Goal: Communication & Community: Answer question/provide support

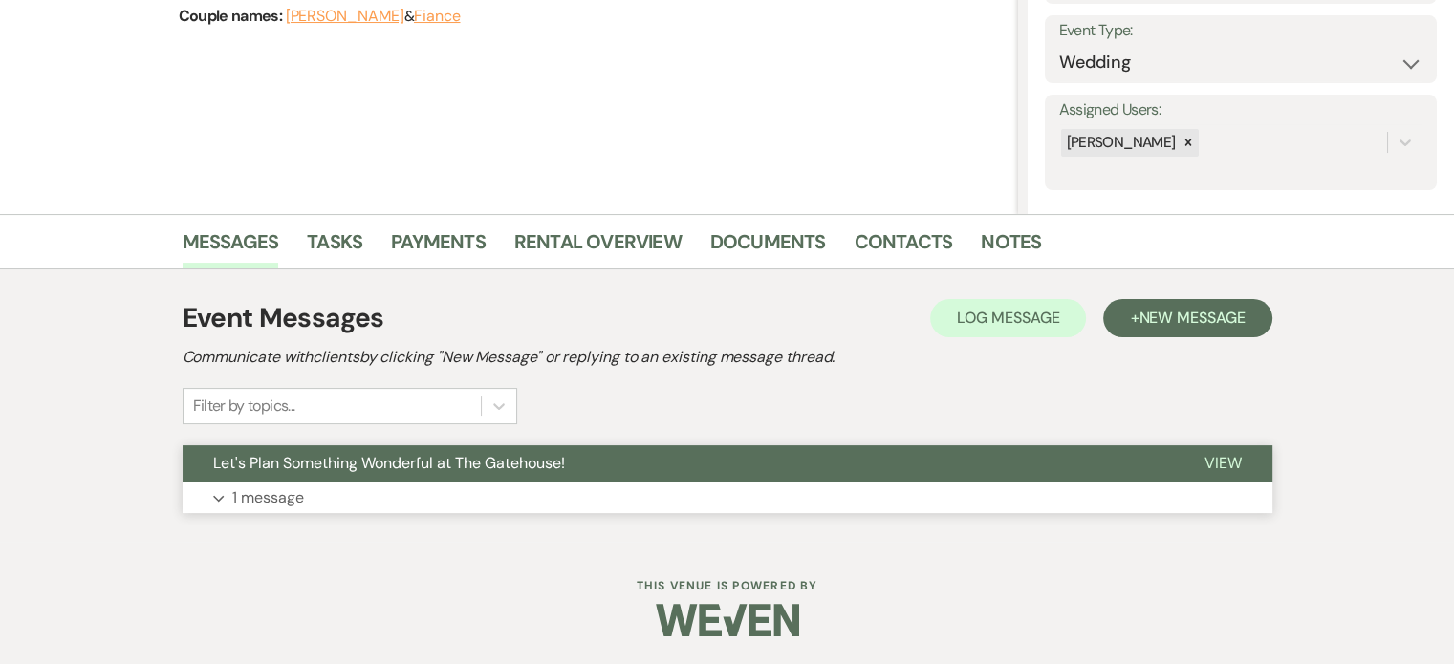
click at [252, 495] on p "1 message" at bounding box center [268, 498] width 72 height 25
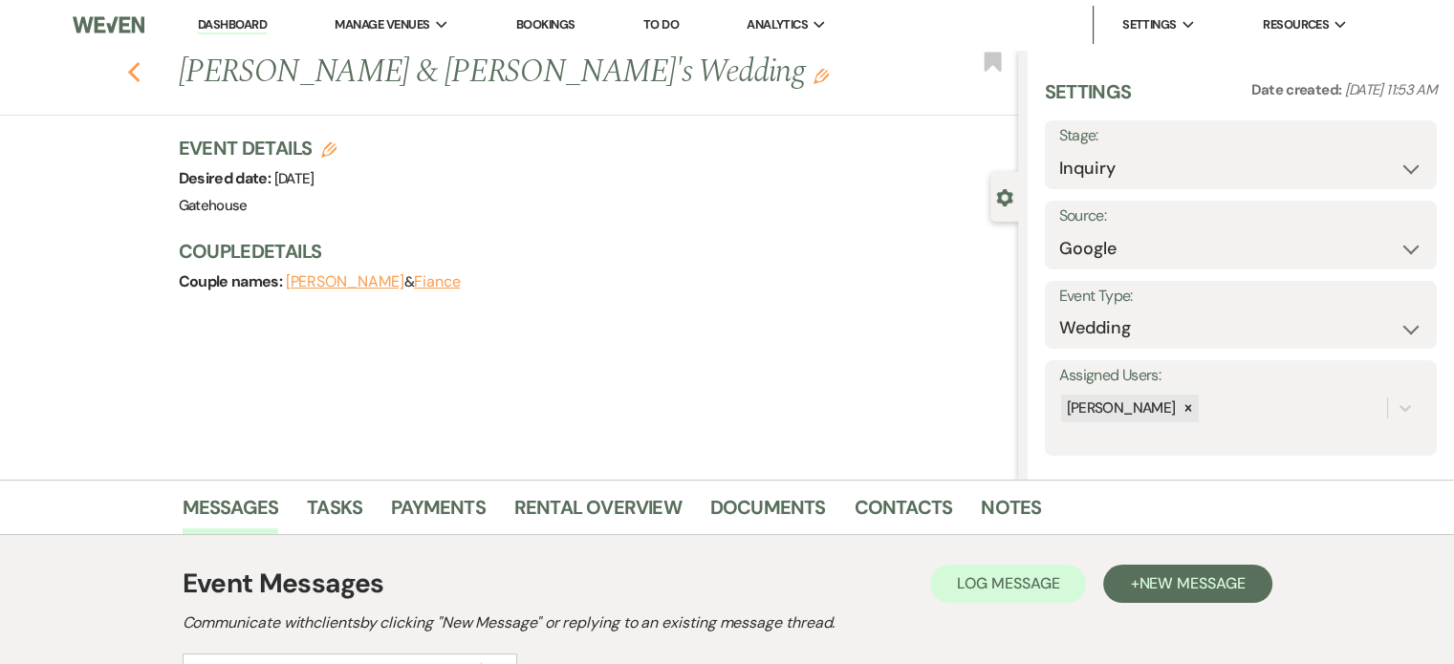
click at [138, 68] on icon "Previous" at bounding box center [134, 72] width 14 height 23
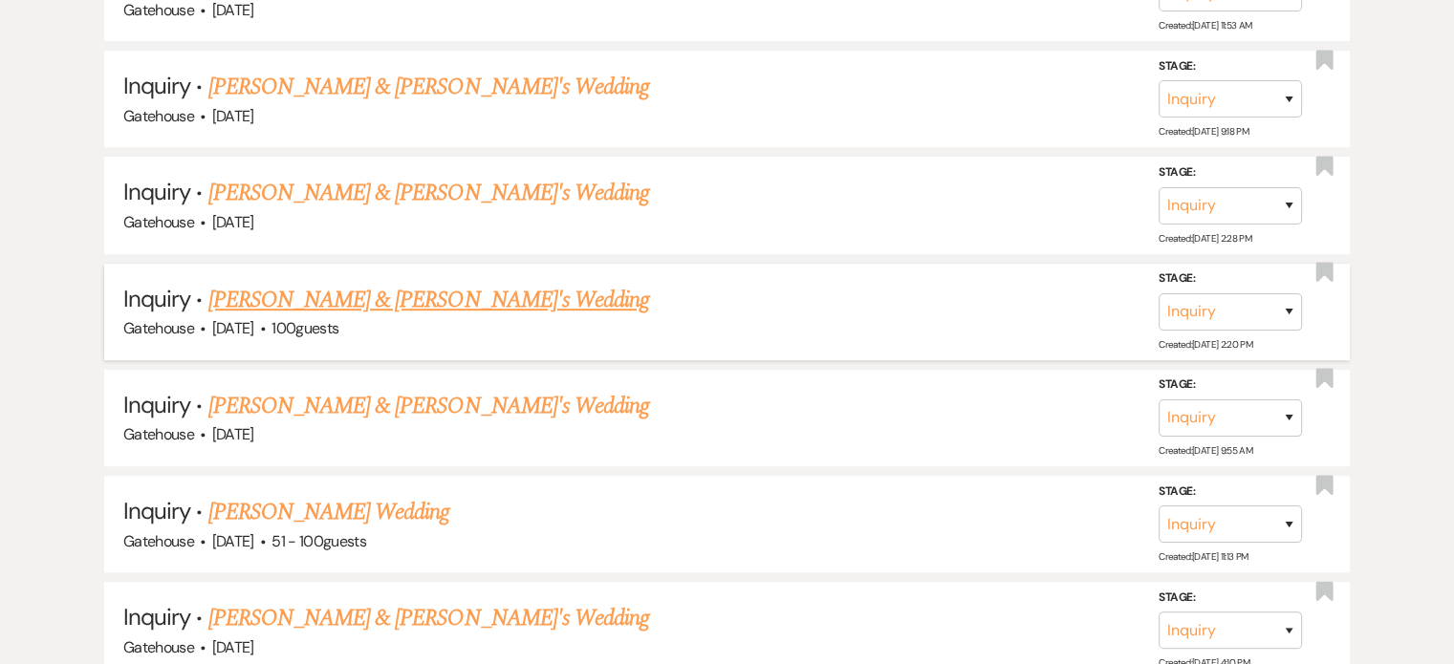
scroll to position [1052, 0]
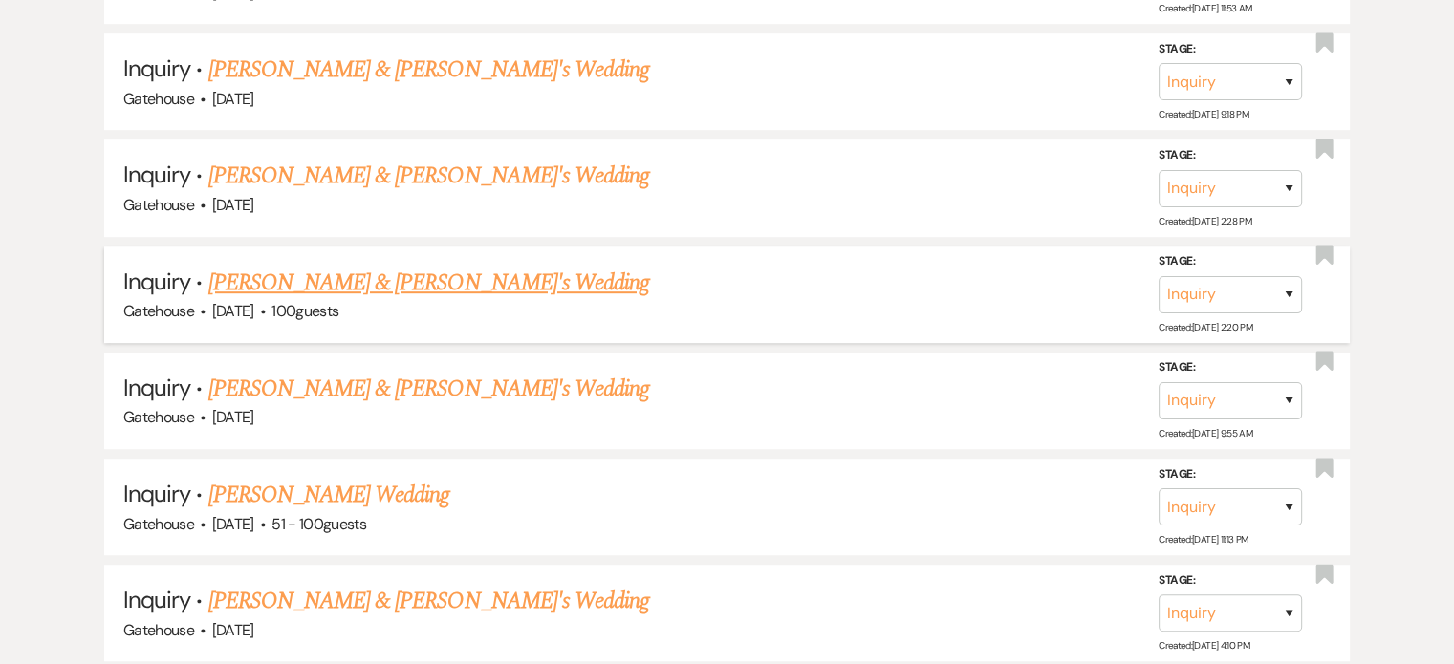
click at [413, 275] on link "[PERSON_NAME] & [PERSON_NAME]'s Wedding" at bounding box center [429, 283] width 442 height 34
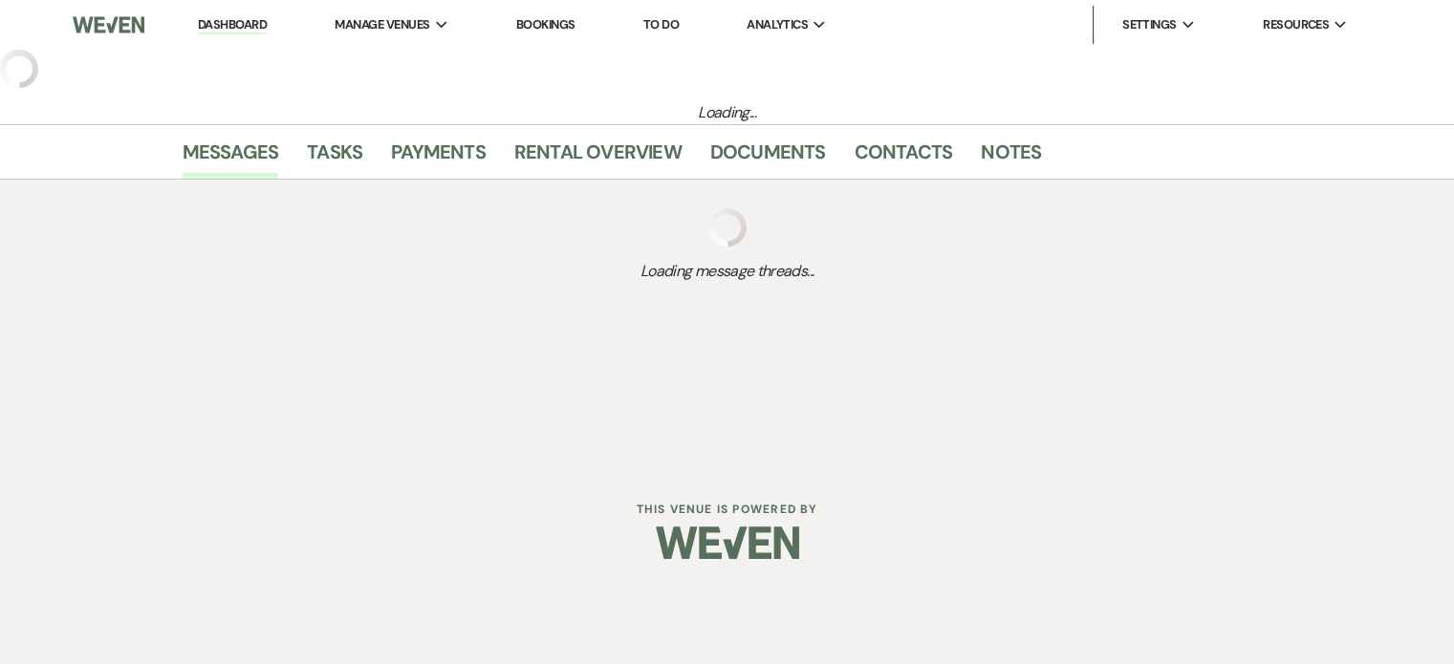
select select "5"
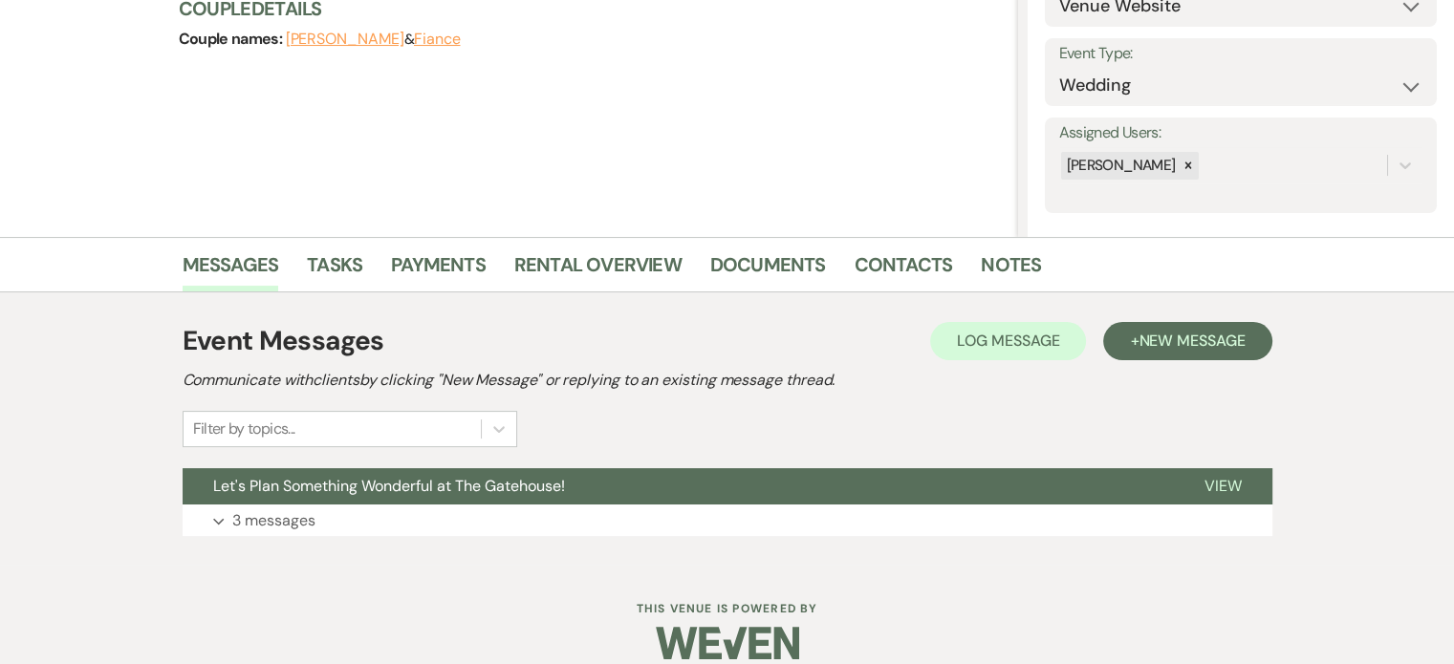
scroll to position [266, 0]
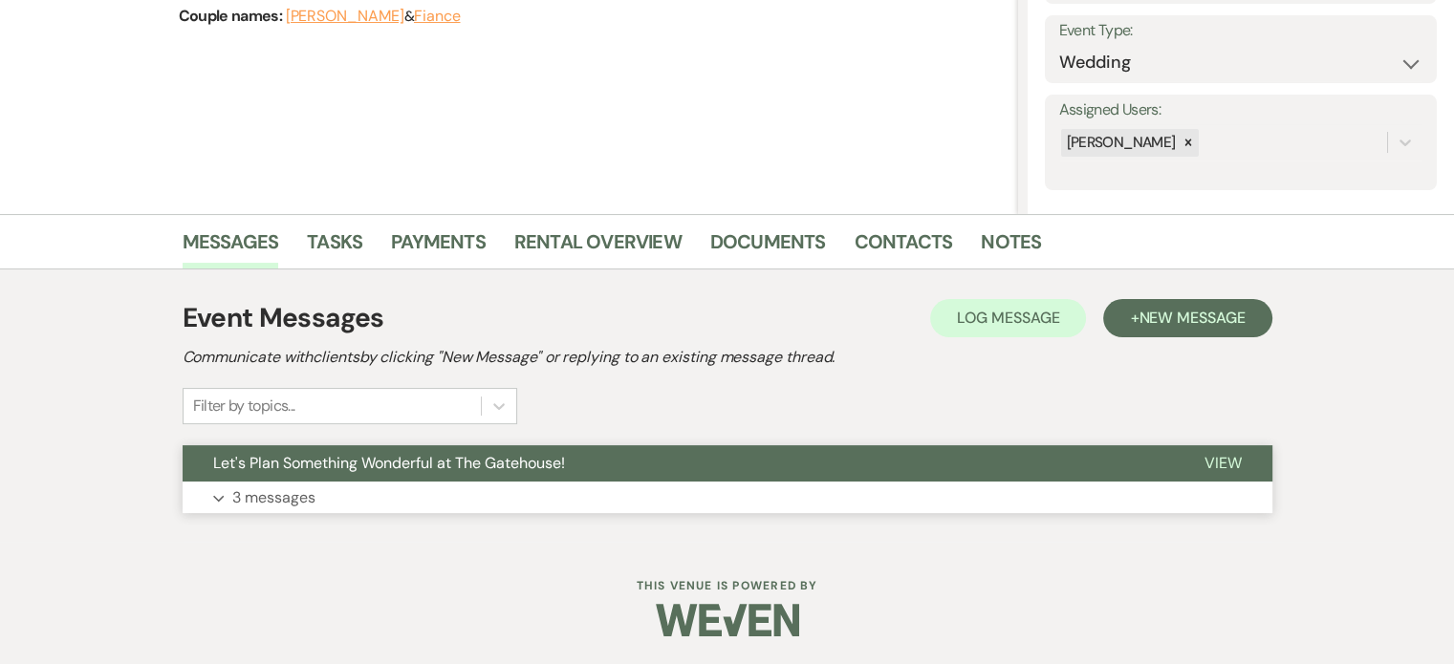
click at [294, 494] on p "3 messages" at bounding box center [273, 498] width 83 height 25
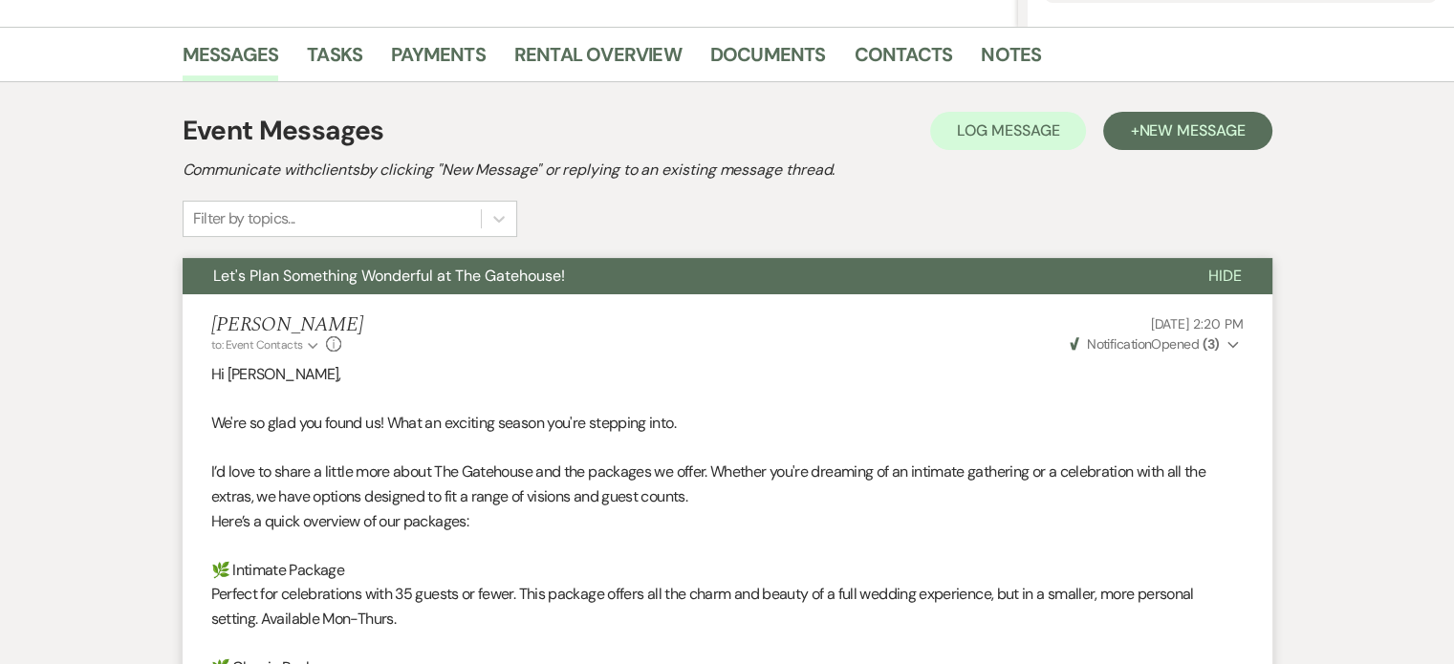
scroll to position [358, 0]
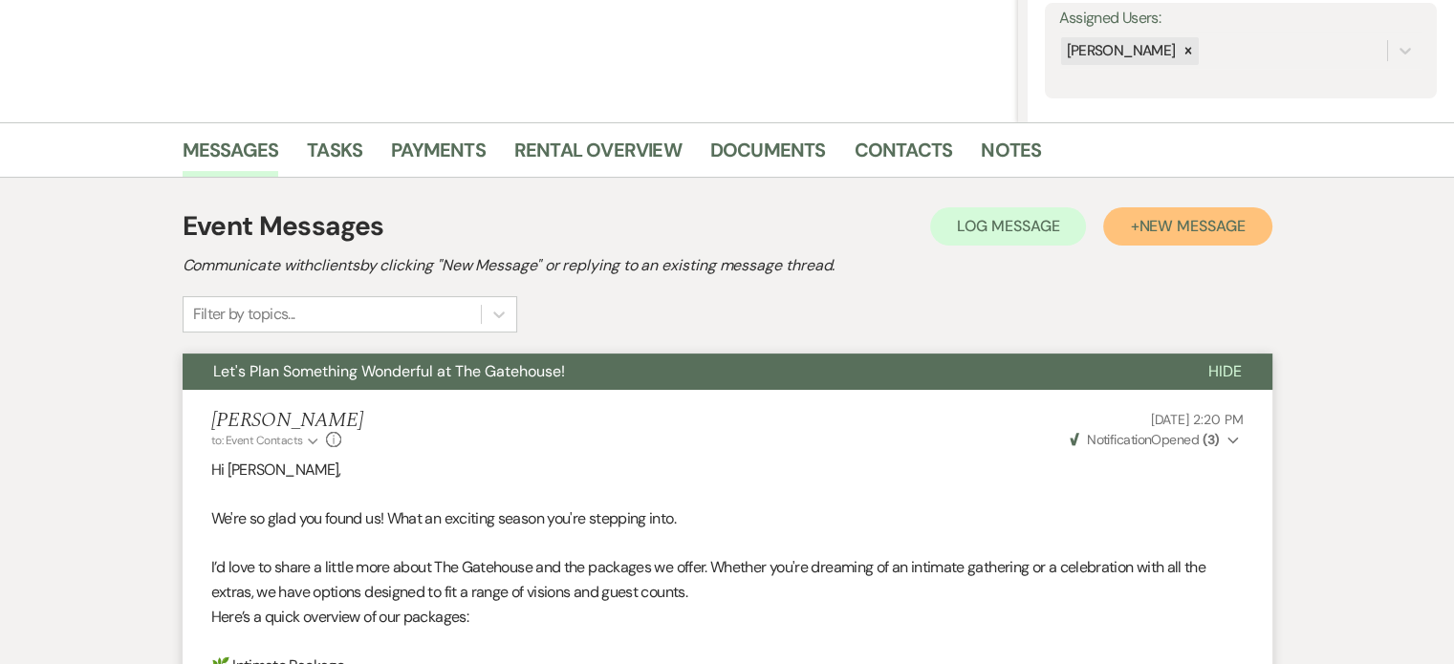
click at [1156, 225] on span "New Message" at bounding box center [1192, 226] width 106 height 20
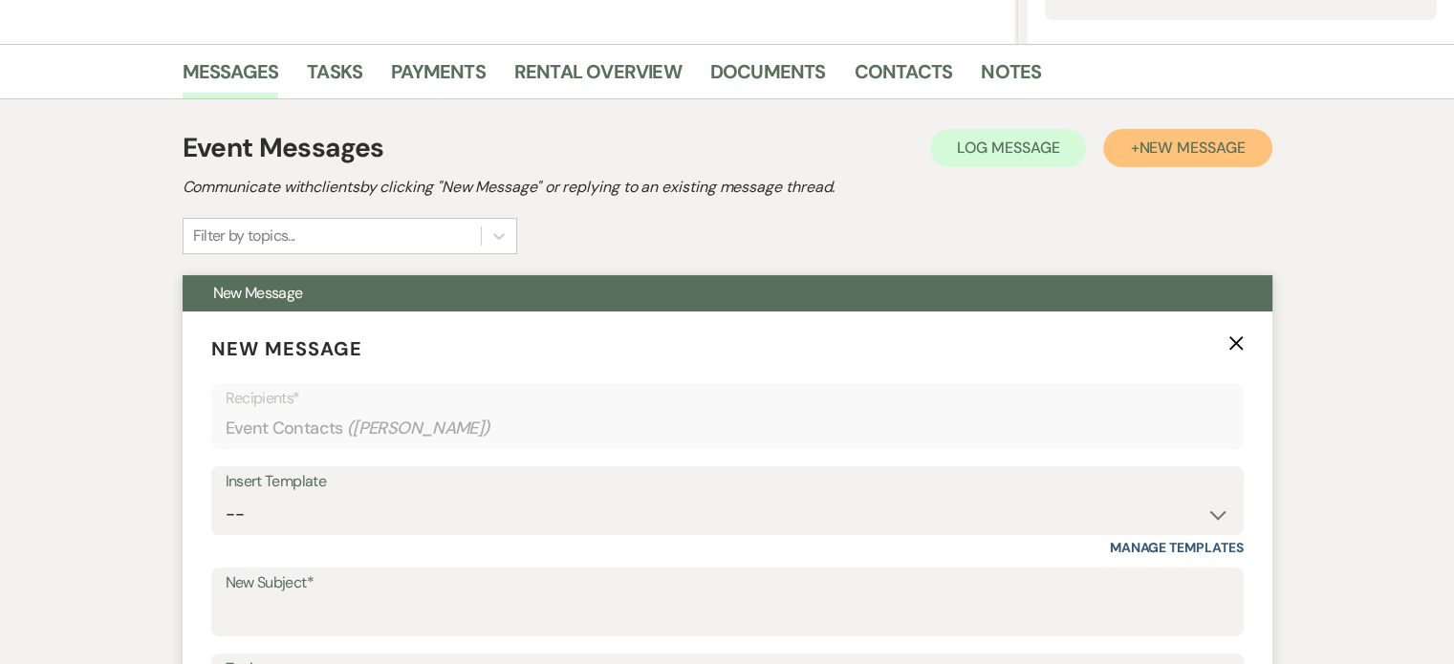
scroll to position [549, 0]
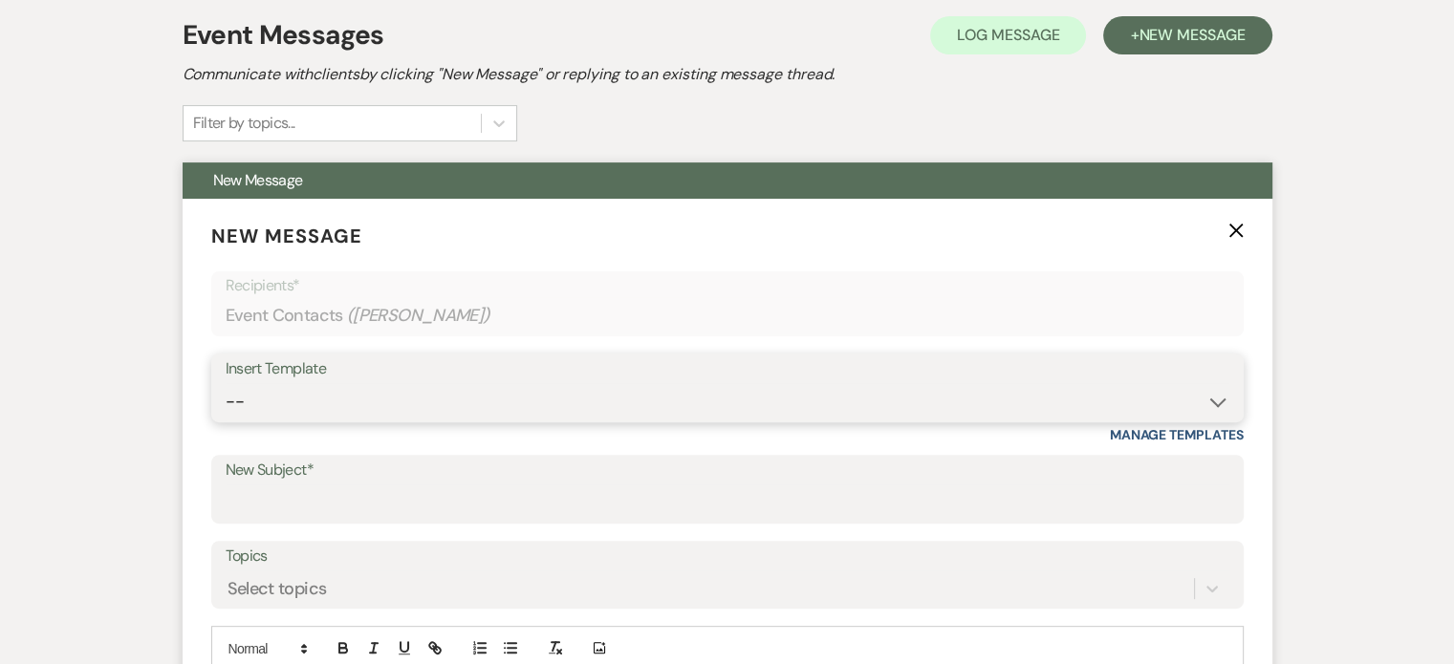
click at [396, 399] on select "-- Tour Request Response Proposal 6-9 Month Check-in Happy 1 Month Anniversary!…" at bounding box center [728, 401] width 1004 height 37
select select "6119"
click at [226, 383] on select "-- Tour Request Response Proposal 6-9 Month Check-in Happy 1 Month Anniversary!…" at bounding box center [728, 401] width 1004 height 37
type input "Discover why couples love The Gatehouse"
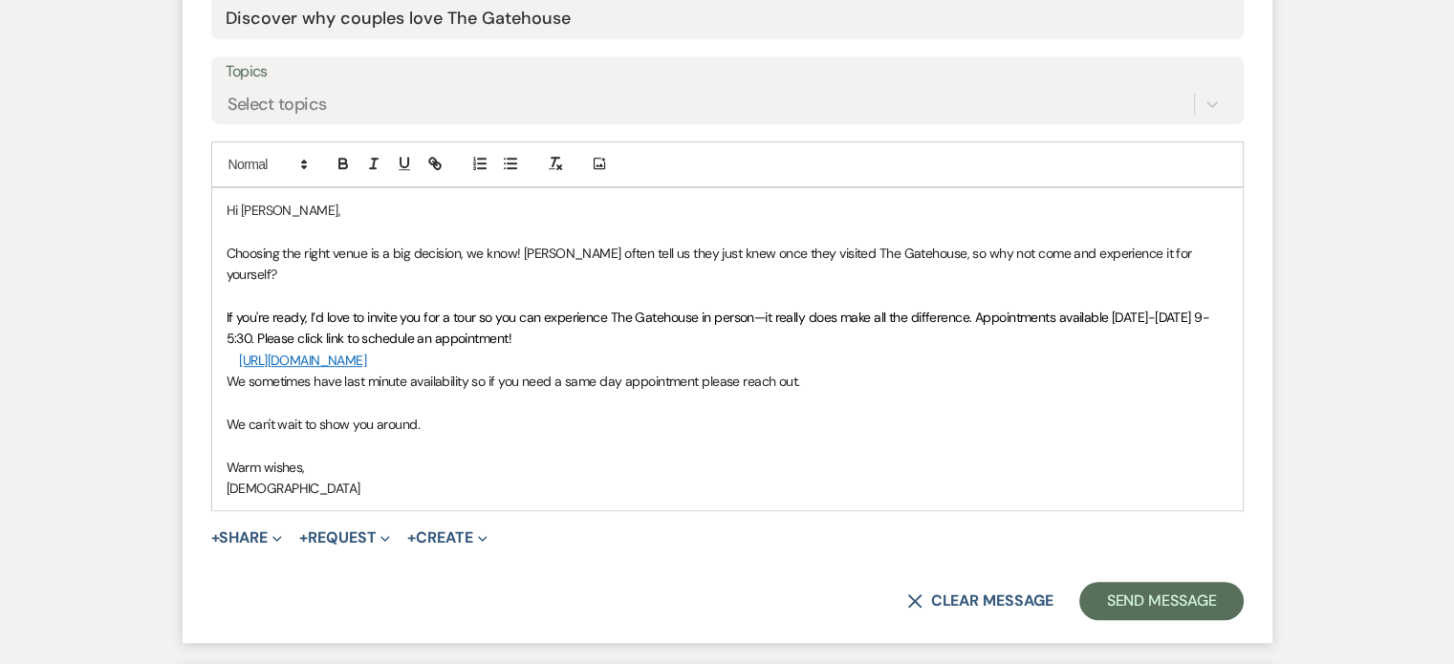
scroll to position [1027, 0]
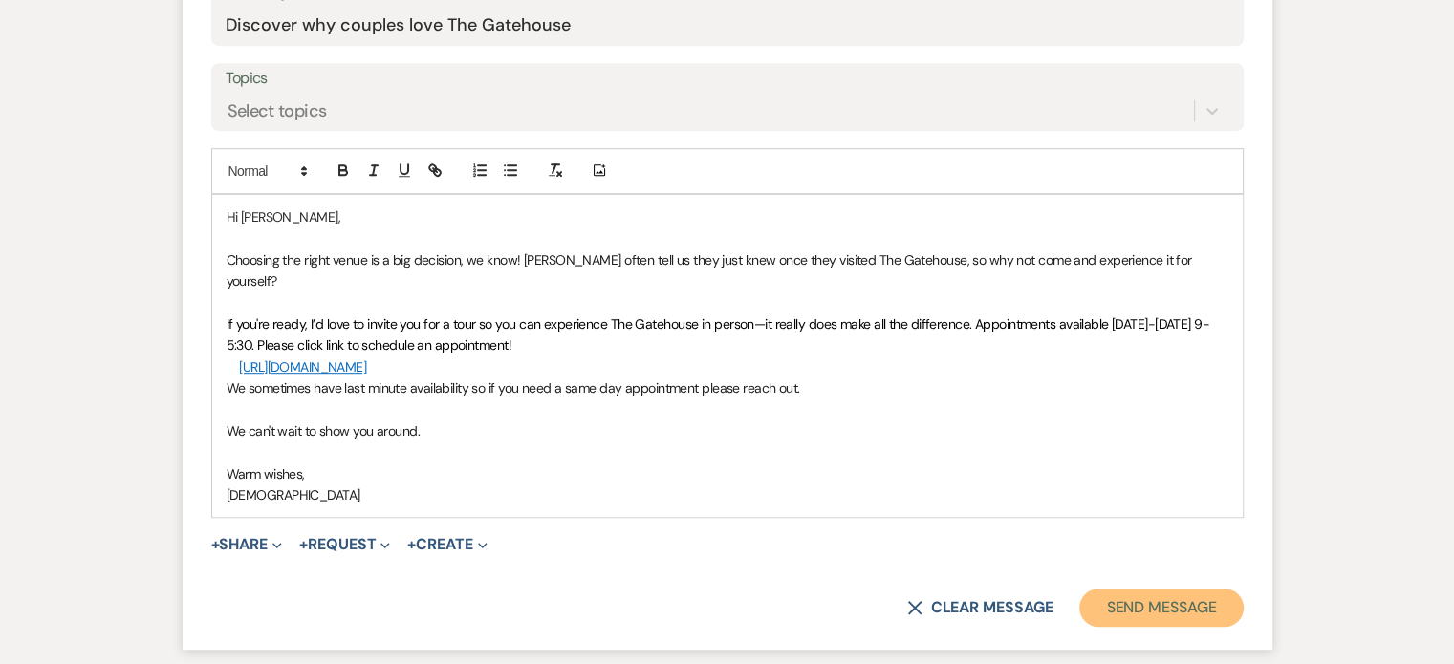
click at [1135, 589] on button "Send Message" at bounding box center [1160, 608] width 163 height 38
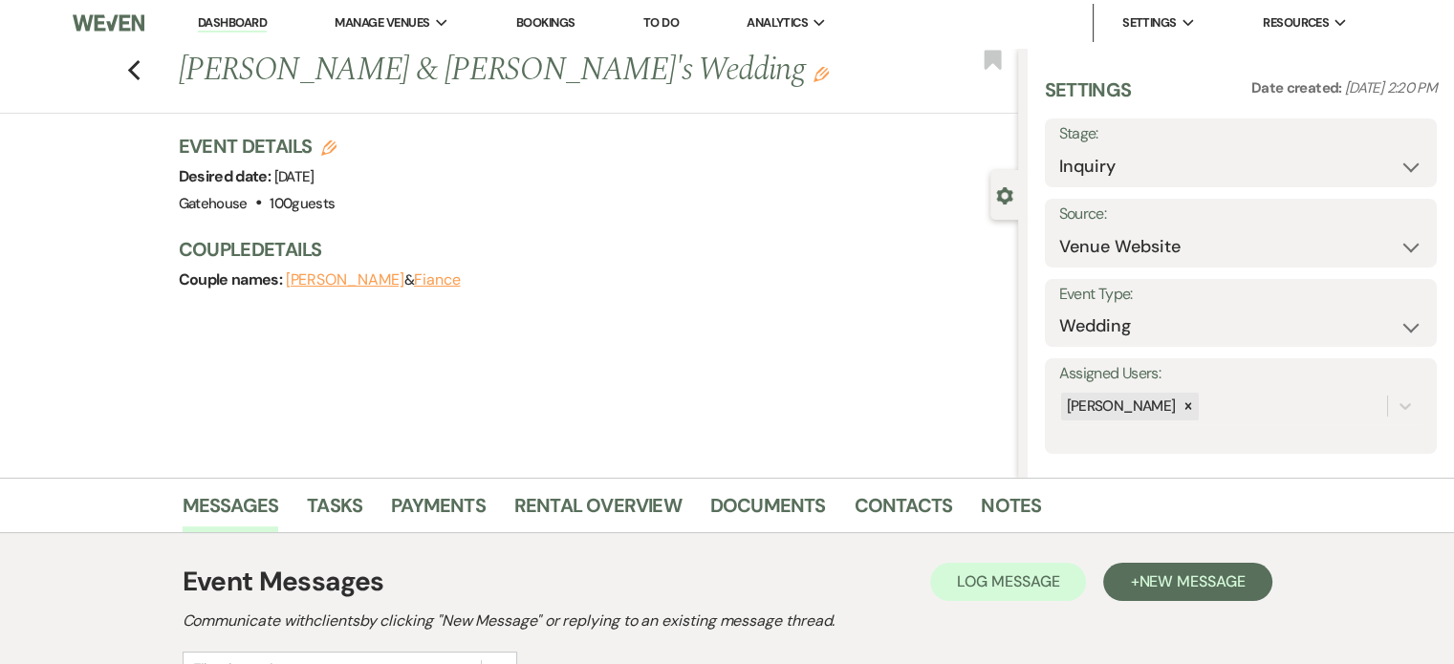
scroll to position [0, 0]
click at [135, 76] on icon "Previous" at bounding box center [134, 72] width 14 height 23
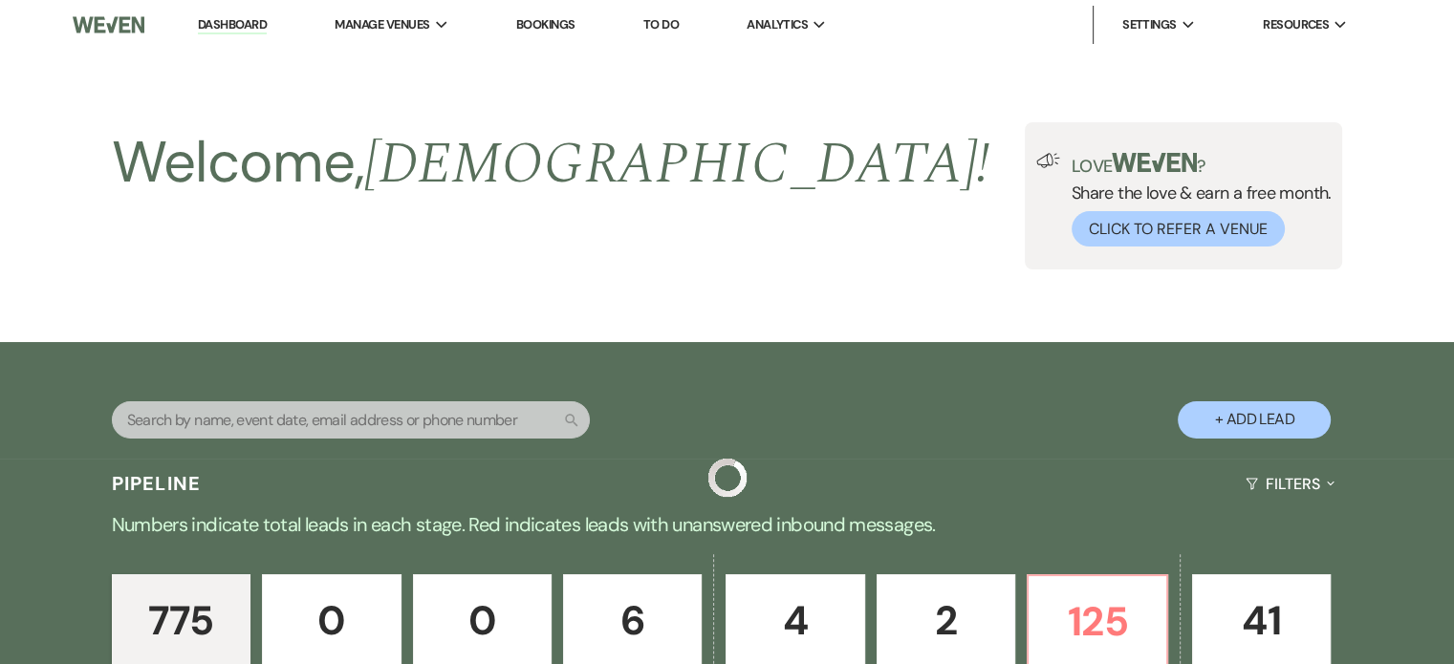
scroll to position [1052, 0]
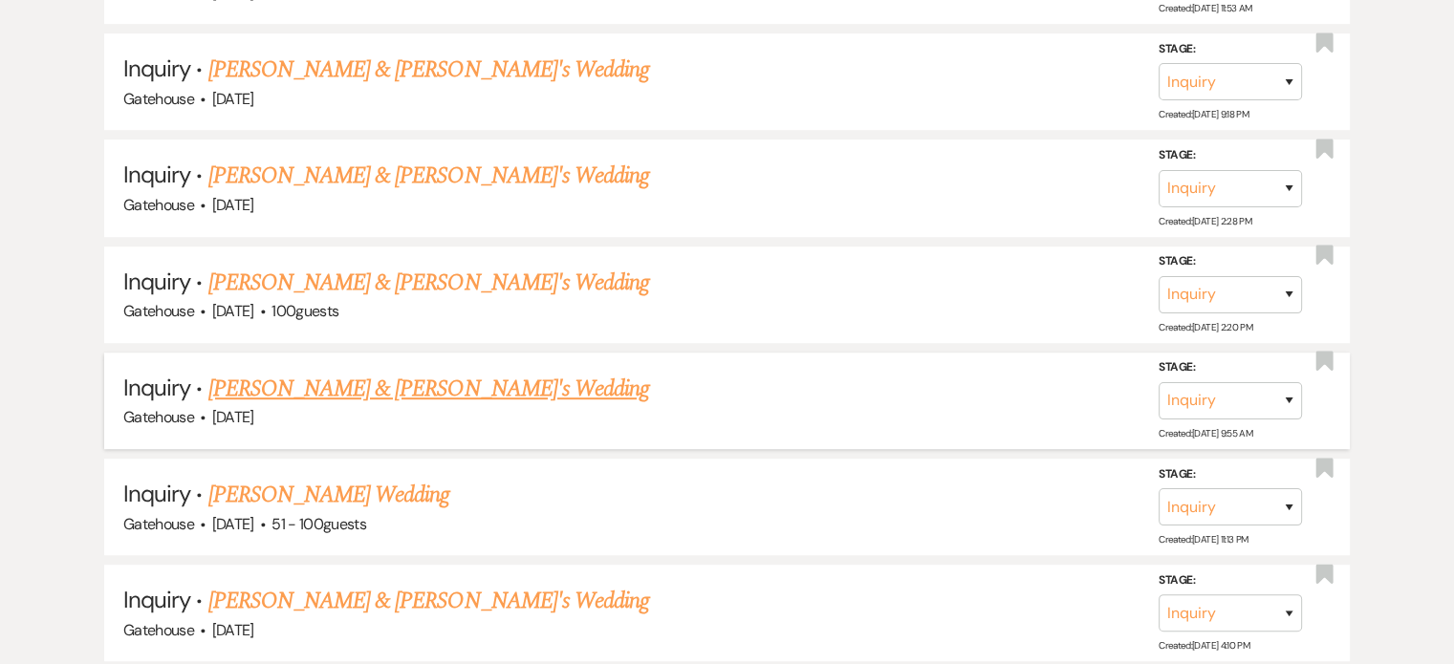
click at [442, 376] on link "[PERSON_NAME] & [PERSON_NAME]'s Wedding" at bounding box center [429, 389] width 442 height 34
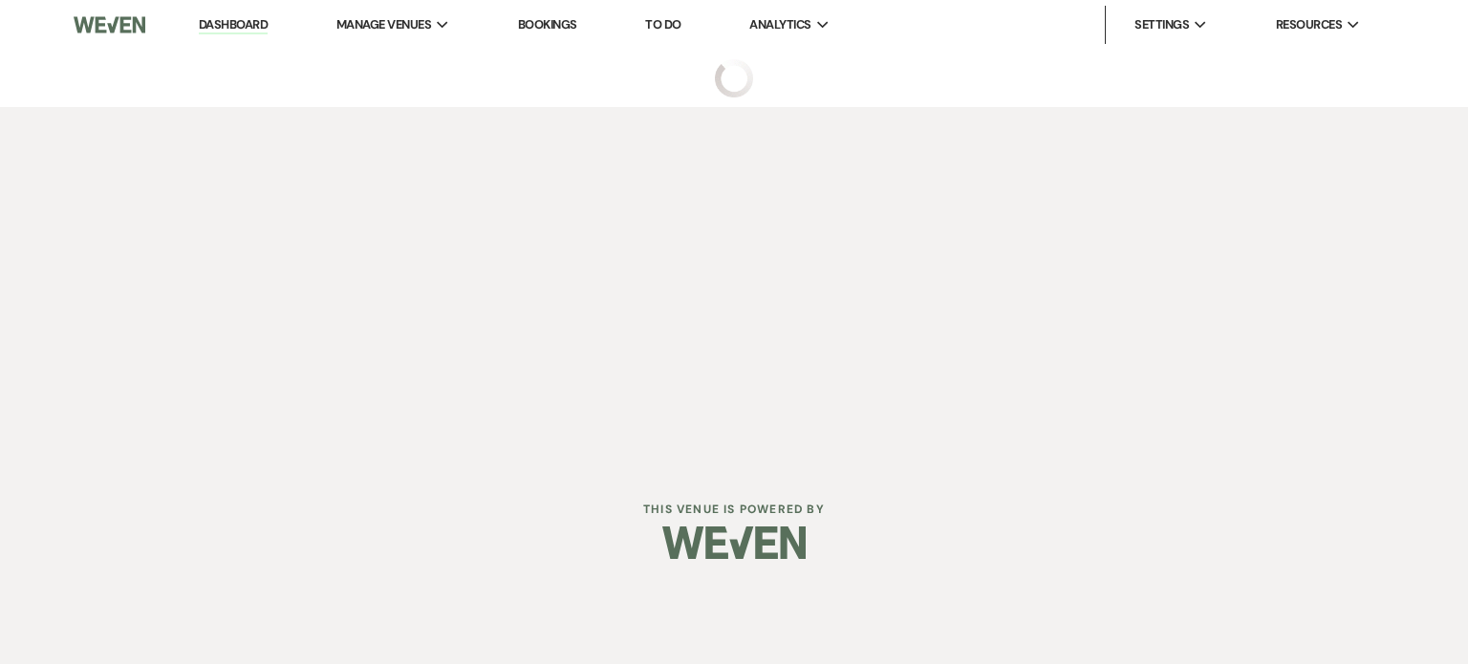
select select "5"
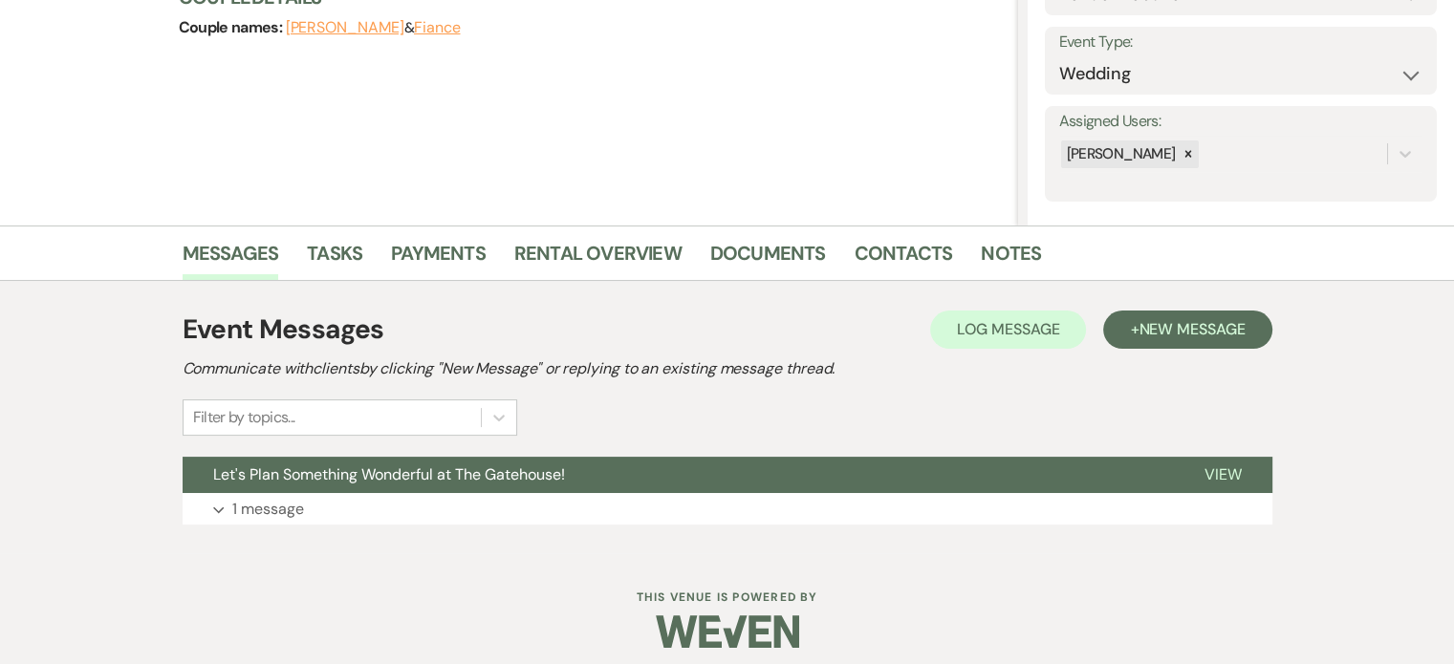
scroll to position [266, 0]
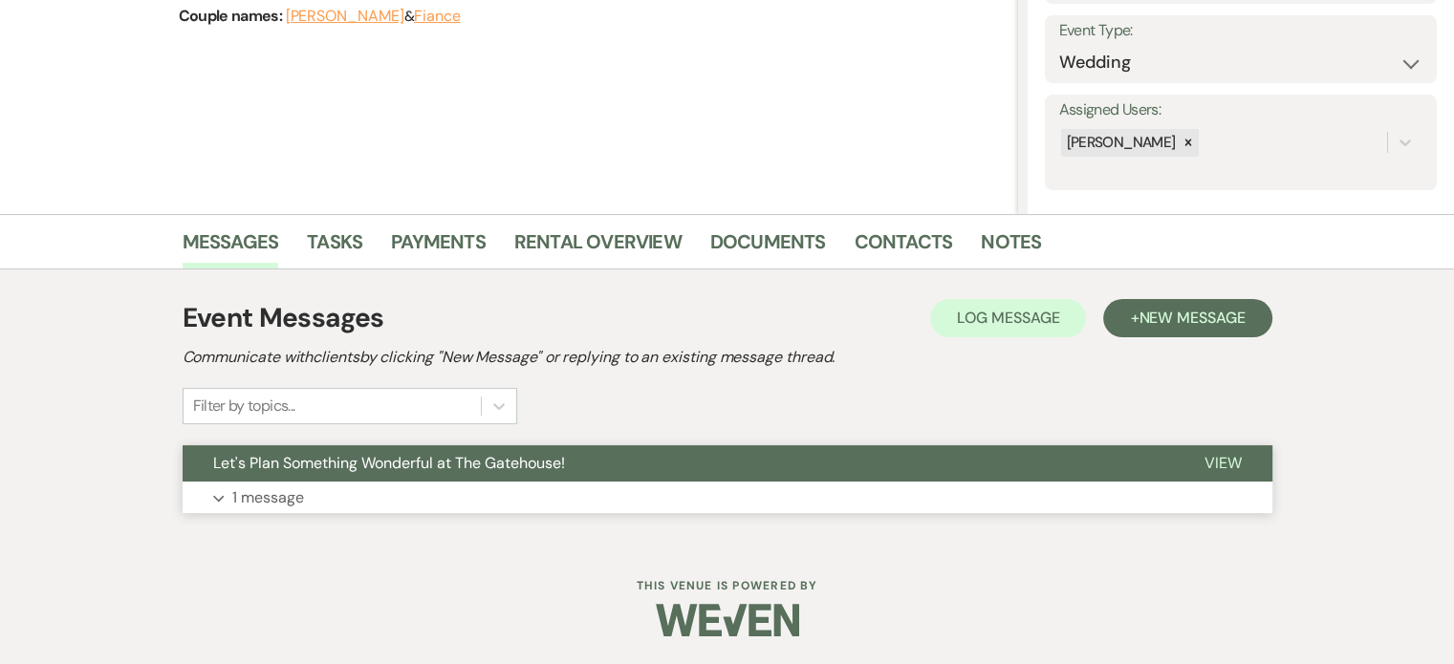
click at [269, 496] on p "1 message" at bounding box center [268, 498] width 72 height 25
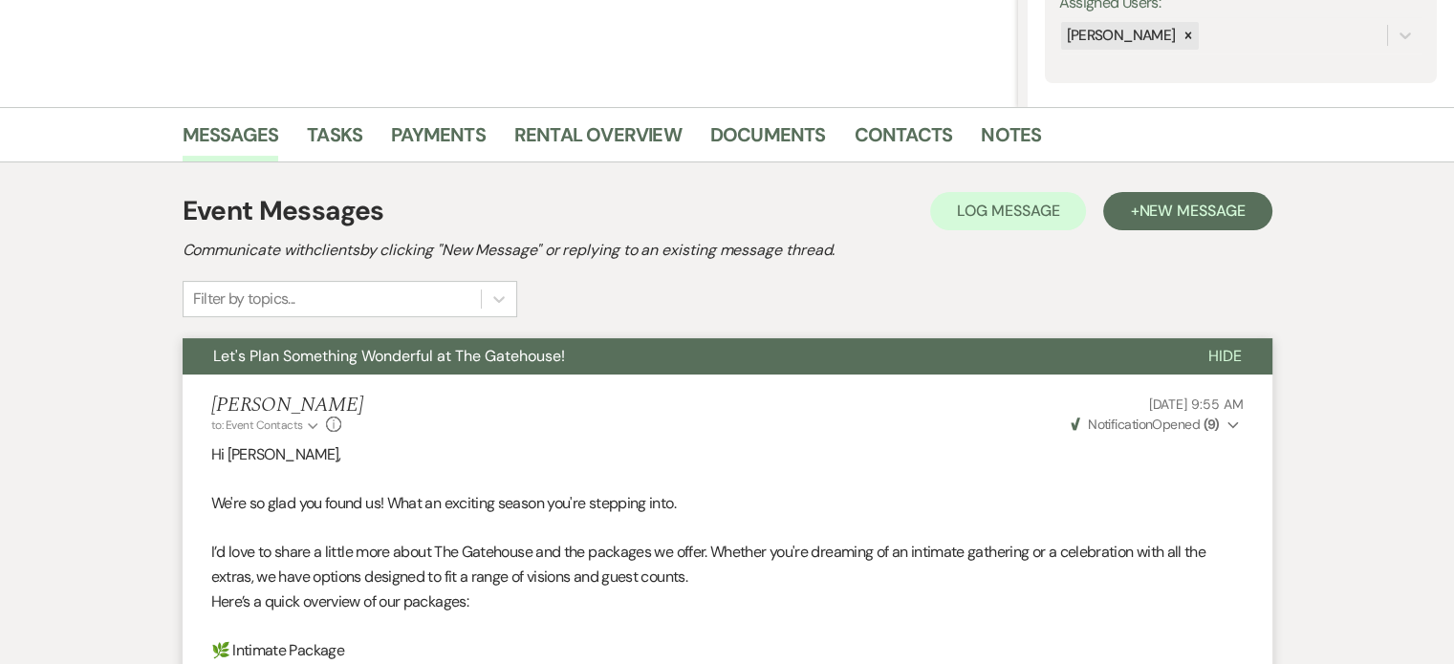
scroll to position [339, 0]
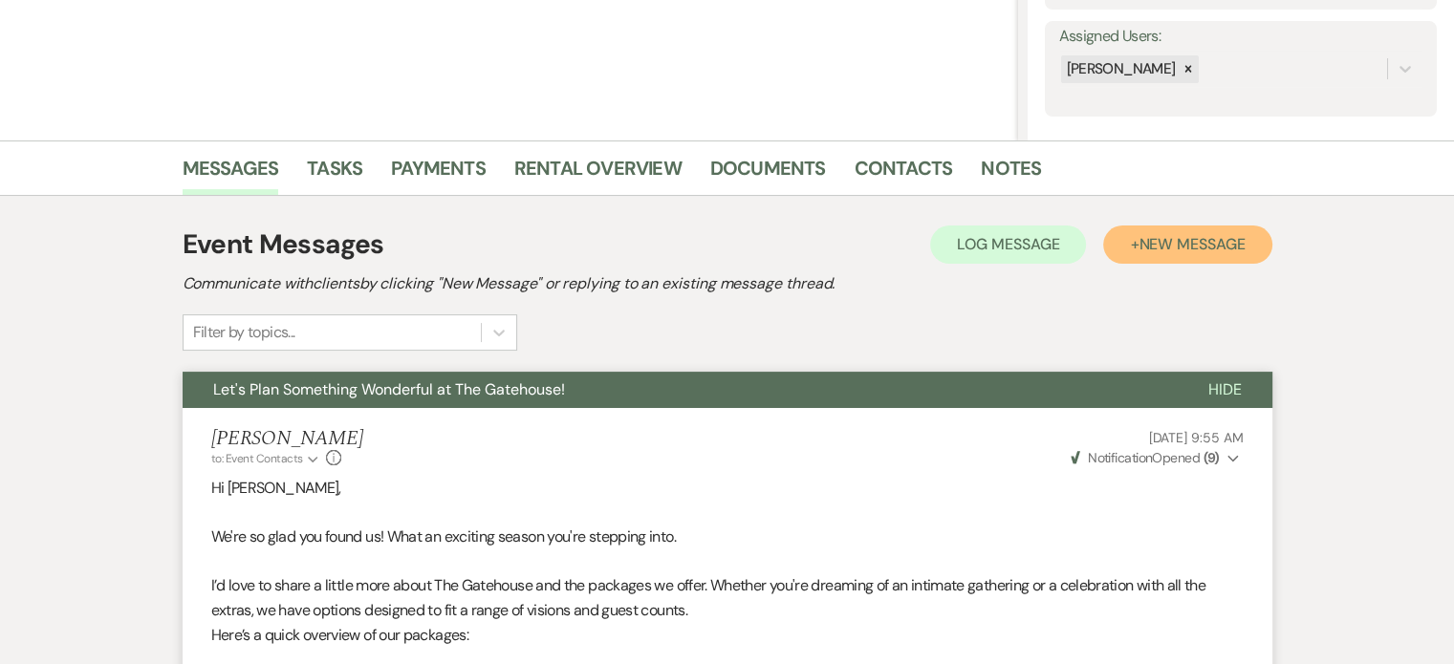
click at [1158, 244] on span "New Message" at bounding box center [1192, 244] width 106 height 20
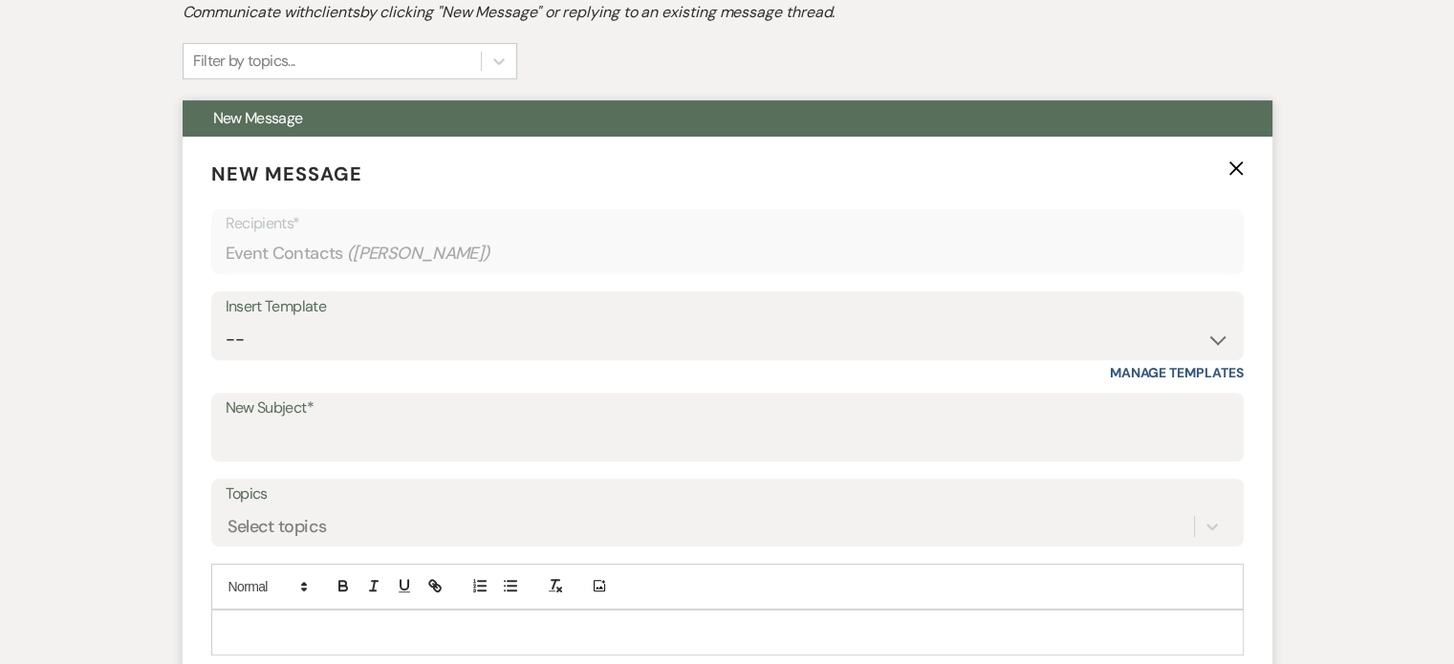
scroll to position [626, 0]
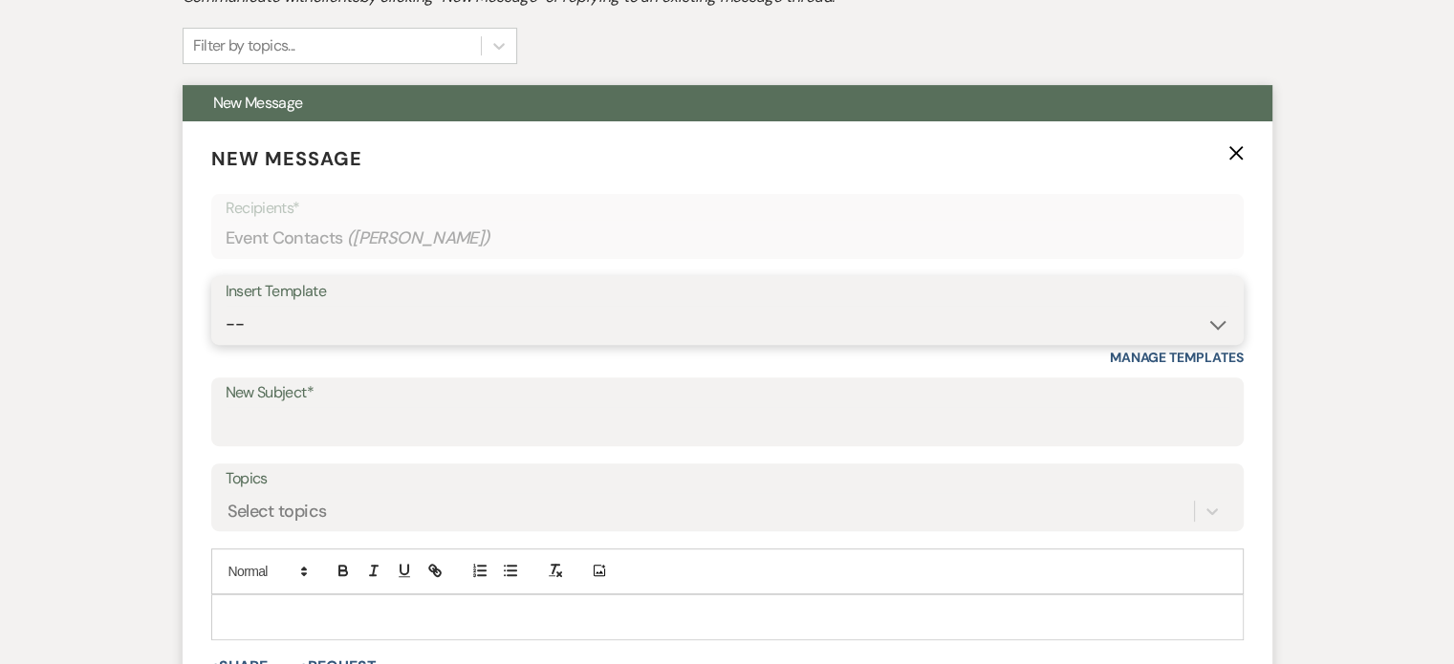
click at [486, 322] on select "-- Tour Request Response Proposal 6-9 Month Check-in Happy 1 Month Anniversary!…" at bounding box center [728, 324] width 1004 height 37
select select "5916"
click at [226, 306] on select "-- Tour Request Response Proposal 6-9 Month Check-in Happy 1 Month Anniversary!…" at bounding box center [728, 324] width 1004 height 37
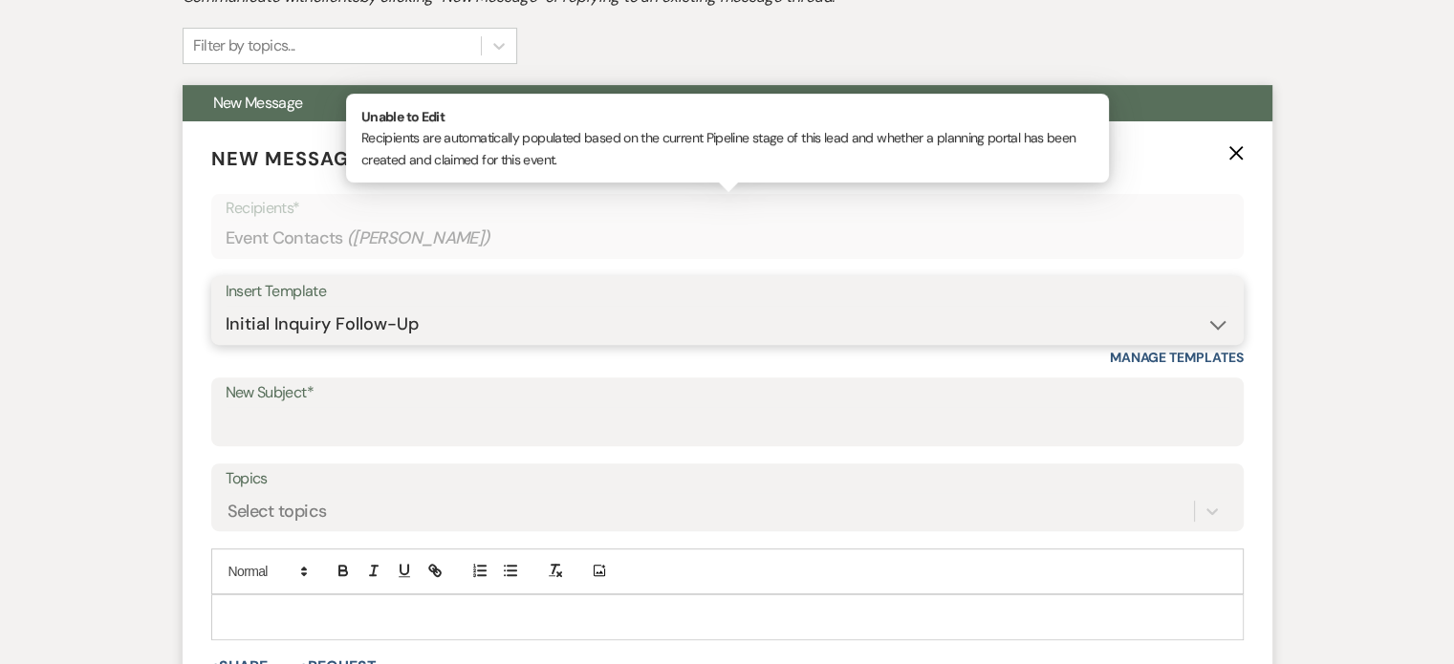
type input "Can you picture your day at [GEOGRAPHIC_DATA]?"
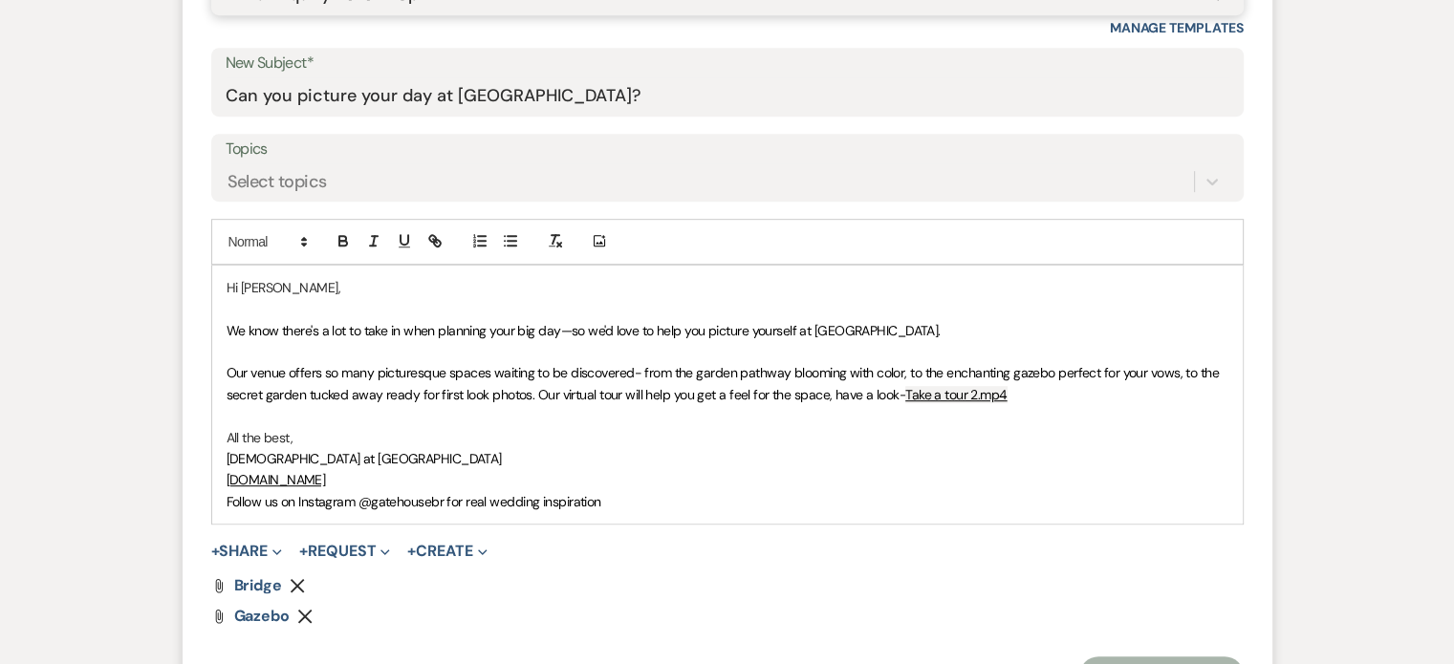
scroll to position [1009, 0]
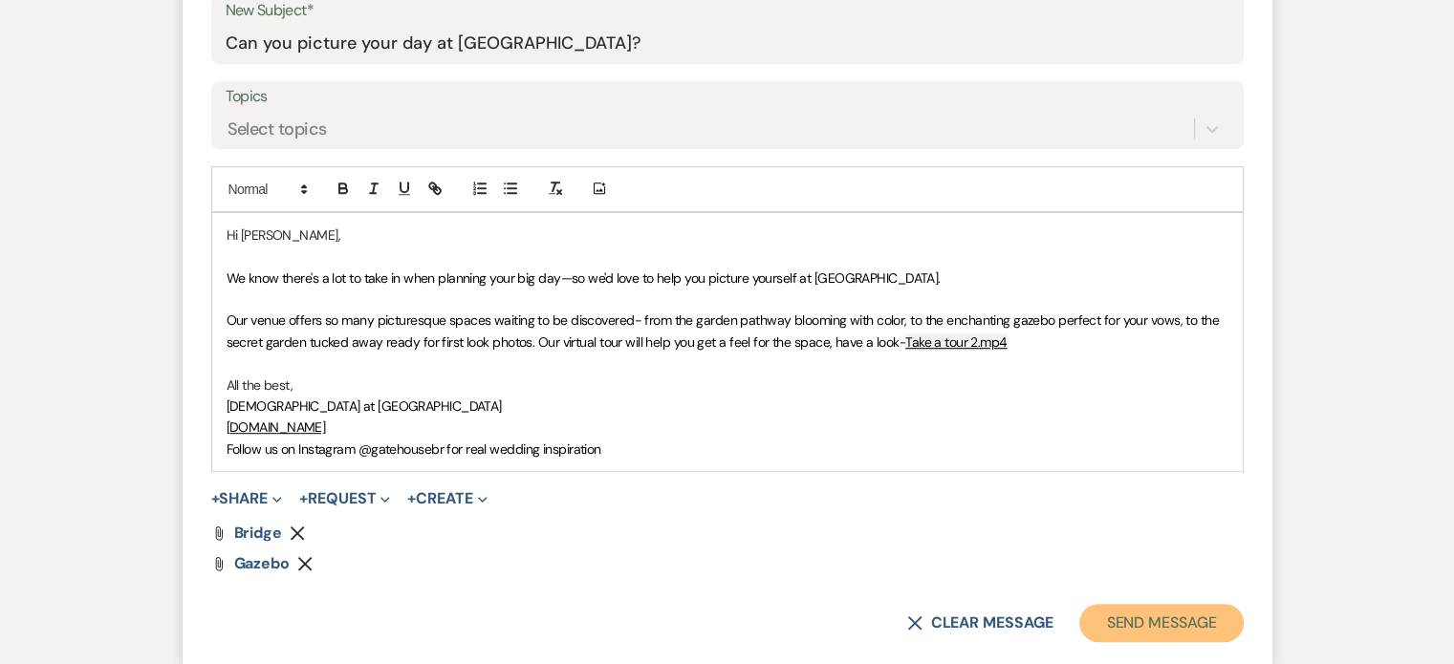
drag, startPoint x: 1164, startPoint y: 619, endPoint x: 1156, endPoint y: 607, distance: 14.3
click at [1164, 618] on button "Send Message" at bounding box center [1160, 623] width 163 height 38
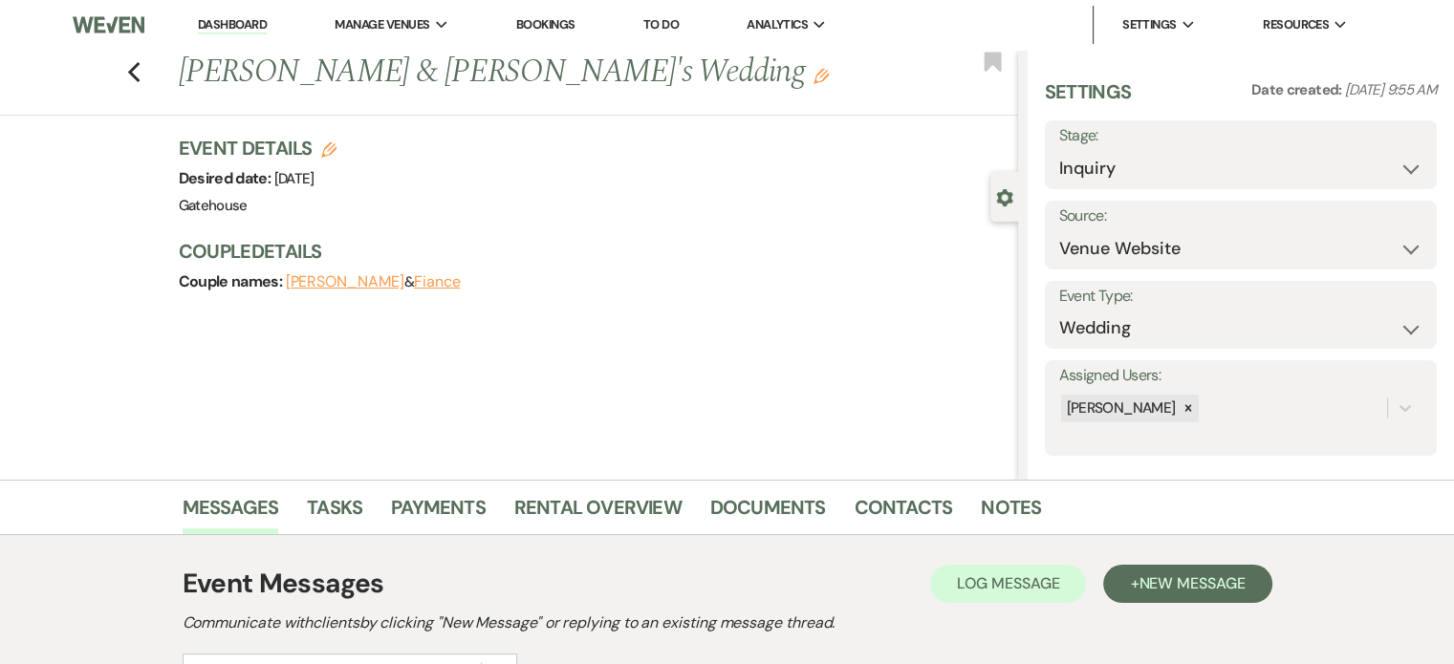
scroll to position [0, 0]
click at [141, 74] on icon "Previous" at bounding box center [134, 72] width 14 height 23
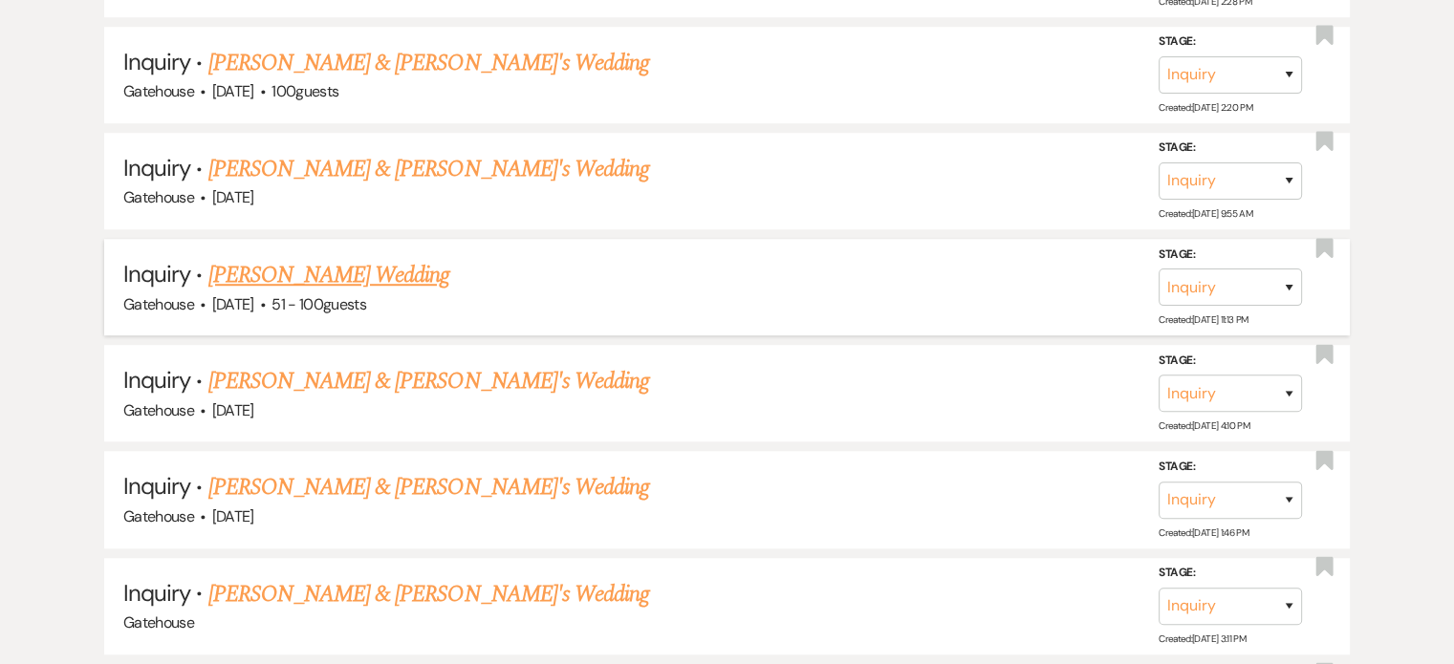
scroll to position [1338, 0]
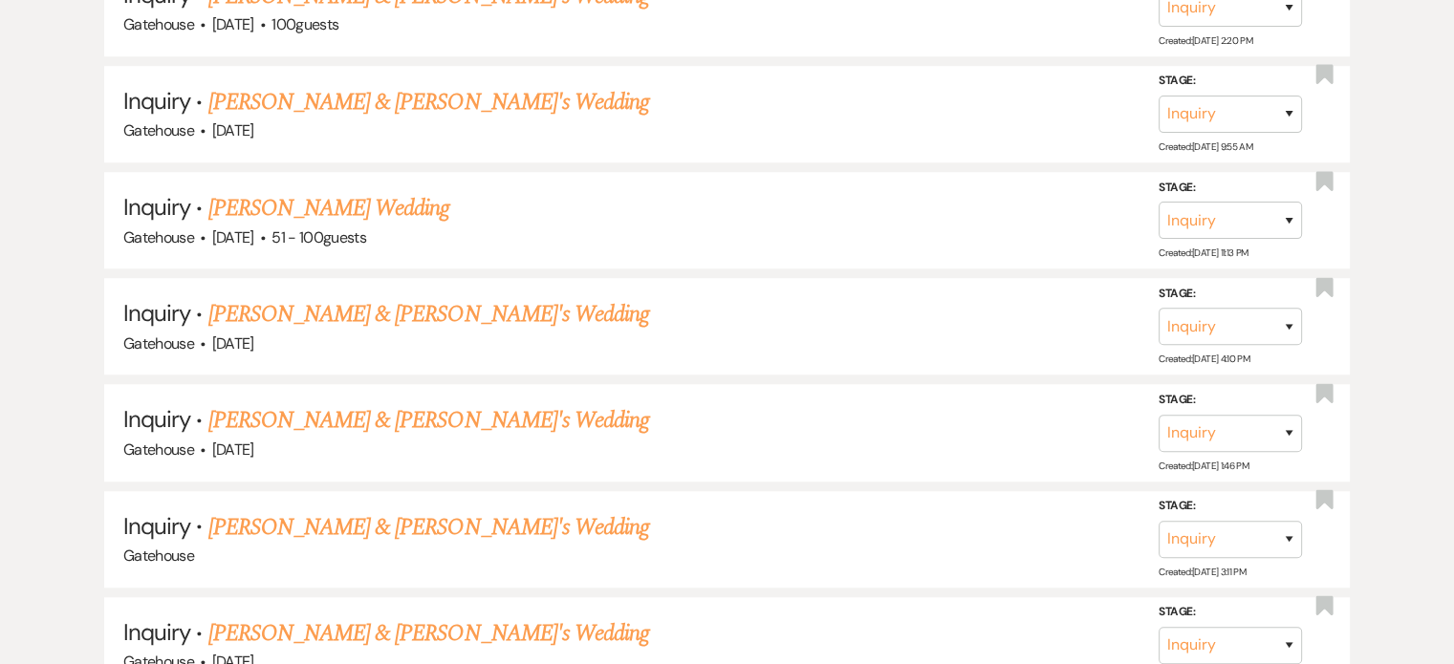
drag, startPoint x: 417, startPoint y: 303, endPoint x: 431, endPoint y: 297, distance: 15.4
click at [417, 303] on link "[PERSON_NAME] & [PERSON_NAME]'s Wedding" at bounding box center [429, 314] width 442 height 34
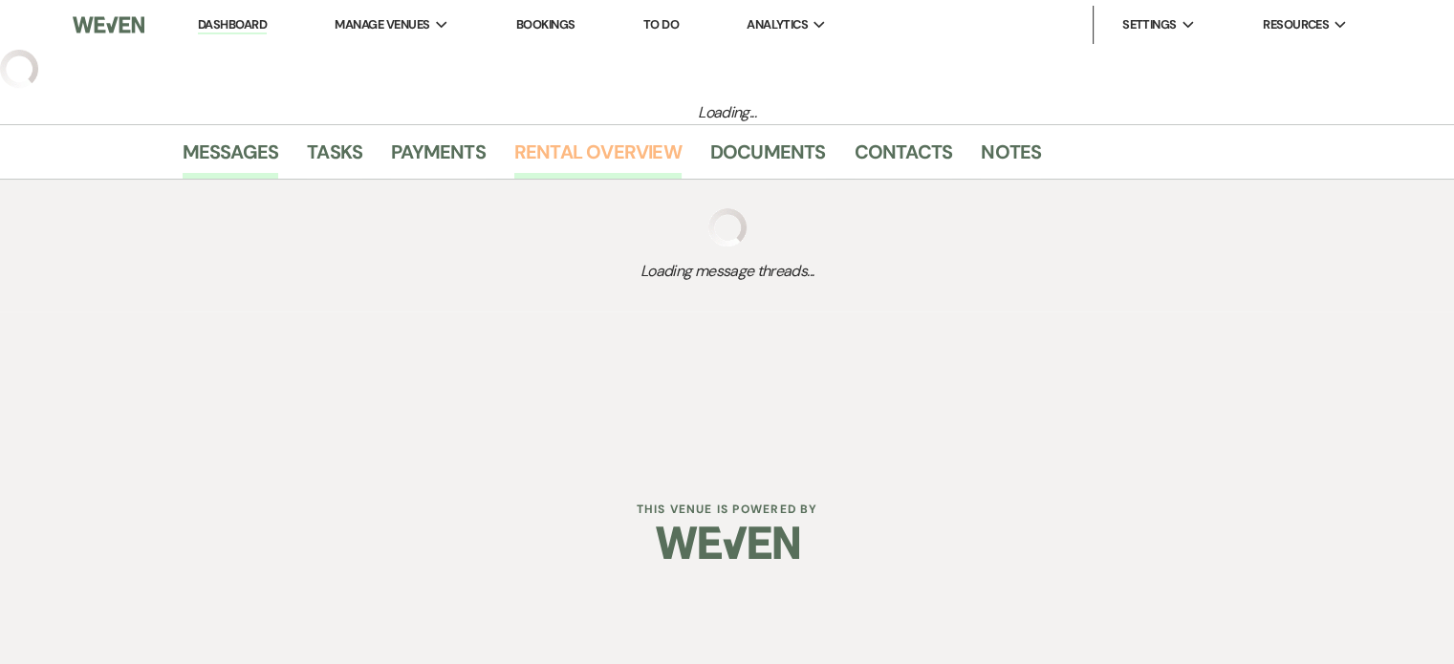
select select "5"
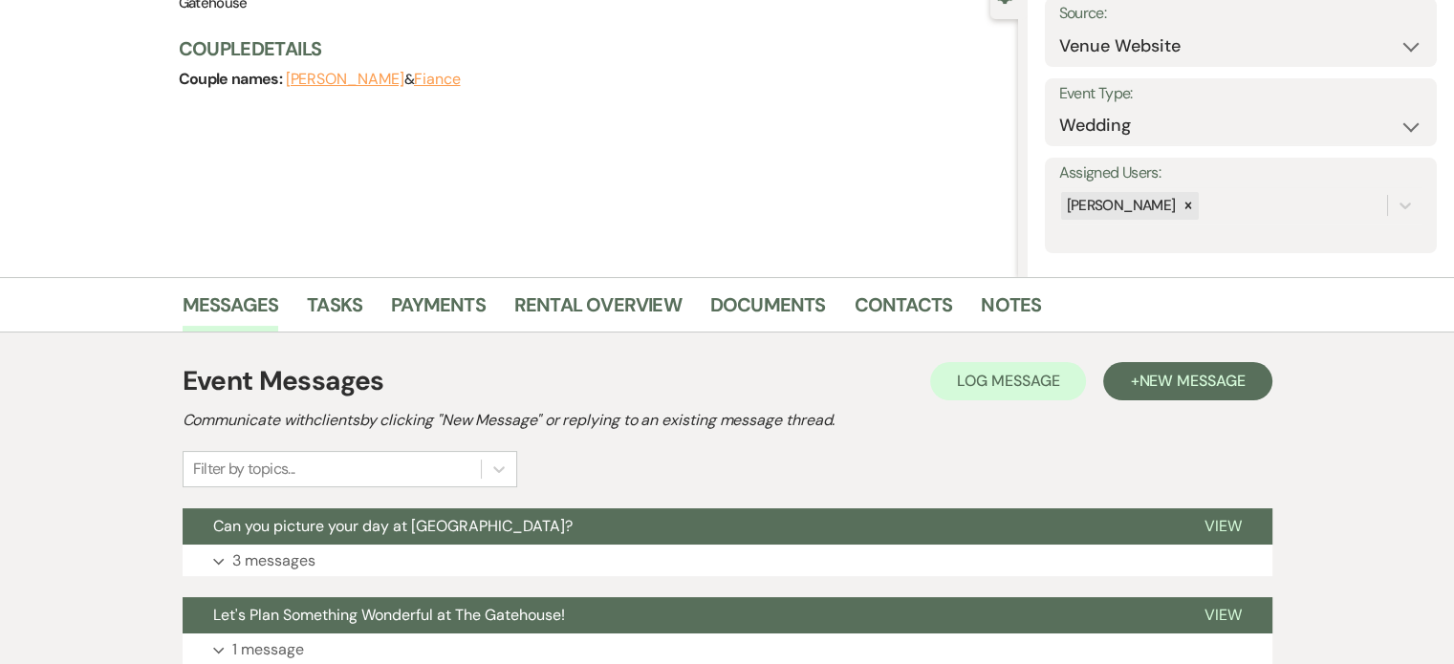
scroll to position [355, 0]
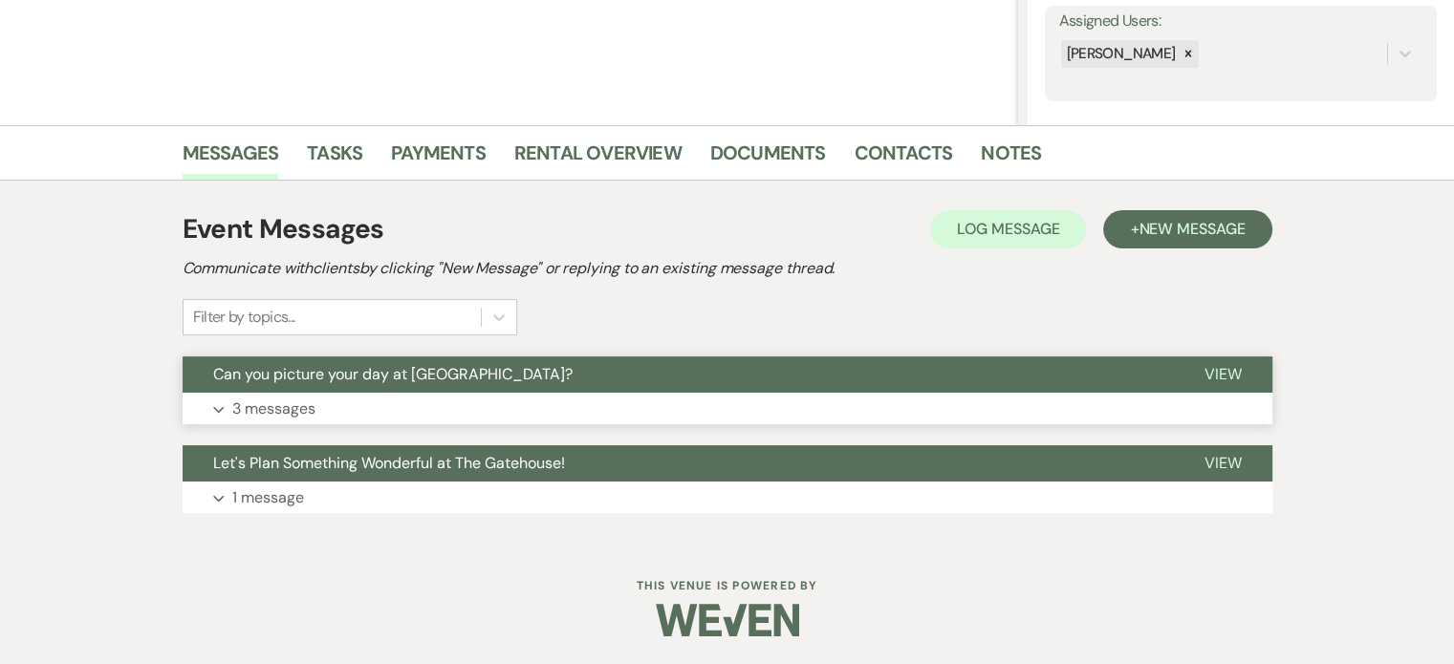
click at [300, 406] on p "3 messages" at bounding box center [273, 409] width 83 height 25
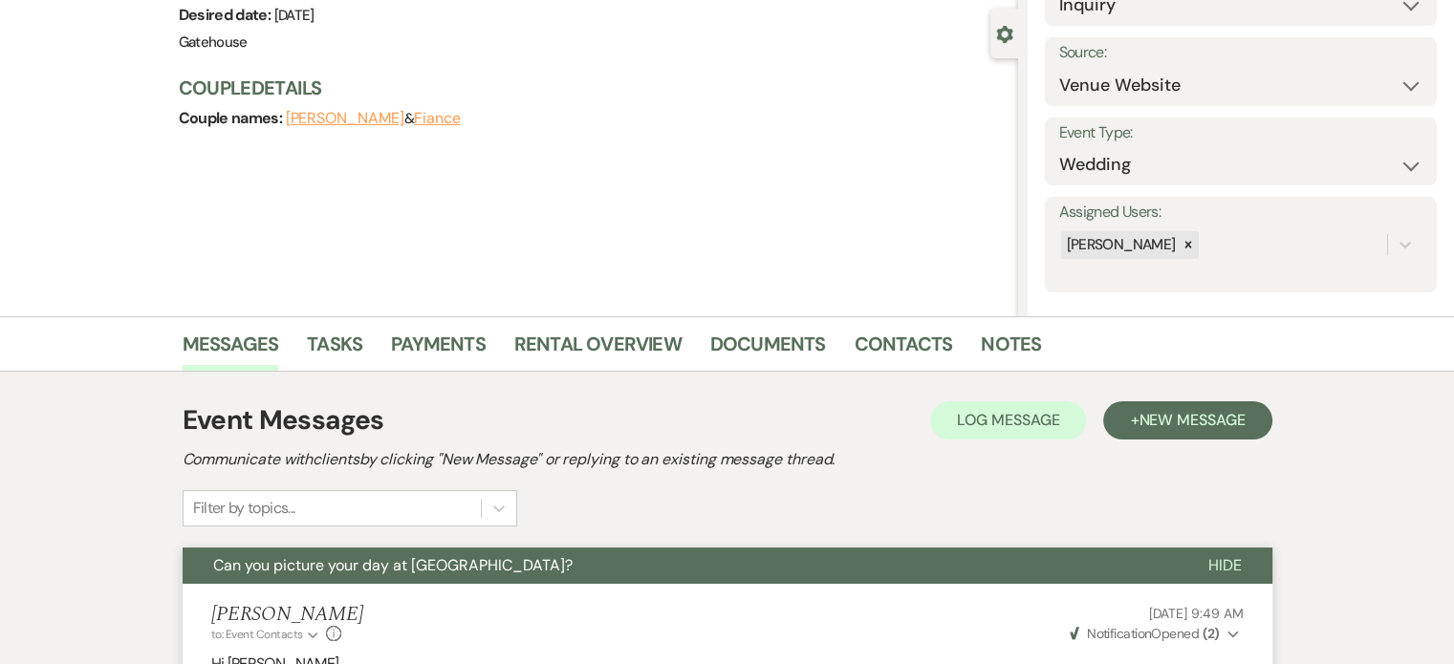
scroll to position [0, 0]
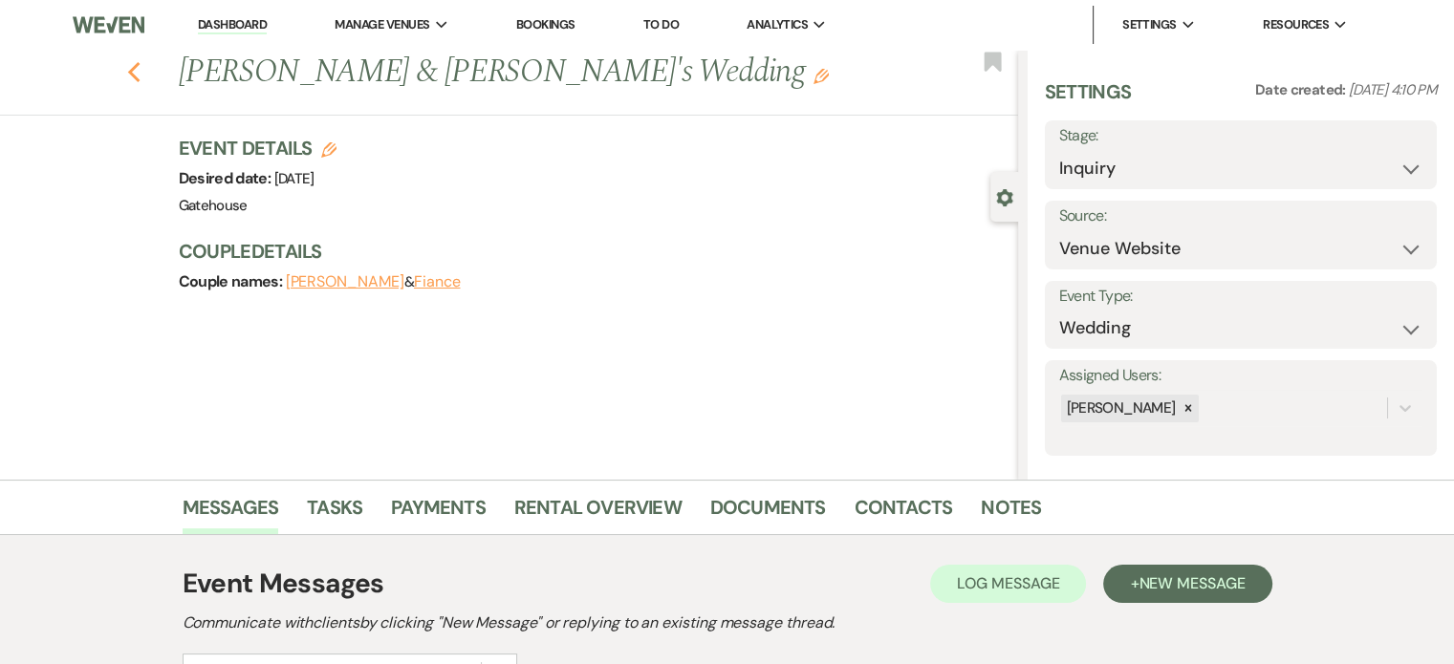
click at [140, 73] on icon "Previous" at bounding box center [134, 72] width 14 height 23
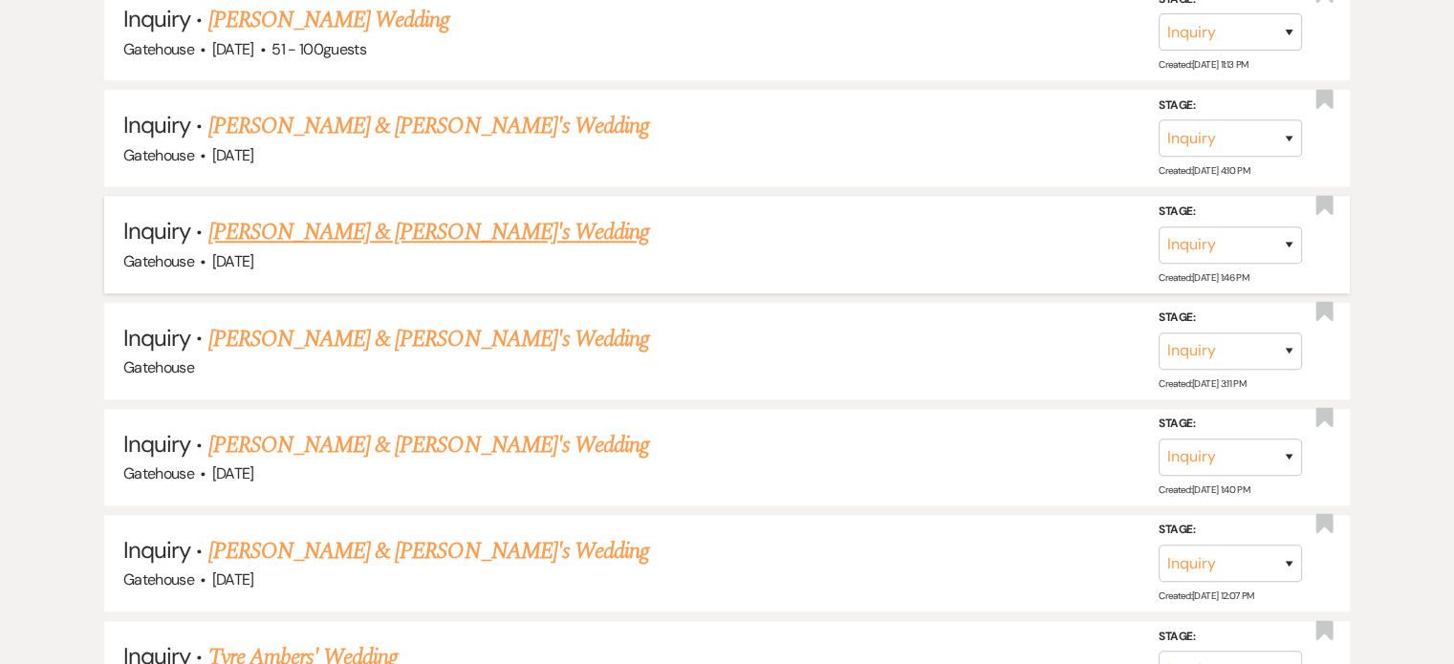
scroll to position [1530, 0]
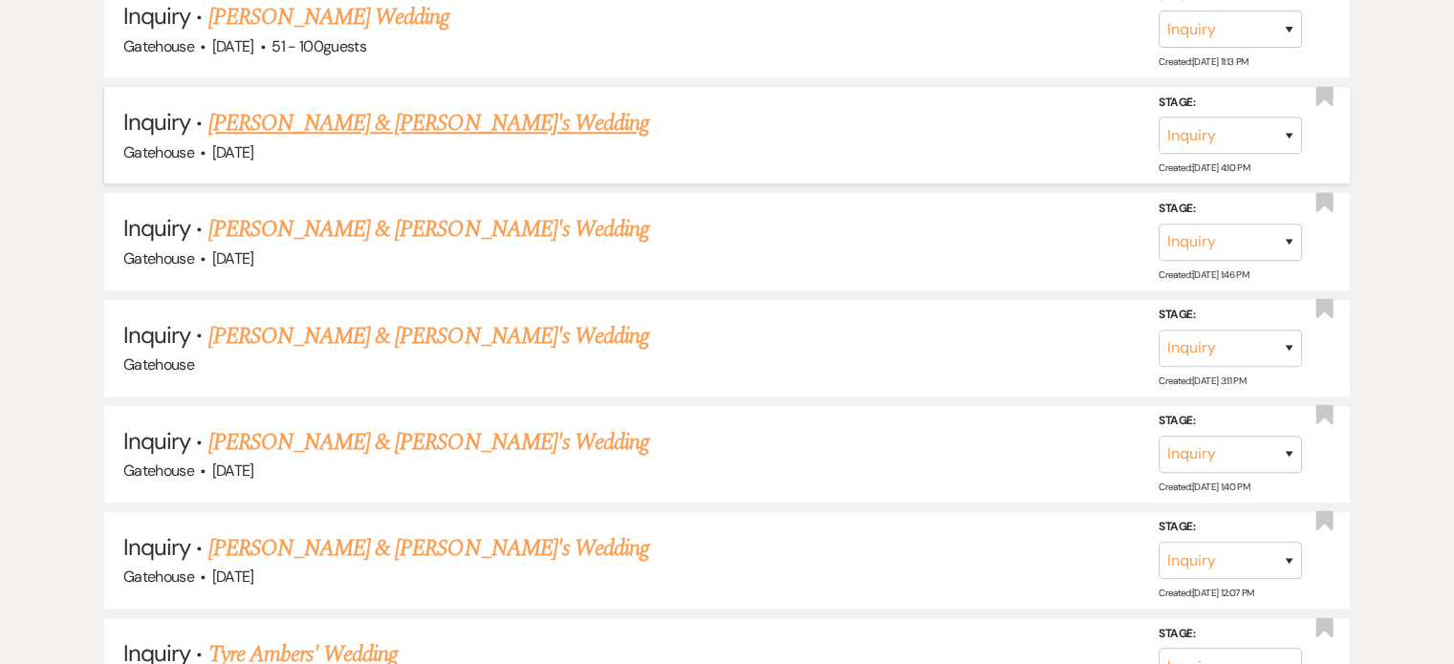
click at [416, 118] on link "[PERSON_NAME] & [PERSON_NAME]'s Wedding" at bounding box center [429, 123] width 442 height 34
select select "5"
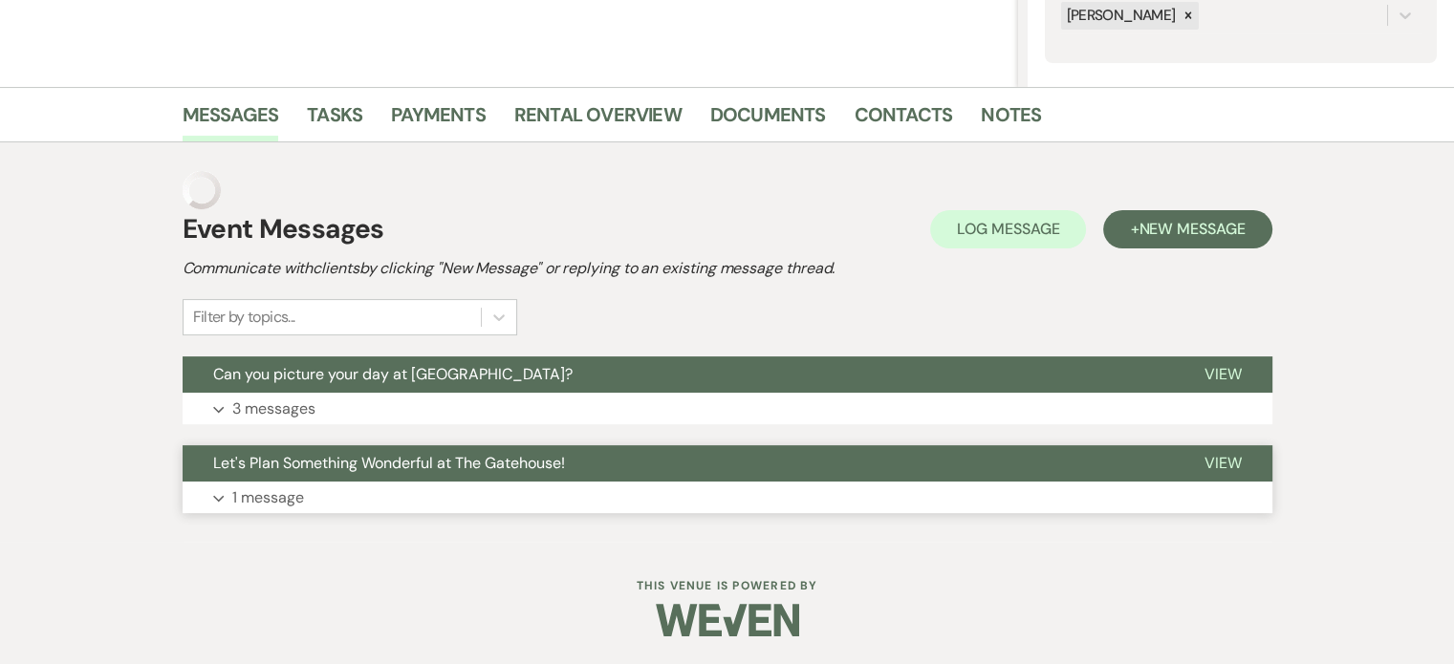
scroll to position [355, 0]
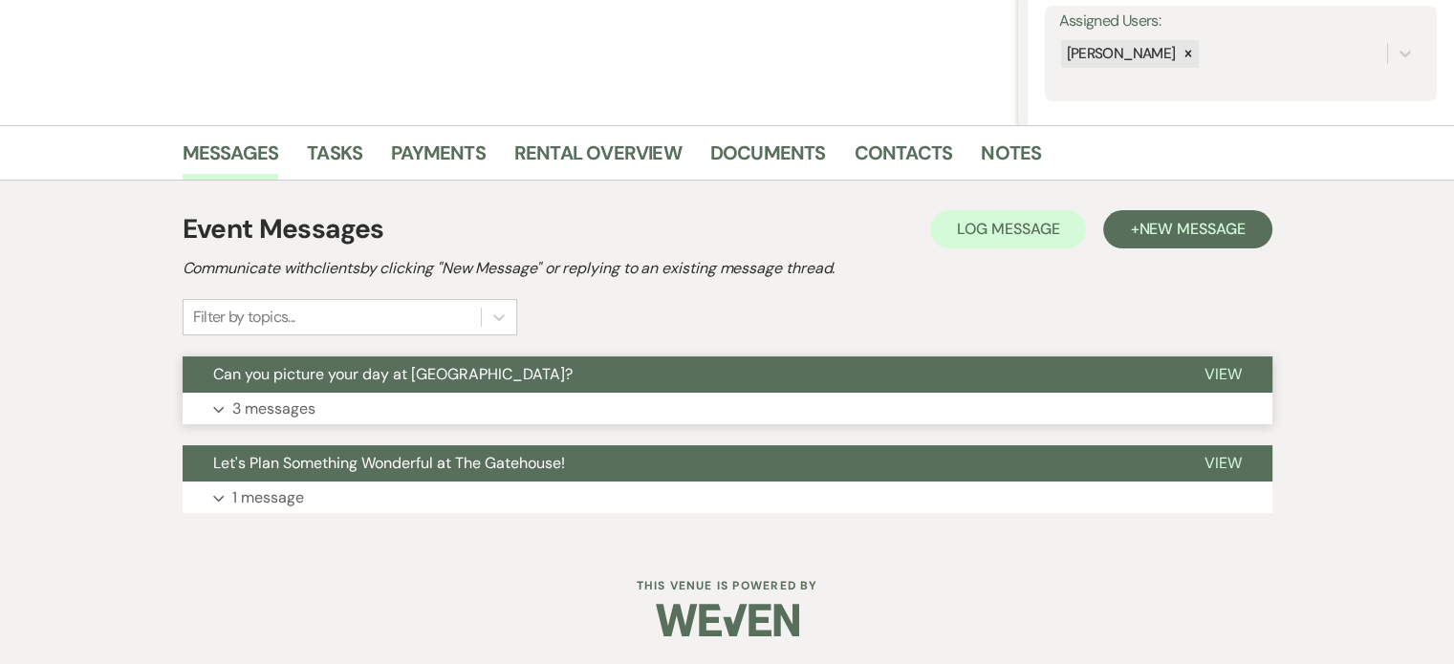
click at [290, 402] on p "3 messages" at bounding box center [273, 409] width 83 height 25
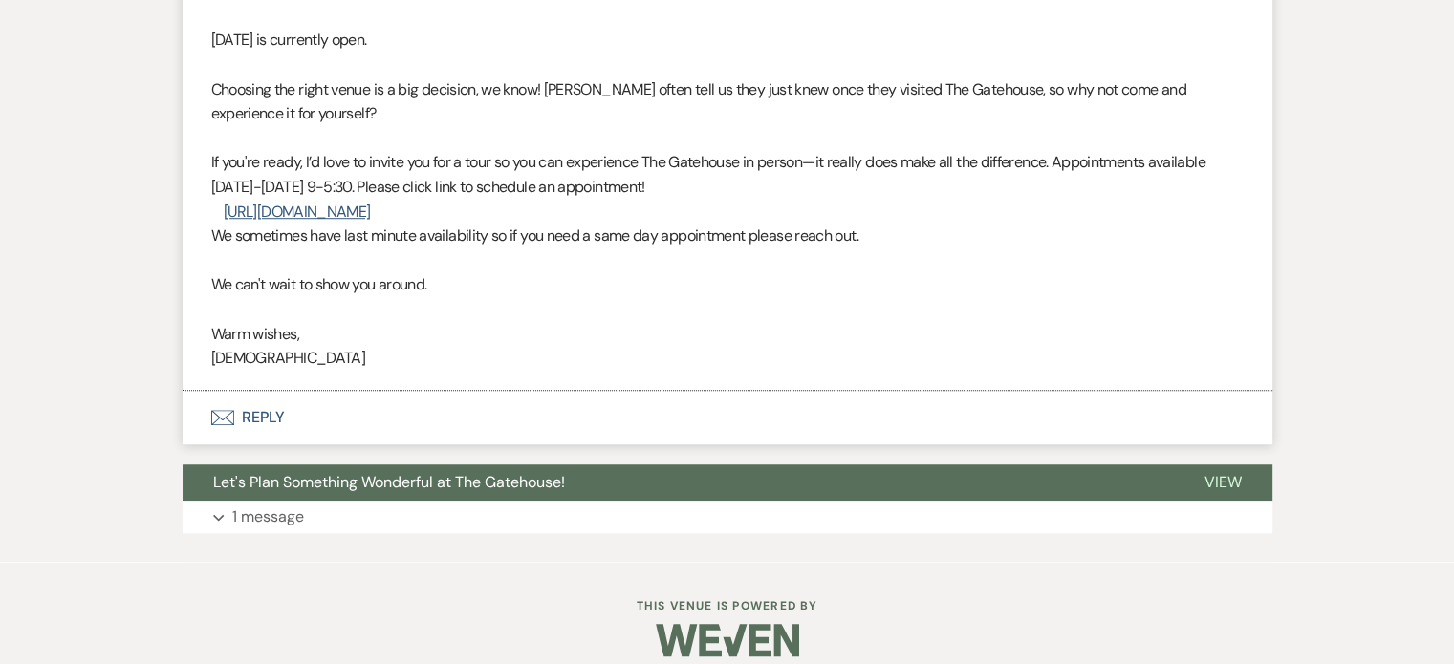
scroll to position [1384, 0]
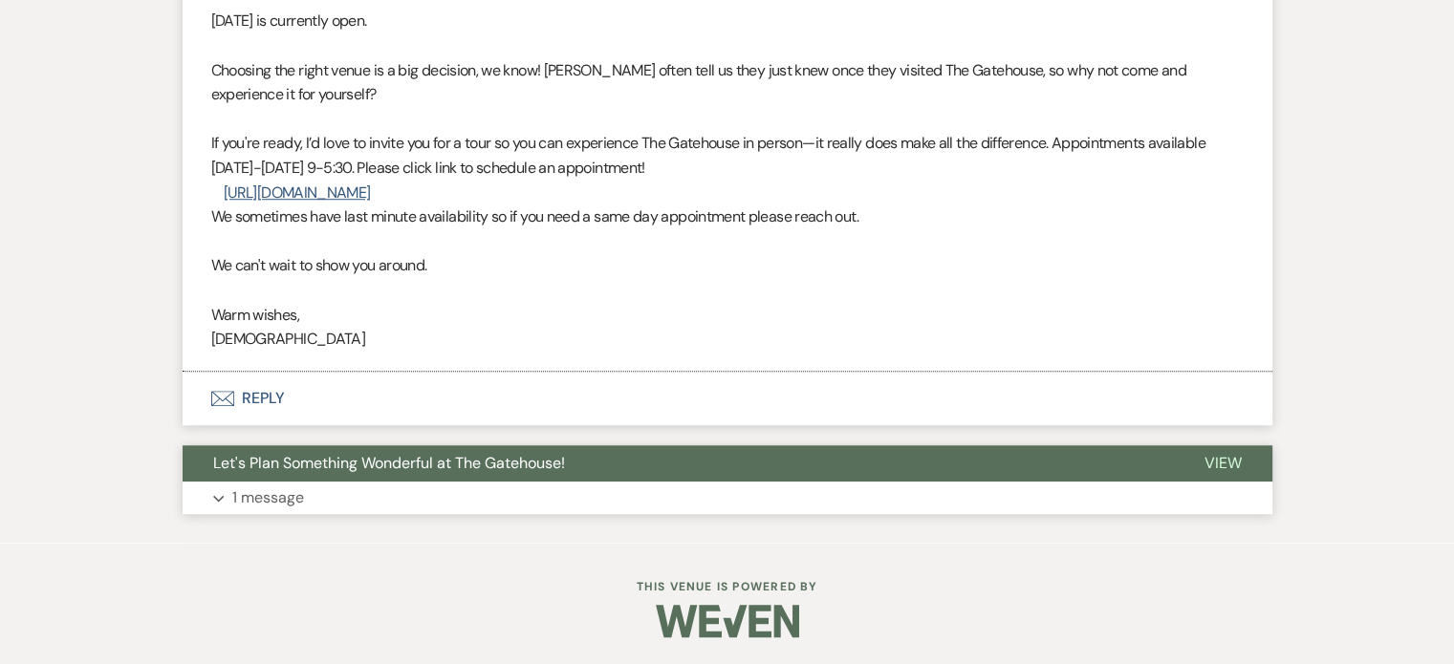
click at [249, 498] on p "1 message" at bounding box center [268, 498] width 72 height 25
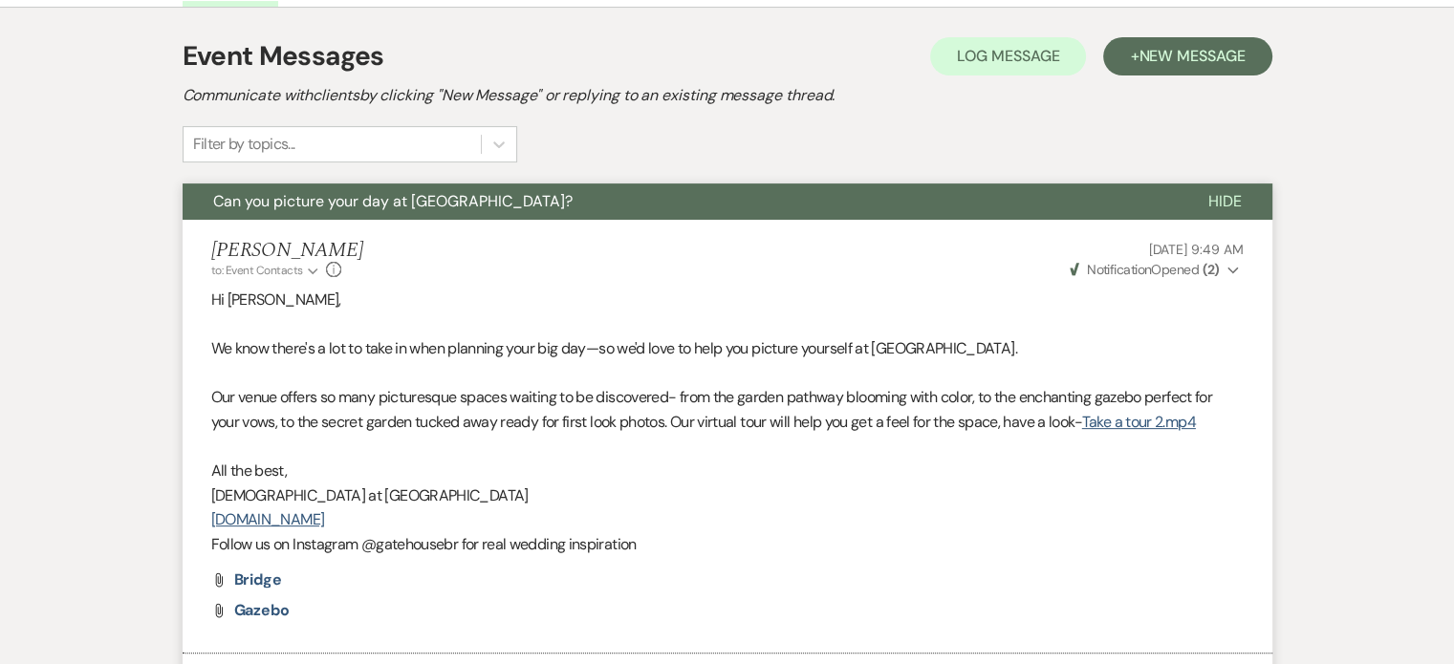
scroll to position [478, 0]
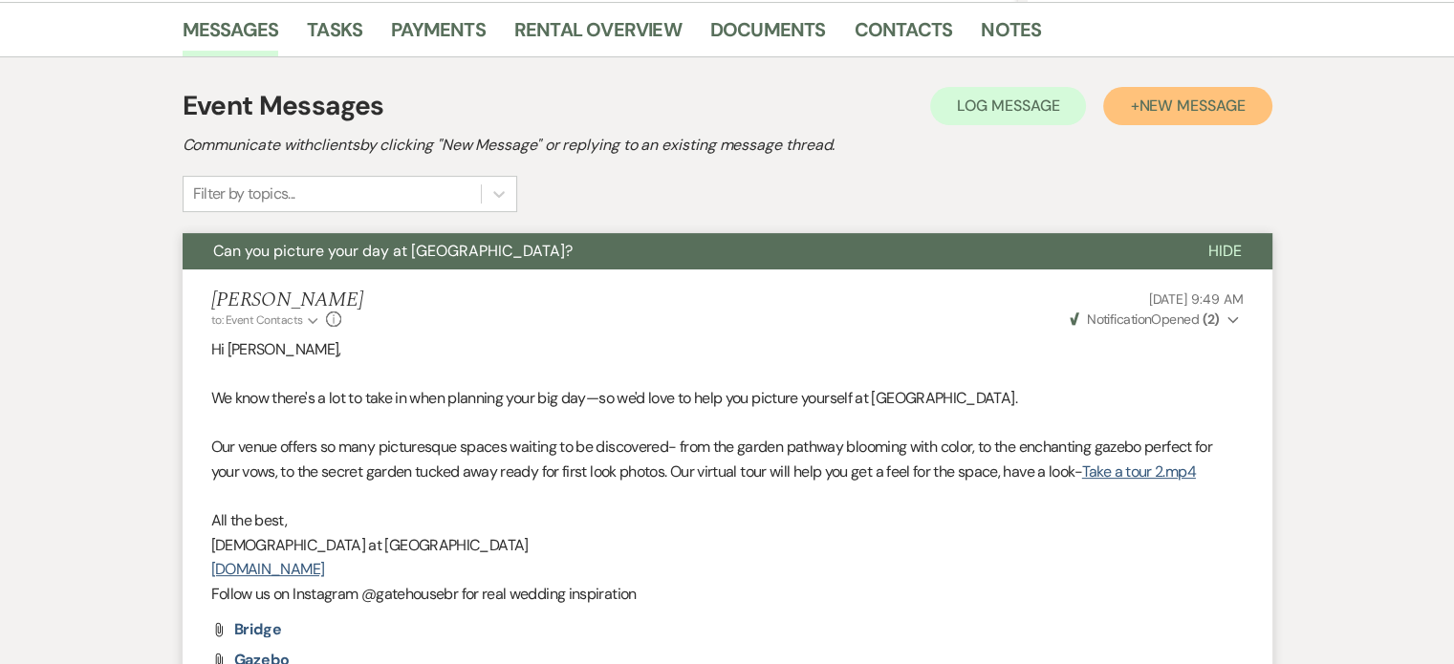
click at [1179, 106] on span "New Message" at bounding box center [1192, 106] width 106 height 20
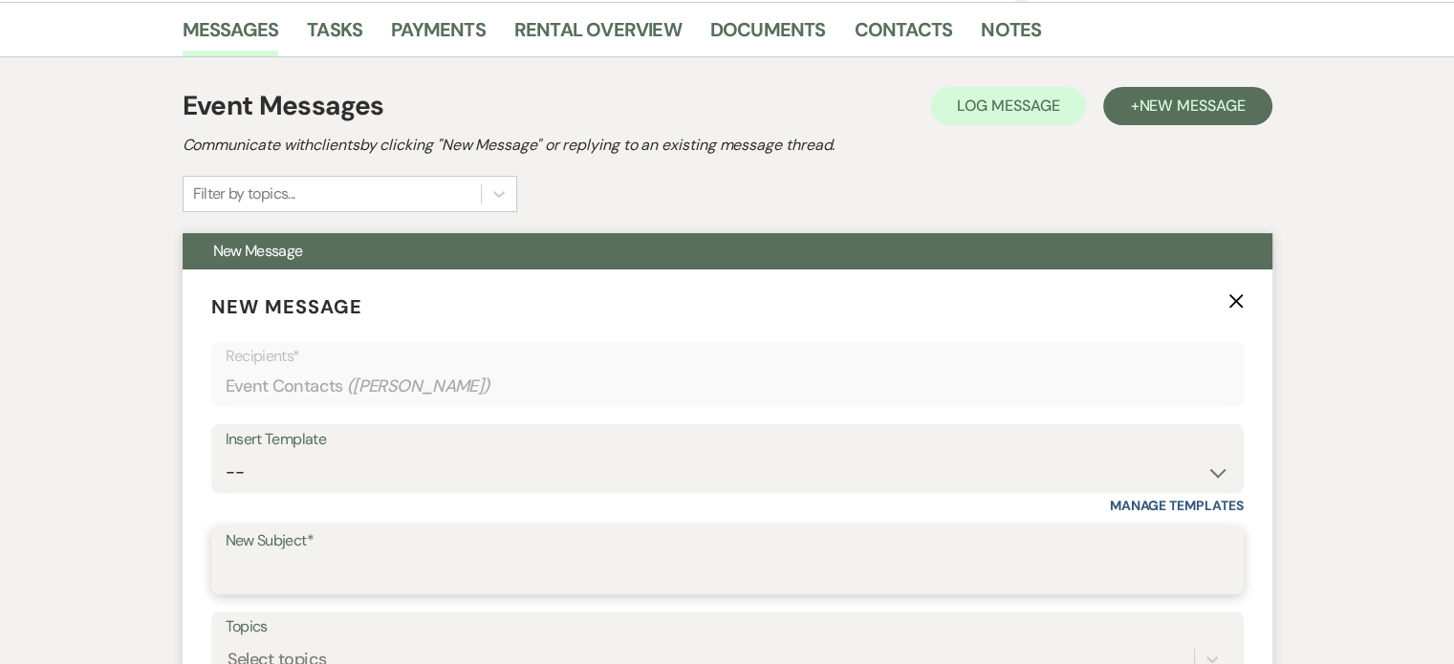
click at [340, 576] on input "New Subject*" at bounding box center [728, 573] width 1004 height 37
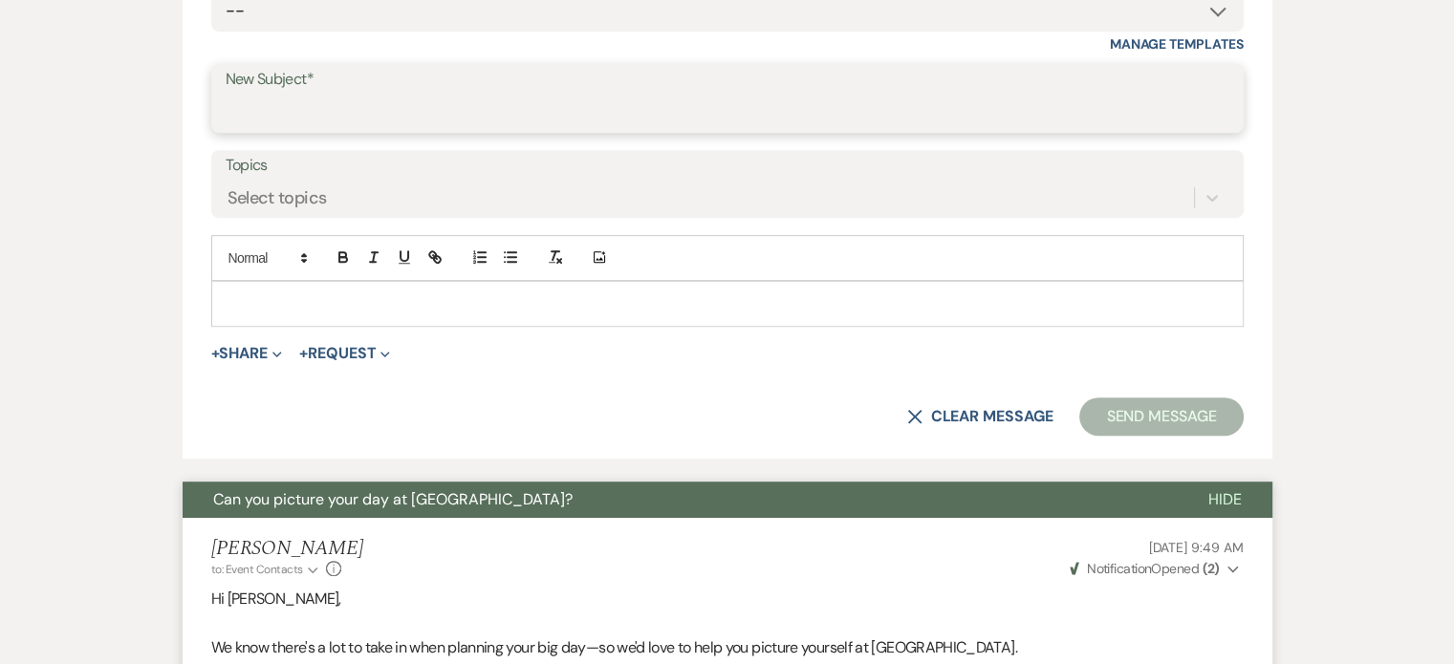
scroll to position [765, 0]
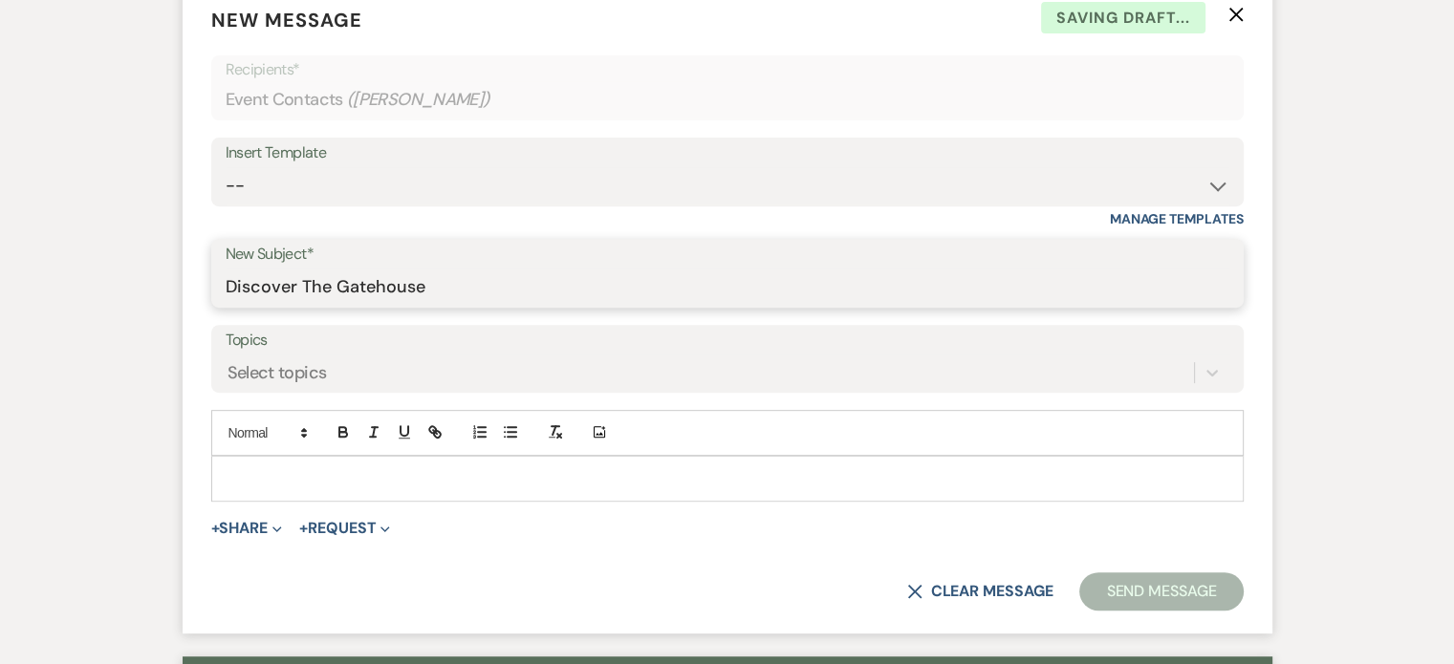
type input "Discover The Gatehouse"
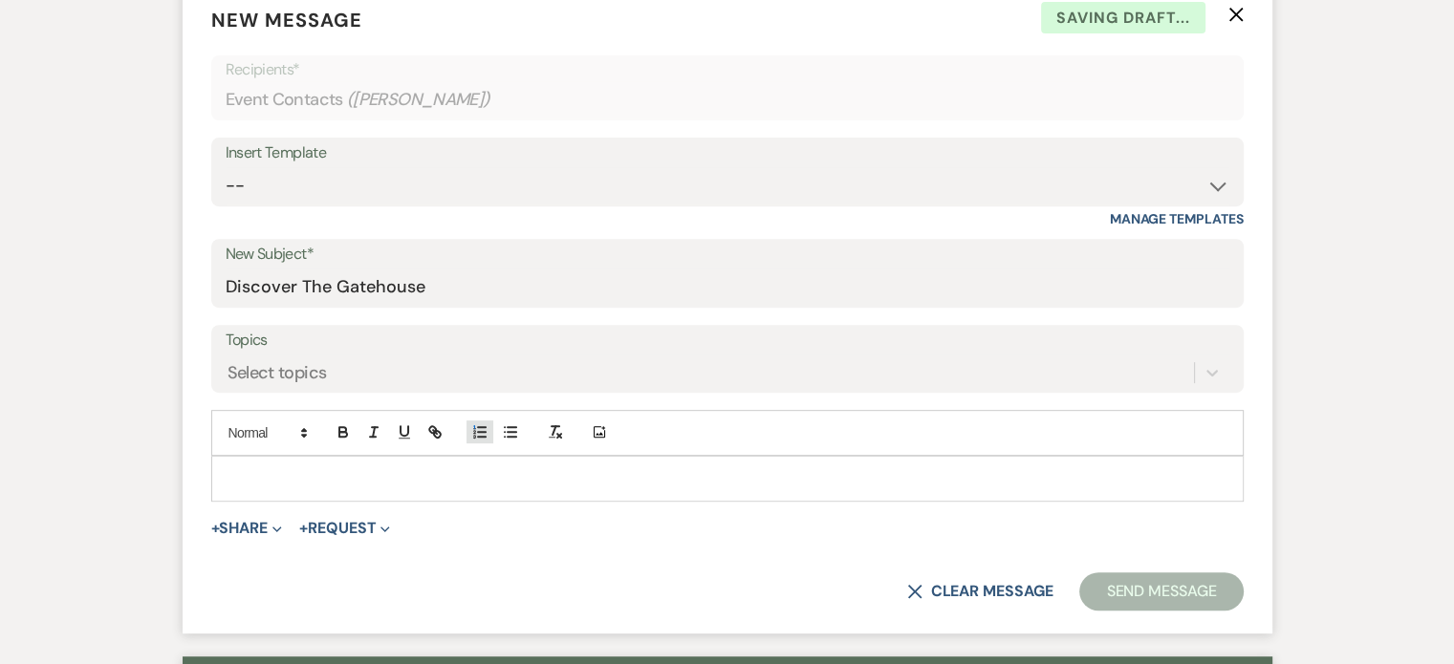
type button "ordered"
type button "bullet"
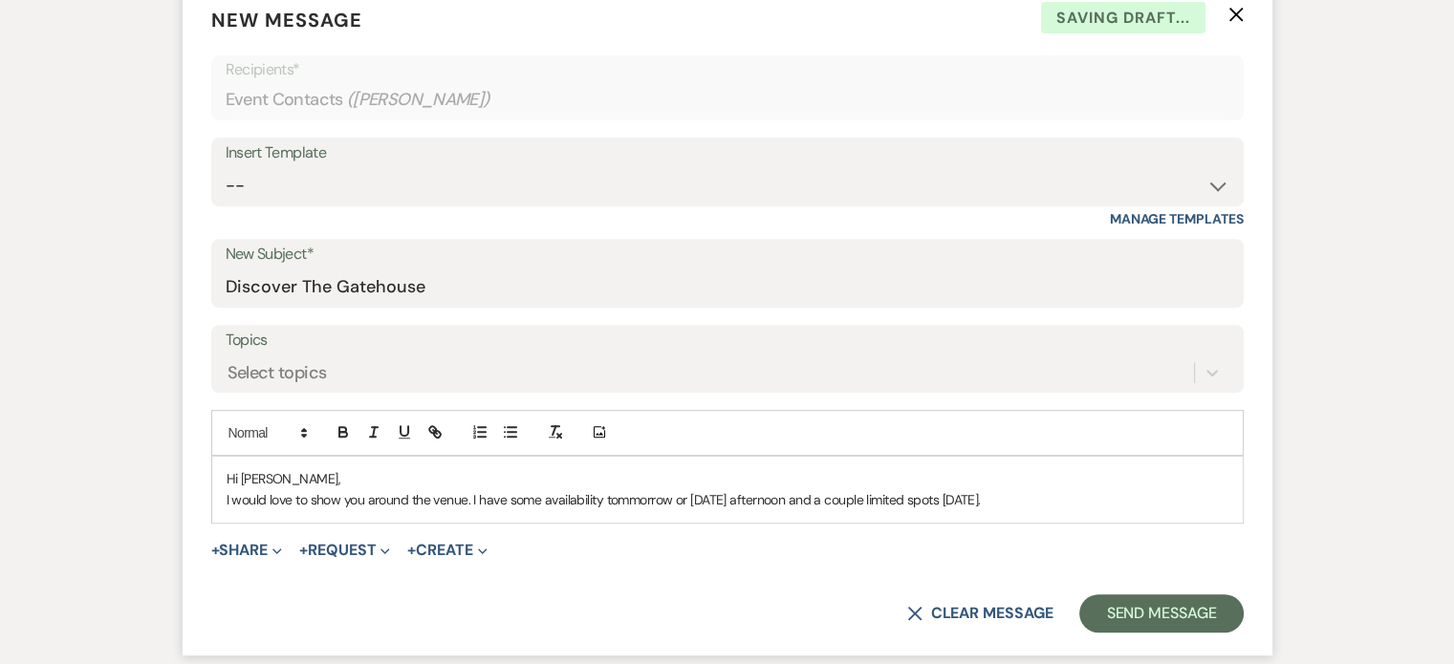
click at [639, 499] on p "I would love to show you around the venue. I have some availability tommorrow o…" at bounding box center [728, 499] width 1002 height 21
click at [1015, 496] on p "I would love to show you around the venue. I have some availability [DATE] or […" at bounding box center [728, 499] width 1002 height 21
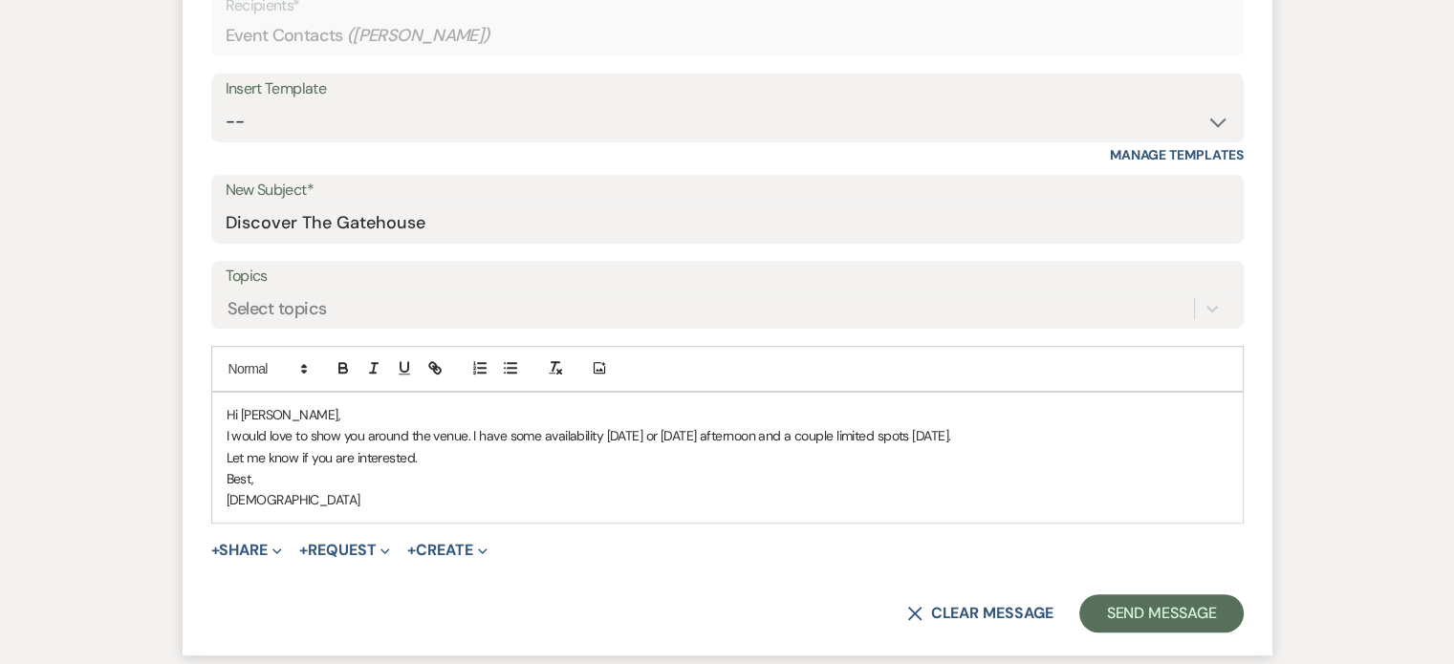
scroll to position [860, 0]
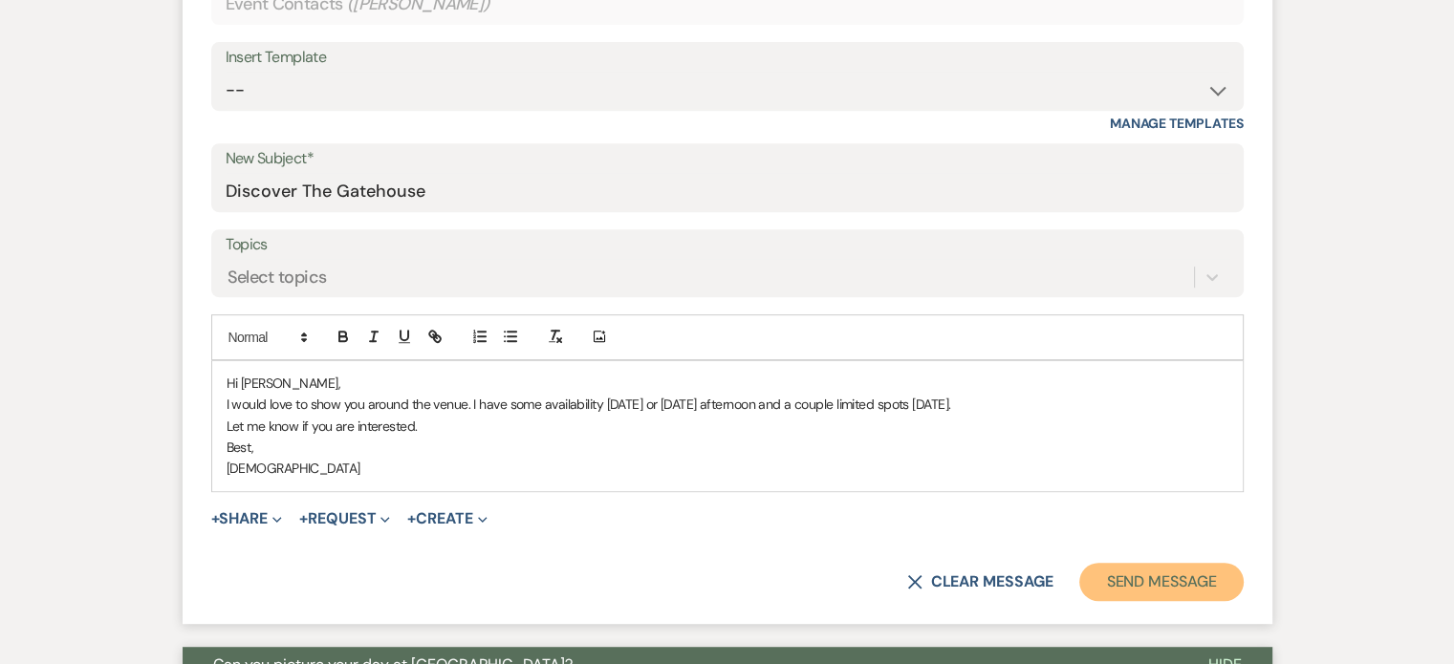
click at [1164, 577] on button "Send Message" at bounding box center [1160, 582] width 163 height 38
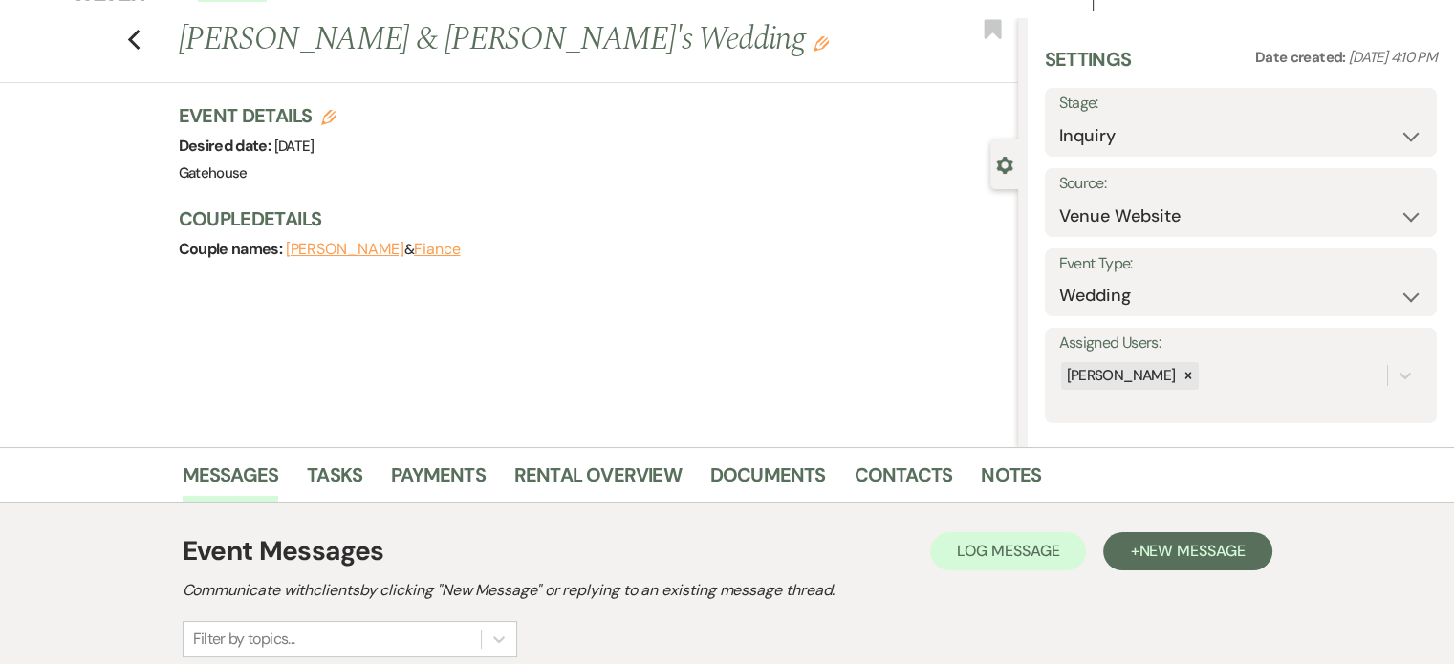
scroll to position [0, 0]
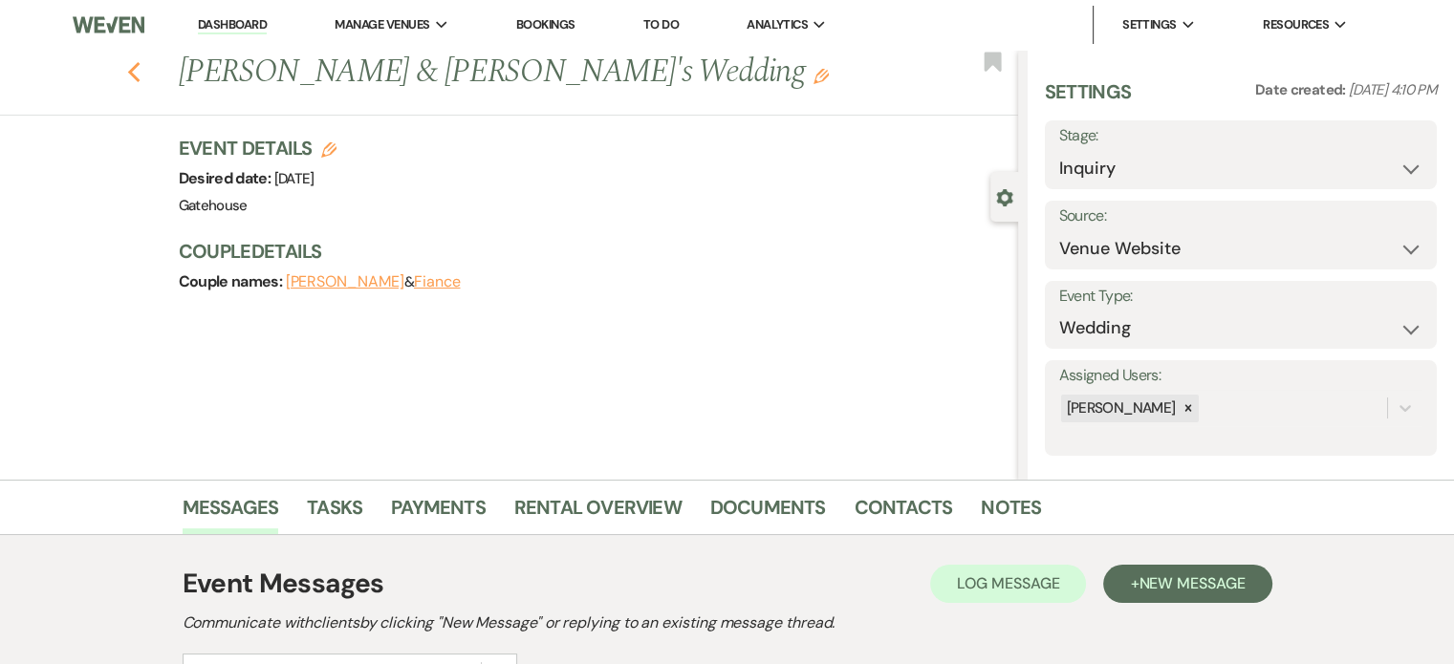
click at [138, 70] on use "button" at bounding box center [133, 72] width 12 height 21
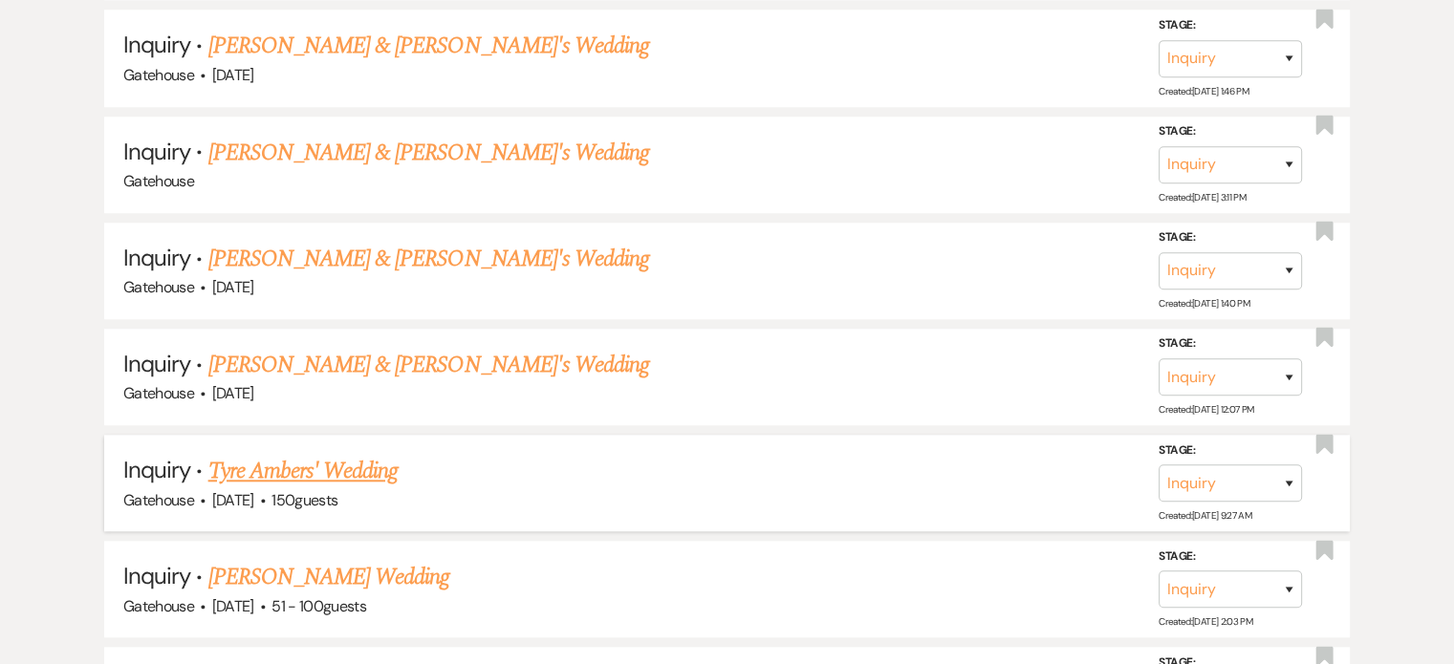
scroll to position [1721, 0]
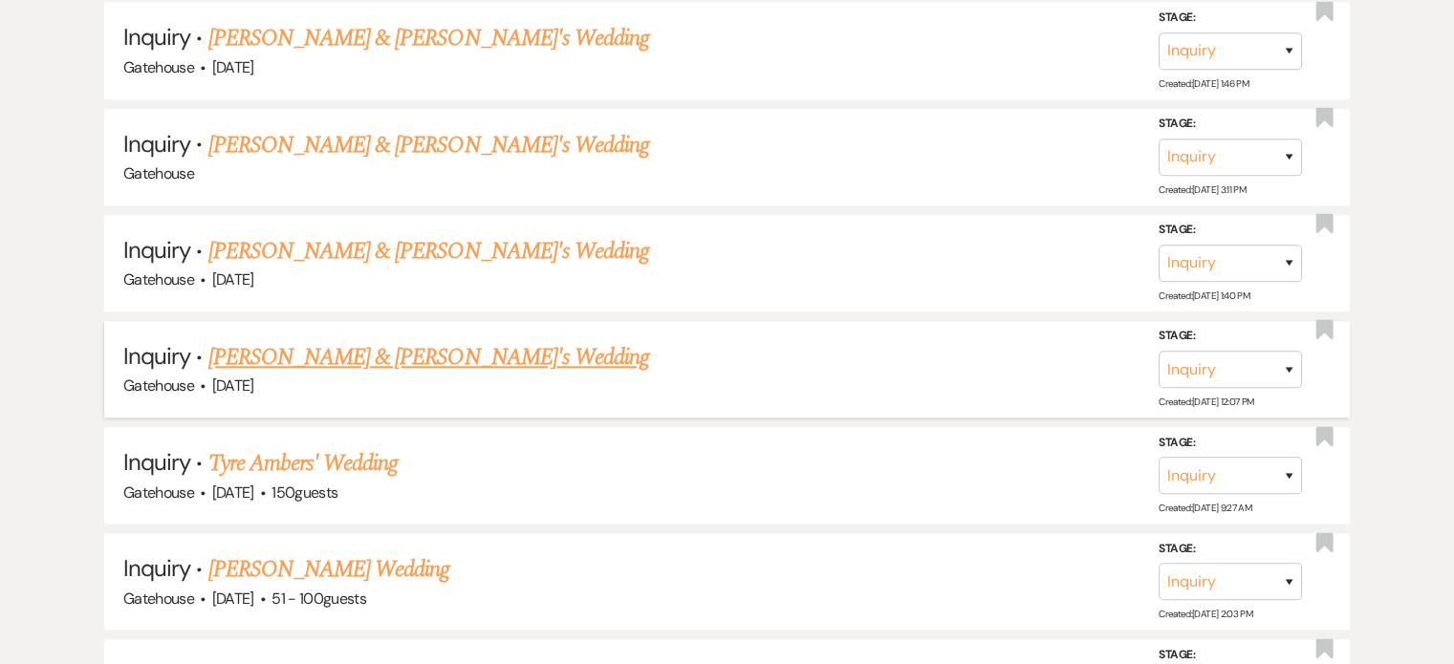
click at [352, 341] on link "[PERSON_NAME] & [PERSON_NAME]'s Wedding" at bounding box center [429, 357] width 442 height 34
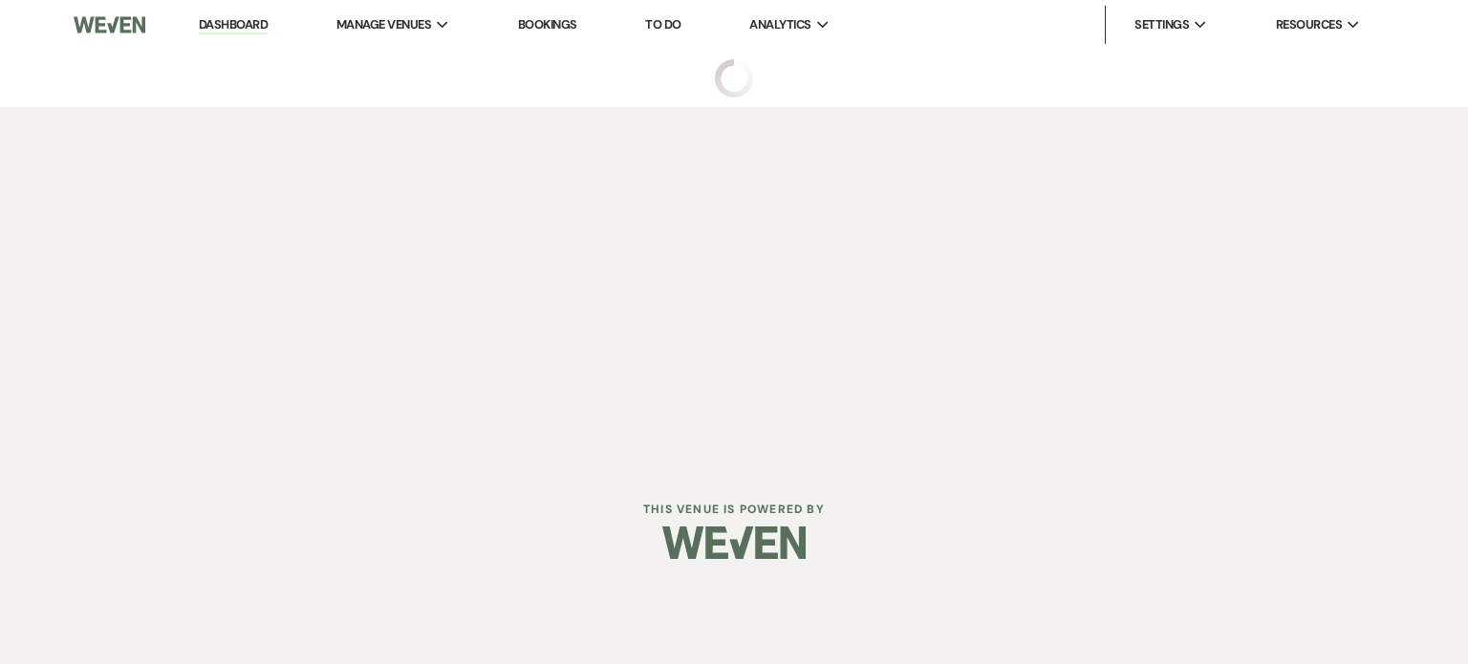
select select "3"
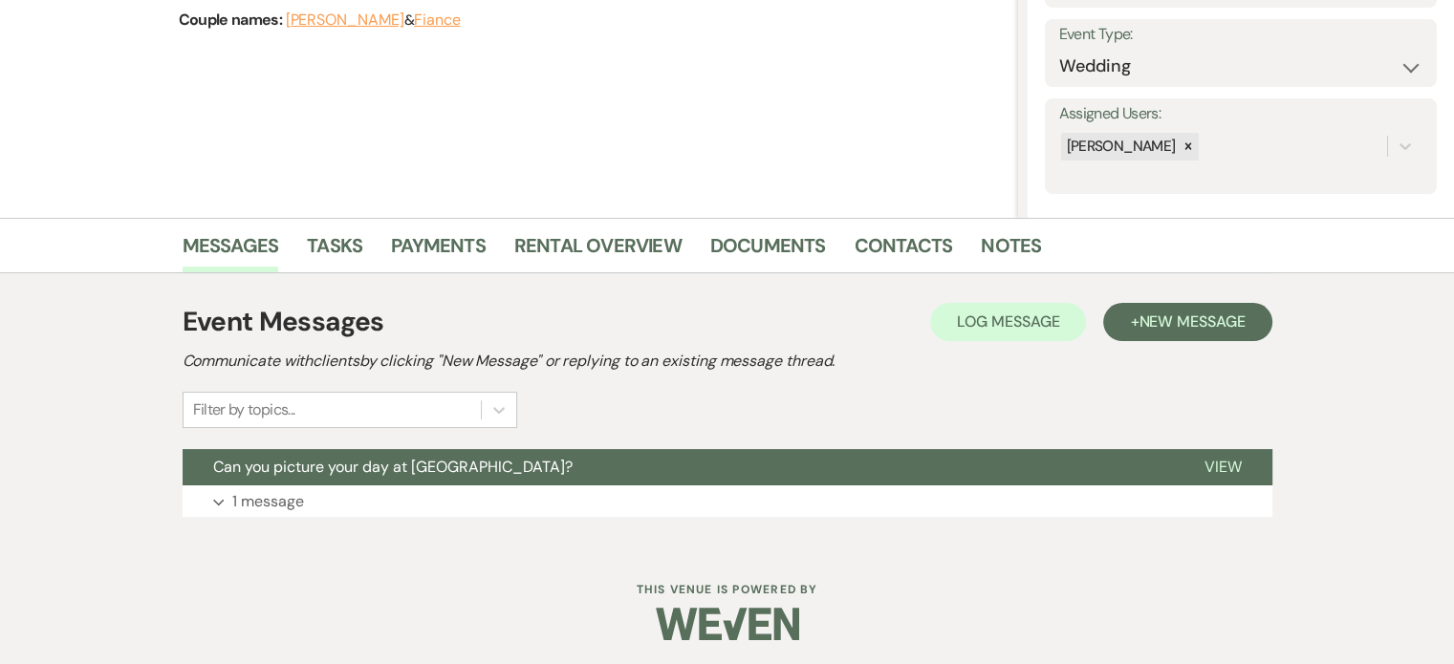
scroll to position [266, 0]
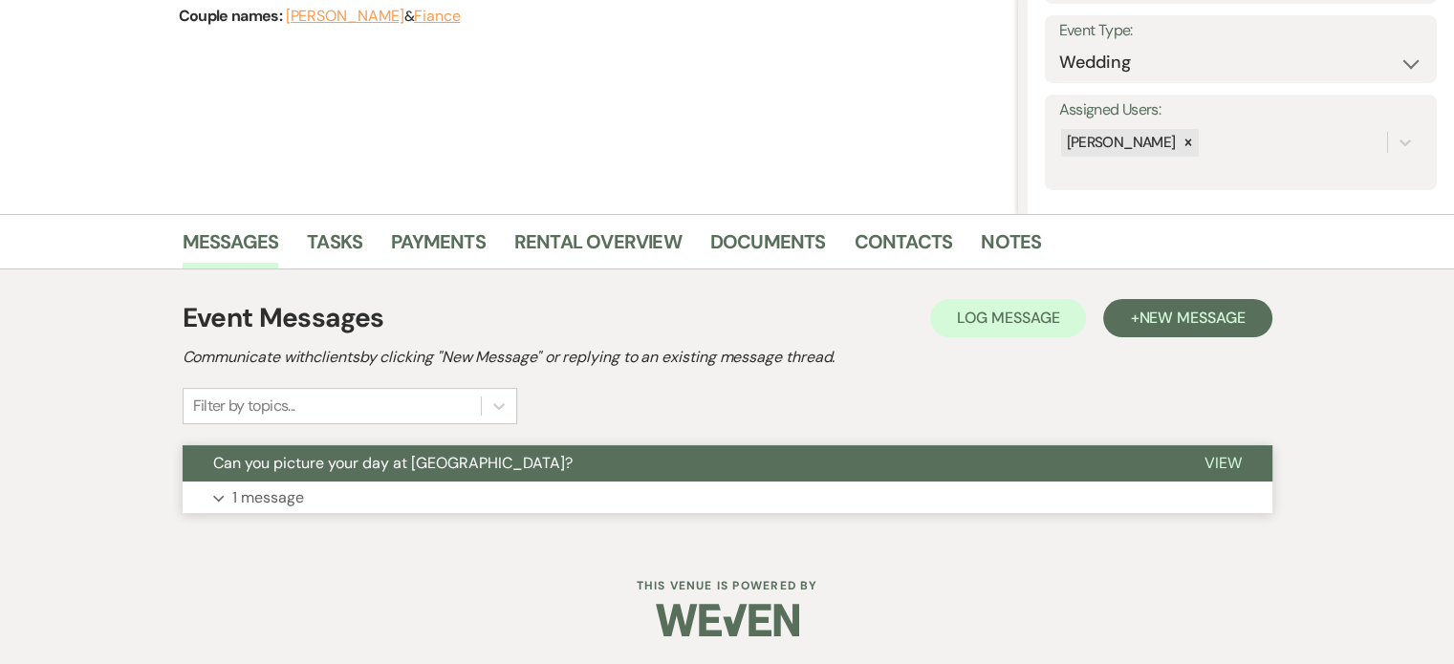
click at [258, 494] on p "1 message" at bounding box center [268, 498] width 72 height 25
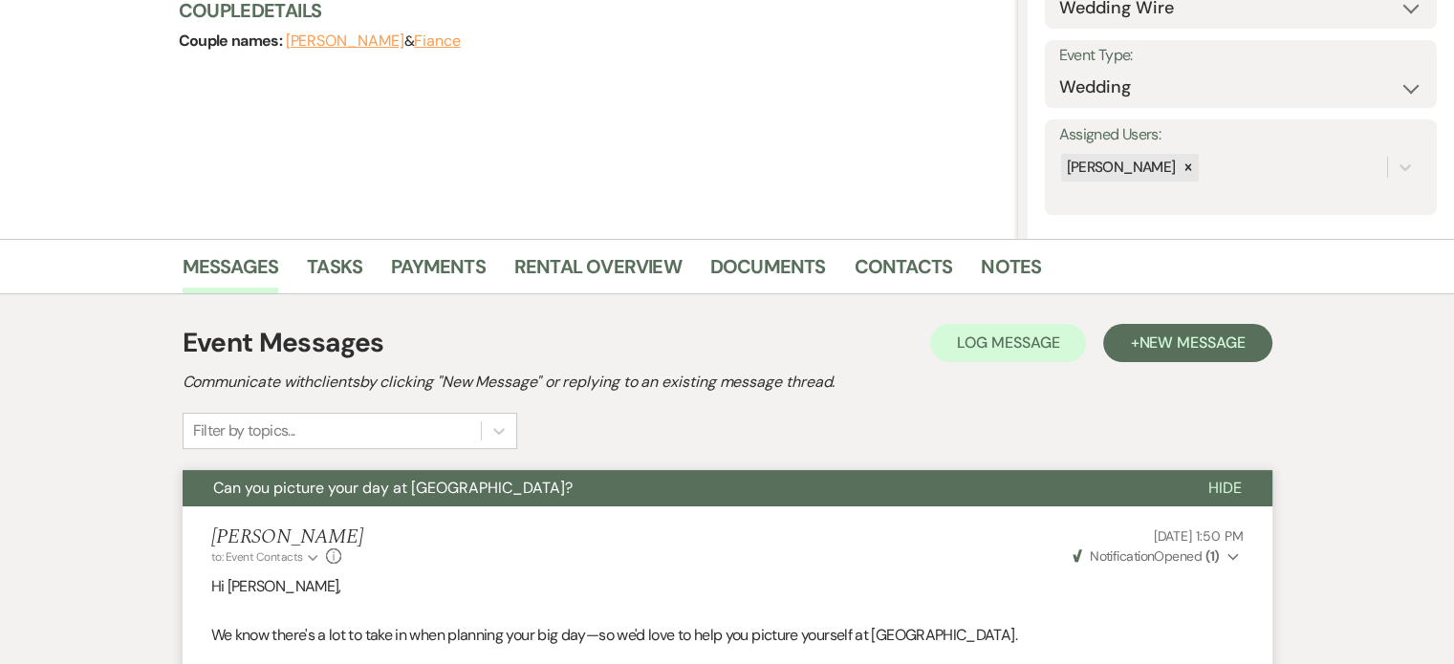
scroll to position [0, 0]
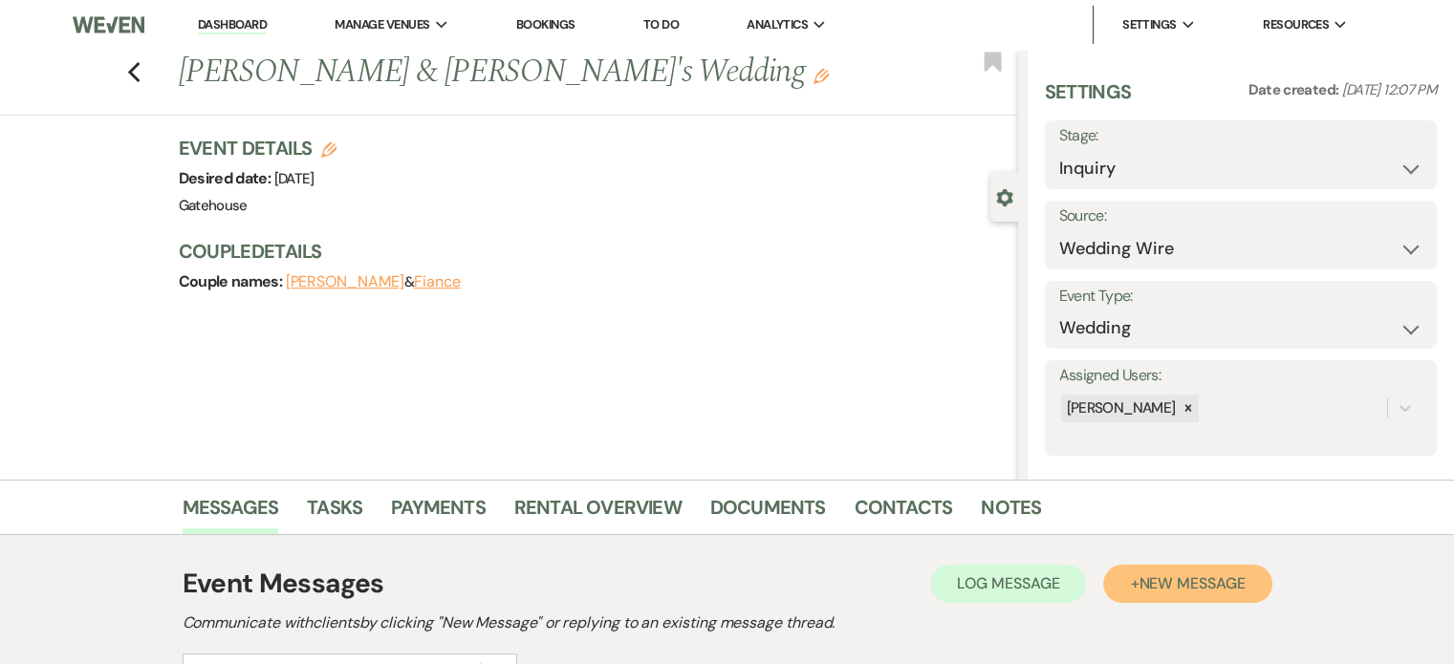
click at [1182, 581] on span "New Message" at bounding box center [1192, 584] width 106 height 20
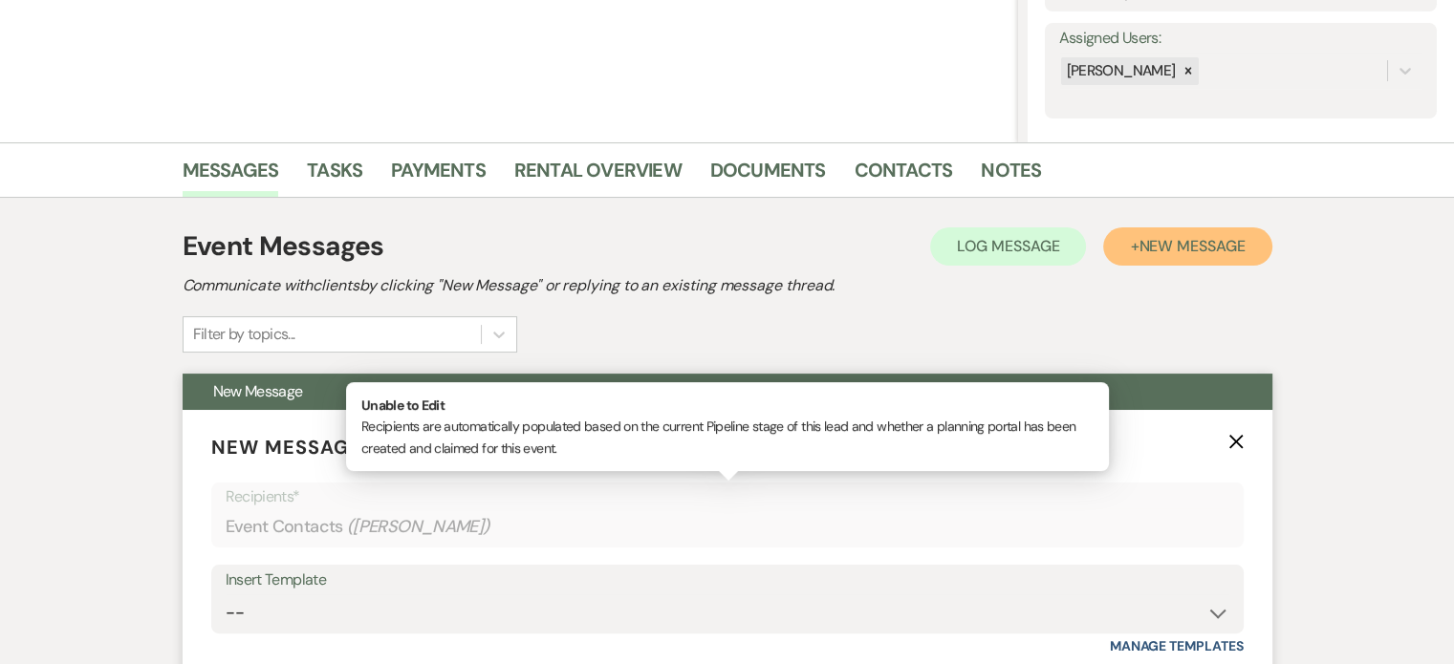
scroll to position [382, 0]
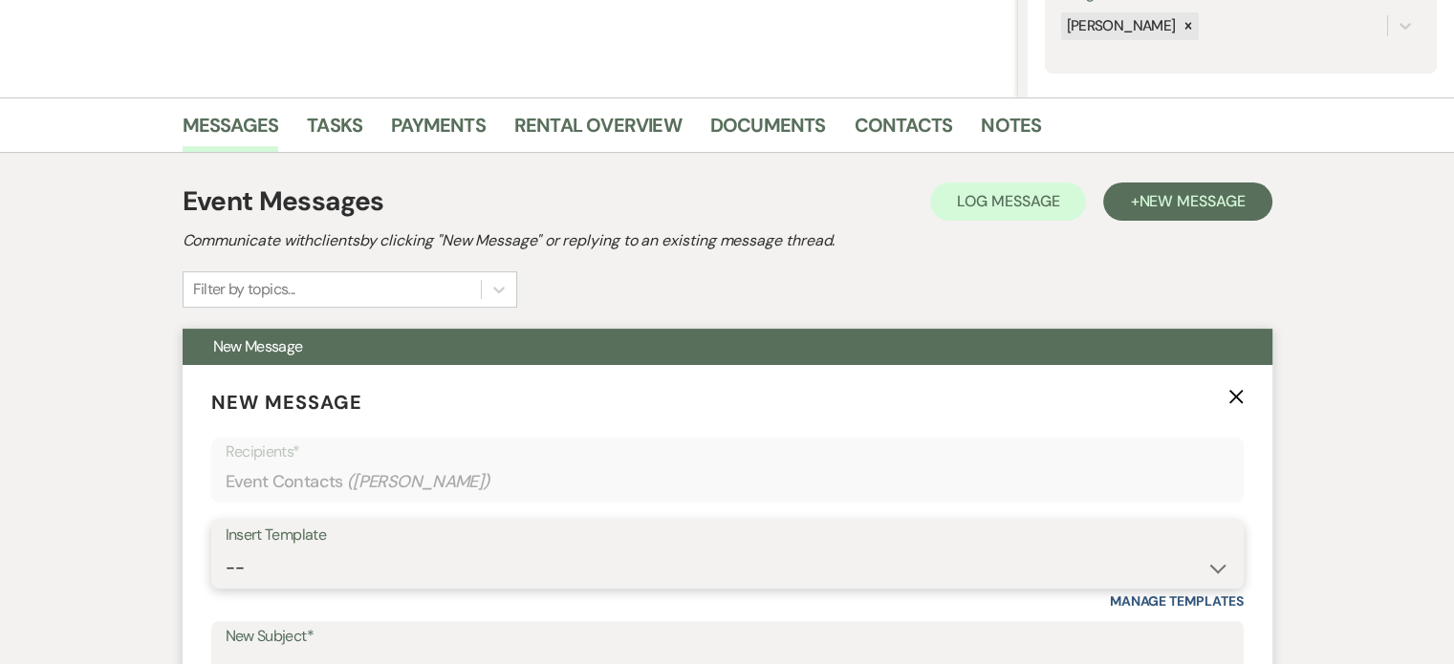
click at [417, 573] on select "-- Tour Request Response Proposal 6-9 Month Check-in Happy 1 Month Anniversary!…" at bounding box center [728, 568] width 1004 height 37
select select "5916"
click at [226, 550] on select "-- Tour Request Response Proposal 6-9 Month Check-in Happy 1 Month Anniversary!…" at bounding box center [728, 568] width 1004 height 37
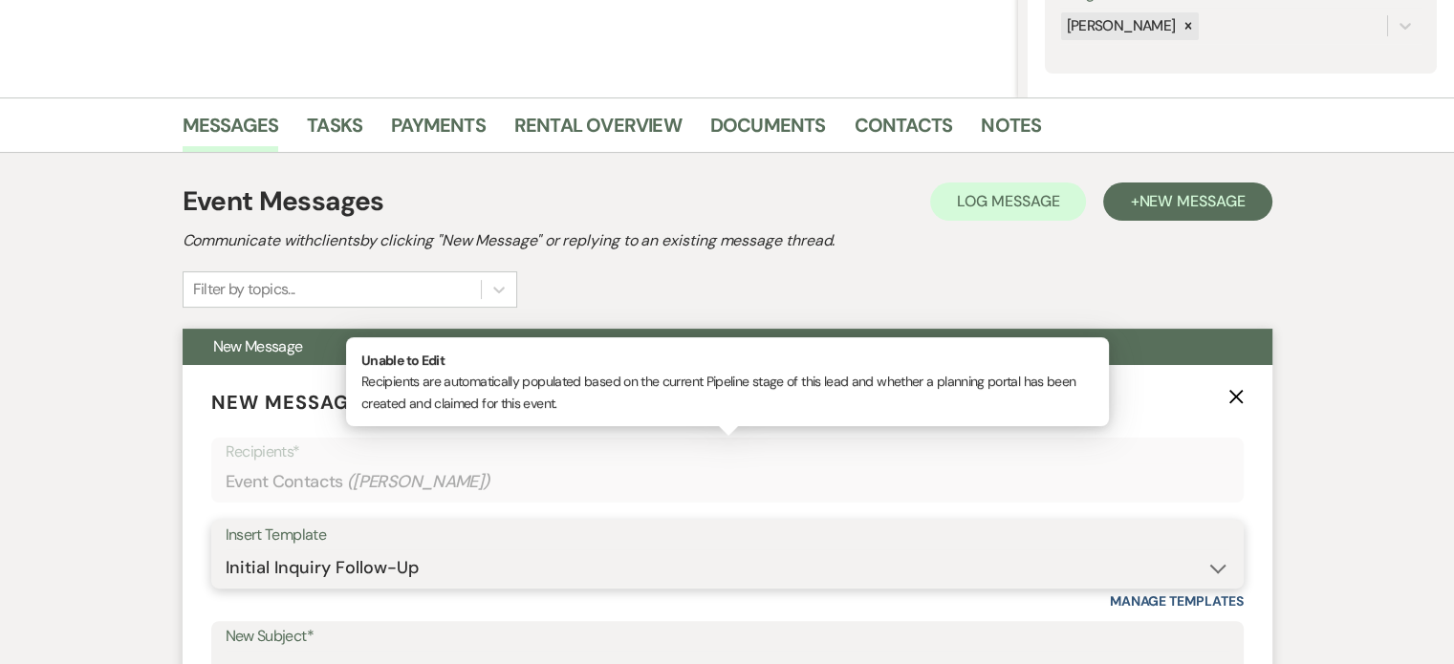
type input "Can you picture your day at [GEOGRAPHIC_DATA]?"
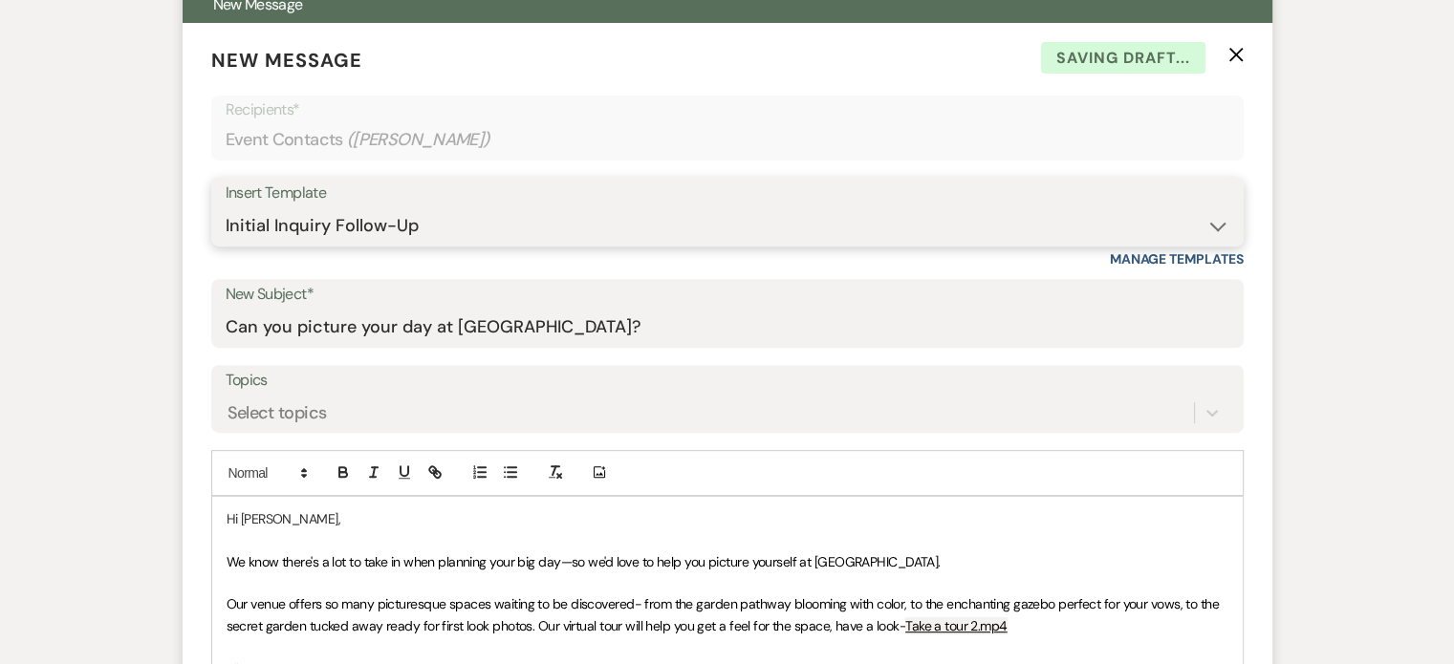
scroll to position [765, 0]
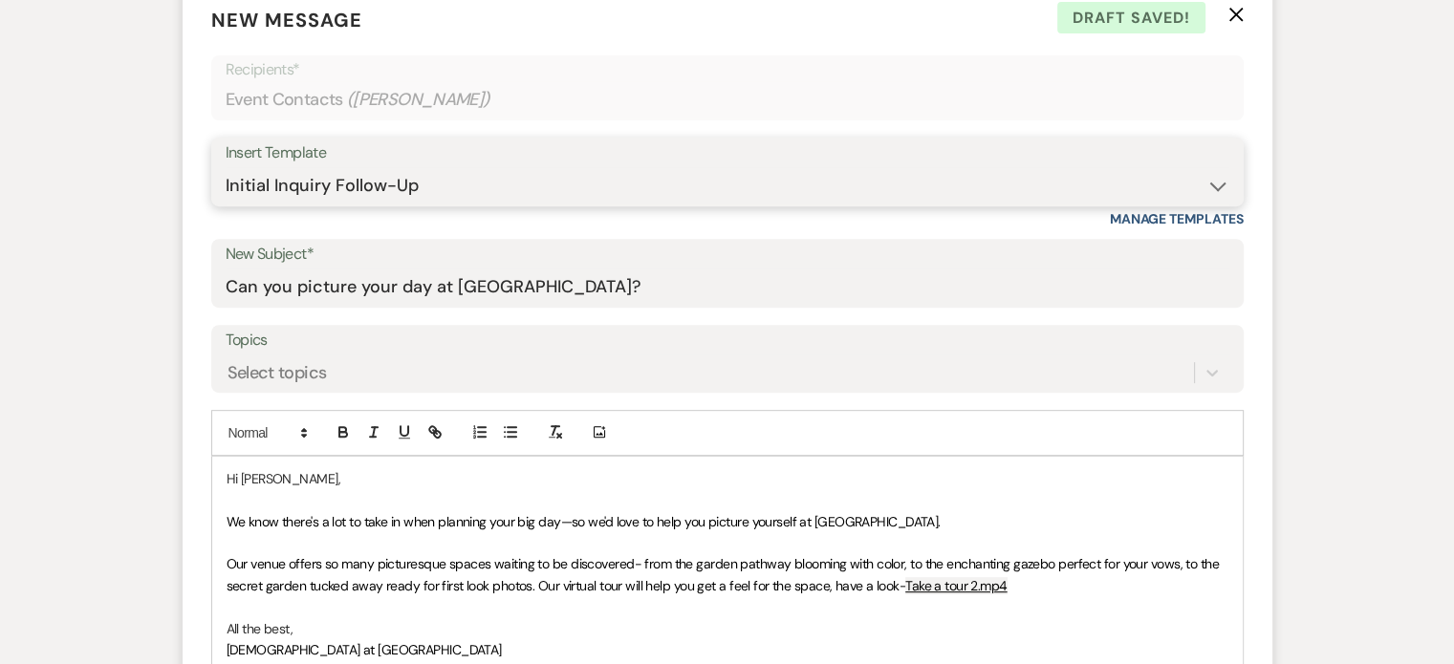
click at [465, 179] on select "-- Tour Request Response Proposal 6-9 Month Check-in Happy 1 Month Anniversary!…" at bounding box center [728, 185] width 1004 height 37
select select "6119"
click at [226, 167] on select "-- Tour Request Response Proposal 6-9 Month Check-in Happy 1 Month Anniversary!…" at bounding box center [728, 185] width 1004 height 37
type input "Discover why couples love The Gatehouse"
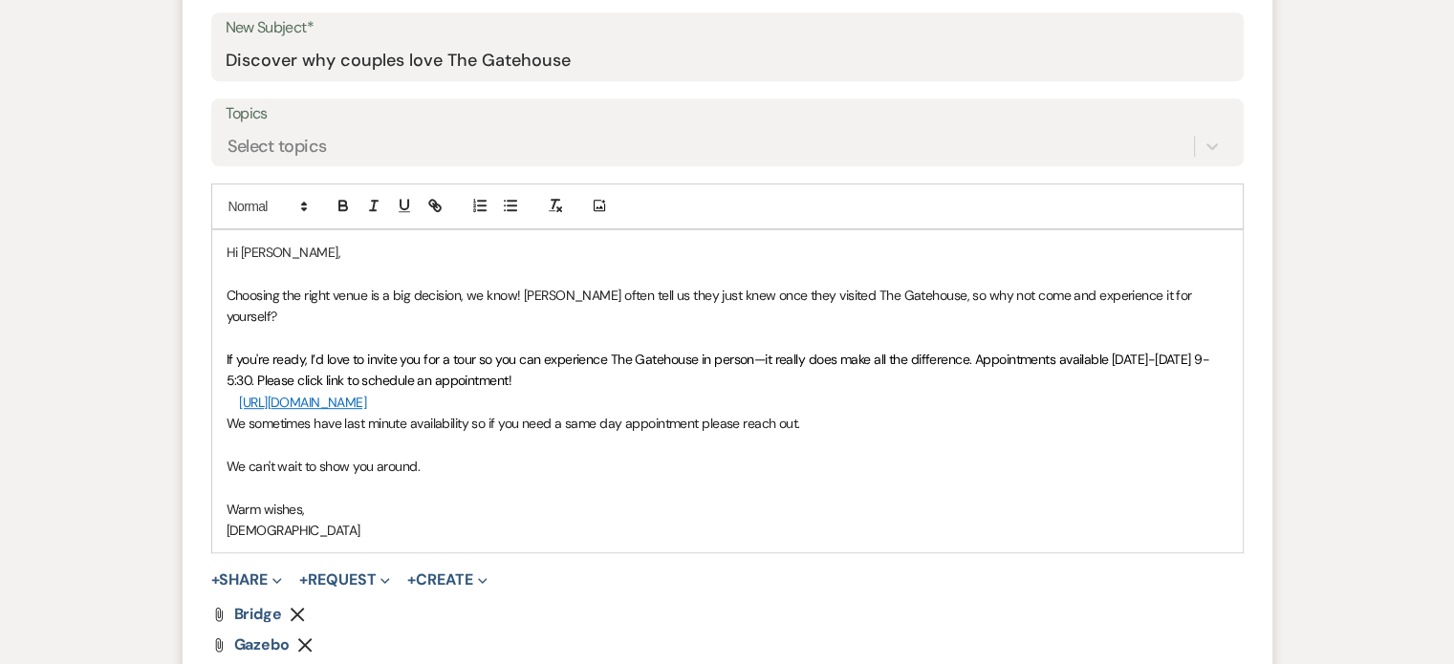
scroll to position [1052, 0]
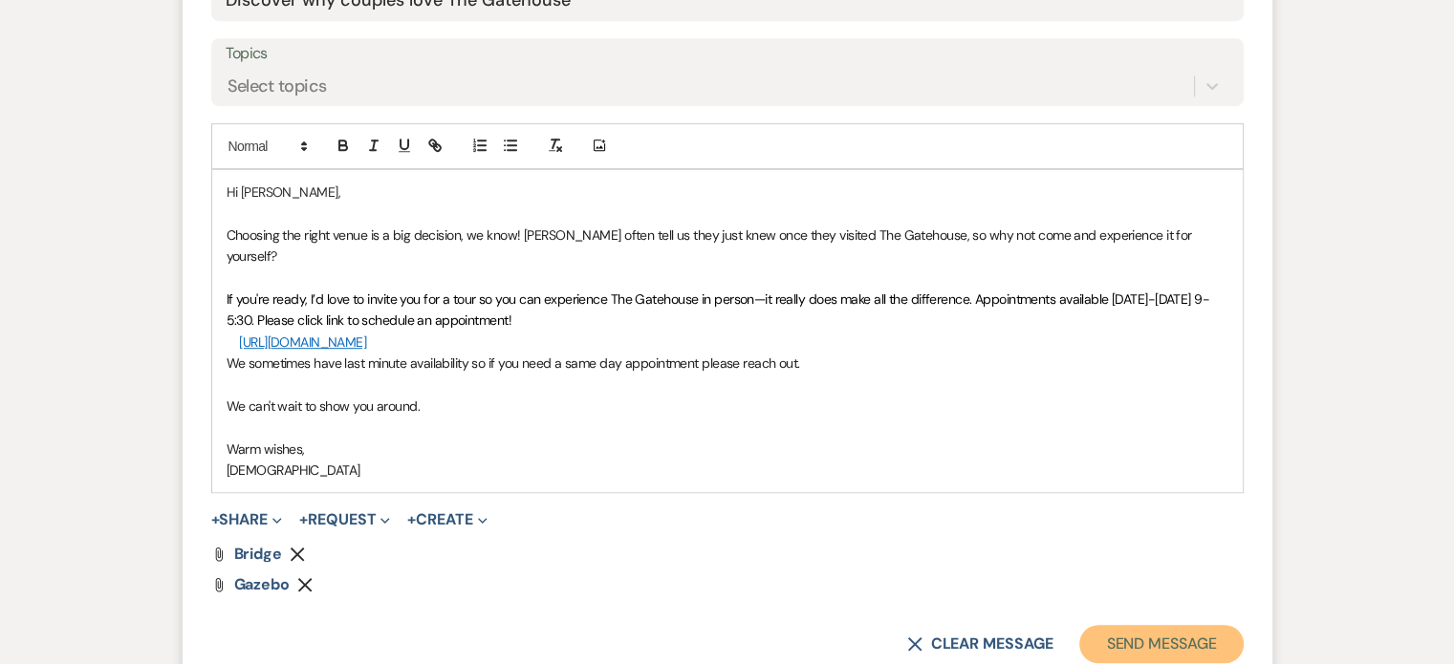
click at [1117, 625] on button "Send Message" at bounding box center [1160, 644] width 163 height 38
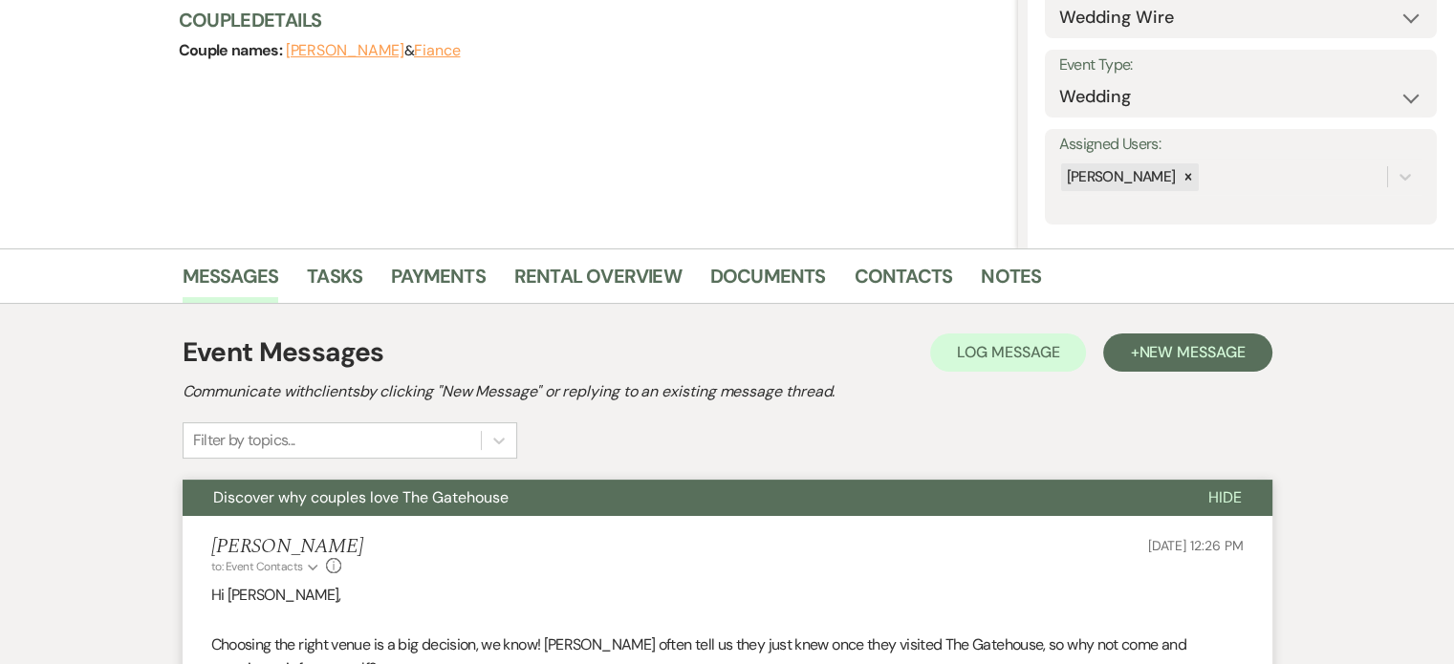
scroll to position [0, 0]
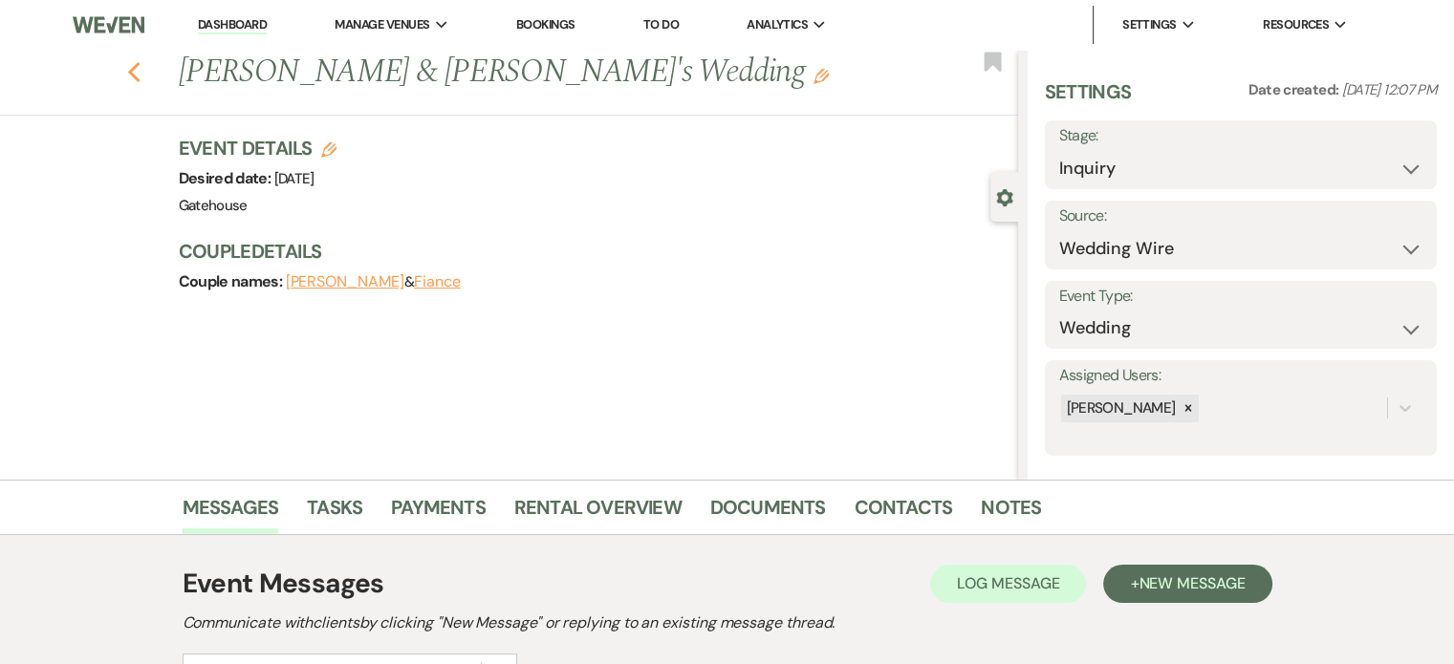
click at [141, 76] on icon "Previous" at bounding box center [134, 72] width 14 height 23
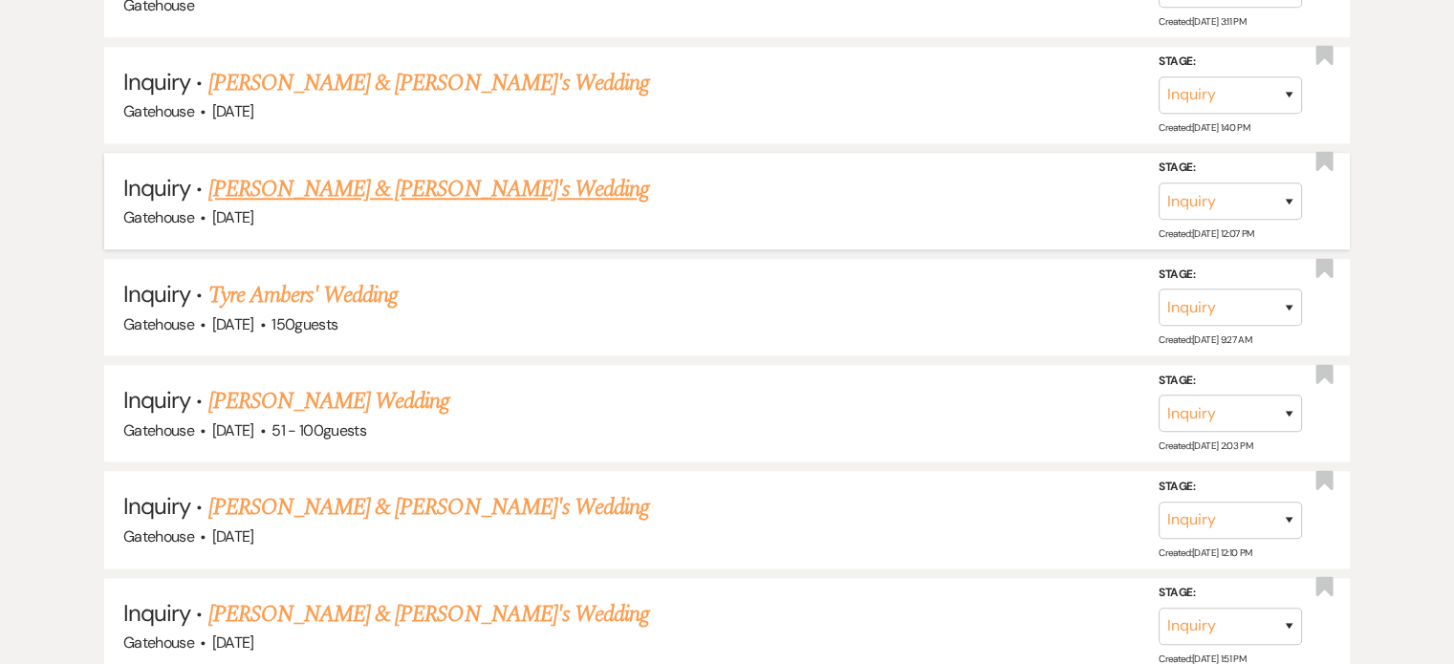
scroll to position [1912, 0]
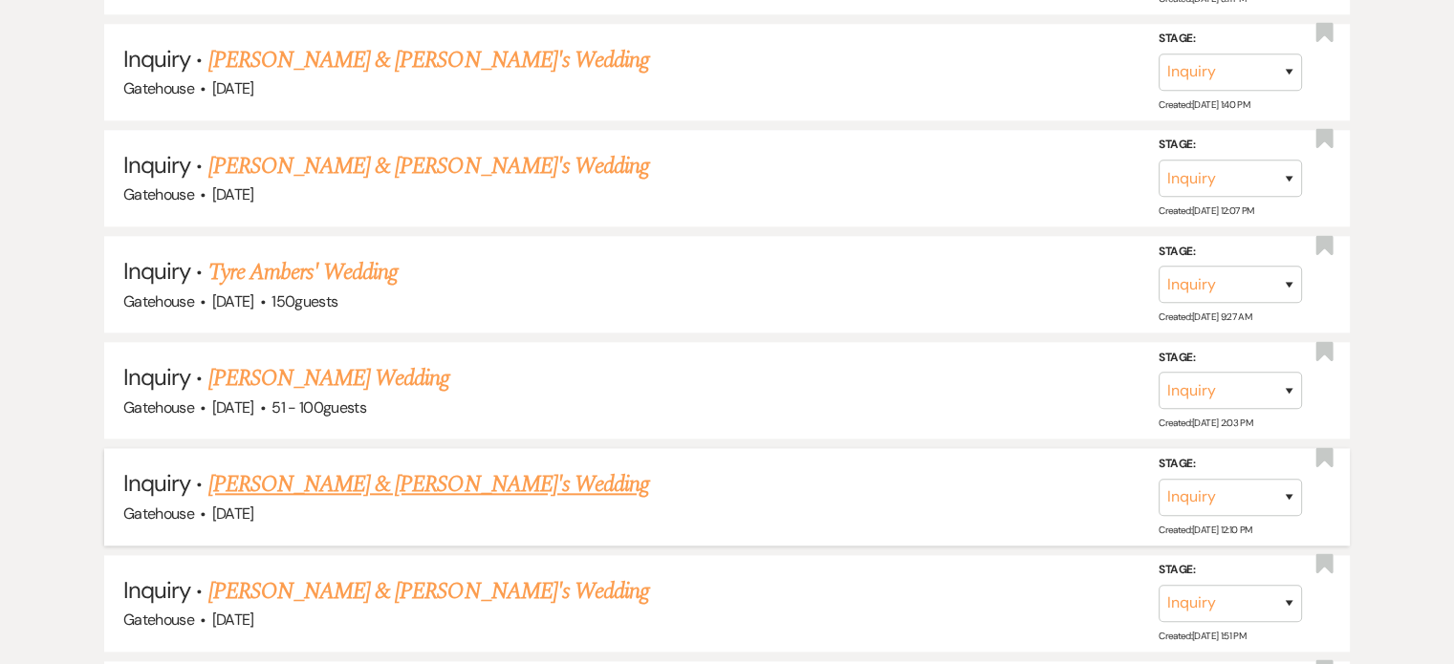
click at [362, 468] on link "[PERSON_NAME] & [PERSON_NAME]'s Wedding" at bounding box center [429, 485] width 442 height 34
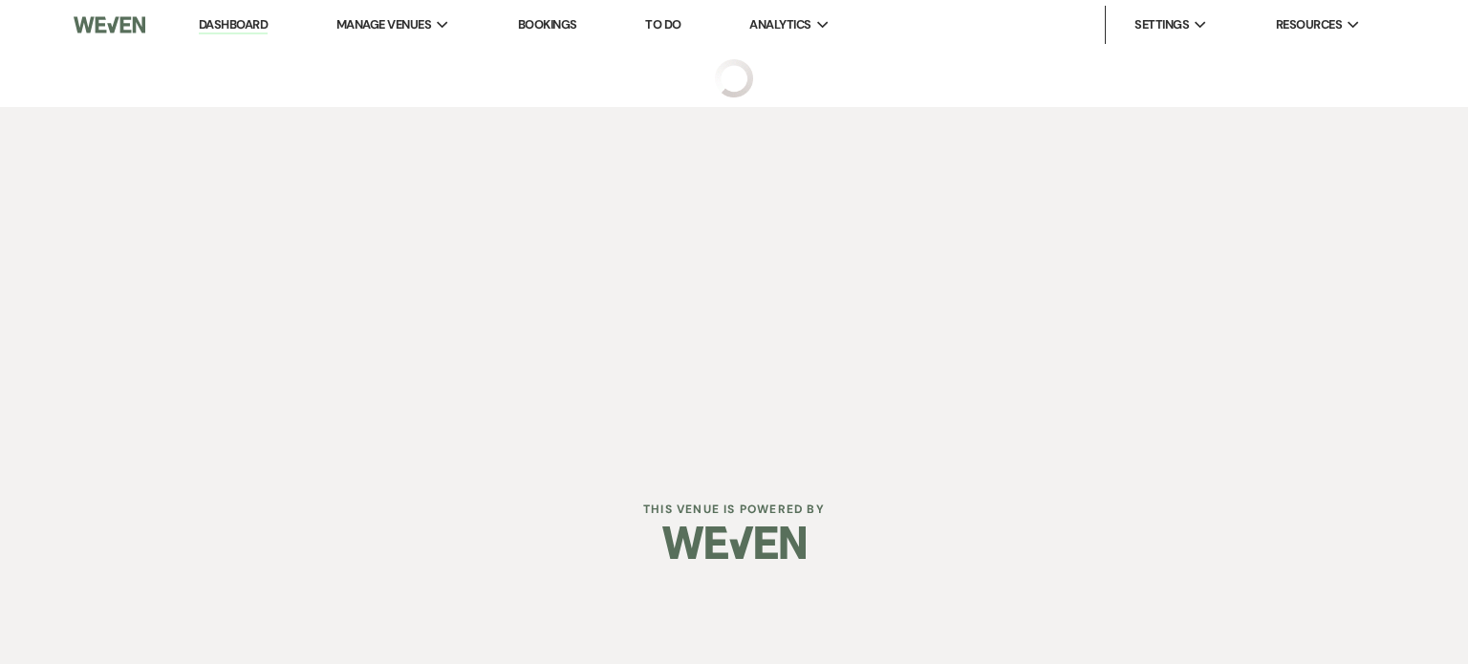
select select "3"
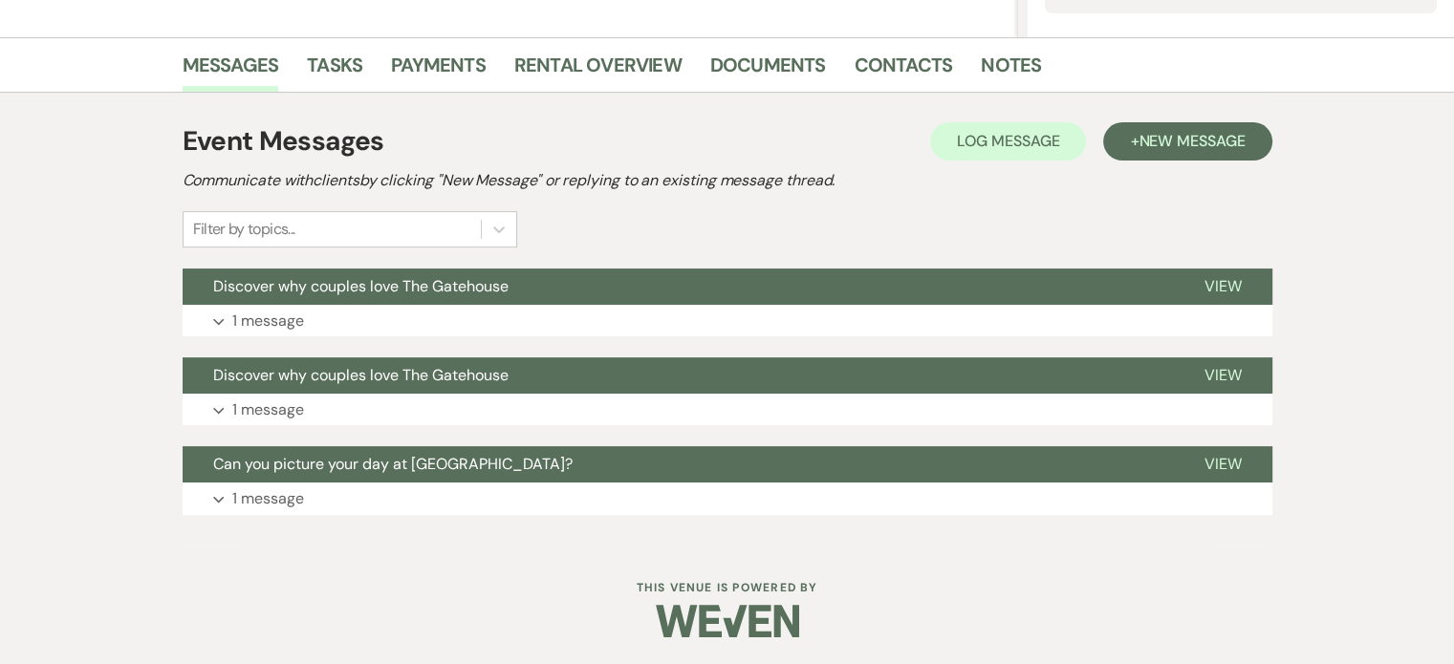
scroll to position [444, 0]
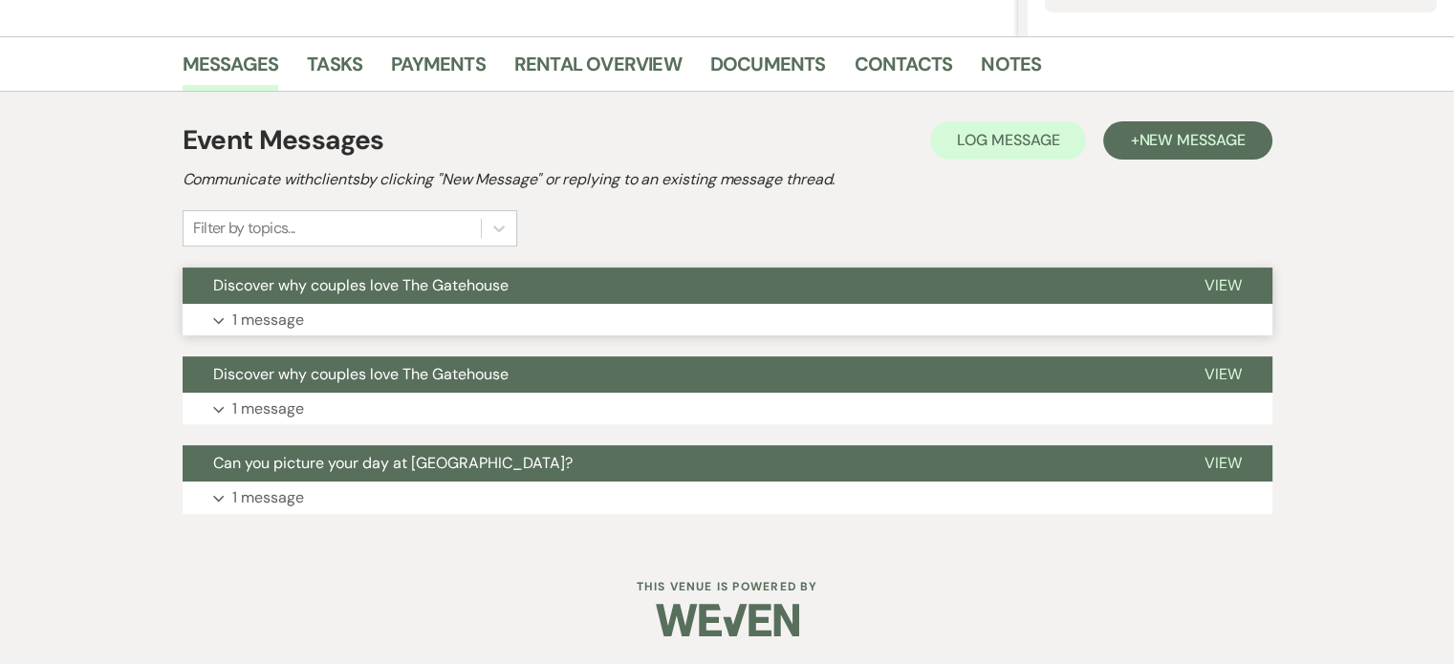
click at [252, 318] on p "1 message" at bounding box center [268, 320] width 72 height 25
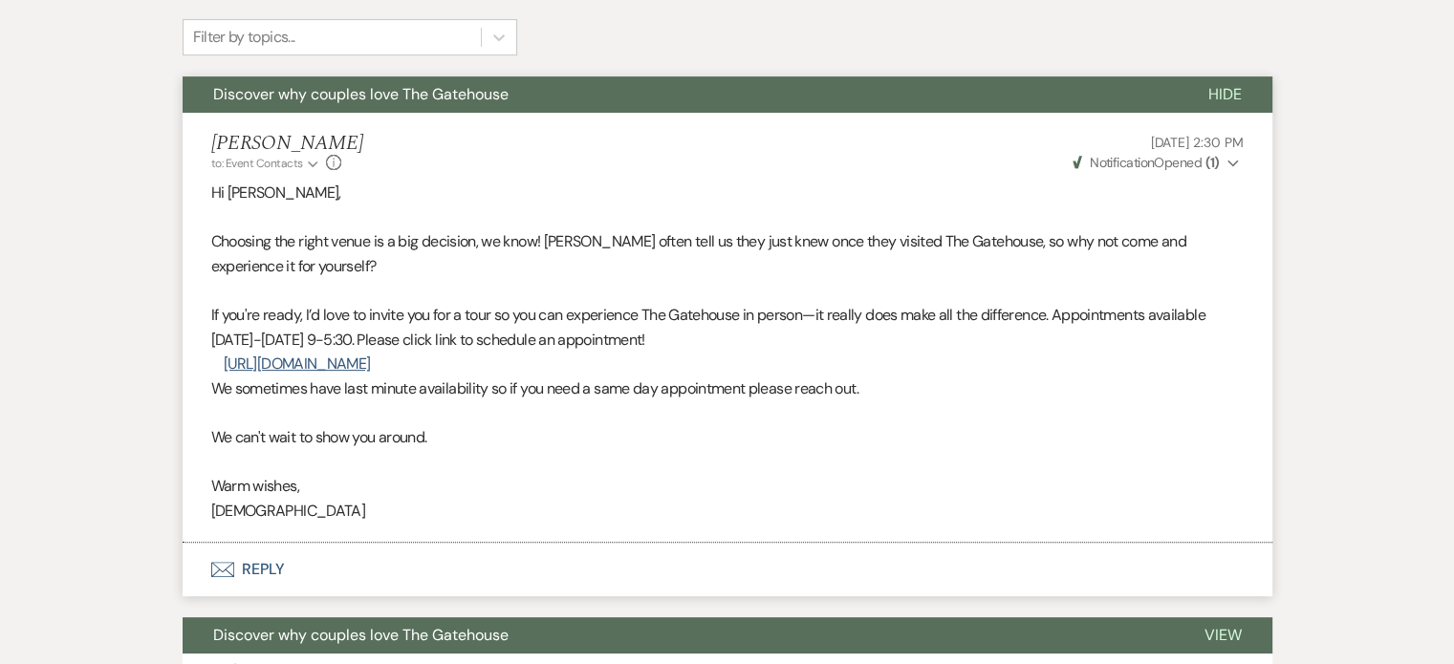
scroll to position [730, 0]
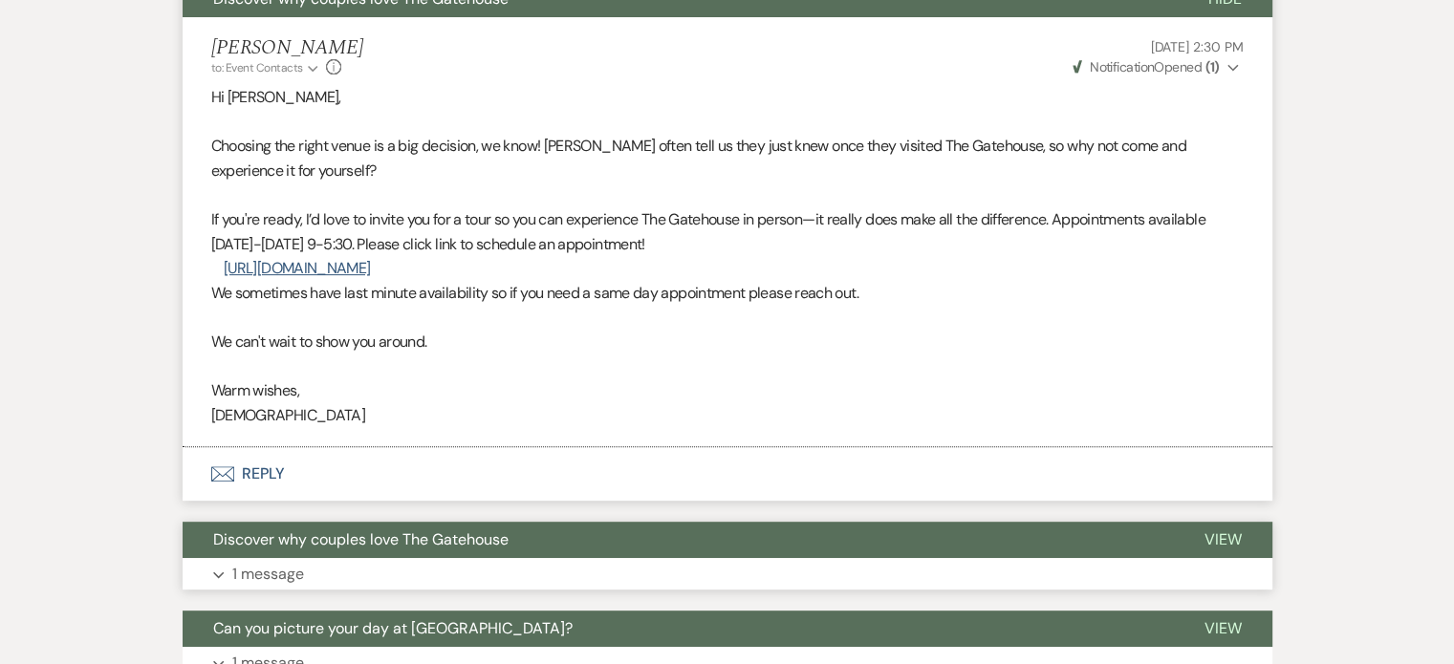
click at [265, 573] on p "1 message" at bounding box center [268, 574] width 72 height 25
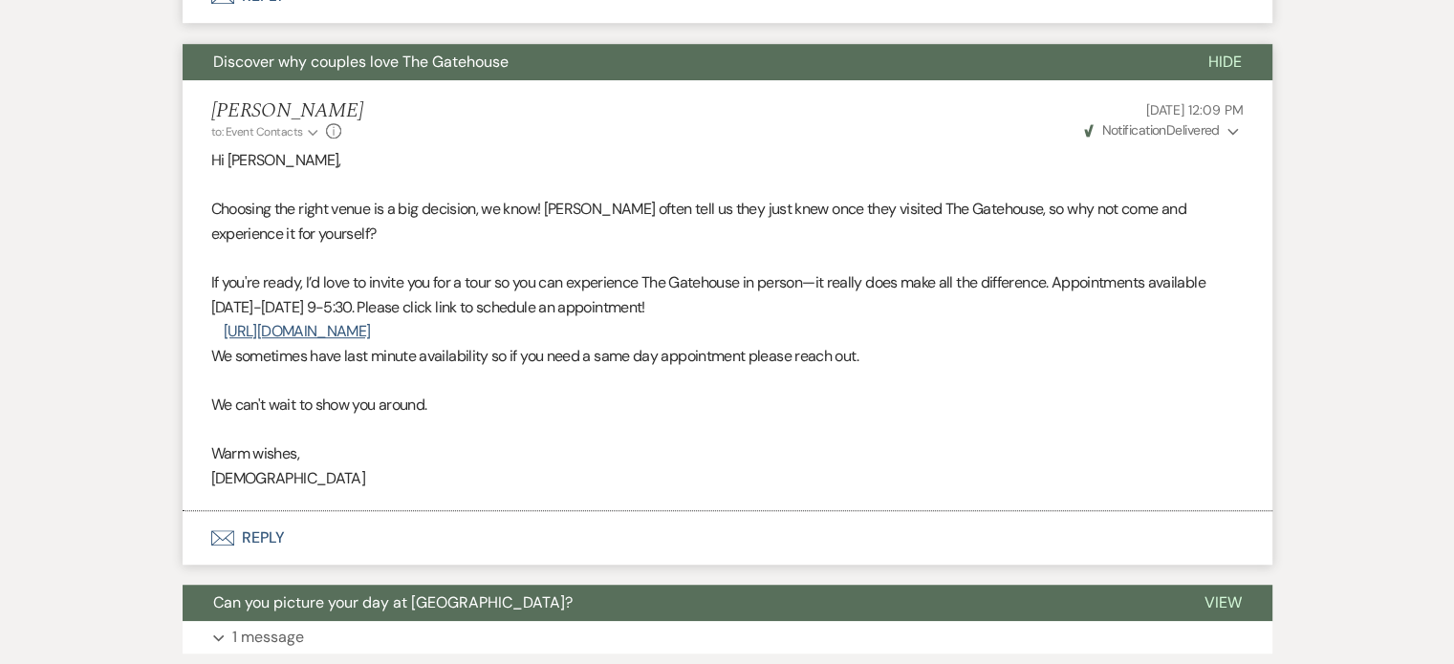
scroll to position [1348, 0]
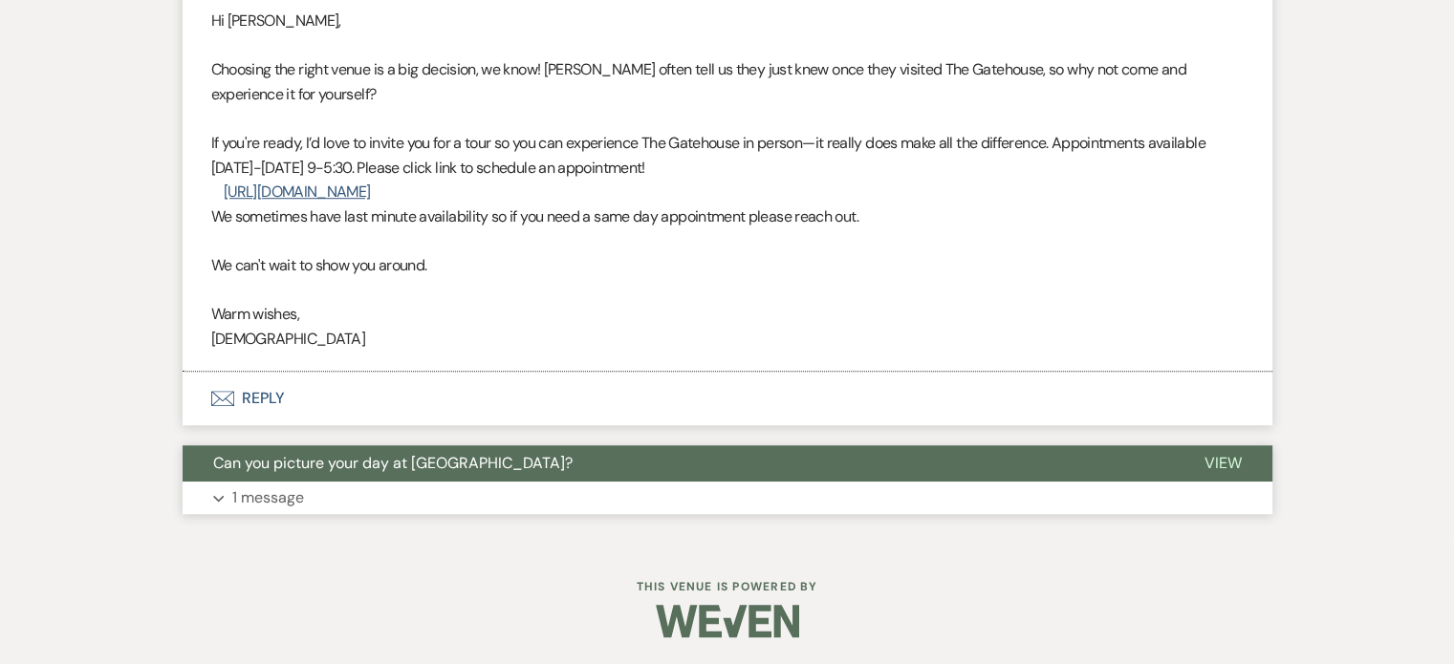
click at [261, 493] on p "1 message" at bounding box center [268, 498] width 72 height 25
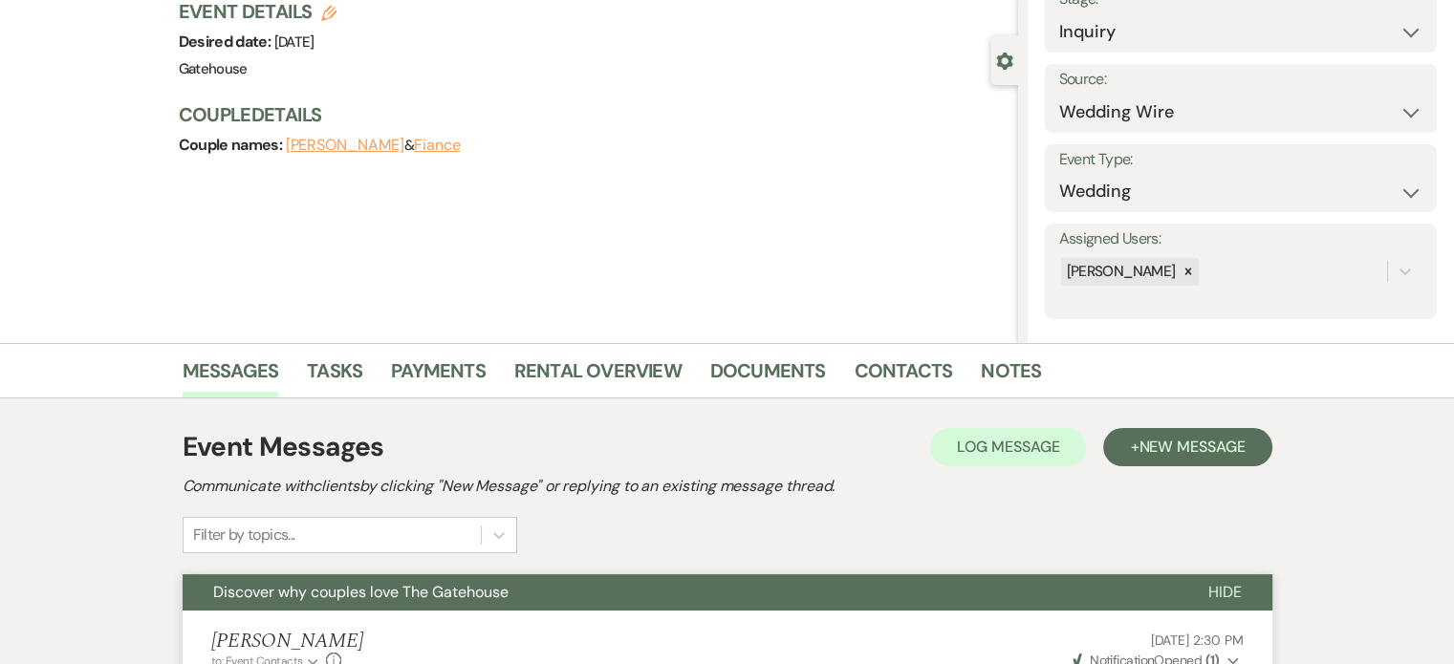
scroll to position [0, 0]
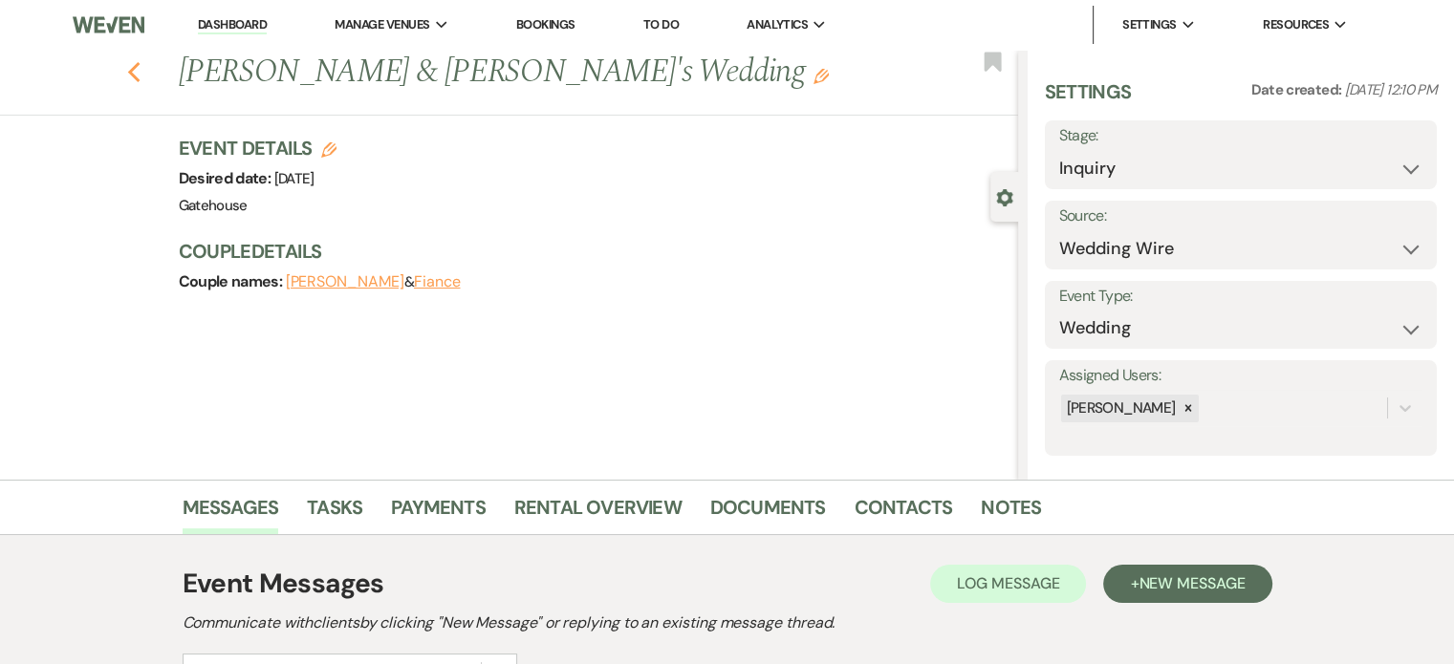
click at [137, 68] on icon "Previous" at bounding box center [134, 72] width 14 height 23
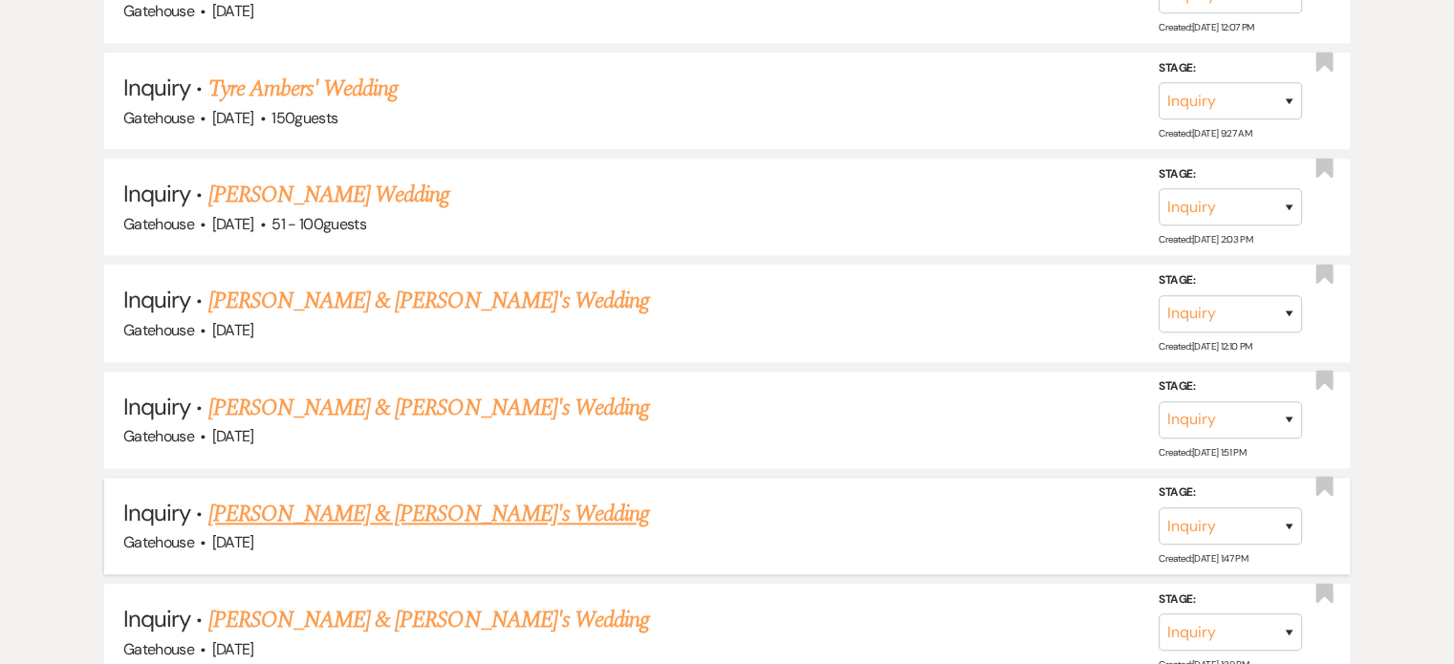
scroll to position [2103, 0]
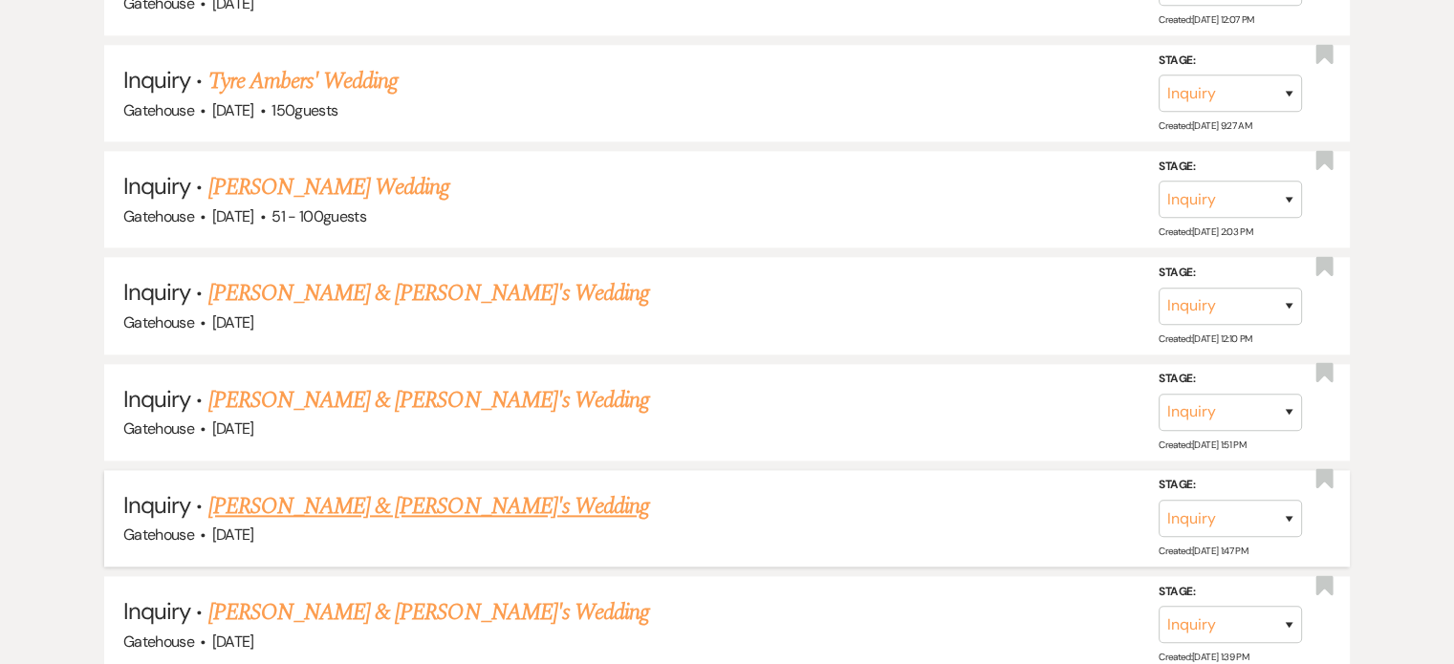
click at [411, 489] on link "[PERSON_NAME] & [PERSON_NAME]'s Wedding" at bounding box center [429, 506] width 442 height 34
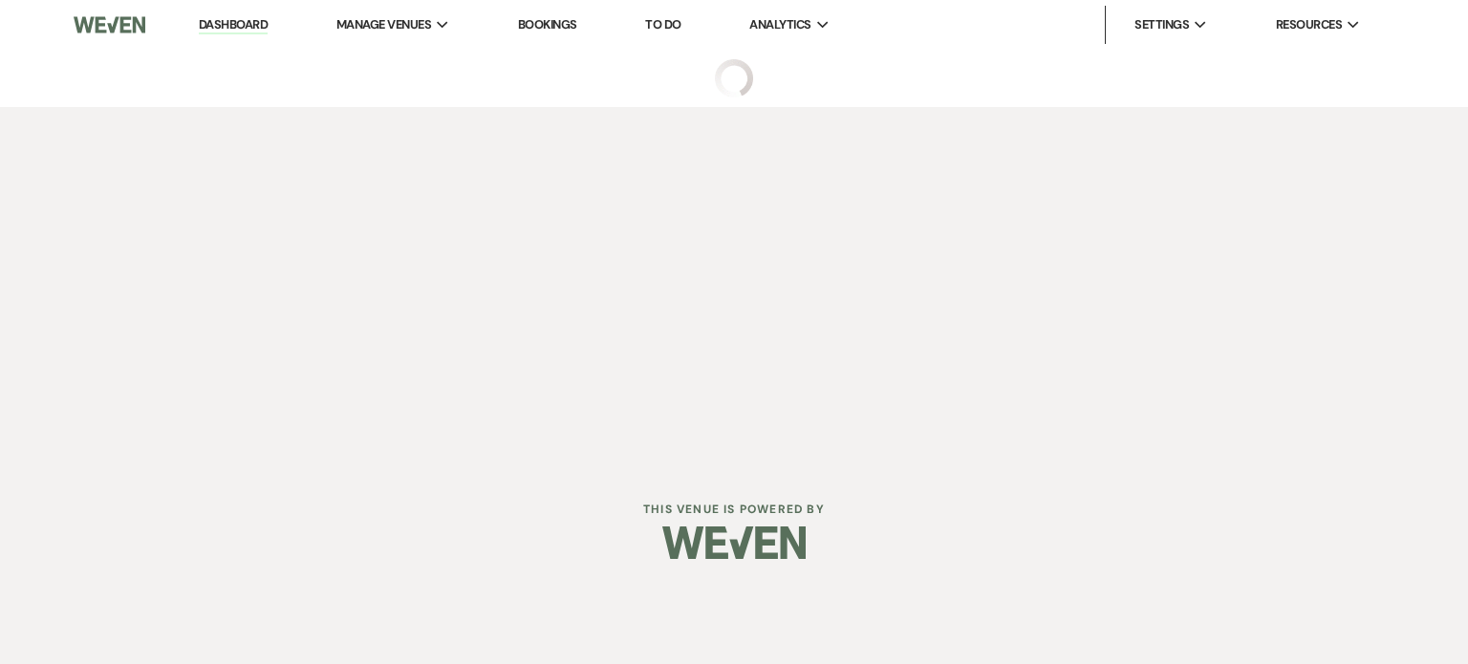
select select "3"
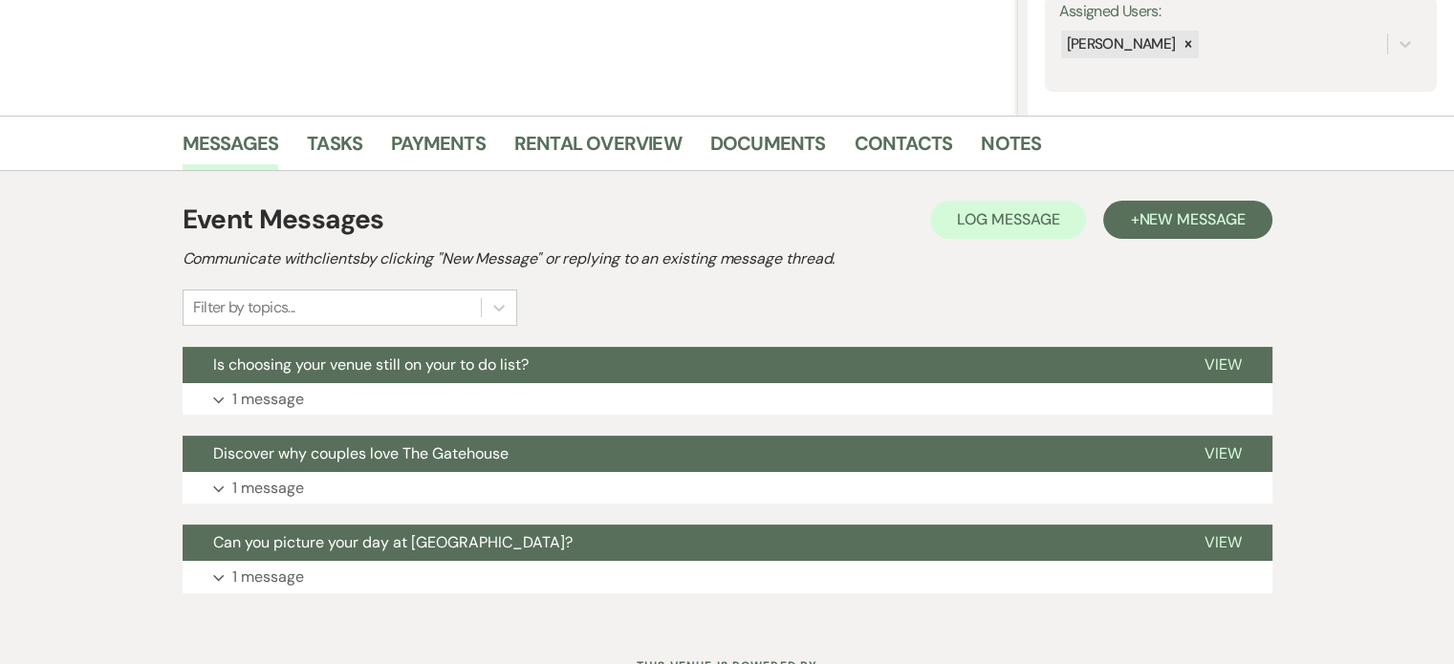
scroll to position [382, 0]
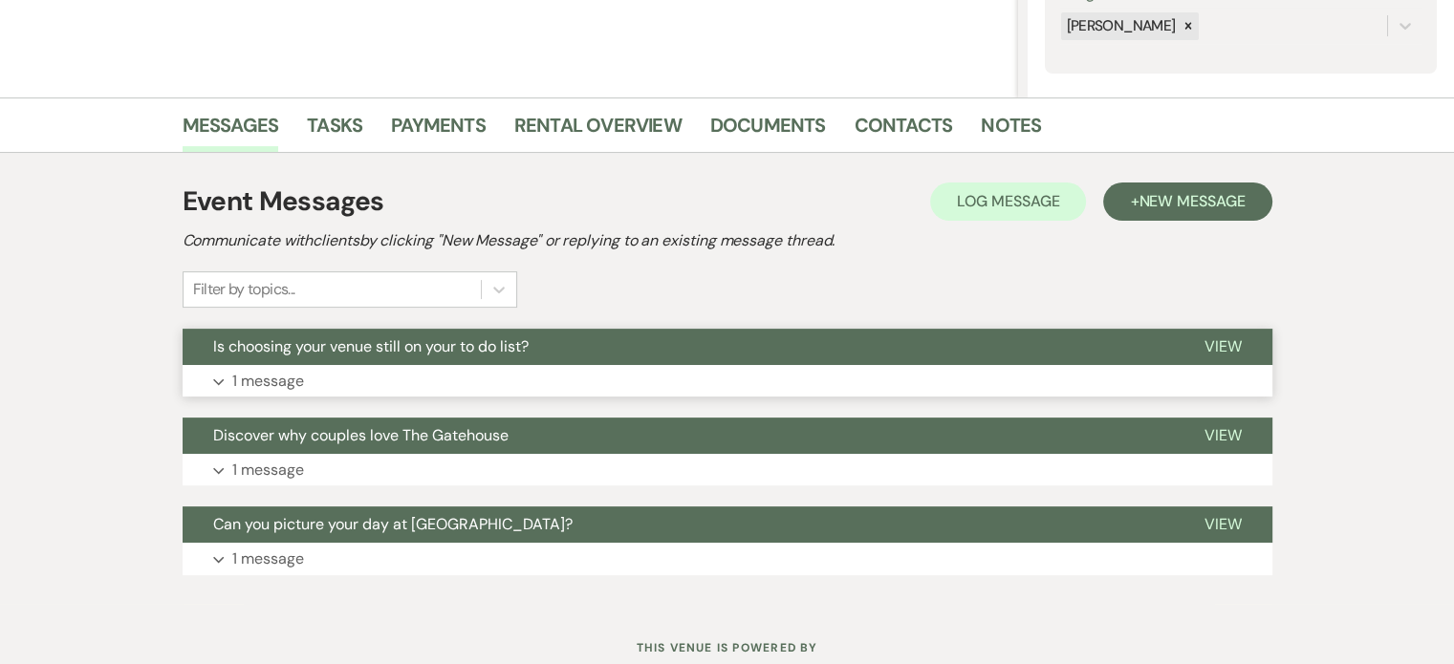
click at [274, 378] on p "1 message" at bounding box center [268, 381] width 72 height 25
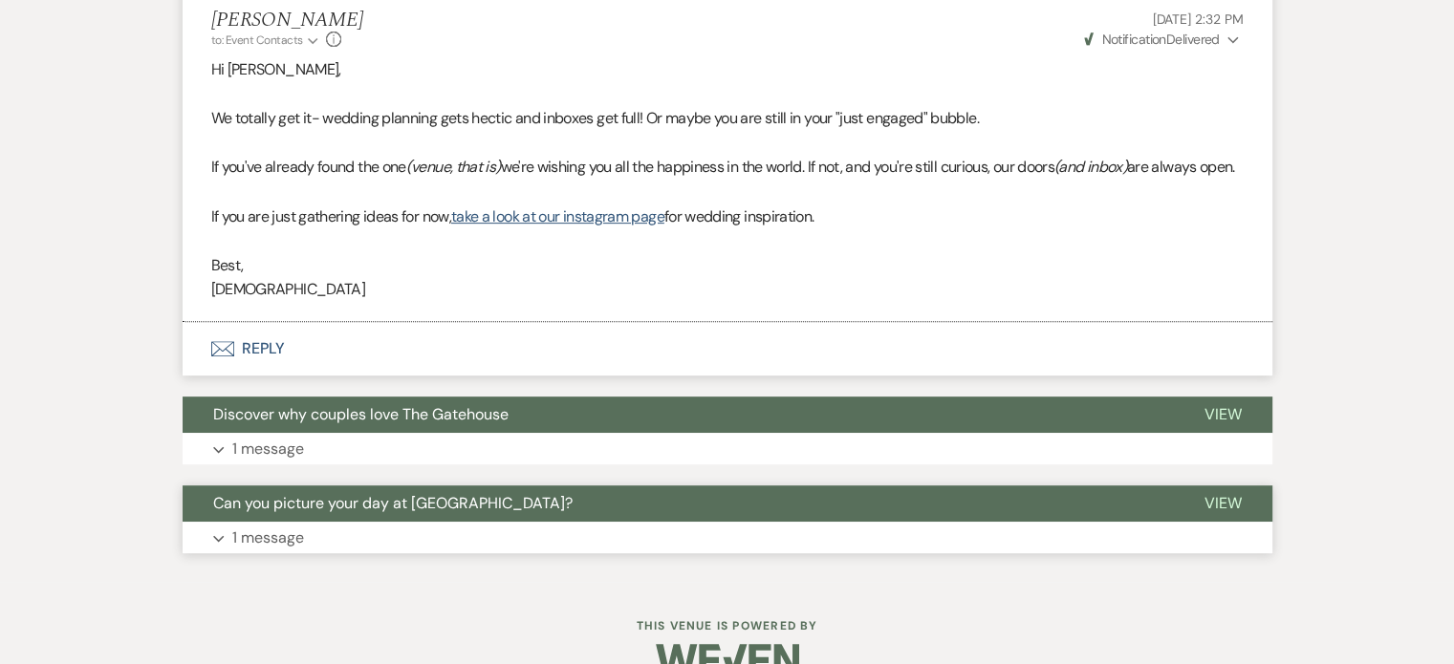
scroll to position [765, 0]
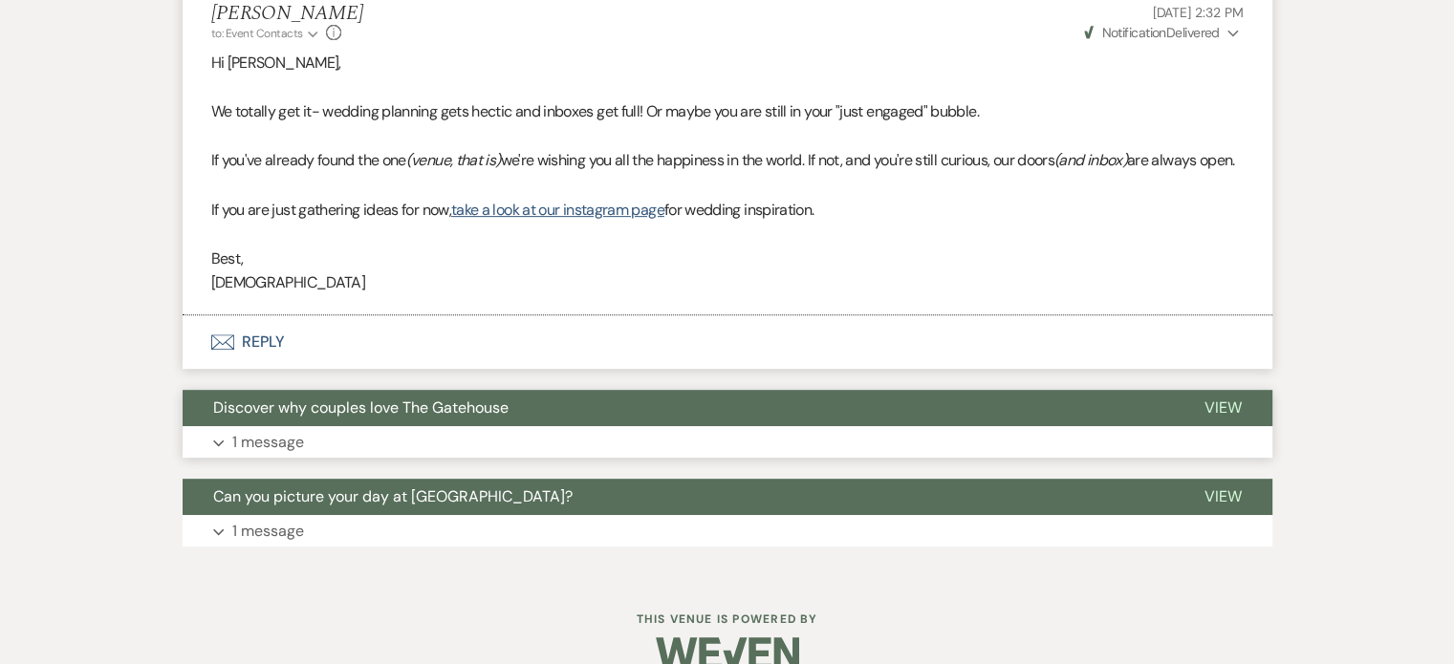
click at [268, 455] on p "1 message" at bounding box center [268, 442] width 72 height 25
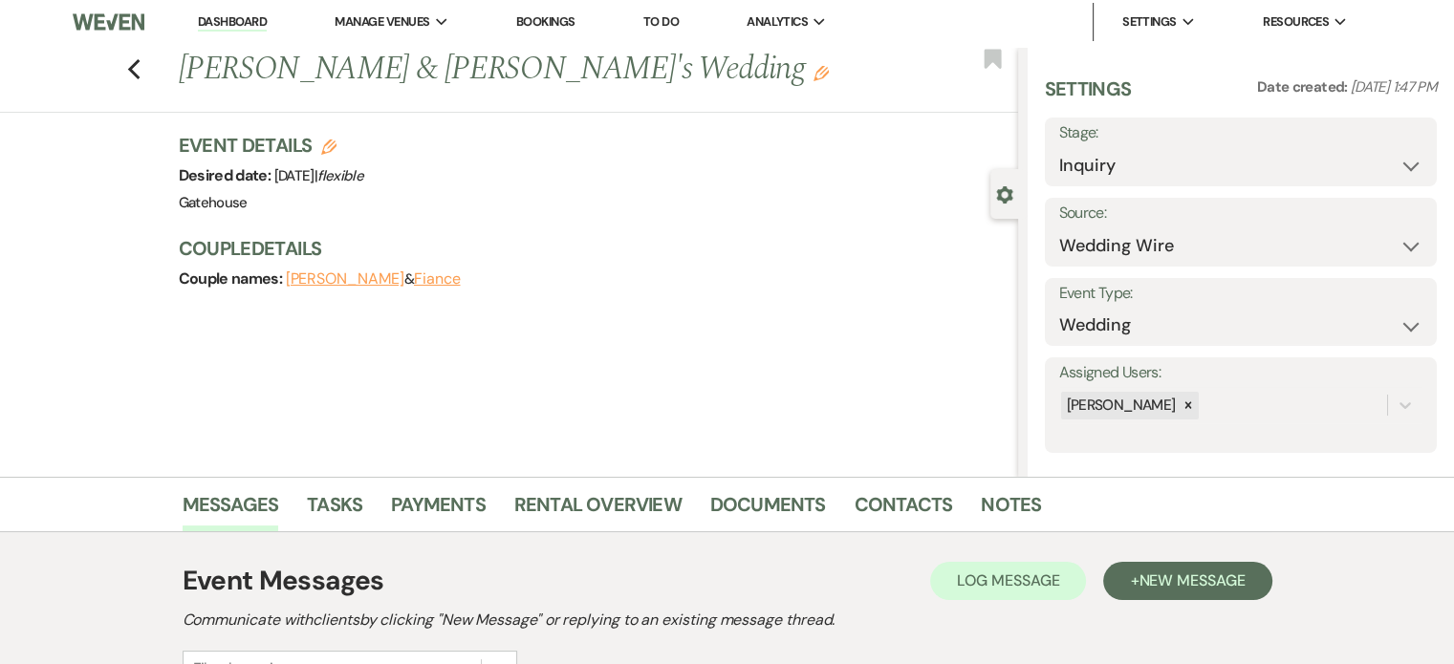
scroll to position [0, 0]
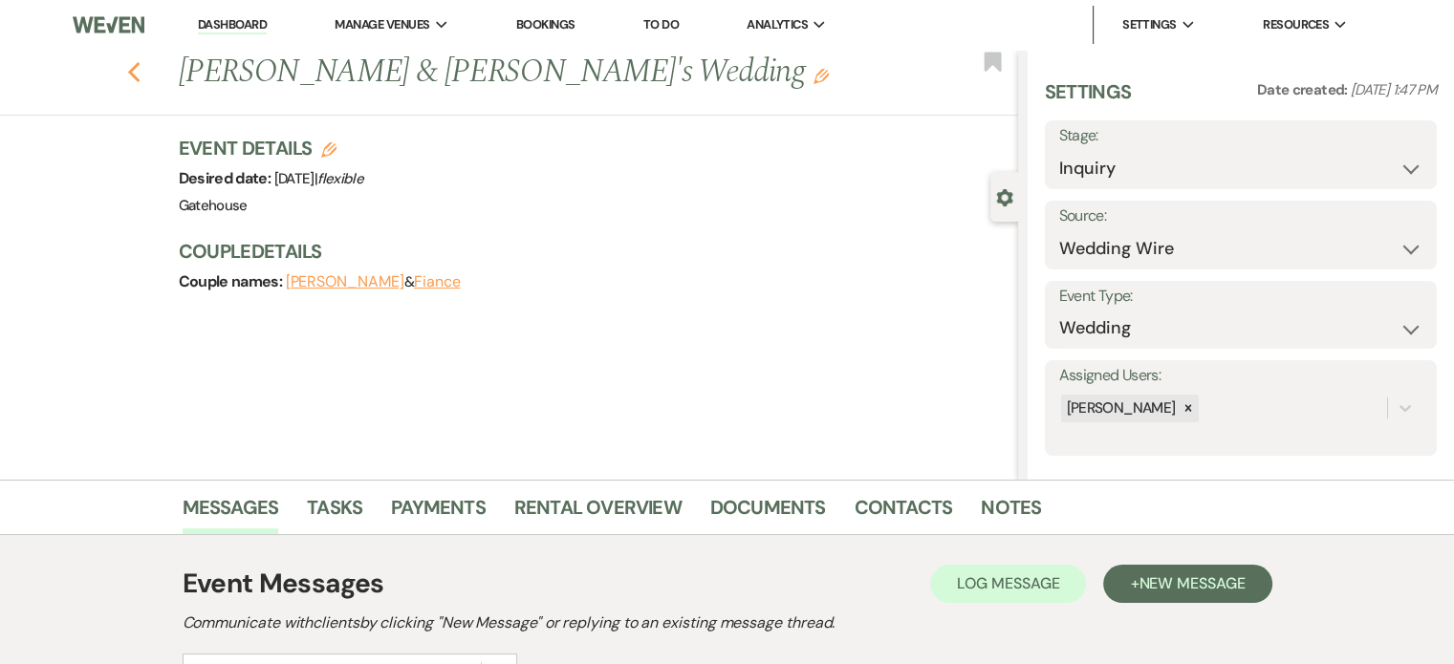
click at [141, 75] on icon "Previous" at bounding box center [134, 72] width 14 height 23
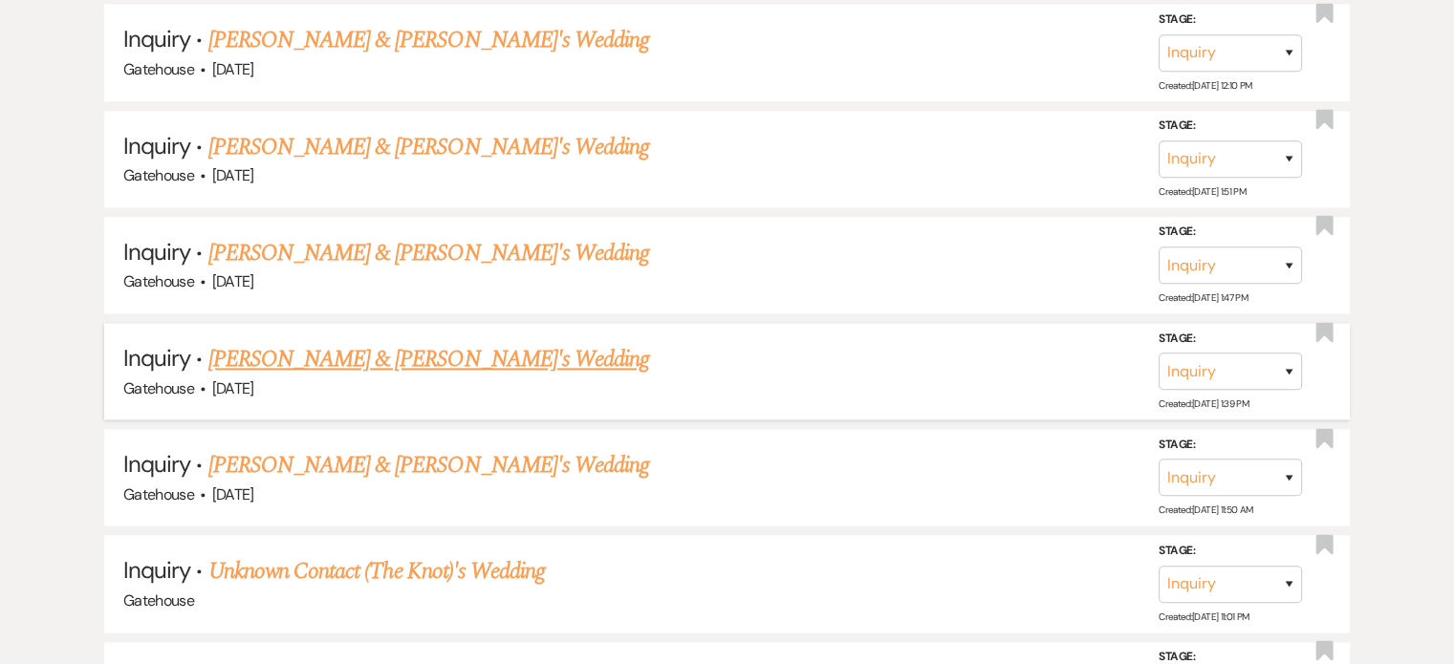
scroll to position [2390, 0]
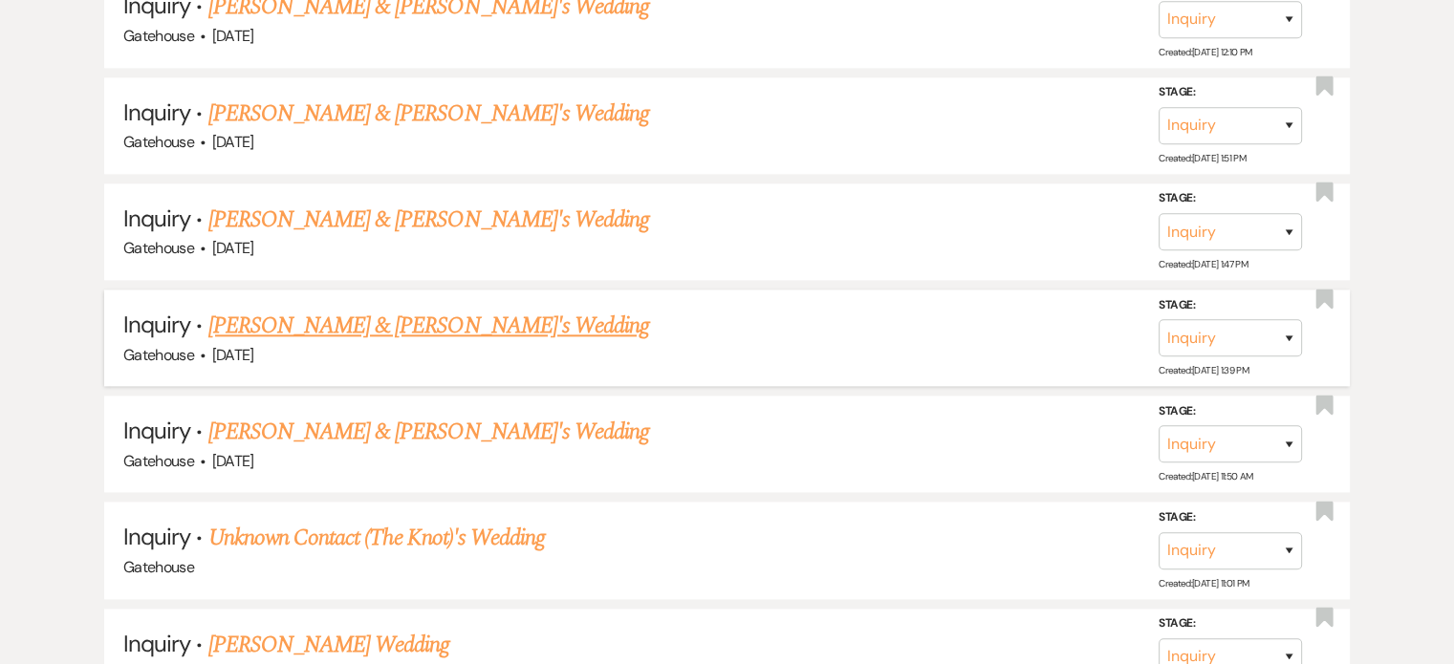
click at [349, 309] on link "[PERSON_NAME] & [PERSON_NAME]'s Wedding" at bounding box center [429, 326] width 442 height 34
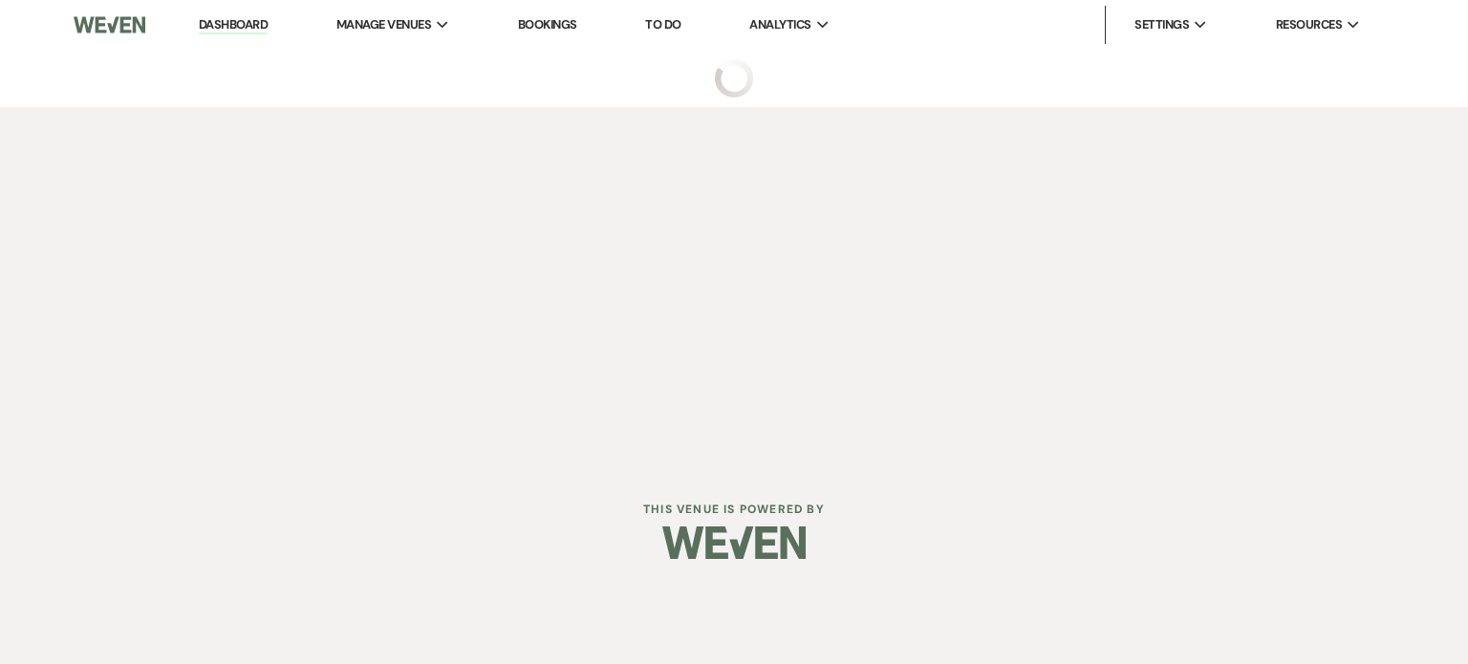
select select "3"
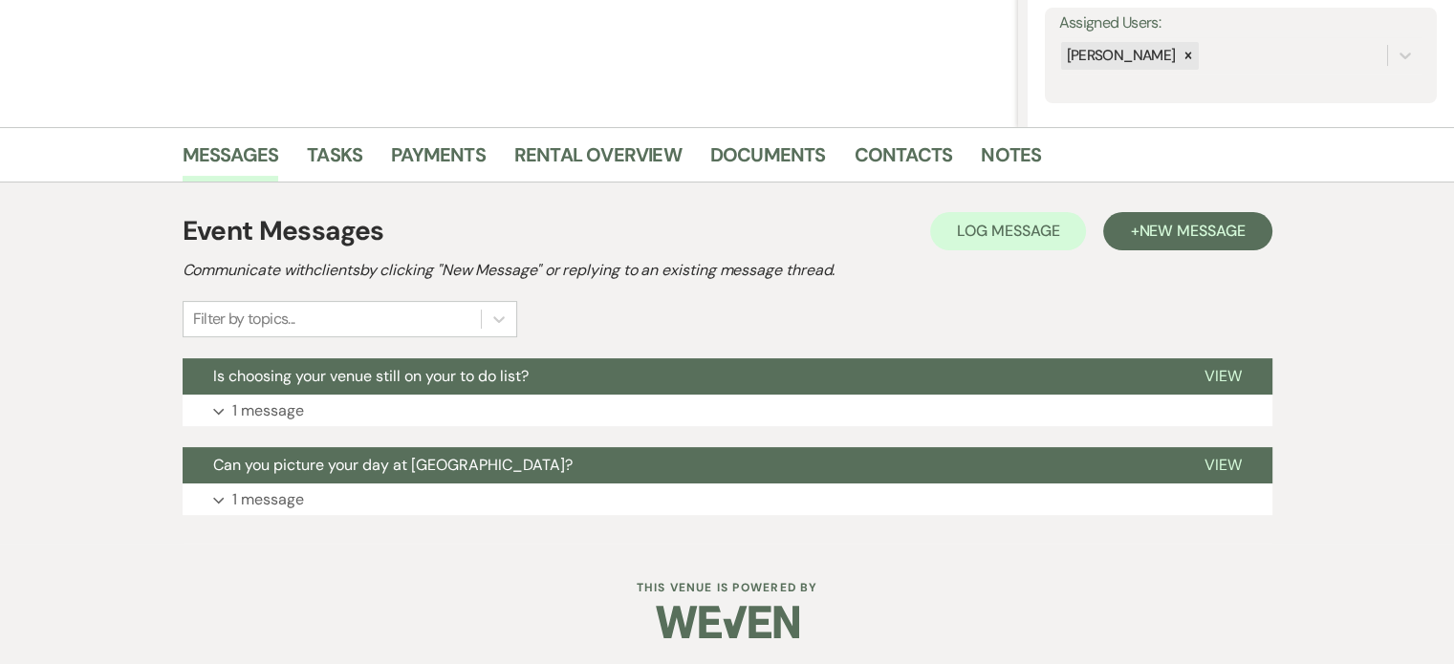
scroll to position [355, 0]
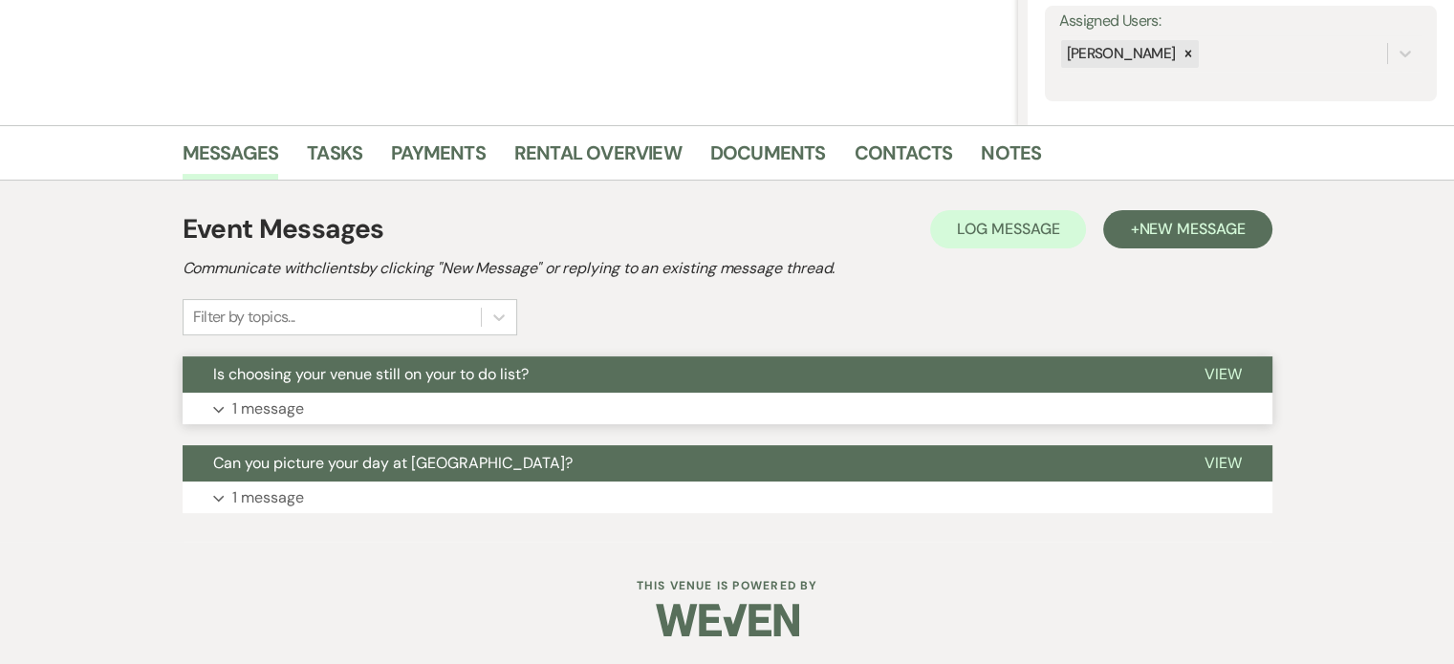
click at [243, 406] on p "1 message" at bounding box center [268, 409] width 72 height 25
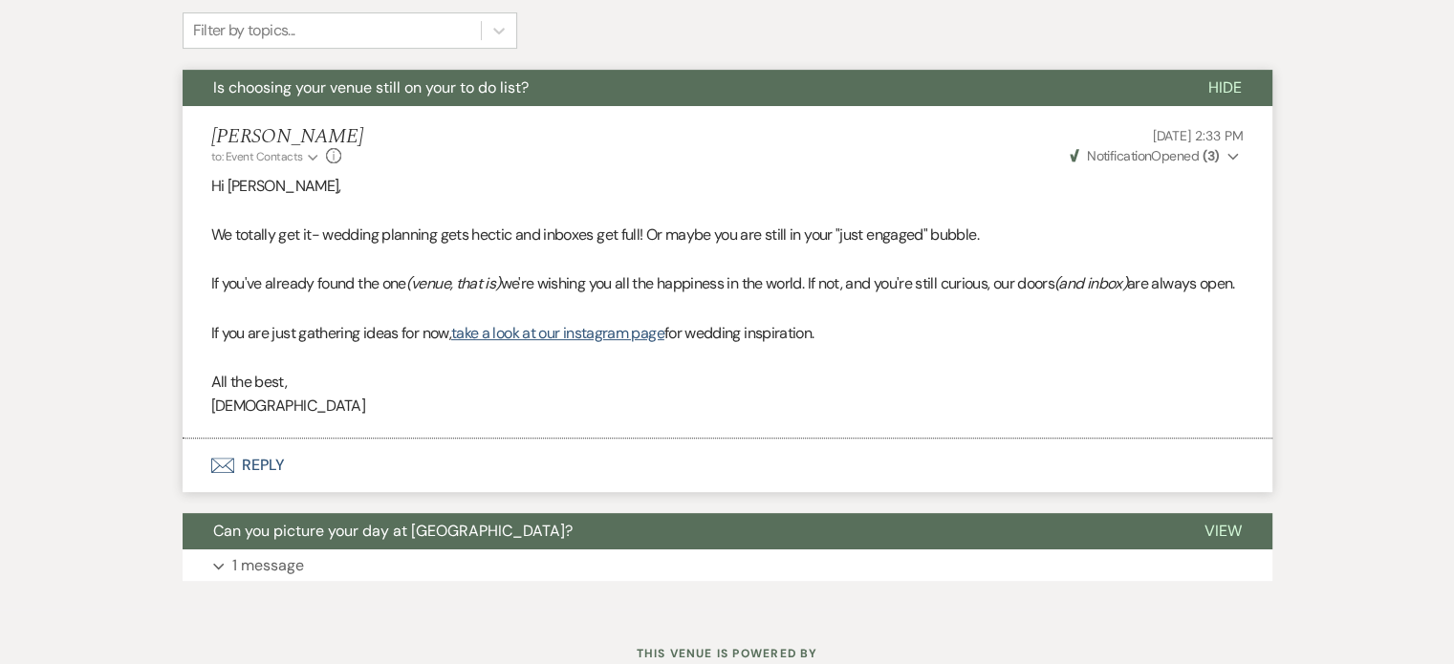
scroll to position [733, 0]
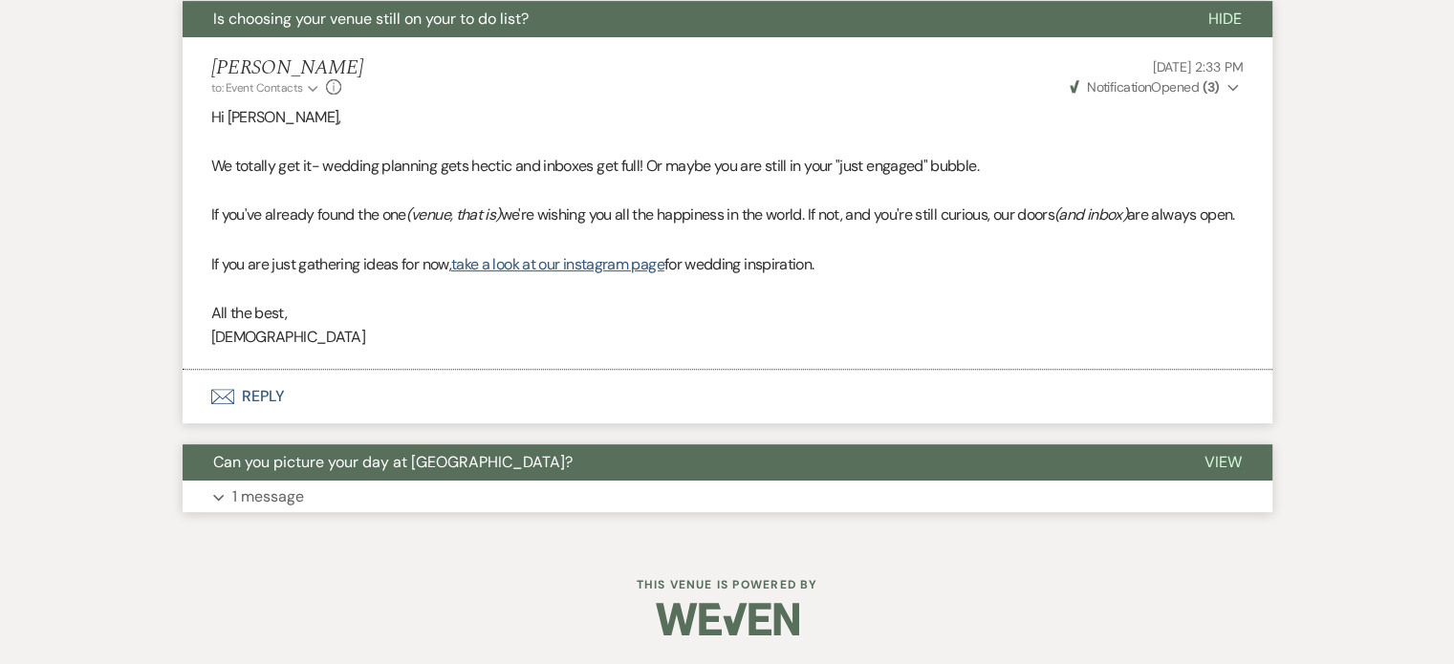
click at [252, 494] on p "1 message" at bounding box center [268, 497] width 72 height 25
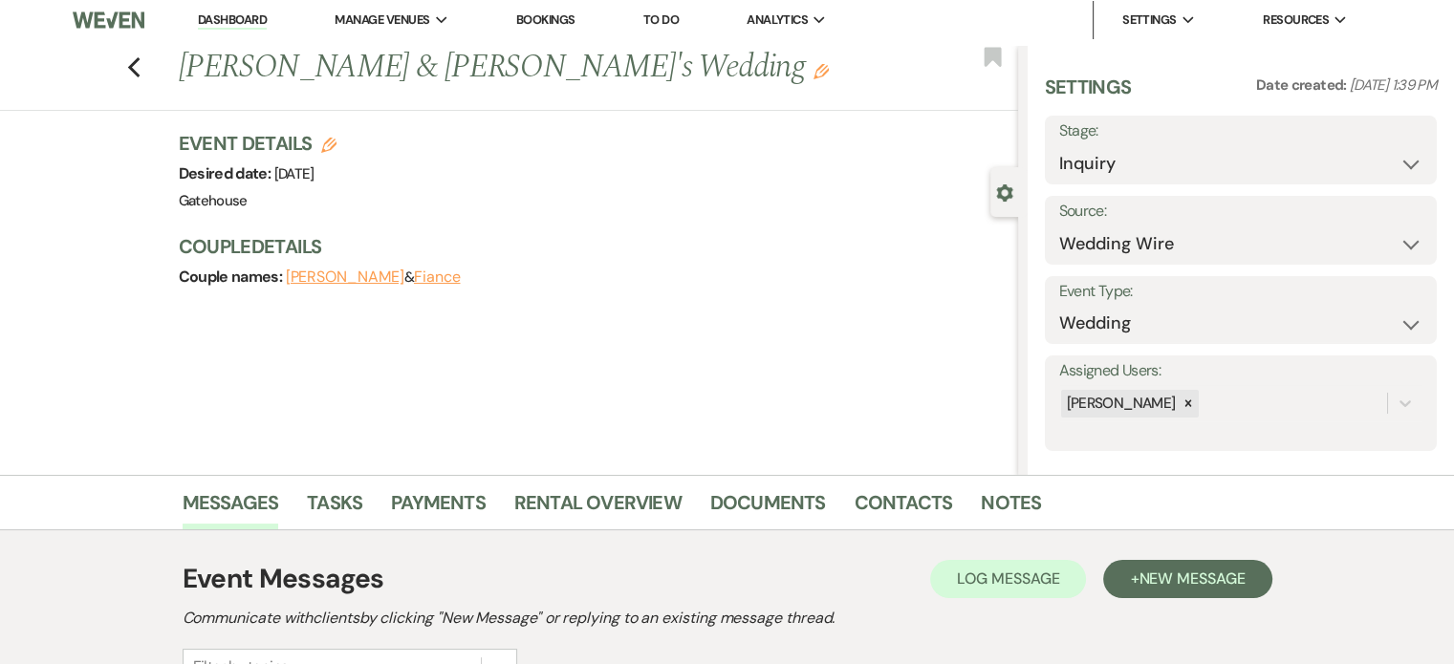
scroll to position [0, 0]
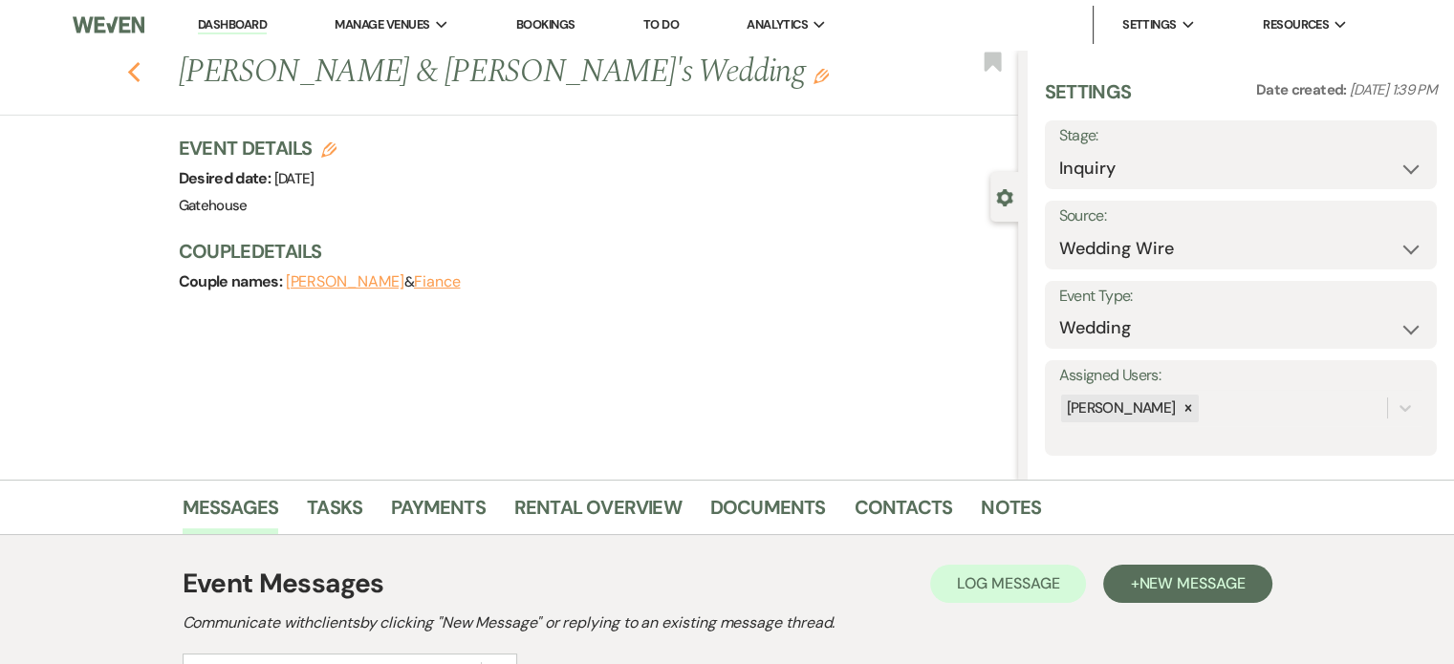
click at [140, 76] on use "button" at bounding box center [133, 72] width 12 height 21
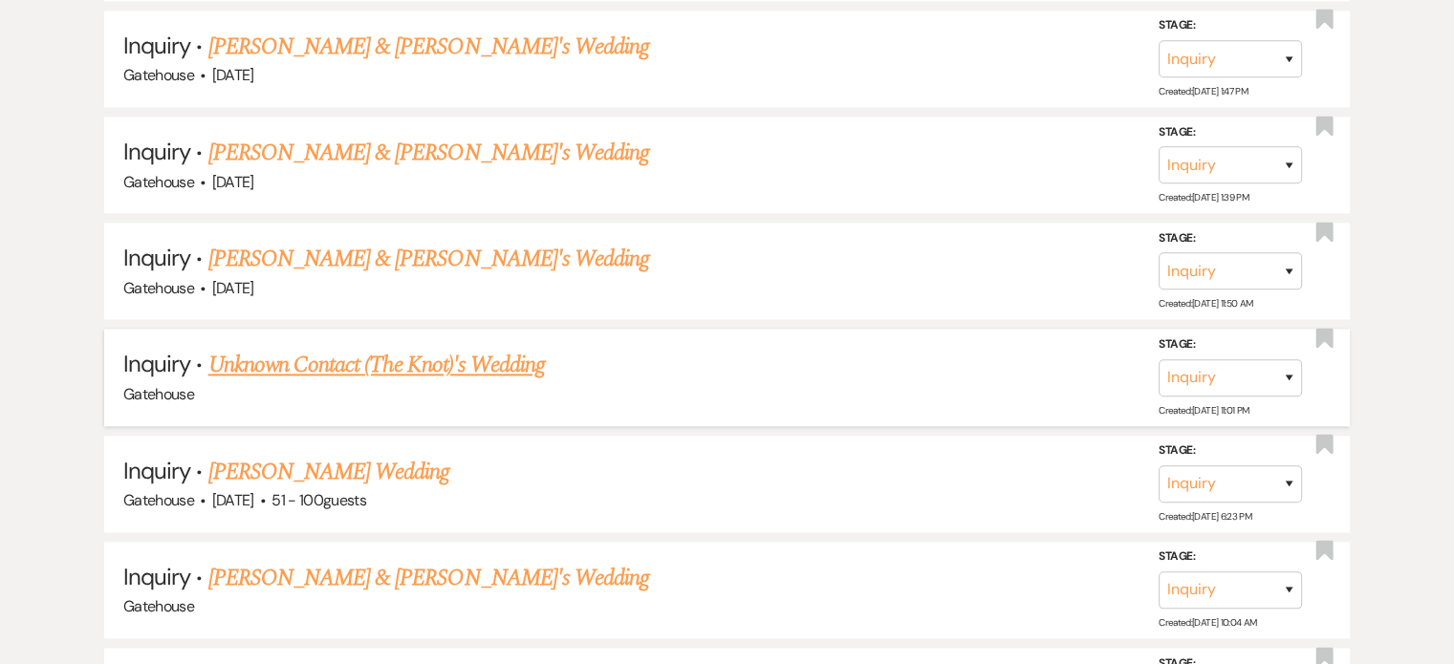
scroll to position [2581, 0]
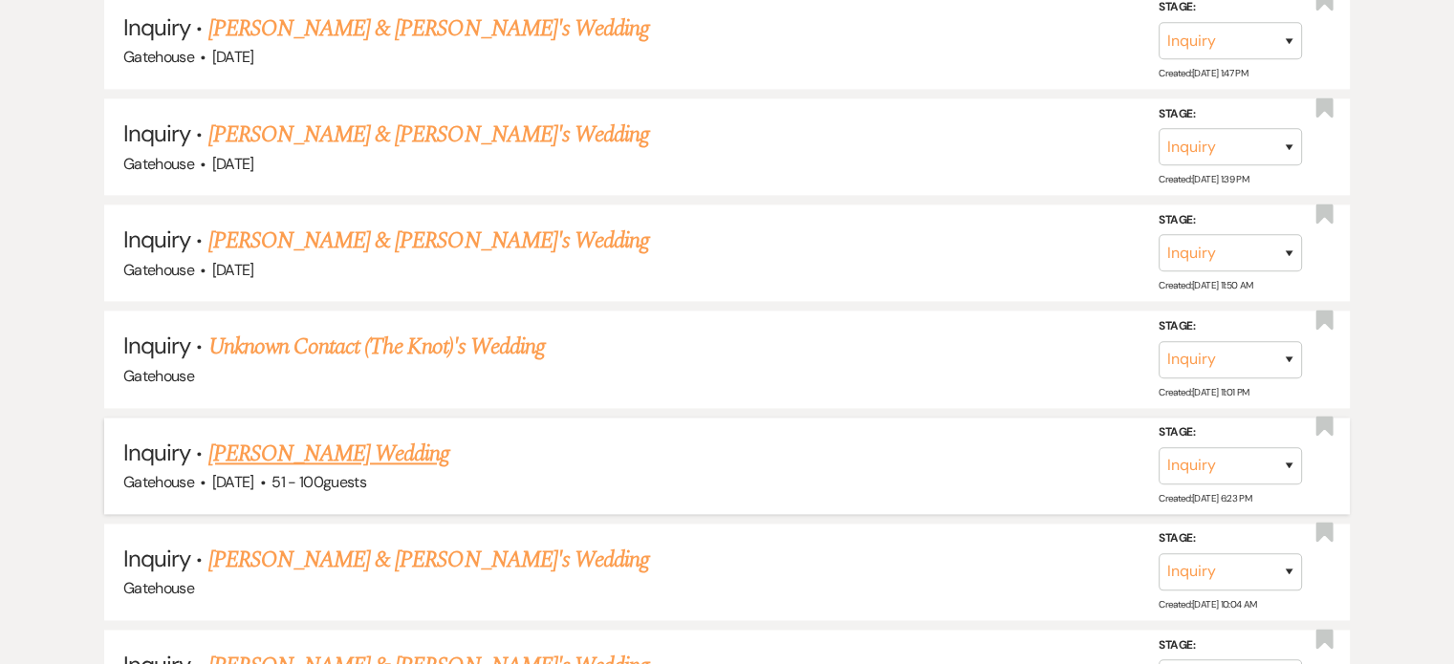
click at [384, 437] on link "[PERSON_NAME] Wedding" at bounding box center [329, 454] width 242 height 34
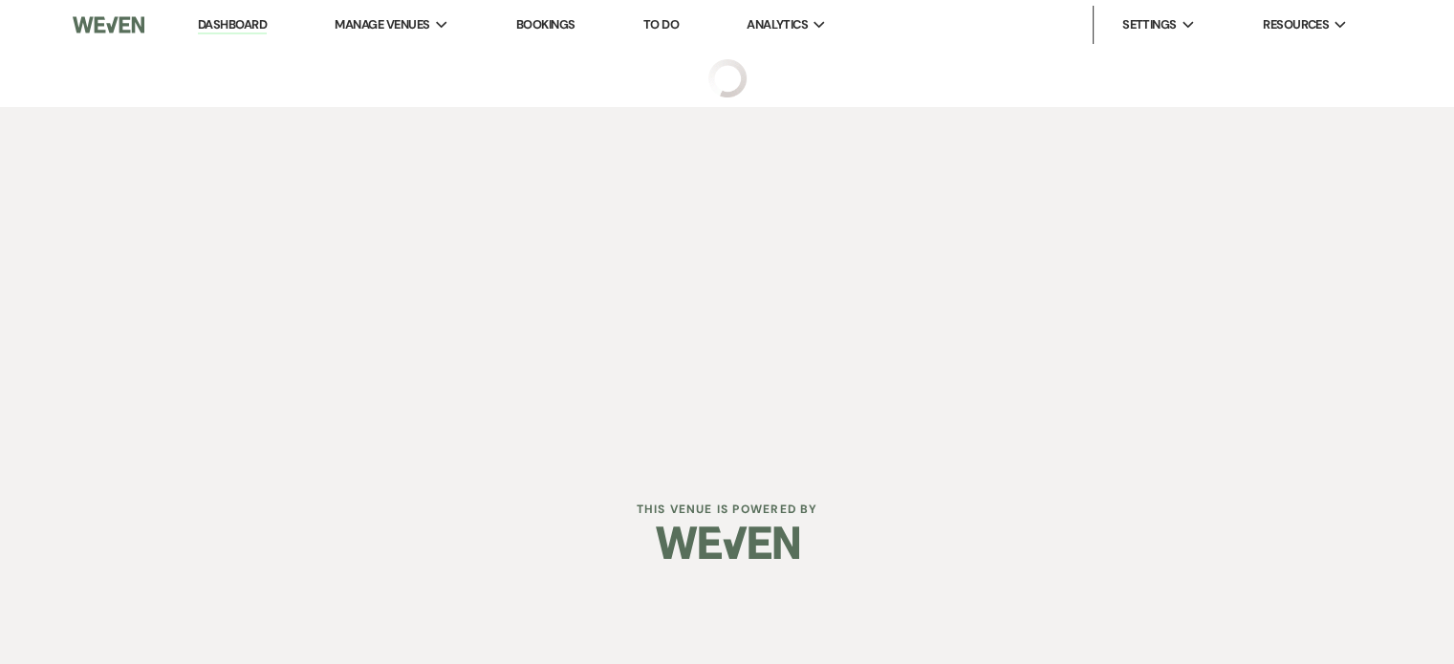
select select "2"
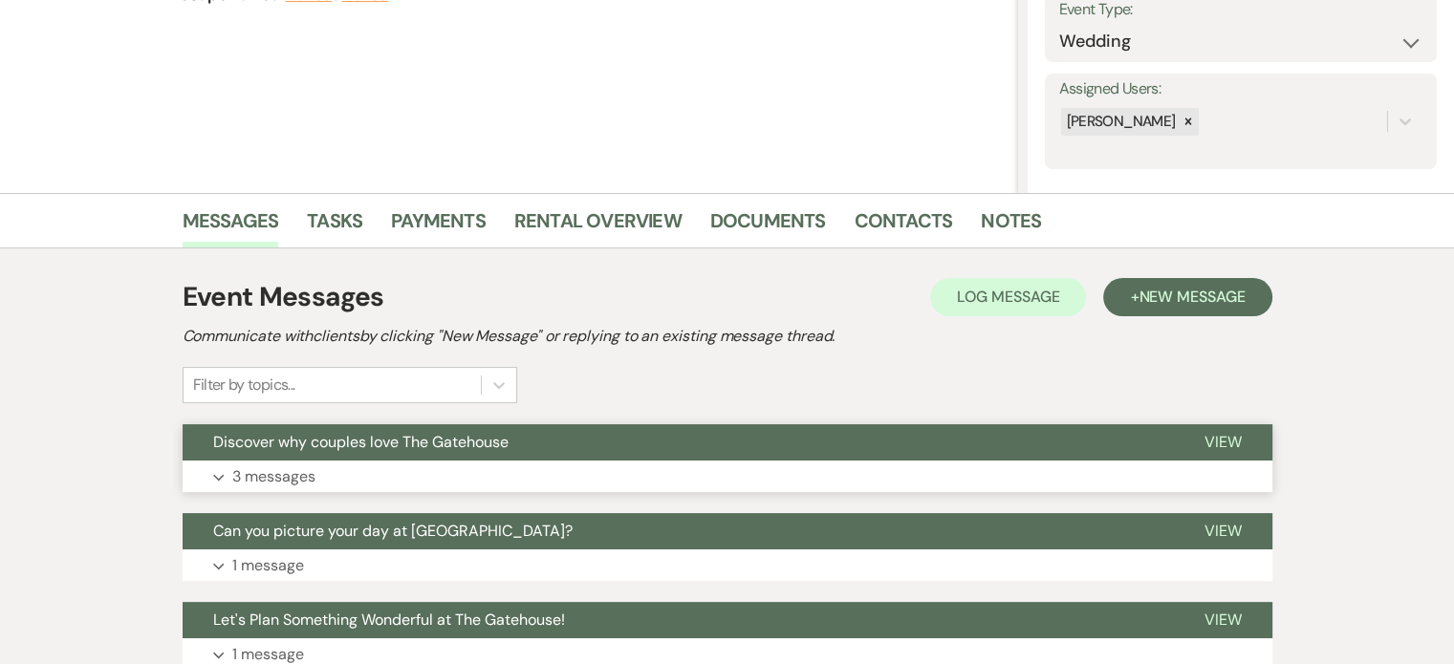
scroll to position [382, 0]
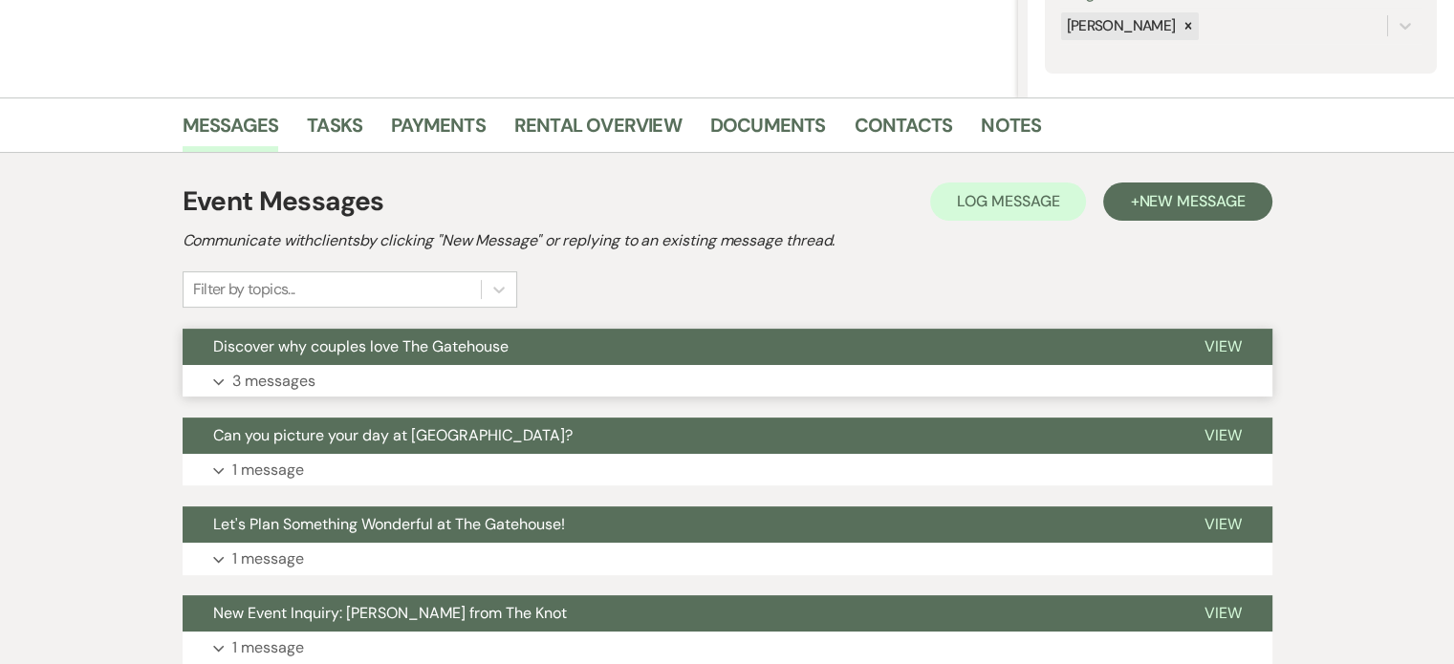
click at [279, 381] on p "3 messages" at bounding box center [273, 381] width 83 height 25
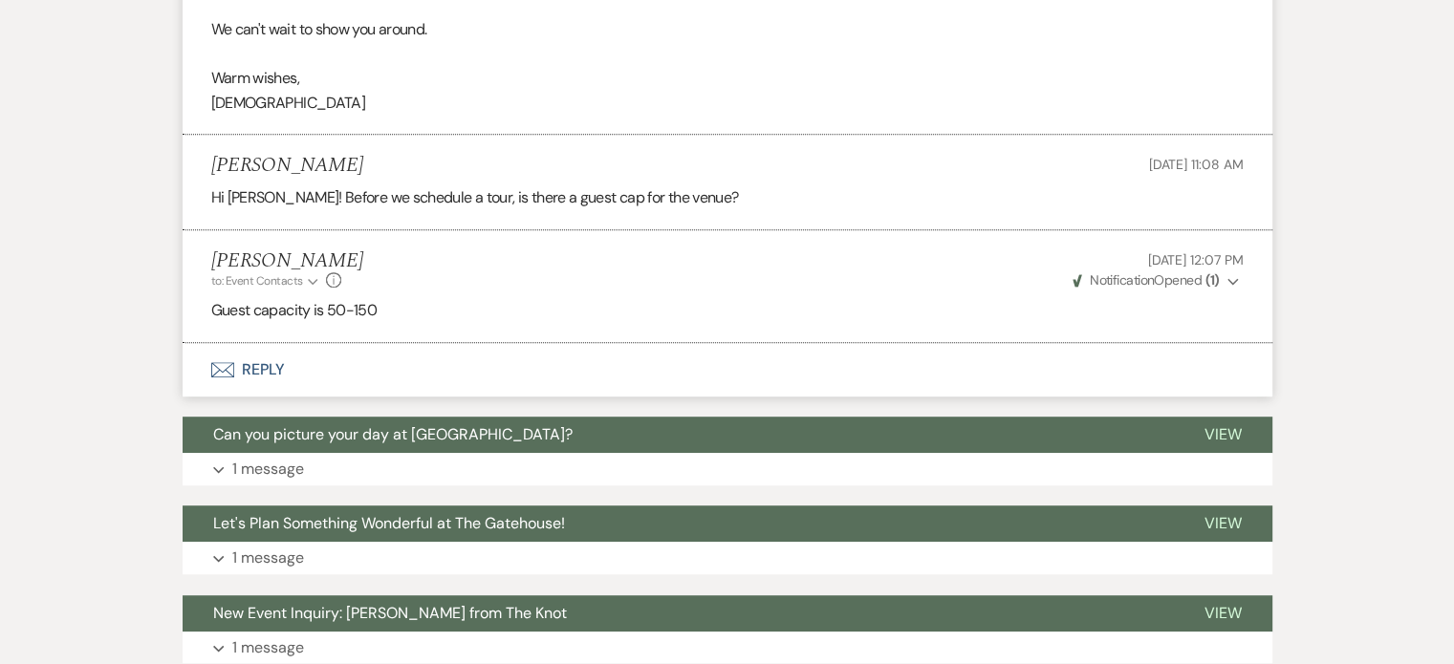
scroll to position [1052, 0]
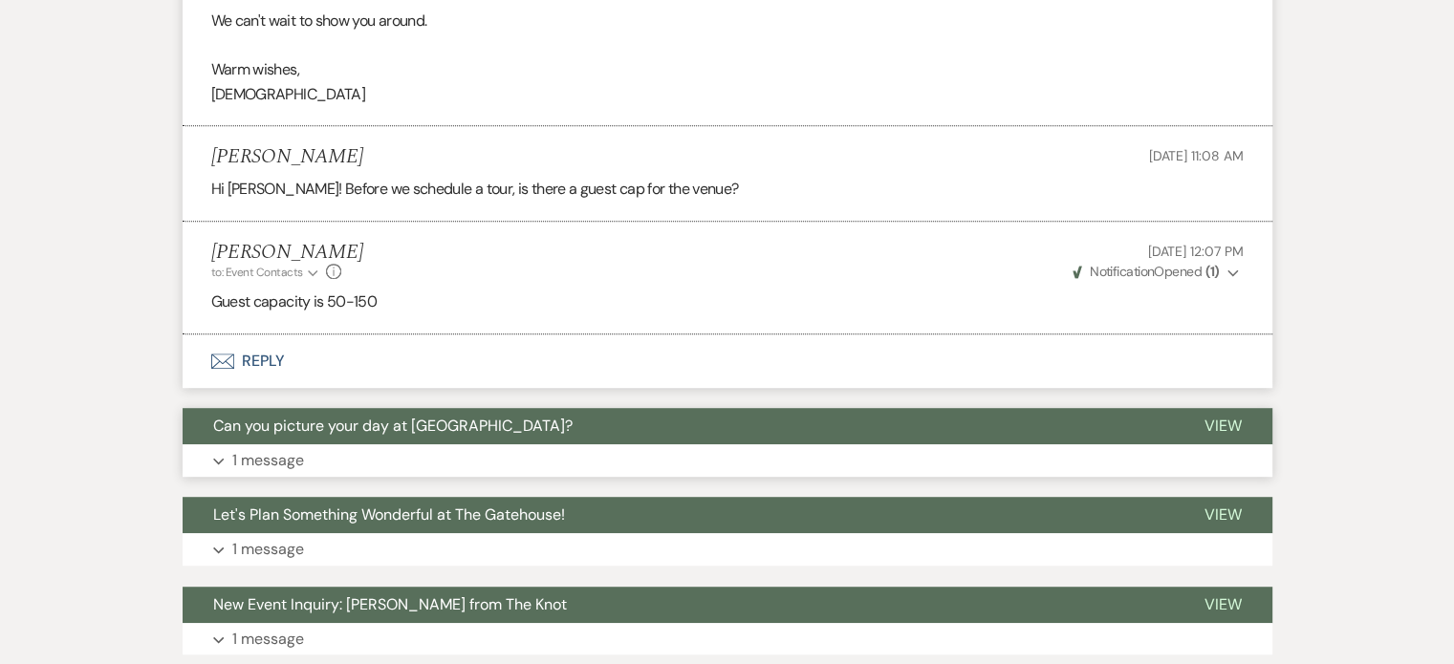
click at [275, 458] on p "1 message" at bounding box center [268, 460] width 72 height 25
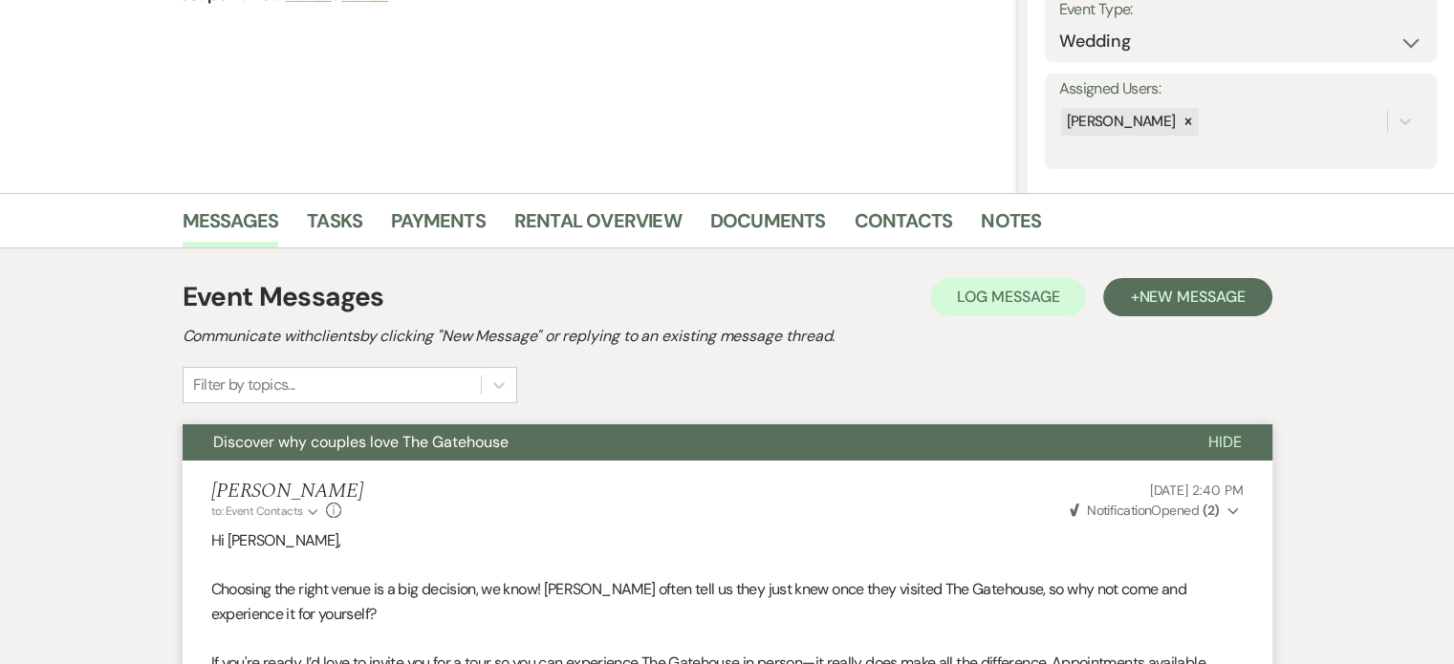
scroll to position [191, 0]
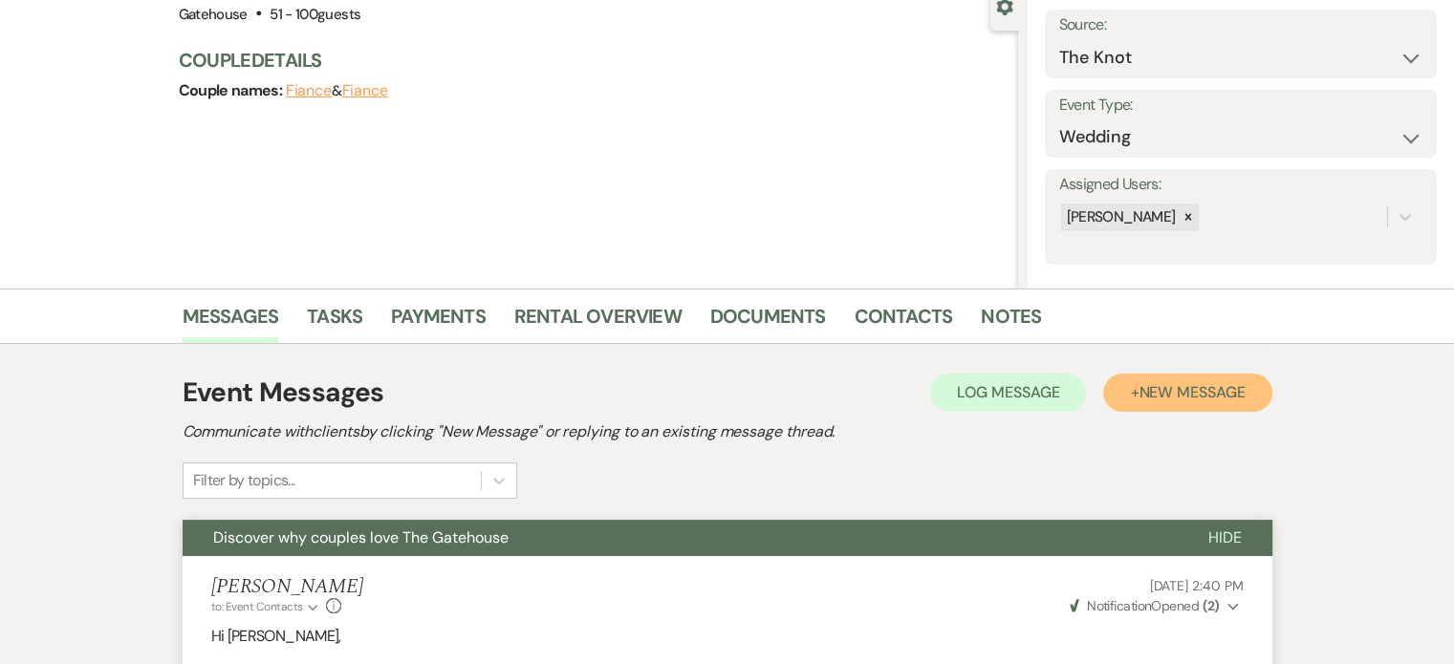
click at [1165, 388] on span "New Message" at bounding box center [1192, 392] width 106 height 20
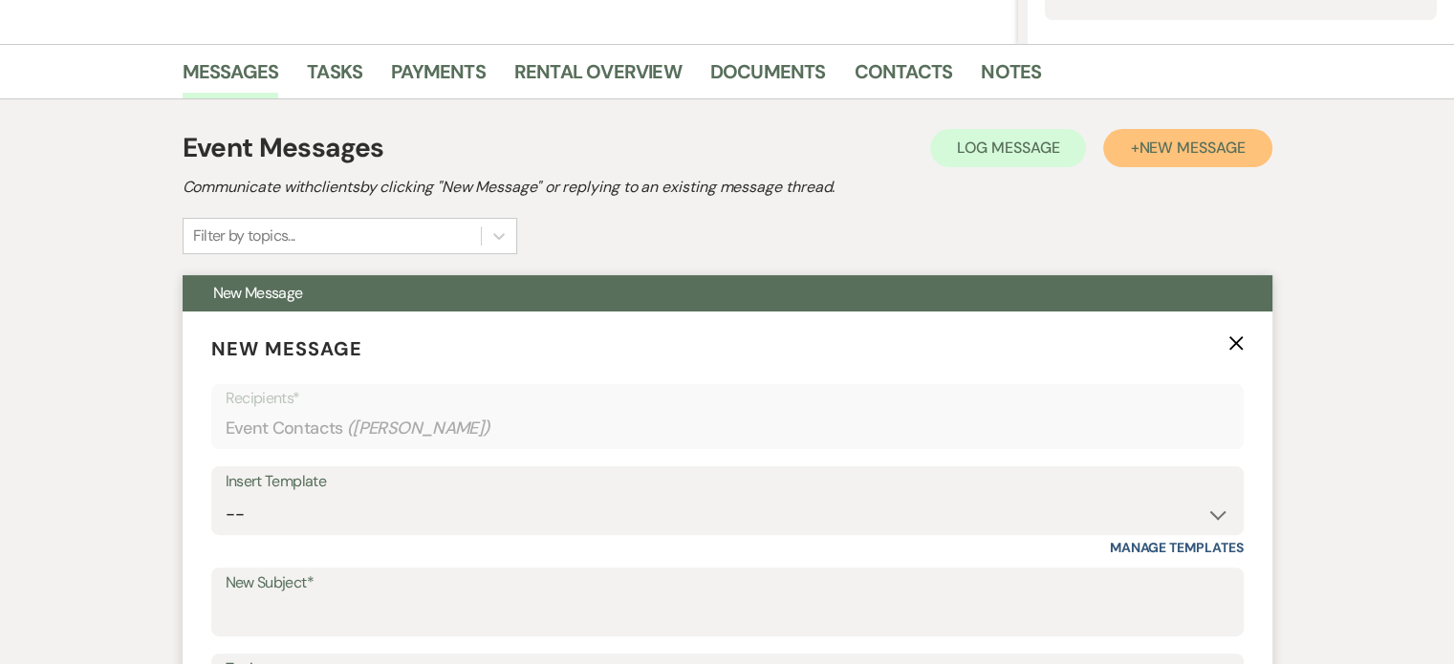
scroll to position [478, 0]
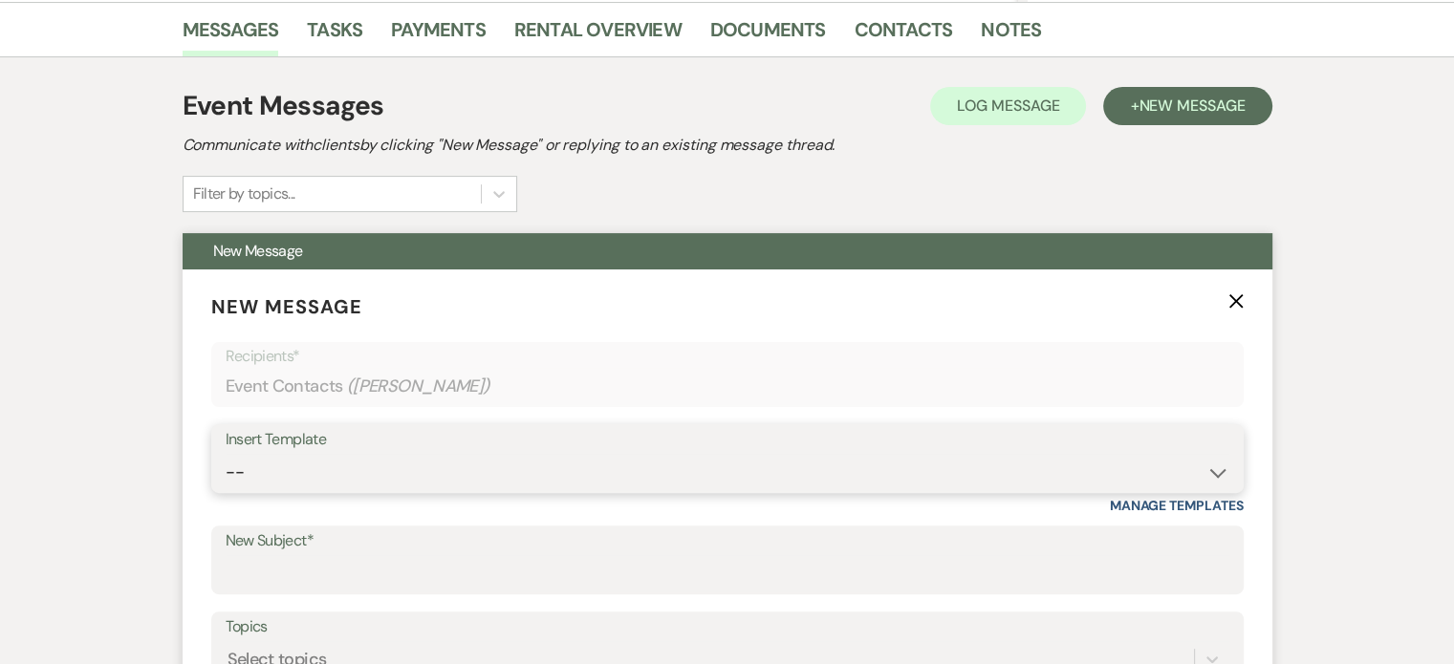
click at [401, 482] on select "-- Tour Request Response Proposal 6-9 Month Check-in Happy 1 Month Anniversary!…" at bounding box center [728, 472] width 1004 height 37
select select "6138"
click at [226, 454] on select "-- Tour Request Response Proposal 6-9 Month Check-in Happy 1 Month Anniversary!…" at bounding box center [728, 472] width 1004 height 37
type input "Is choosing your venue still on your to do list?"
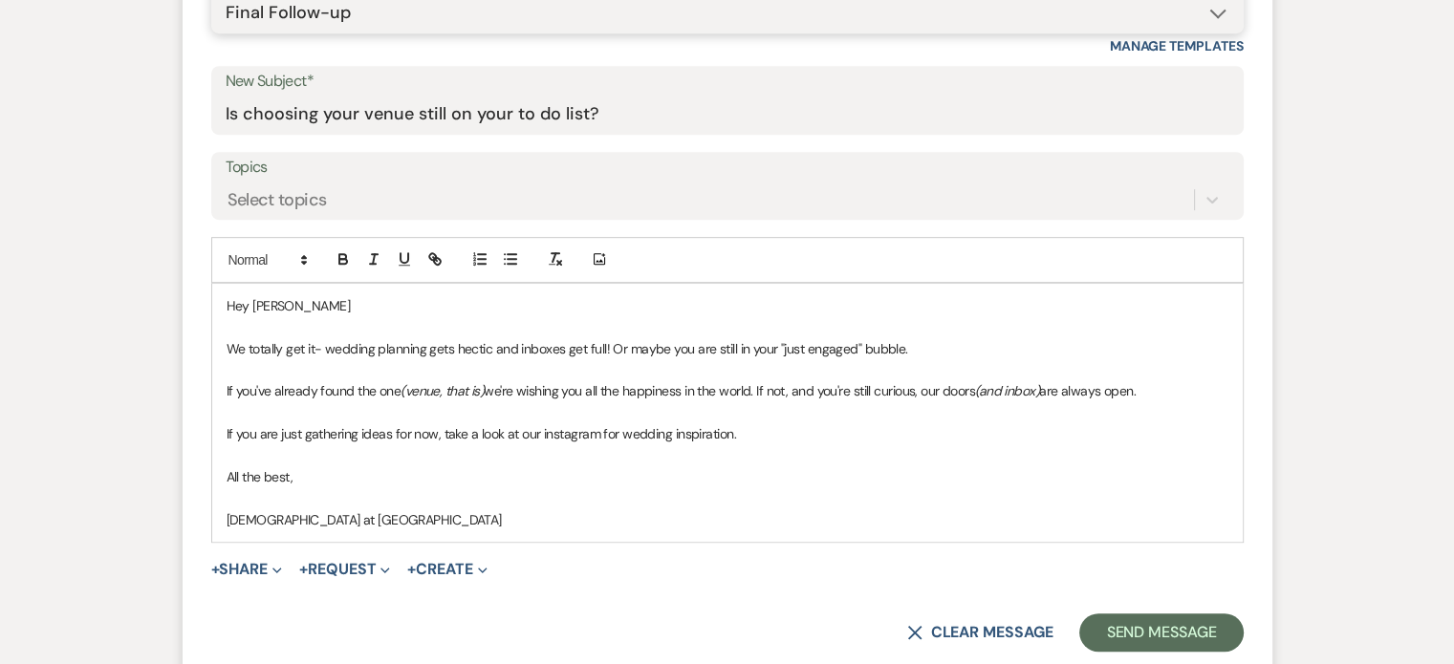
scroll to position [1147, 0]
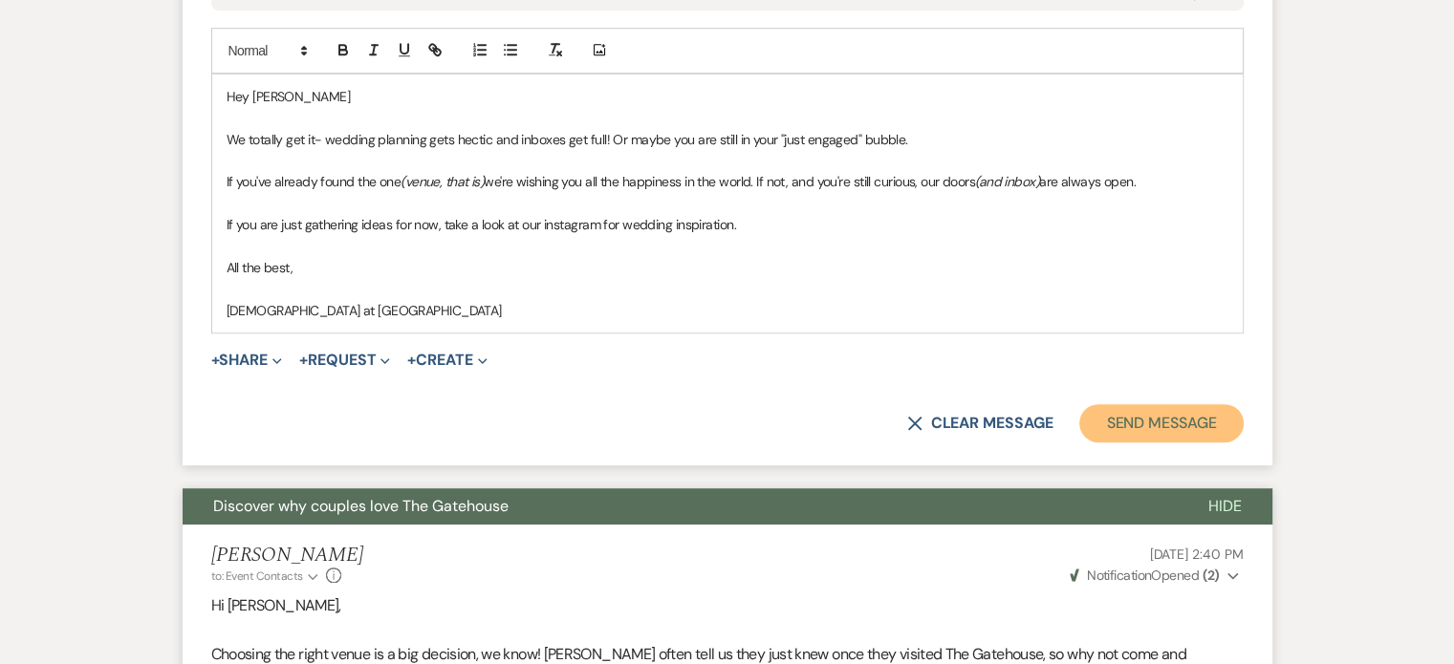
click at [1151, 424] on button "Send Message" at bounding box center [1160, 423] width 163 height 38
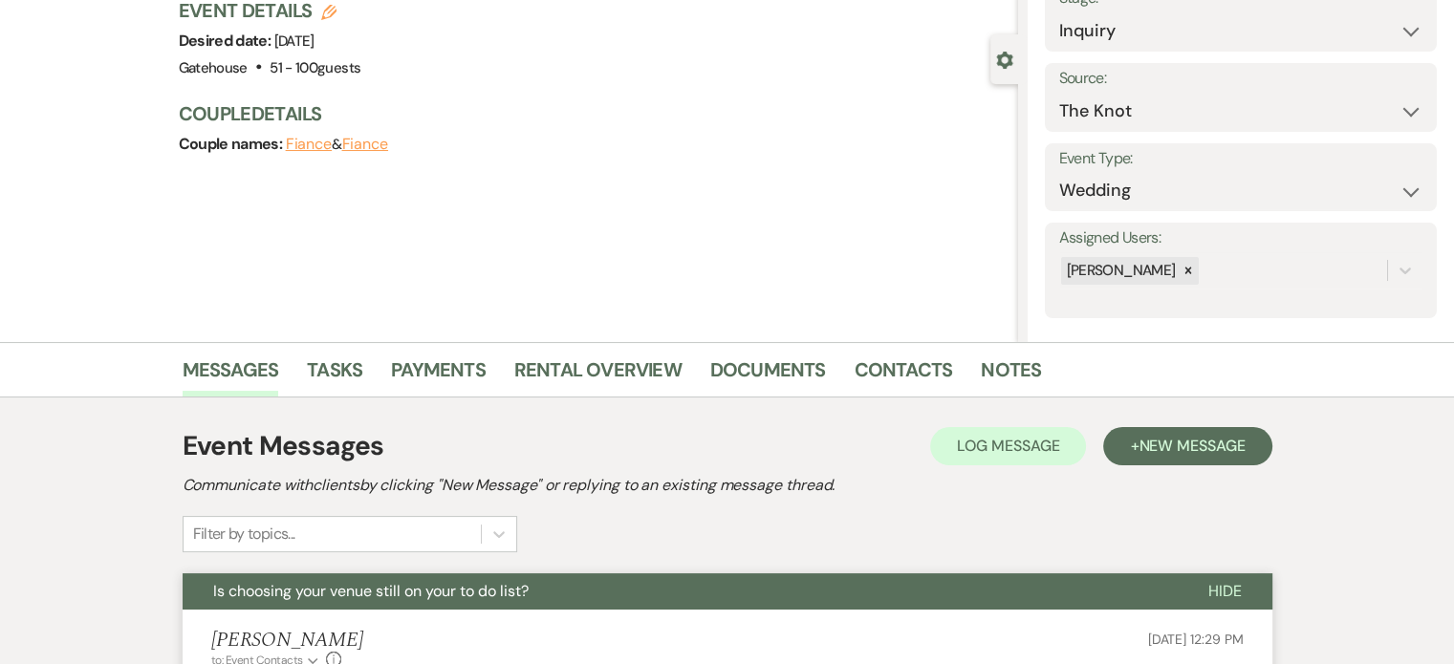
scroll to position [0, 0]
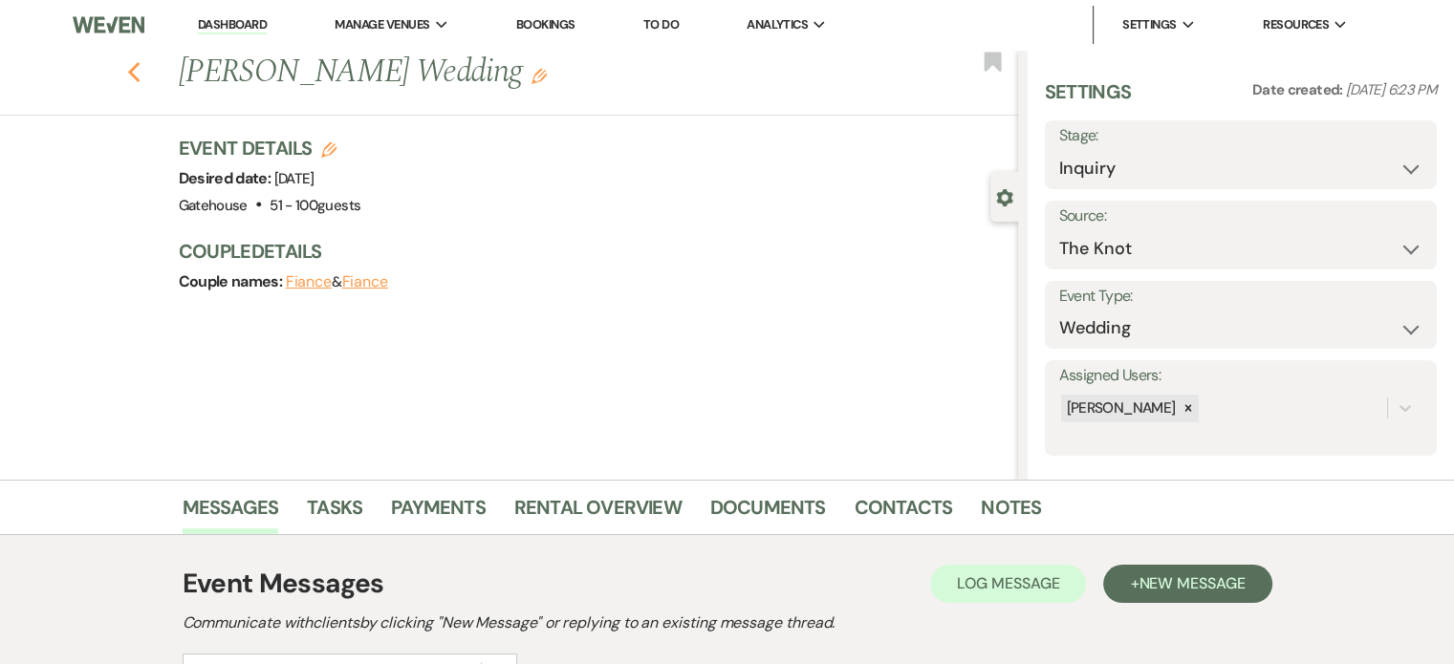
click at [141, 72] on icon "Previous" at bounding box center [134, 72] width 14 height 23
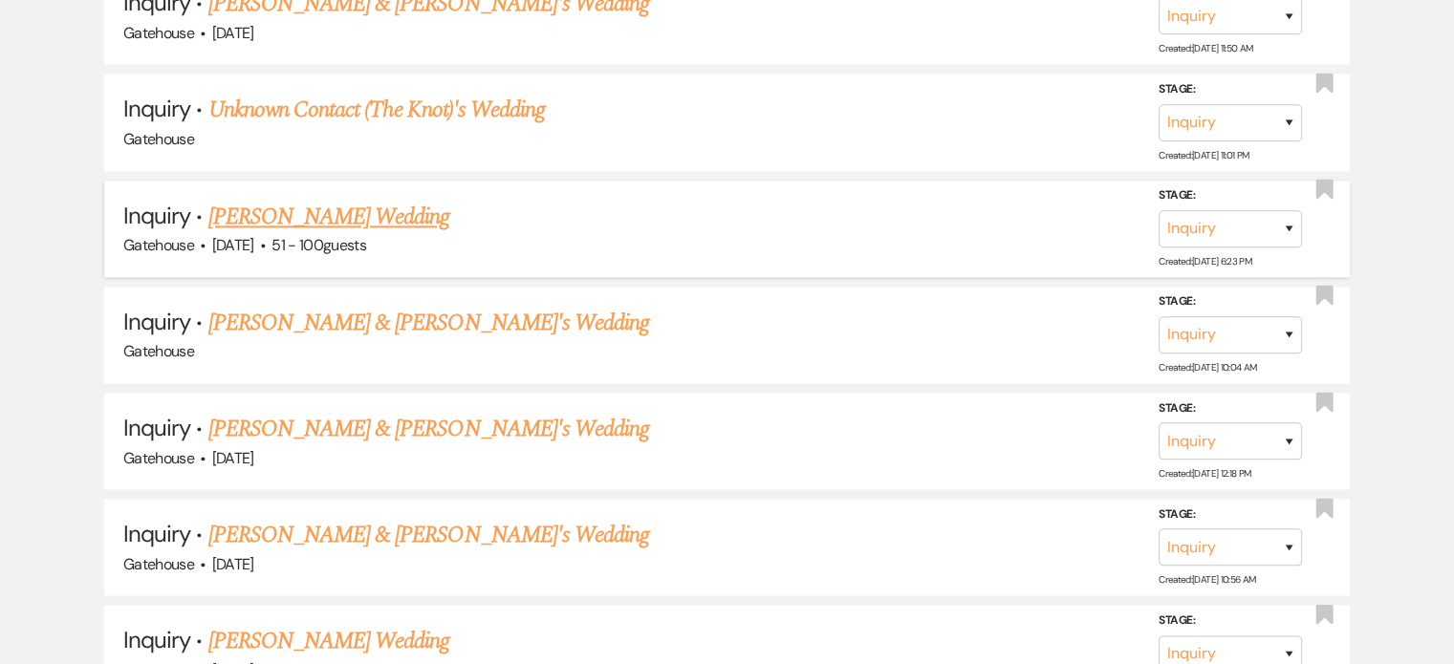
scroll to position [2868, 0]
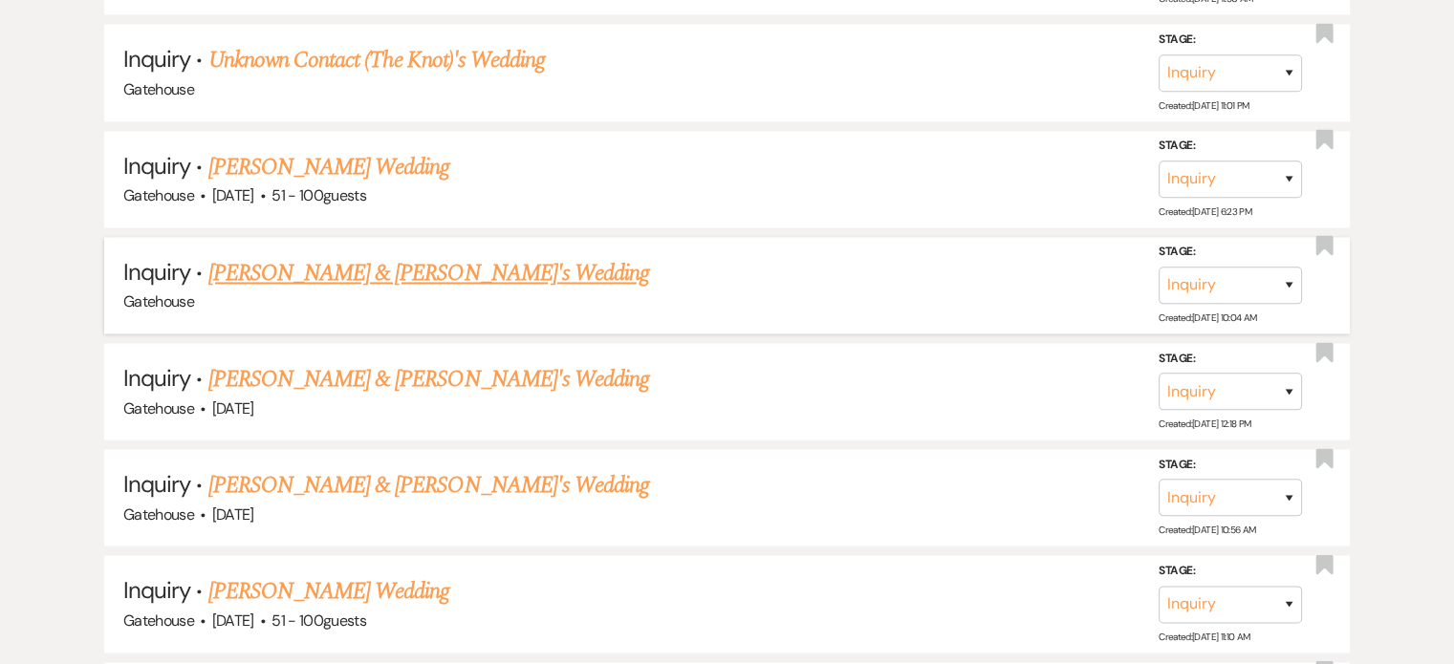
click at [358, 256] on link "[PERSON_NAME] & [PERSON_NAME]'s Wedding" at bounding box center [429, 273] width 442 height 34
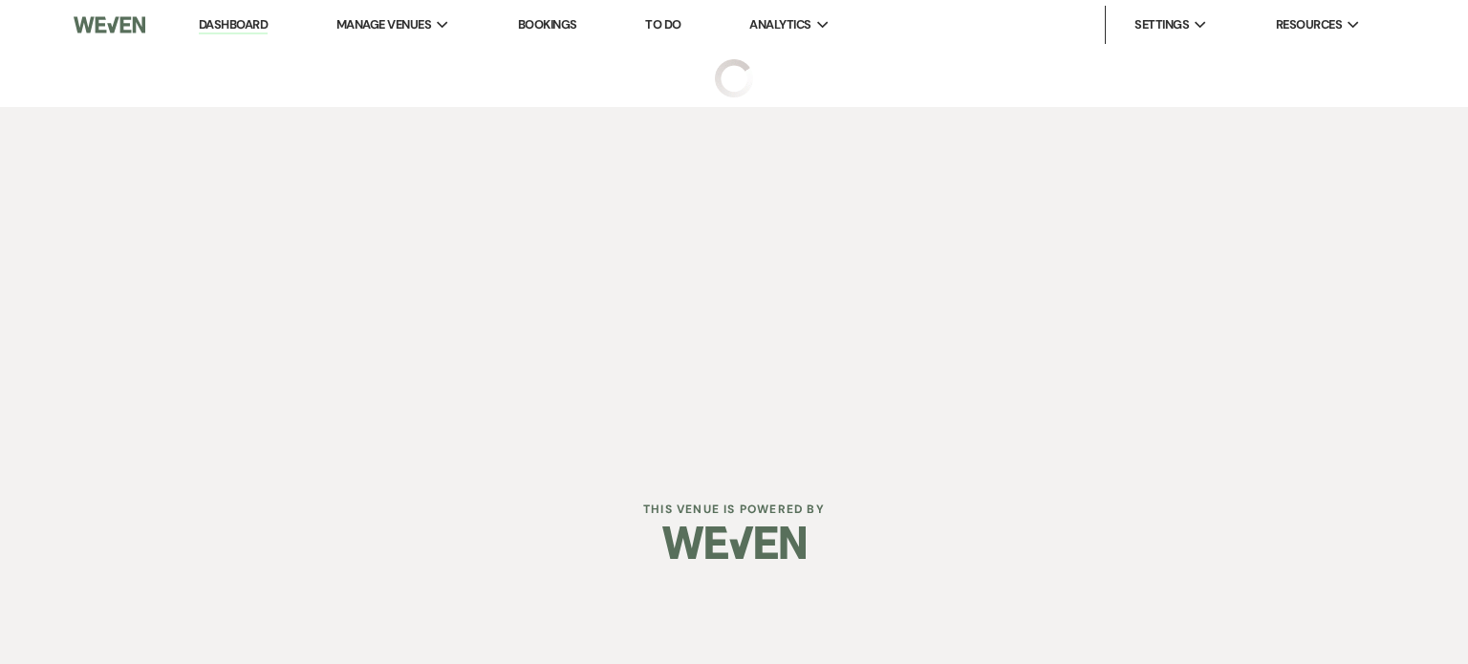
select select "5"
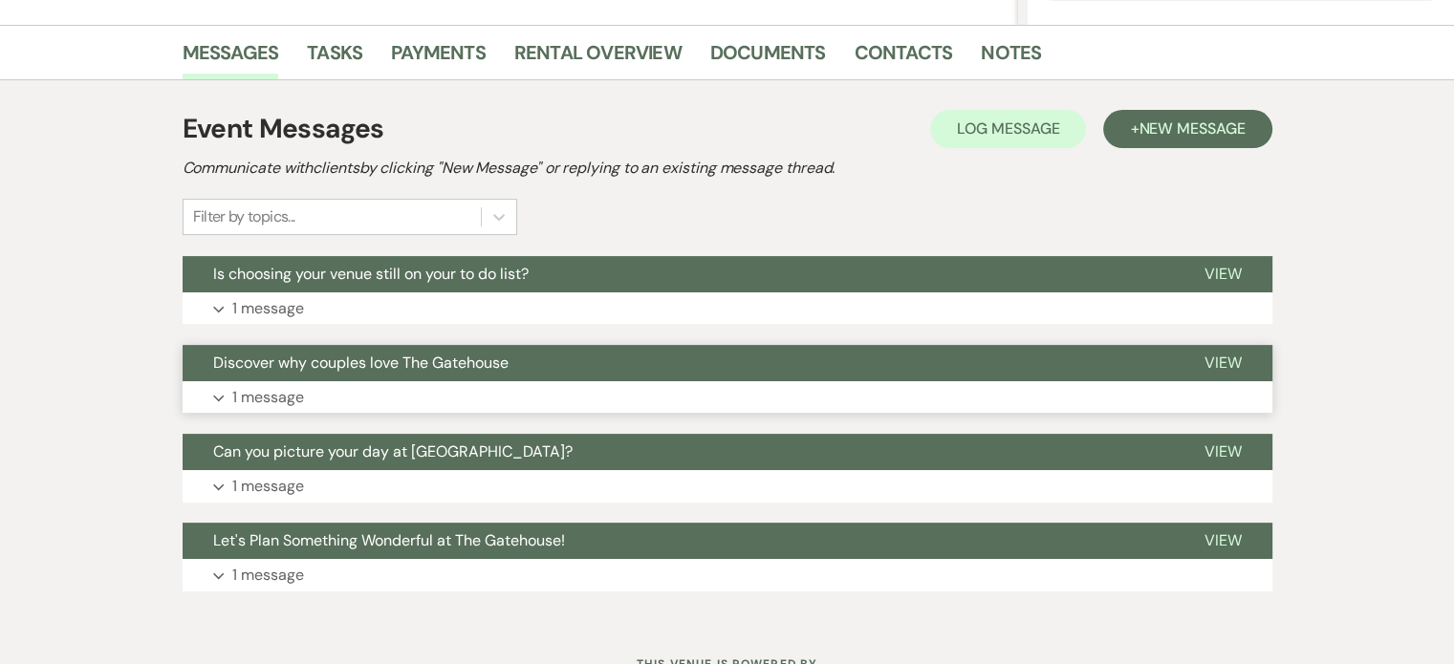
scroll to position [478, 0]
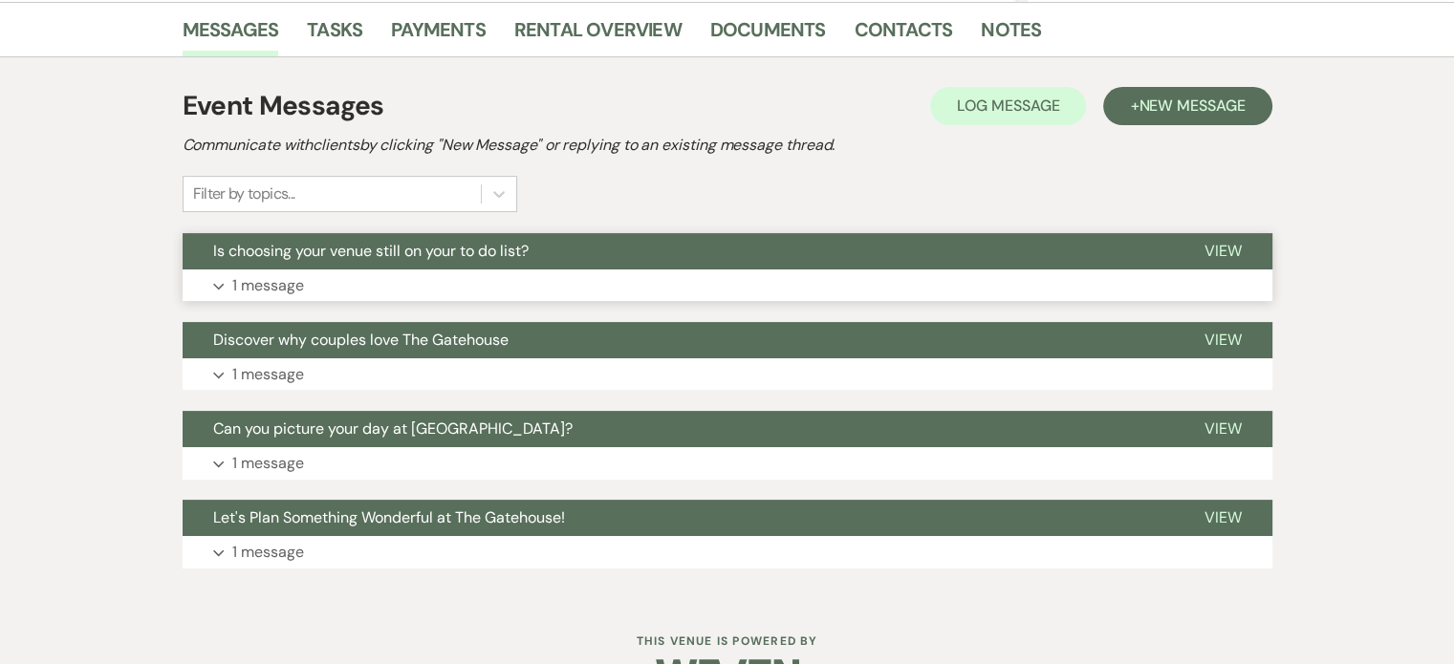
click at [252, 278] on p "1 message" at bounding box center [268, 285] width 72 height 25
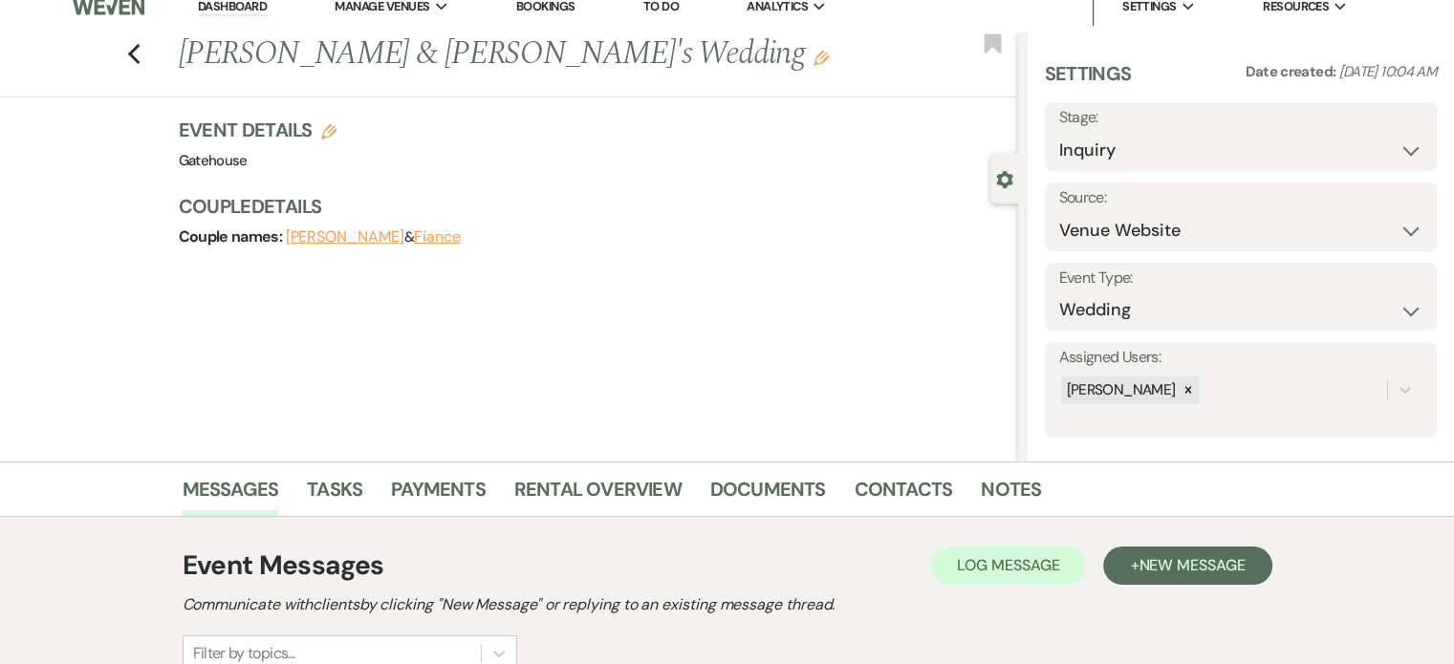
scroll to position [0, 0]
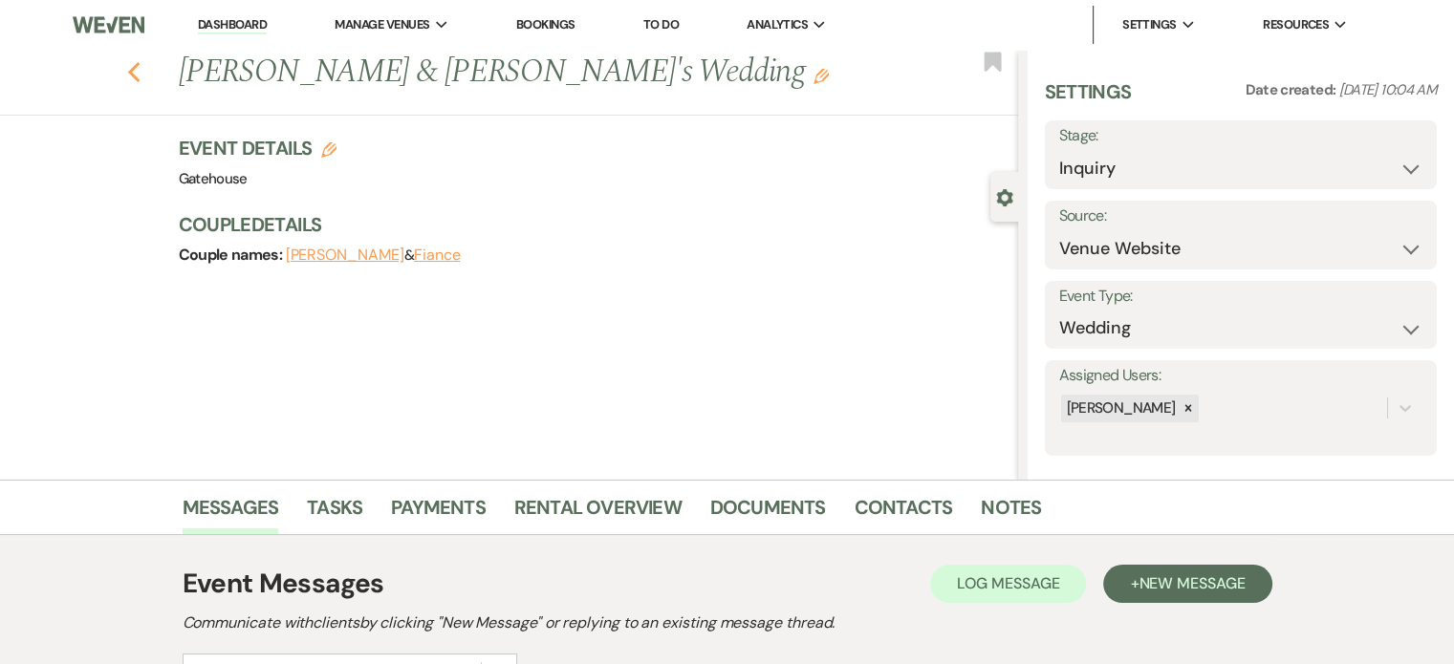
click at [141, 73] on icon "Previous" at bounding box center [134, 72] width 14 height 23
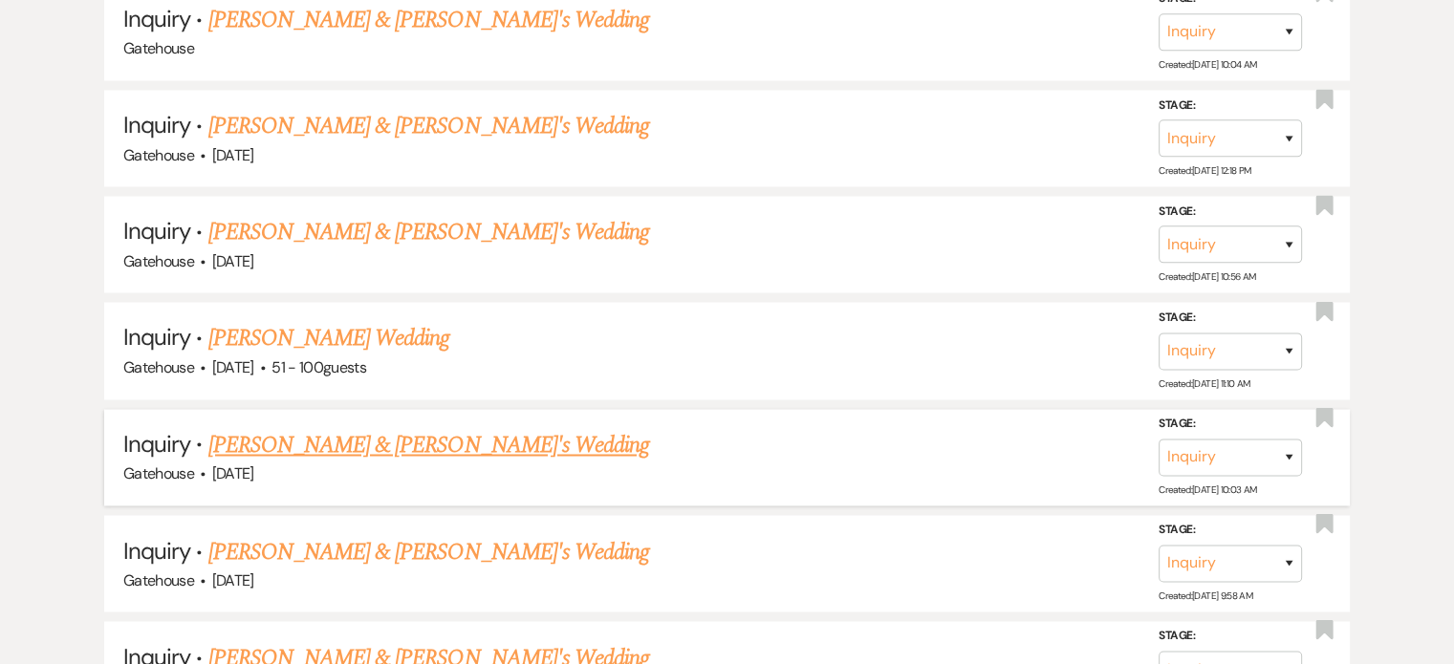
scroll to position [3155, 0]
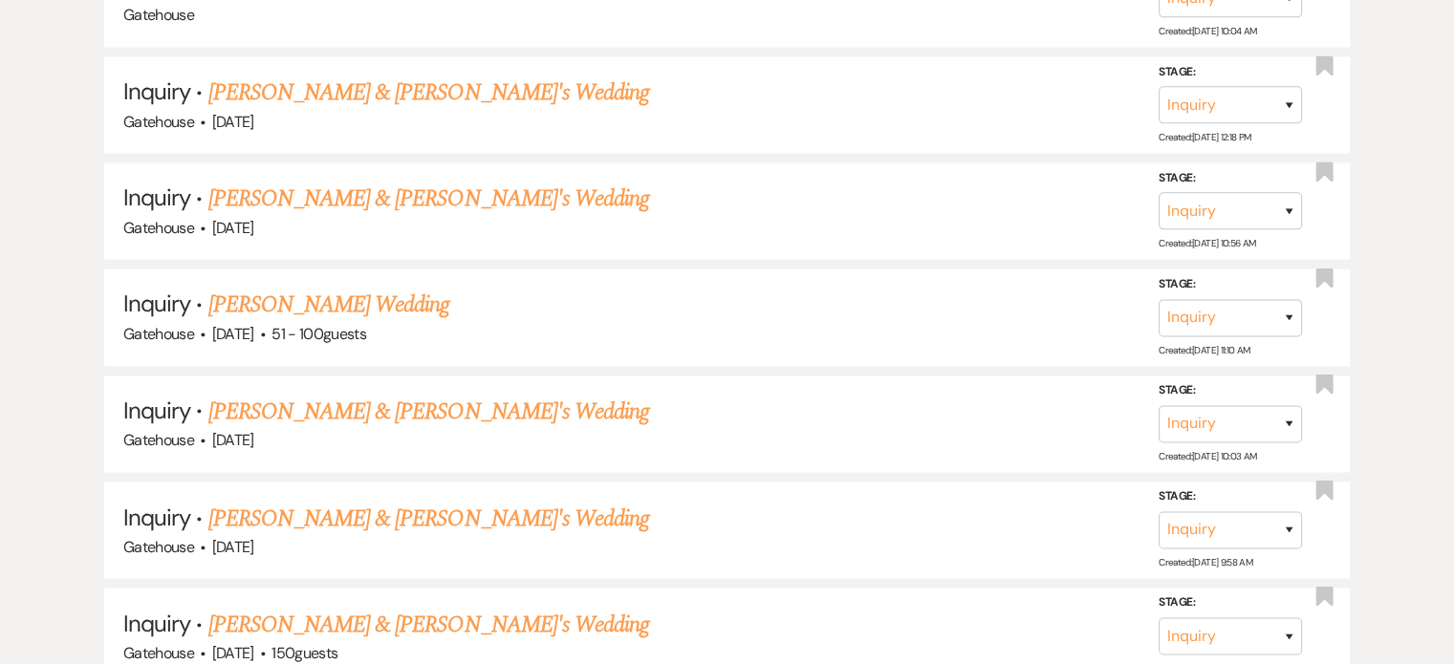
drag, startPoint x: 394, startPoint y: 275, endPoint x: 536, endPoint y: 386, distance: 180.5
click at [394, 288] on link "[PERSON_NAME] Wedding" at bounding box center [329, 305] width 242 height 34
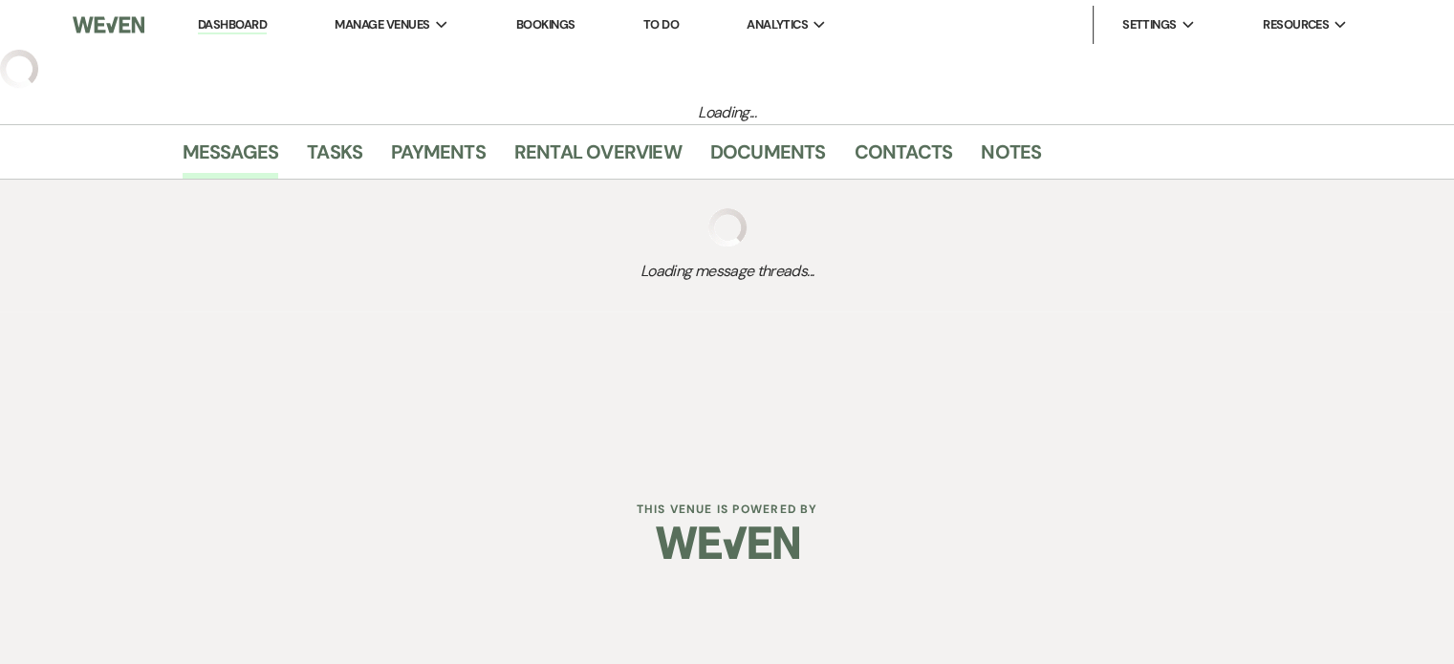
select select "2"
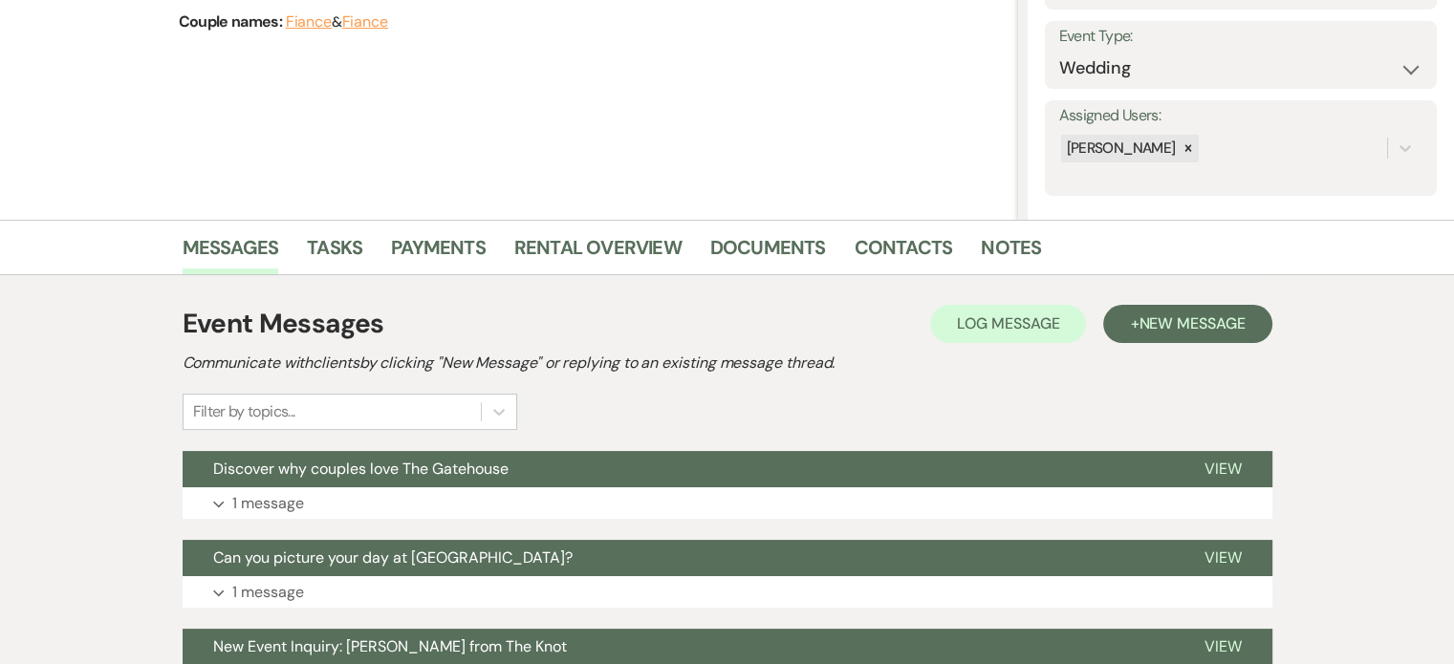
scroll to position [382, 0]
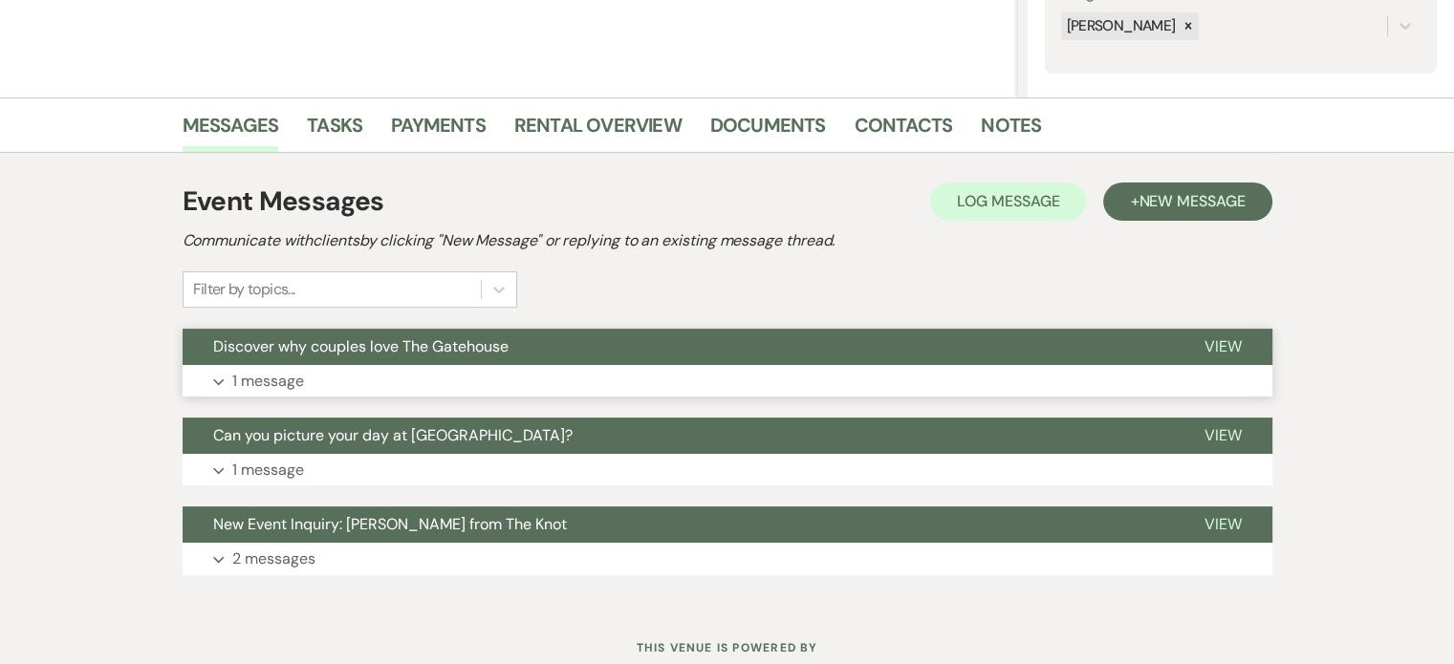
click at [258, 378] on p "1 message" at bounding box center [268, 381] width 72 height 25
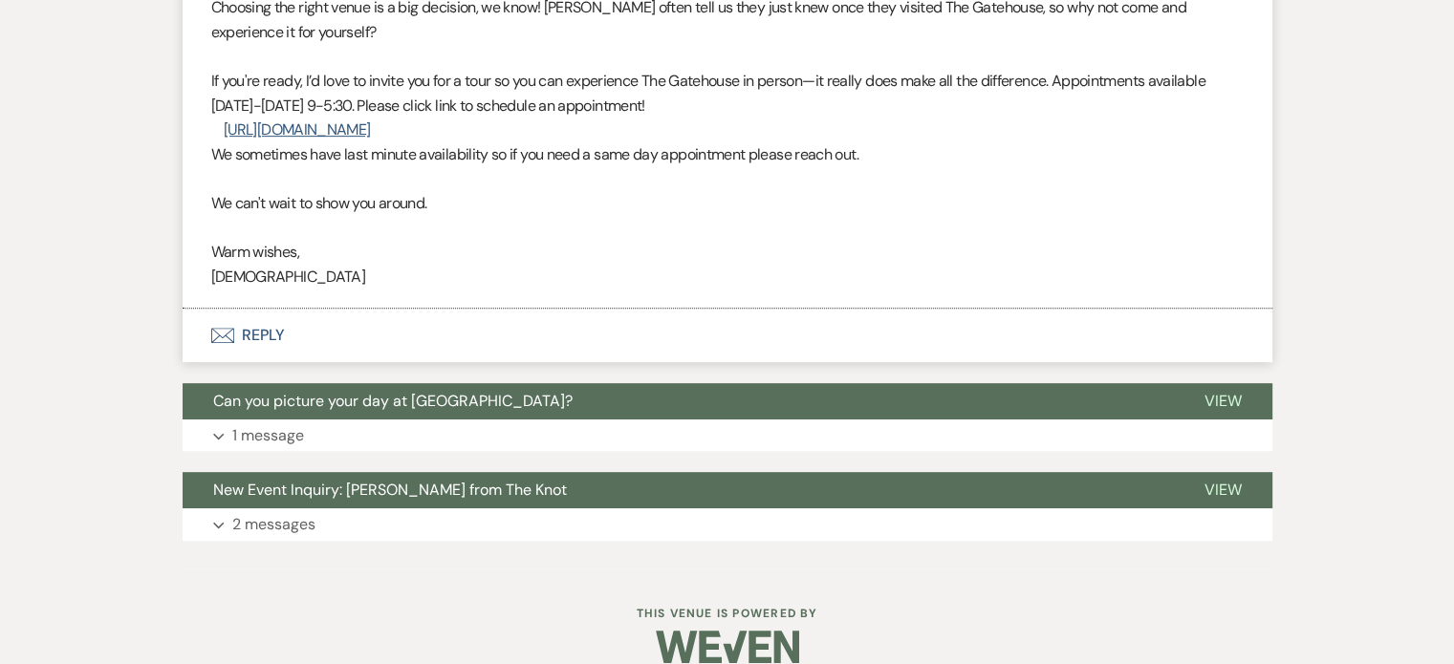
scroll to position [896, 0]
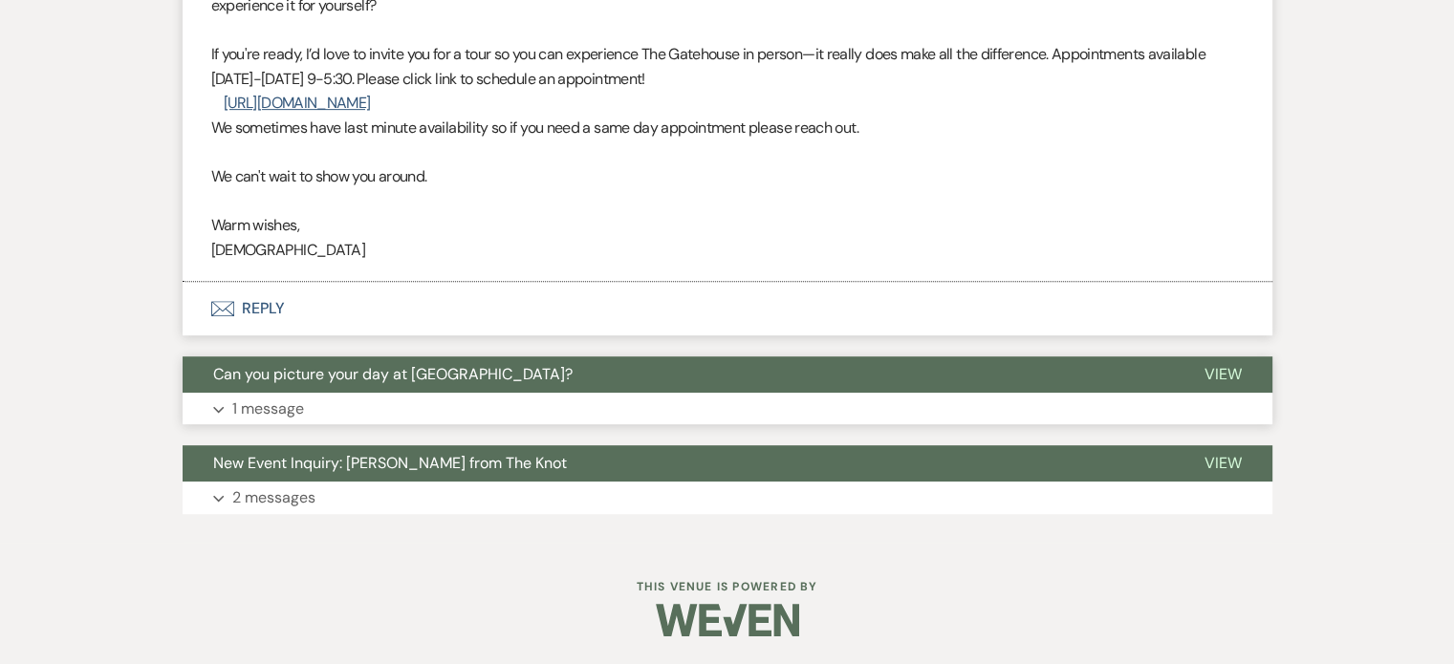
click at [263, 410] on p "1 message" at bounding box center [268, 409] width 72 height 25
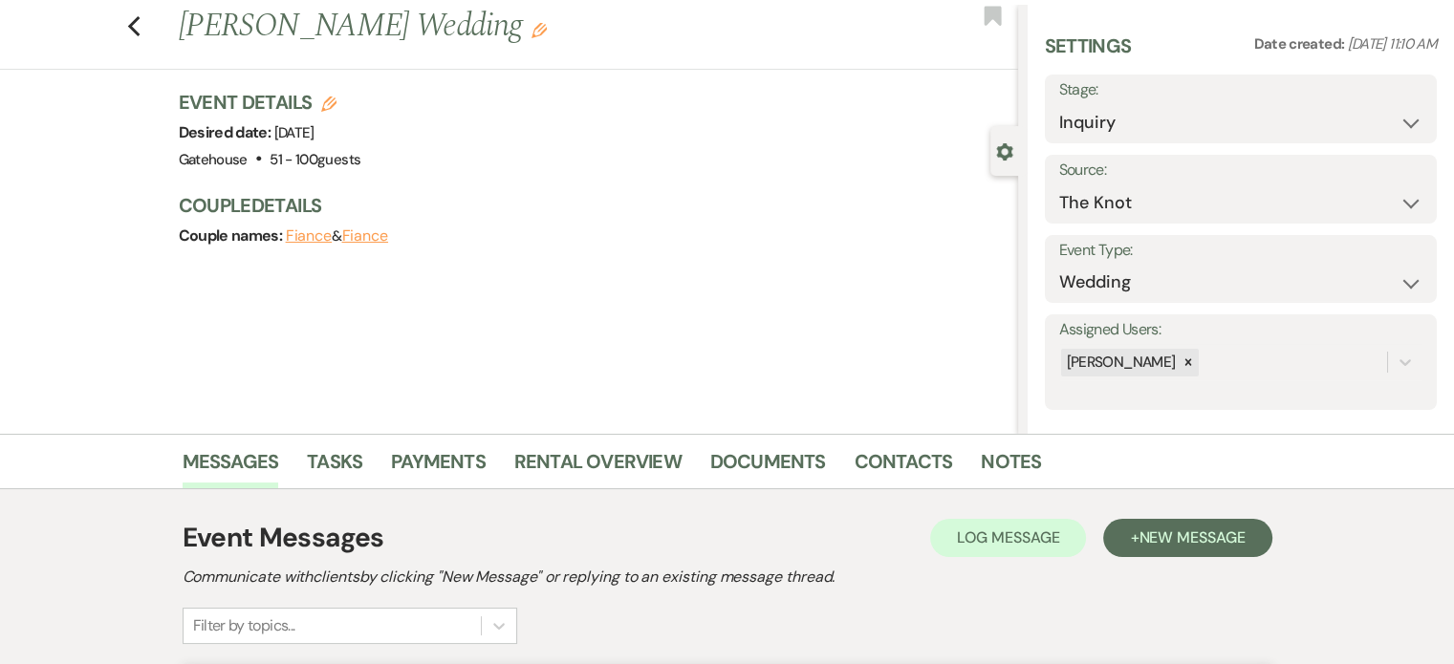
scroll to position [12, 0]
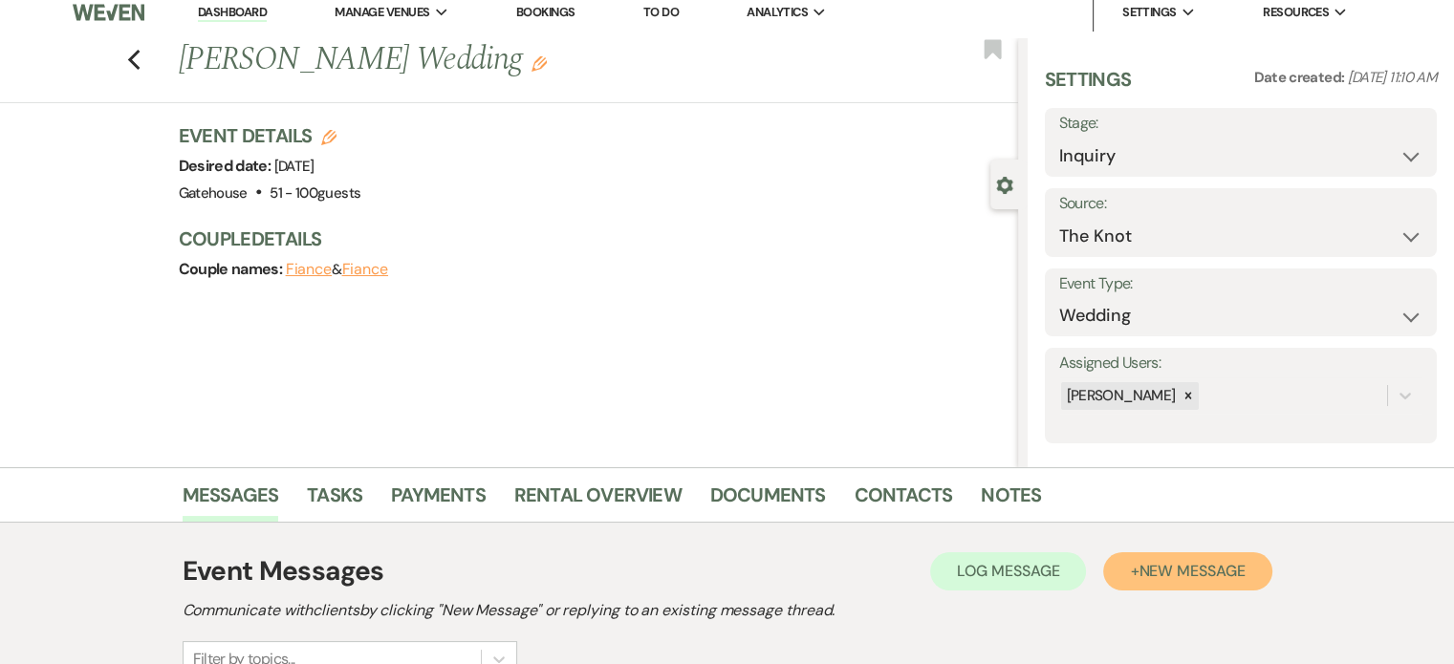
click at [1197, 572] on span "New Message" at bounding box center [1192, 571] width 106 height 20
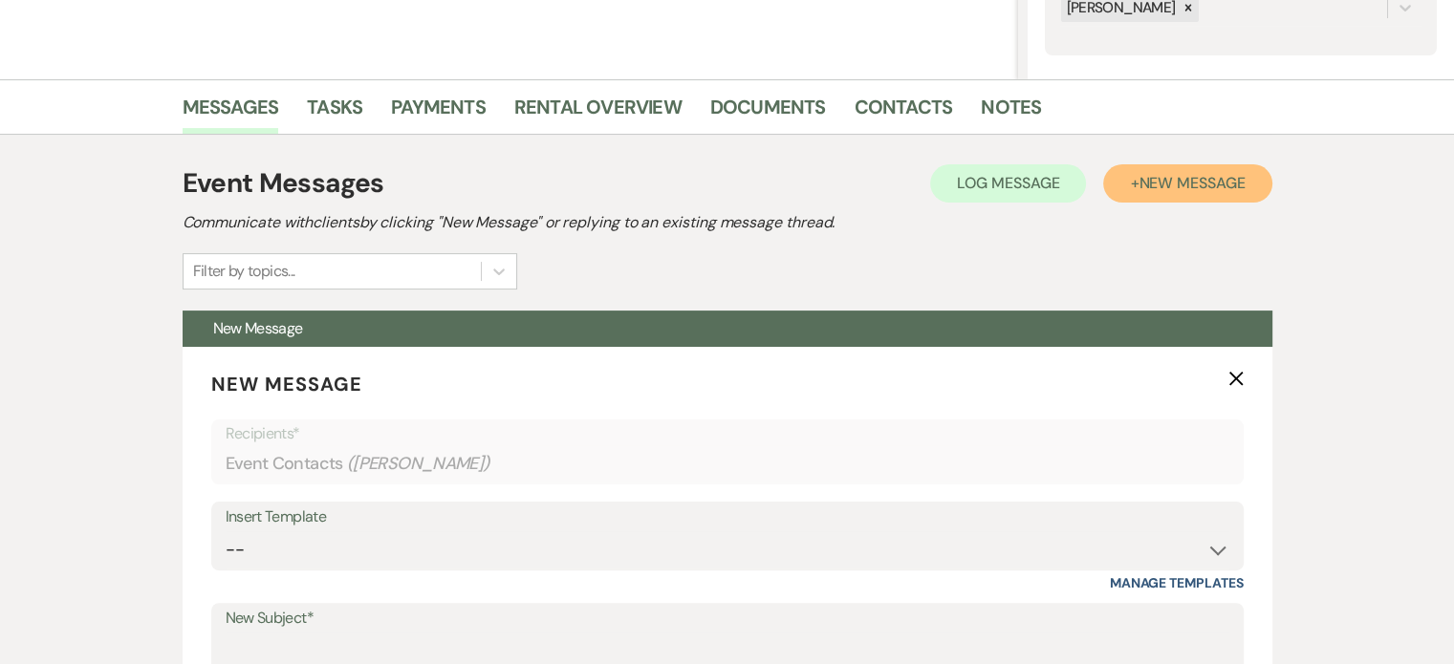
scroll to position [586, 0]
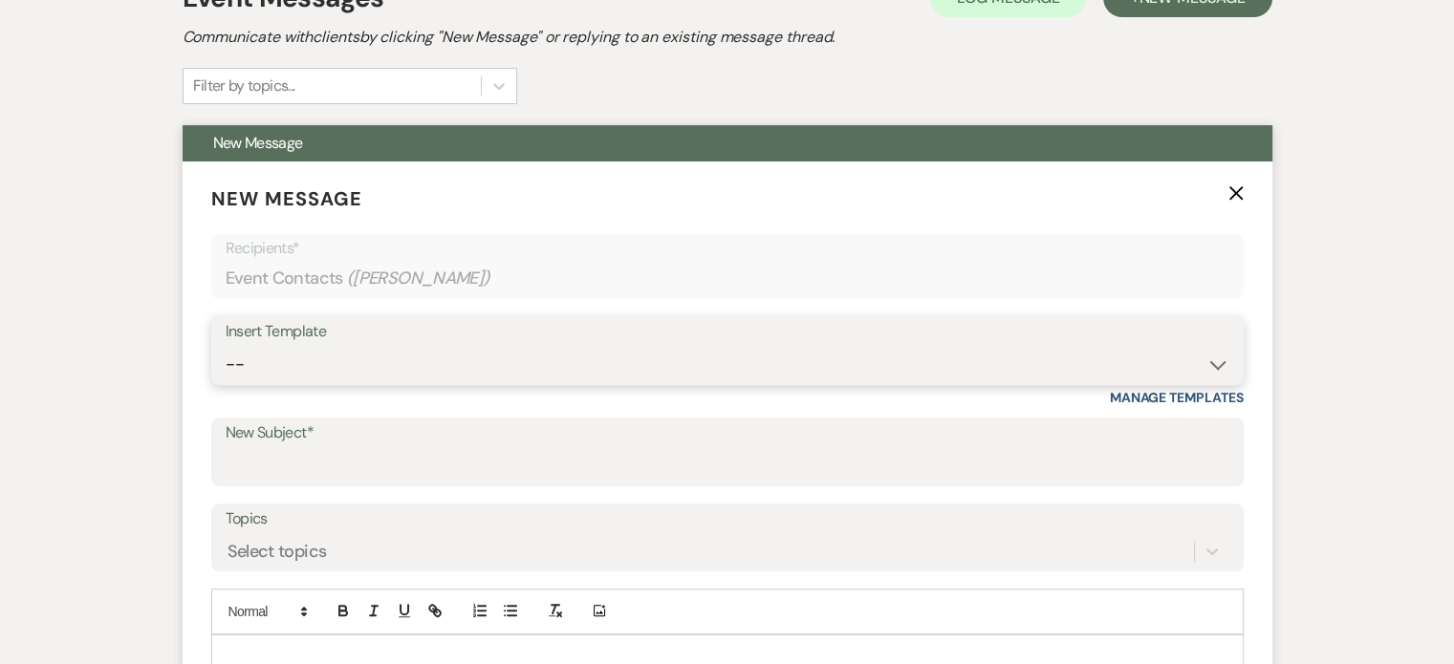
click at [280, 351] on select "-- Tour Request Response Proposal 6-9 Month Check-in Happy 1 Month Anniversary!…" at bounding box center [728, 364] width 1004 height 37
select select "6138"
click at [226, 346] on select "-- Tour Request Response Proposal 6-9 Month Check-in Happy 1 Month Anniversary!…" at bounding box center [728, 364] width 1004 height 37
type input "Is choosing your venue still on your to do list?"
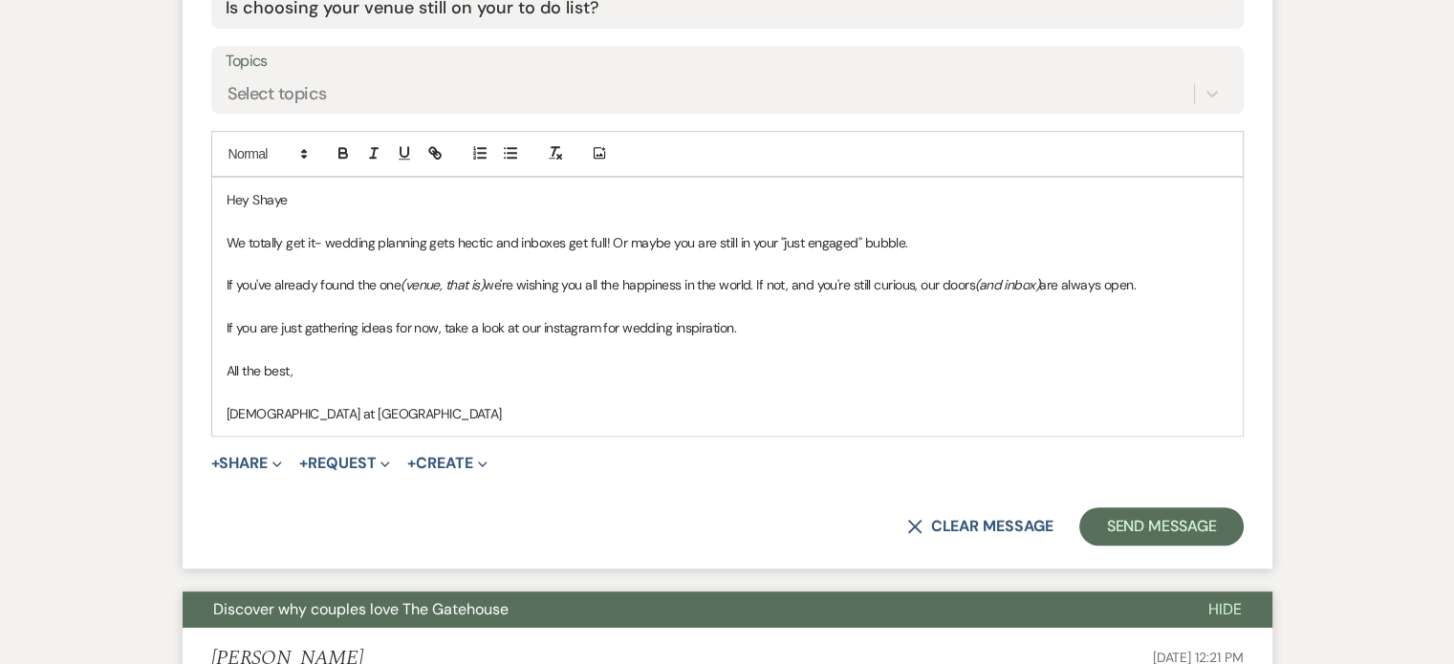
scroll to position [1160, 0]
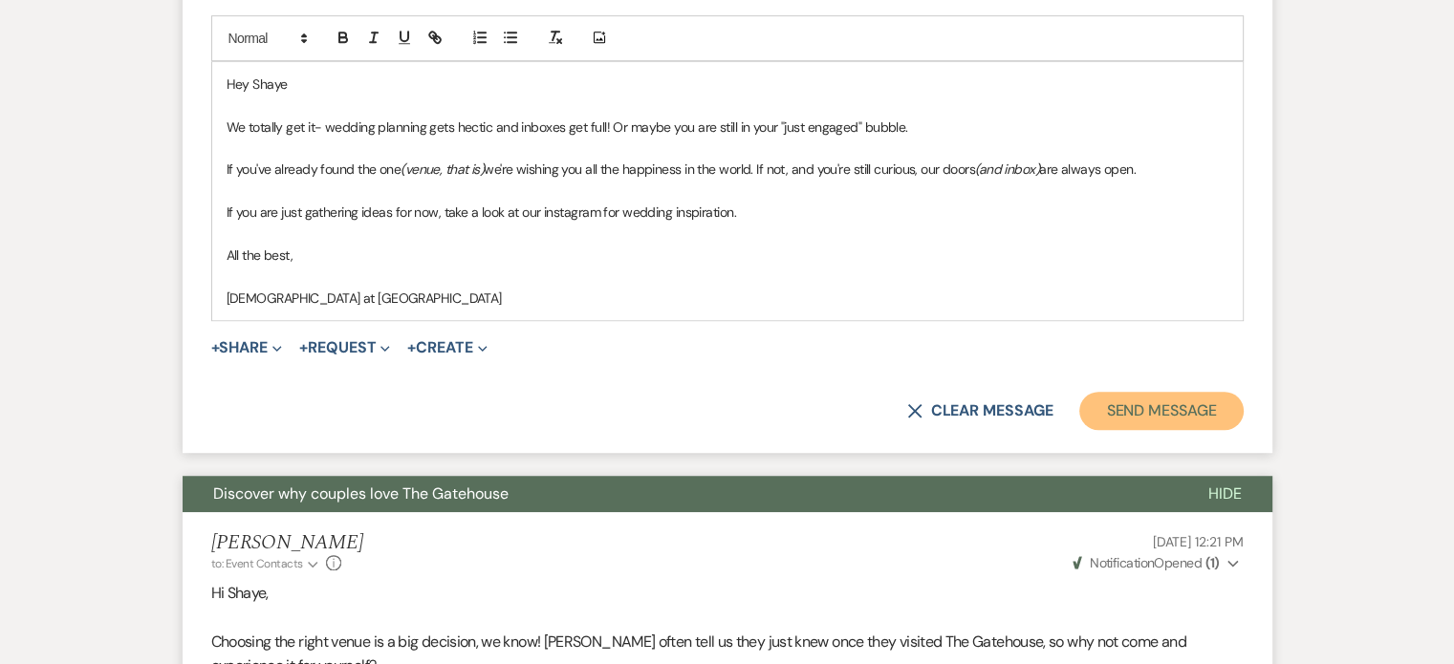
click at [1147, 403] on button "Send Message" at bounding box center [1160, 411] width 163 height 38
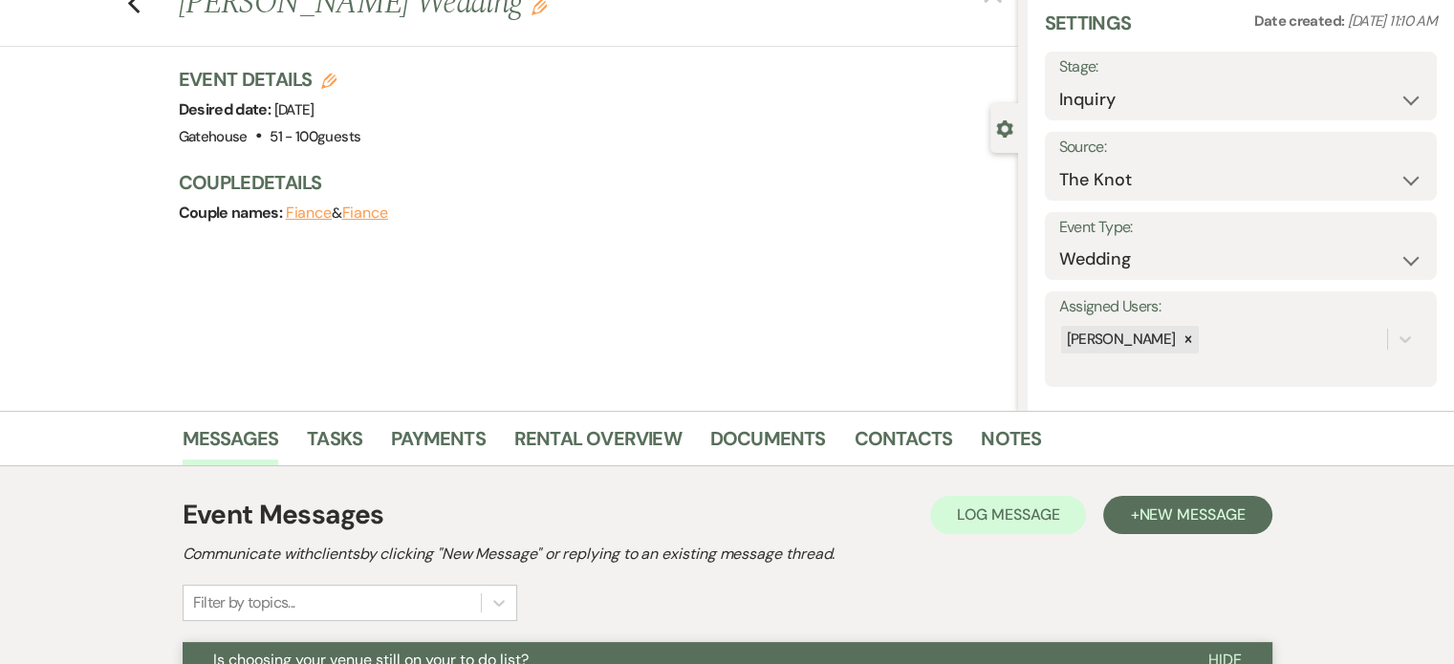
scroll to position [0, 0]
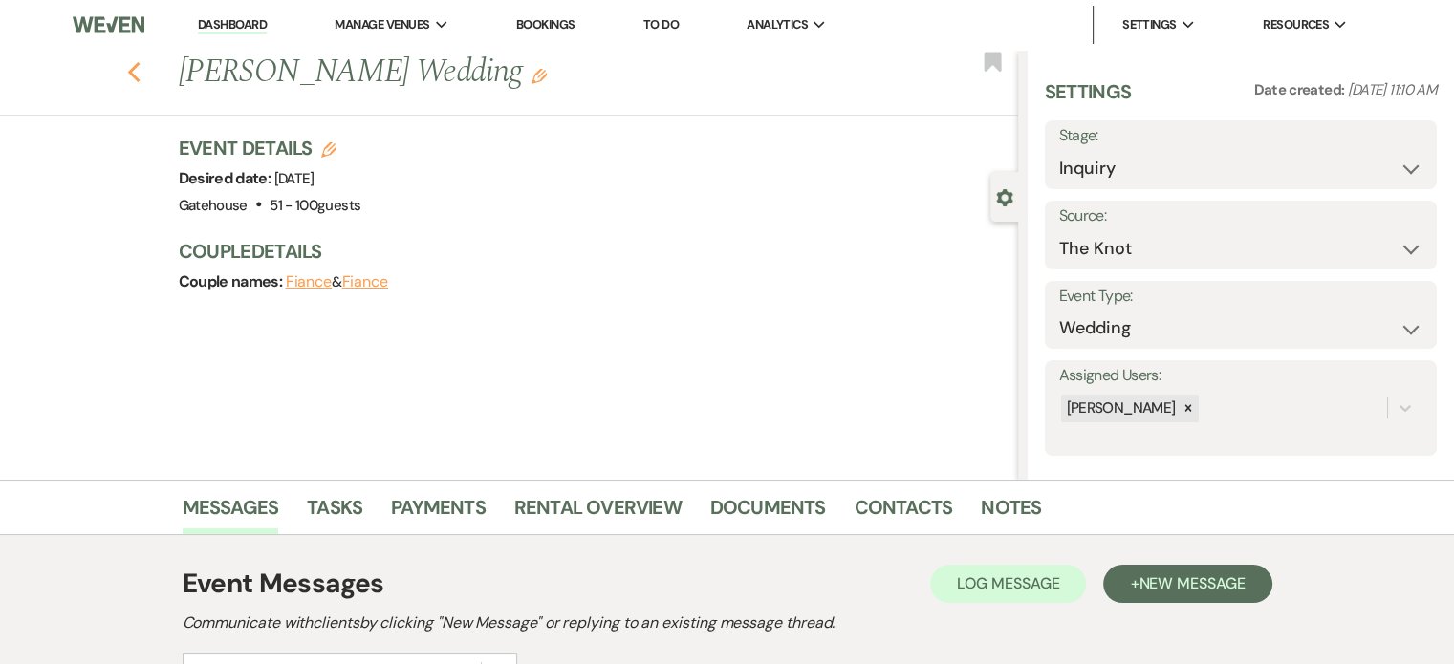
click at [141, 72] on icon "Previous" at bounding box center [134, 72] width 14 height 23
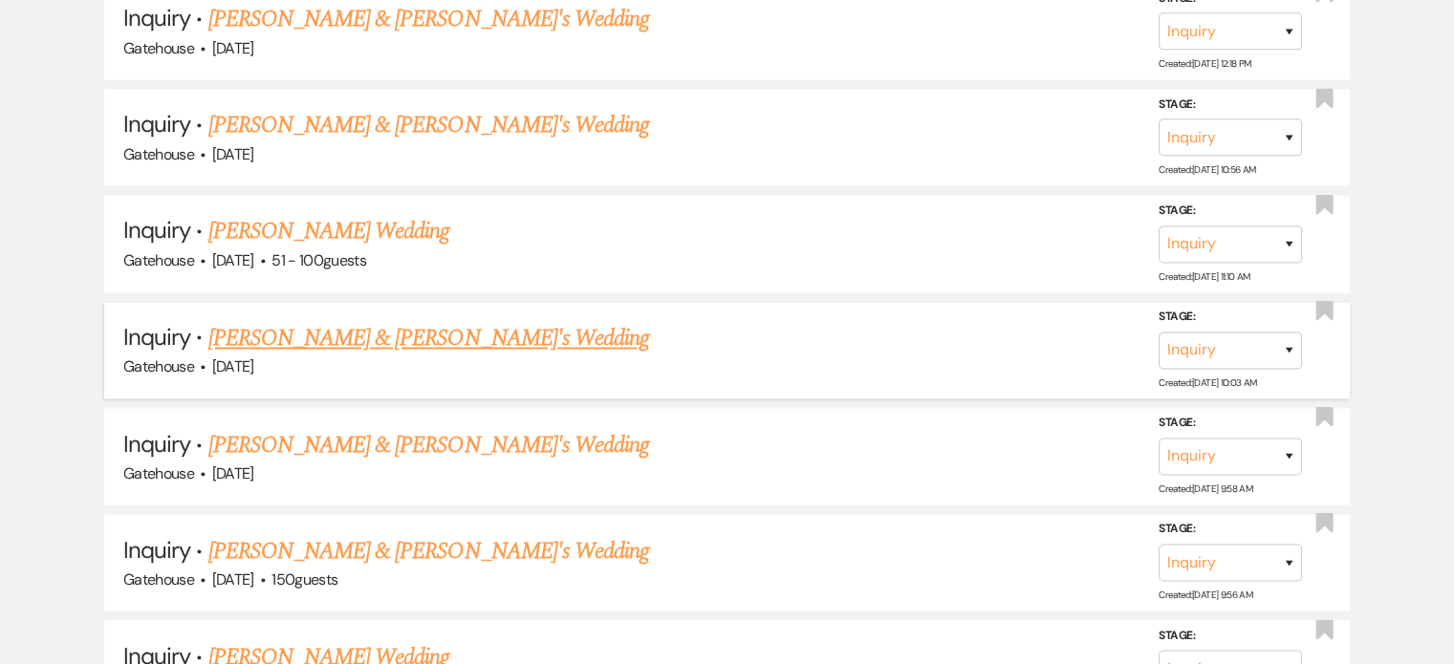
scroll to position [3251, 0]
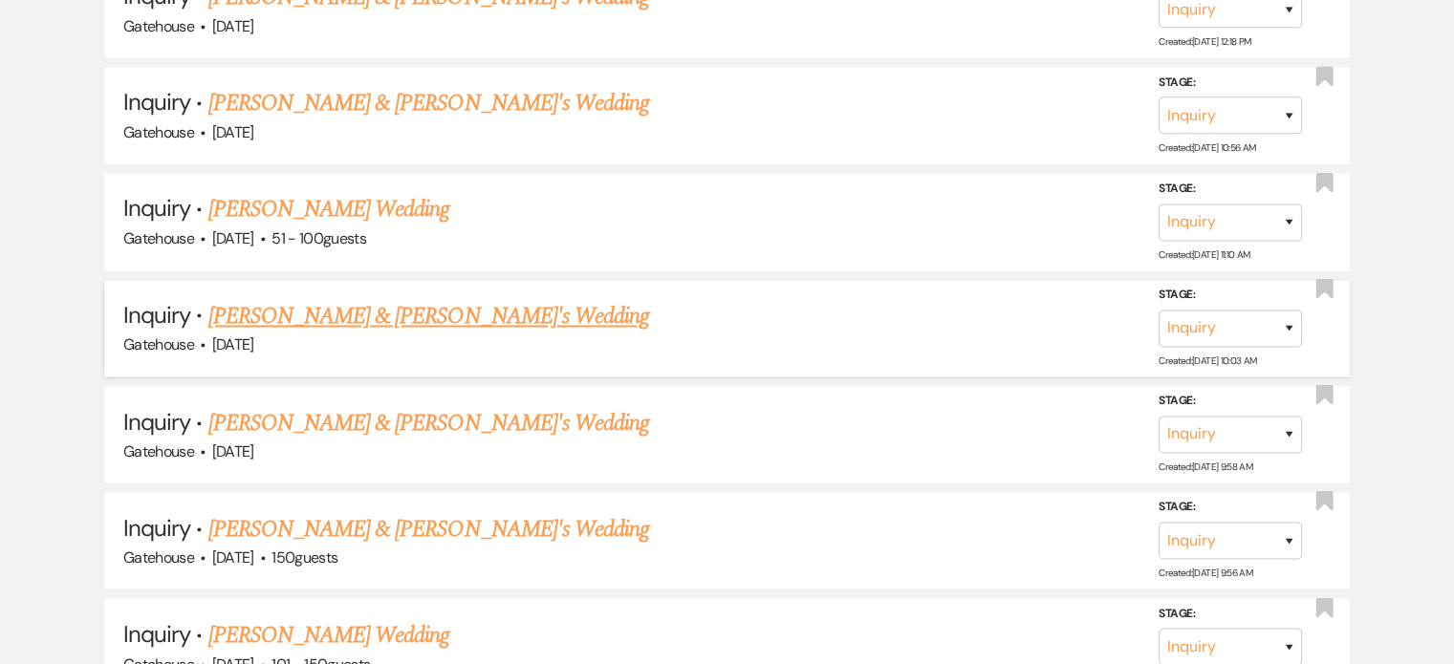
click at [368, 299] on link "[PERSON_NAME] & [PERSON_NAME]'s Wedding" at bounding box center [429, 316] width 442 height 34
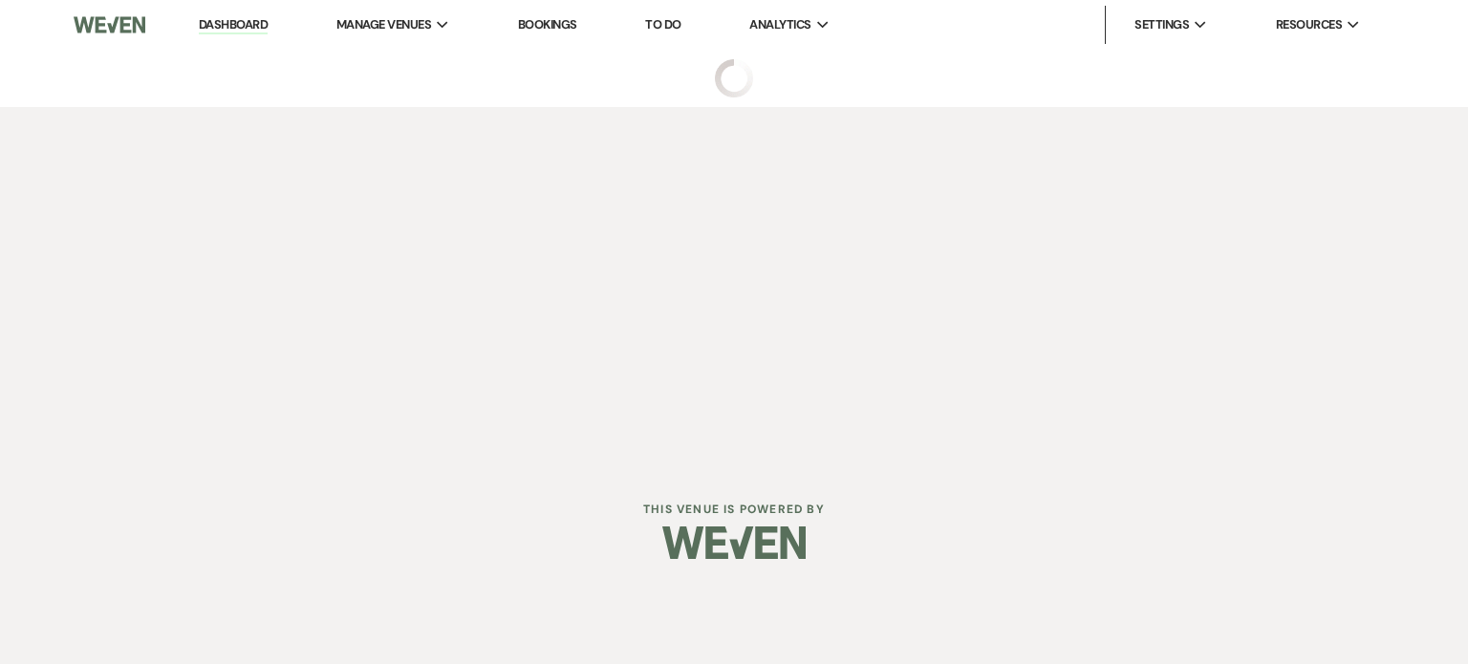
select select "5"
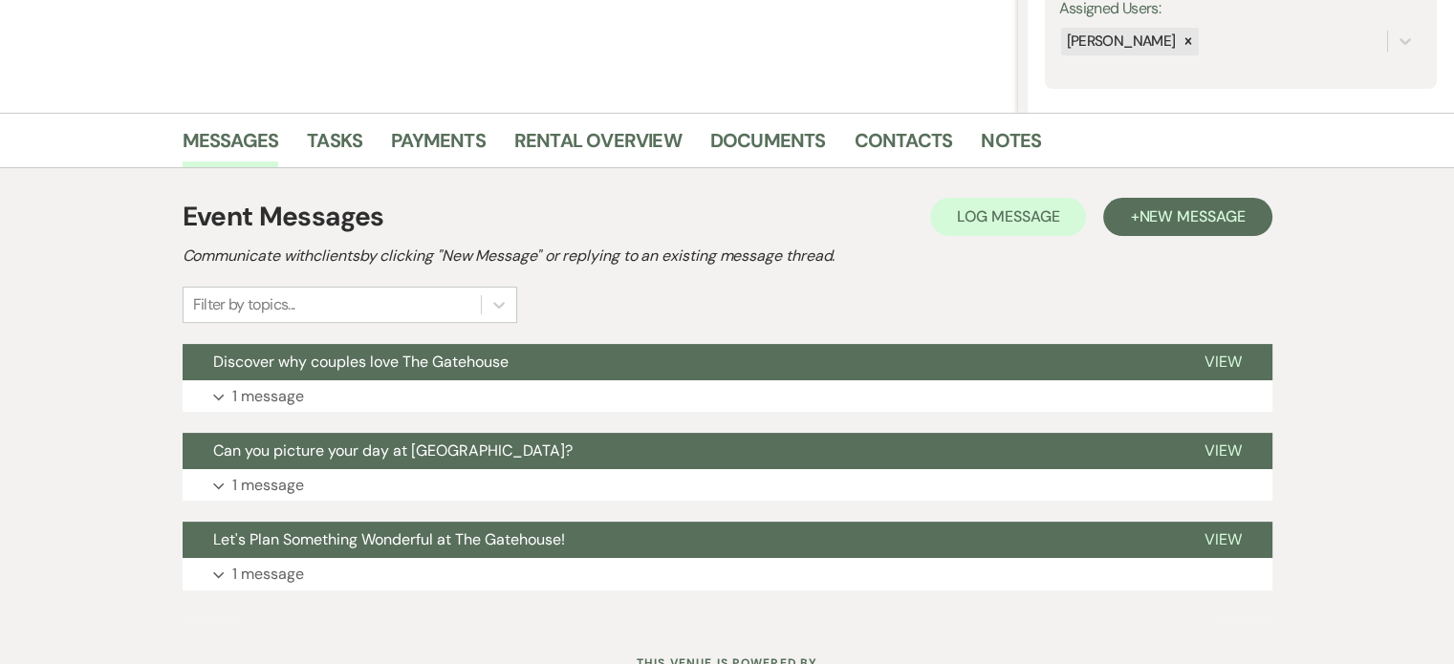
scroll to position [382, 0]
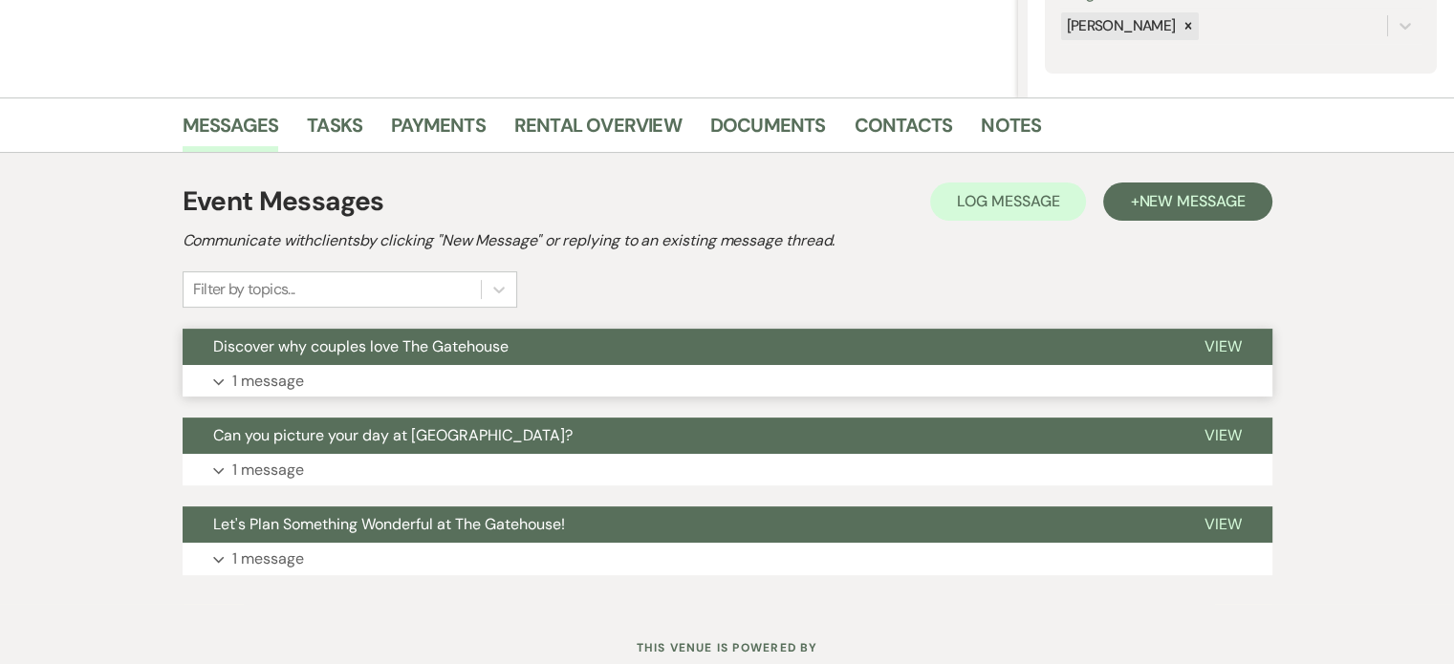
click at [259, 378] on p "1 message" at bounding box center [268, 381] width 72 height 25
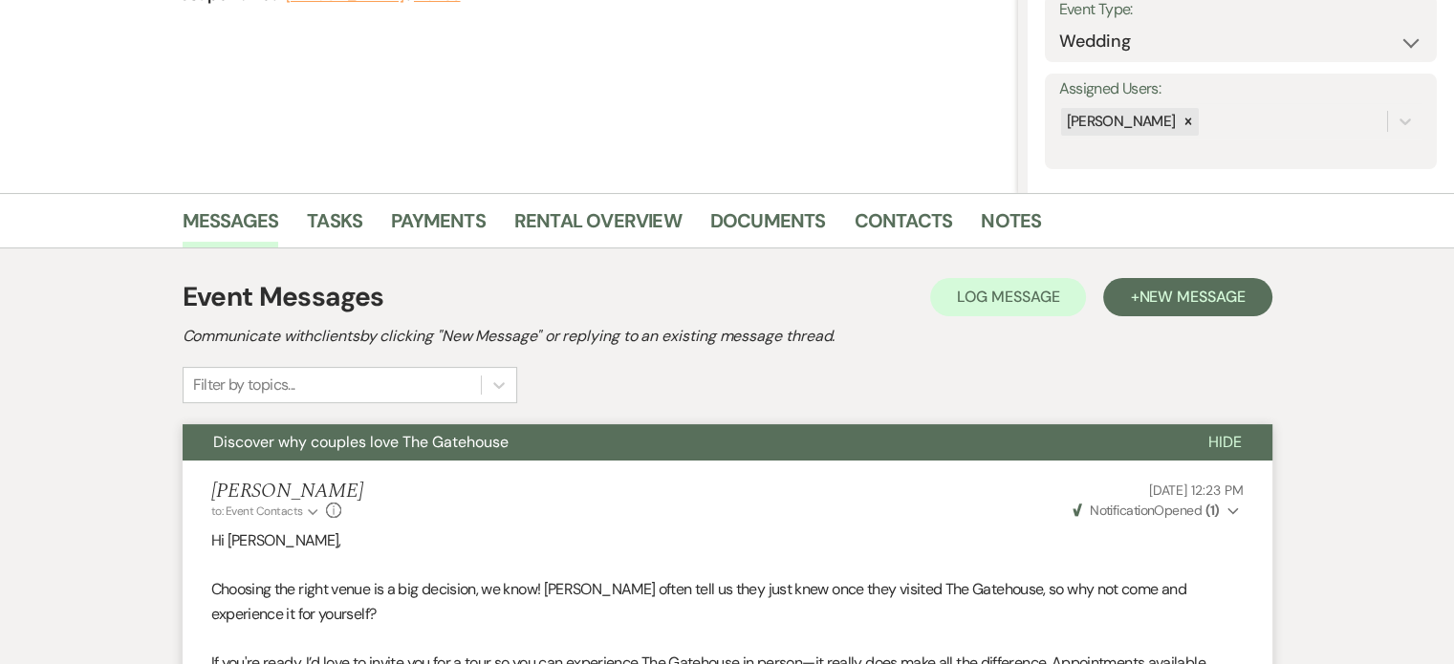
scroll to position [287, 0]
click at [1142, 297] on span "New Message" at bounding box center [1192, 297] width 106 height 20
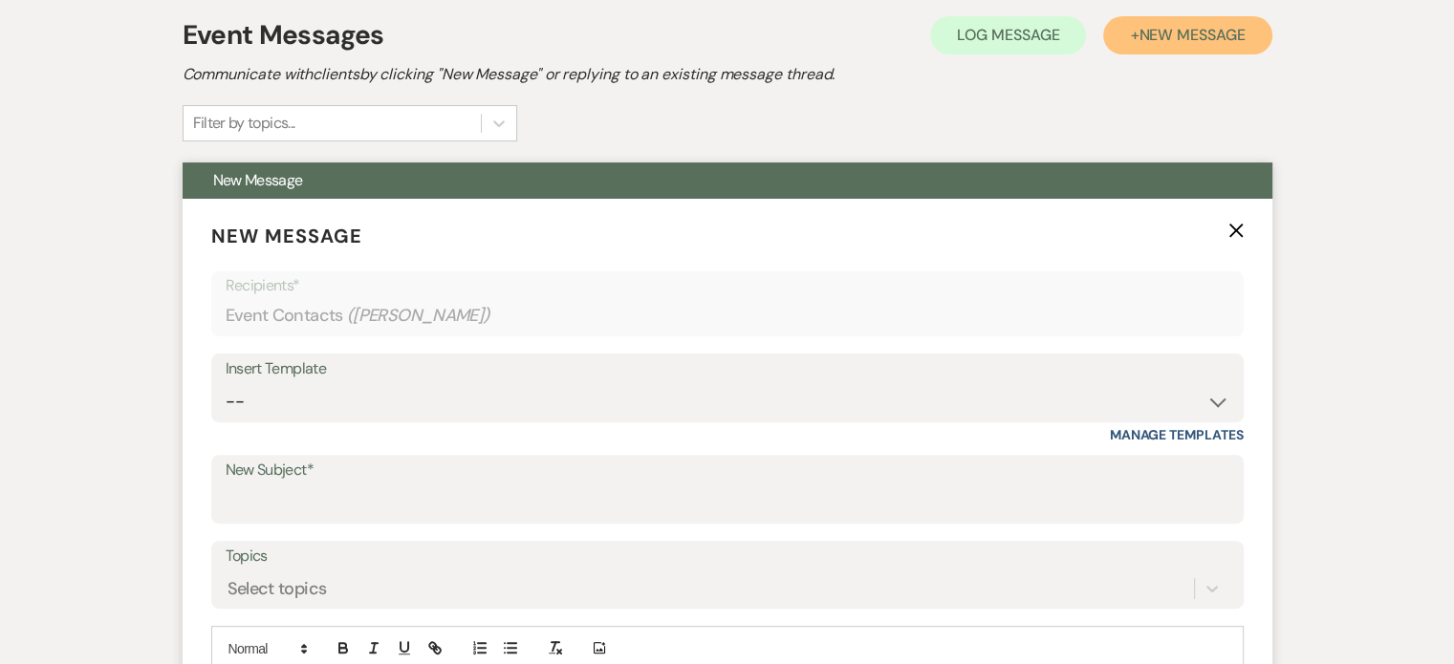
scroll to position [574, 0]
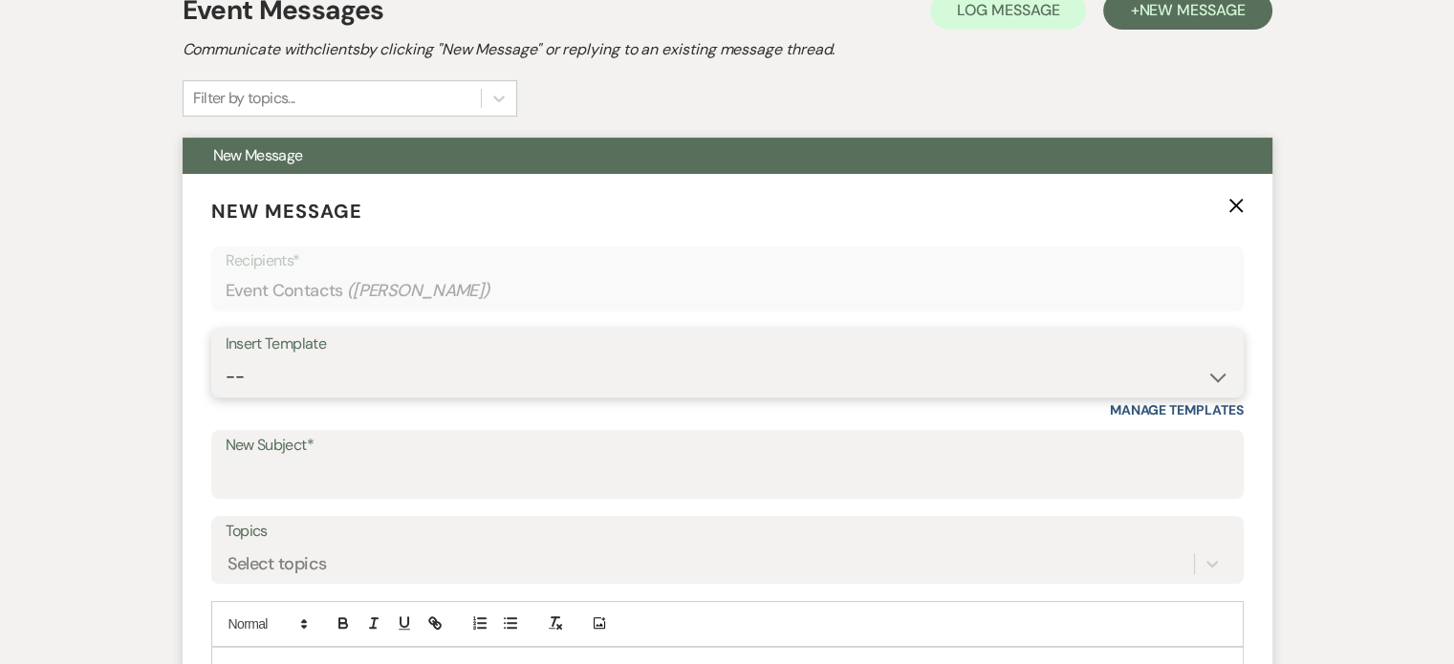
click at [294, 379] on select "-- Tour Request Response Proposal 6-9 Month Check-in Happy 1 Month Anniversary!…" at bounding box center [728, 377] width 1004 height 37
select select "6138"
click at [226, 359] on select "-- Tour Request Response Proposal 6-9 Month Check-in Happy 1 Month Anniversary!…" at bounding box center [728, 377] width 1004 height 37
type input "Is choosing your venue still on your to do list?"
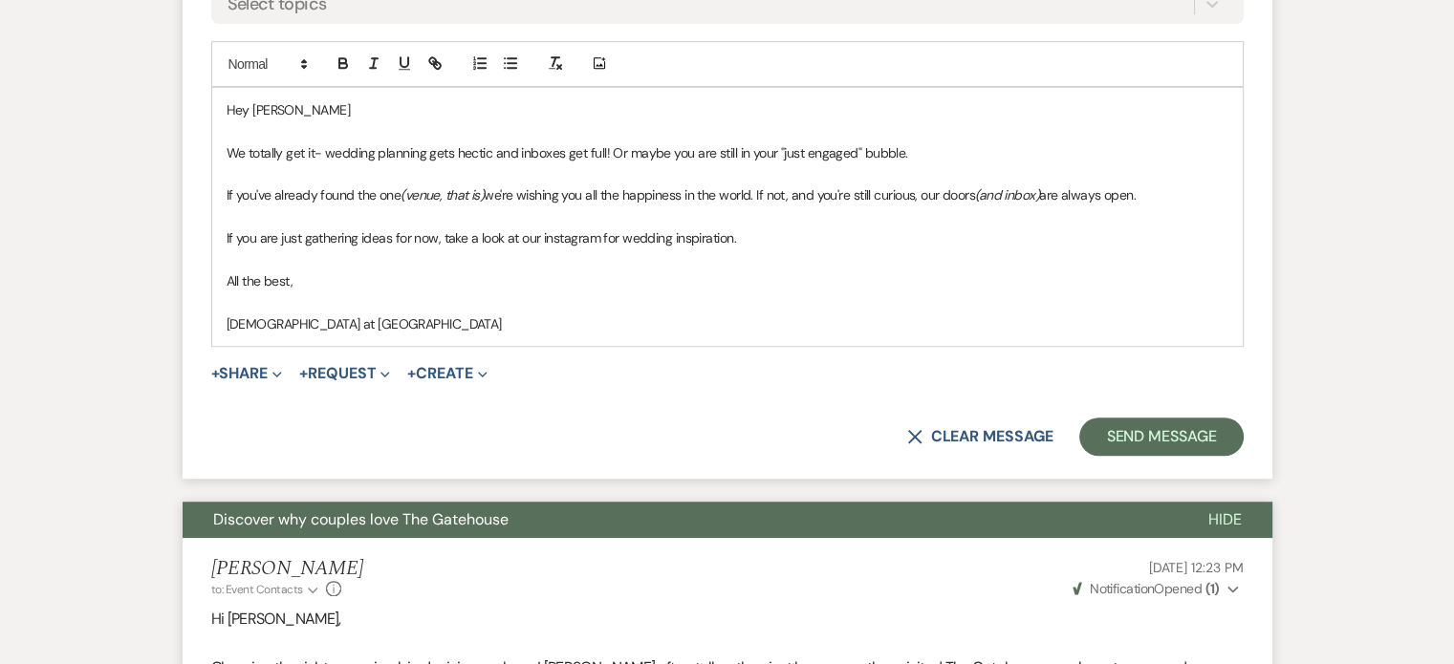
scroll to position [1147, 0]
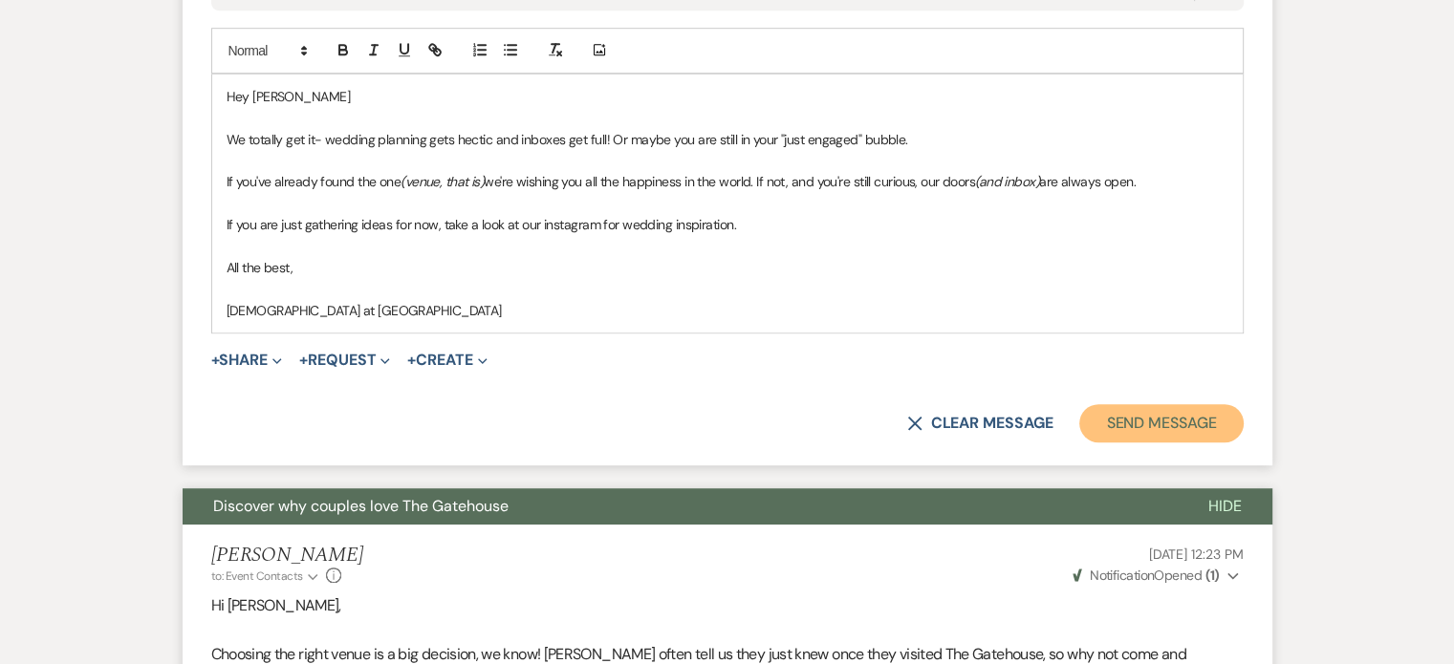
click at [1116, 420] on button "Send Message" at bounding box center [1160, 423] width 163 height 38
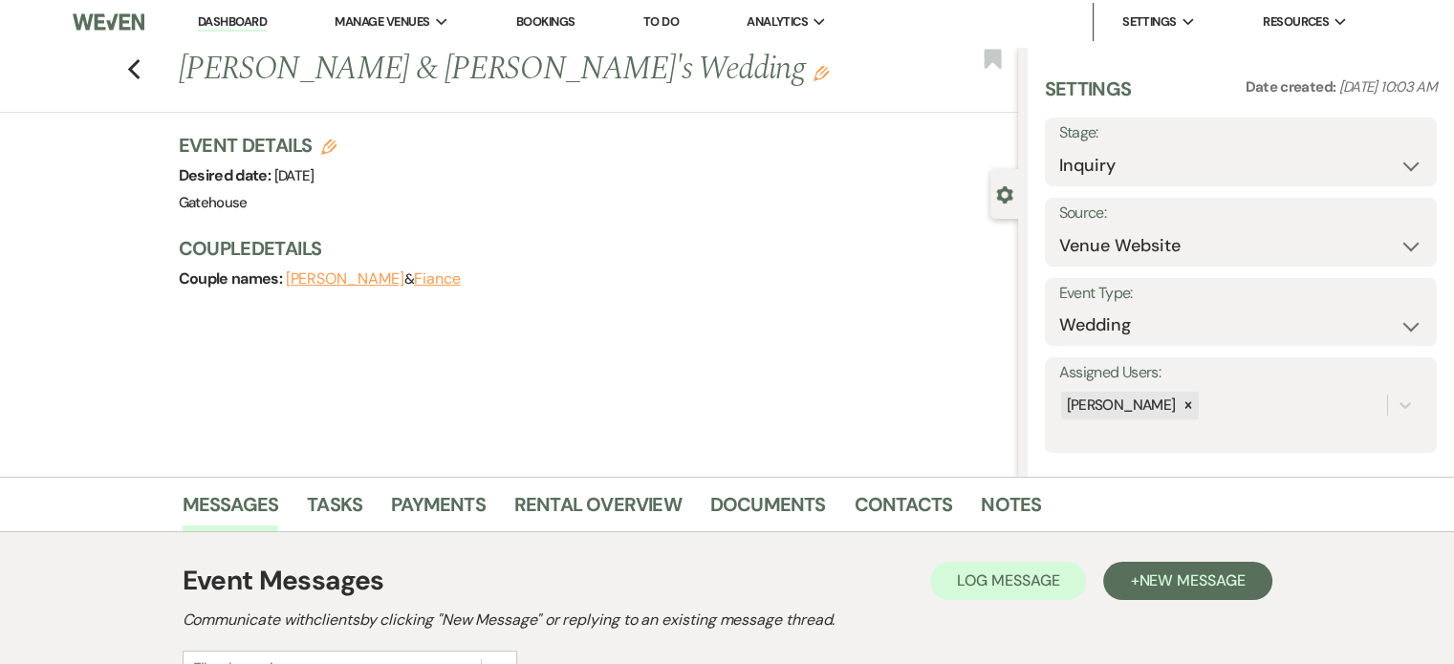
scroll to position [0, 0]
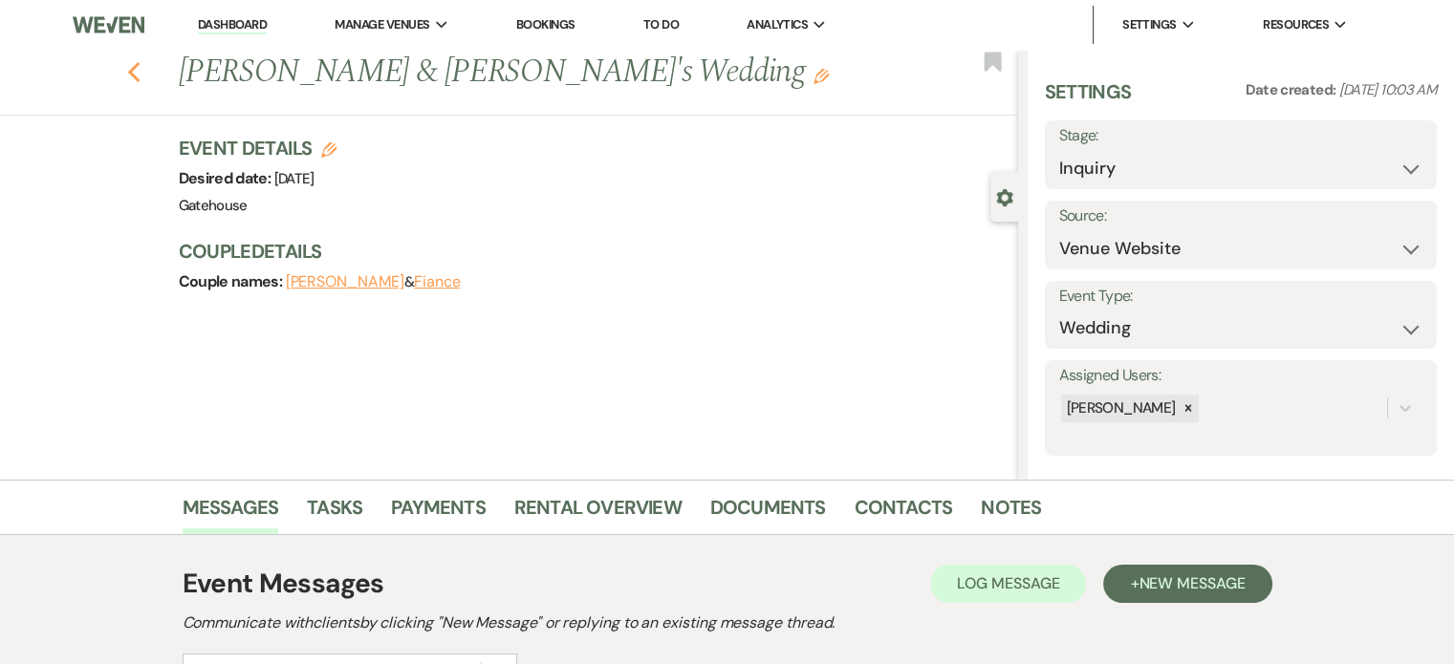
click at [140, 76] on use "button" at bounding box center [133, 72] width 12 height 21
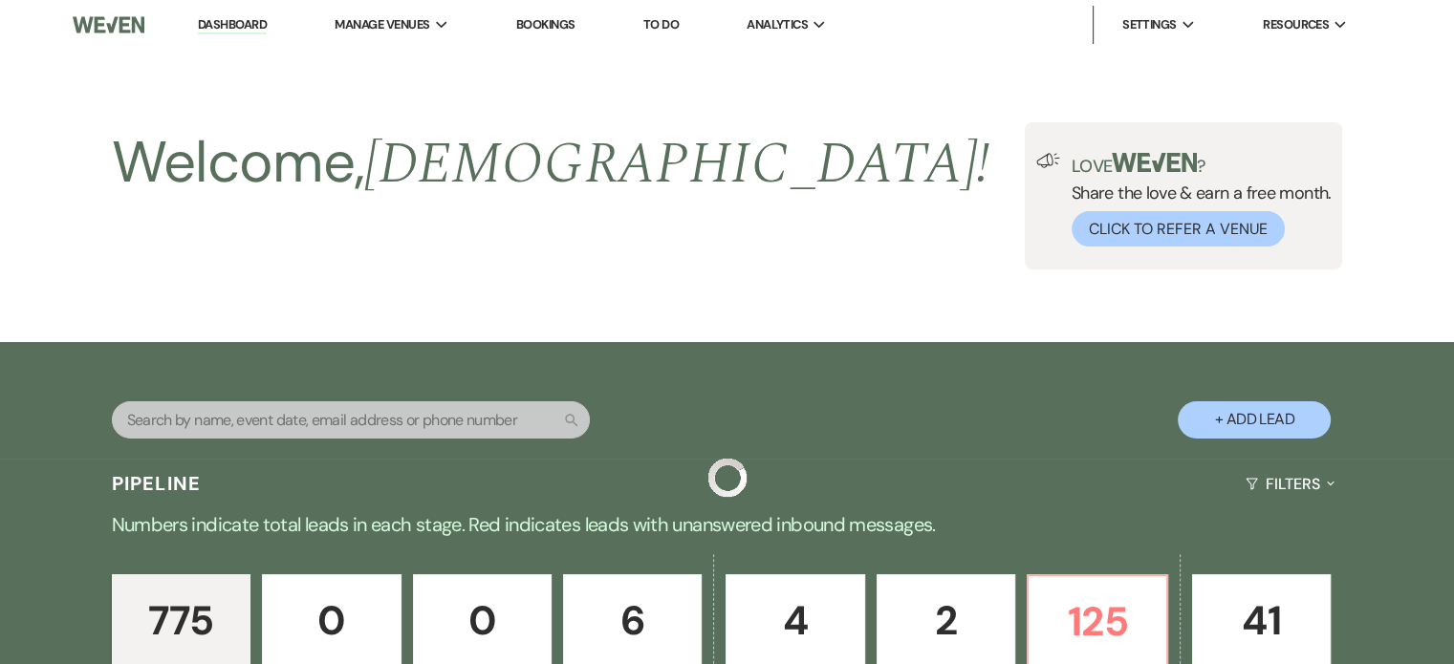
scroll to position [3251, 0]
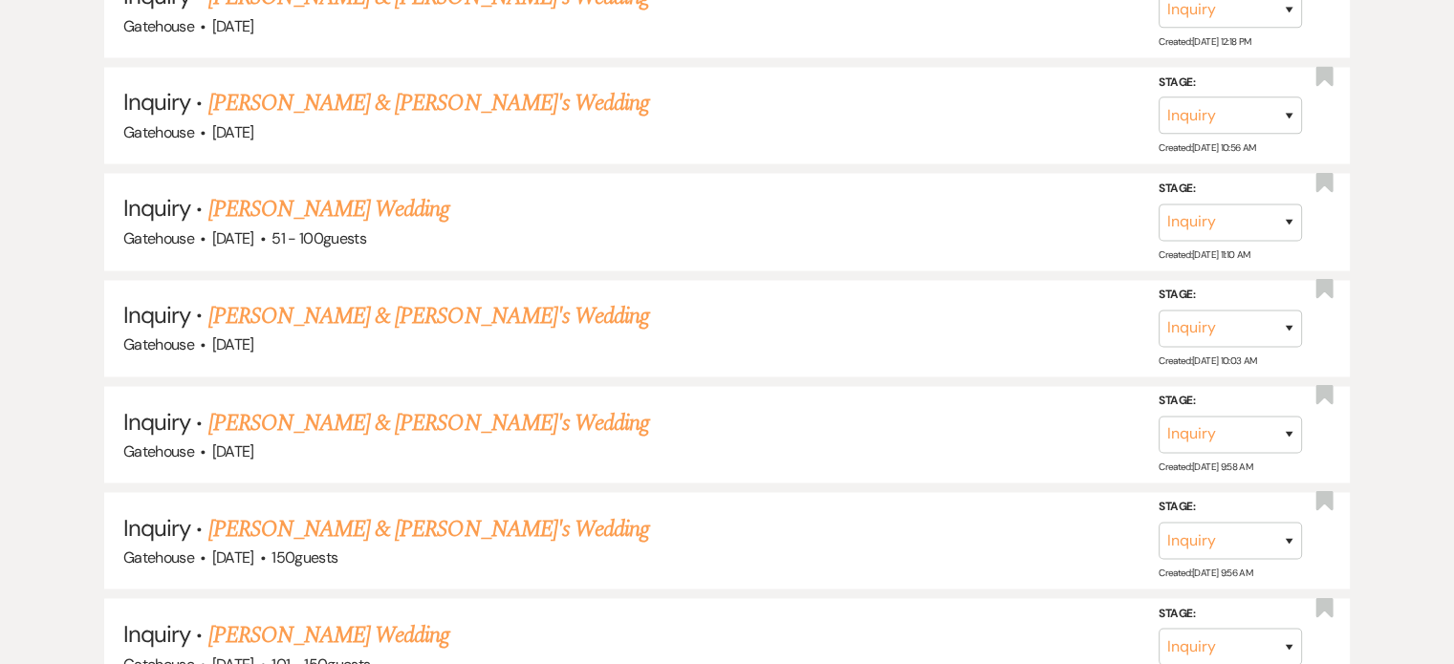
click at [381, 405] on link "[PERSON_NAME] & [PERSON_NAME]'s Wedding" at bounding box center [429, 422] width 442 height 34
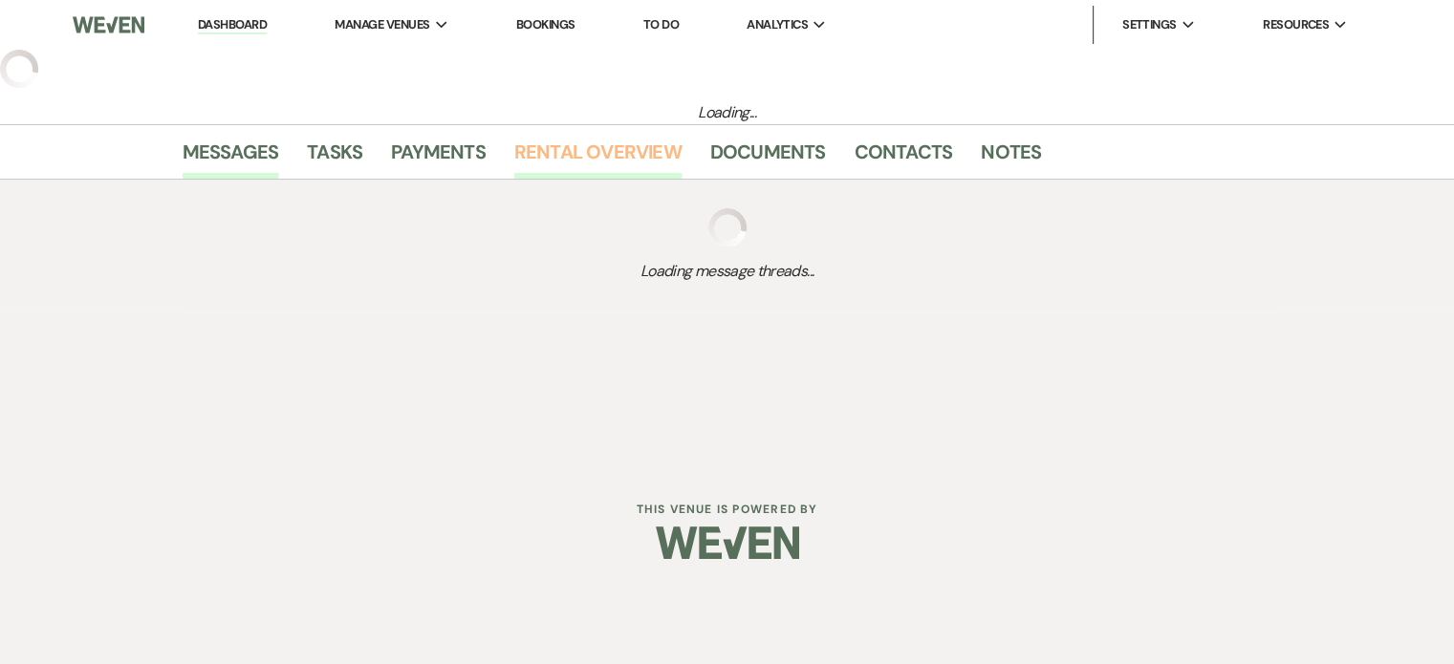
select select "5"
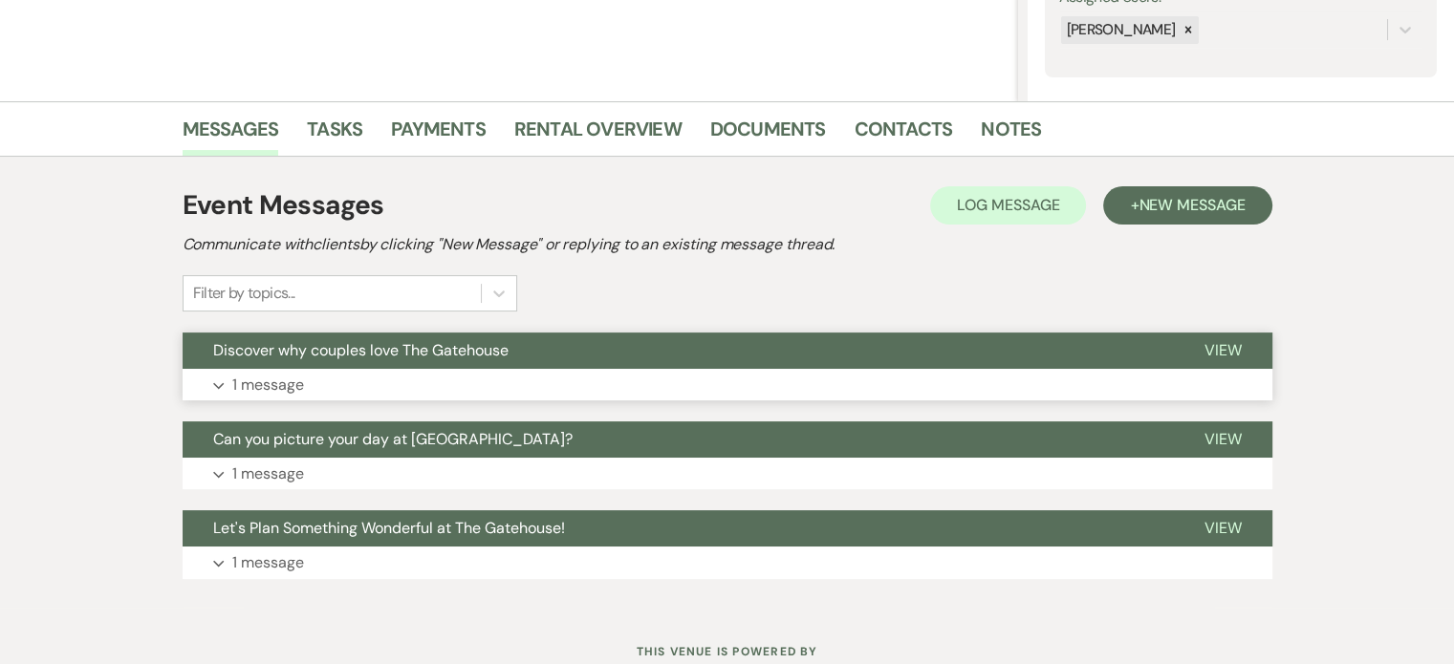
scroll to position [382, 0]
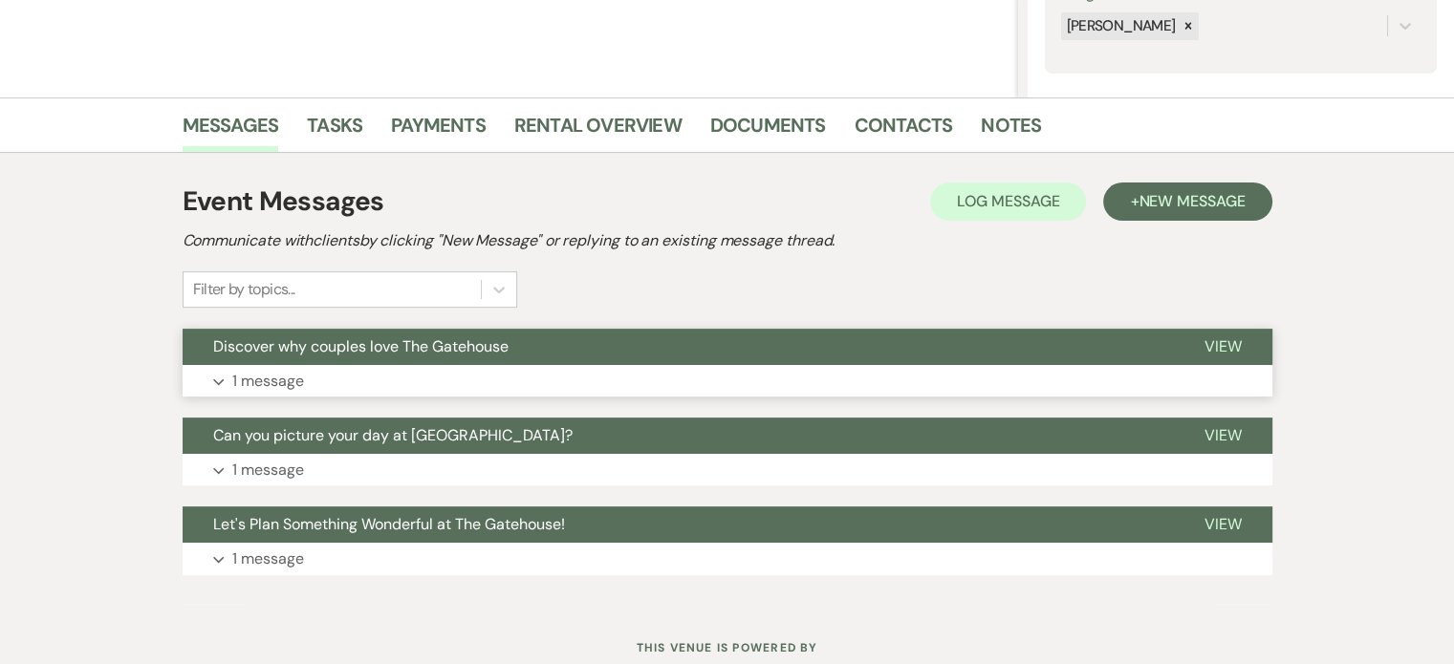
click at [260, 376] on p "1 message" at bounding box center [268, 381] width 72 height 25
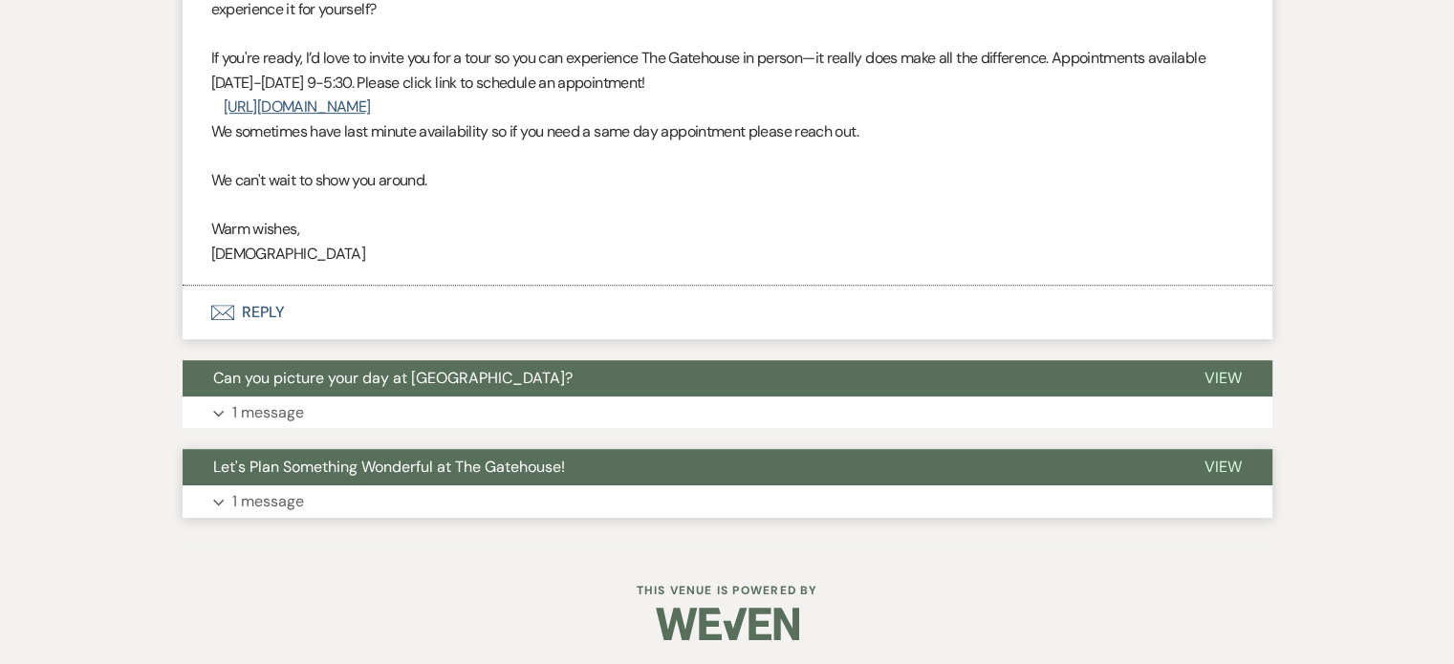
scroll to position [896, 0]
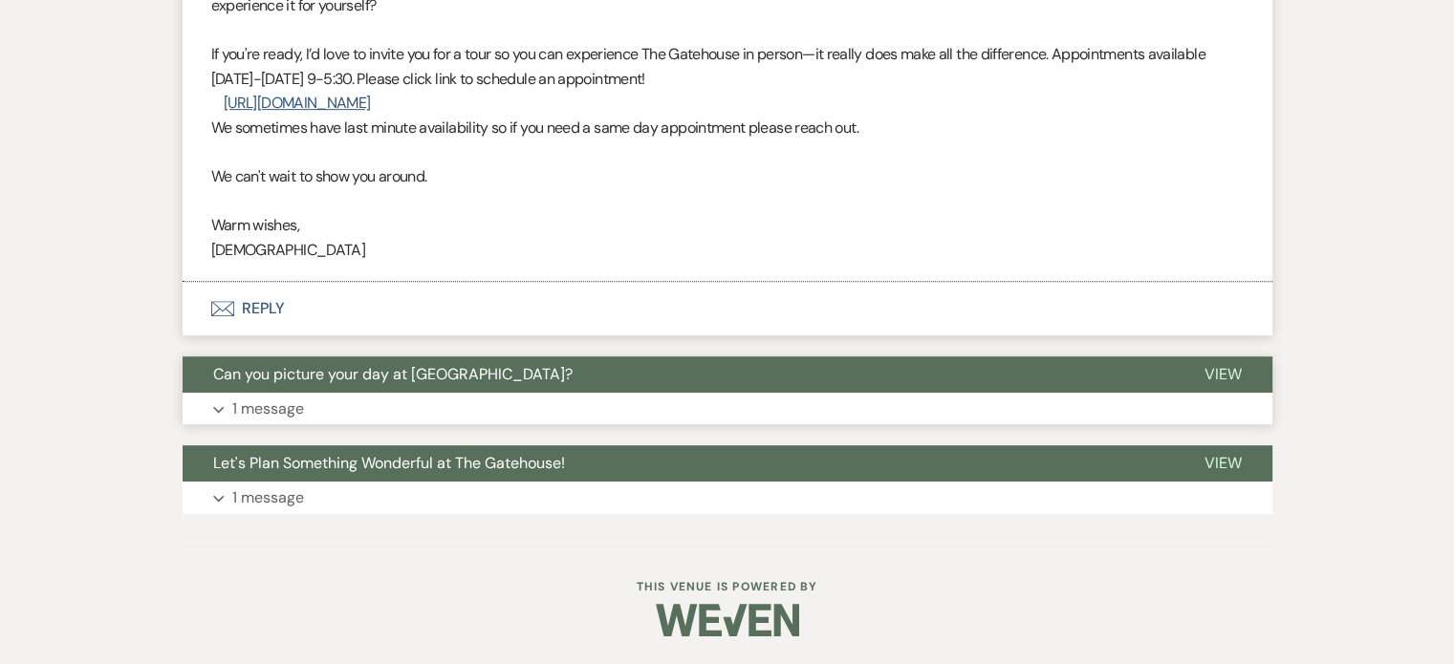
click at [271, 403] on p "1 message" at bounding box center [268, 409] width 72 height 25
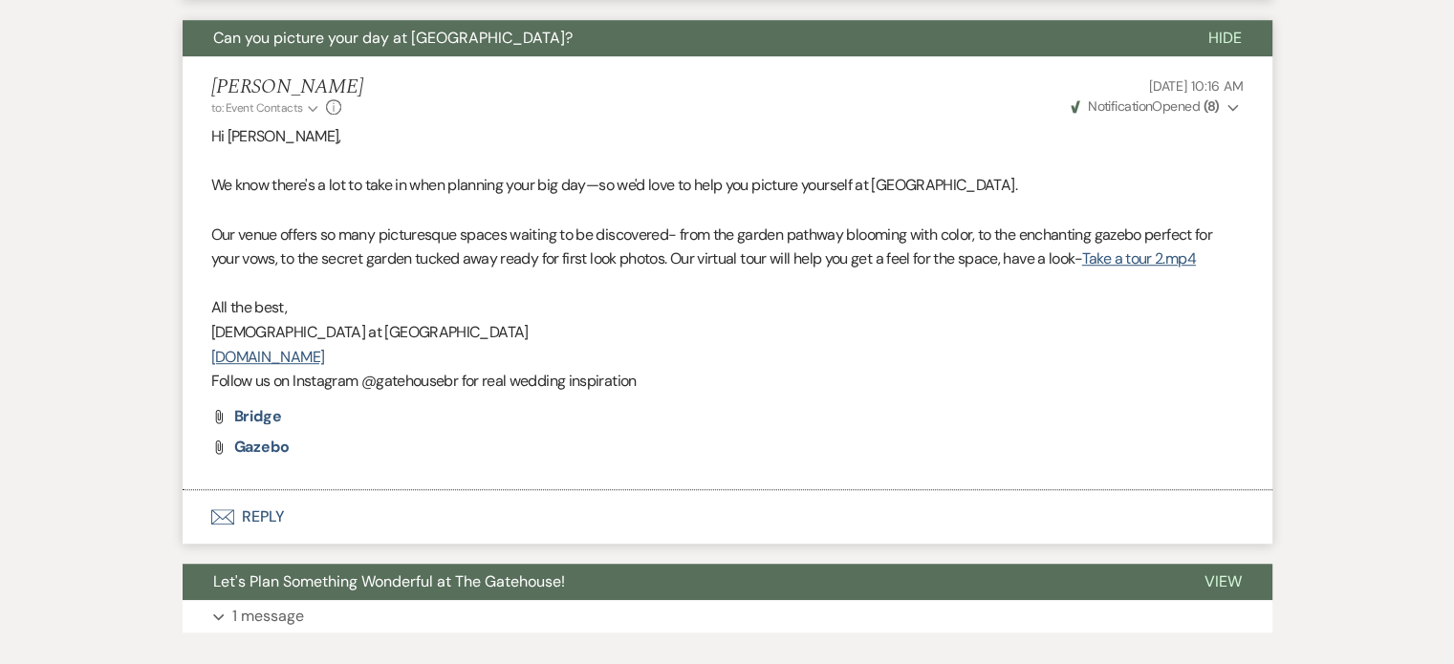
scroll to position [1278, 0]
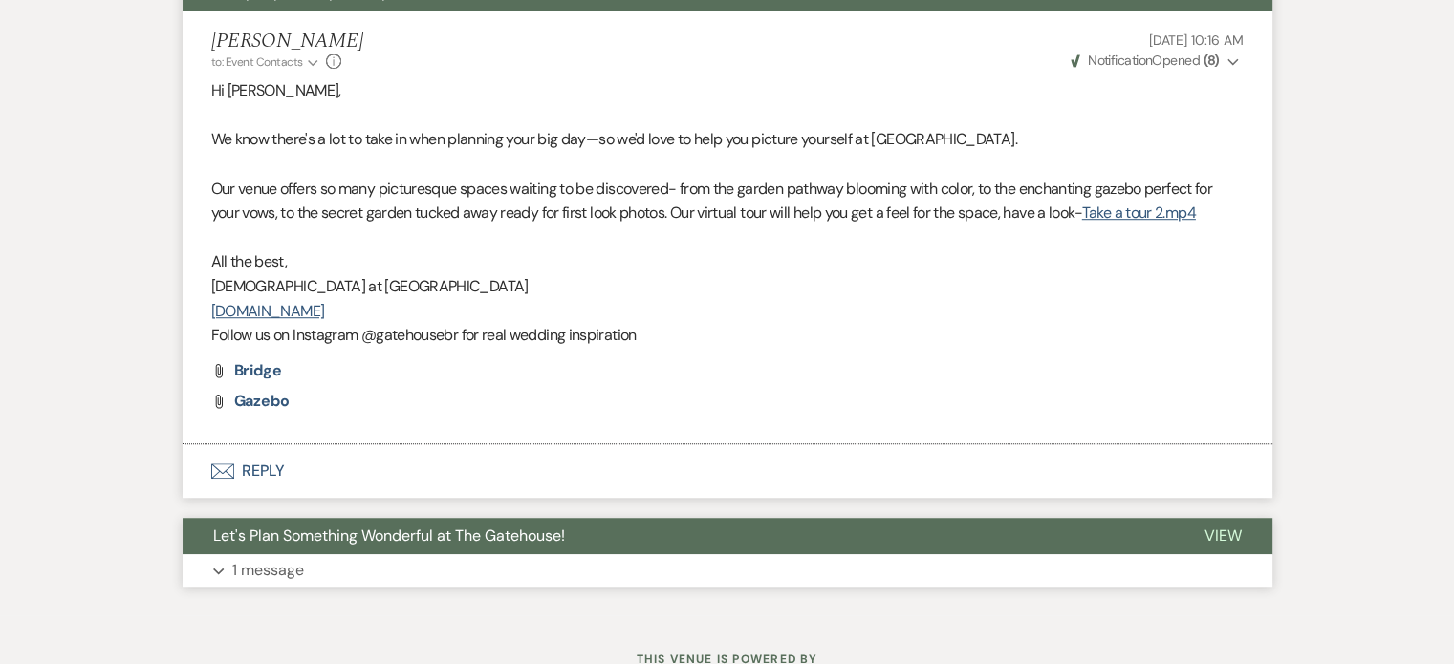
click at [264, 566] on p "1 message" at bounding box center [268, 570] width 72 height 25
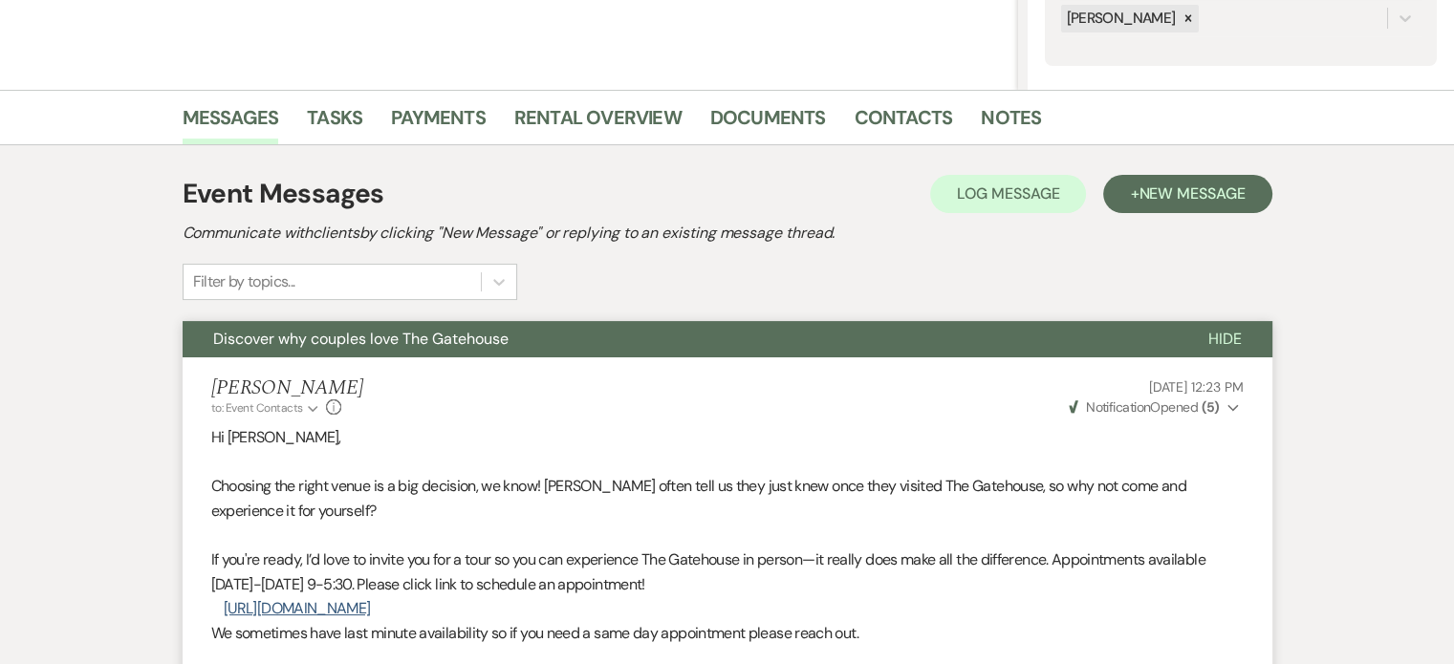
scroll to position [418, 0]
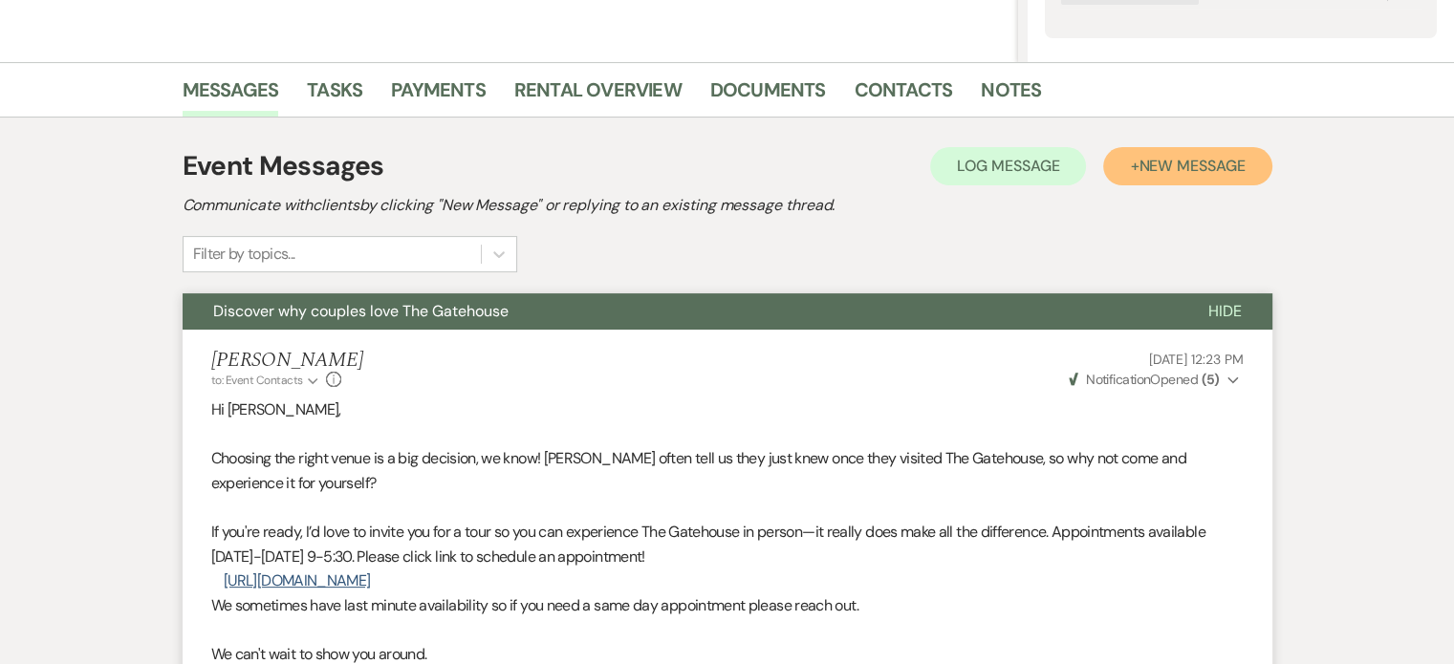
click at [1142, 156] on span "New Message" at bounding box center [1192, 166] width 106 height 20
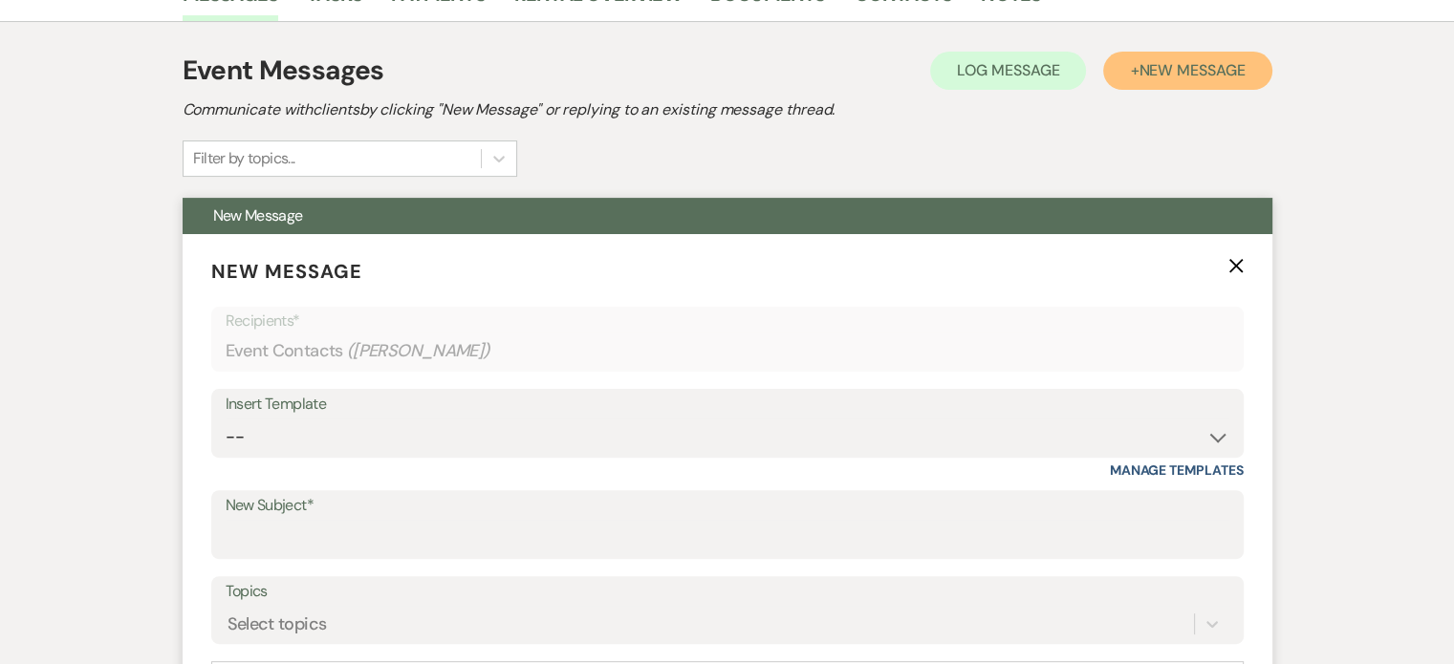
scroll to position [609, 0]
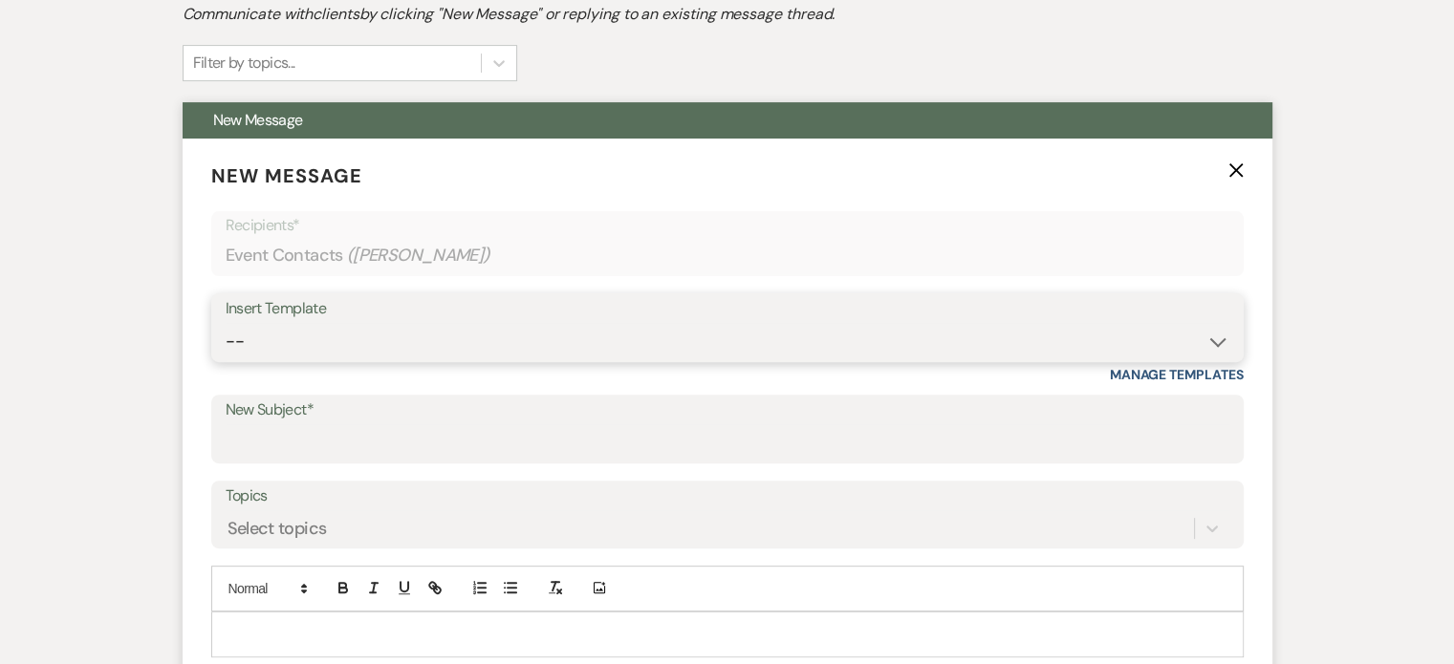
click at [287, 343] on select "-- Tour Request Response Proposal 6-9 Month Check-in Happy 1 Month Anniversary!…" at bounding box center [728, 341] width 1004 height 37
select select "6138"
click at [226, 323] on select "-- Tour Request Response Proposal 6-9 Month Check-in Happy 1 Month Anniversary!…" at bounding box center [728, 341] width 1004 height 37
type input "Is choosing your venue still on your to do list?"
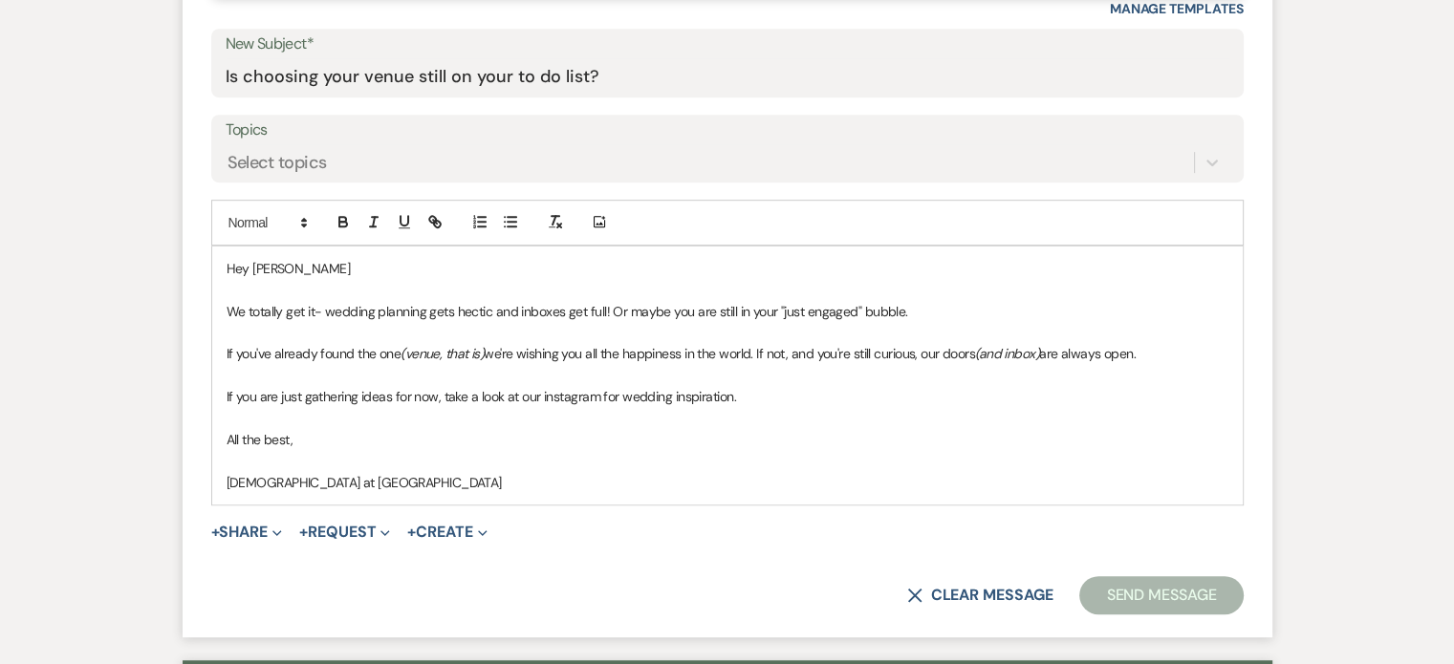
scroll to position [1087, 0]
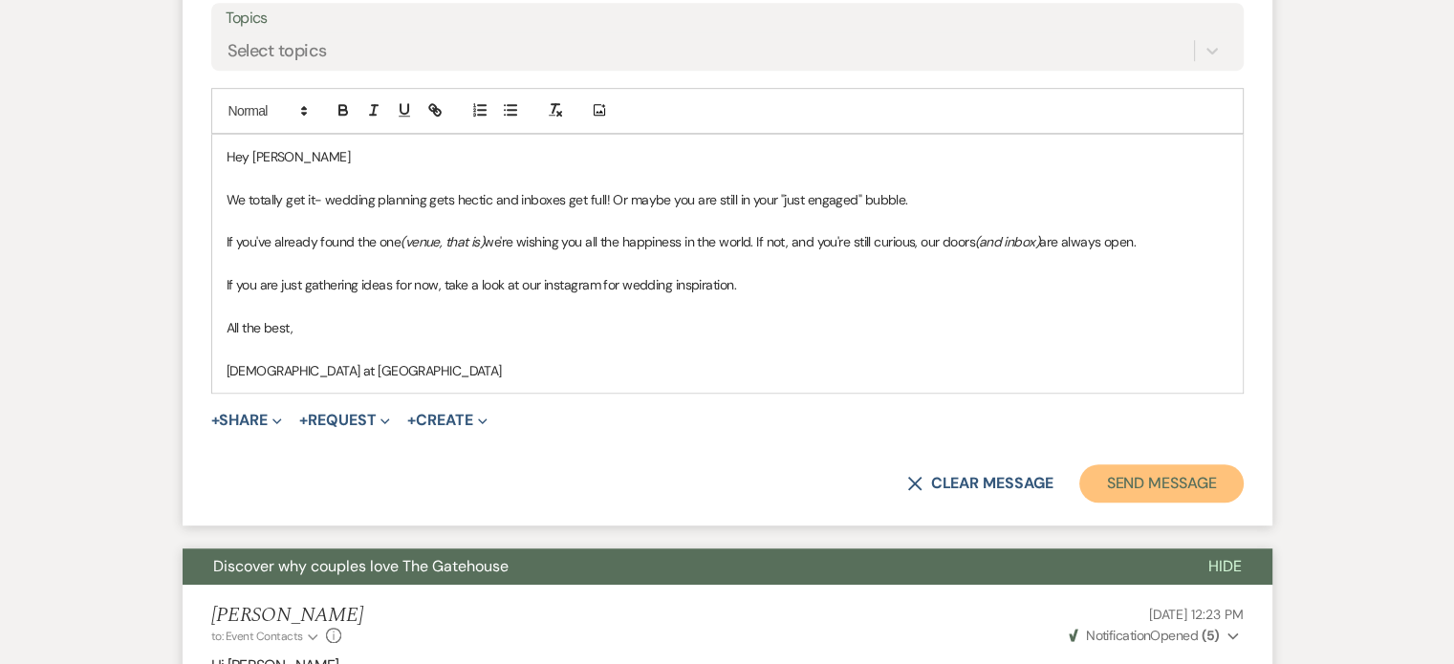
click at [1145, 480] on button "Send Message" at bounding box center [1160, 484] width 163 height 38
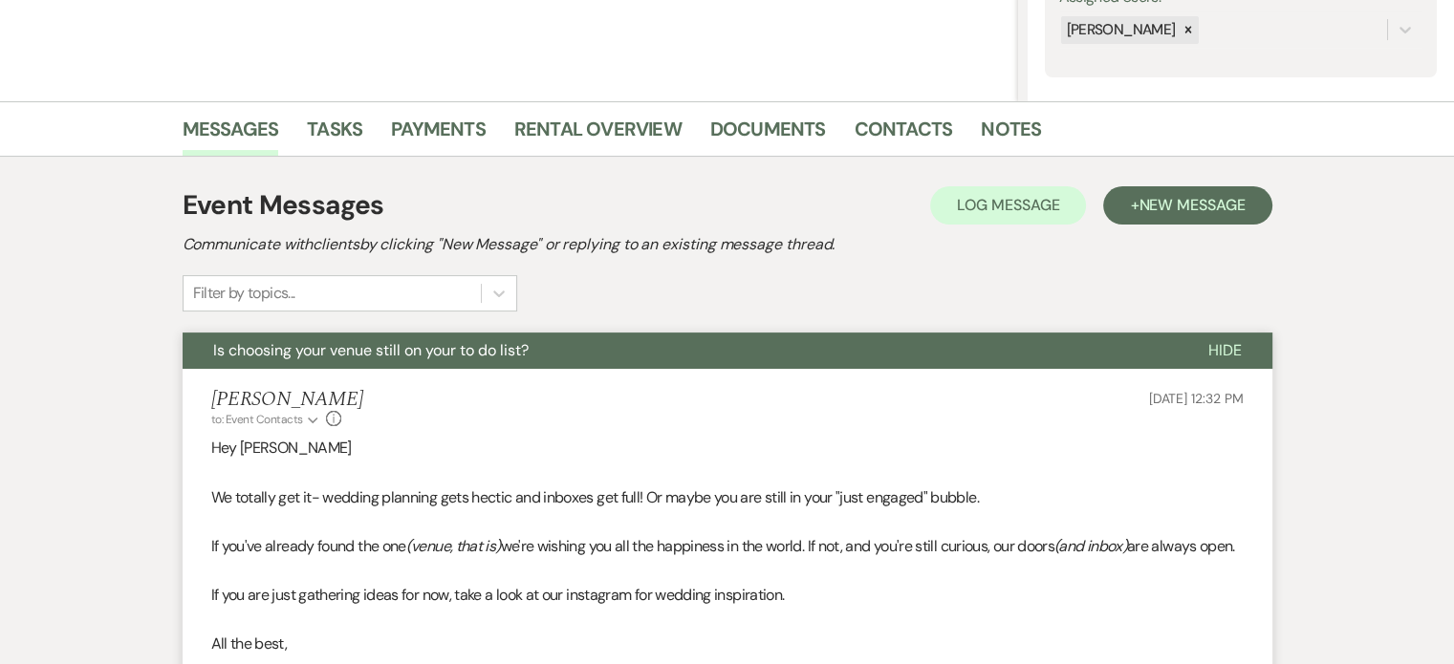
scroll to position [0, 0]
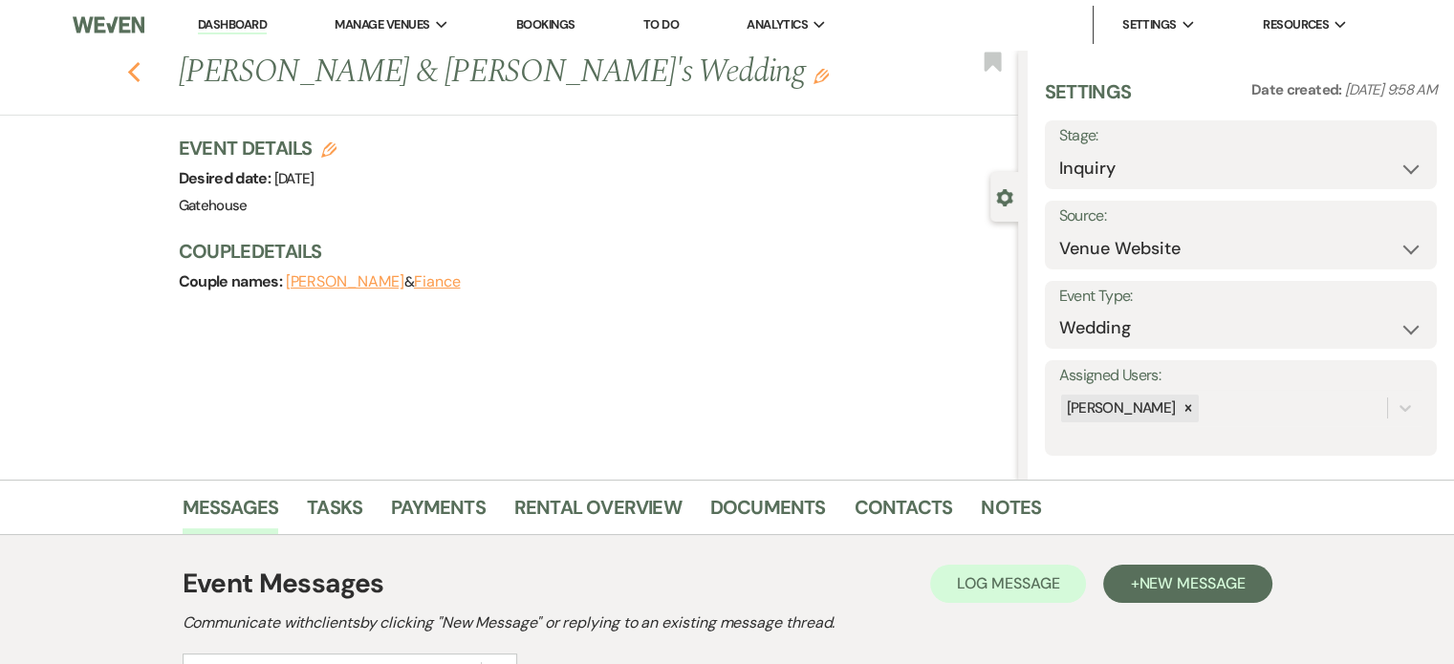
click at [141, 73] on icon "Previous" at bounding box center [134, 72] width 14 height 23
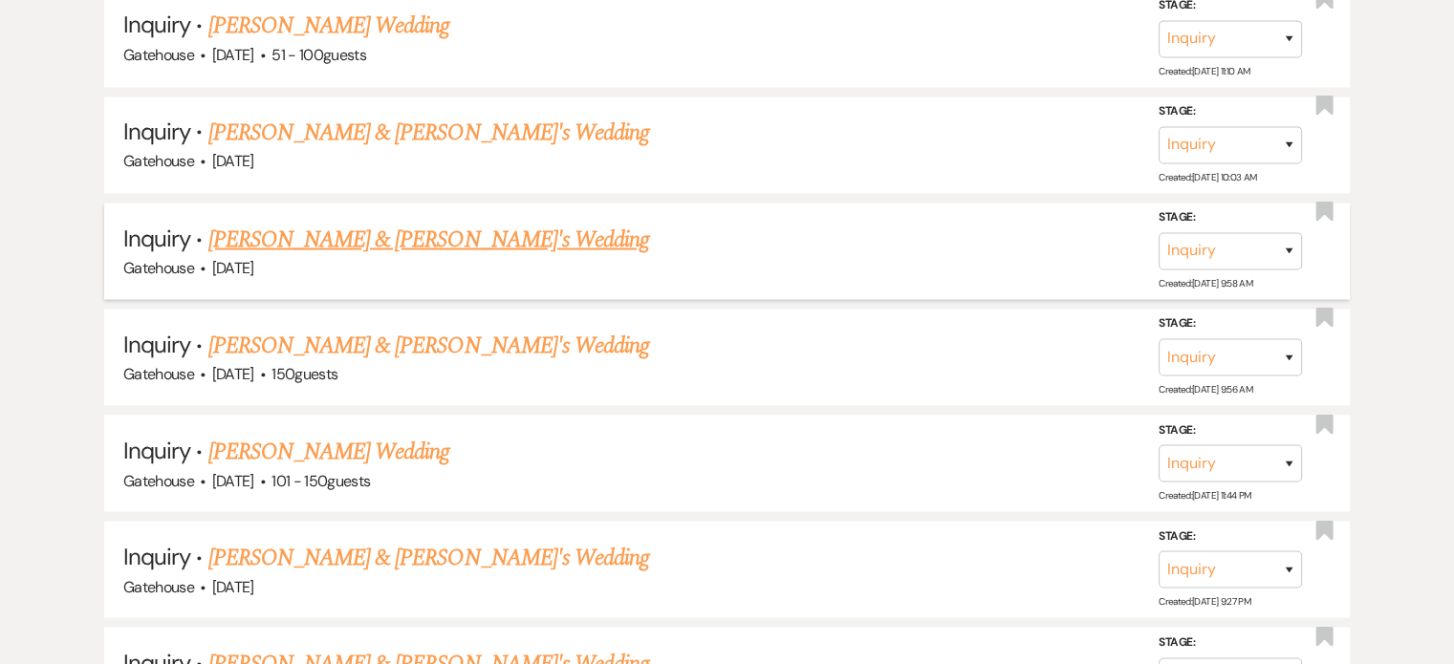
scroll to position [3442, 0]
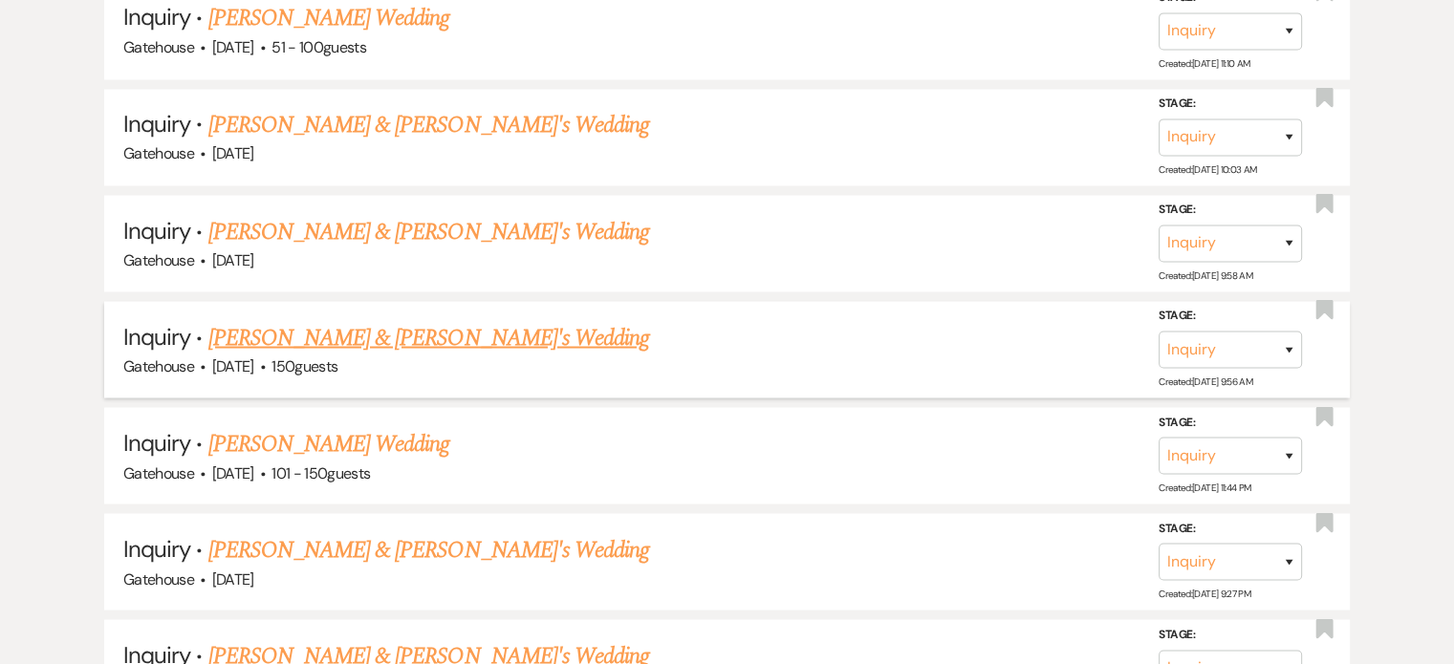
click at [392, 320] on link "[PERSON_NAME] & [PERSON_NAME]'s Wedding" at bounding box center [429, 337] width 442 height 34
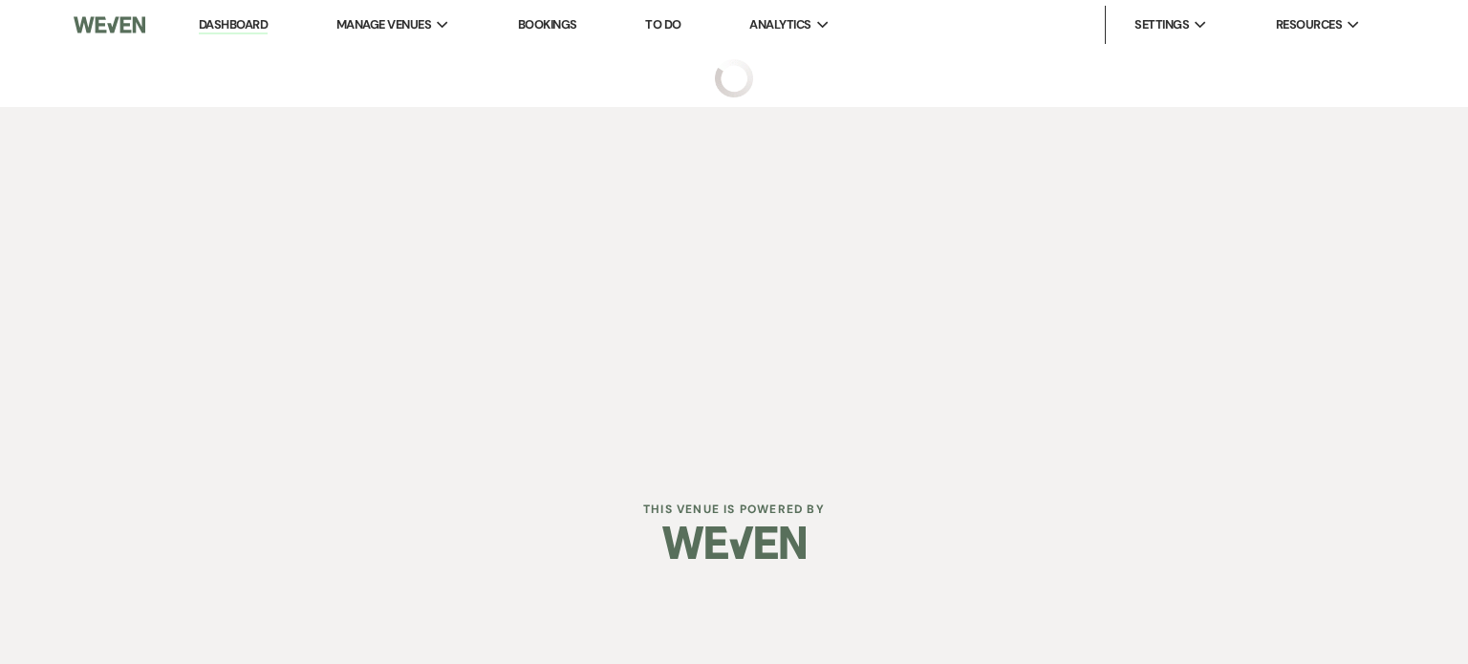
select select "3"
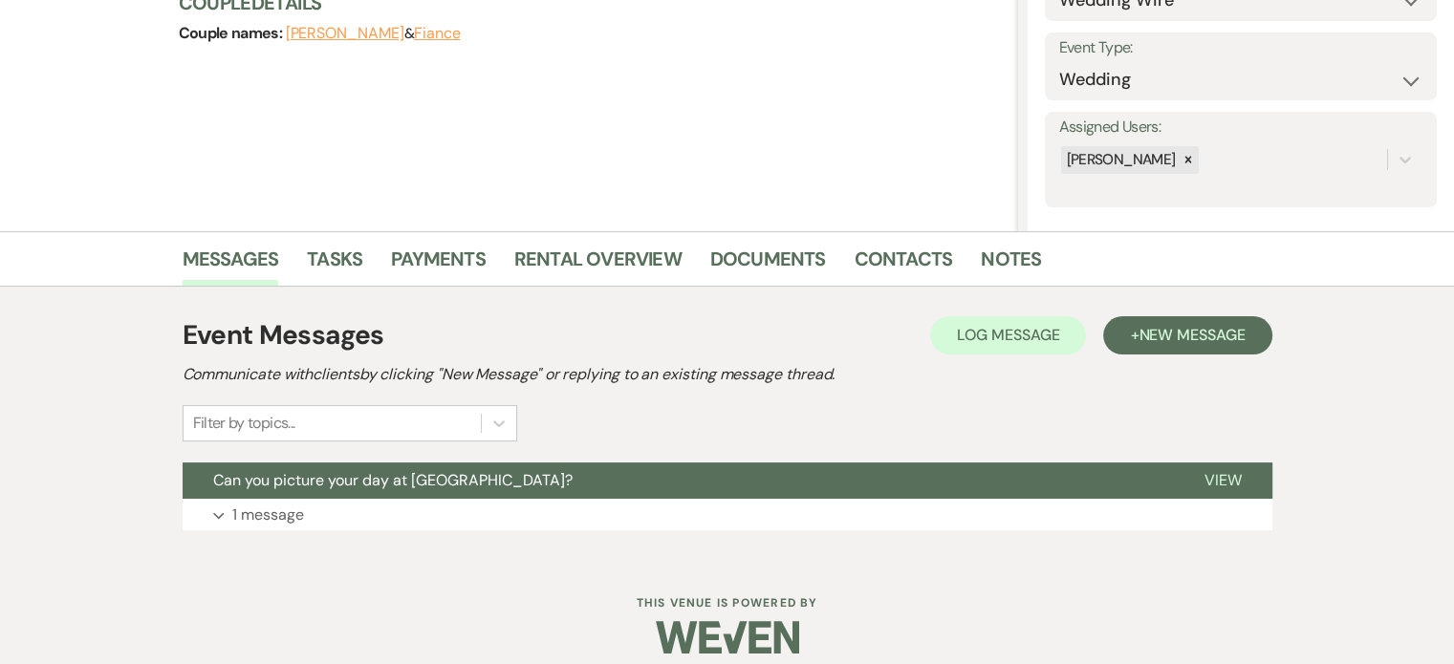
scroll to position [266, 0]
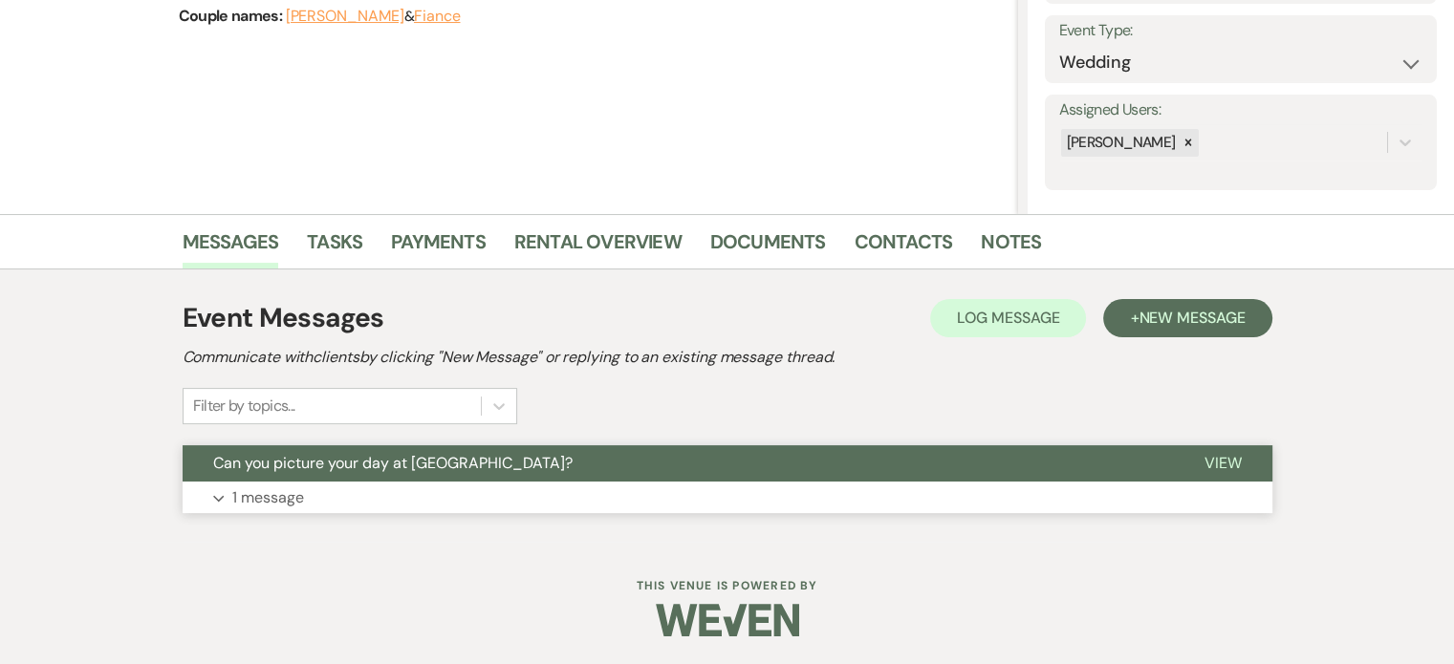
click at [275, 492] on p "1 message" at bounding box center [268, 498] width 72 height 25
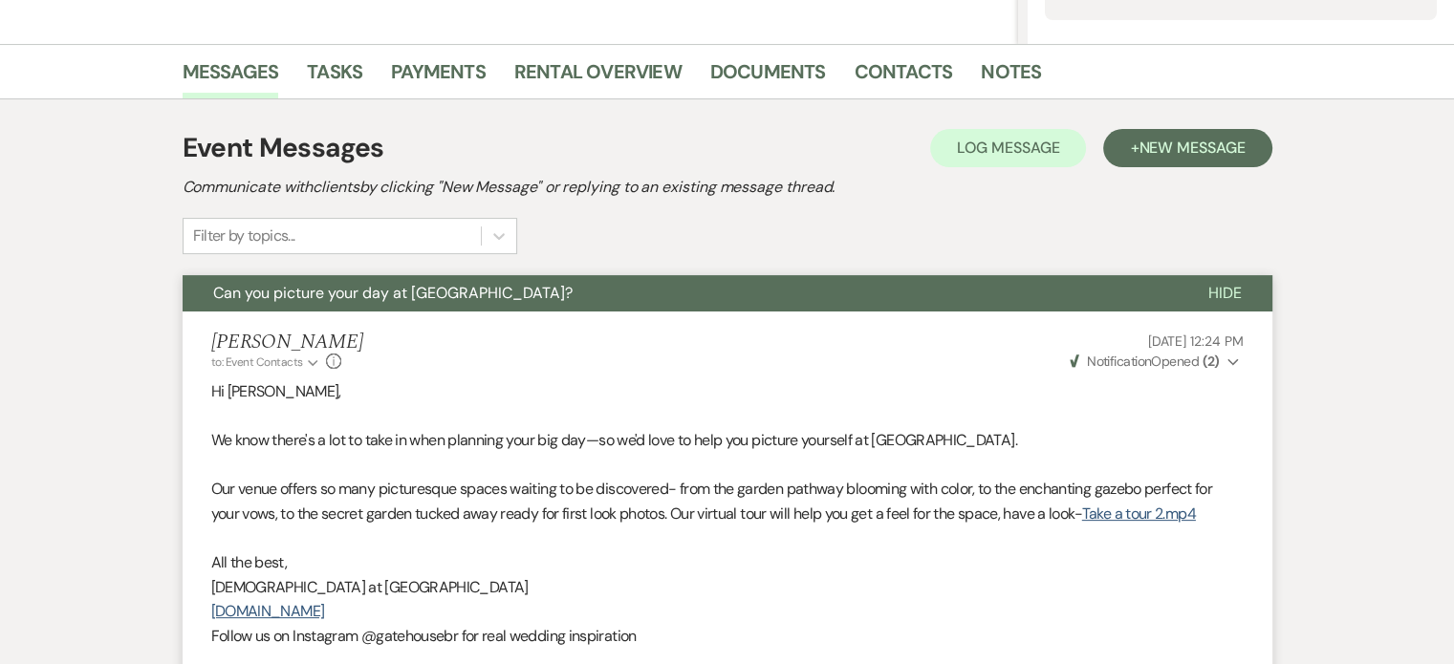
scroll to position [434, 0]
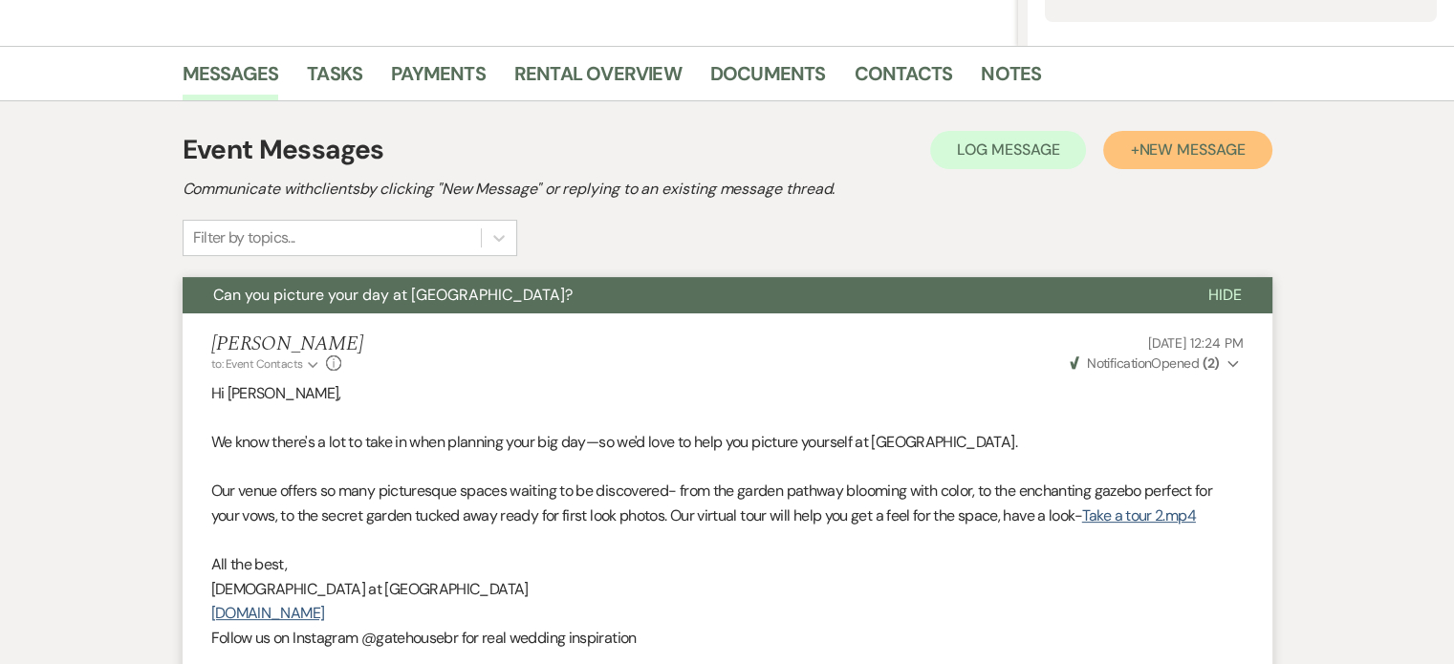
click at [1183, 149] on span "New Message" at bounding box center [1192, 150] width 106 height 20
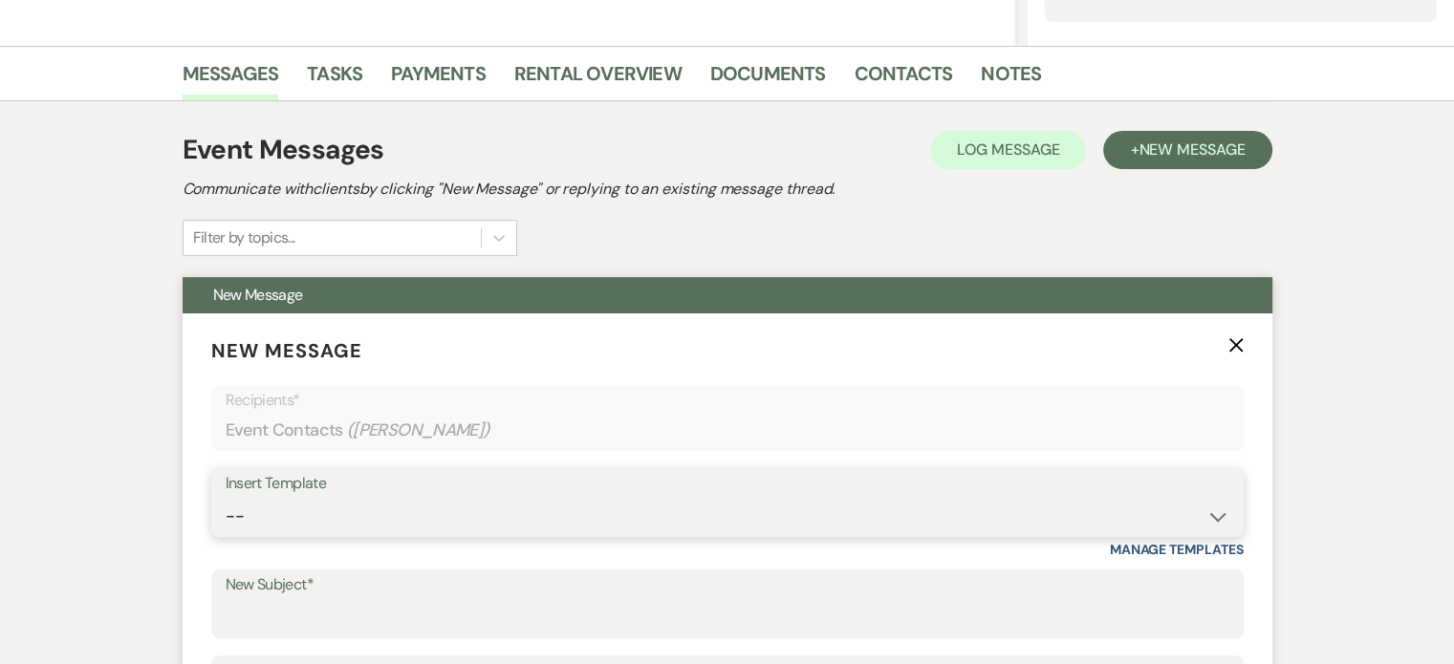
click at [281, 511] on select "-- Tour Request Response Proposal 6-9 Month Check-in Happy 1 Month Anniversary!…" at bounding box center [728, 516] width 1004 height 37
select select "6119"
click at [226, 498] on select "-- Tour Request Response Proposal 6-9 Month Check-in Happy 1 Month Anniversary!…" at bounding box center [728, 516] width 1004 height 37
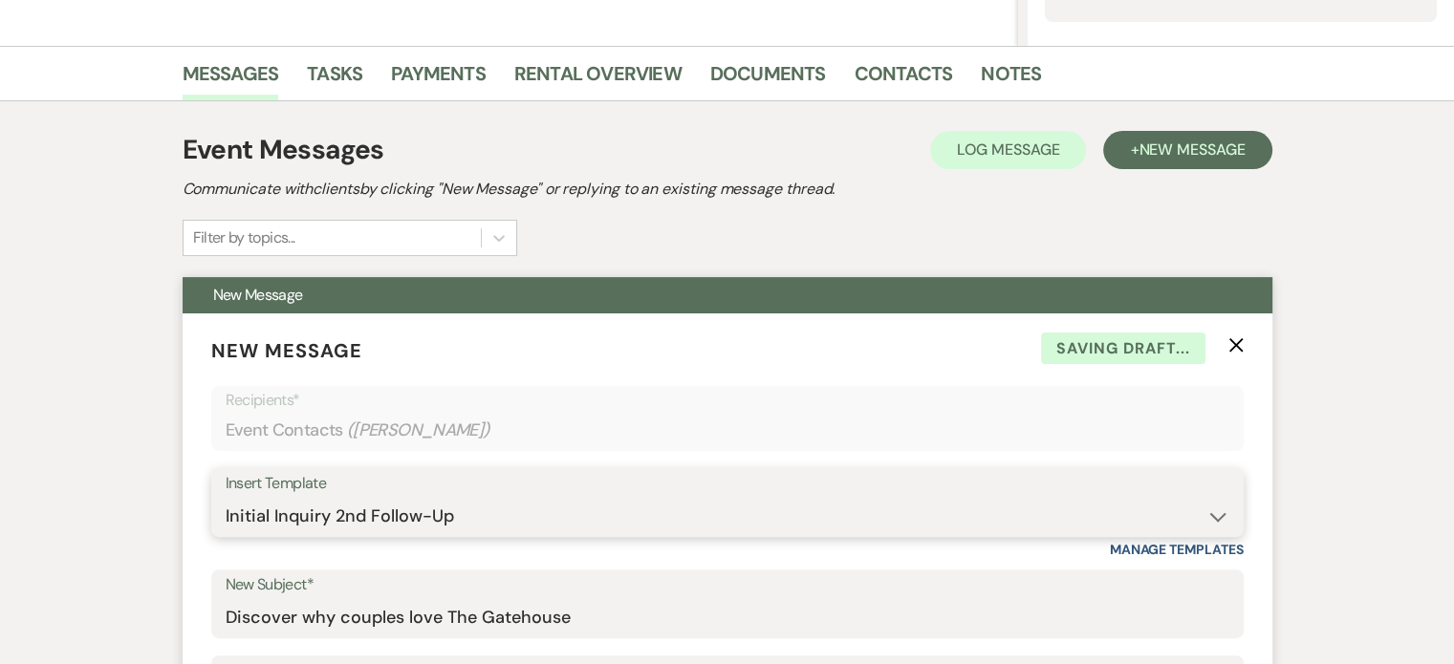
type input "Discover why couples love The Gatehouse"
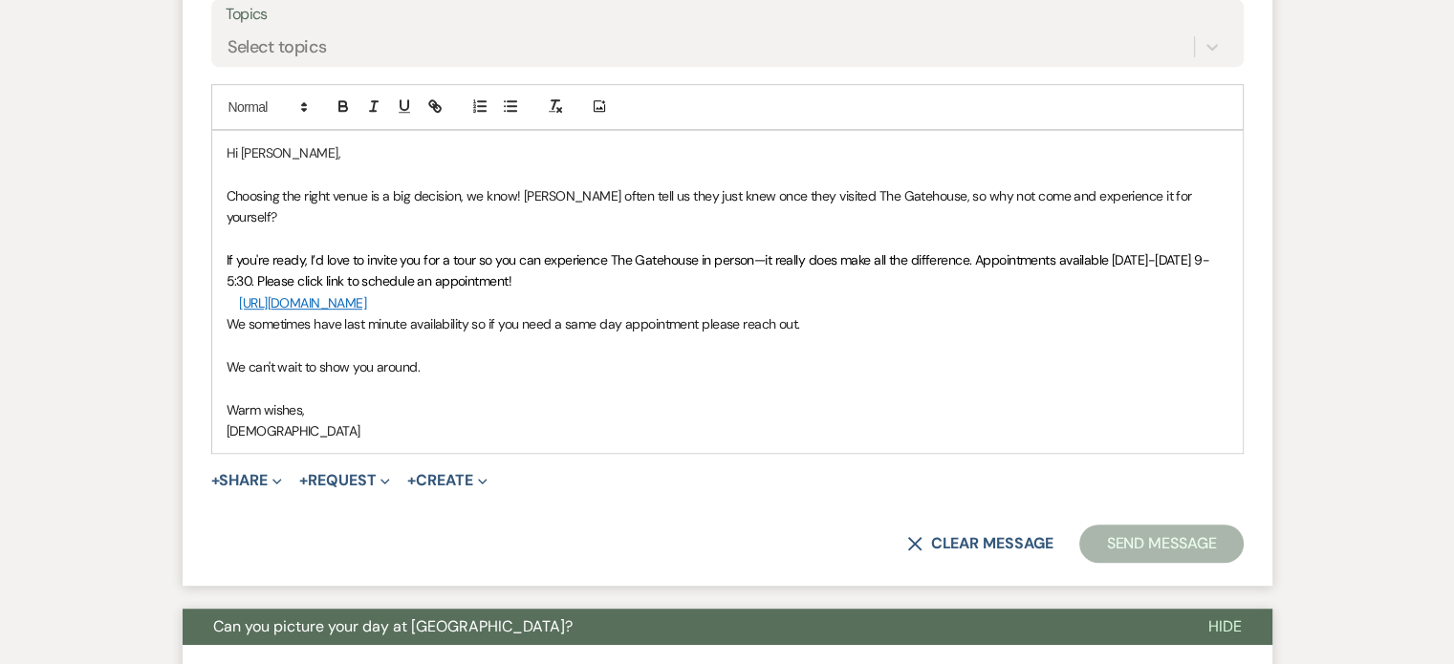
scroll to position [1103, 0]
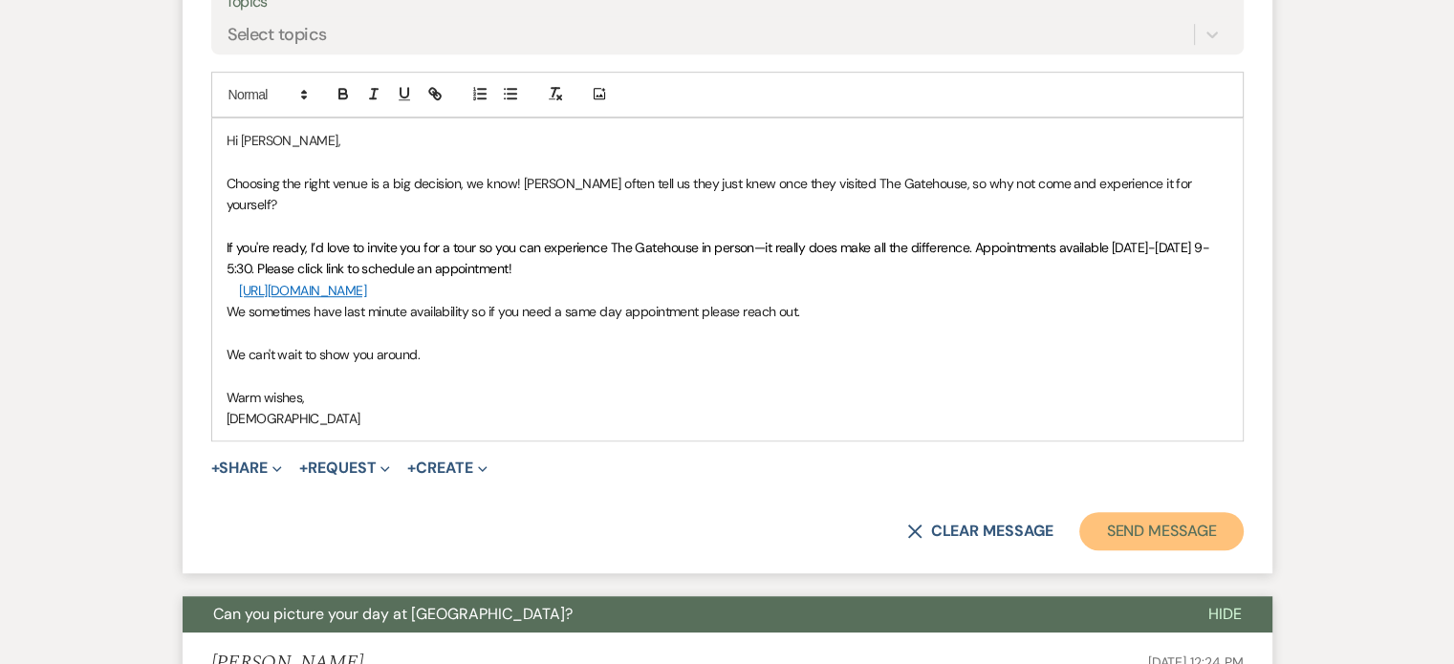
click at [1182, 512] on button "Send Message" at bounding box center [1160, 531] width 163 height 38
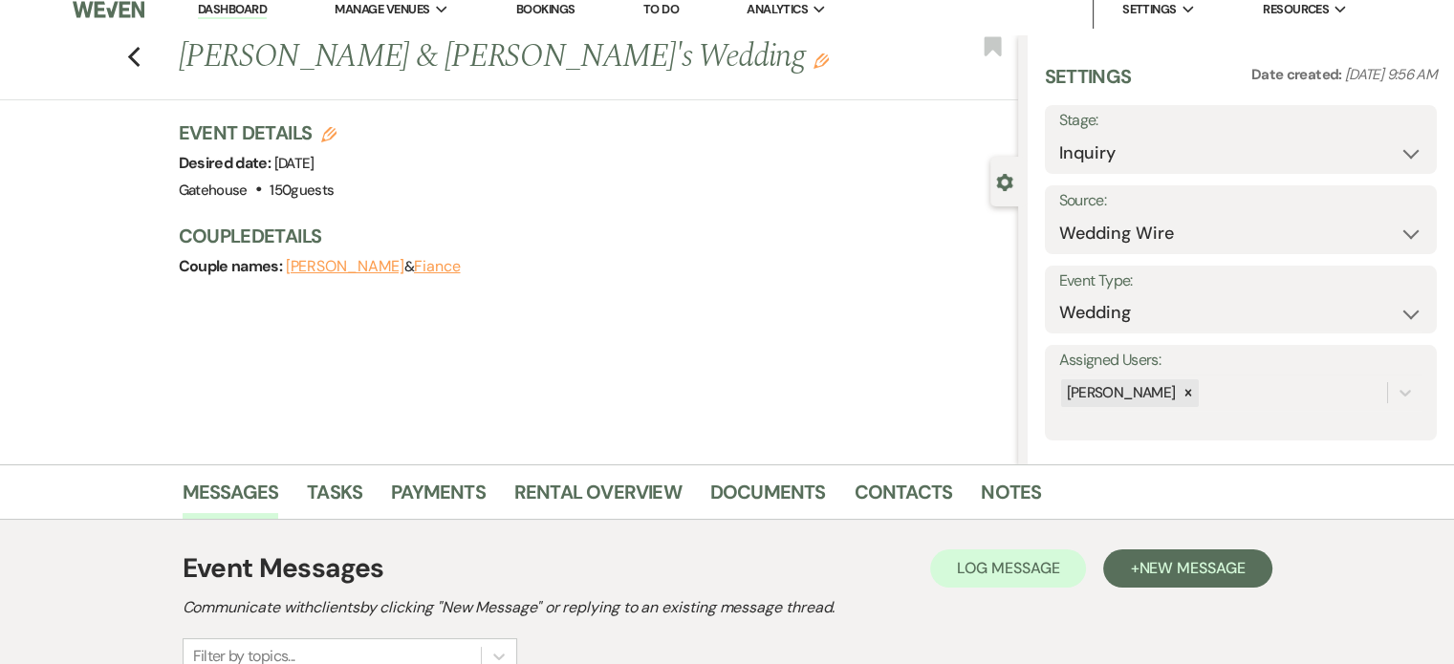
scroll to position [11, 0]
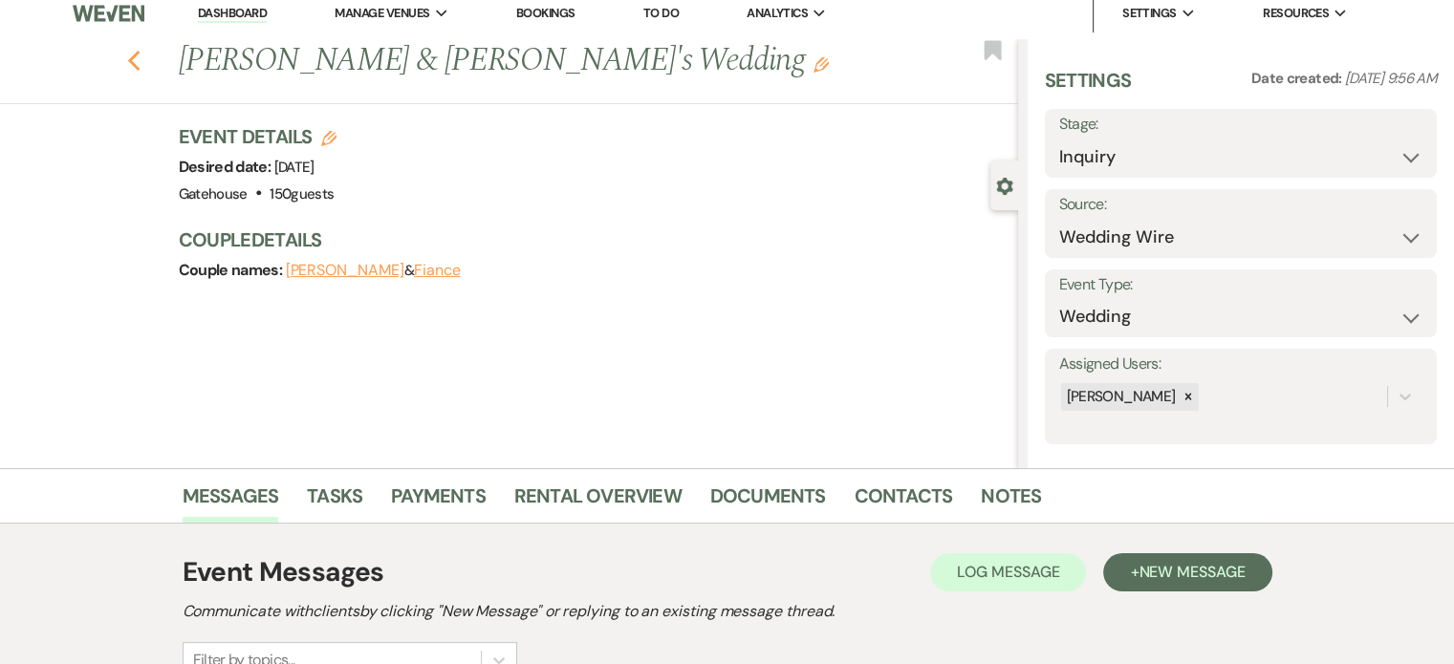
click at [135, 63] on icon "Previous" at bounding box center [134, 61] width 14 height 23
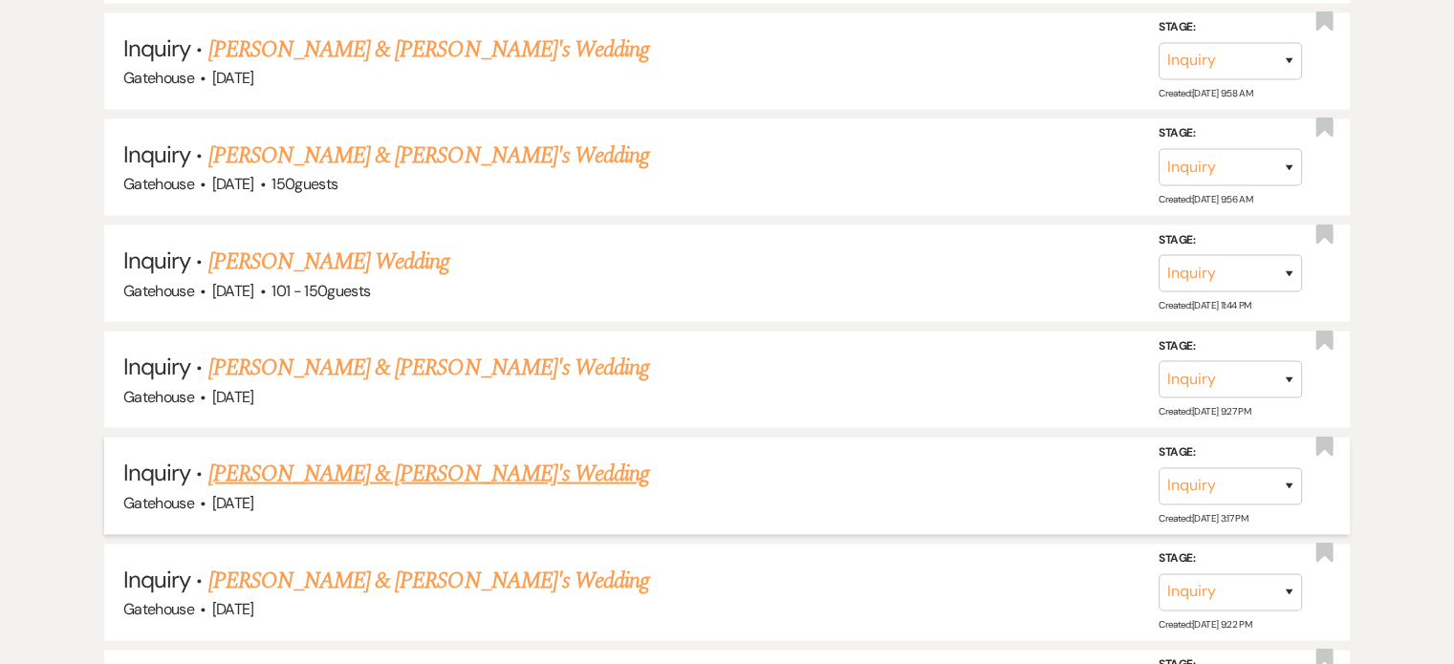
scroll to position [3633, 0]
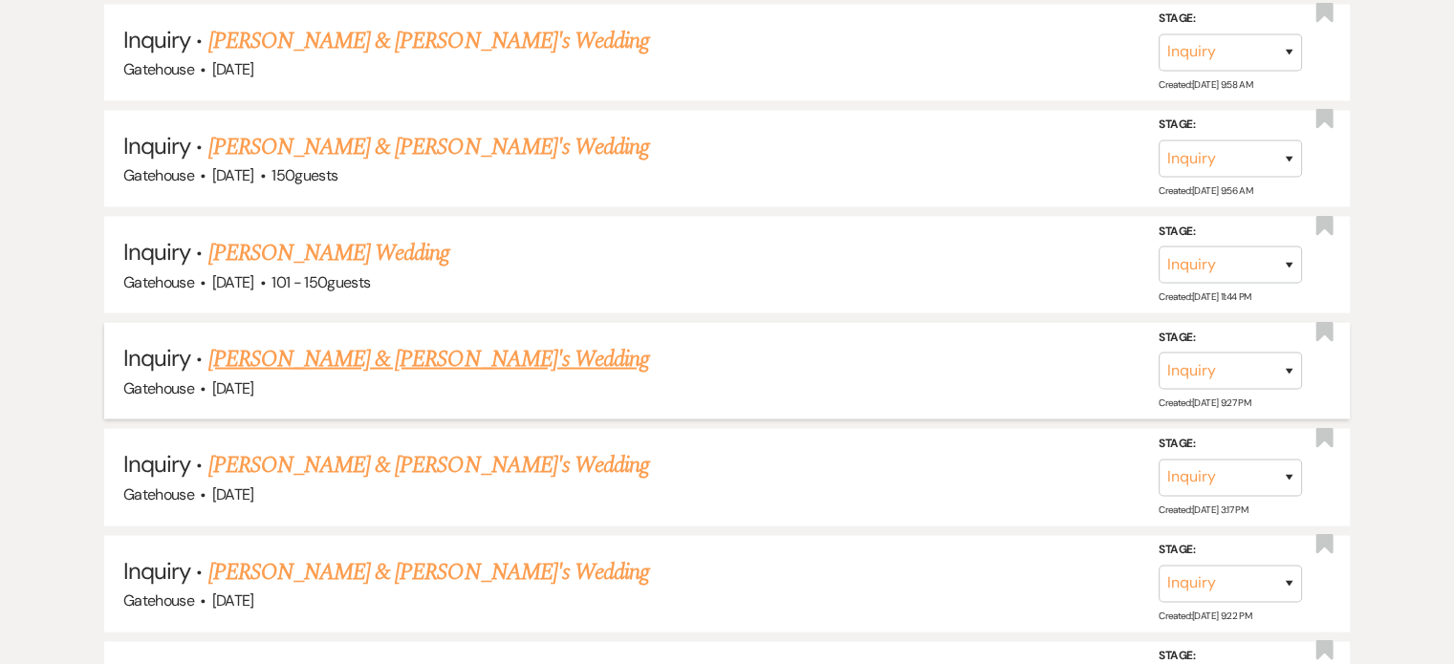
click at [457, 341] on link "[PERSON_NAME] & [PERSON_NAME]'s Wedding" at bounding box center [429, 358] width 442 height 34
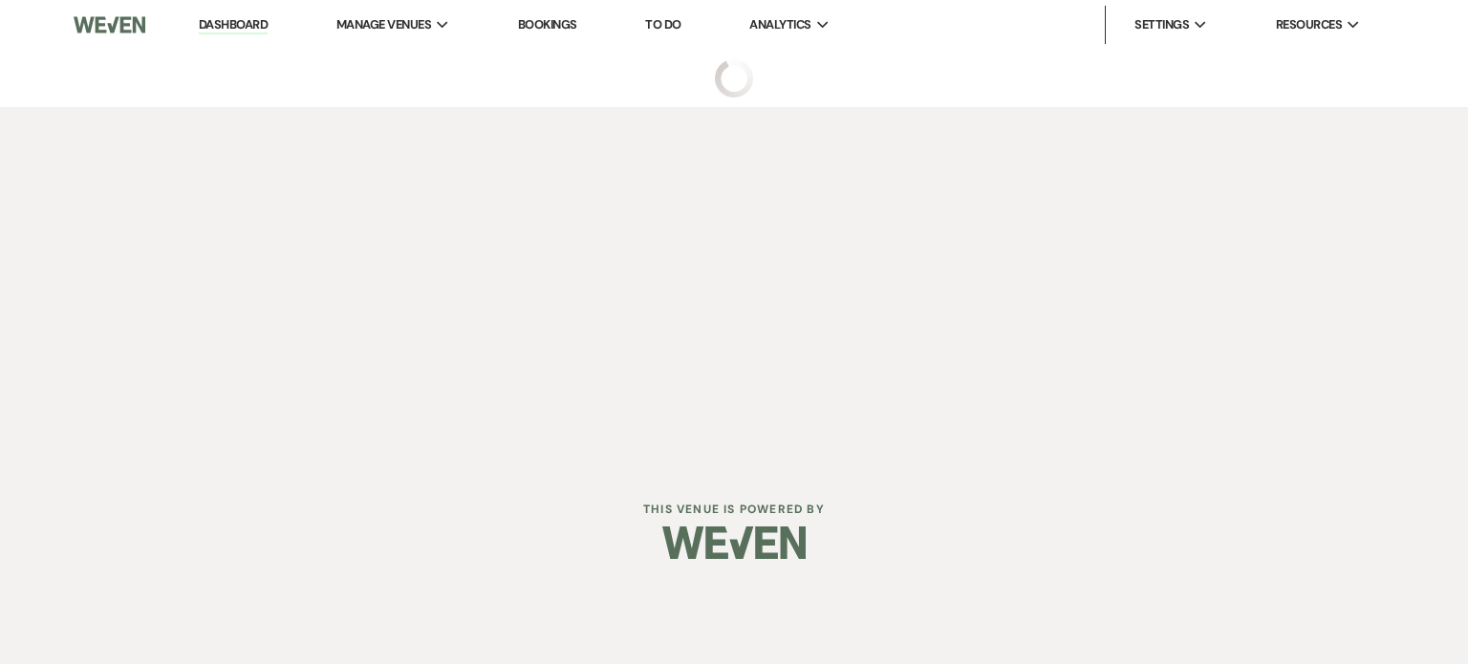
select select "5"
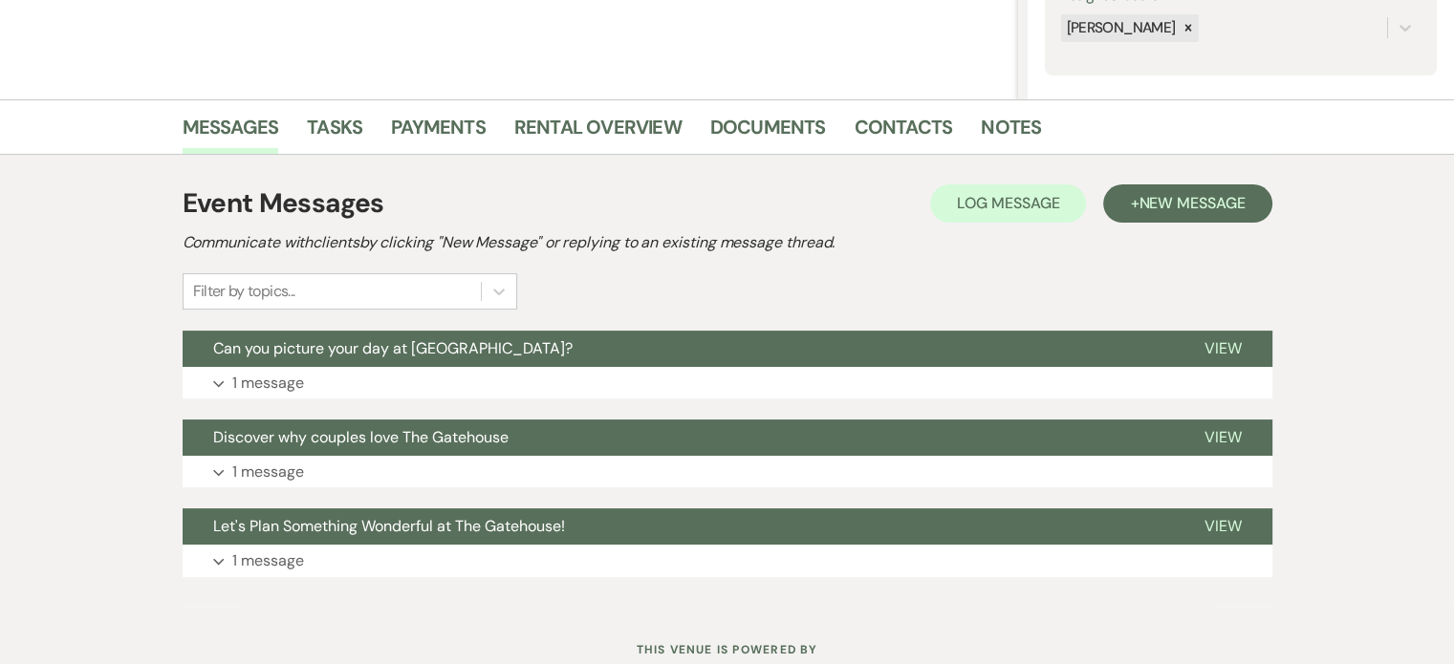
scroll to position [382, 0]
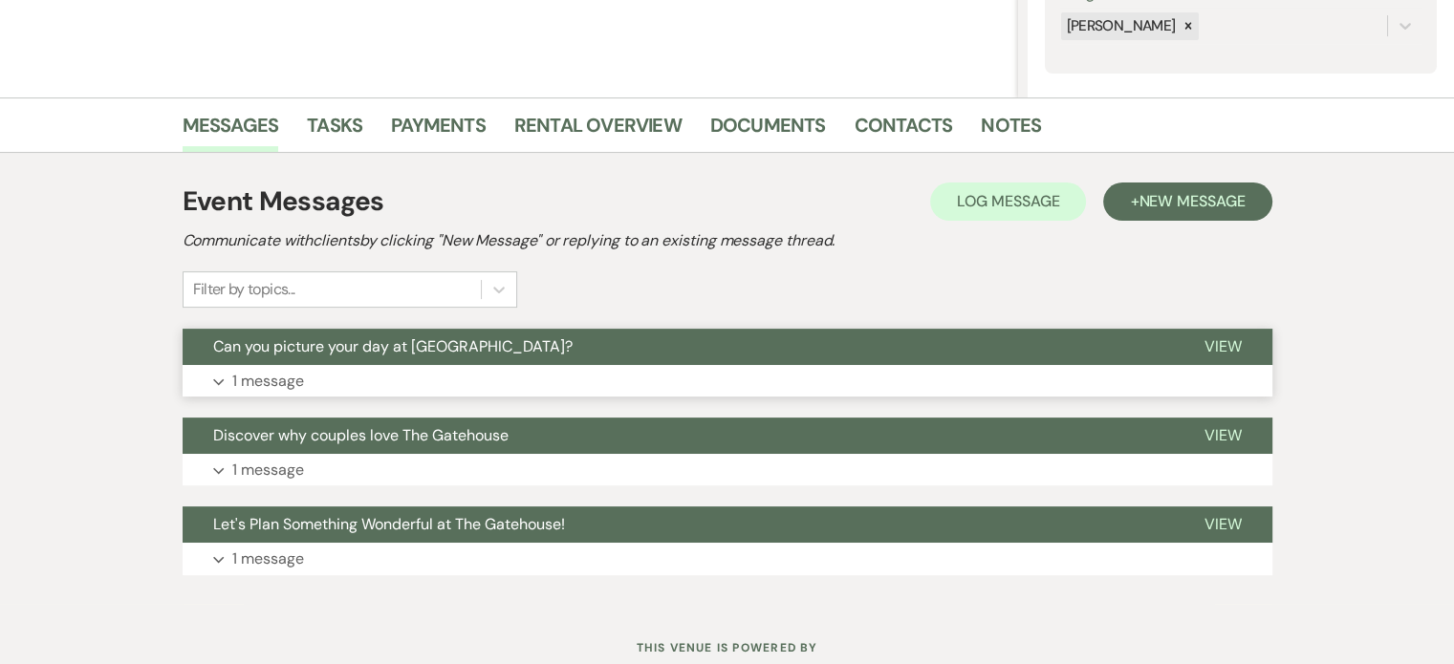
click at [264, 373] on p "1 message" at bounding box center [268, 381] width 72 height 25
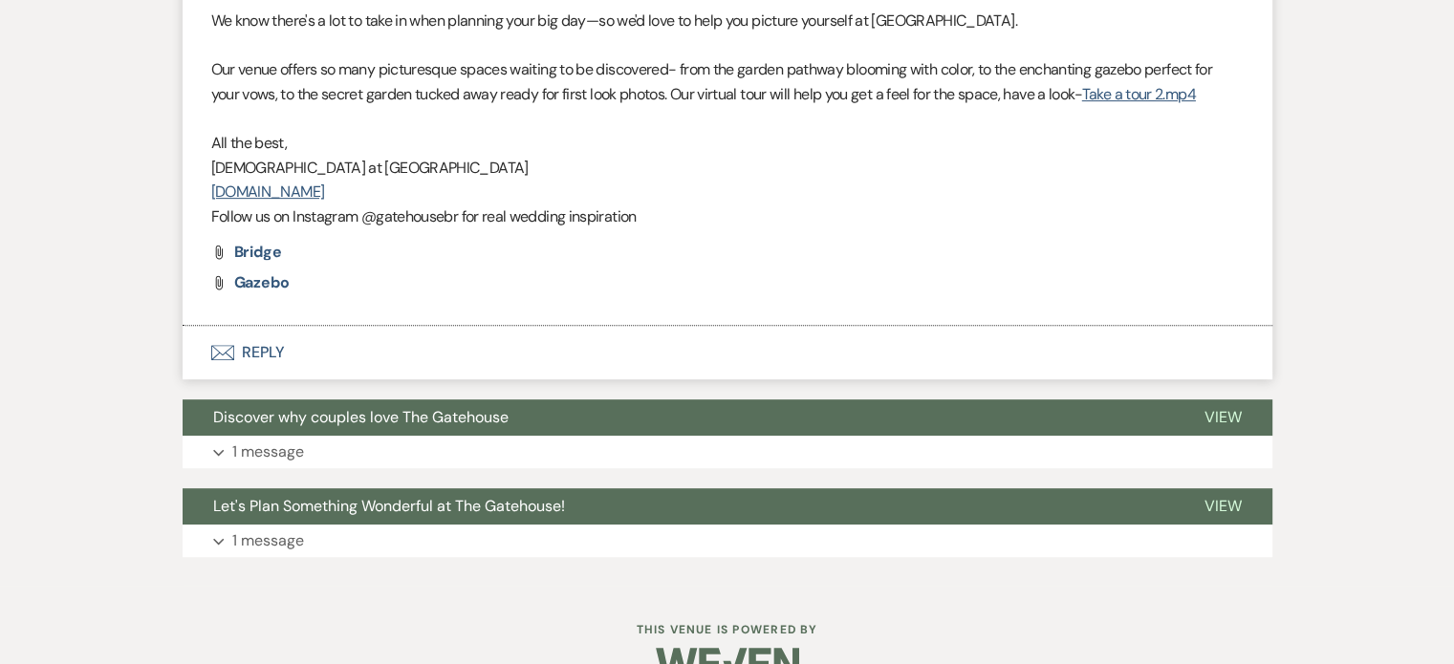
scroll to position [860, 0]
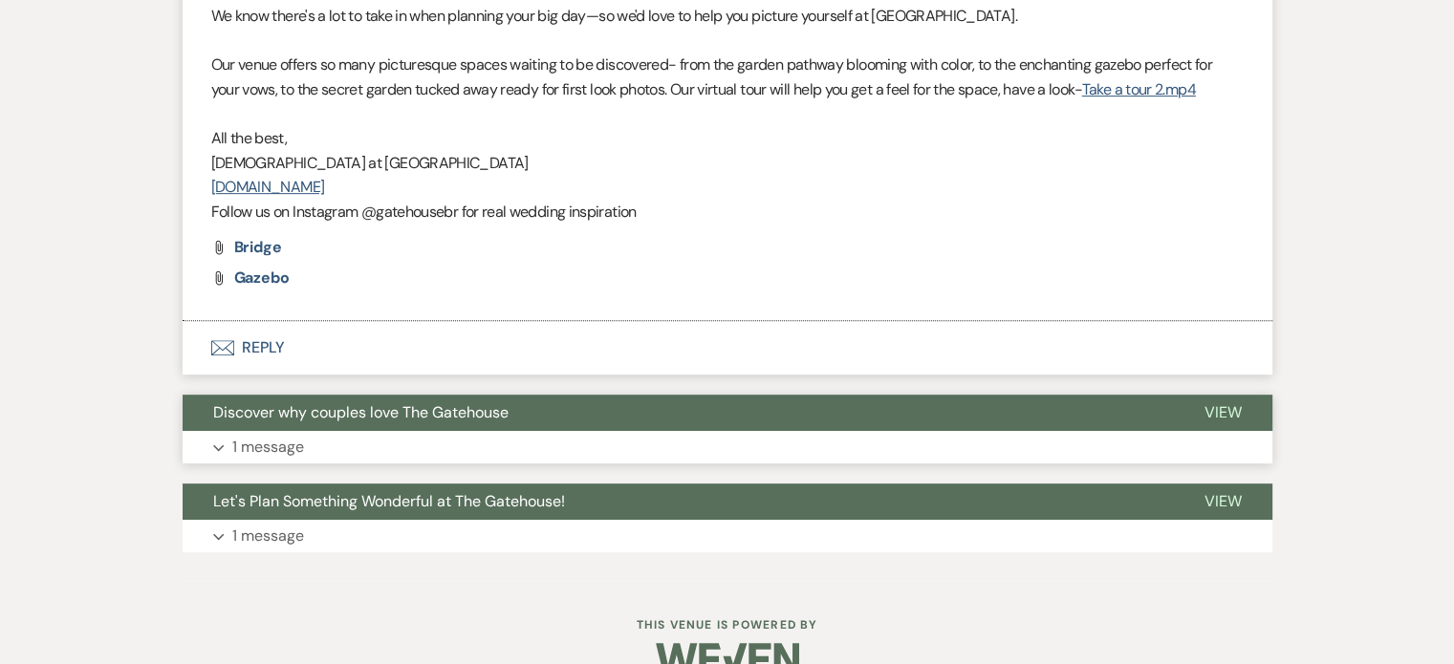
click at [266, 440] on p "1 message" at bounding box center [268, 447] width 72 height 25
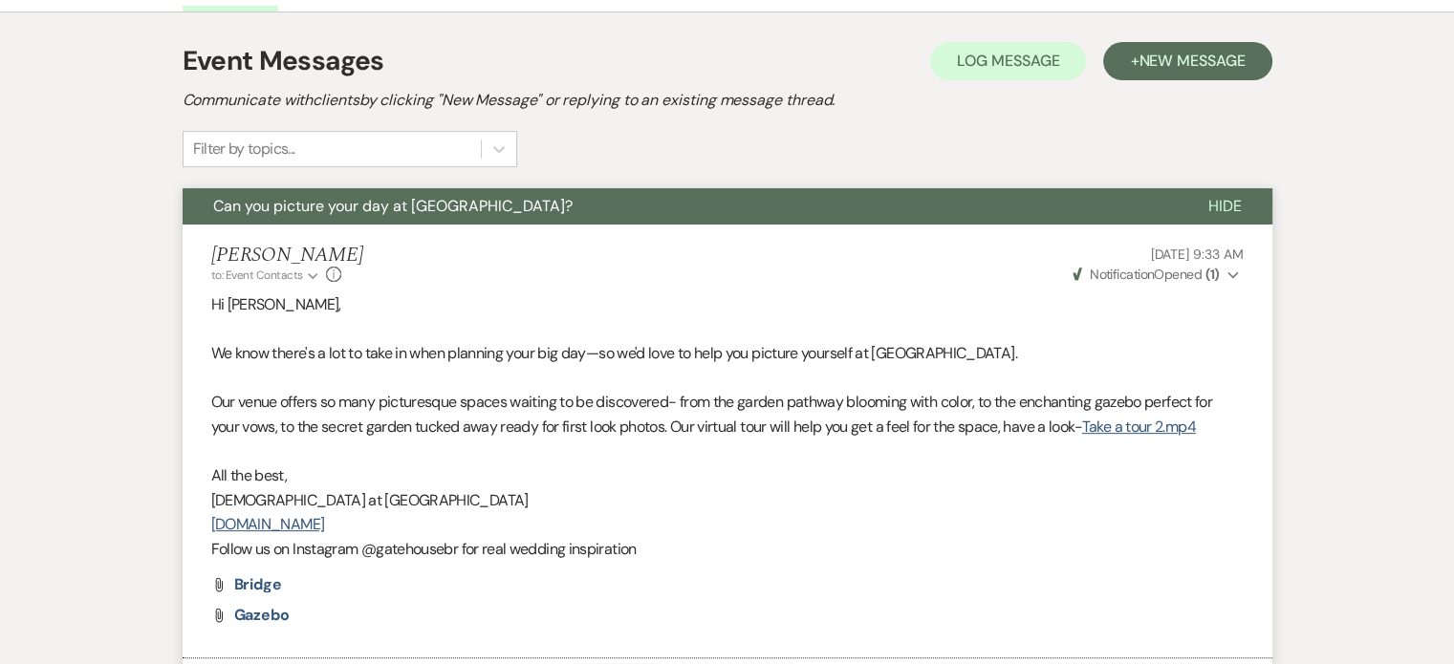
scroll to position [478, 0]
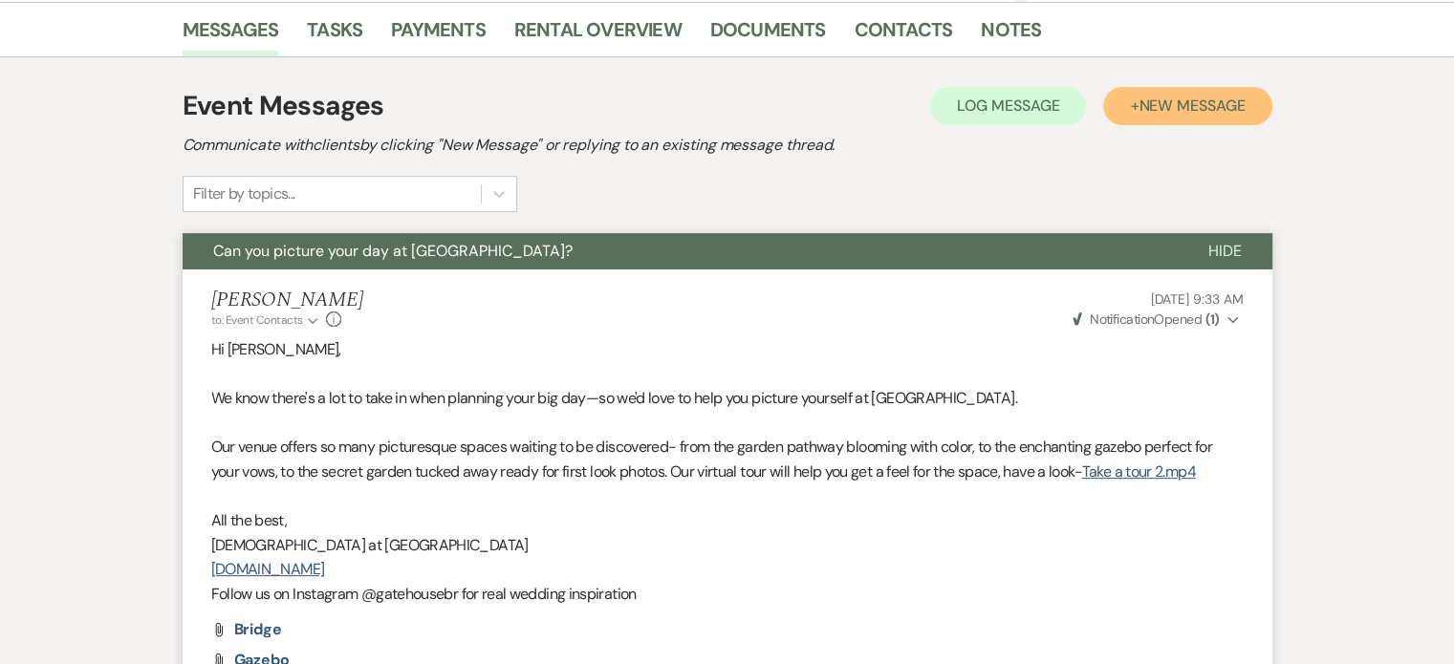
click at [1174, 107] on span "New Message" at bounding box center [1192, 106] width 106 height 20
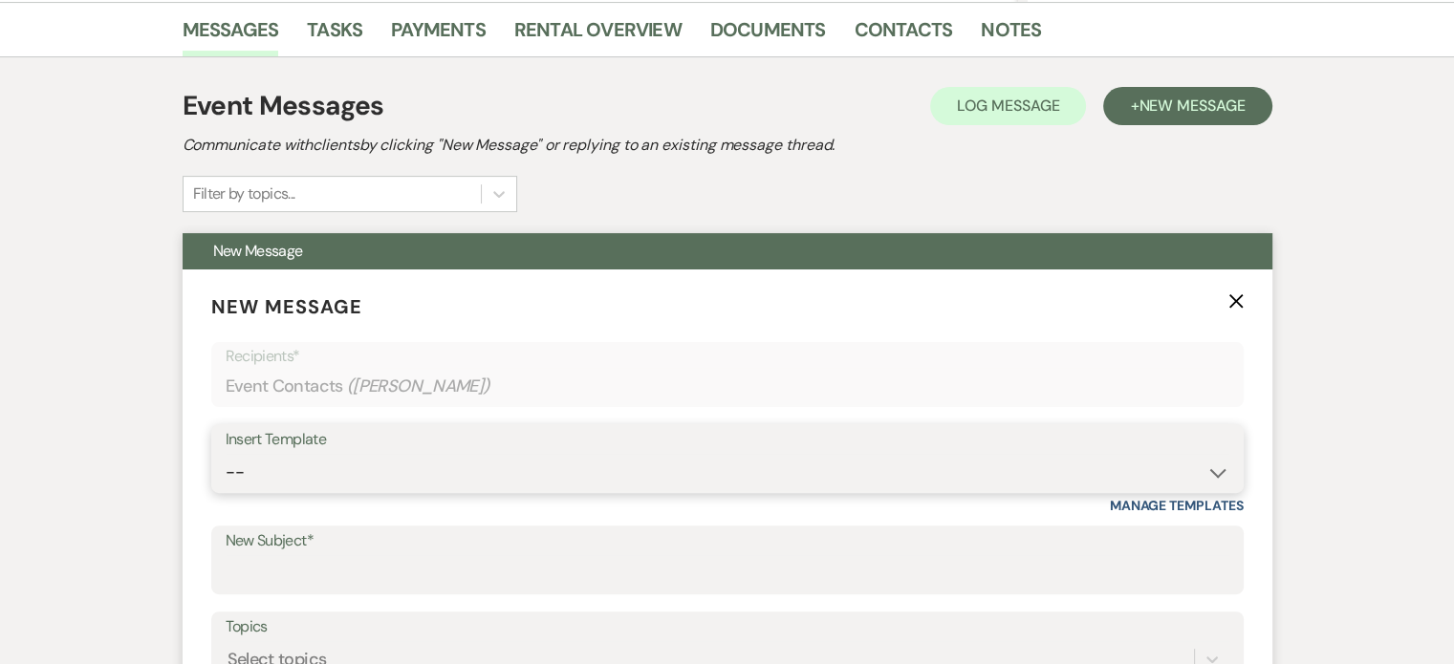
click at [377, 464] on select "-- Tour Request Response Proposal 6-9 Month Check-in Happy 1 Month Anniversary!…" at bounding box center [728, 472] width 1004 height 37
select select "6138"
click at [226, 454] on select "-- Tour Request Response Proposal 6-9 Month Check-in Happy 1 Month Anniversary!…" at bounding box center [728, 472] width 1004 height 37
type input "Is choosing your venue still on your to do list?"
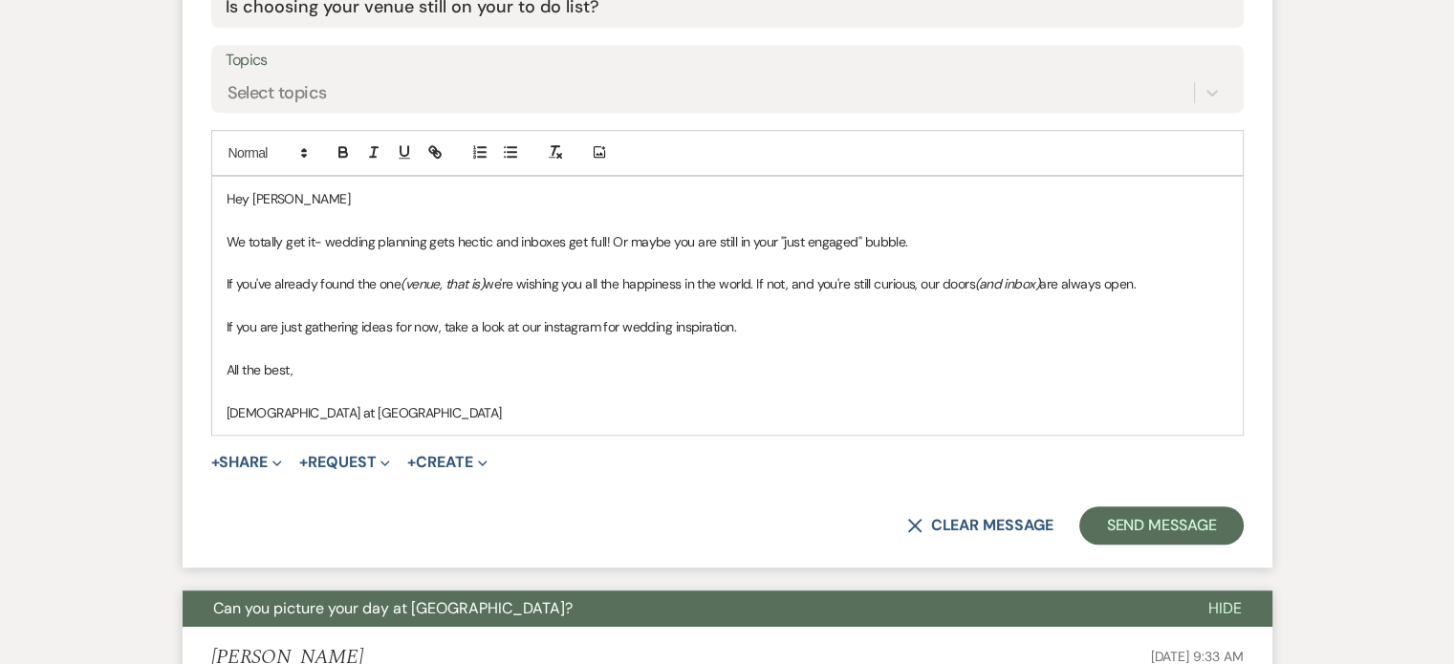
scroll to position [1052, 0]
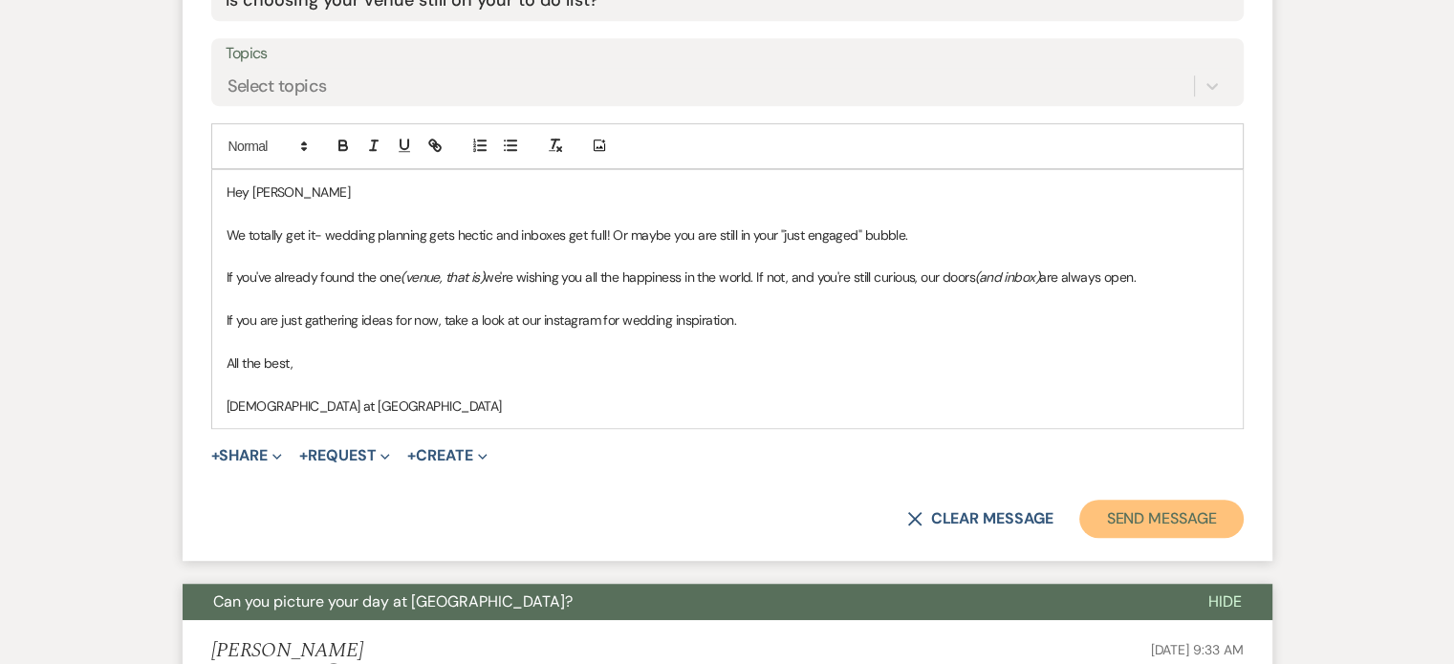
click at [1118, 519] on button "Send Message" at bounding box center [1160, 519] width 163 height 38
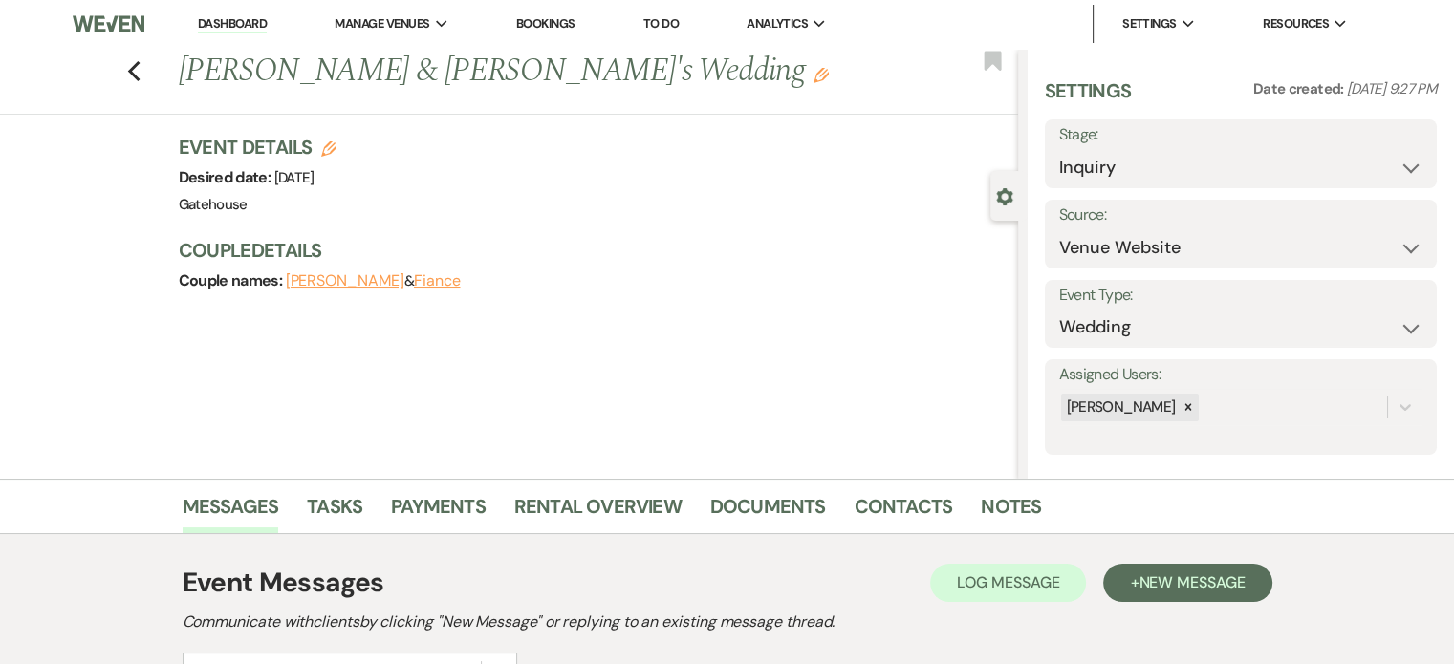
scroll to position [0, 0]
click at [140, 75] on use "button" at bounding box center [133, 72] width 12 height 21
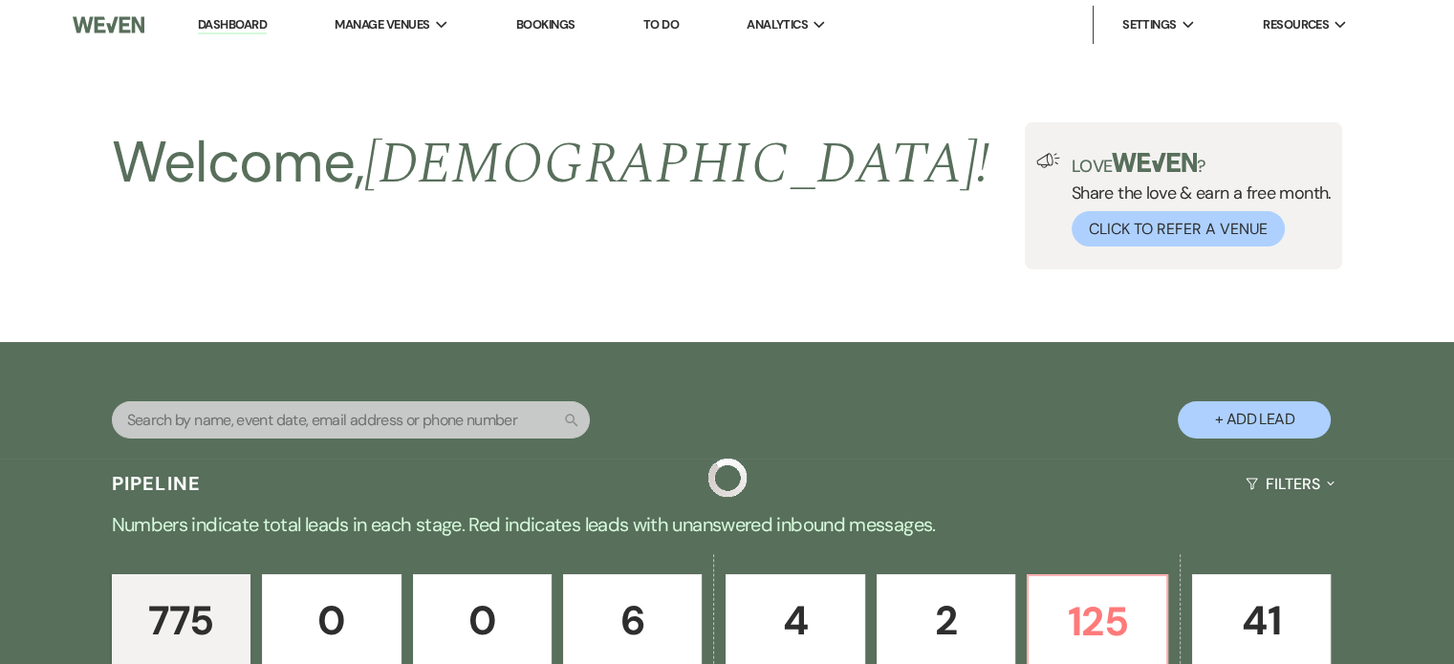
scroll to position [3633, 0]
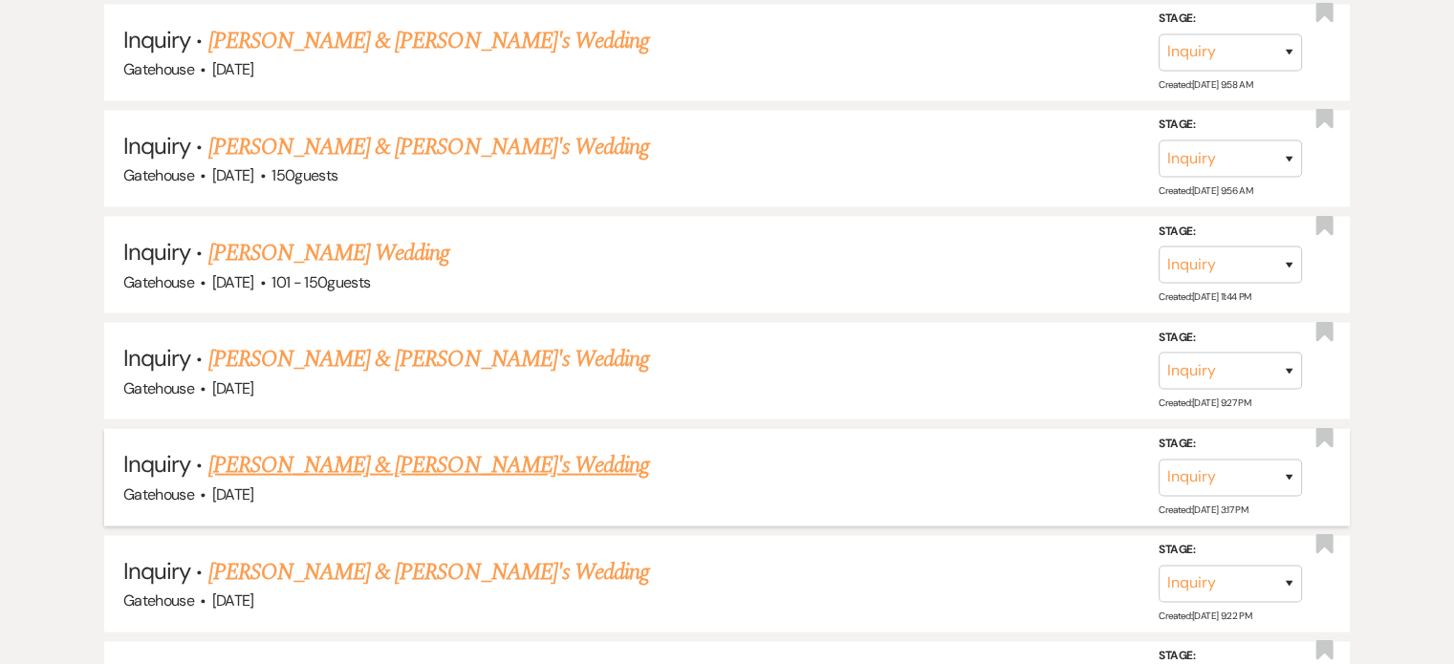
click at [381, 447] on link "[PERSON_NAME] & [PERSON_NAME]'s Wedding" at bounding box center [429, 464] width 442 height 34
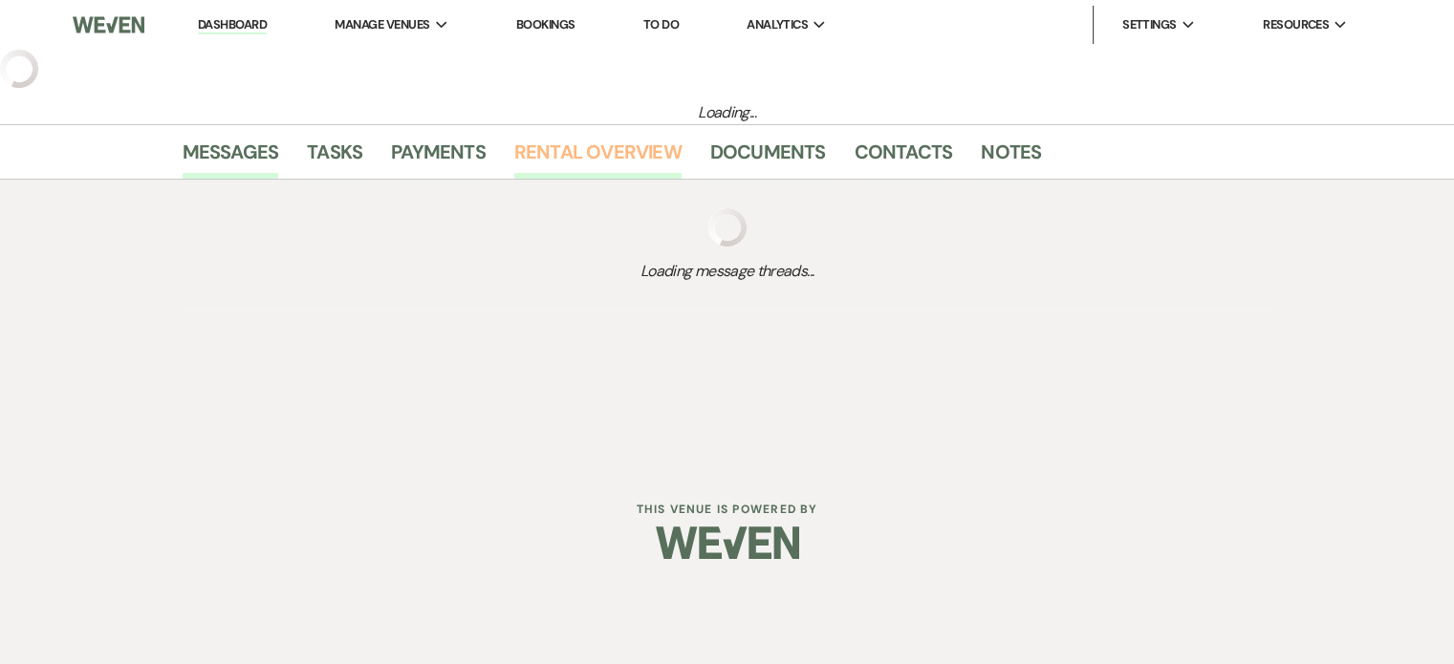
select select "5"
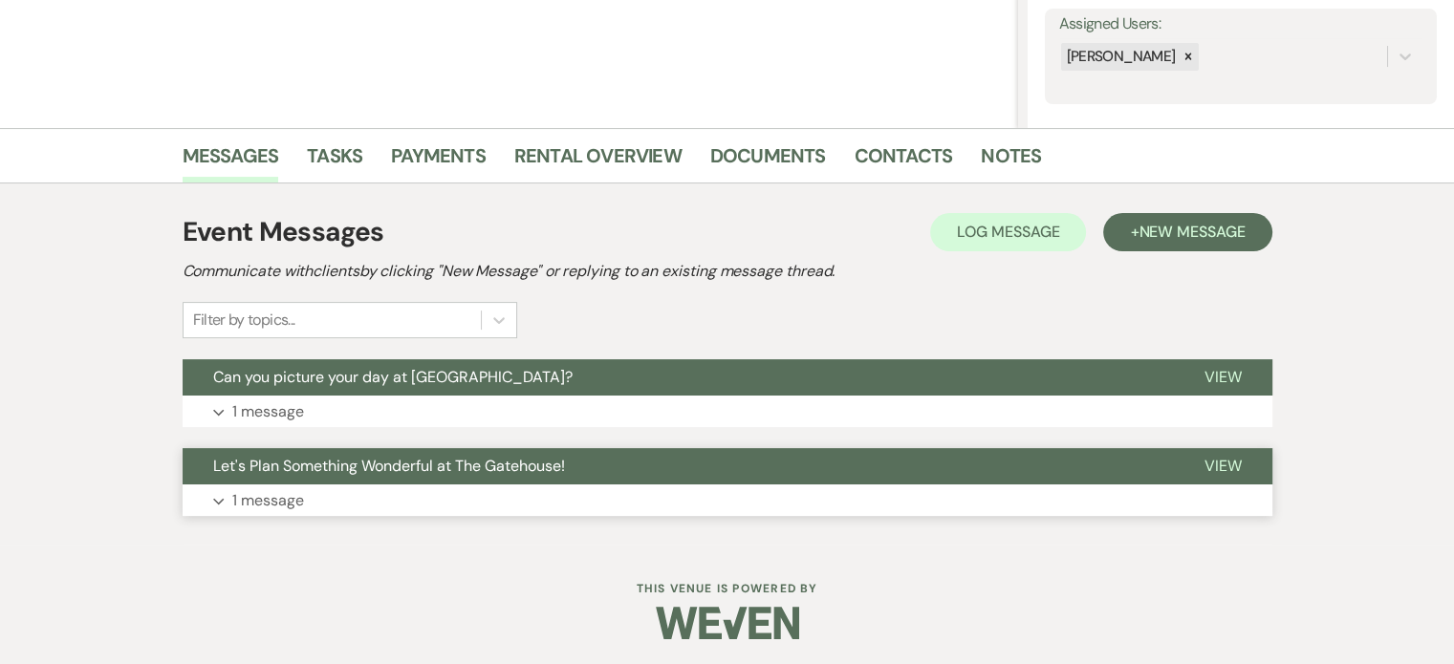
scroll to position [355, 0]
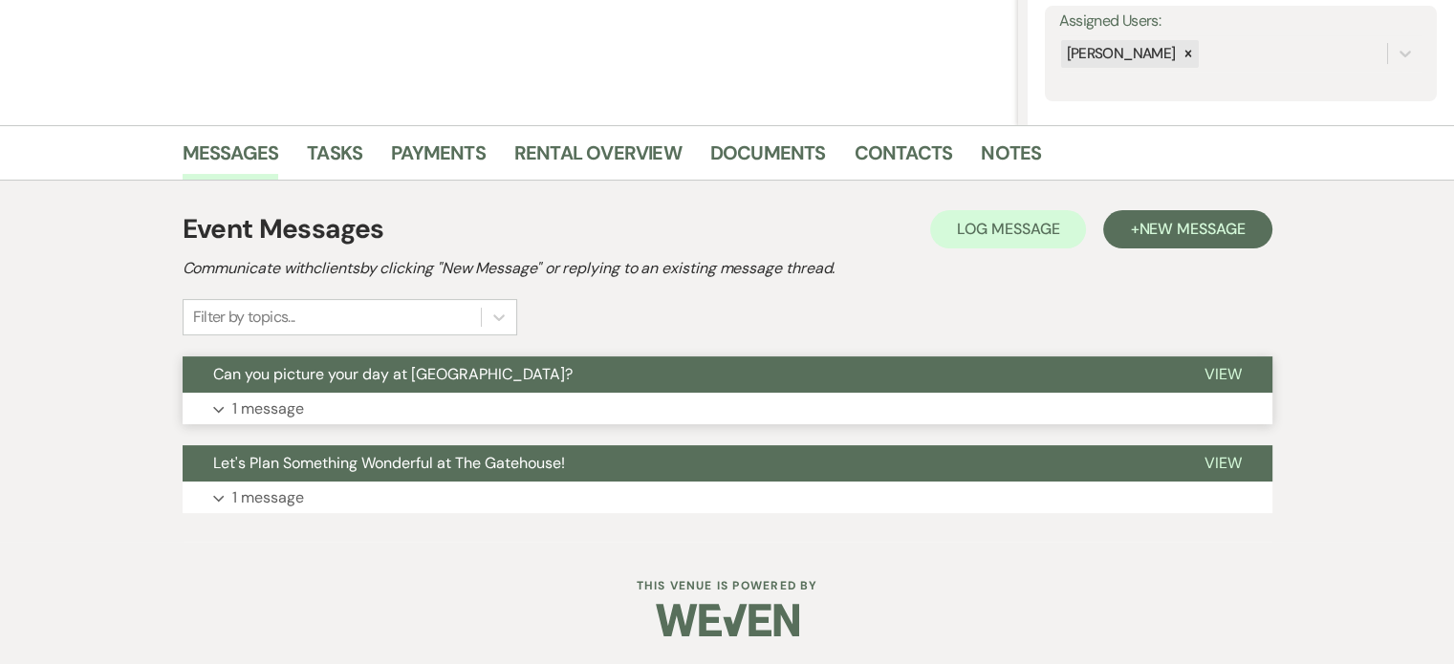
click at [249, 405] on p "1 message" at bounding box center [268, 409] width 72 height 25
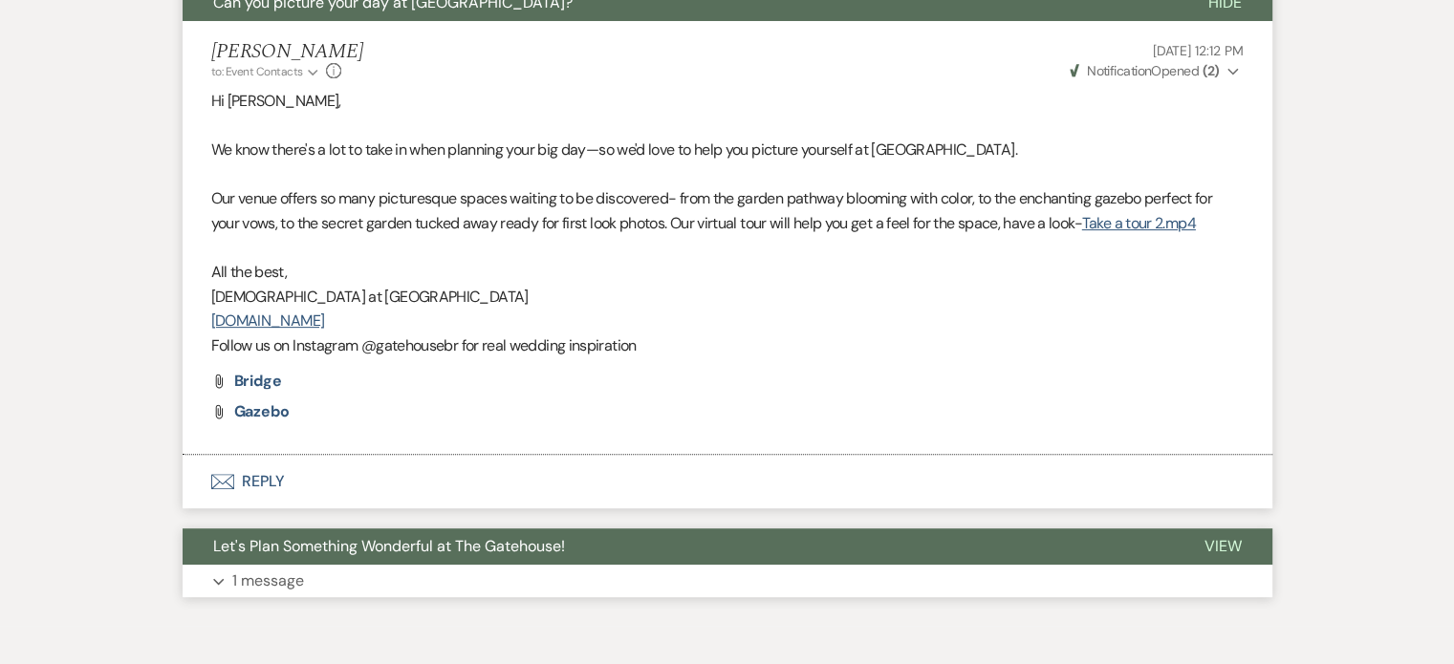
scroll to position [737, 0]
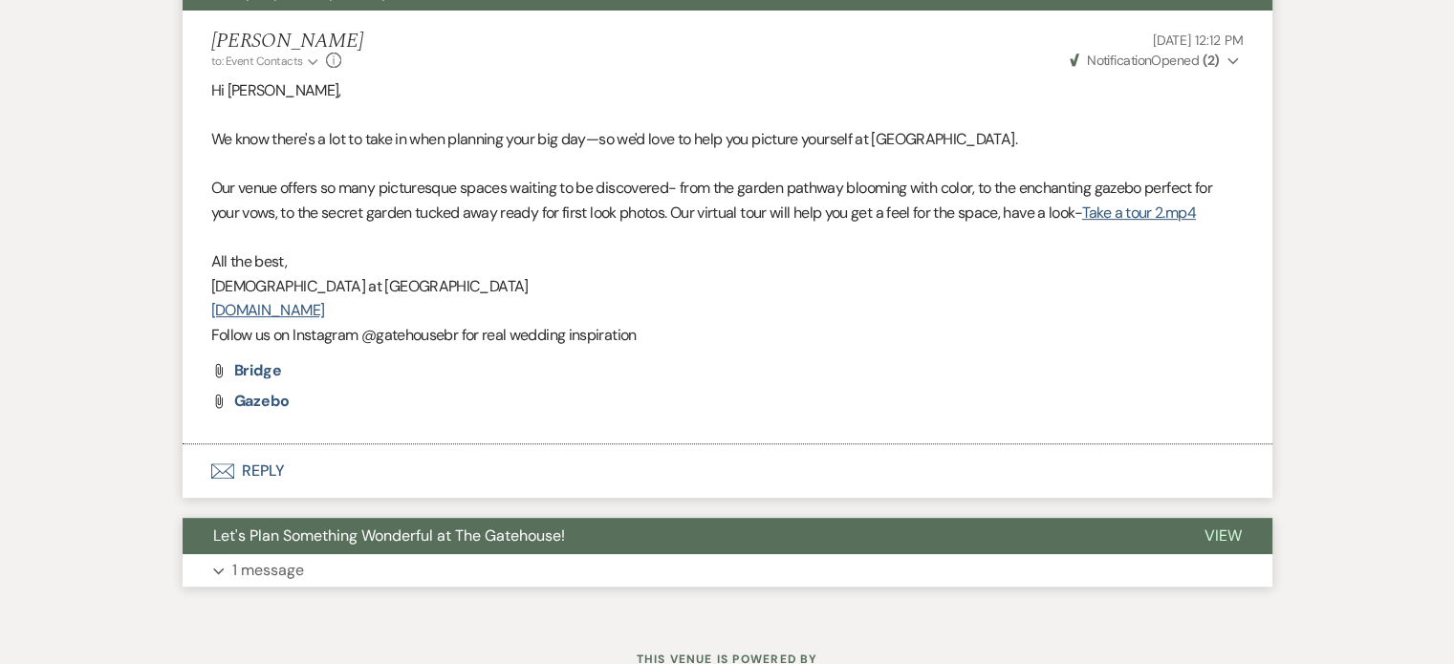
click at [255, 573] on p "1 message" at bounding box center [268, 570] width 72 height 25
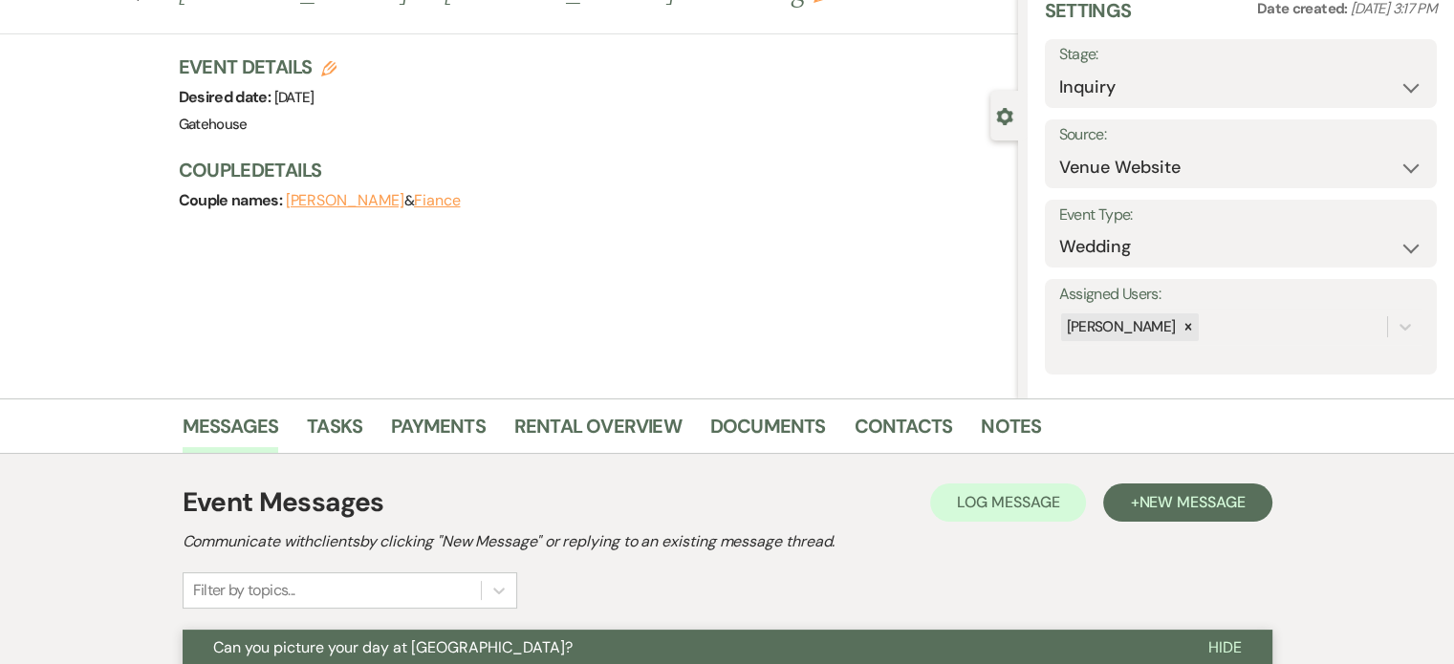
scroll to position [0, 0]
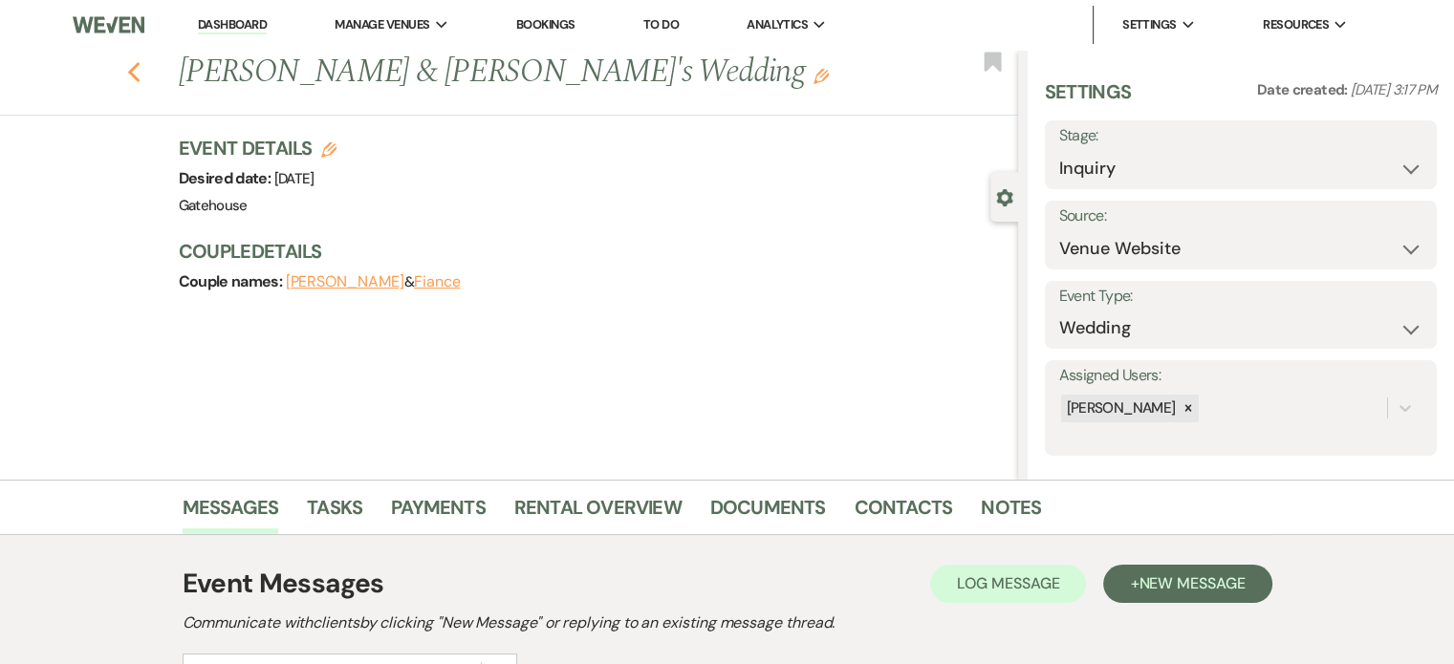
click at [137, 74] on use "button" at bounding box center [133, 72] width 12 height 21
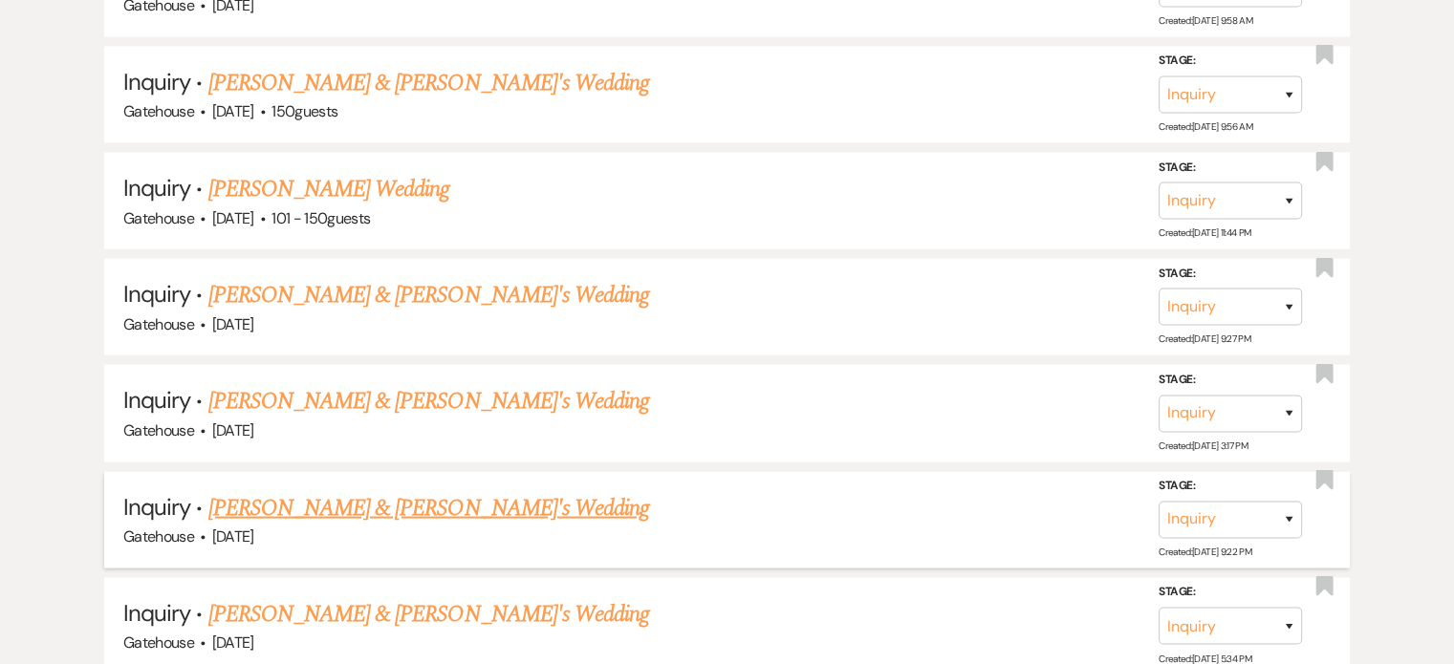
scroll to position [3729, 0]
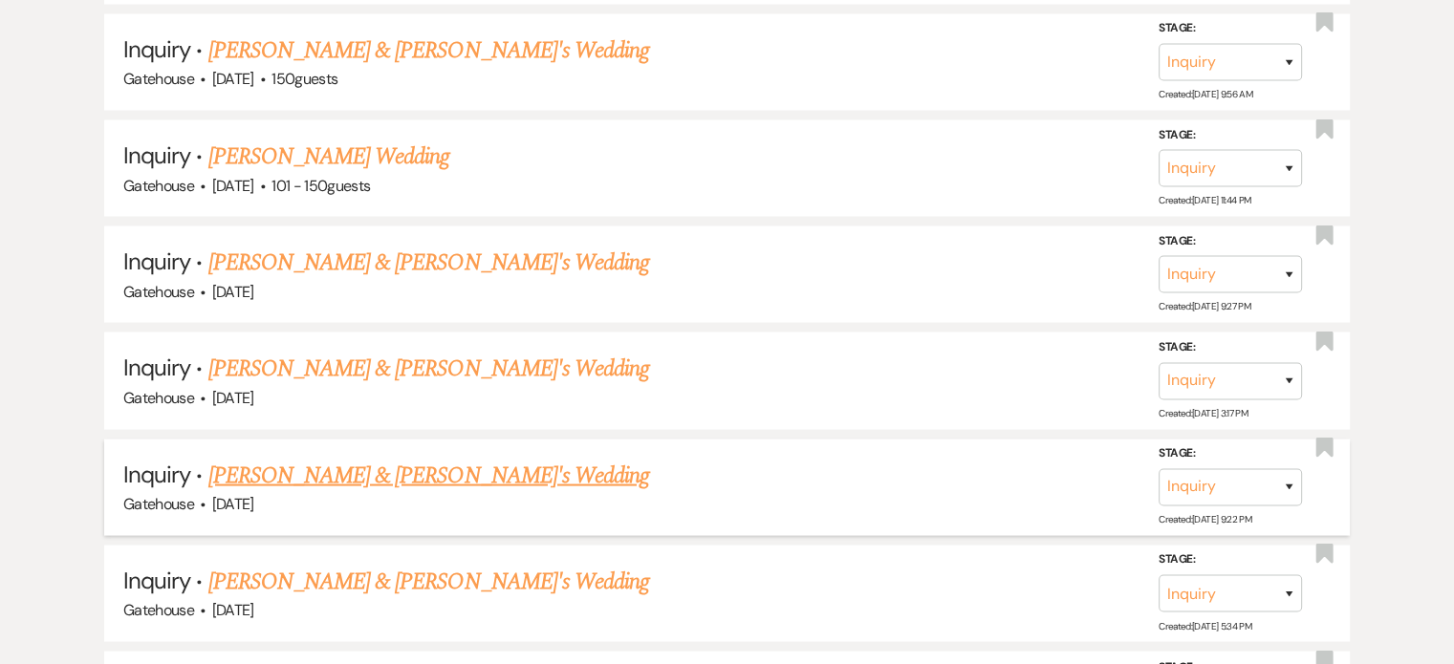
click at [428, 459] on link "[PERSON_NAME] & [PERSON_NAME]'s Wedding" at bounding box center [429, 476] width 442 height 34
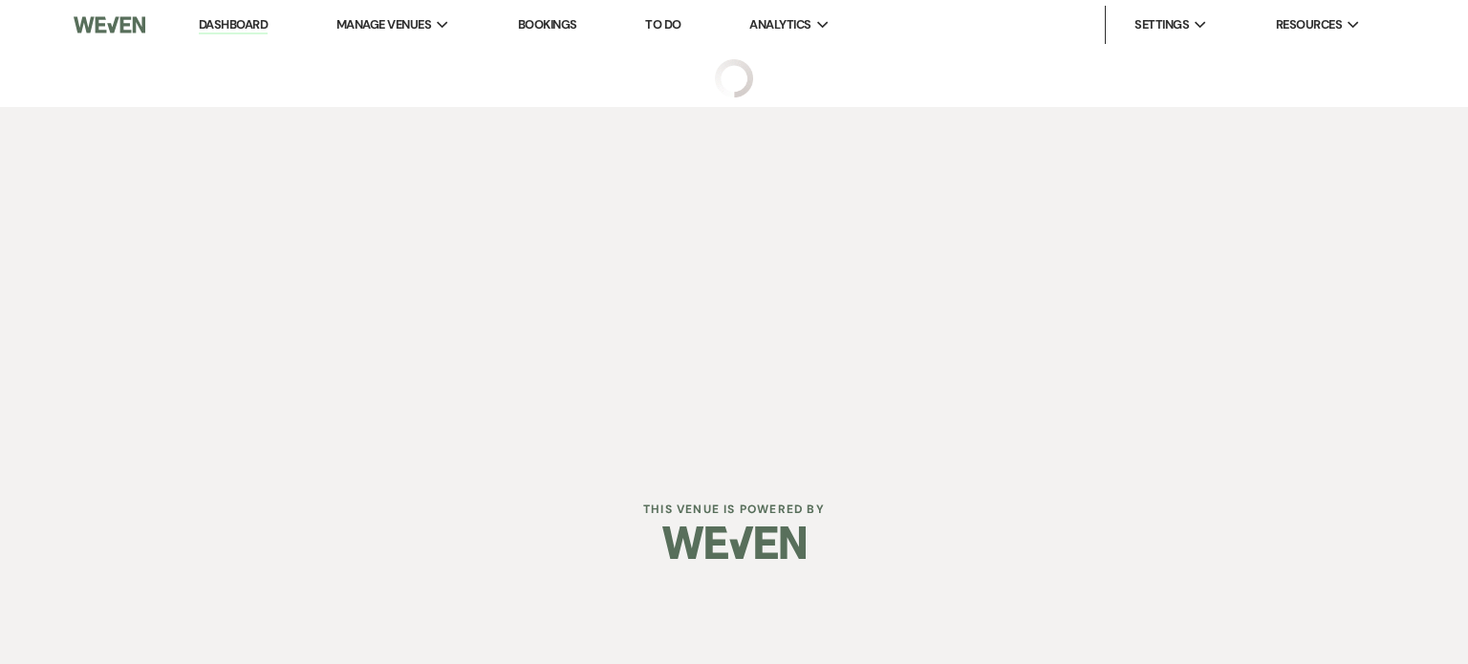
select select "5"
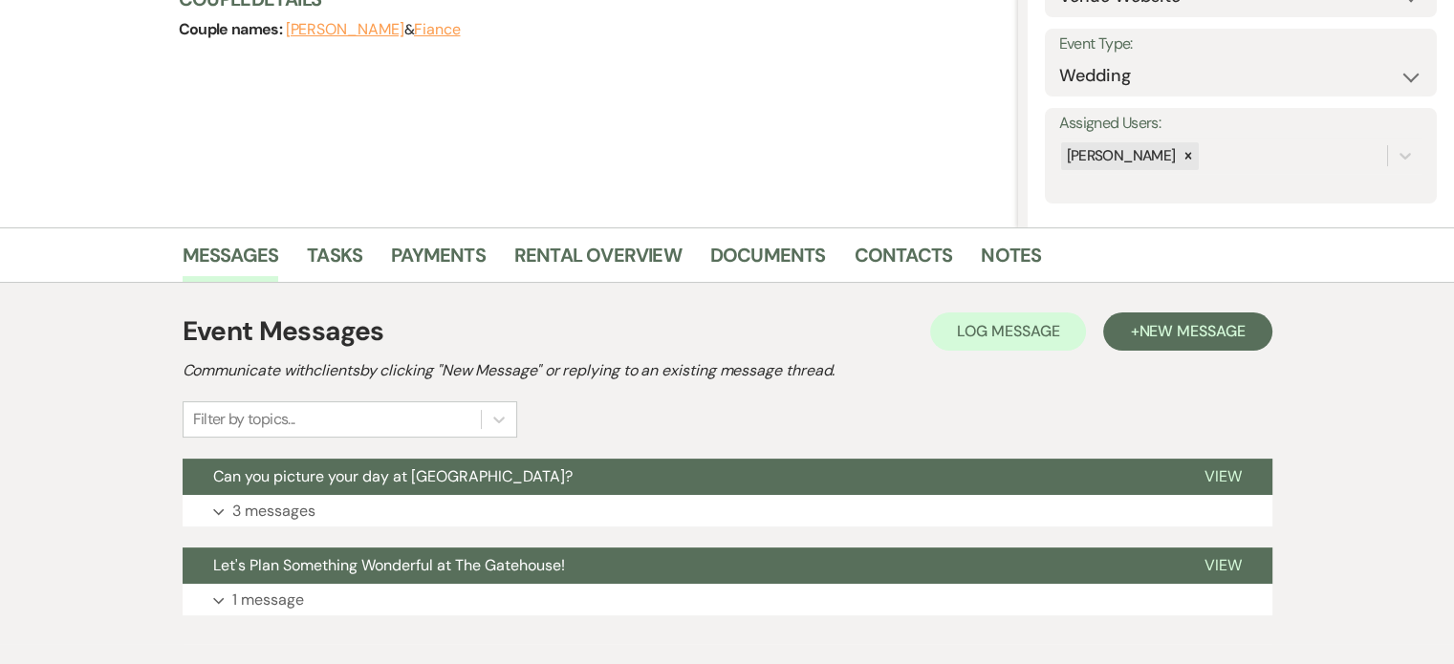
scroll to position [287, 0]
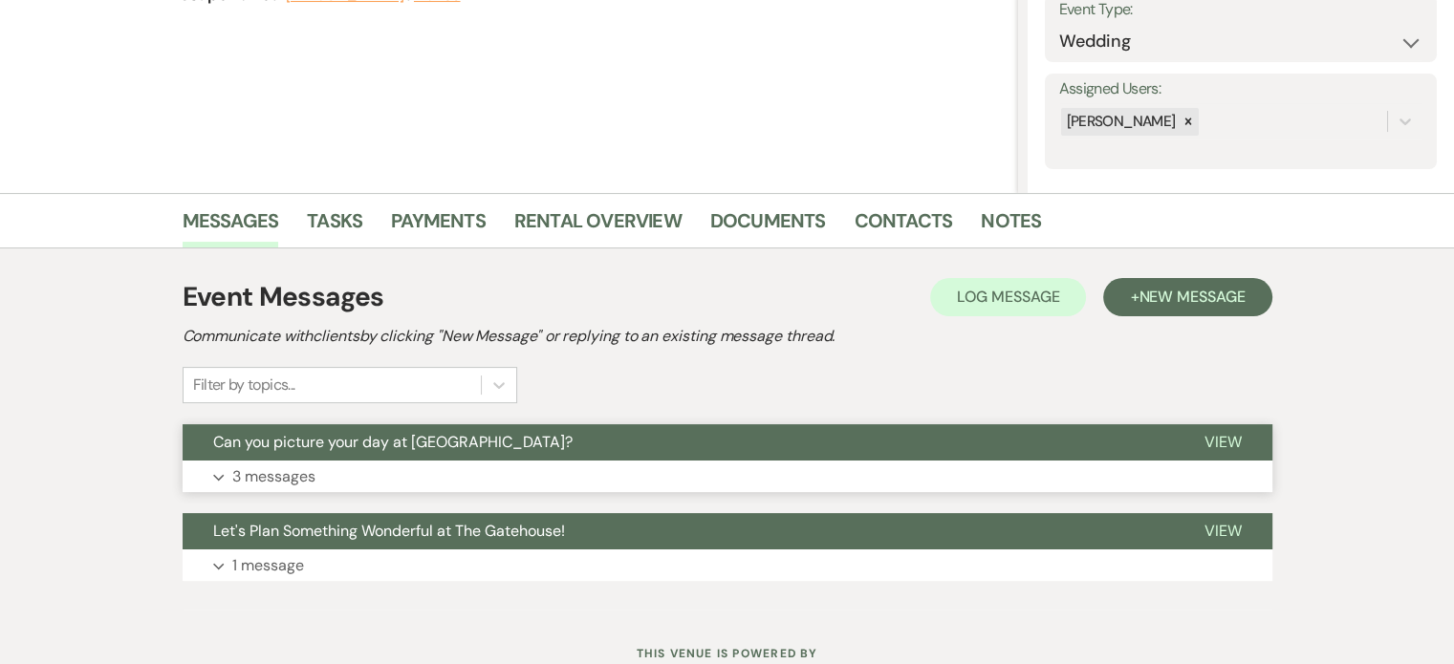
click at [276, 473] on p "3 messages" at bounding box center [273, 477] width 83 height 25
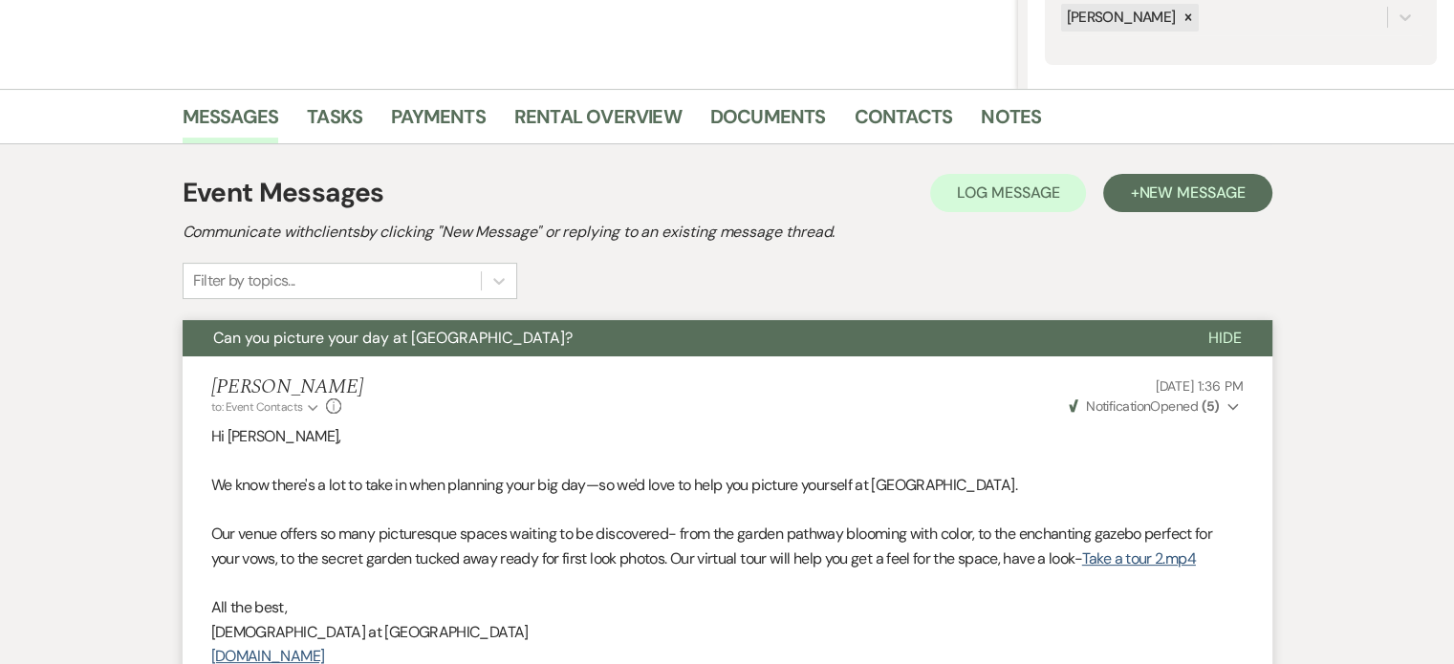
scroll to position [382, 0]
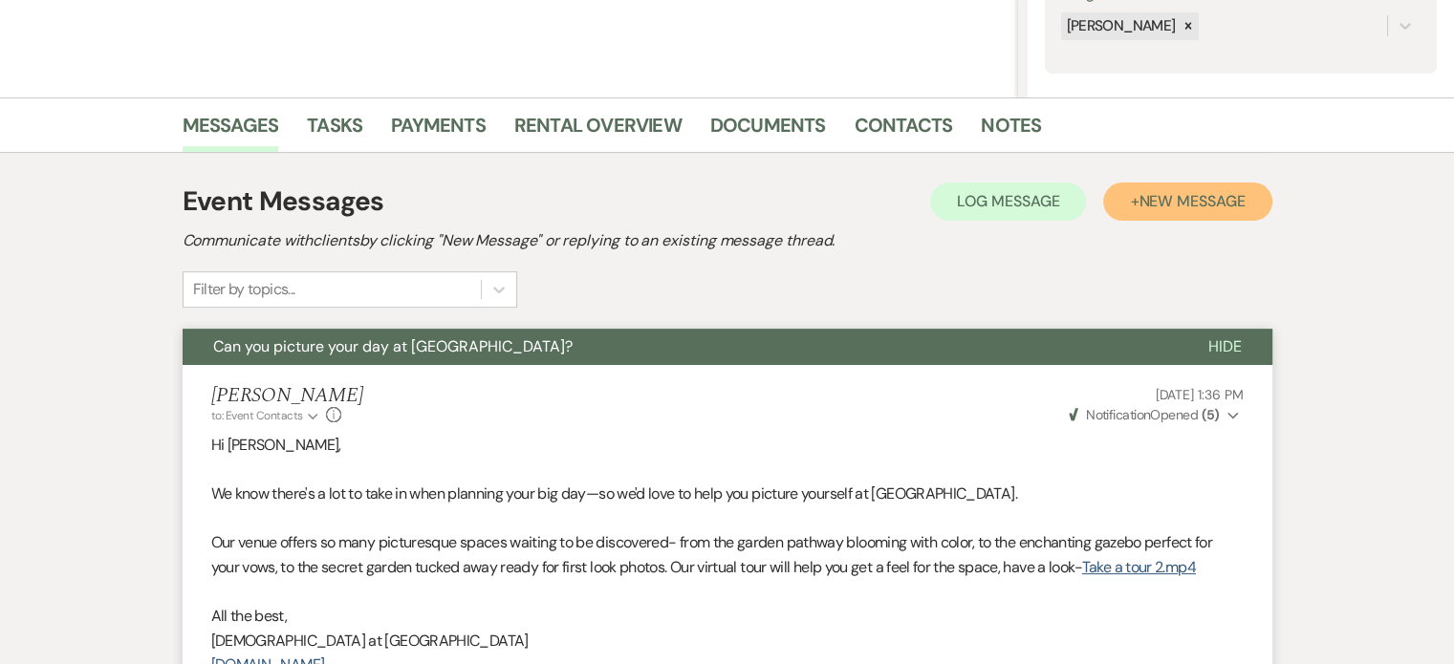
click at [1157, 205] on span "New Message" at bounding box center [1192, 201] width 106 height 20
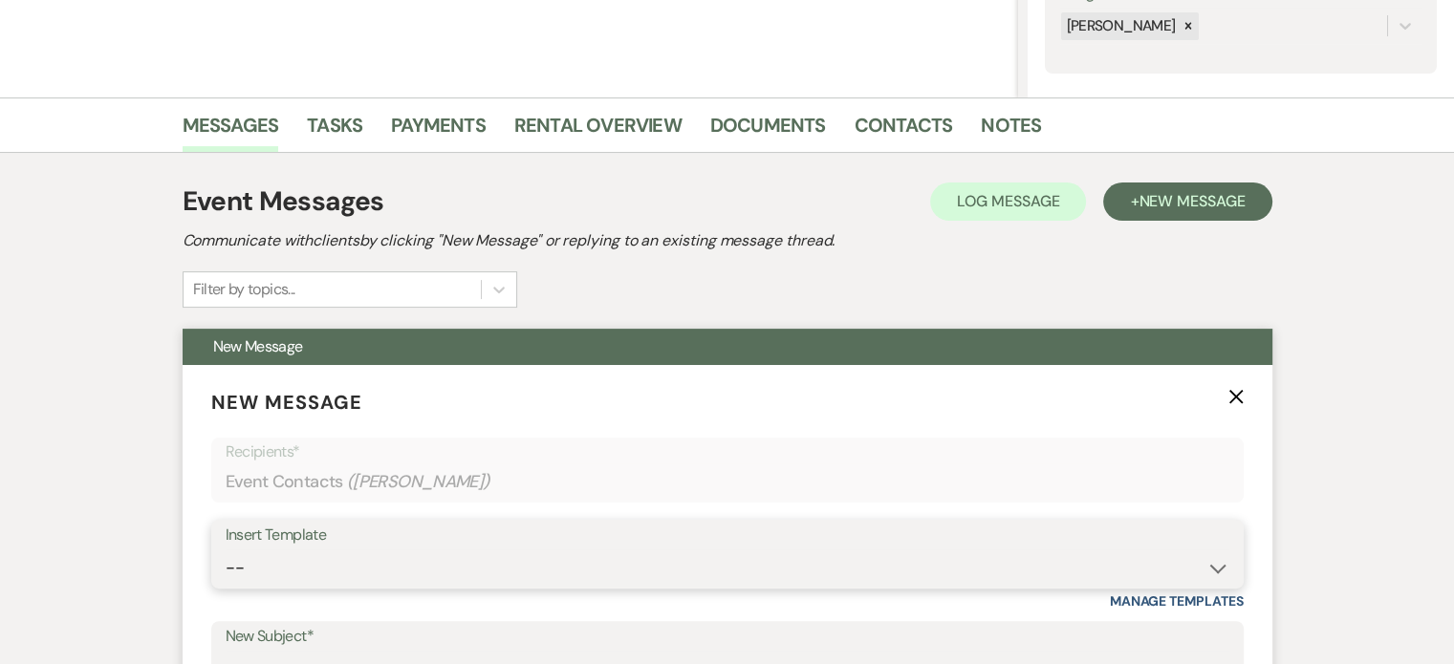
click at [280, 581] on select "-- Tour Request Response Proposal 6-9 Month Check-in Happy 1 Month Anniversary!…" at bounding box center [728, 568] width 1004 height 37
select select "6119"
click at [226, 550] on select "-- Tour Request Response Proposal 6-9 Month Check-in Happy 1 Month Anniversary!…" at bounding box center [728, 568] width 1004 height 37
type input "Discover why couples love The Gatehouse"
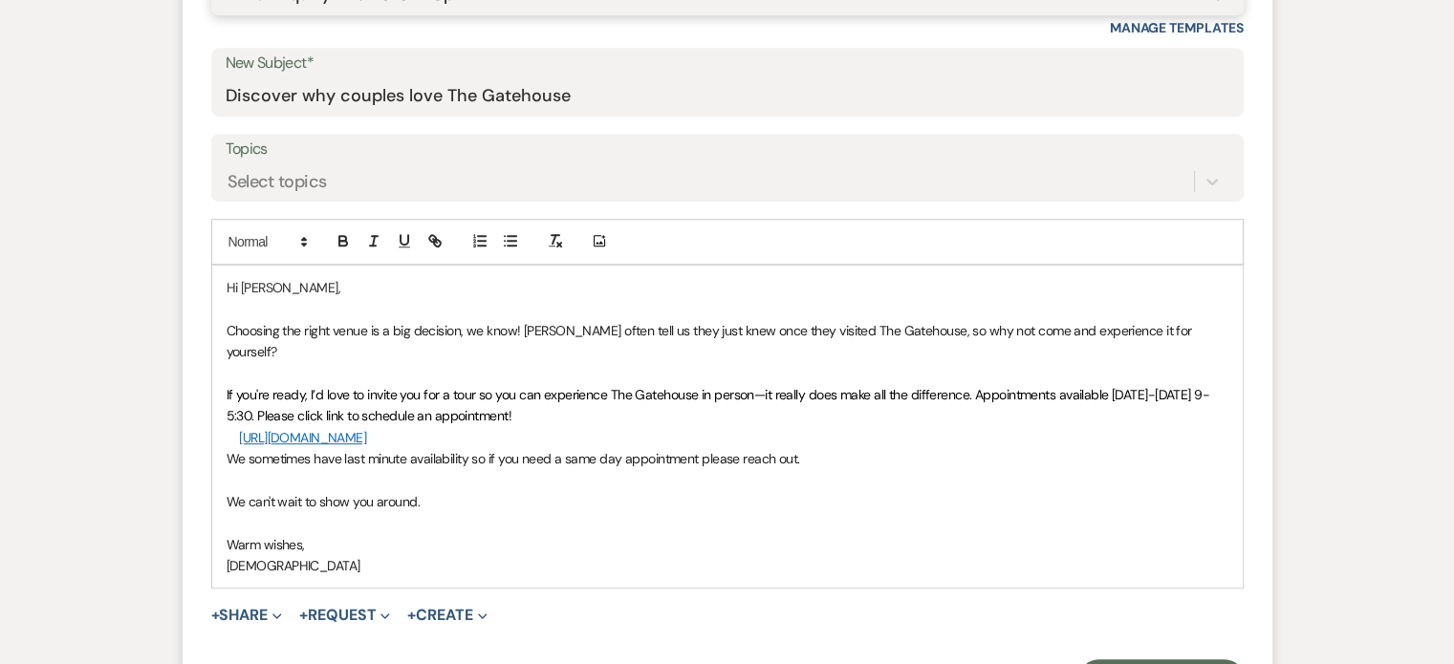
scroll to position [1052, 0]
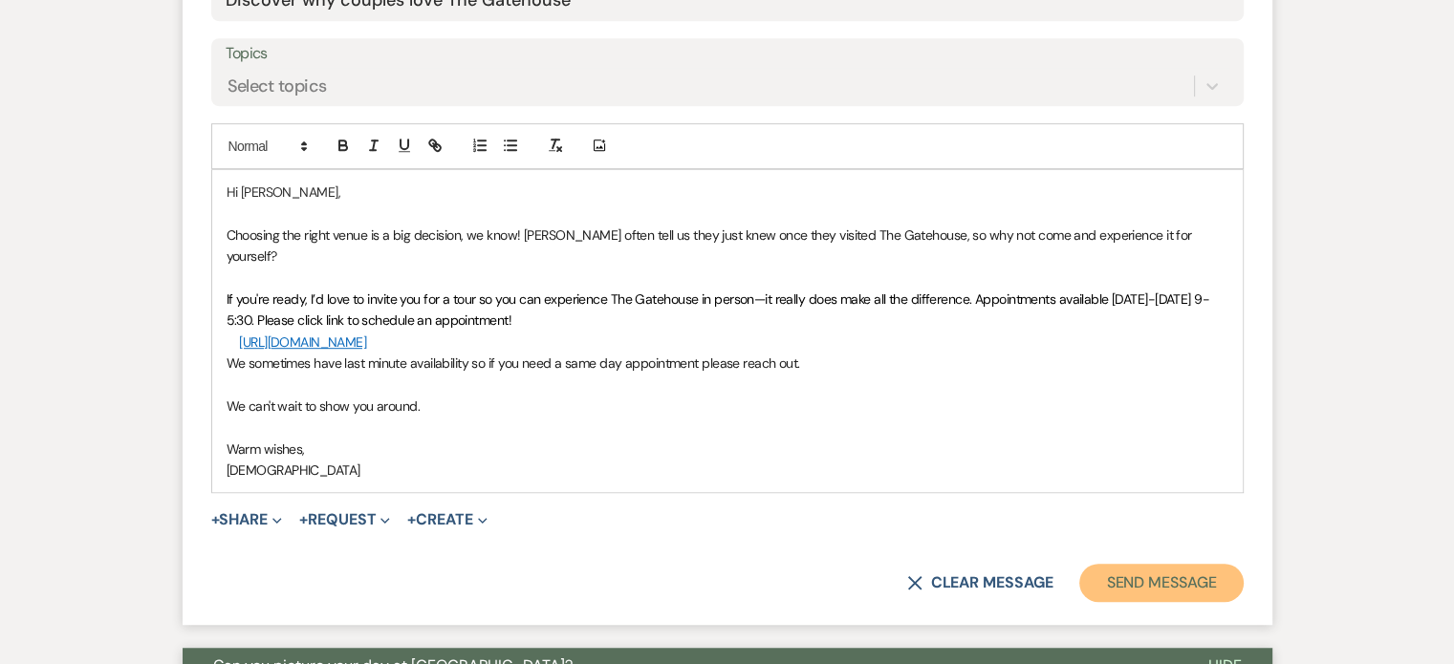
click at [1100, 564] on button "Send Message" at bounding box center [1160, 583] width 163 height 38
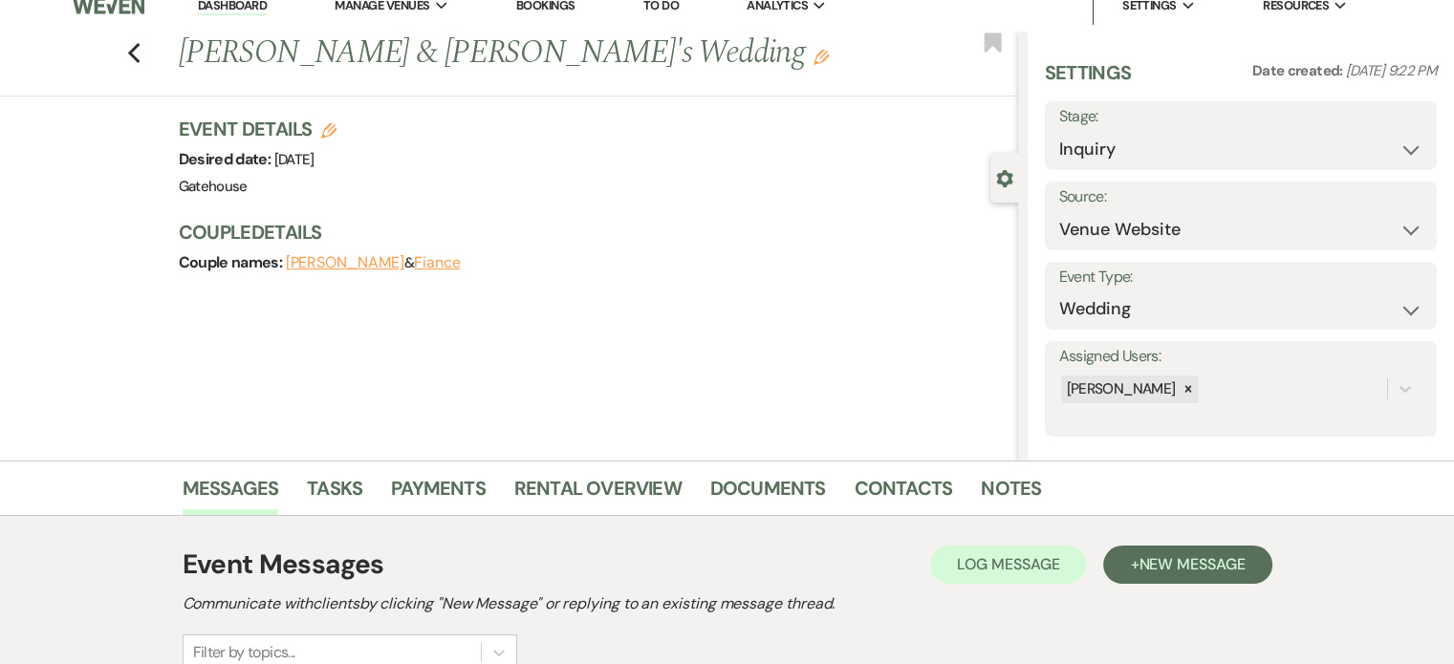
scroll to position [0, 0]
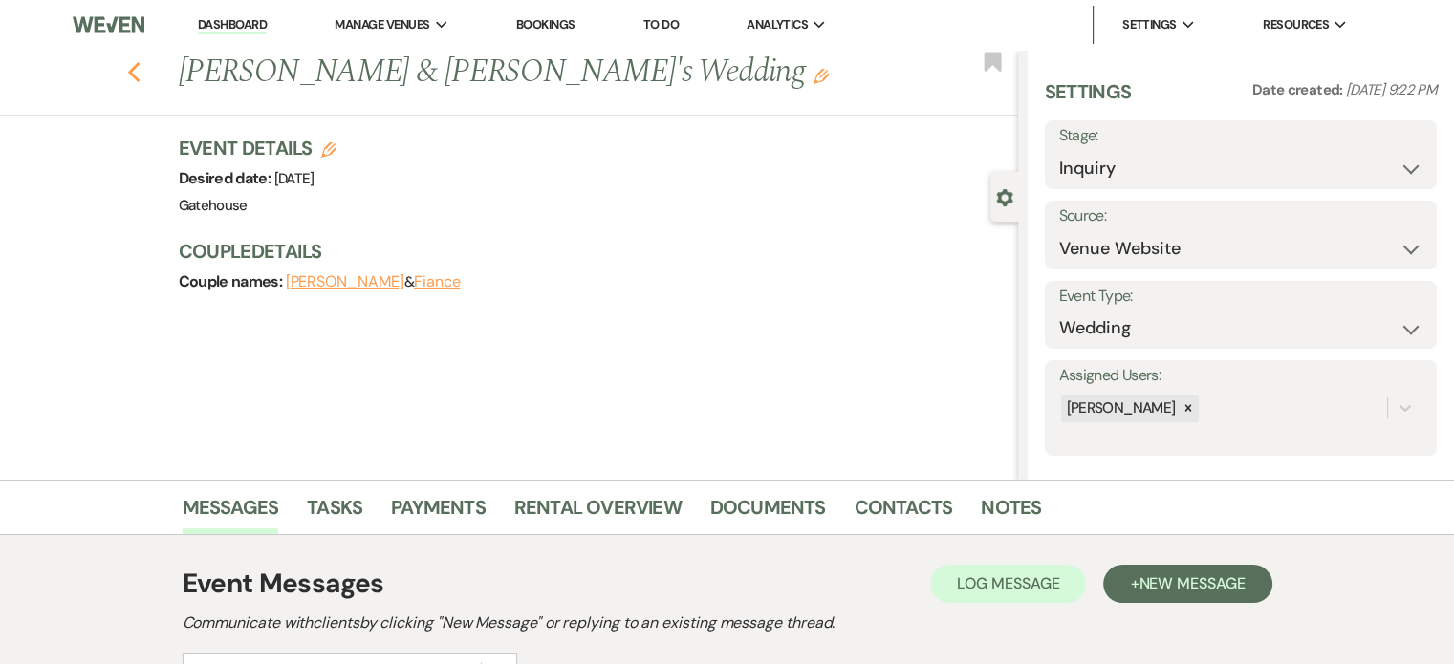
click at [138, 72] on use "button" at bounding box center [133, 72] width 12 height 21
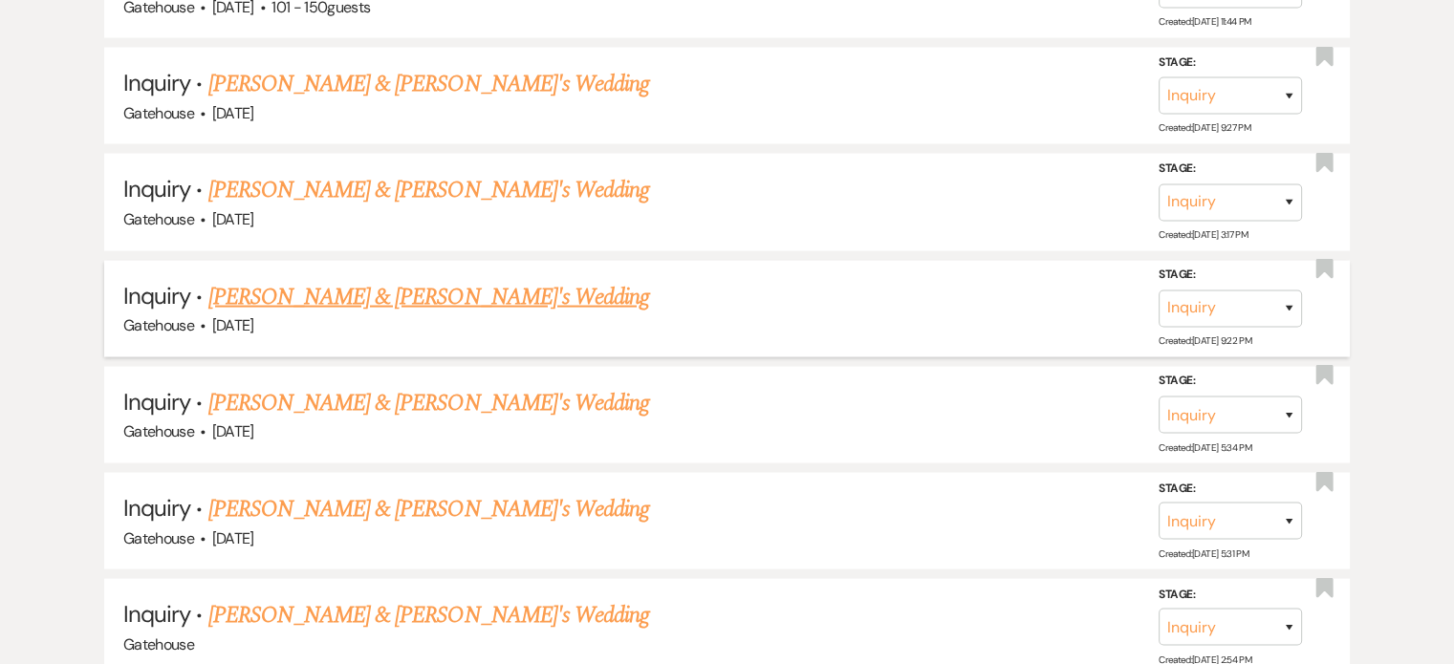
scroll to position [3920, 0]
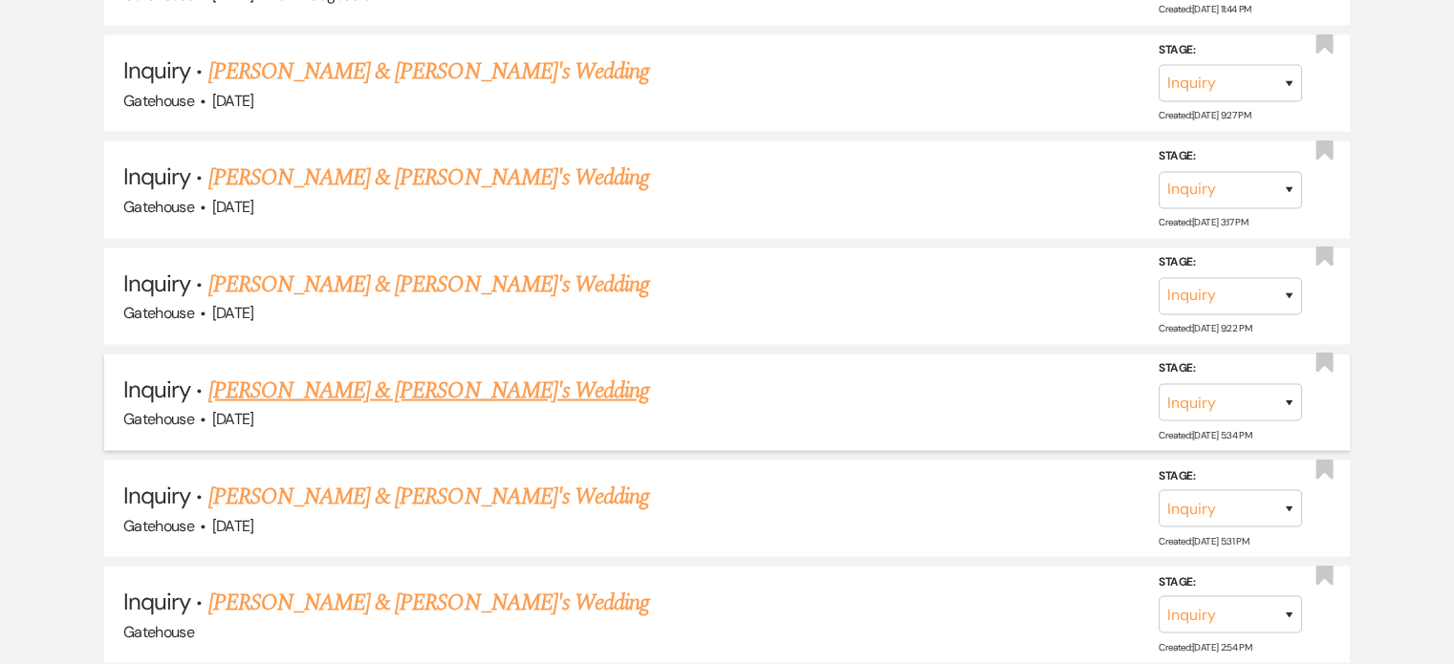
click at [453, 374] on link "[PERSON_NAME] & [PERSON_NAME]'s Wedding" at bounding box center [429, 391] width 442 height 34
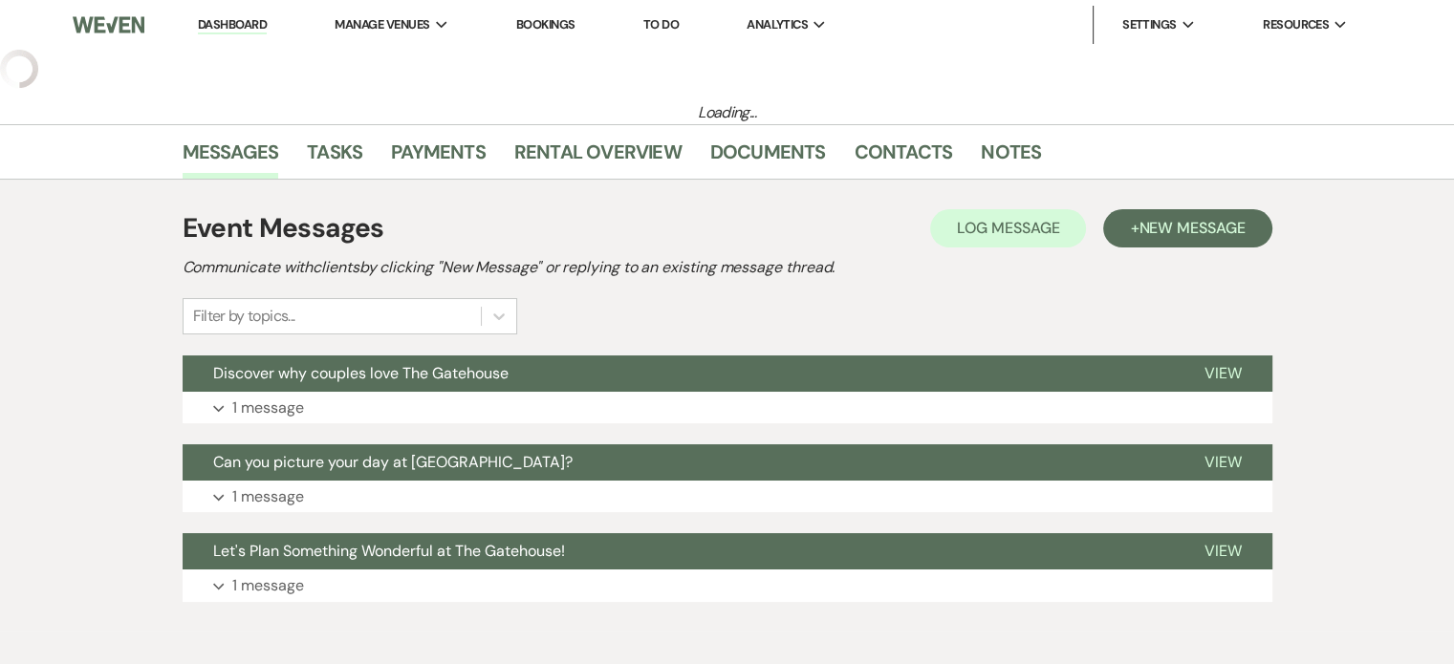
select select "15"
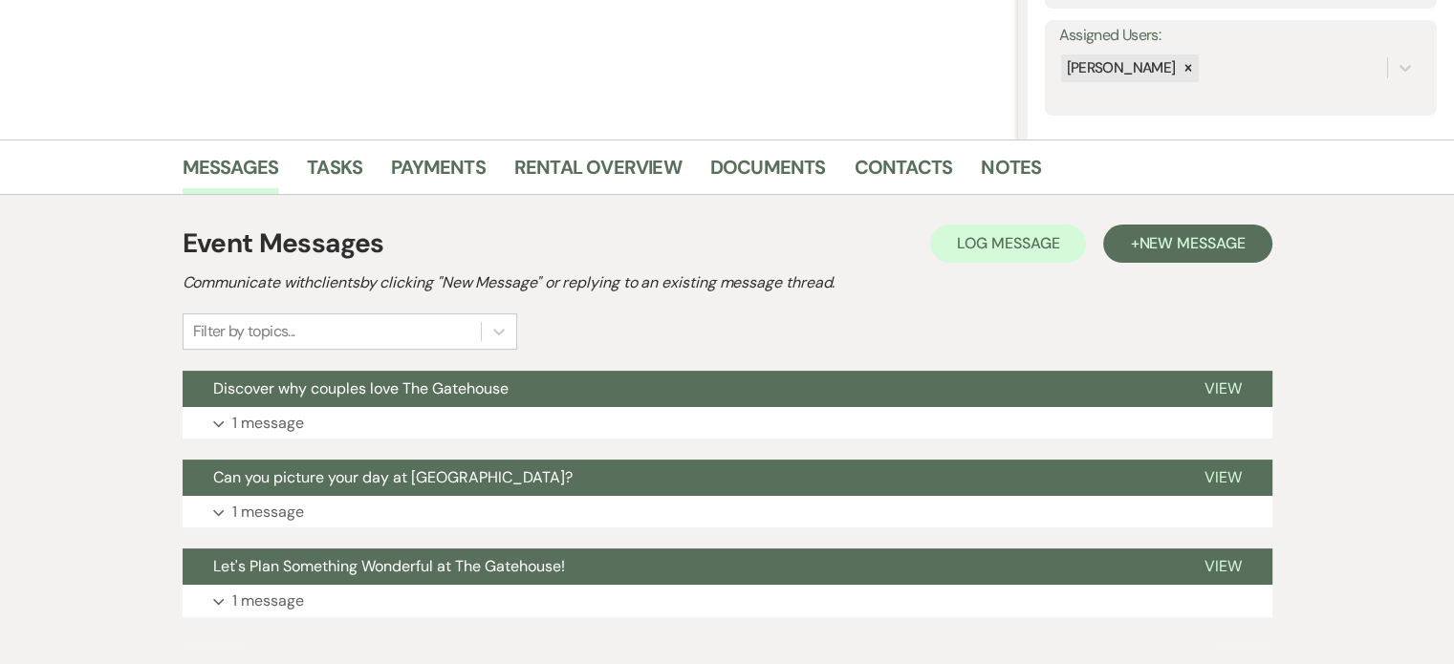
scroll to position [382, 0]
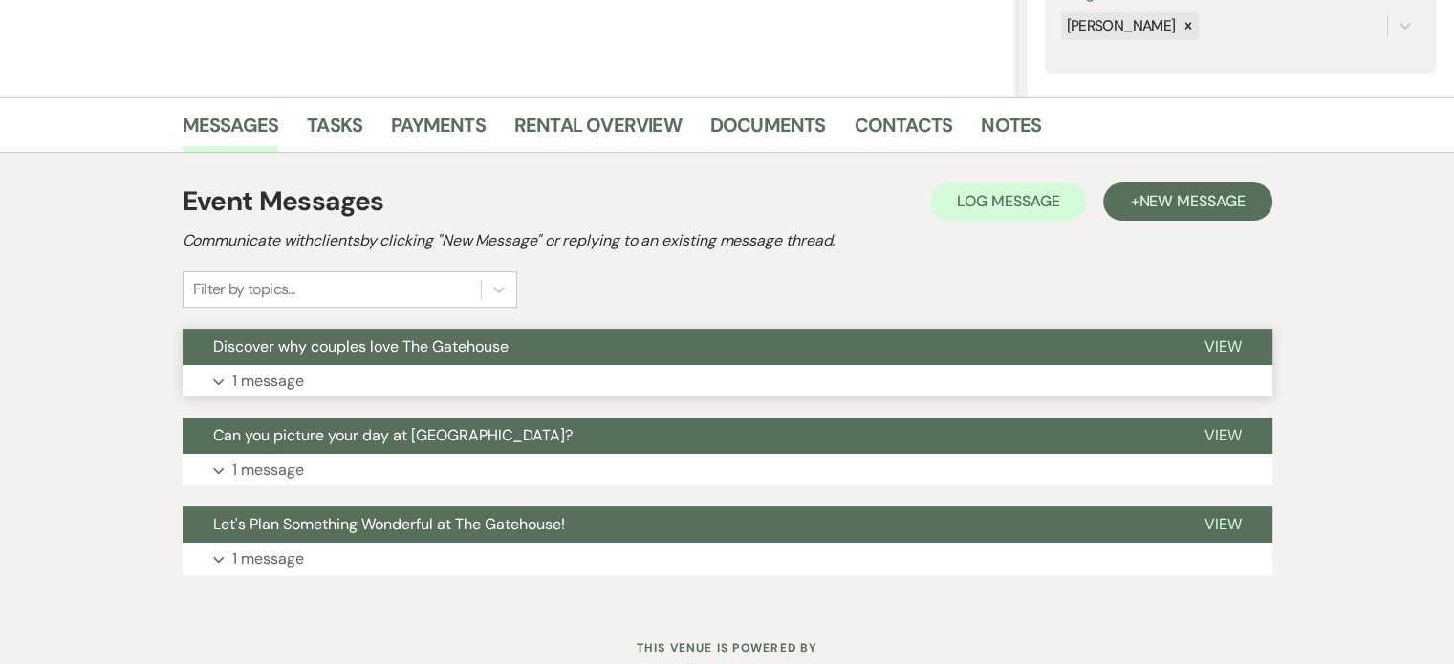
click at [254, 375] on p "1 message" at bounding box center [268, 381] width 72 height 25
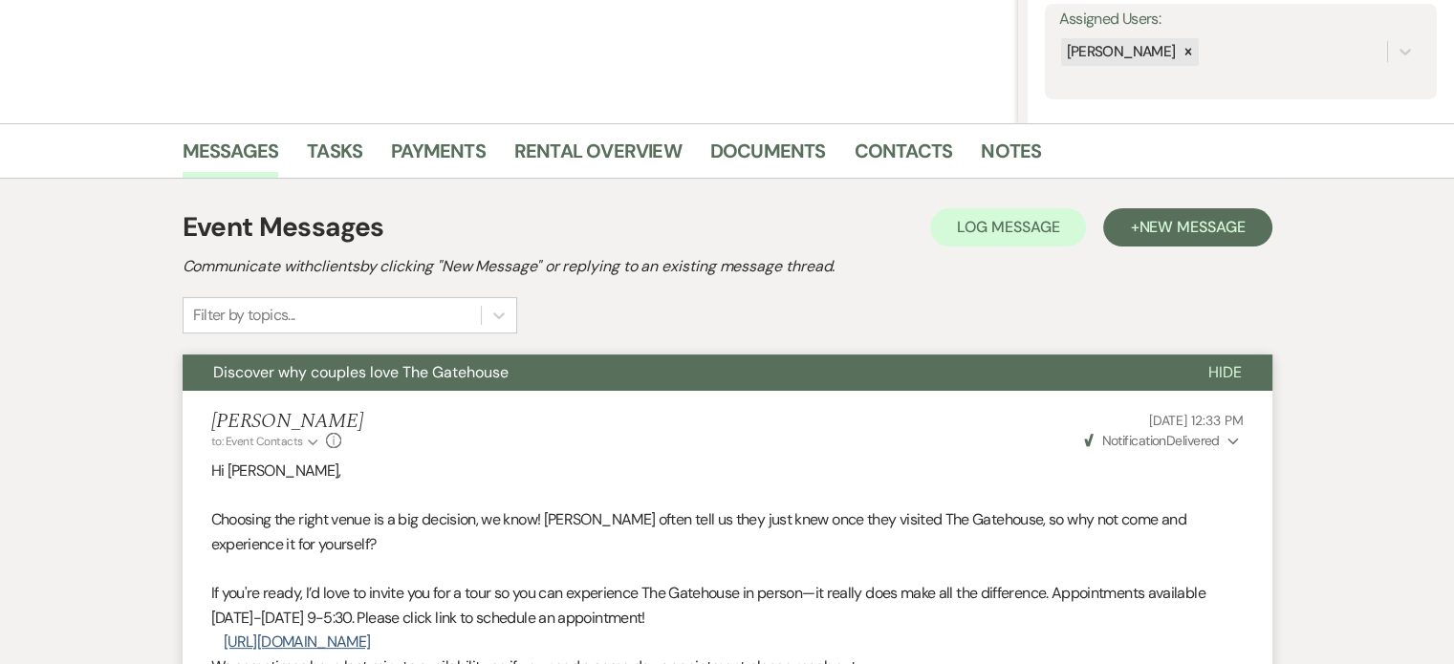
scroll to position [287, 0]
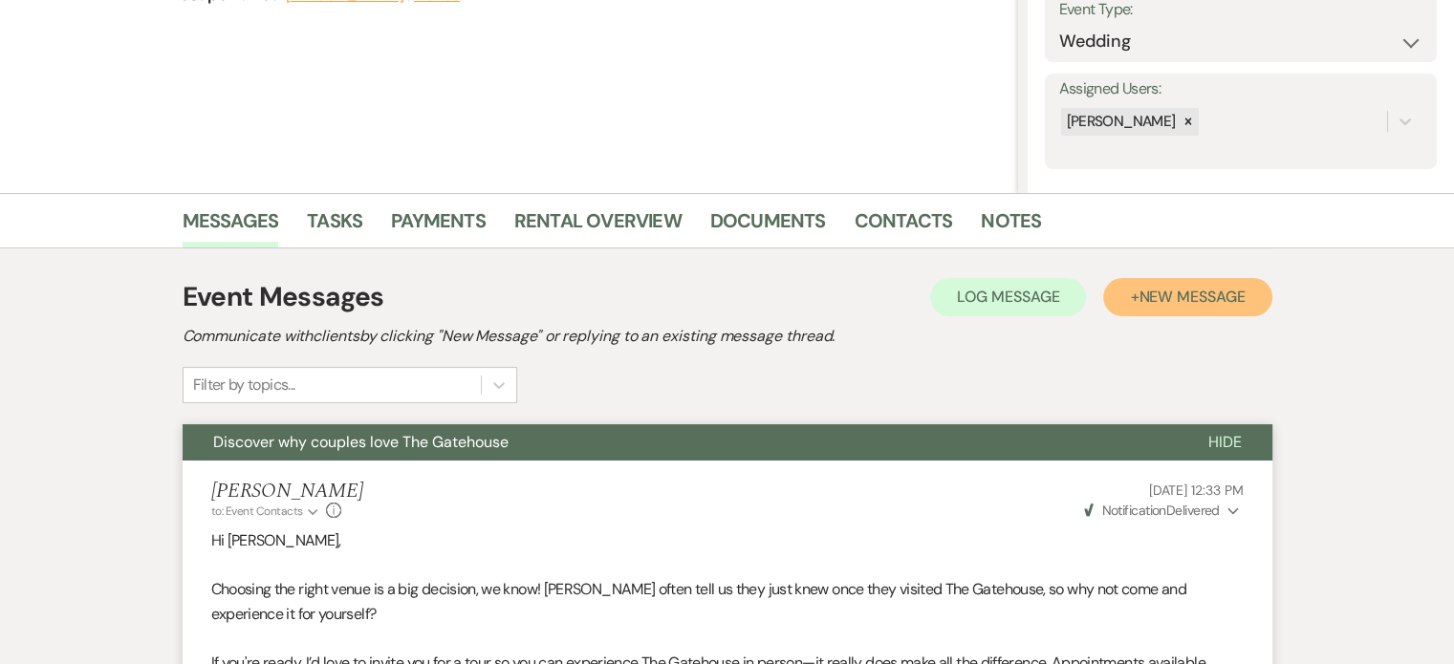
click at [1195, 292] on span "New Message" at bounding box center [1192, 297] width 106 height 20
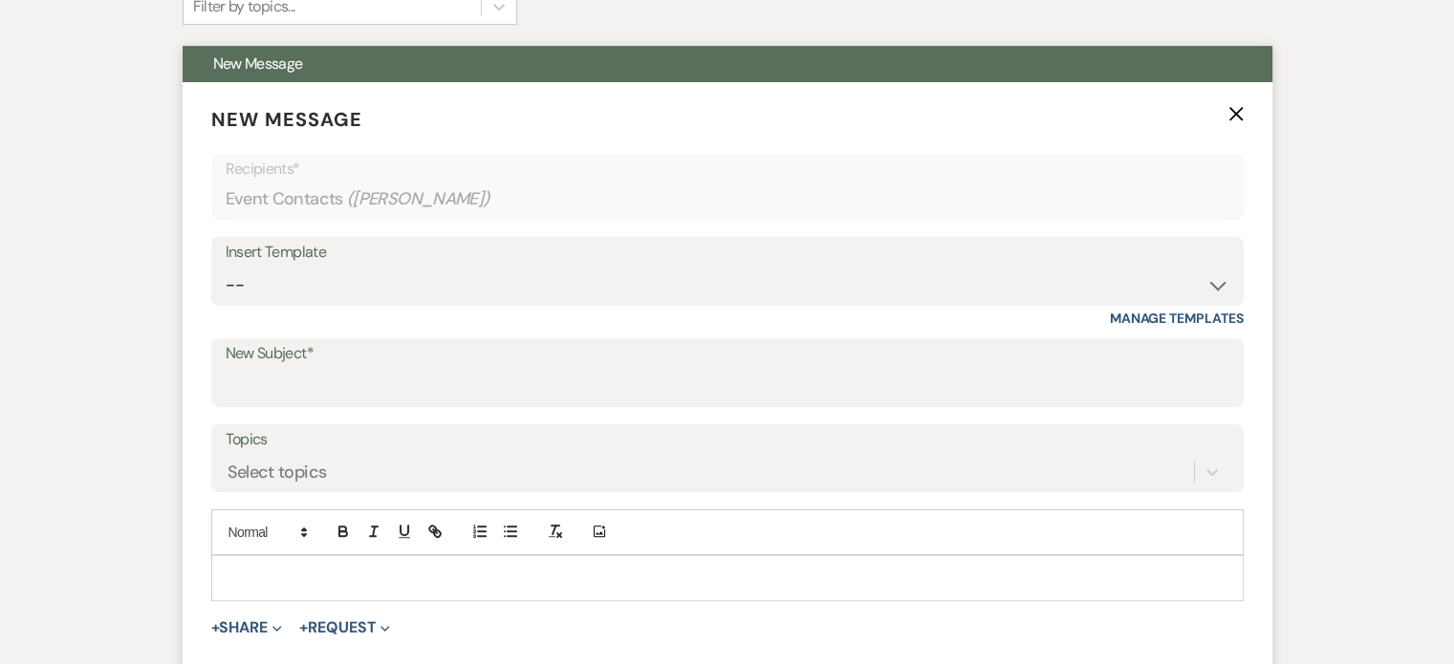
scroll to position [669, 0]
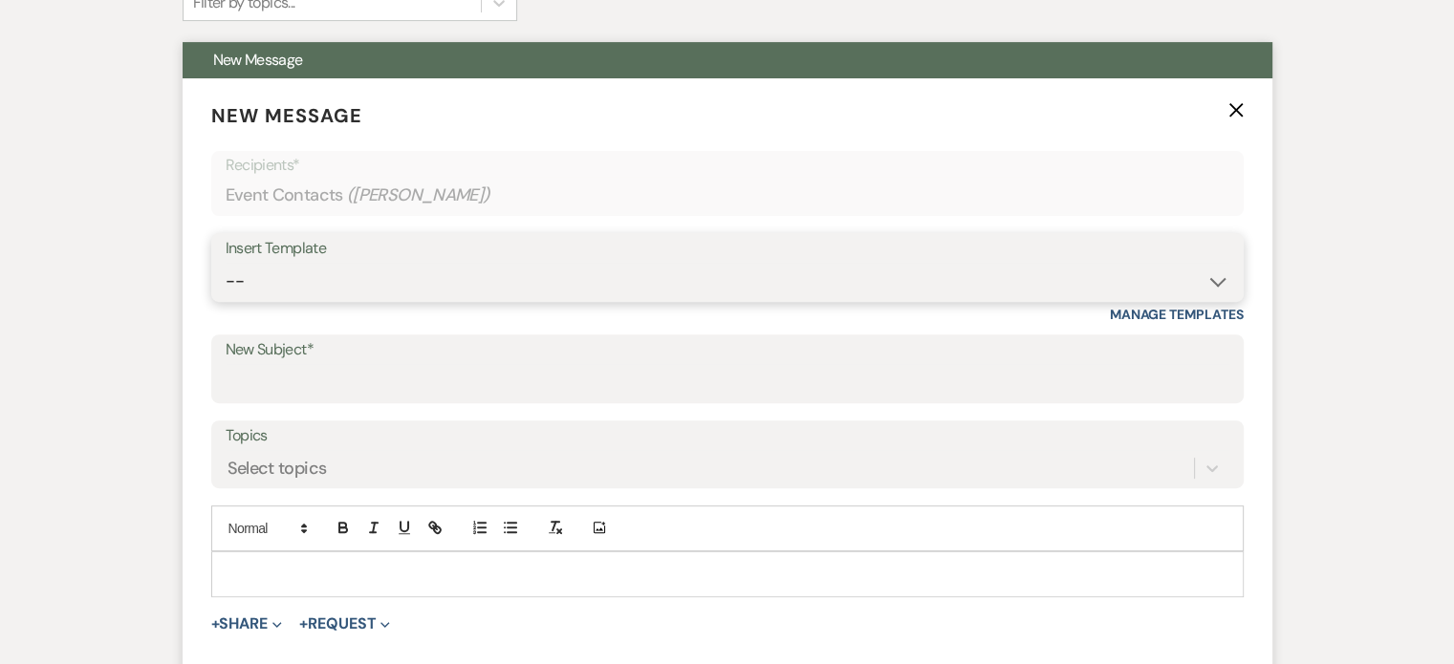
click at [313, 272] on select "-- Tour Request Response Proposal 6-9 Month Check-in Happy 1 Month Anniversary!…" at bounding box center [728, 281] width 1004 height 37
select select "6138"
click at [226, 263] on select "-- Tour Request Response Proposal 6-9 Month Check-in Happy 1 Month Anniversary!…" at bounding box center [728, 281] width 1004 height 37
type input "Is choosing your venue still on your to do list?"
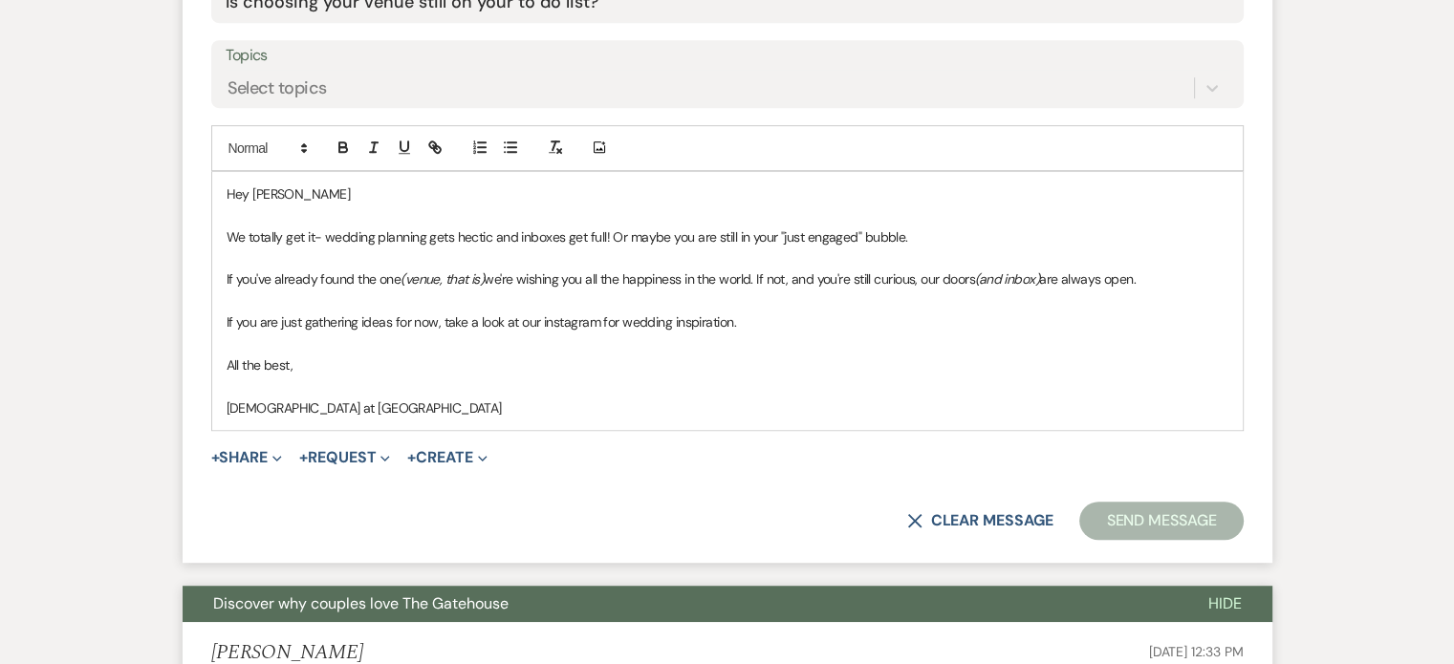
scroll to position [1052, 0]
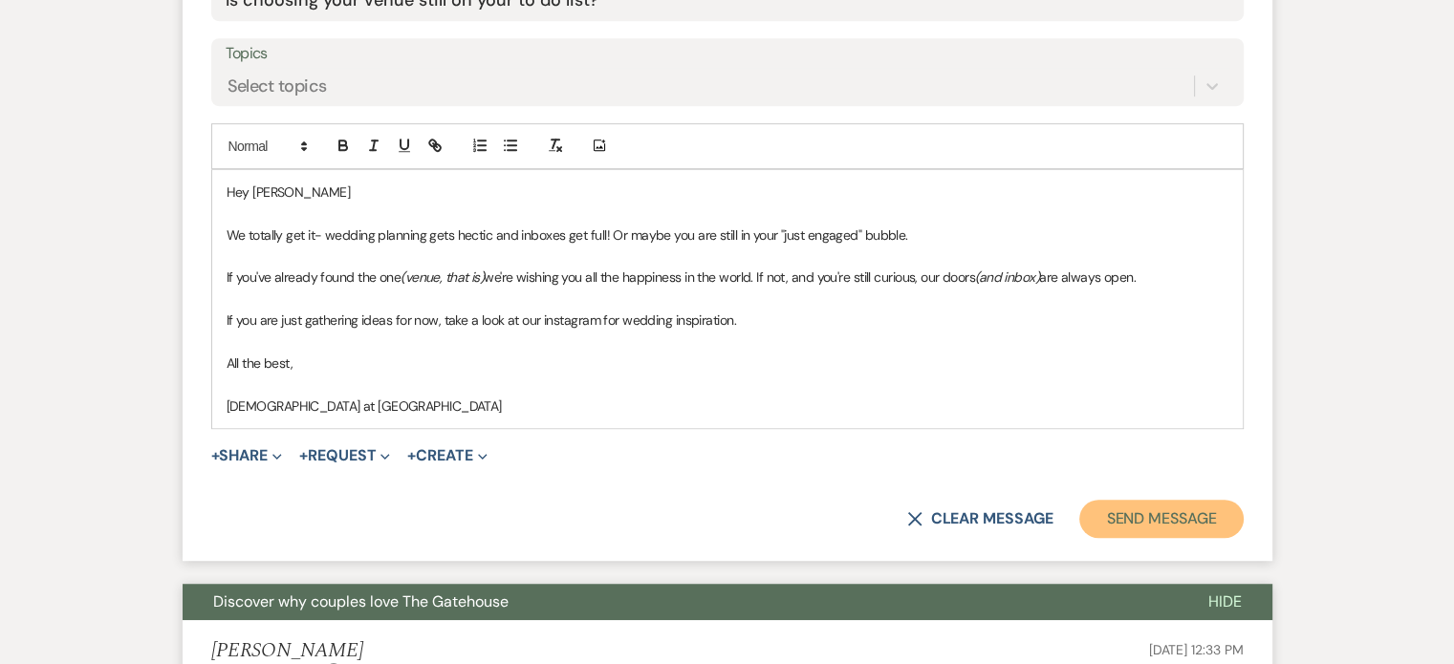
click at [1182, 511] on button "Send Message" at bounding box center [1160, 519] width 163 height 38
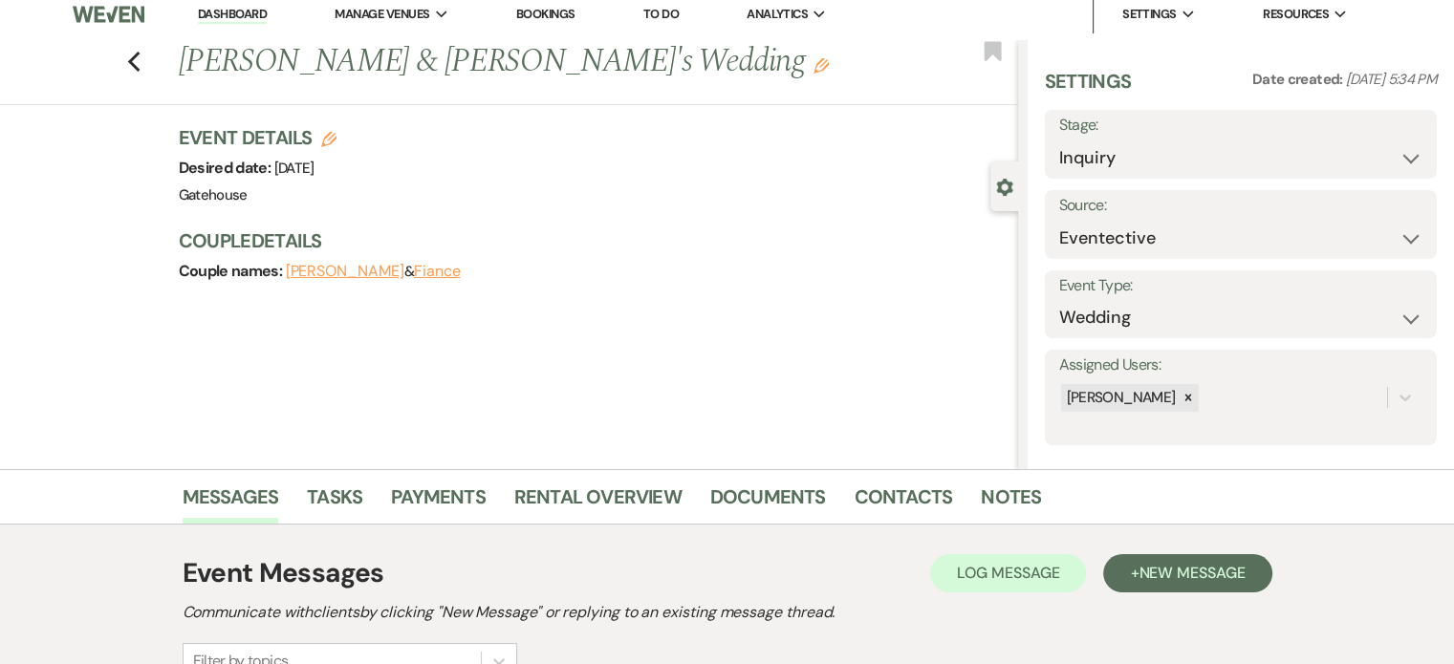
scroll to position [0, 0]
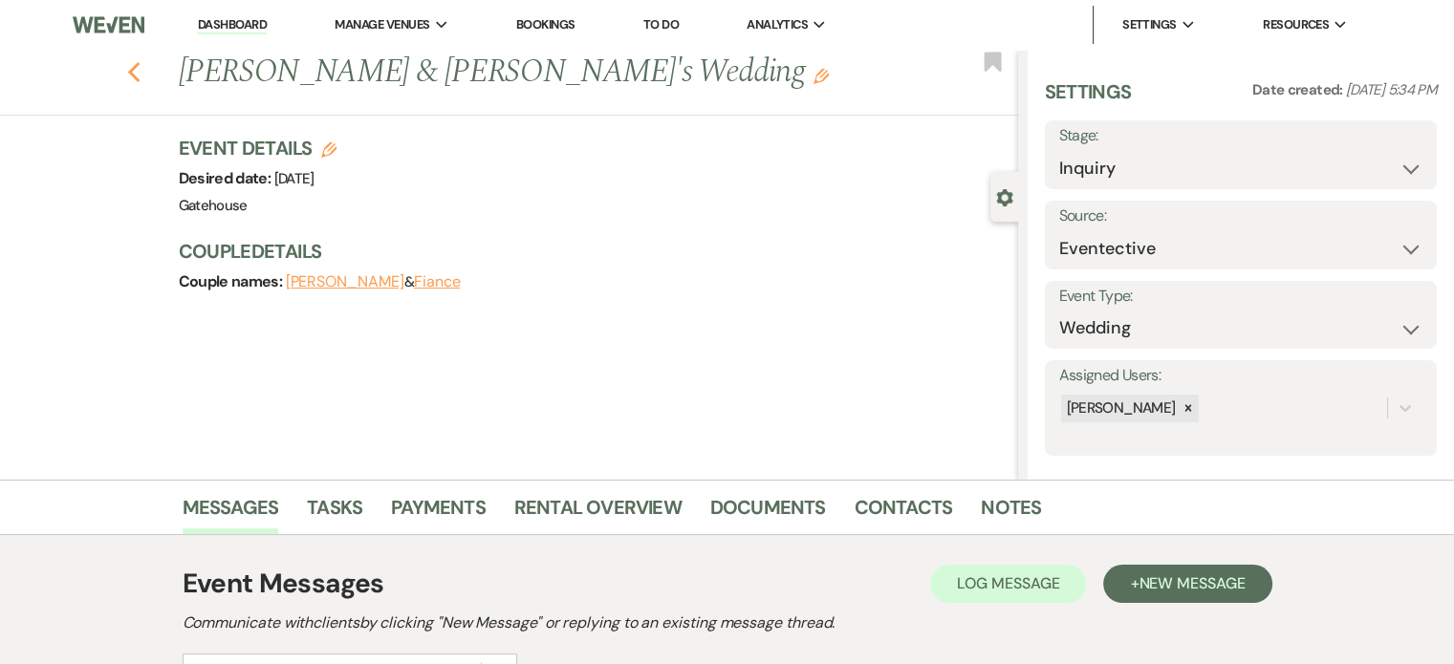
click at [141, 74] on icon "Previous" at bounding box center [134, 72] width 14 height 23
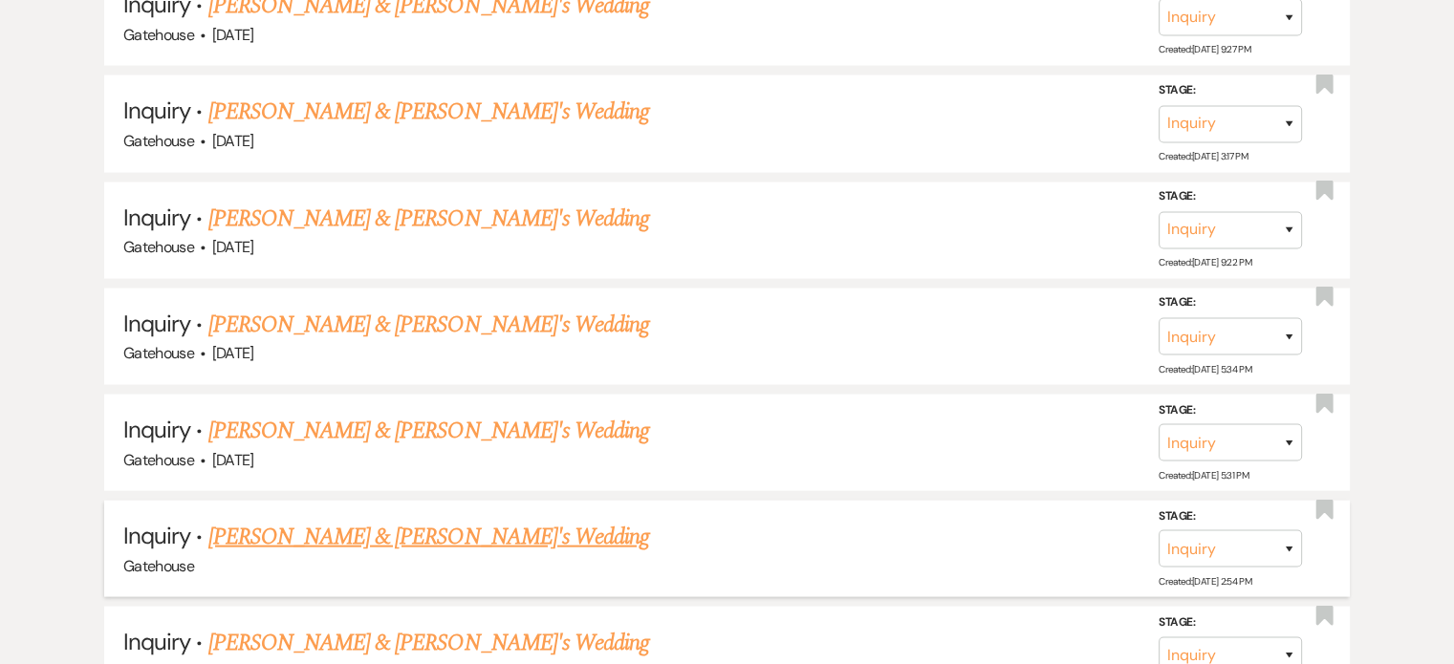
scroll to position [4015, 0]
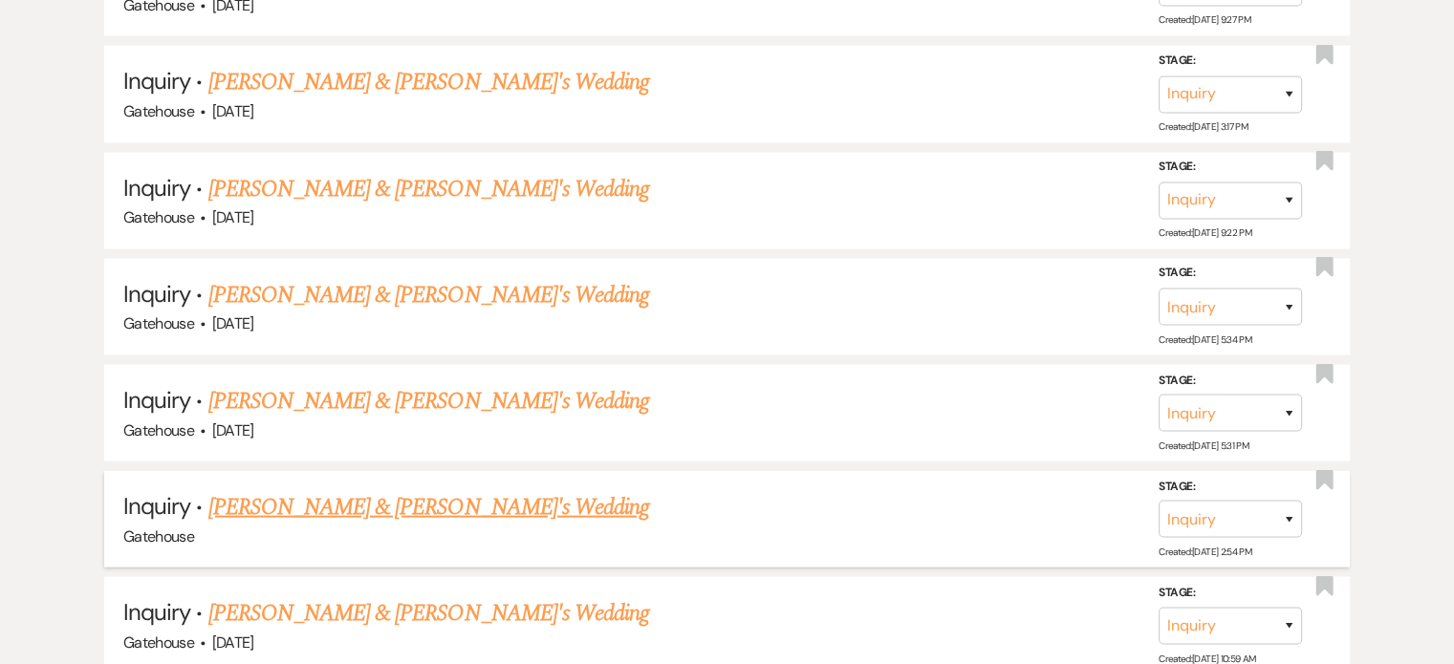
click at [272, 490] on link "[PERSON_NAME] & [PERSON_NAME]'s Wedding" at bounding box center [429, 507] width 442 height 34
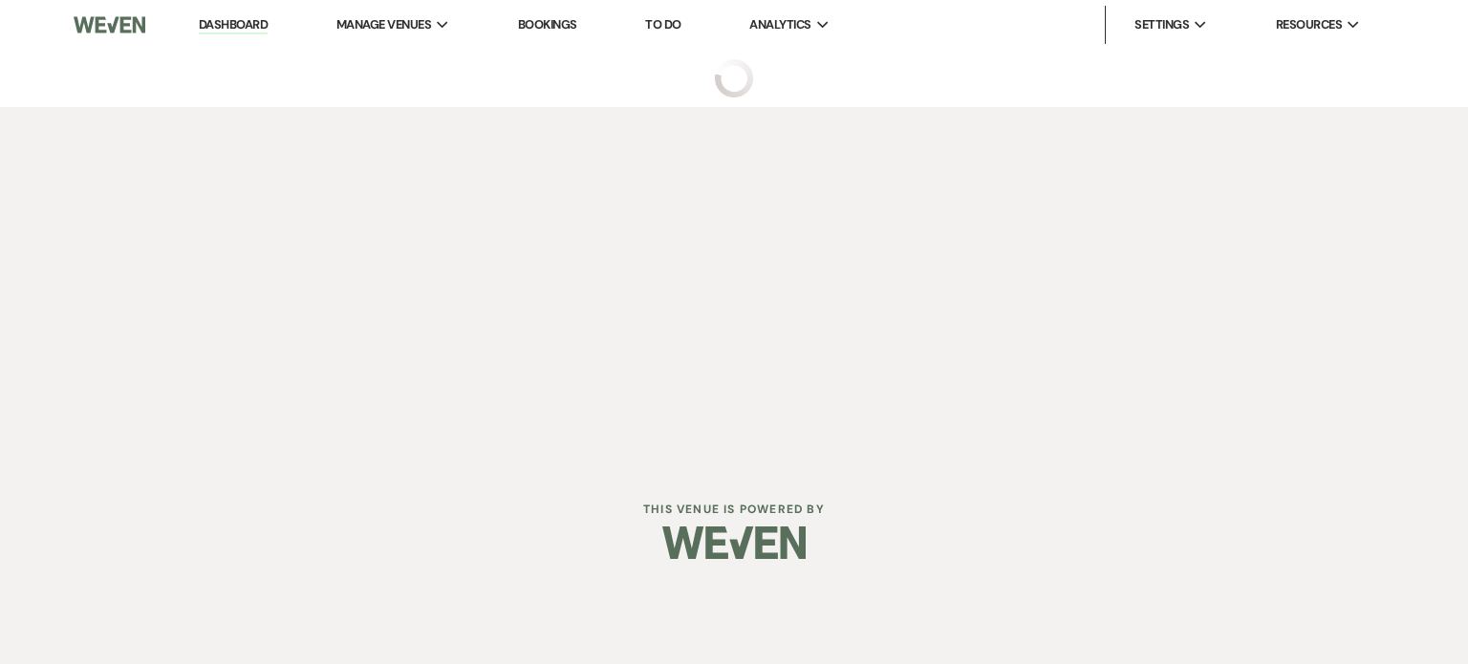
select select "3"
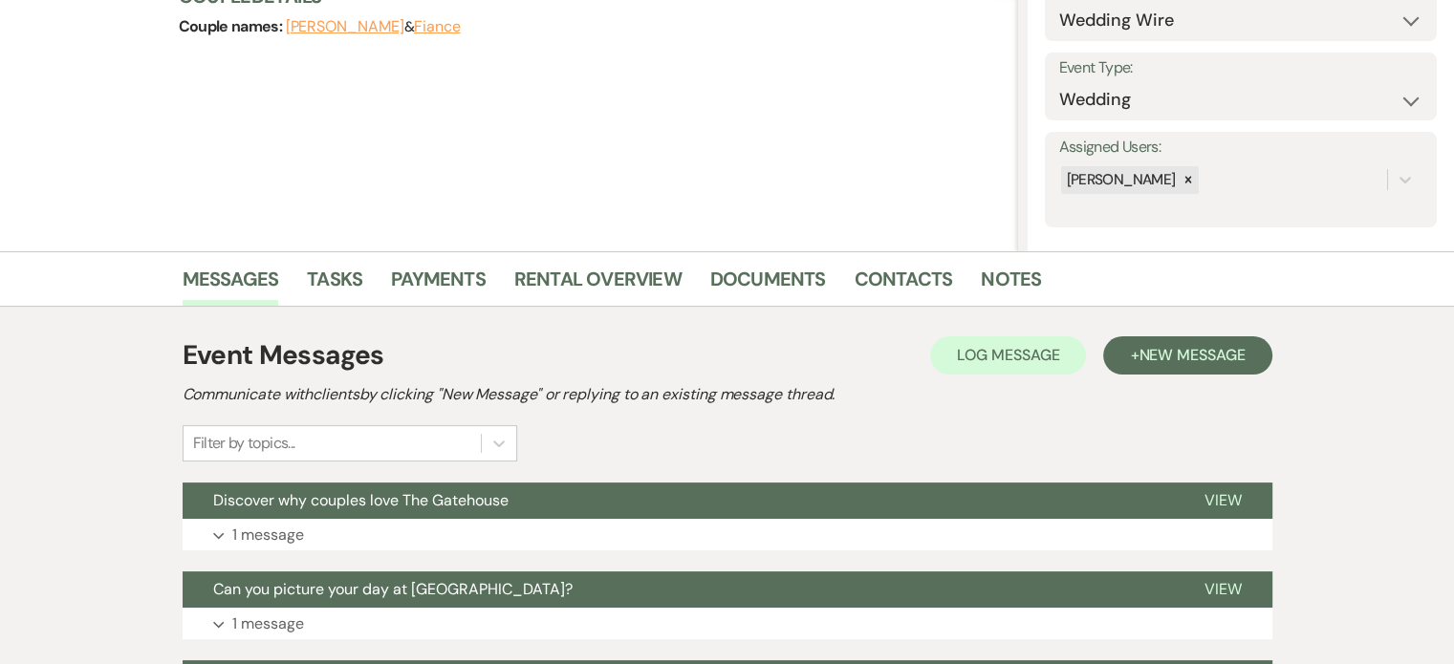
scroll to position [287, 0]
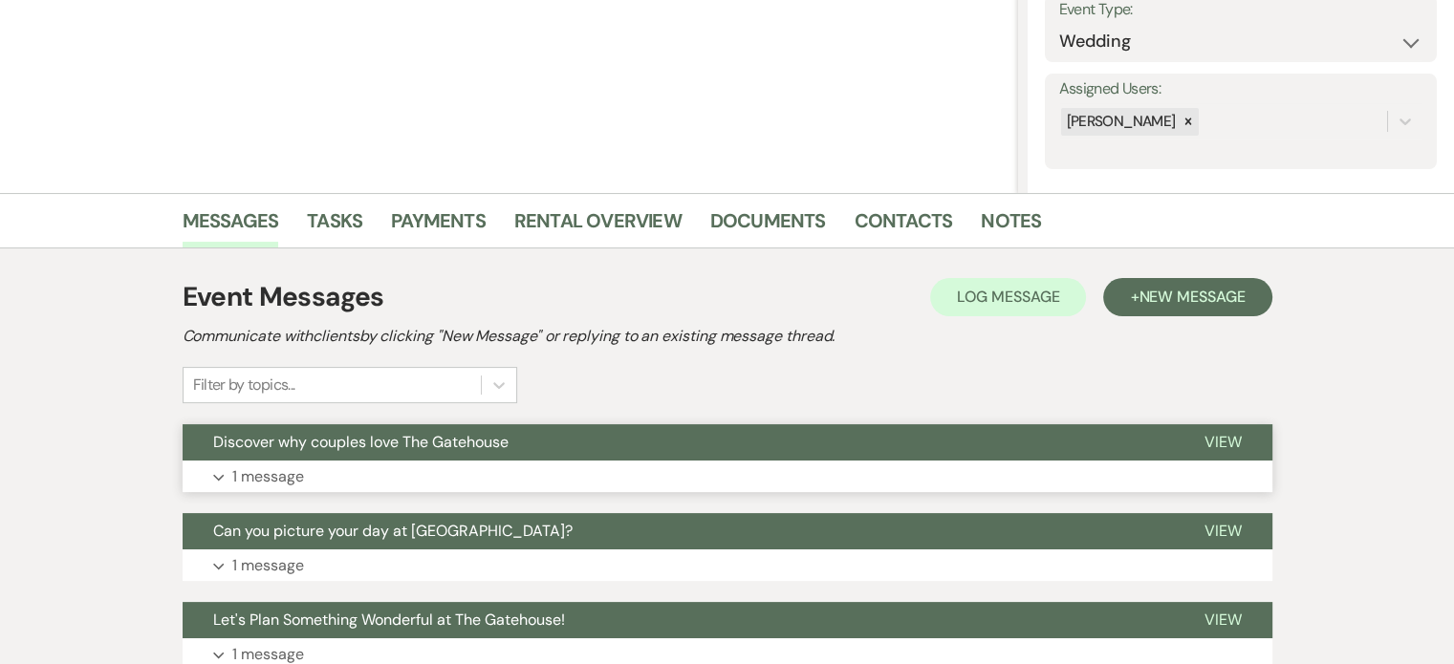
click at [249, 466] on p "1 message" at bounding box center [268, 477] width 72 height 25
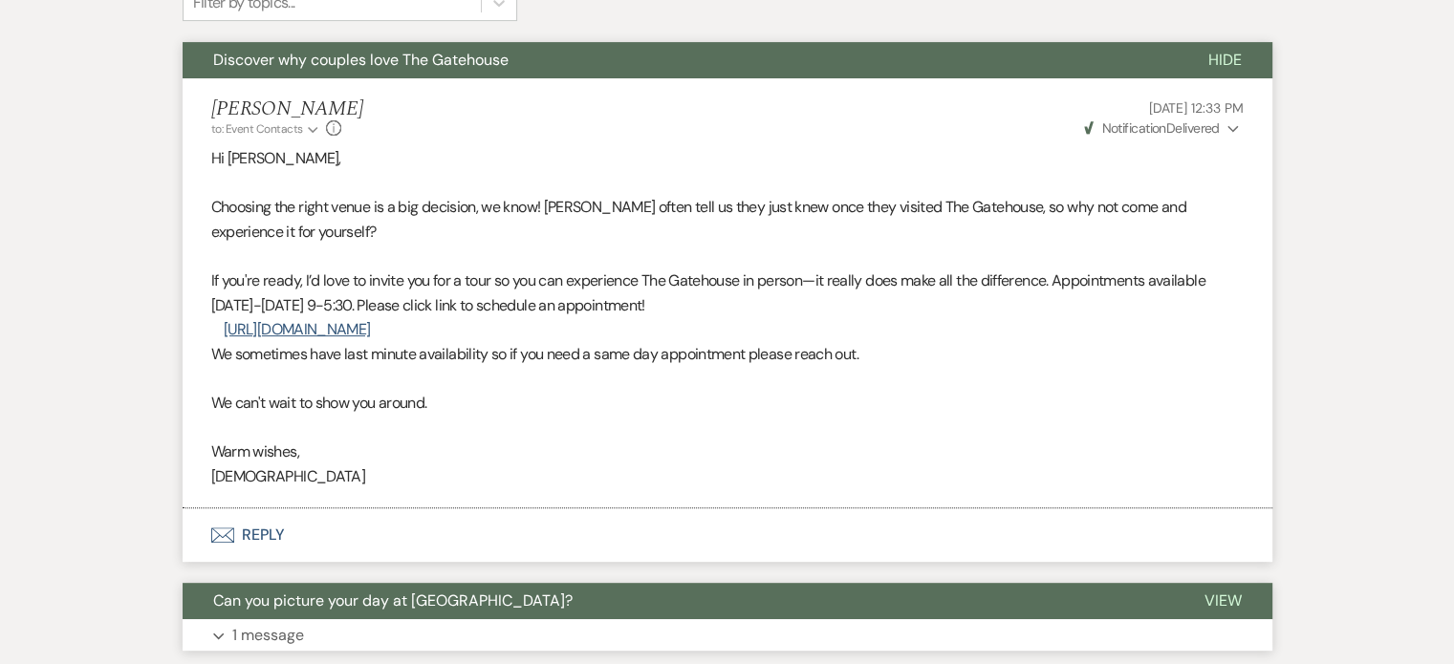
scroll to position [765, 0]
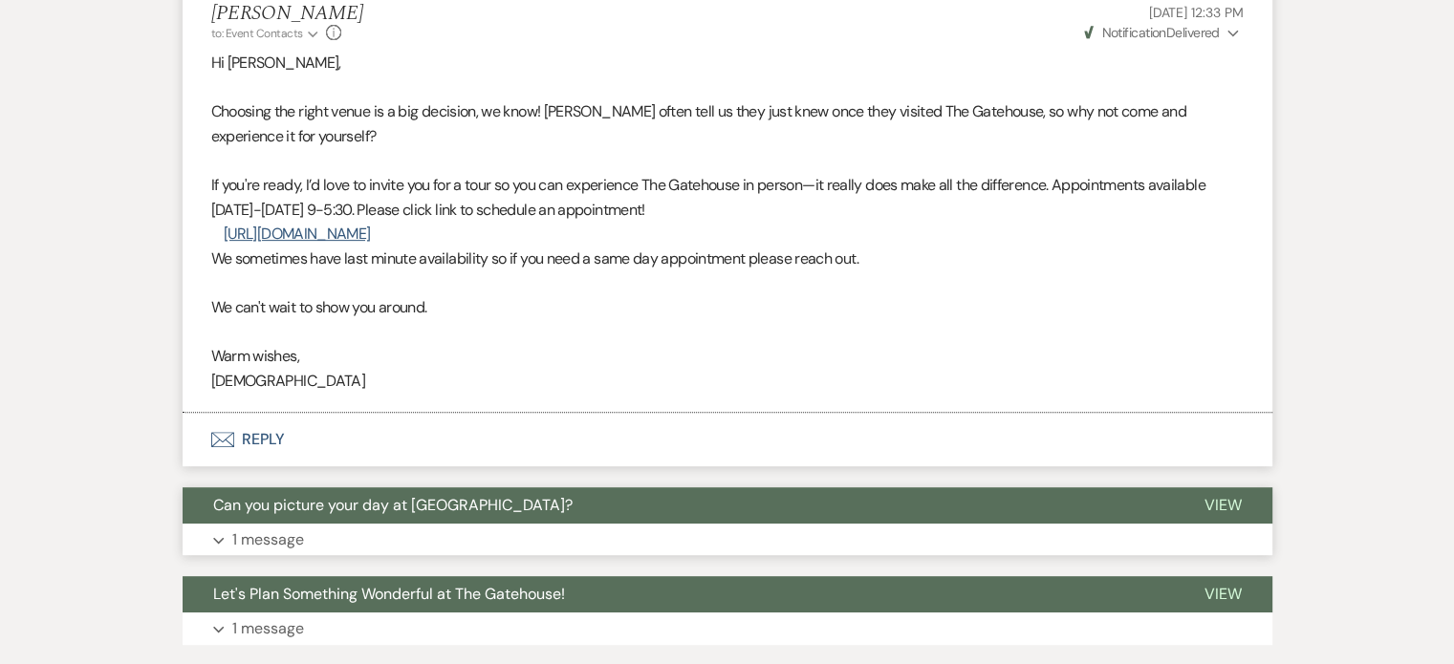
click at [267, 534] on p "1 message" at bounding box center [268, 540] width 72 height 25
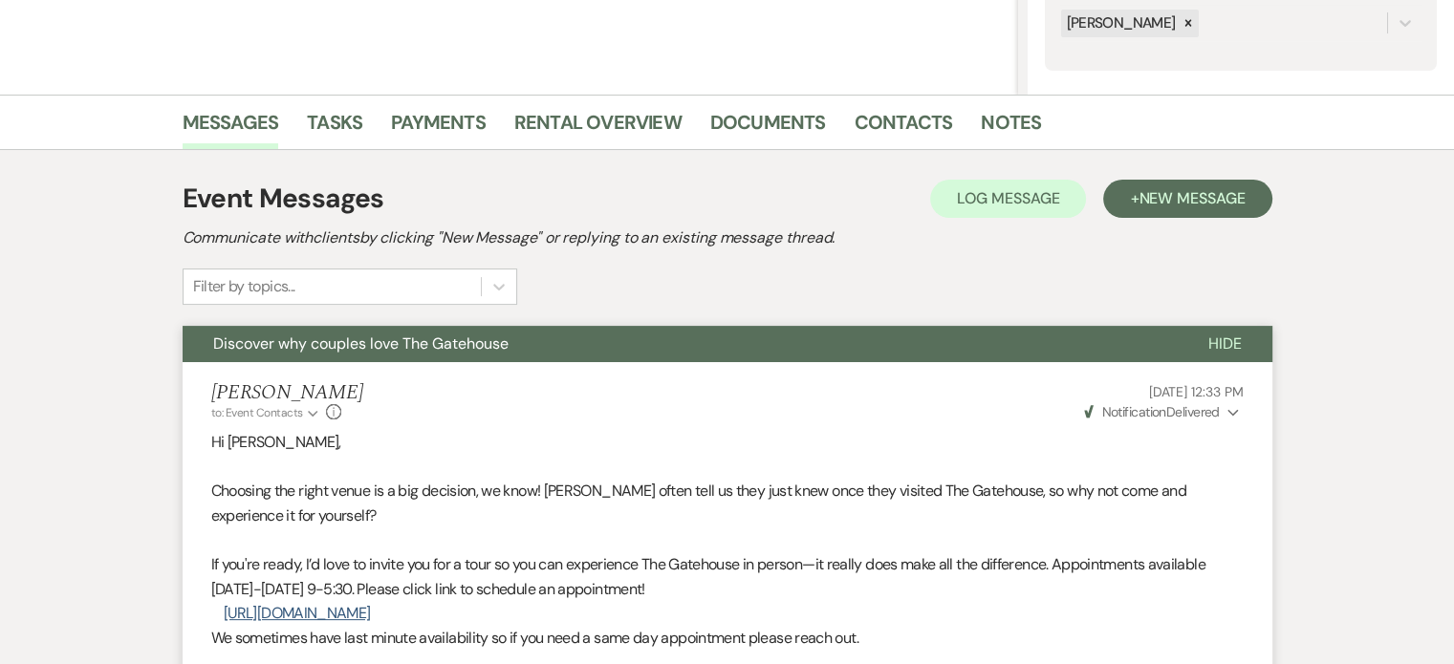
scroll to position [382, 0]
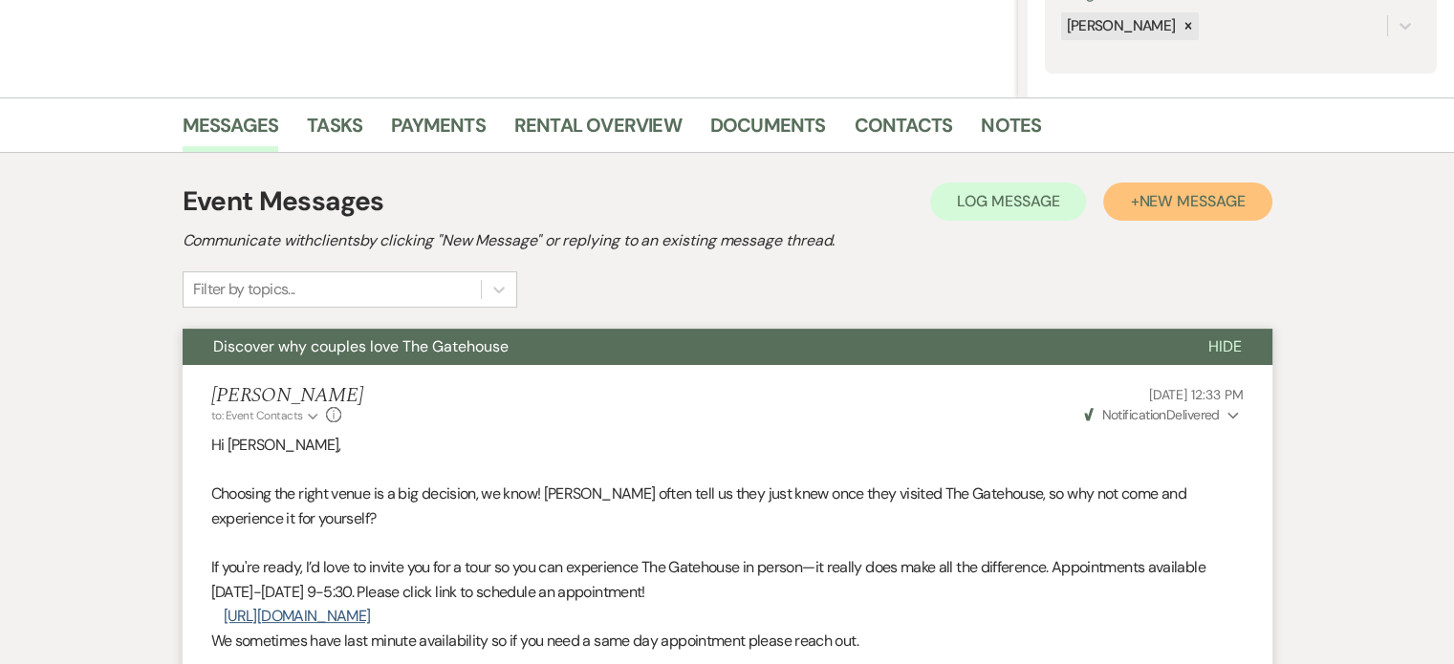
click at [1156, 209] on span "New Message" at bounding box center [1192, 201] width 106 height 20
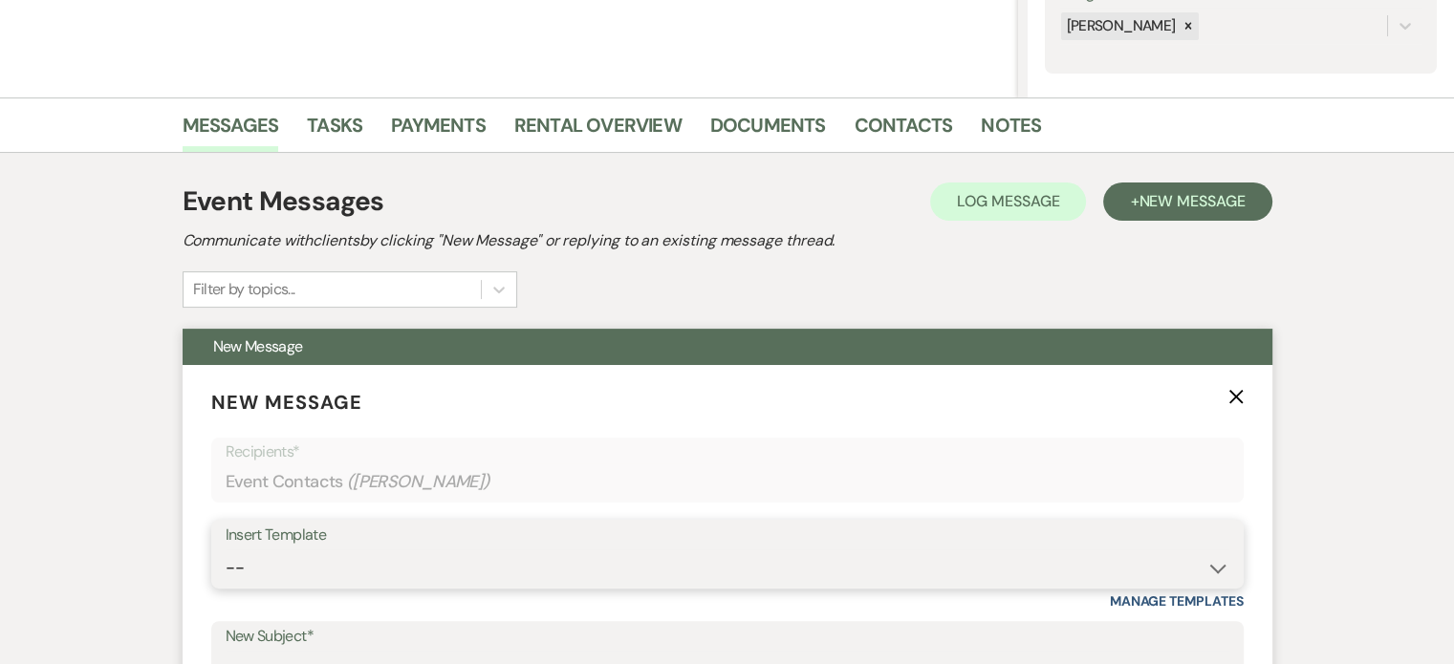
click at [439, 564] on select "-- Tour Request Response Proposal 6-9 Month Check-in Happy 1 Month Anniversary!…" at bounding box center [728, 568] width 1004 height 37
select select "6138"
click at [226, 550] on select "-- Tour Request Response Proposal 6-9 Month Check-in Happy 1 Month Anniversary!…" at bounding box center [728, 568] width 1004 height 37
type input "Is choosing your venue still on your to do list?"
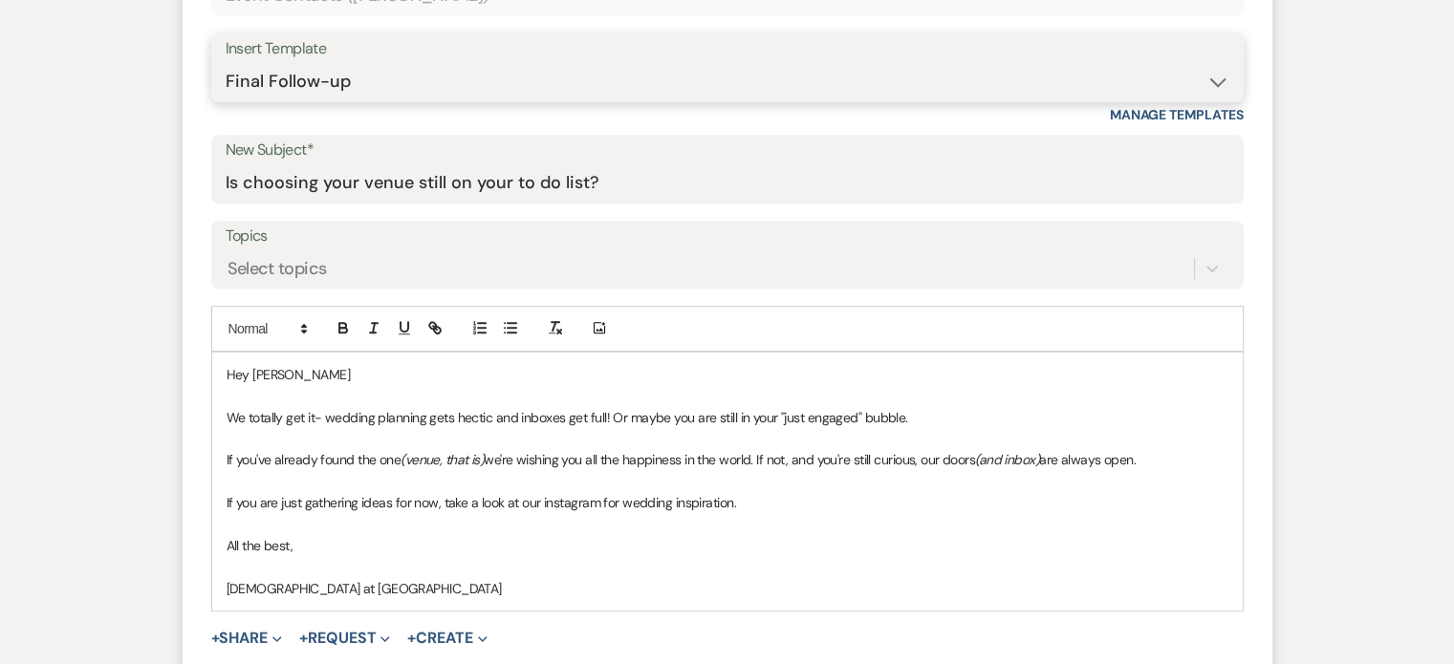
scroll to position [1147, 0]
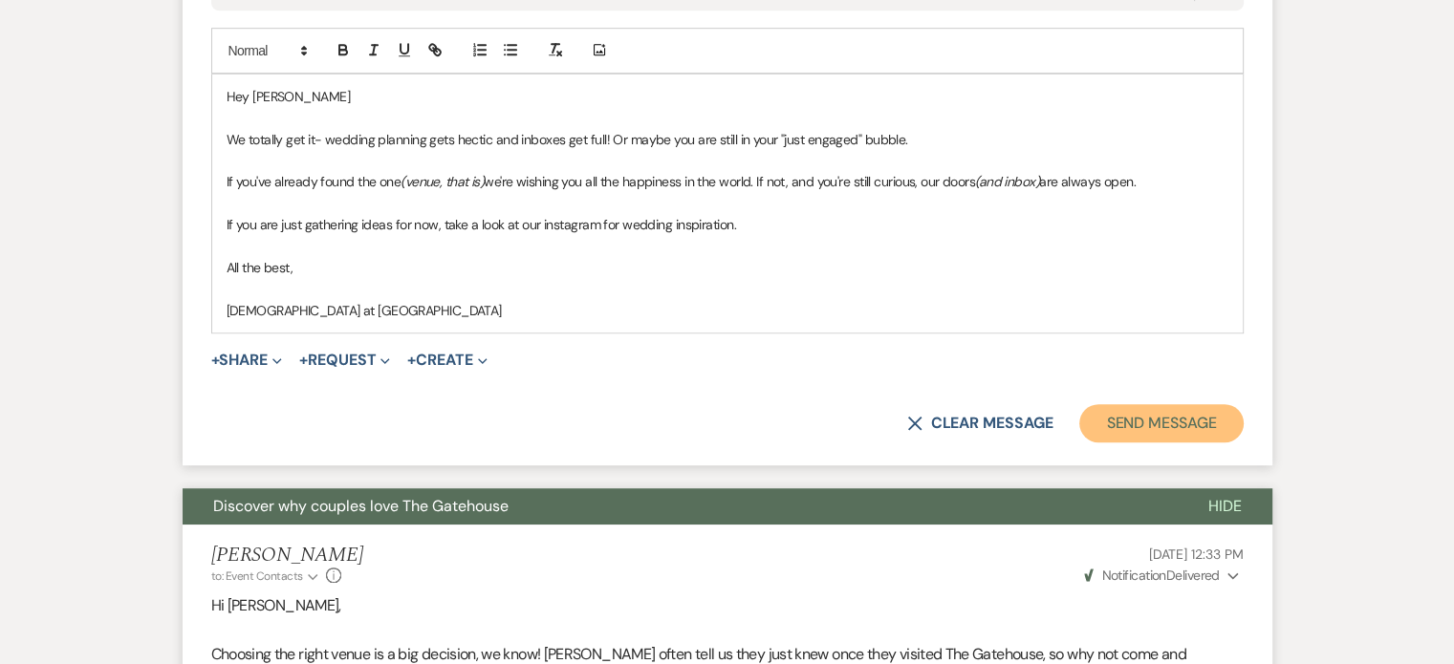
click at [1185, 417] on button "Send Message" at bounding box center [1160, 423] width 163 height 38
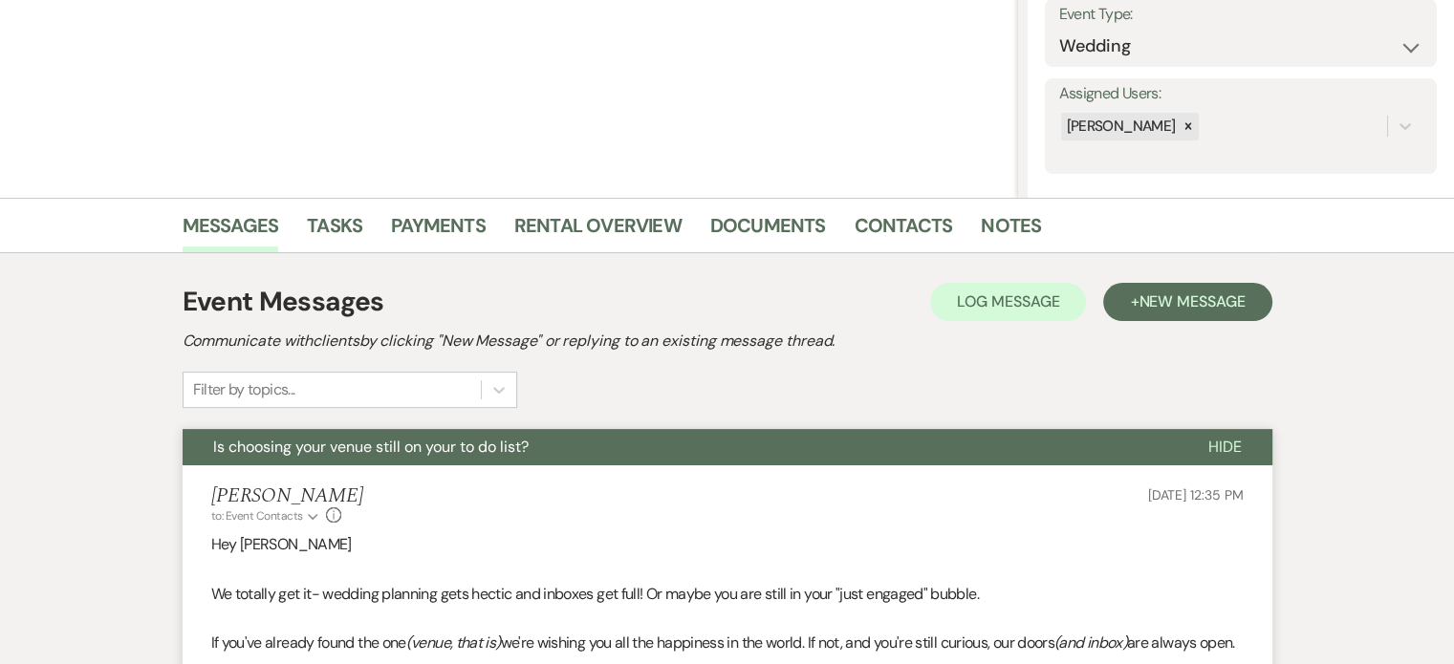
scroll to position [55, 0]
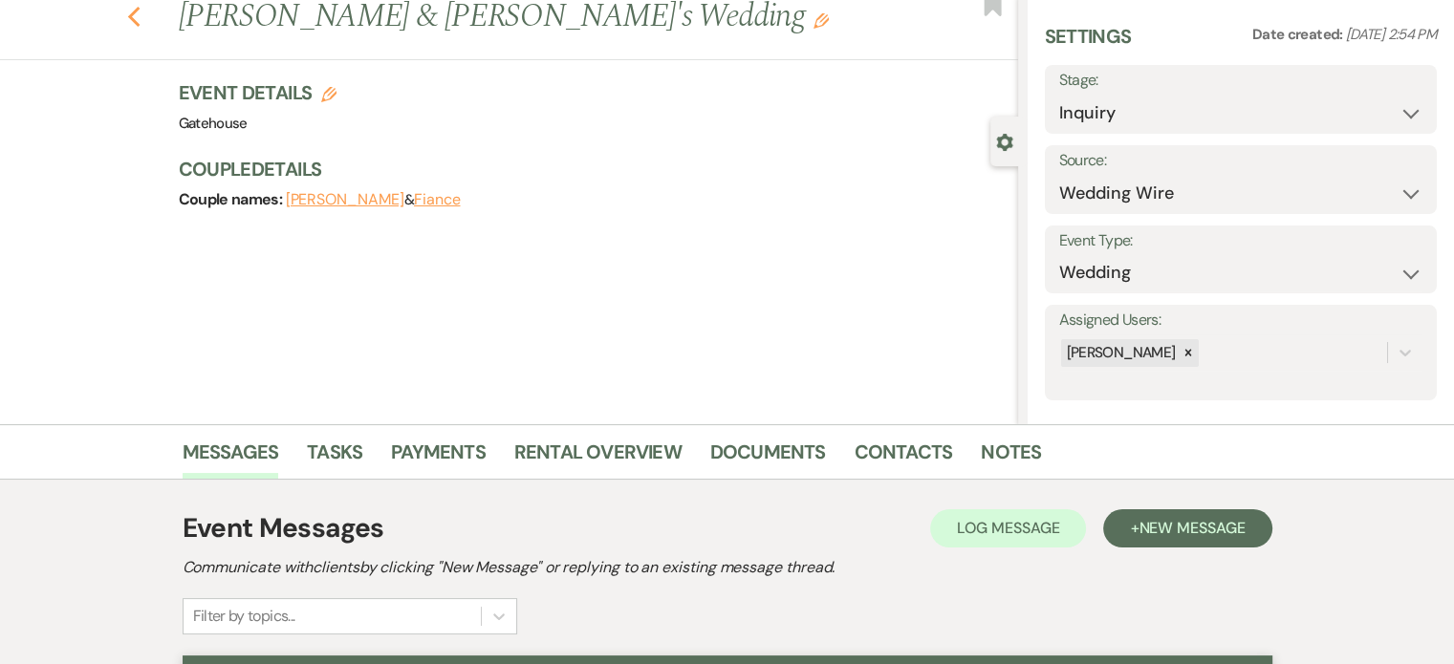
click at [141, 17] on icon "Previous" at bounding box center [134, 17] width 14 height 23
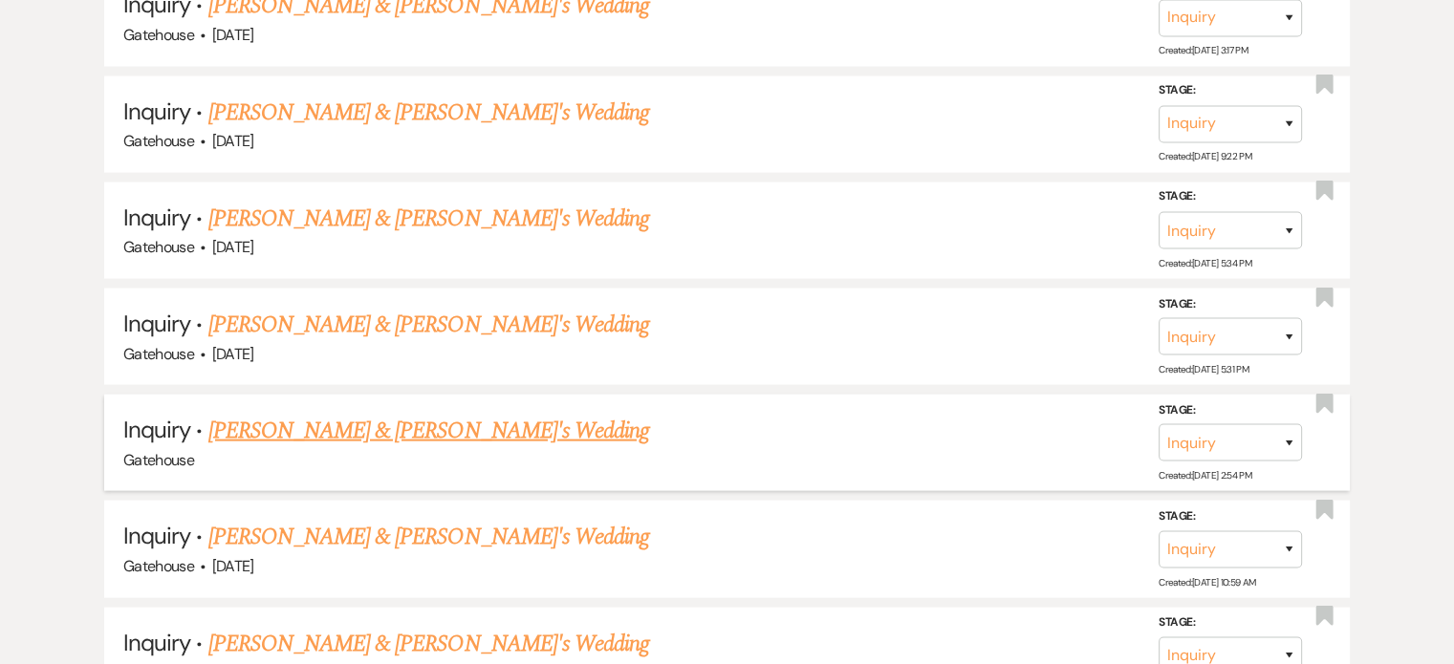
scroll to position [4207, 0]
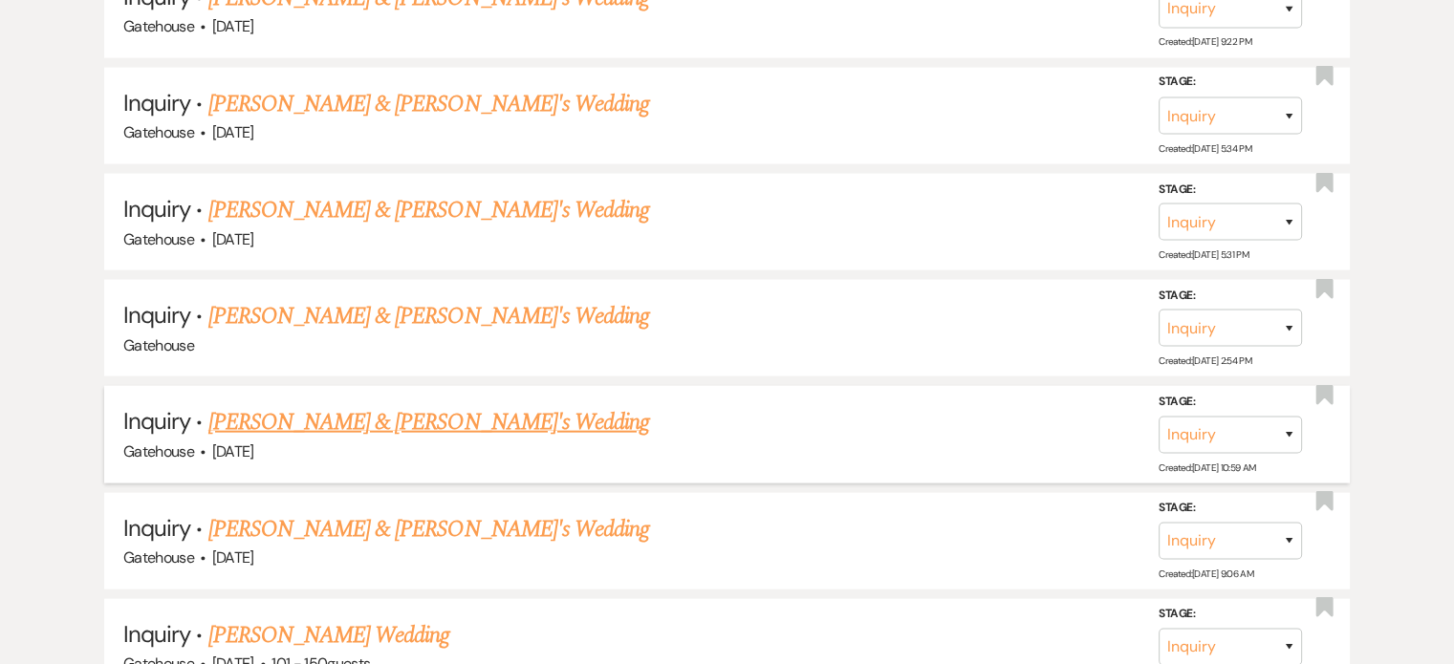
click at [415, 405] on link "[PERSON_NAME] & [PERSON_NAME]'s Wedding" at bounding box center [429, 422] width 442 height 34
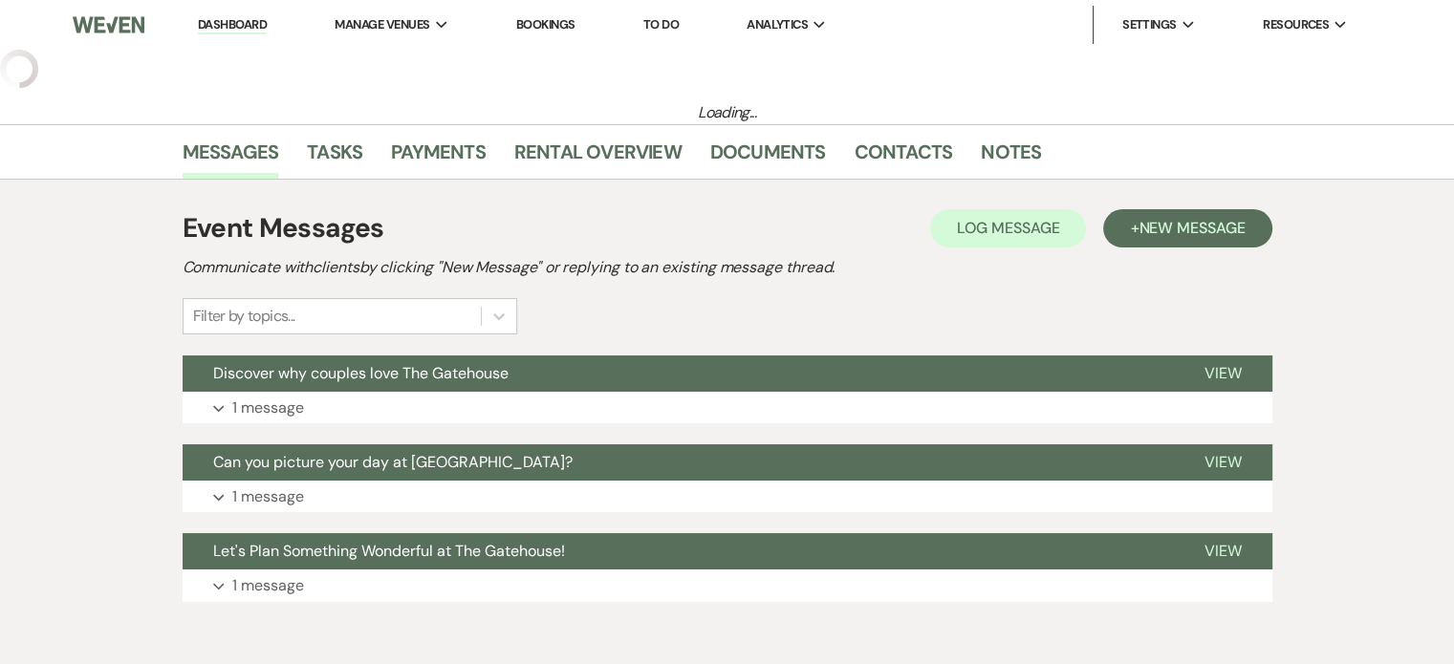
select select "5"
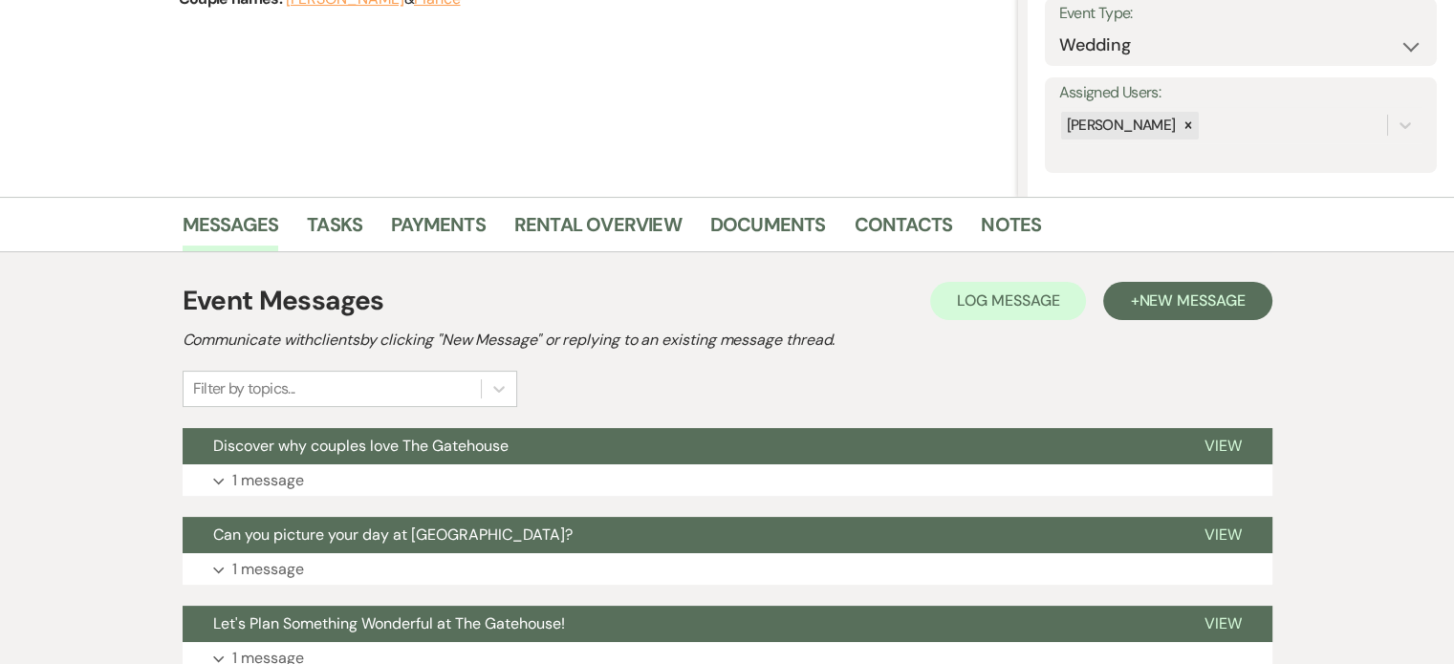
scroll to position [287, 0]
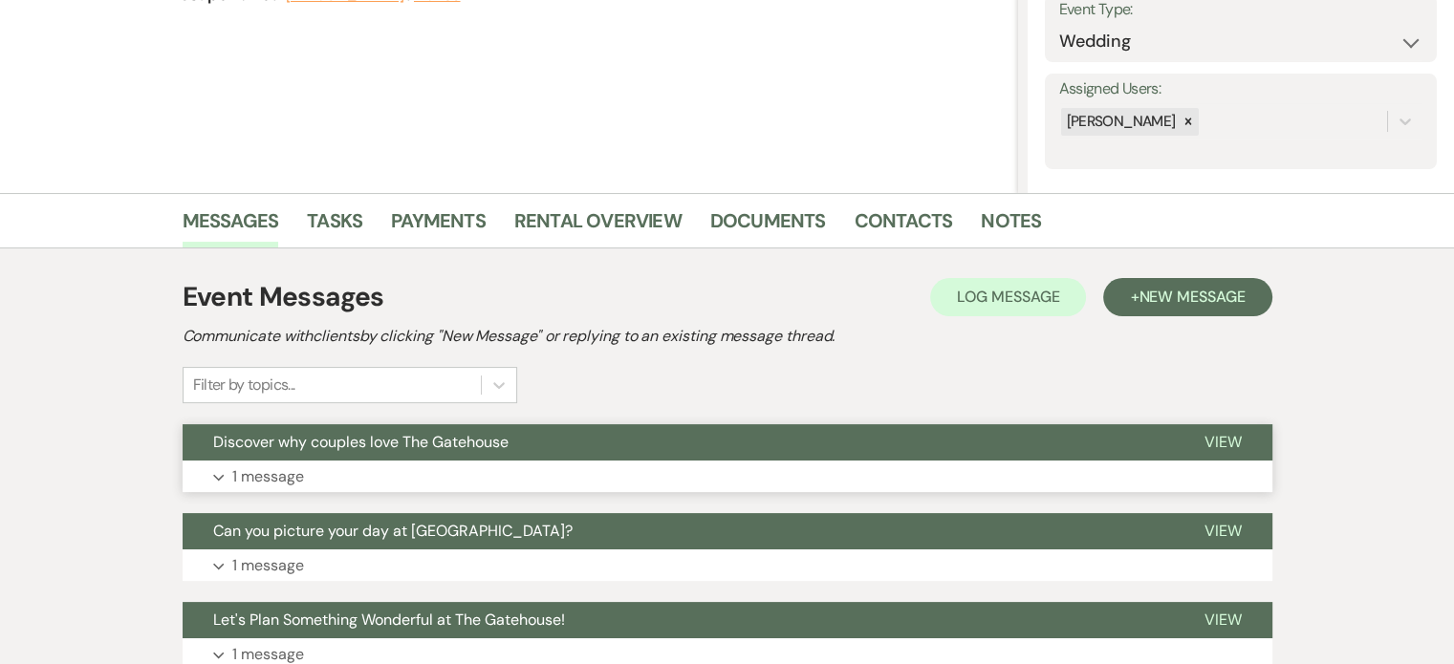
click at [274, 473] on p "1 message" at bounding box center [268, 477] width 72 height 25
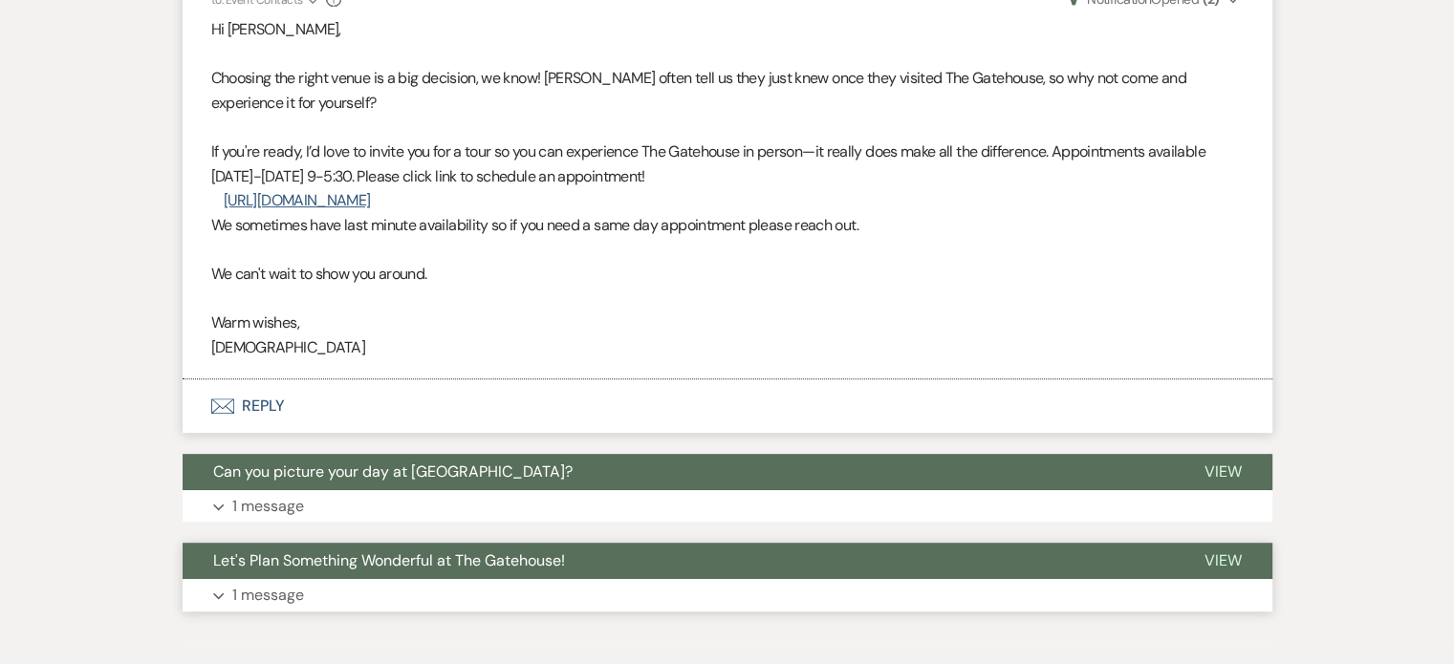
scroll to position [860, 0]
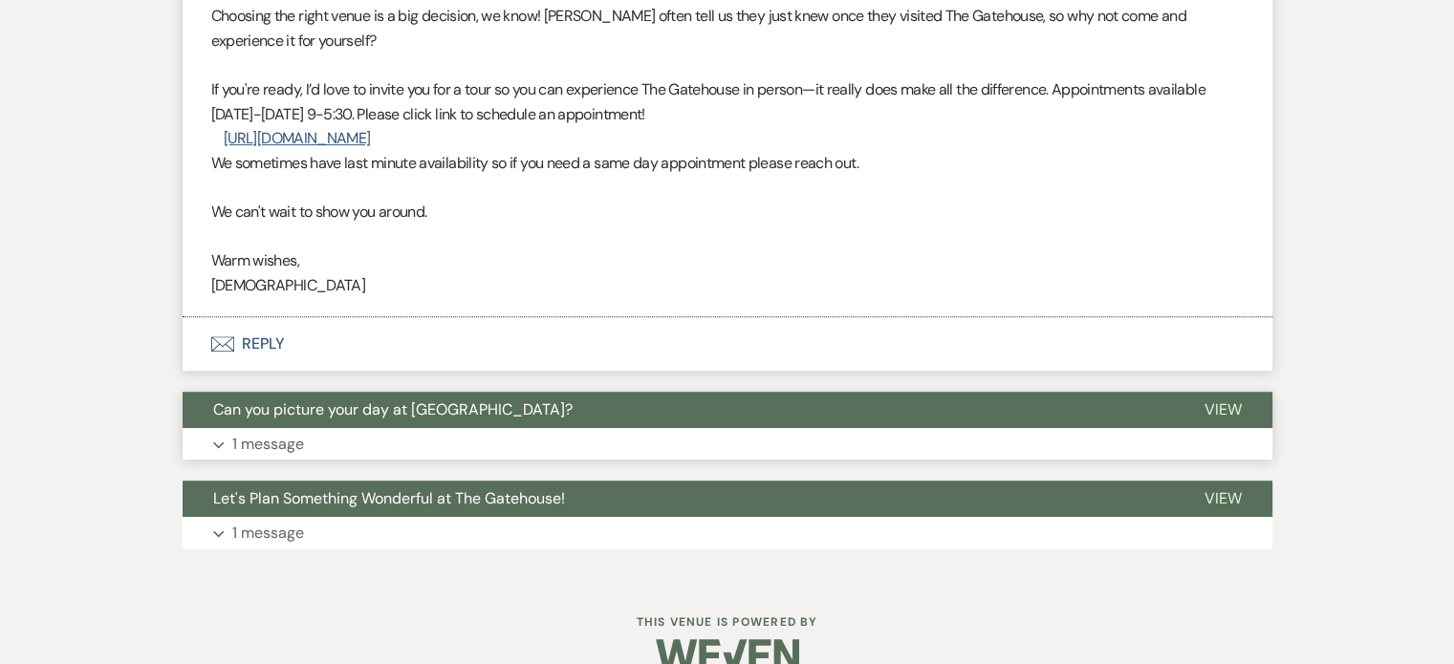
click at [286, 442] on p "1 message" at bounding box center [268, 444] width 72 height 25
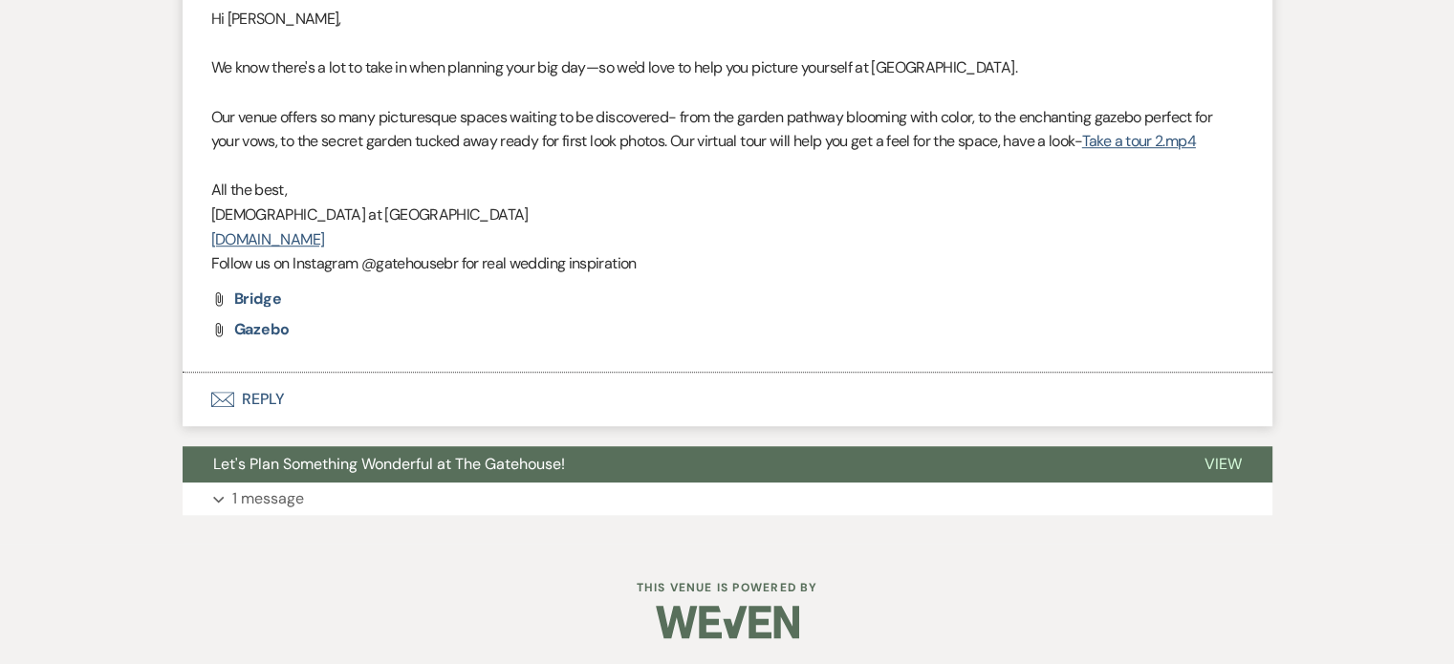
scroll to position [1351, 0]
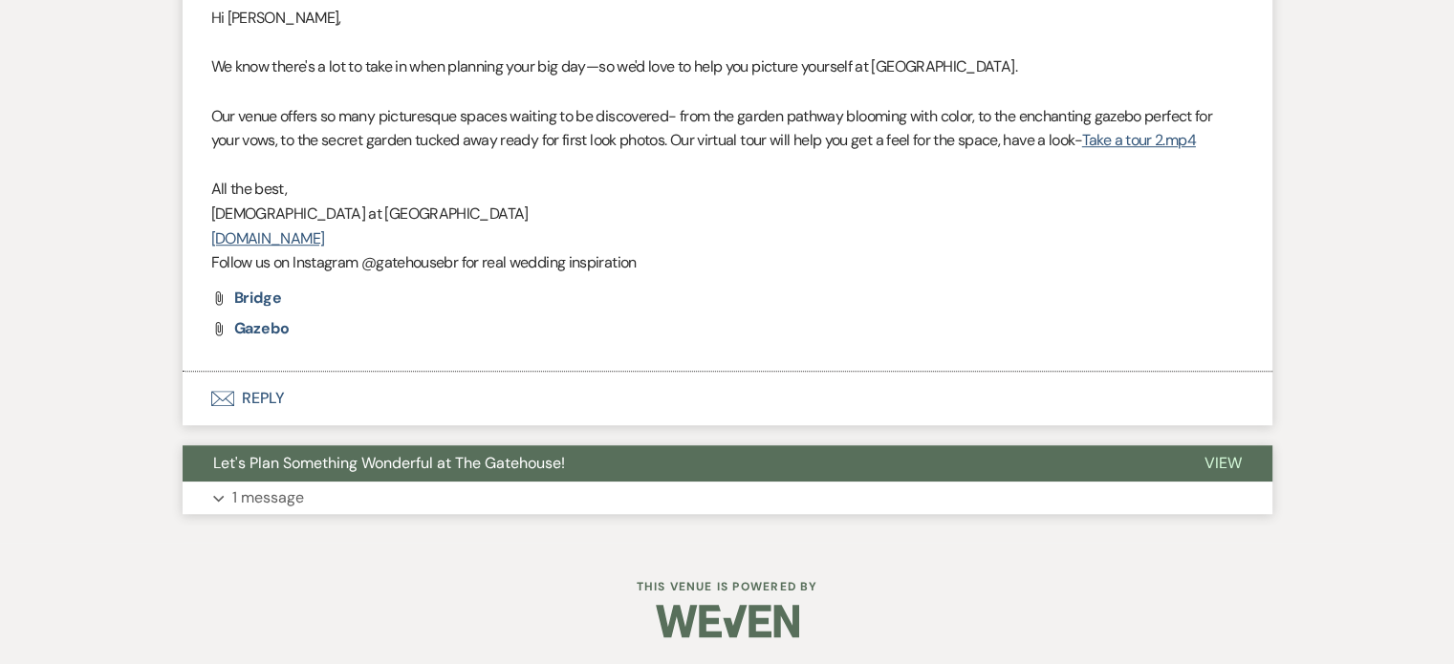
click at [252, 491] on p "1 message" at bounding box center [268, 498] width 72 height 25
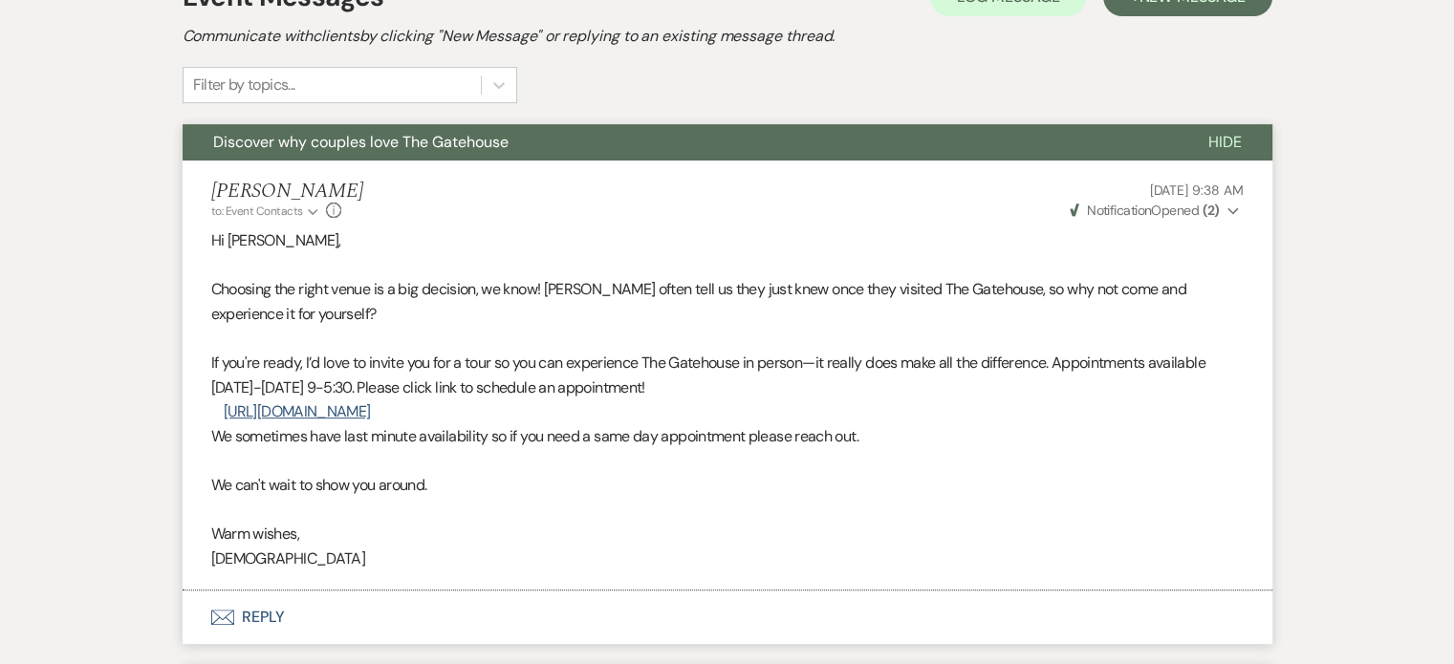
scroll to position [205, 0]
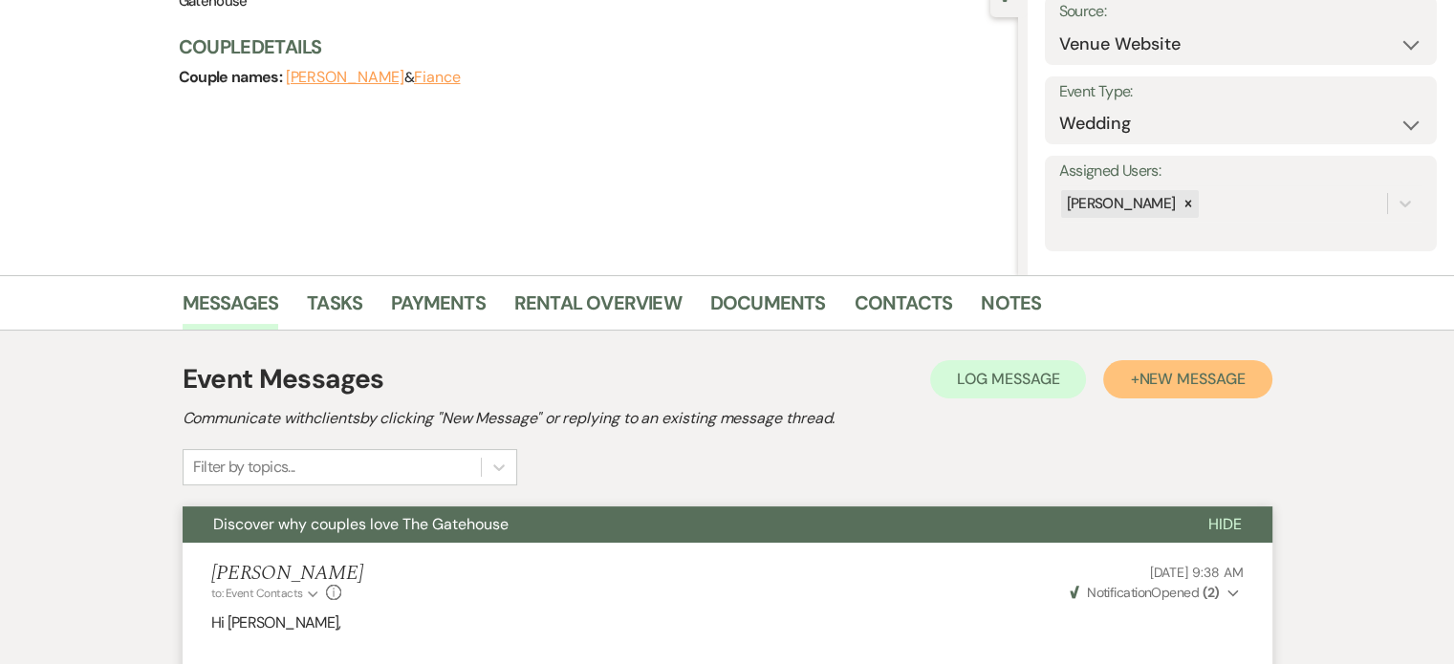
click at [1184, 377] on span "New Message" at bounding box center [1192, 379] width 106 height 20
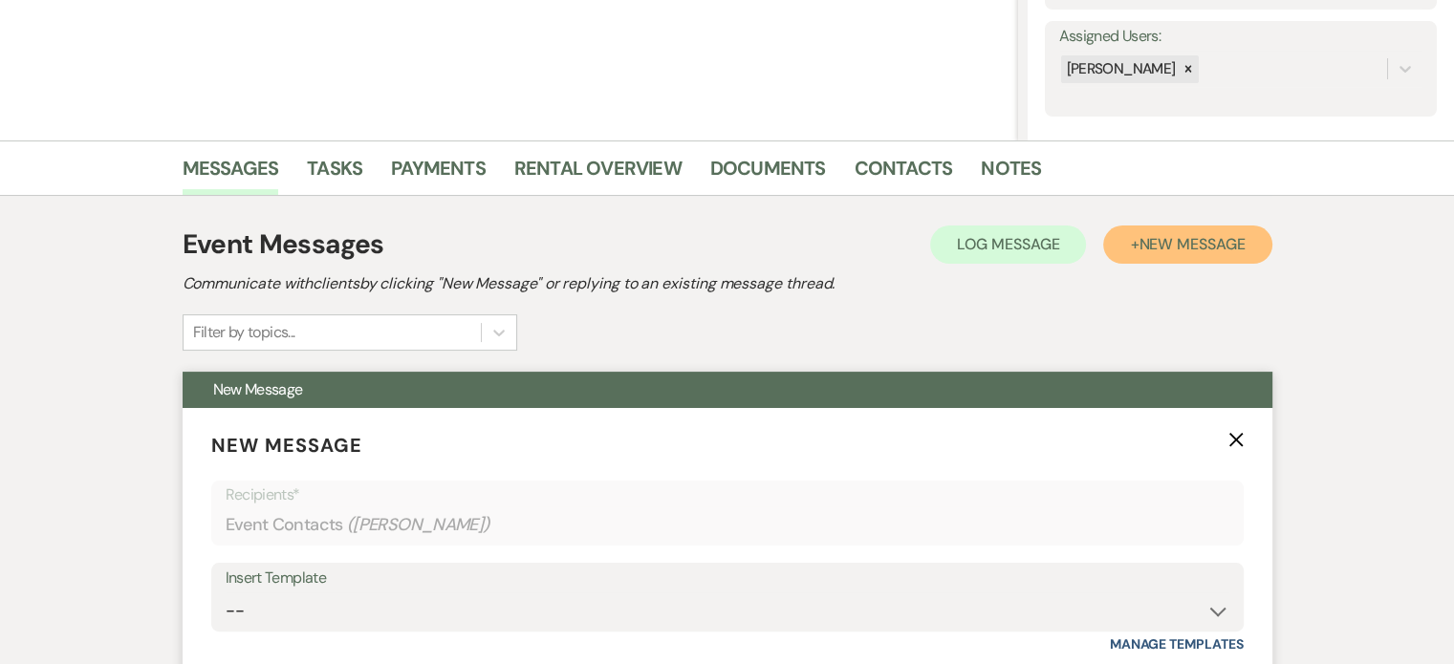
scroll to position [587, 0]
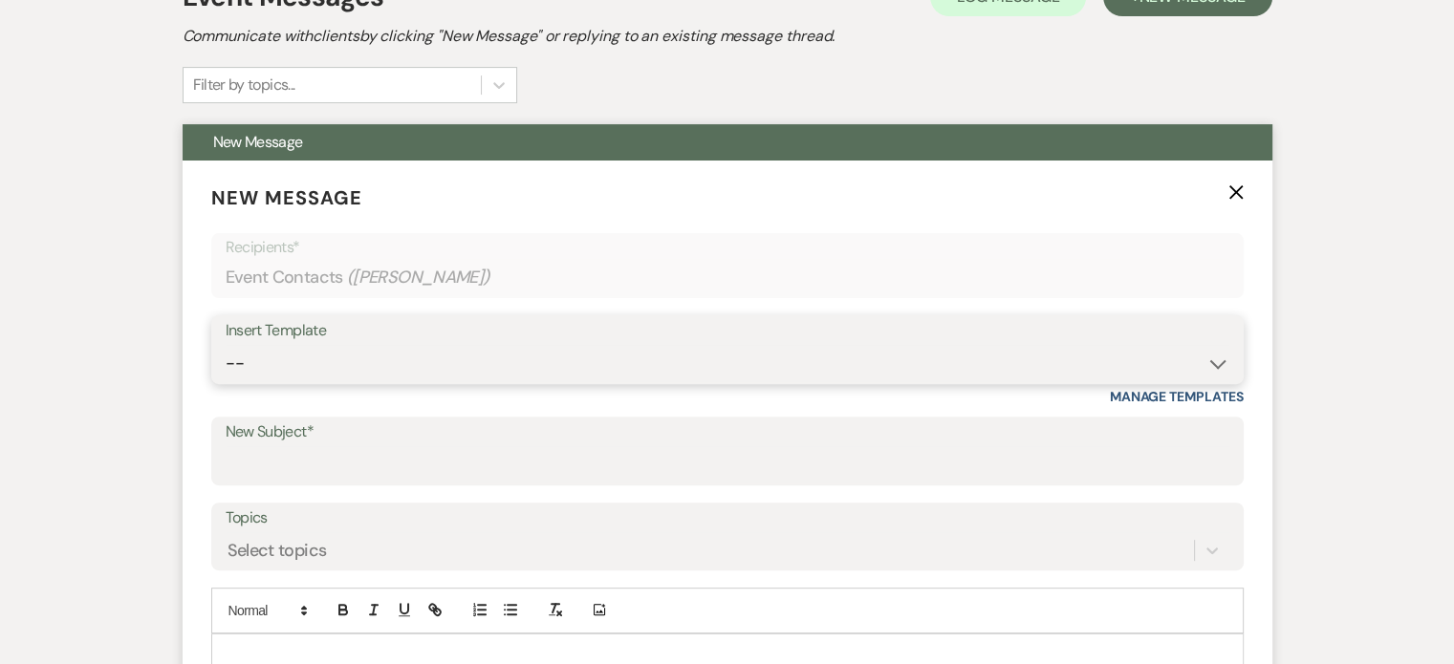
click at [311, 359] on select "-- Tour Request Response Proposal 6-9 Month Check-in Happy 1 Month Anniversary!…" at bounding box center [728, 363] width 1004 height 37
select select "6138"
click at [226, 345] on select "-- Tour Request Response Proposal 6-9 Month Check-in Happy 1 Month Anniversary!…" at bounding box center [728, 363] width 1004 height 37
type input "Is choosing your venue still on your to do list?"
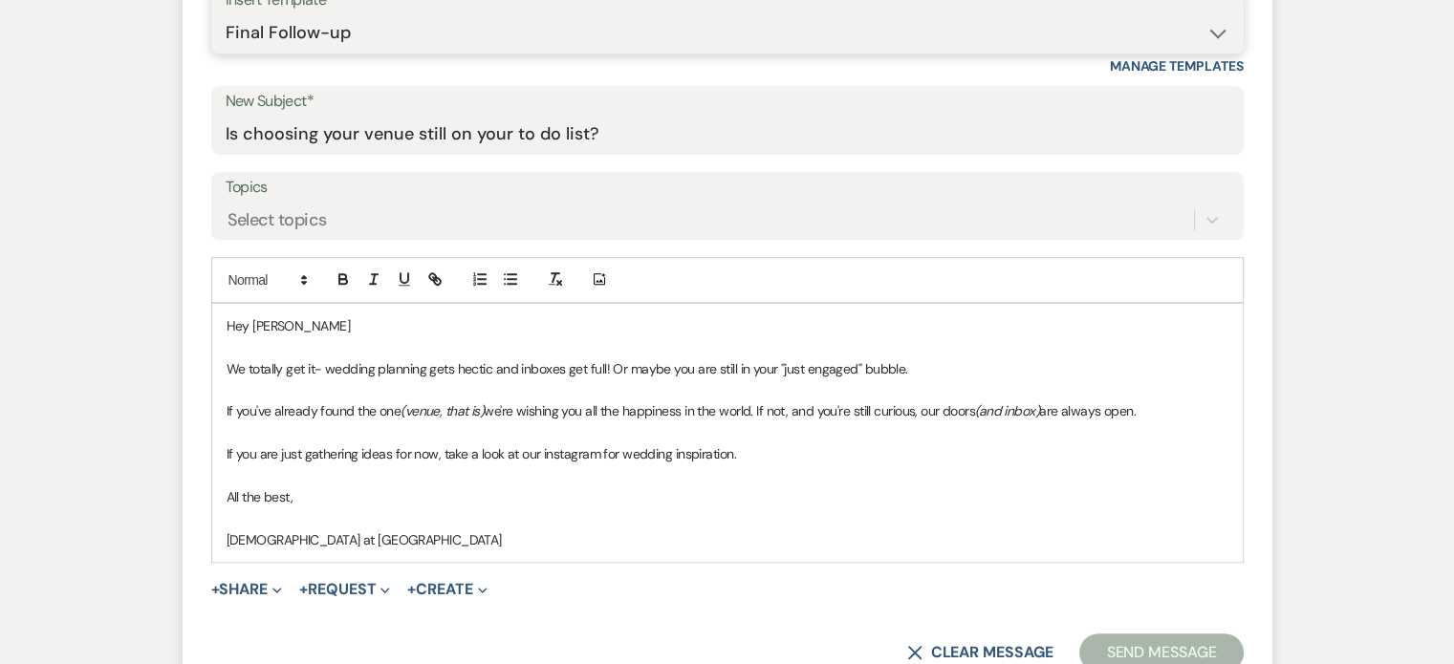
scroll to position [969, 0]
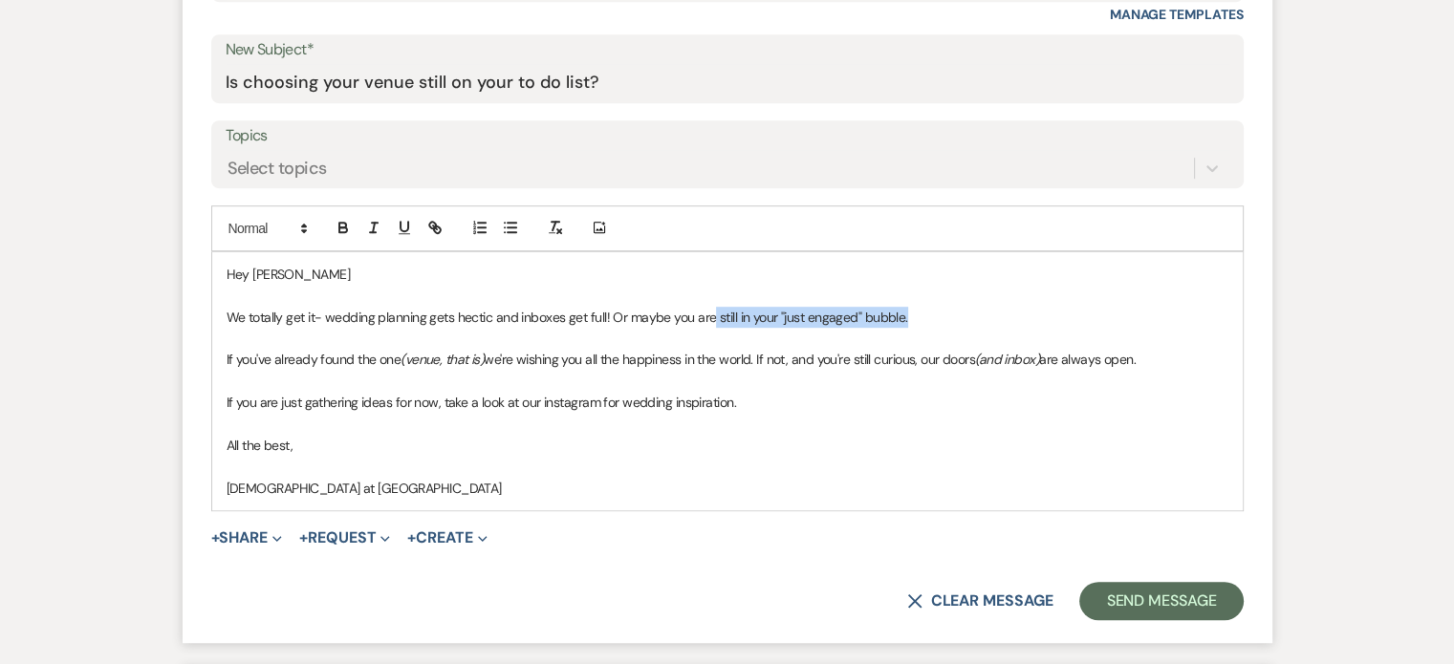
drag, startPoint x: 711, startPoint y: 316, endPoint x: 901, endPoint y: 320, distance: 189.3
click at [901, 320] on p "We totally get it- wedding planning gets hectic and inboxes get full! Or maybe …" at bounding box center [728, 317] width 1002 height 21
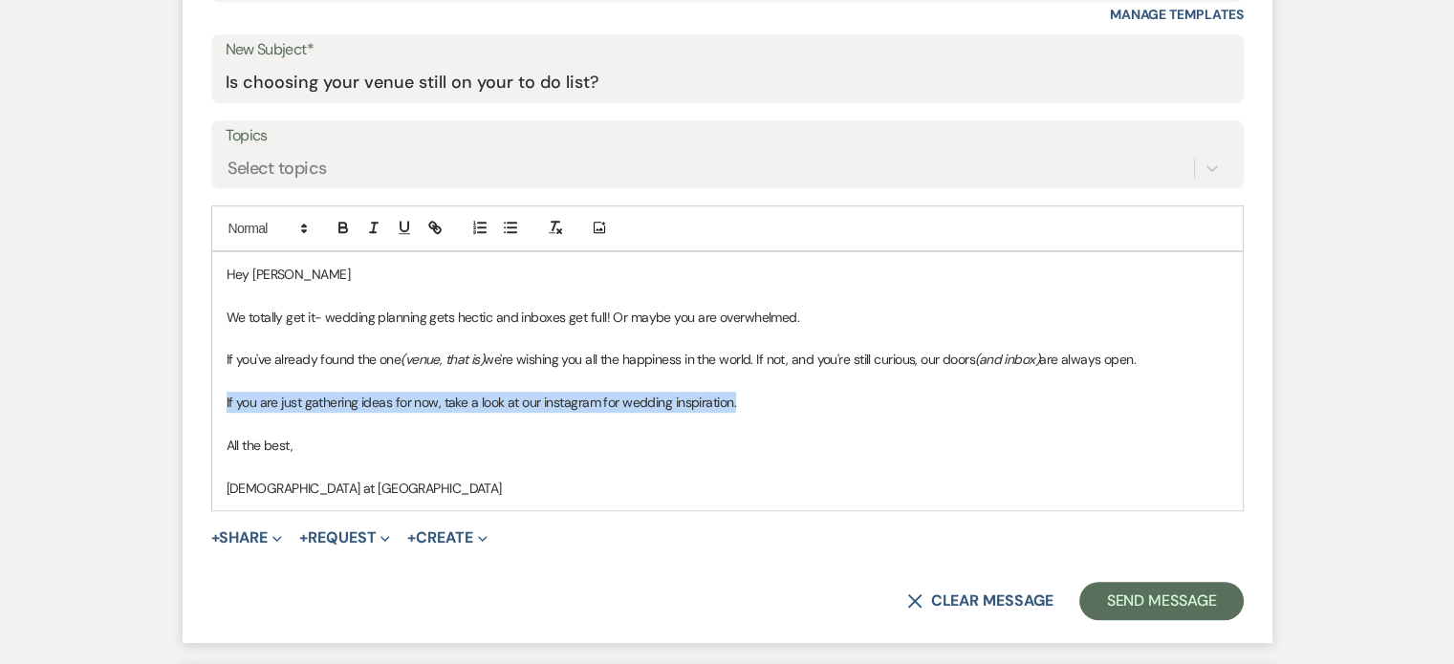
drag, startPoint x: 749, startPoint y: 401, endPoint x: 213, endPoint y: 401, distance: 535.4
click at [213, 401] on div "Hey [PERSON_NAME] We totally get it- wedding planning gets hectic and inboxes g…" at bounding box center [727, 381] width 1031 height 258
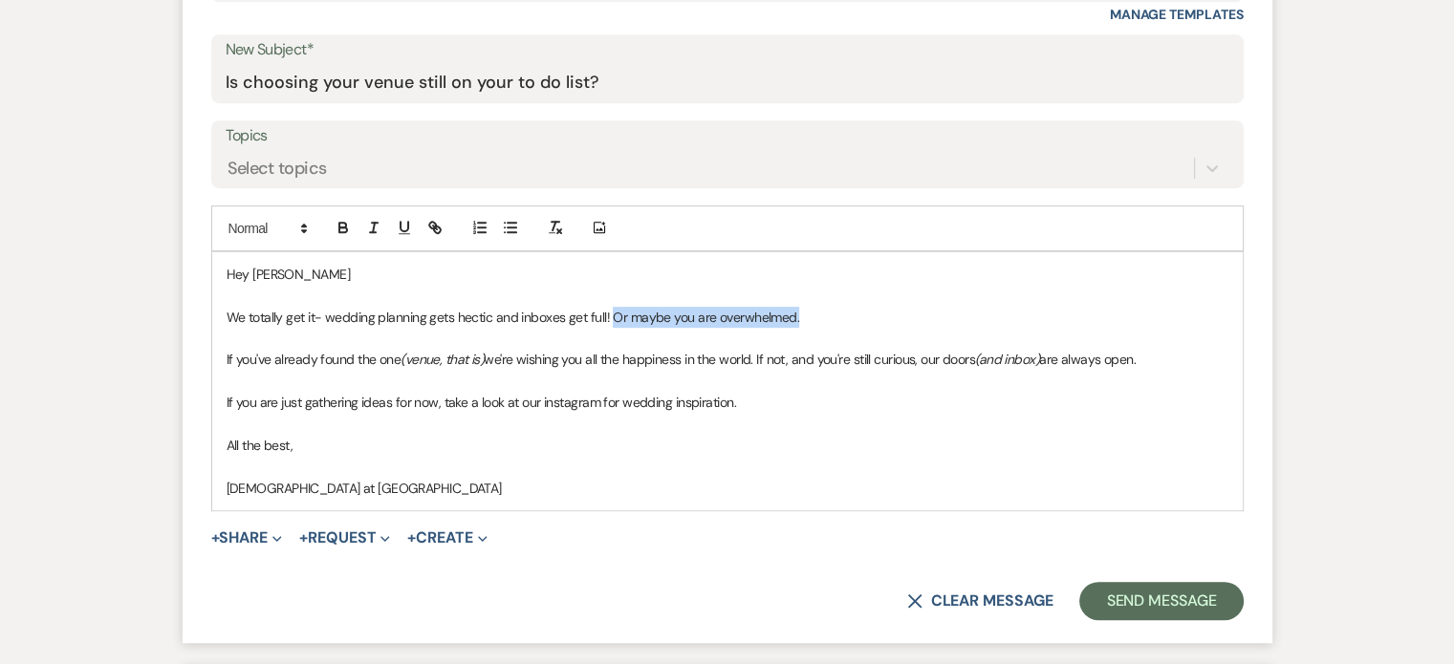
drag, startPoint x: 801, startPoint y: 315, endPoint x: 611, endPoint y: 325, distance: 190.5
click at [611, 325] on div "Hey [PERSON_NAME] We totally get it- wedding planning gets hectic and inboxes g…" at bounding box center [727, 381] width 1031 height 258
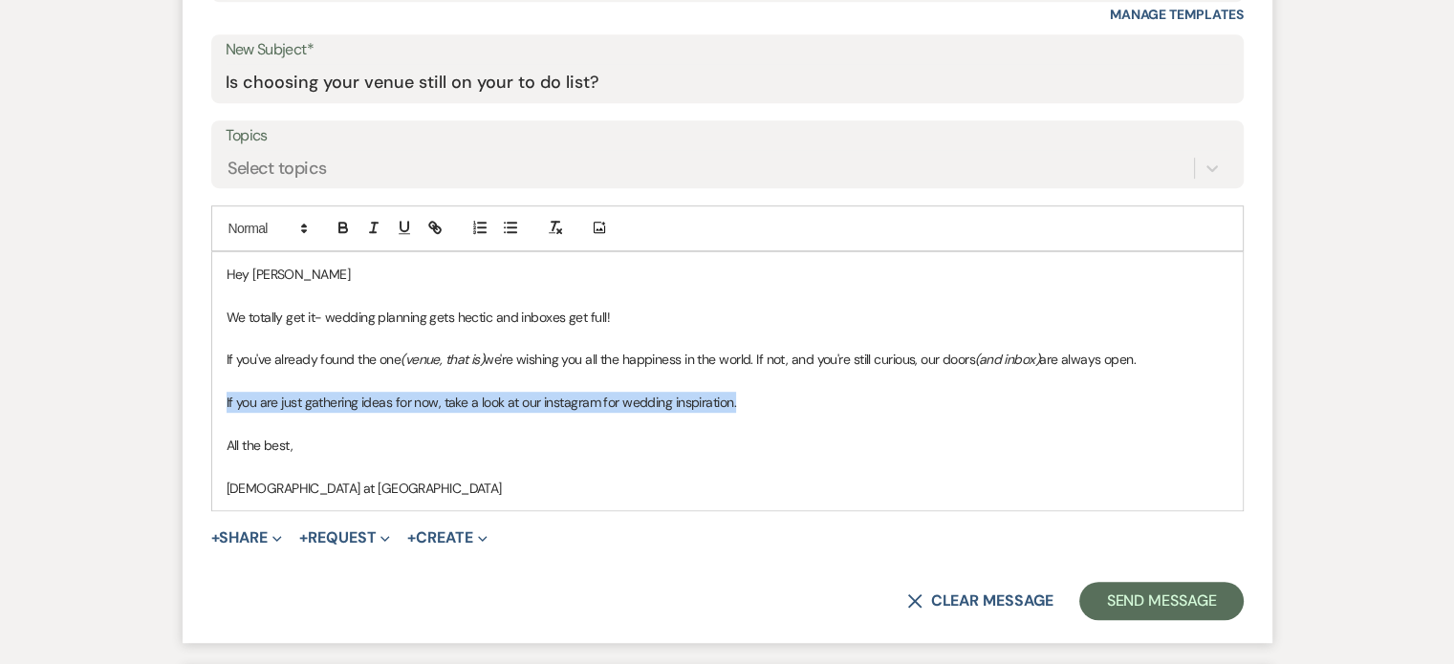
drag, startPoint x: 743, startPoint y: 402, endPoint x: 218, endPoint y: 402, distance: 524.9
click at [218, 402] on div "Hey [PERSON_NAME] We totally get it- wedding planning gets hectic and inboxes g…" at bounding box center [727, 381] width 1031 height 258
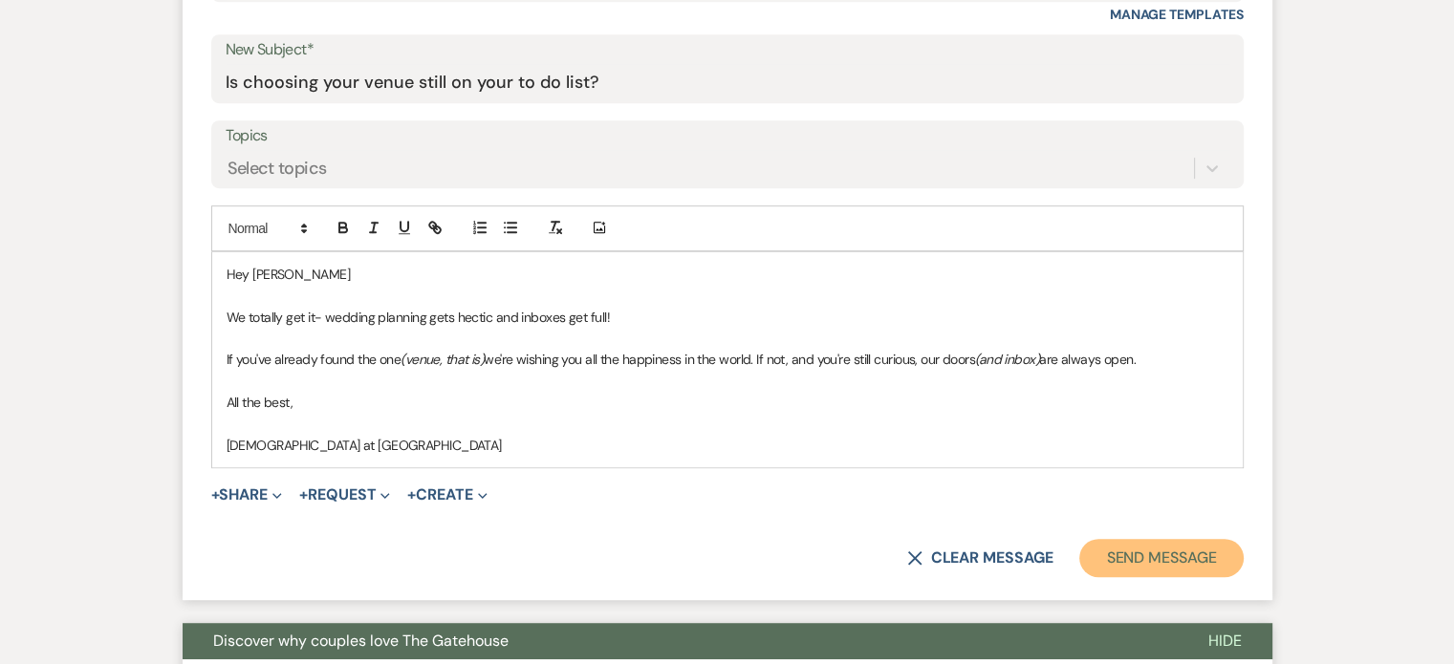
click at [1164, 546] on button "Send Message" at bounding box center [1160, 558] width 163 height 38
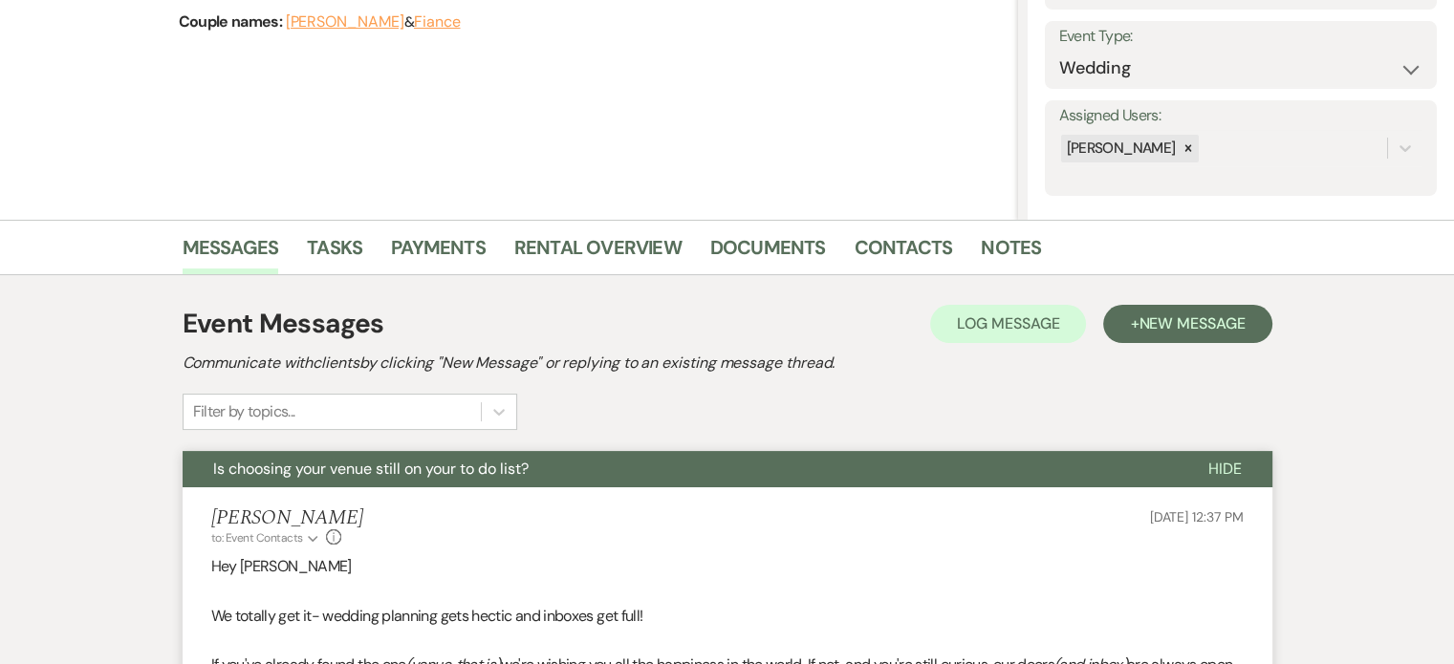
scroll to position [0, 0]
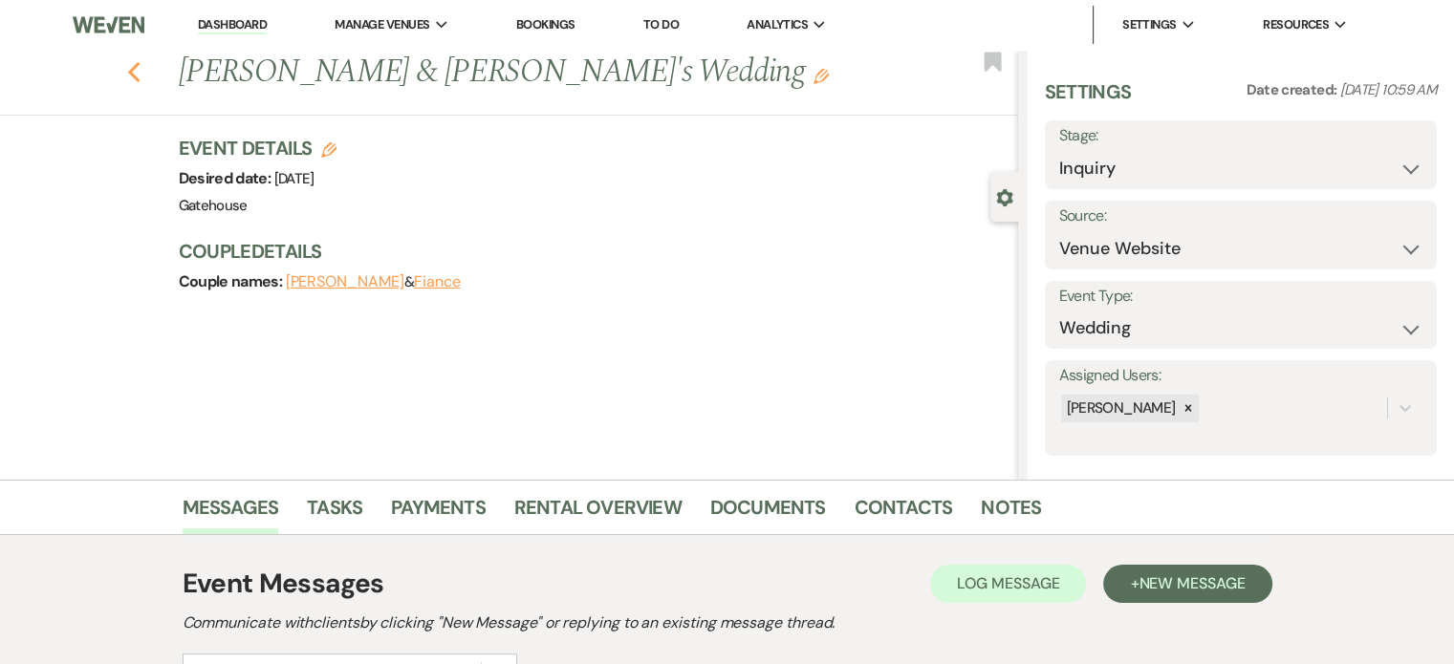
click at [140, 76] on use "button" at bounding box center [133, 72] width 12 height 21
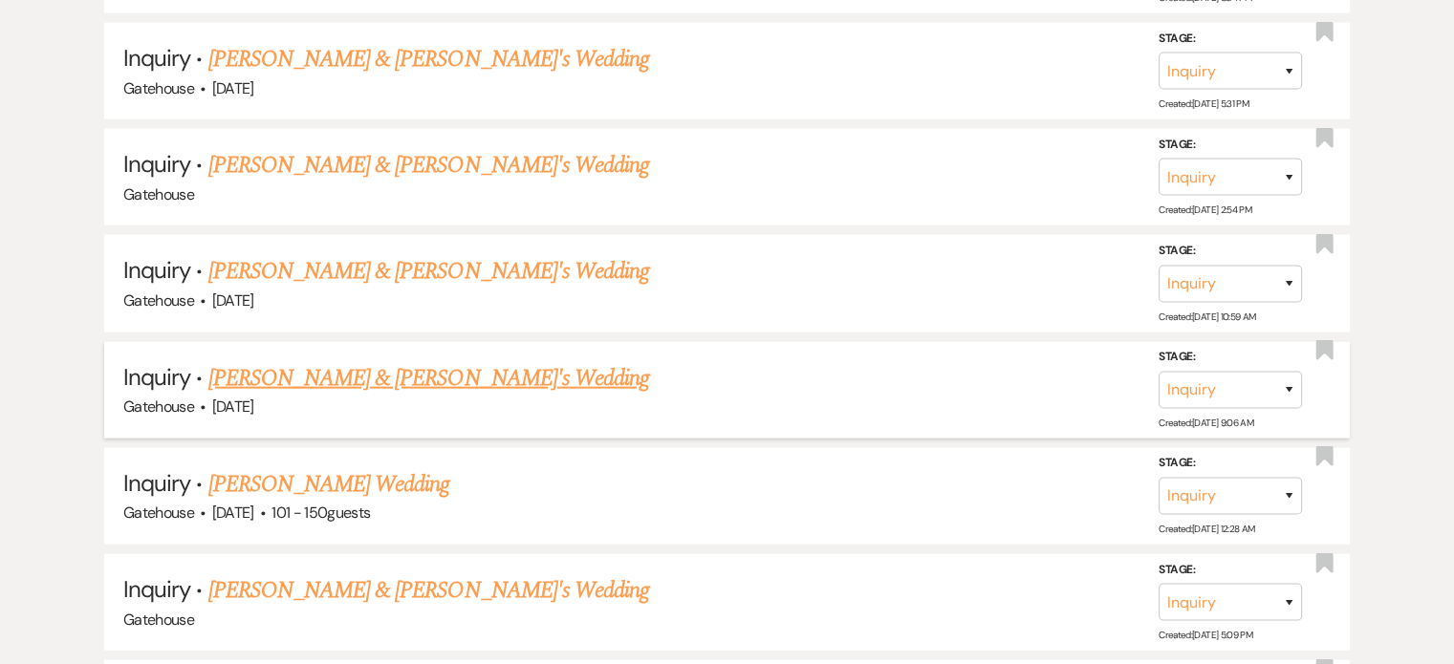
scroll to position [4398, 0]
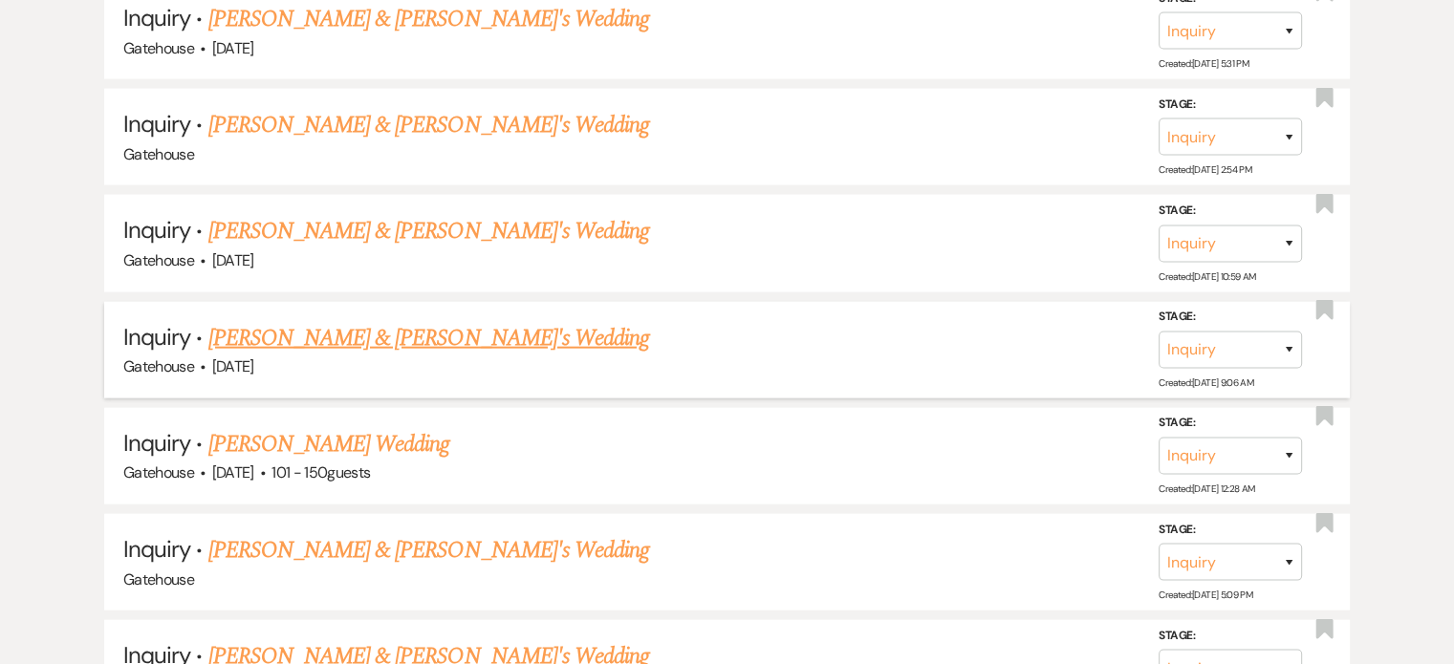
click at [375, 321] on link "[PERSON_NAME] & [PERSON_NAME]'s Wedding" at bounding box center [429, 338] width 442 height 34
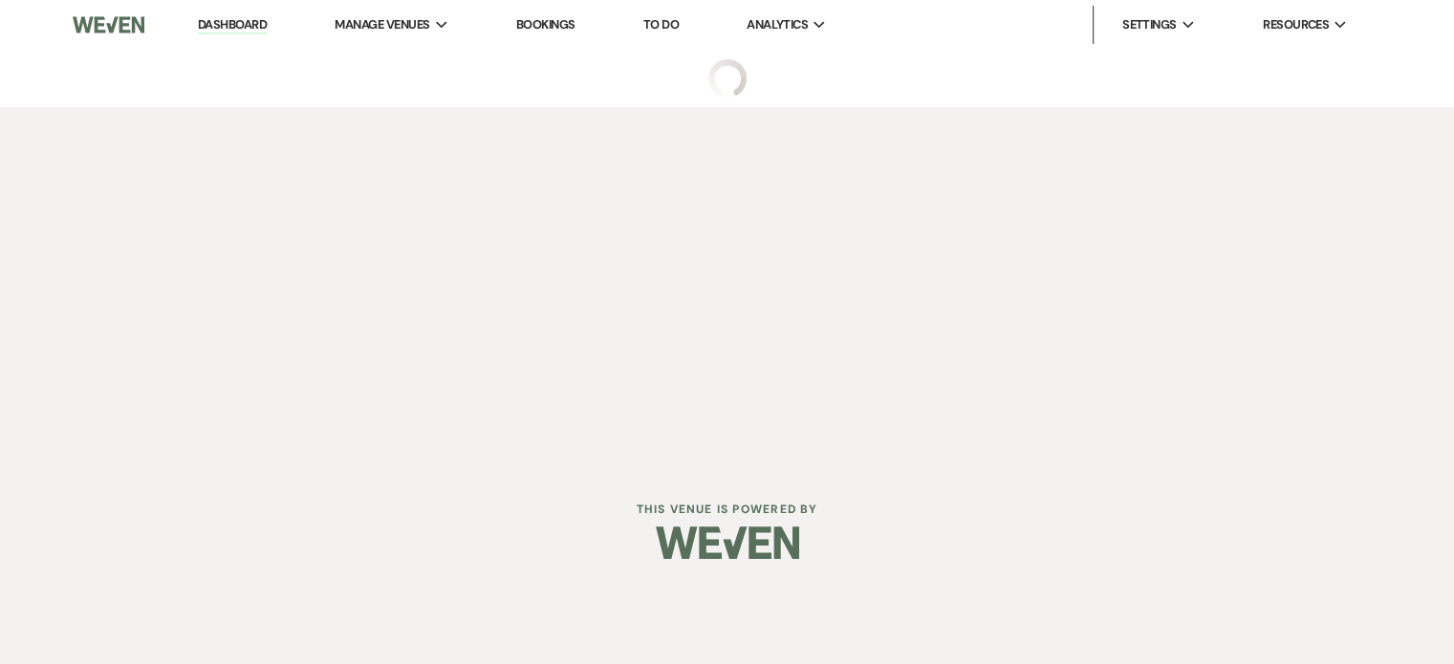
select select "3"
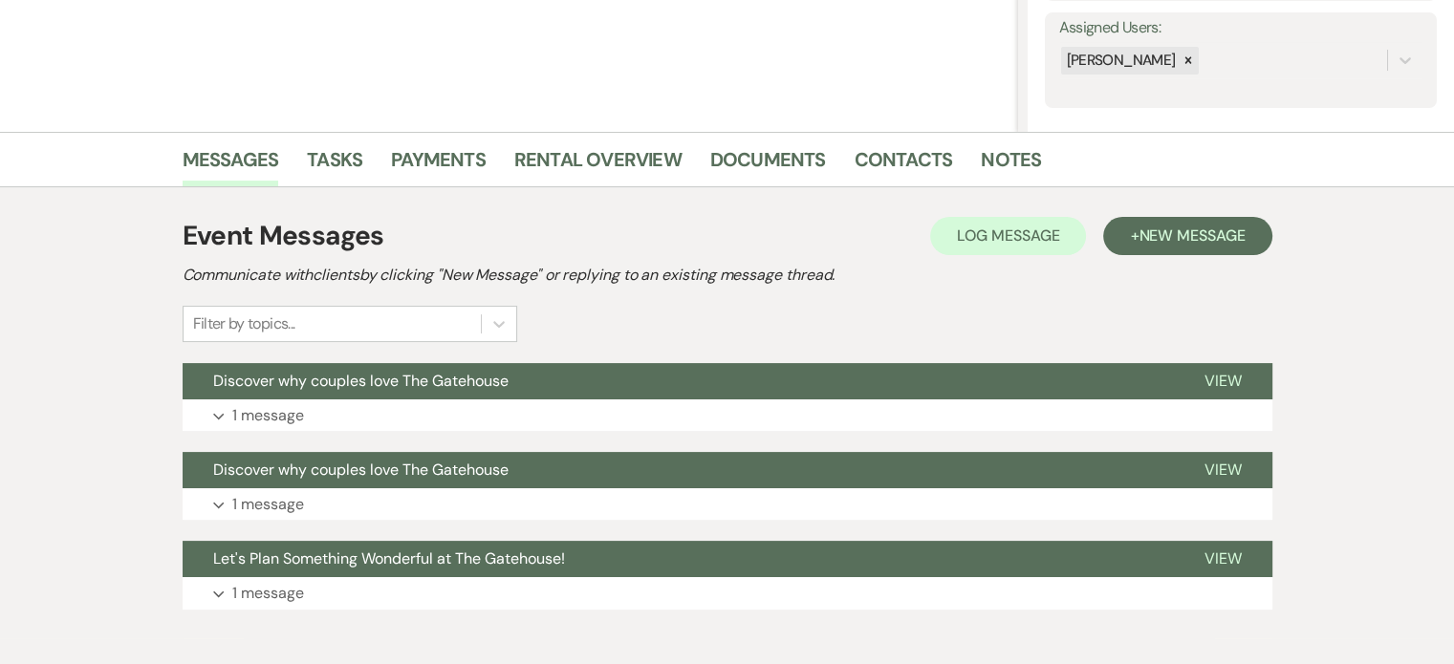
scroll to position [382, 0]
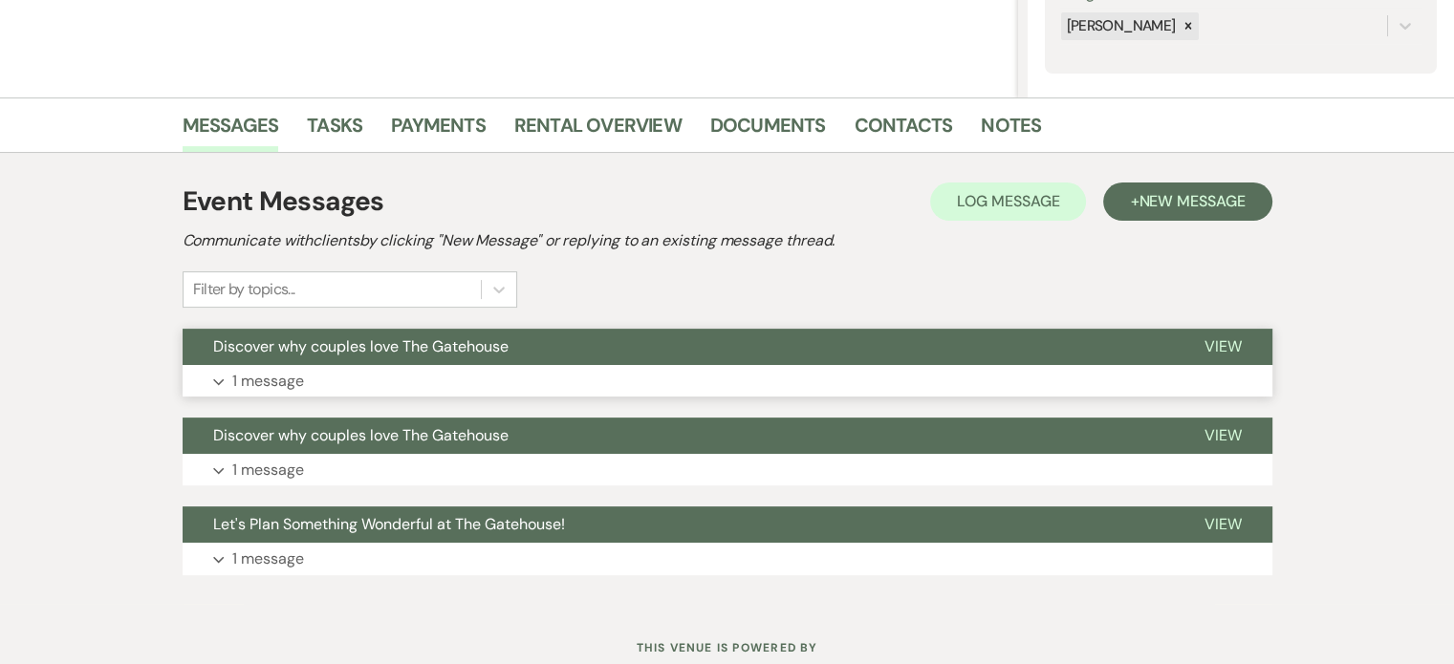
click at [264, 377] on p "1 message" at bounding box center [268, 381] width 72 height 25
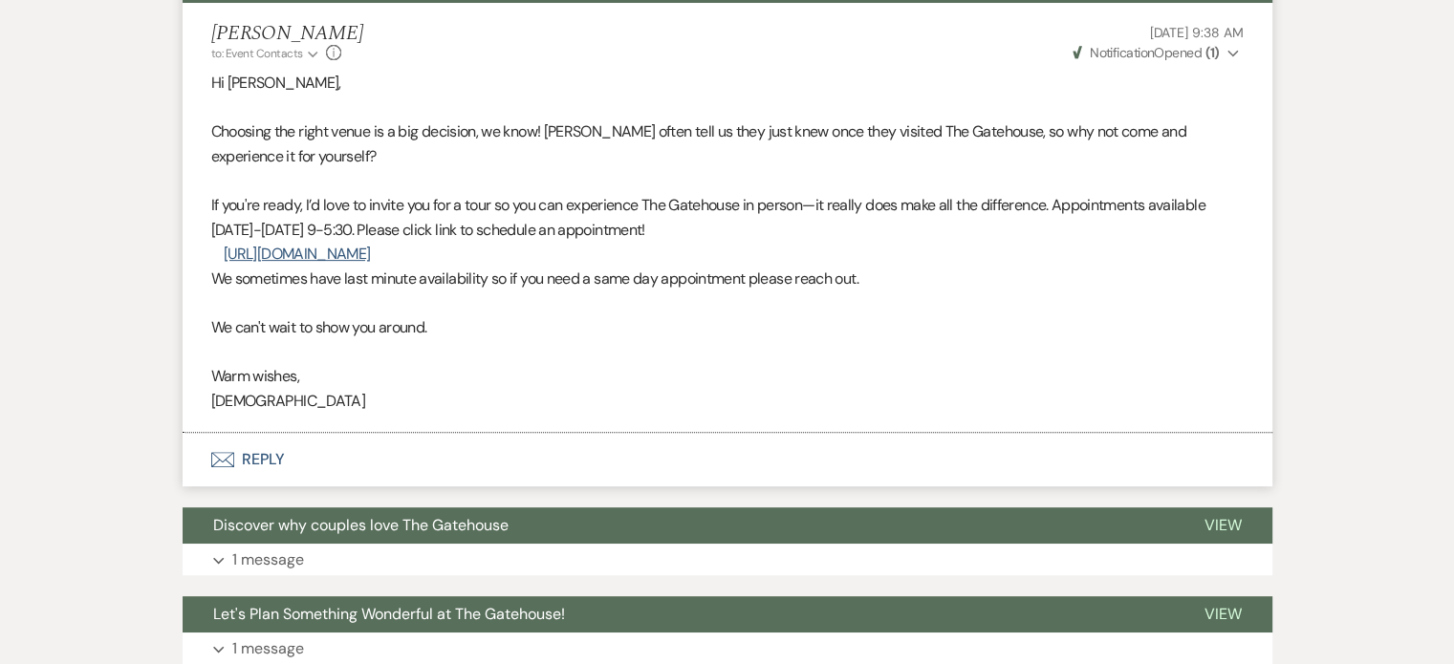
scroll to position [860, 0]
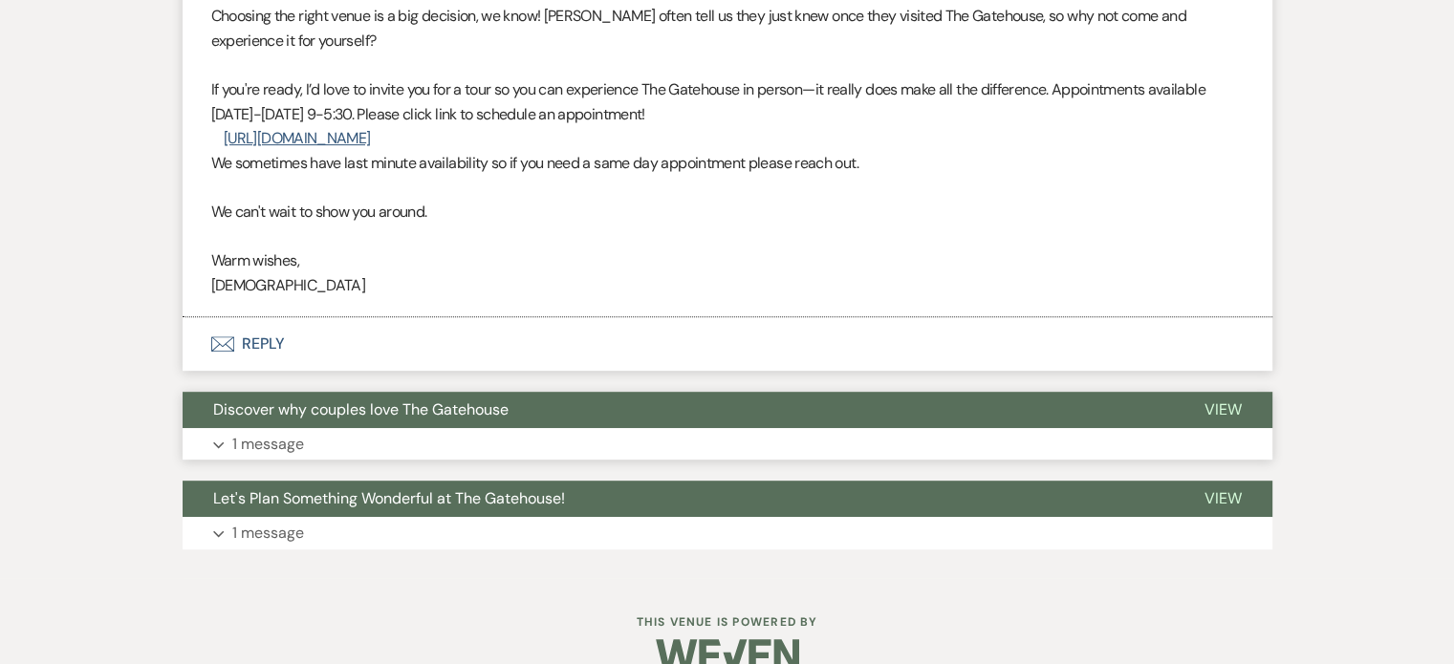
click at [277, 445] on p "1 message" at bounding box center [268, 444] width 72 height 25
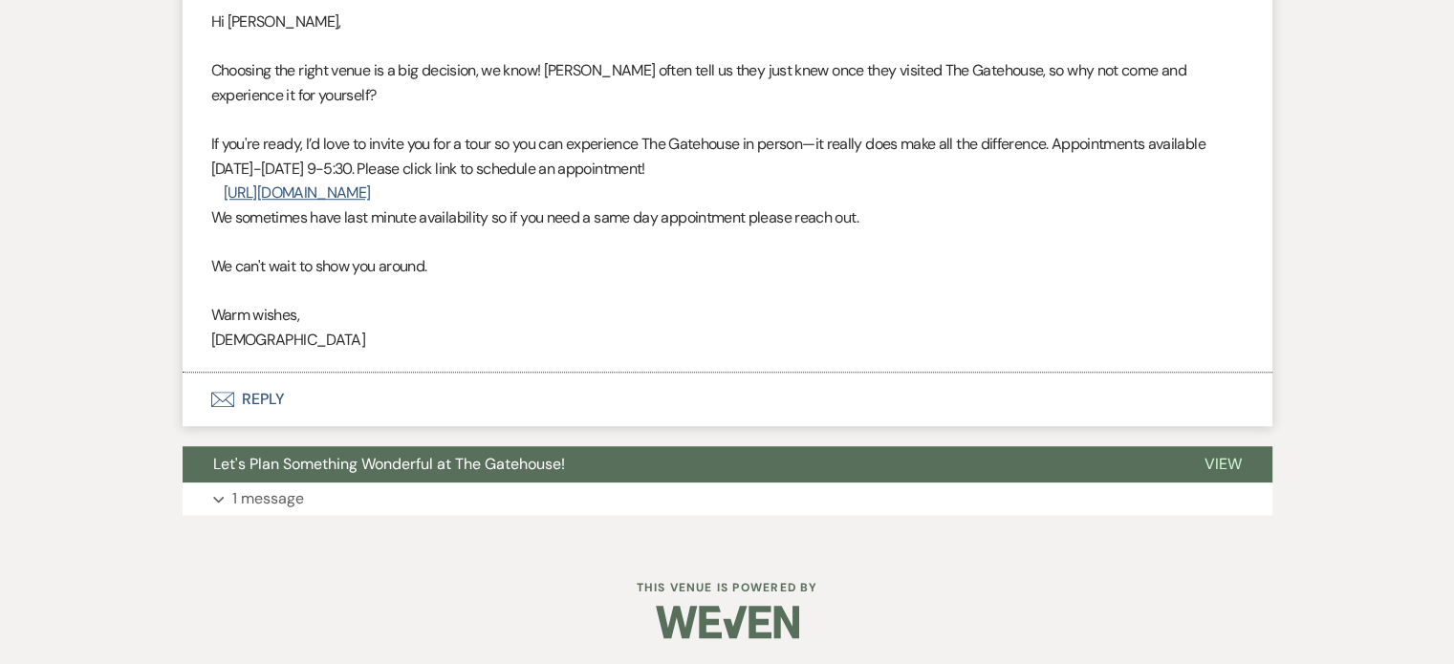
scroll to position [1348, 0]
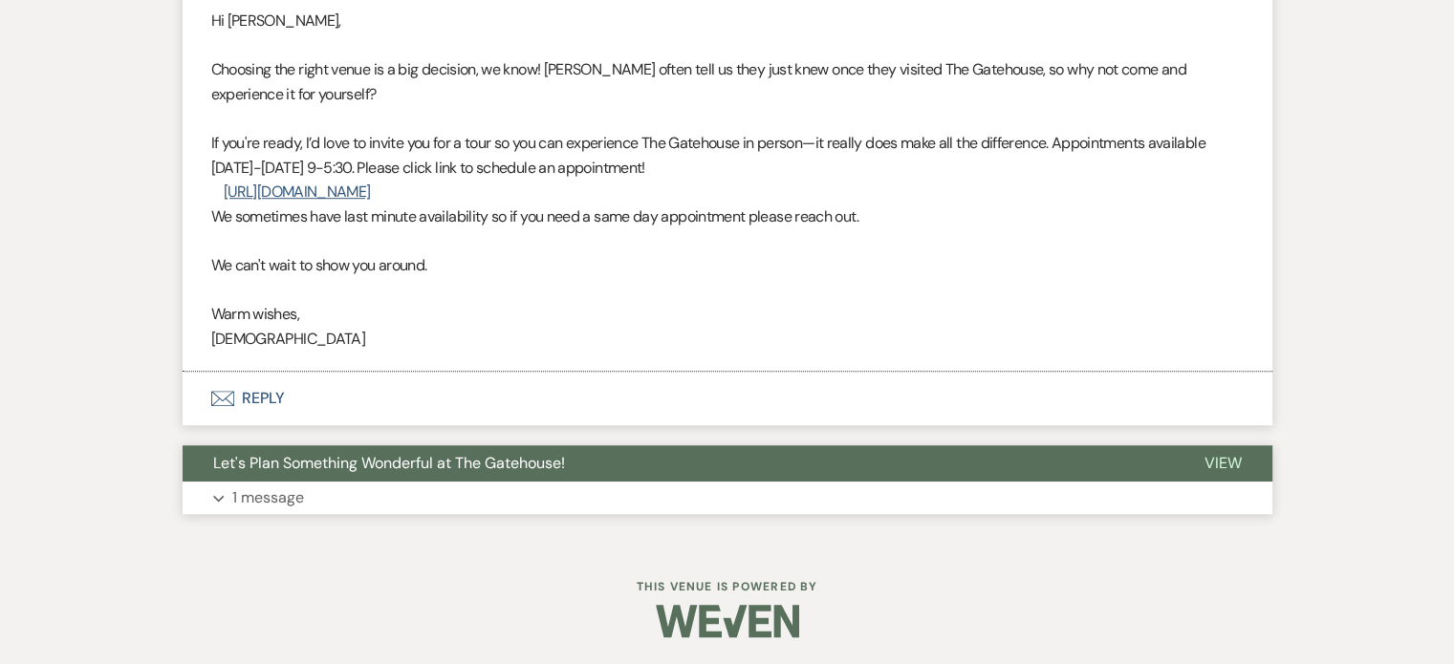
click at [277, 496] on p "1 message" at bounding box center [268, 498] width 72 height 25
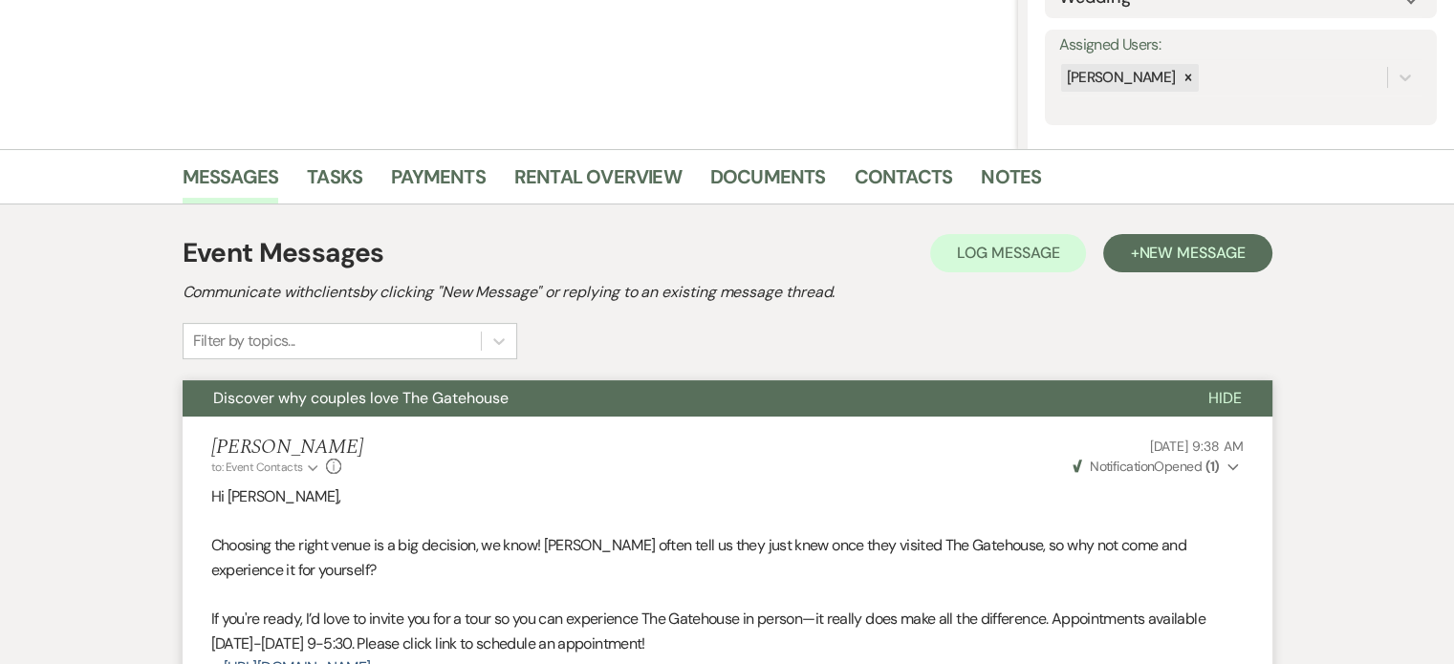
scroll to position [201, 0]
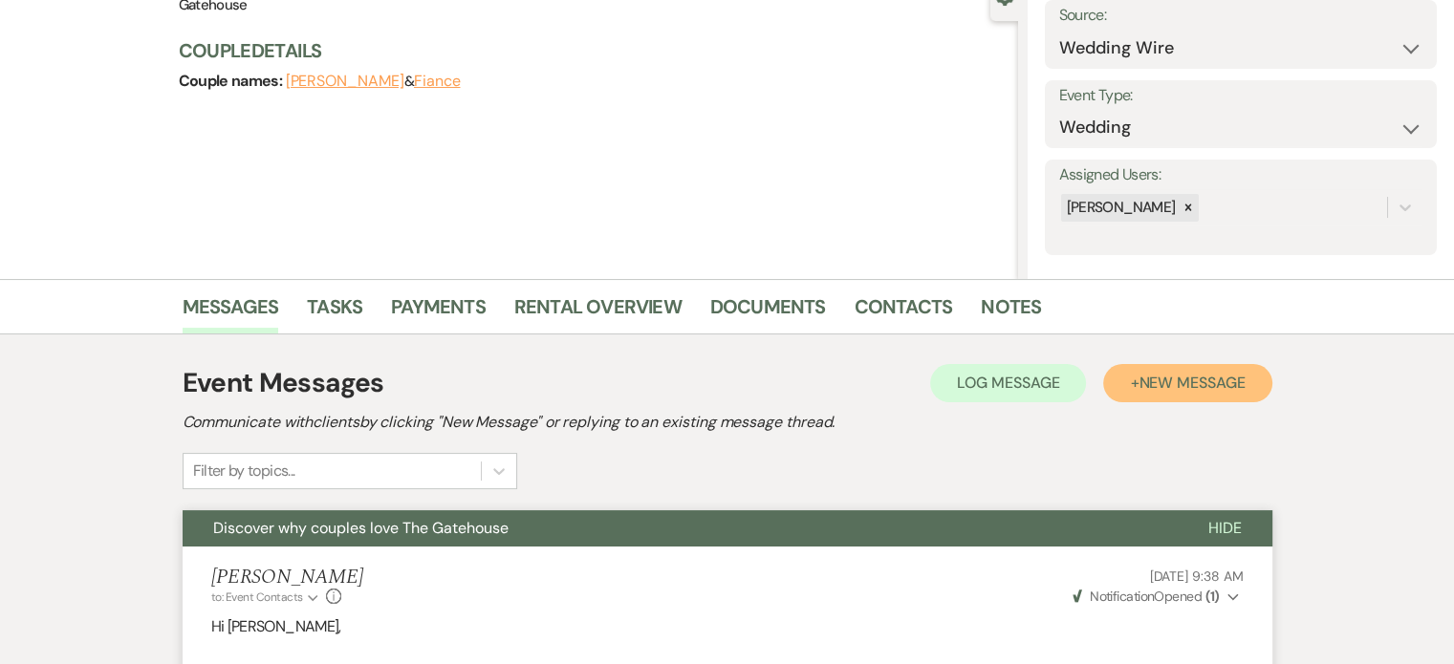
click at [1179, 381] on span "New Message" at bounding box center [1192, 383] width 106 height 20
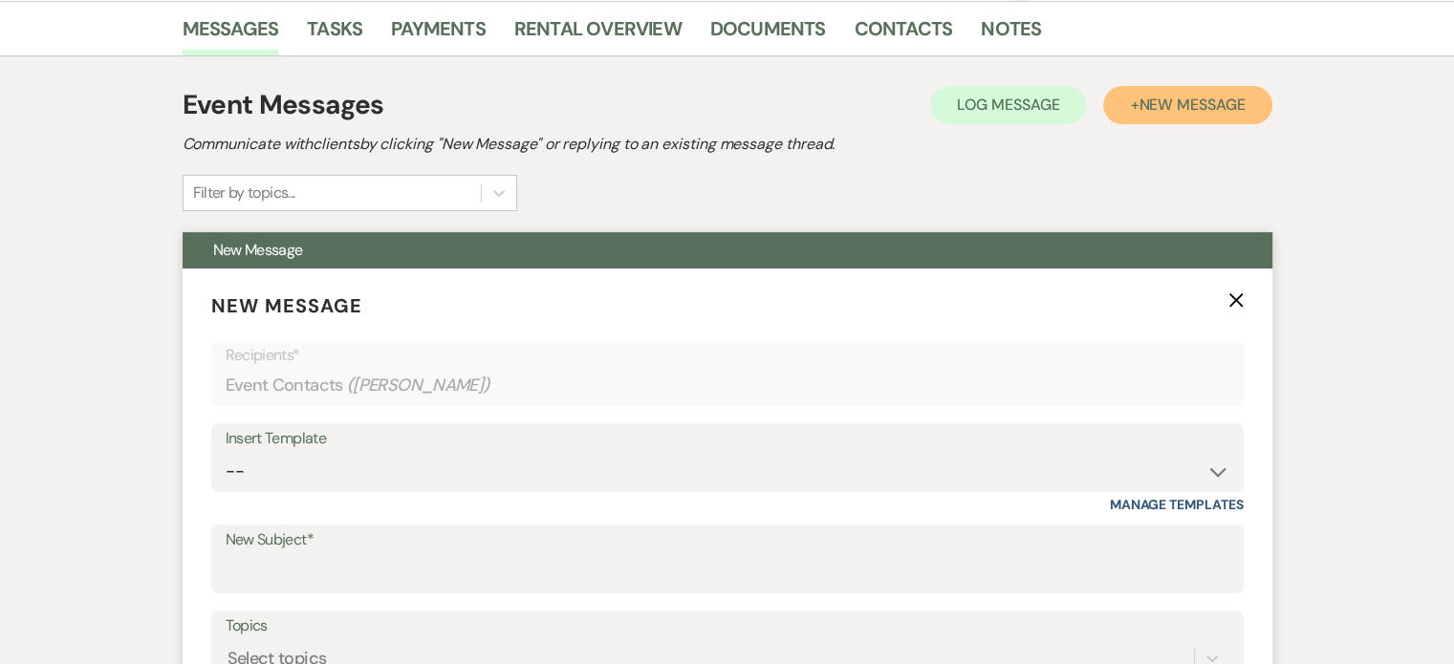
scroll to position [488, 0]
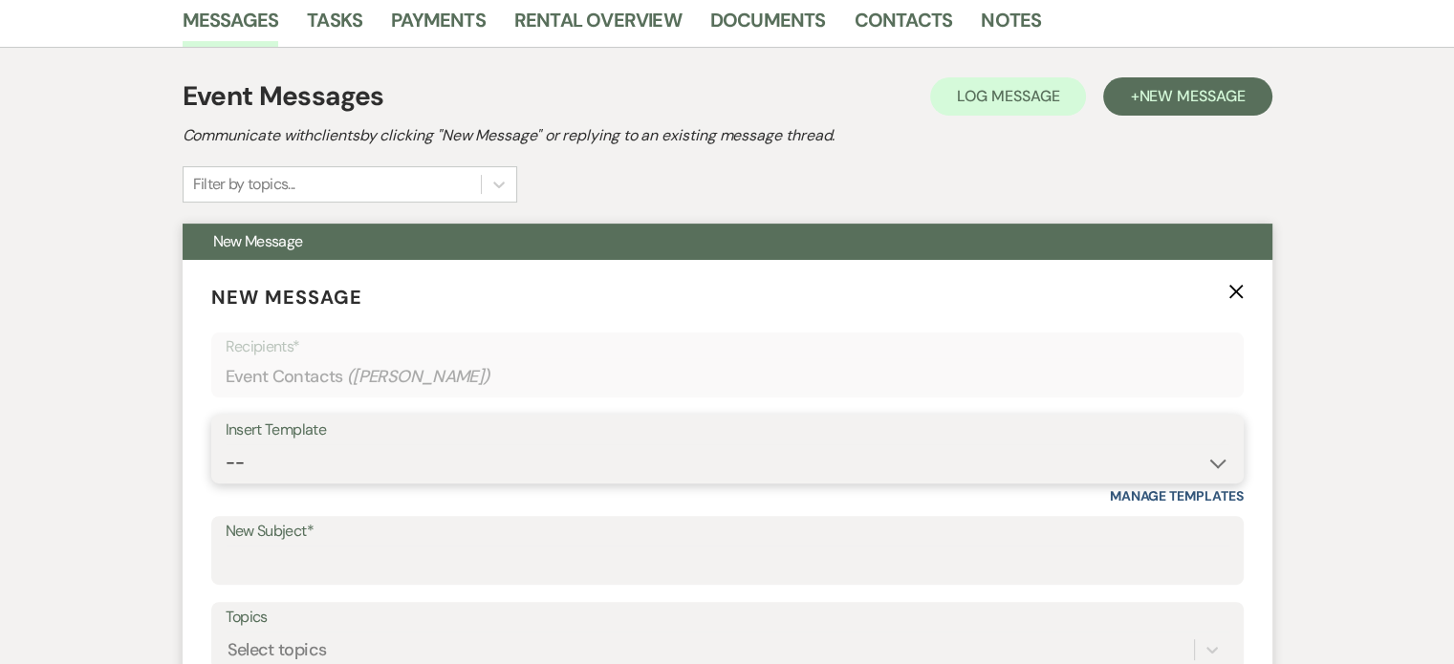
click at [498, 449] on select "-- Tour Request Response Proposal 6-9 Month Check-in Happy 1 Month Anniversary!…" at bounding box center [728, 463] width 1004 height 37
select select "5916"
click at [226, 445] on select "-- Tour Request Response Proposal 6-9 Month Check-in Happy 1 Month Anniversary!…" at bounding box center [728, 463] width 1004 height 37
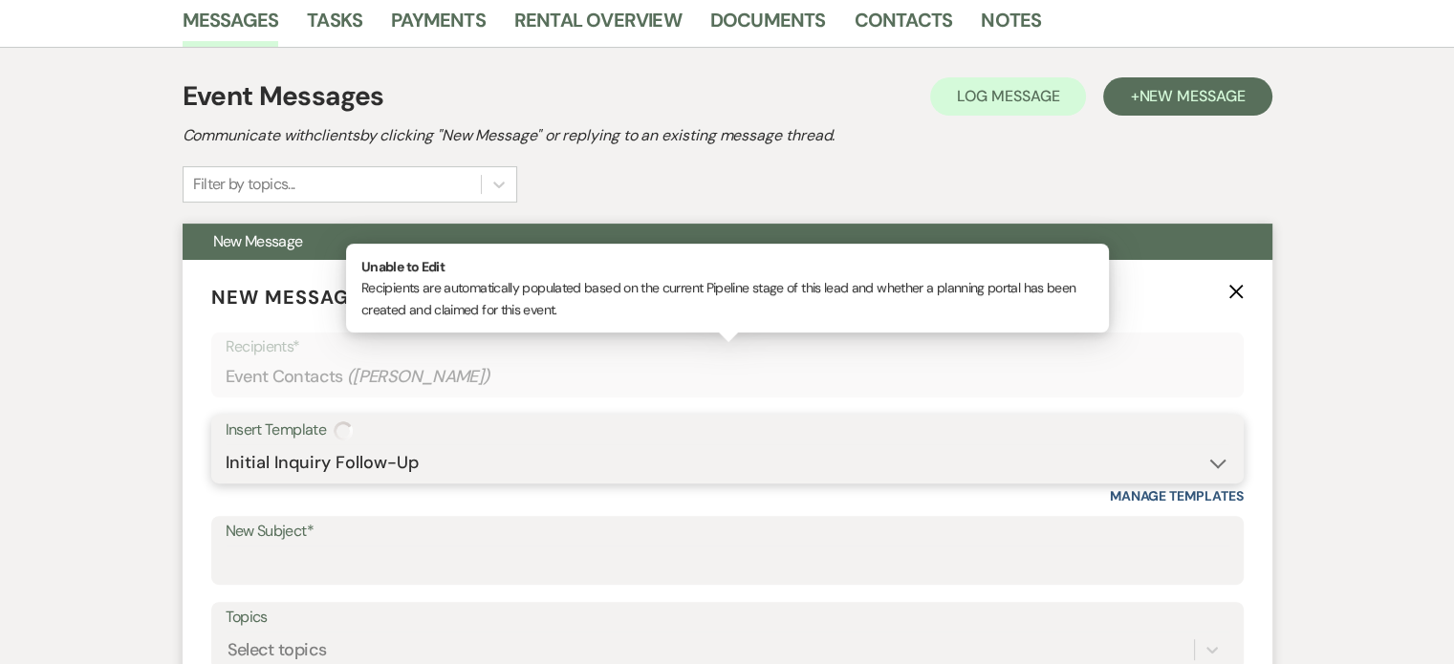
type input "Can you picture your day at [GEOGRAPHIC_DATA]?"
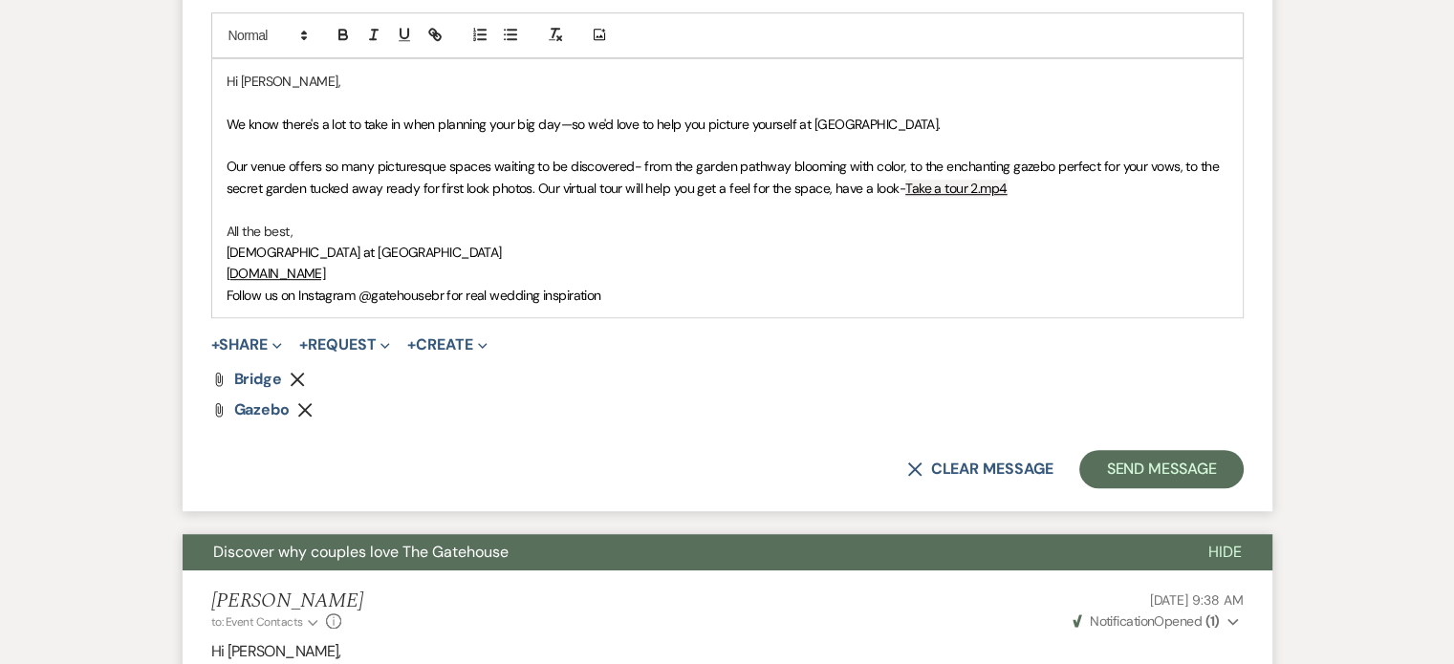
scroll to position [1164, 0]
click at [1159, 469] on button "Send Message" at bounding box center [1160, 468] width 163 height 38
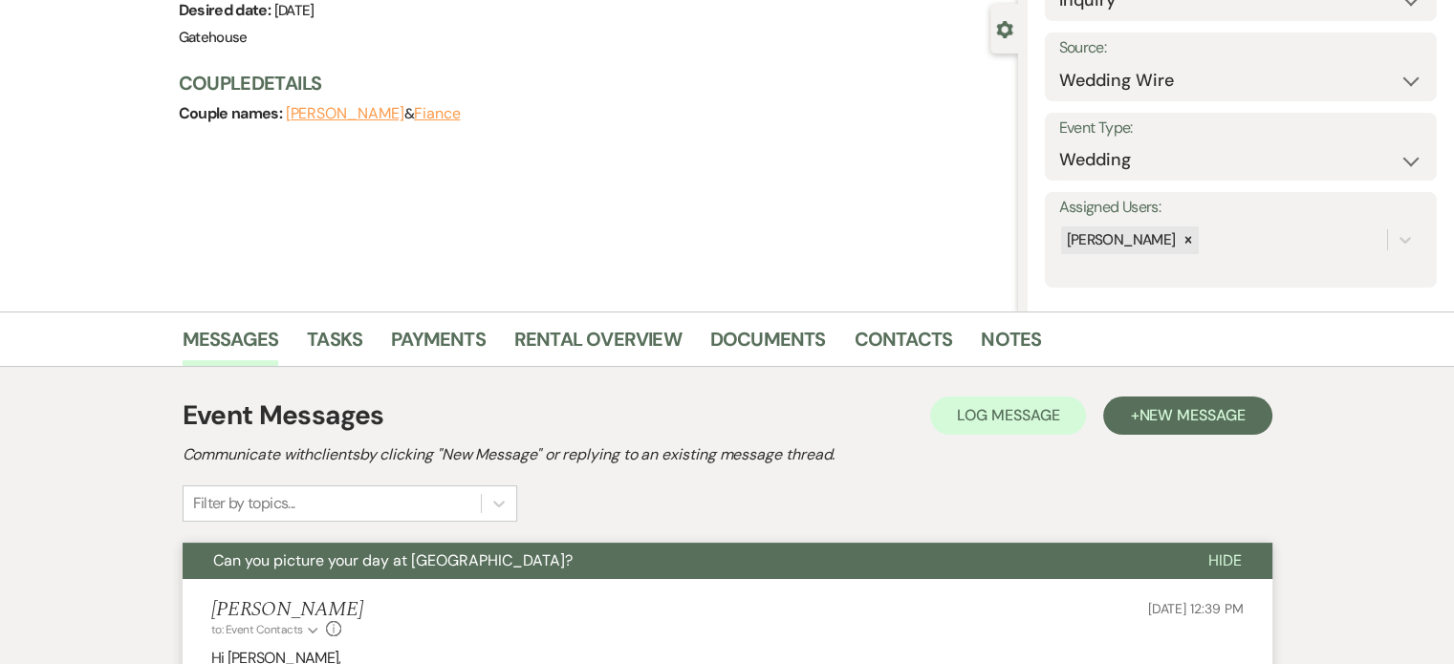
scroll to position [0, 0]
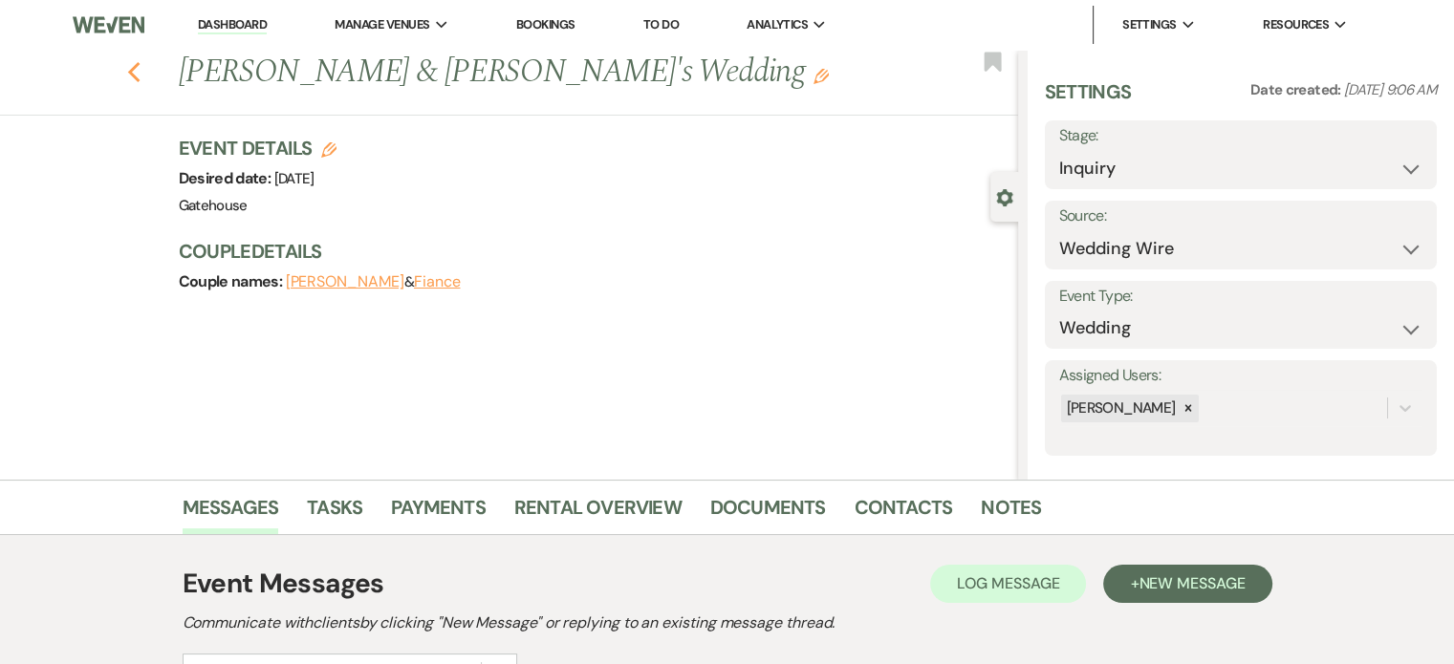
click at [140, 67] on icon "Previous" at bounding box center [134, 72] width 14 height 23
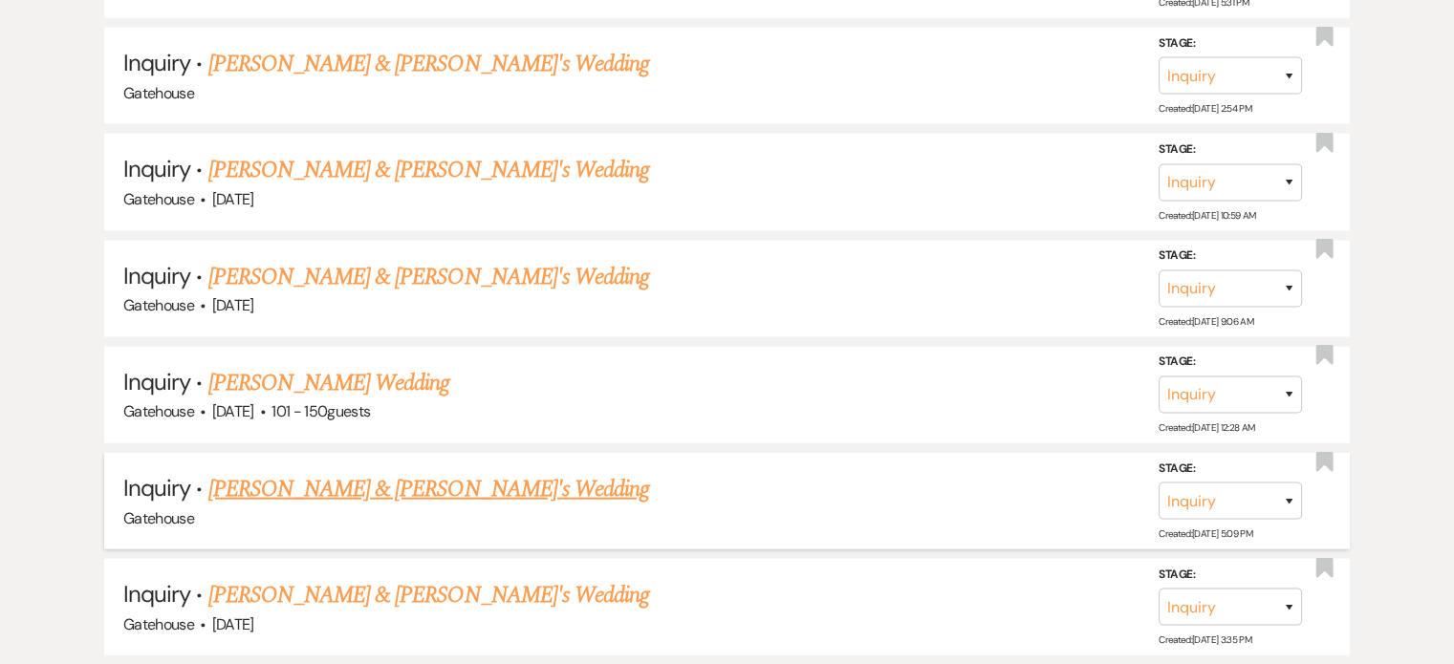
scroll to position [4493, 0]
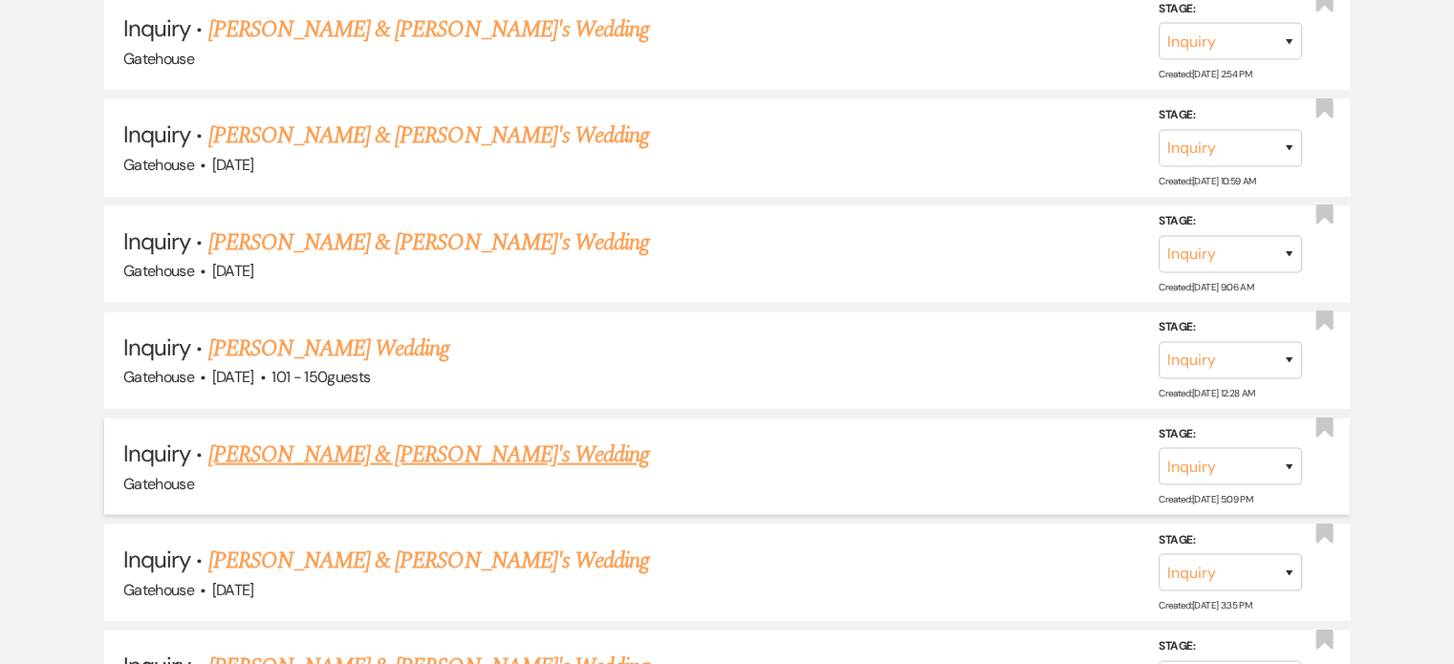
click at [355, 438] on link "[PERSON_NAME] & [PERSON_NAME]'s Wedding" at bounding box center [429, 455] width 442 height 34
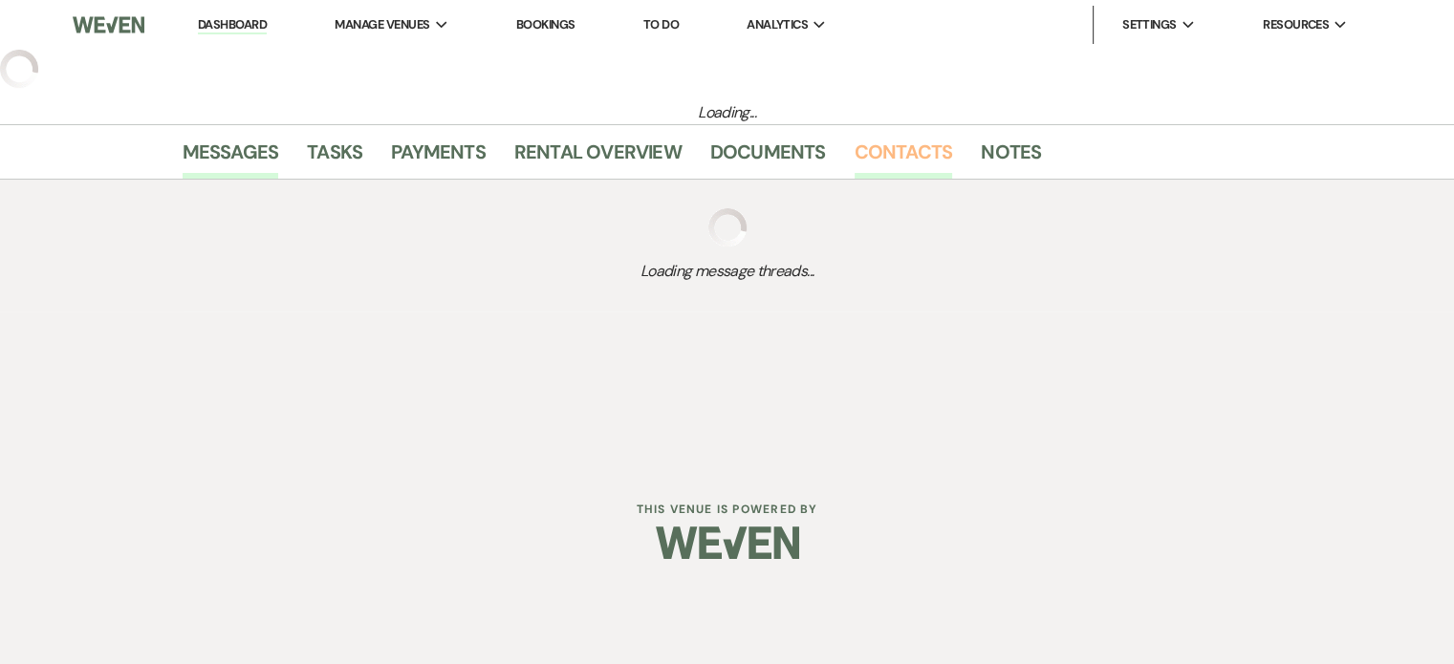
select select "5"
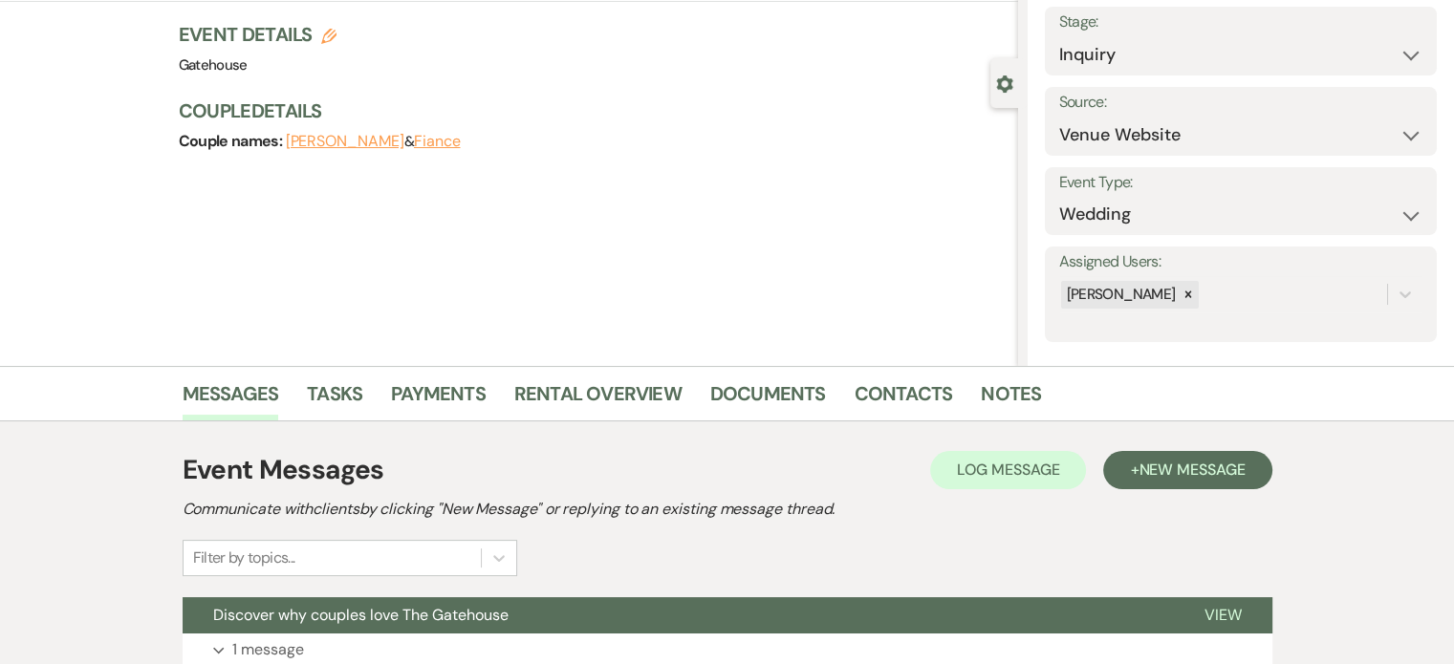
scroll to position [382, 0]
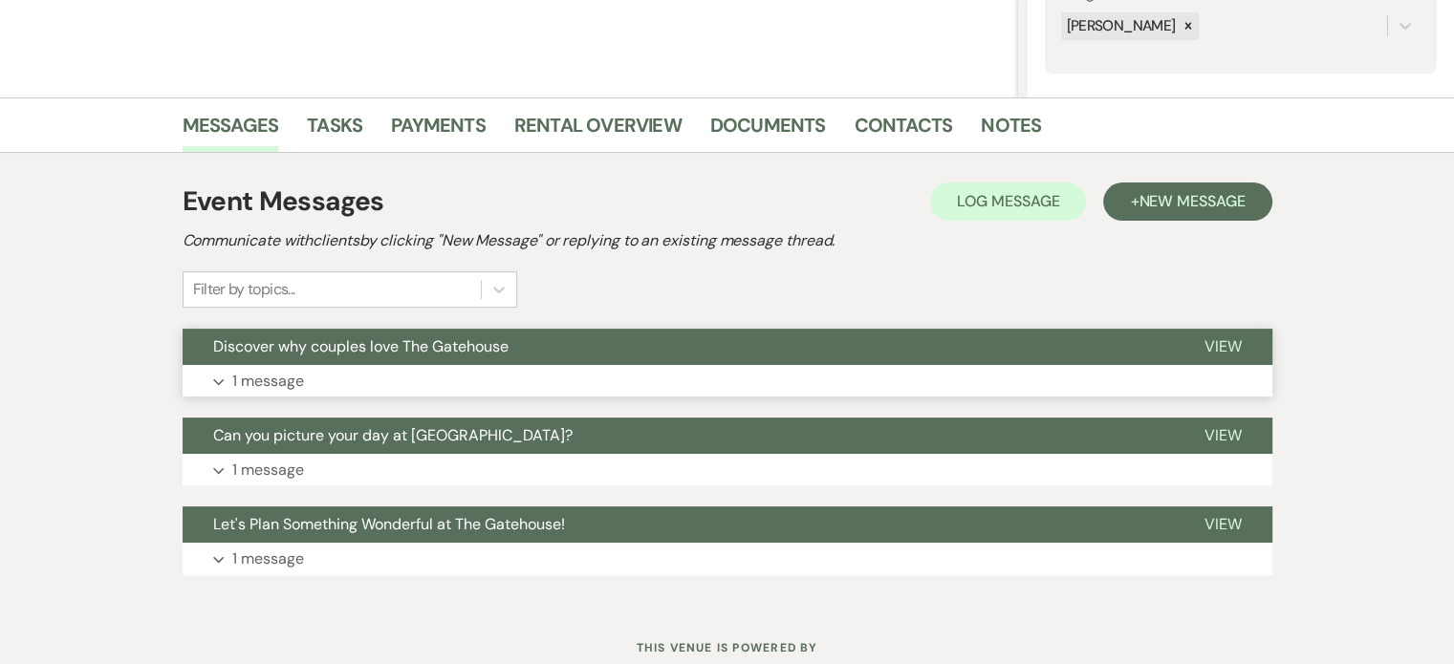
click at [254, 375] on p "1 message" at bounding box center [268, 381] width 72 height 25
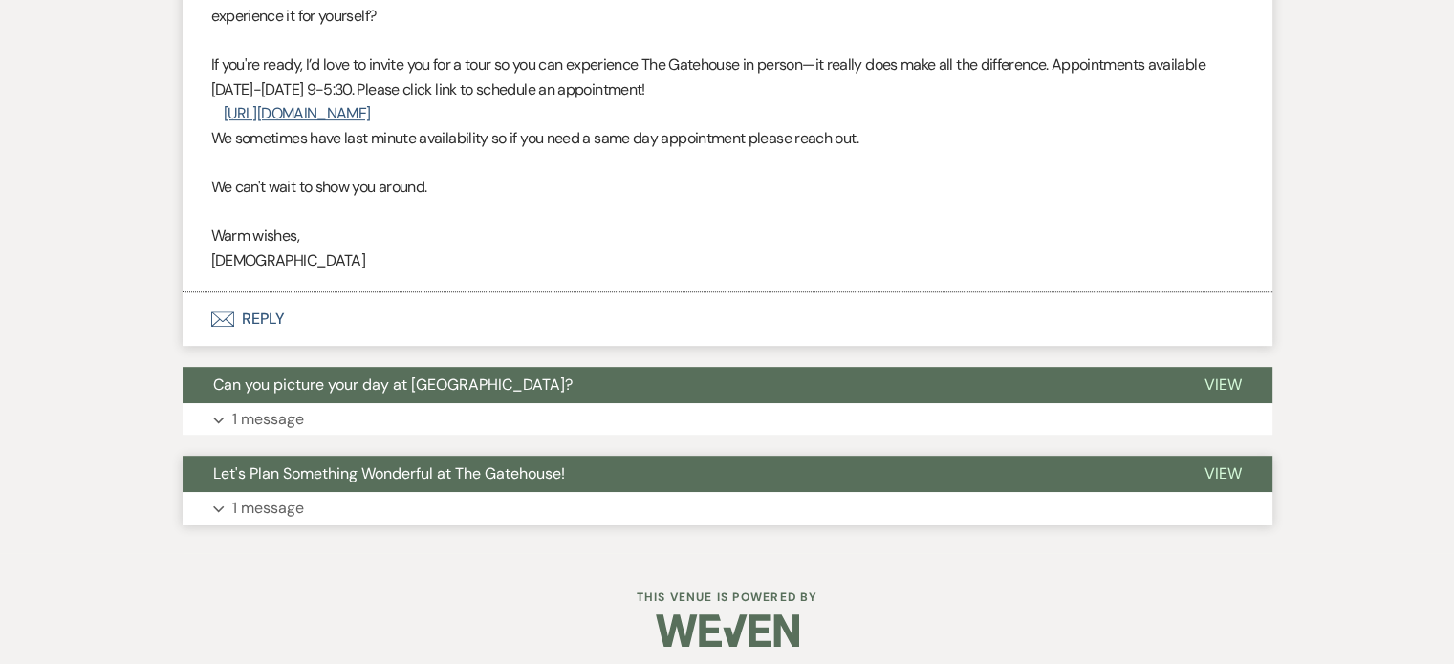
scroll to position [896, 0]
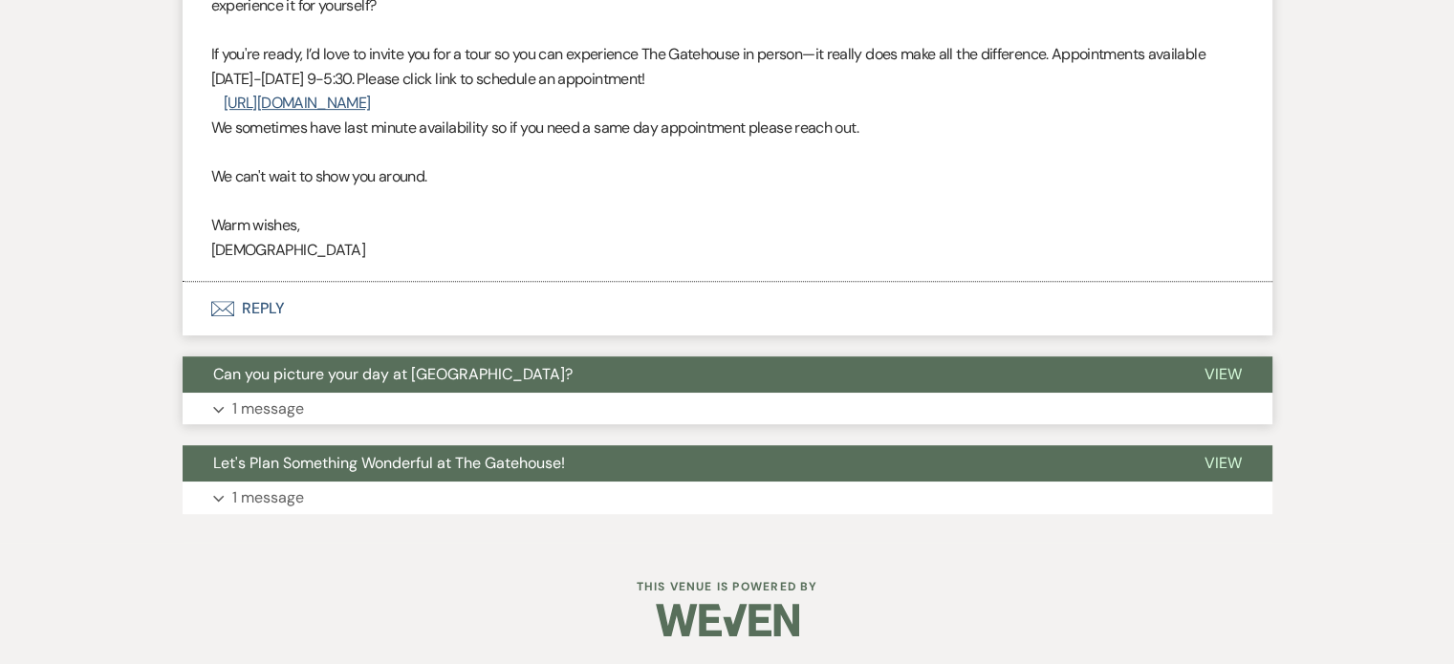
click at [255, 408] on p "1 message" at bounding box center [268, 409] width 72 height 25
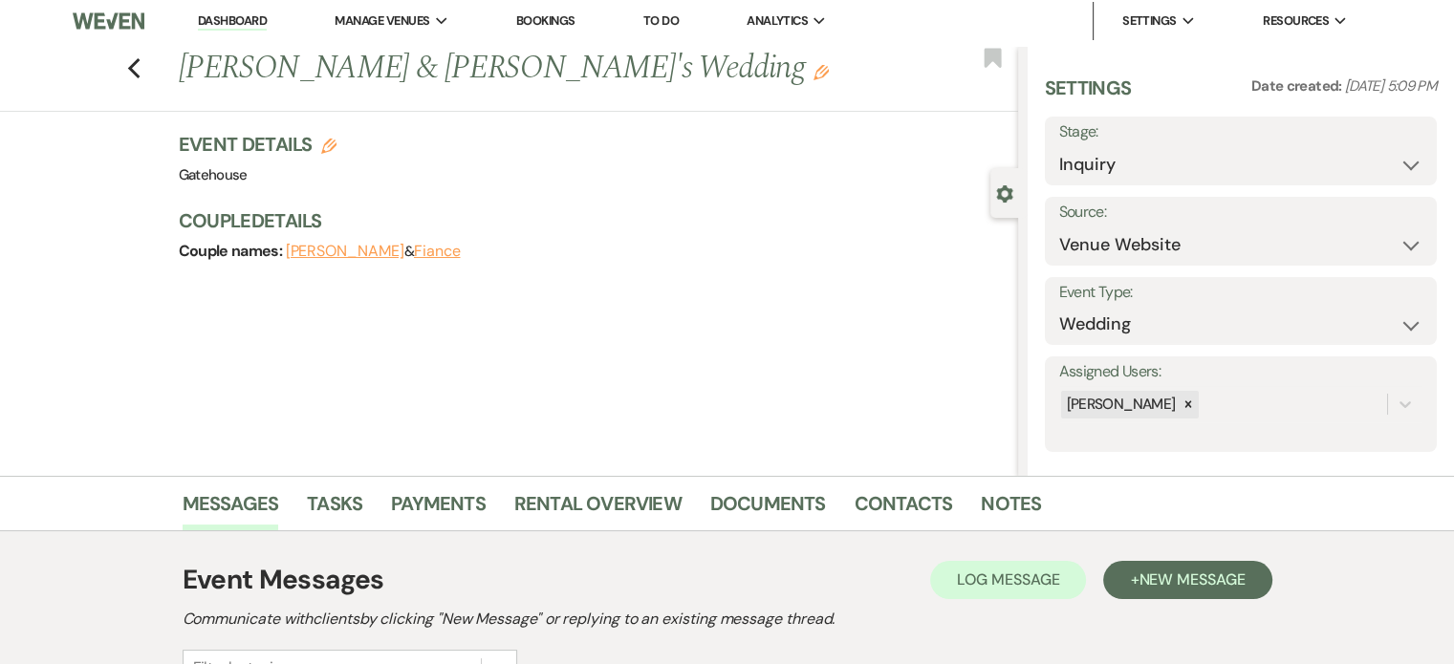
scroll to position [0, 0]
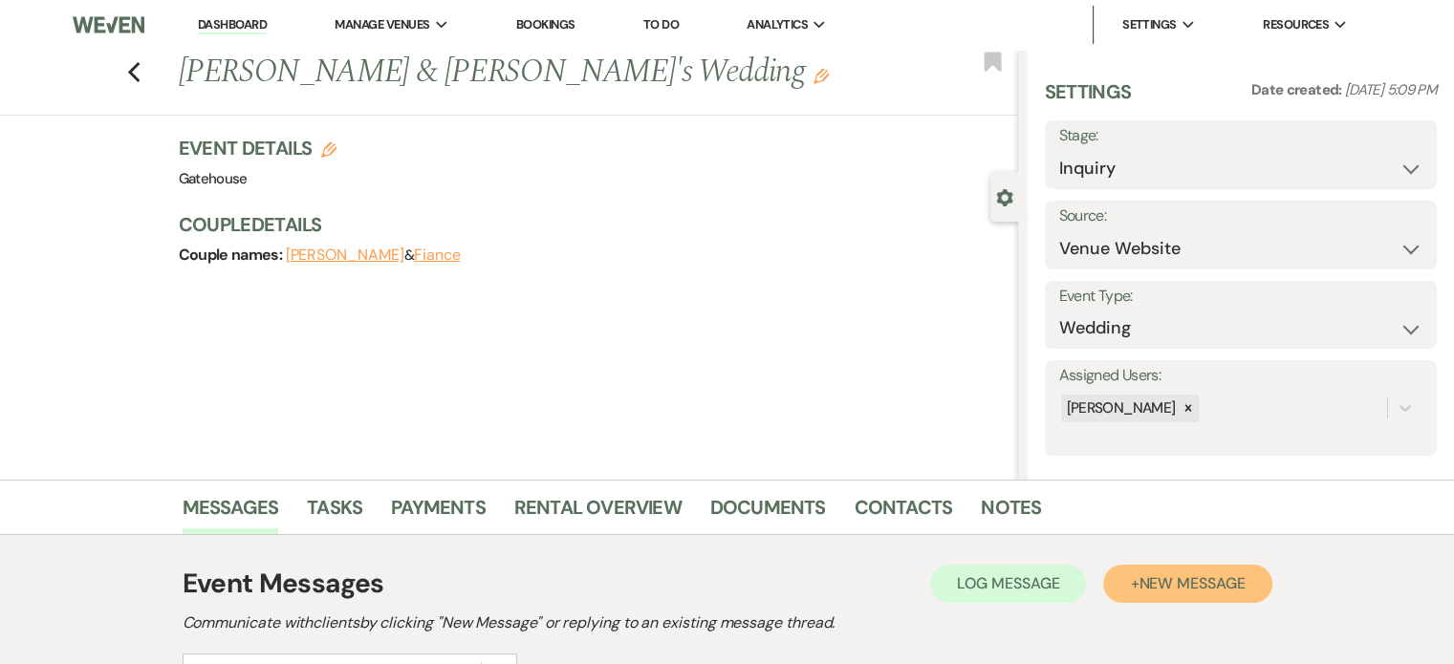
click at [1155, 582] on span "New Message" at bounding box center [1192, 584] width 106 height 20
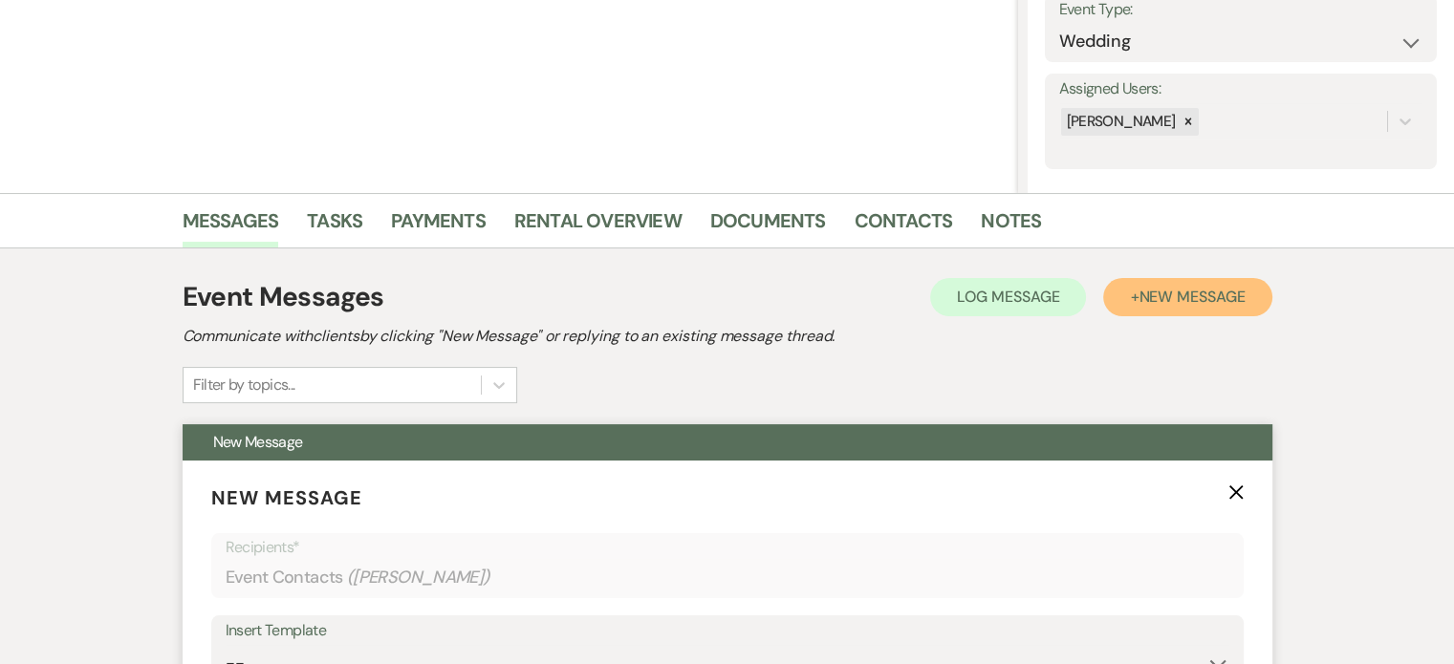
scroll to position [574, 0]
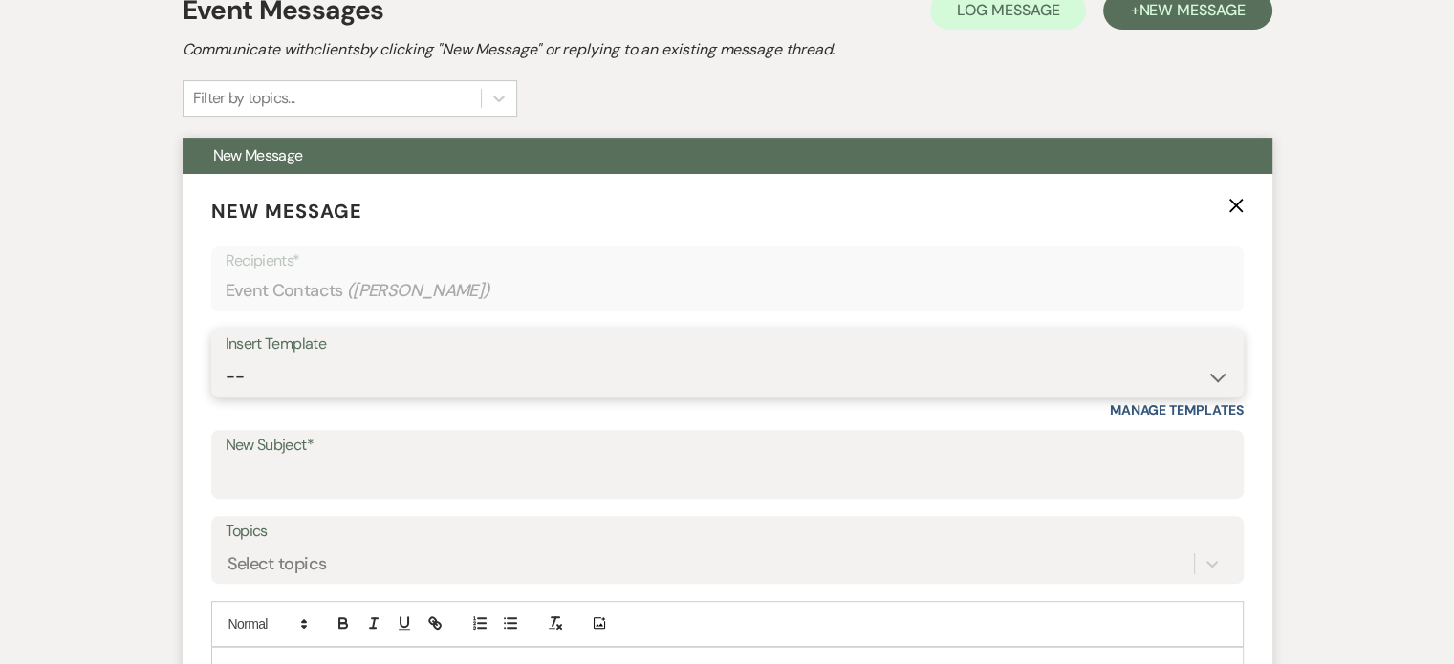
click at [367, 366] on select "-- Tour Request Response Proposal 6-9 Month Check-in Happy 1 Month Anniversary!…" at bounding box center [728, 377] width 1004 height 37
select select "6138"
click at [226, 359] on select "-- Tour Request Response Proposal 6-9 Month Check-in Happy 1 Month Anniversary!…" at bounding box center [728, 377] width 1004 height 37
type input "Is choosing your venue still on your to do list?"
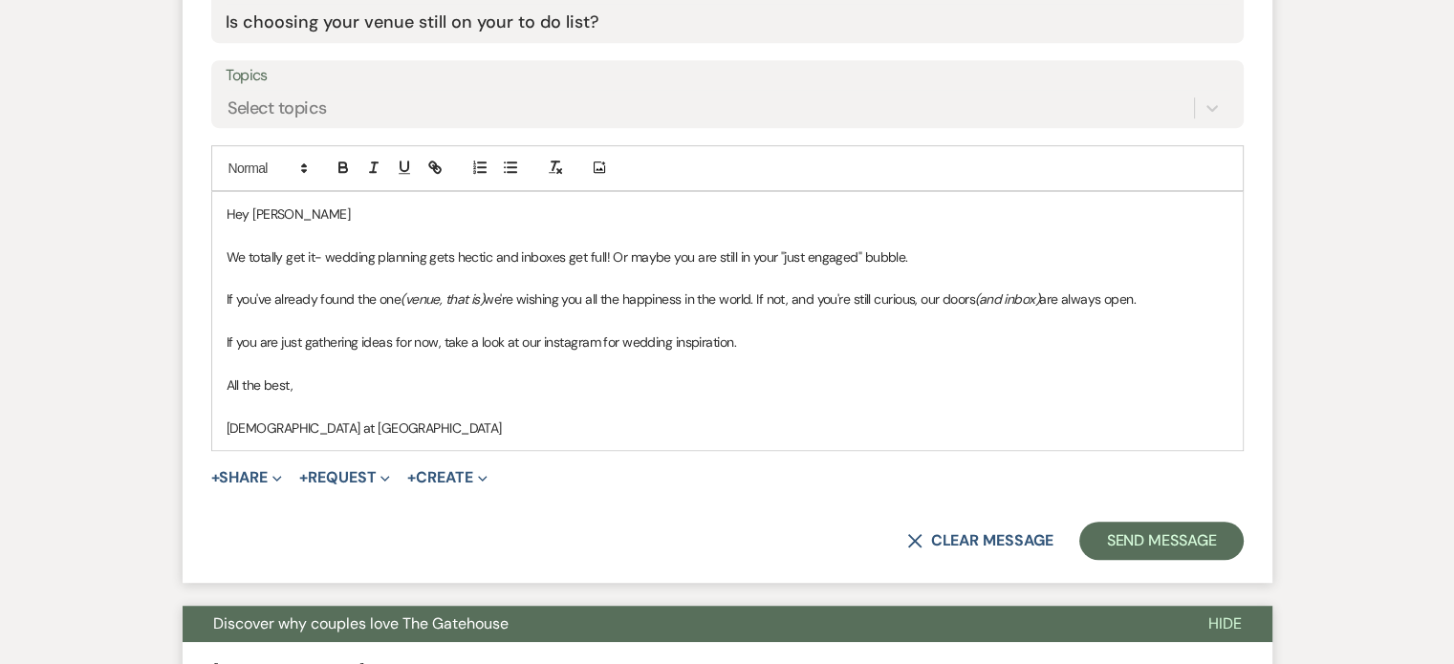
scroll to position [1147, 0]
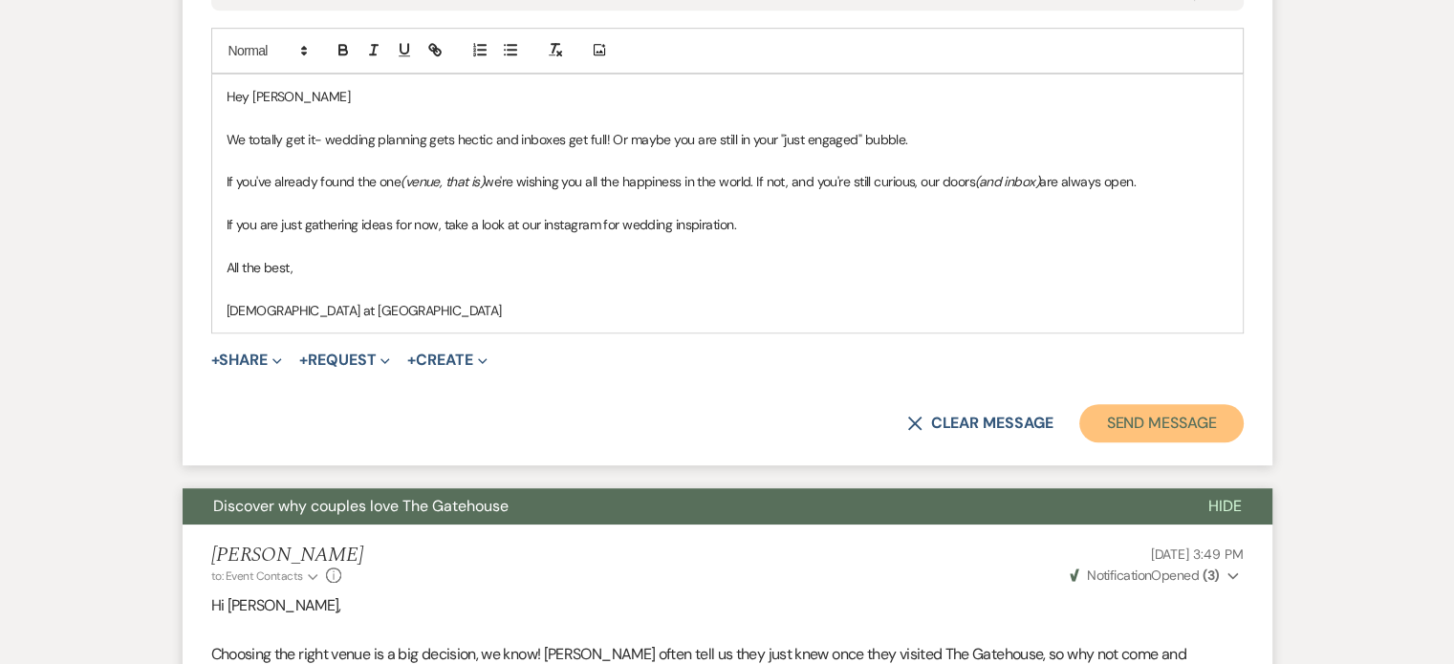
click at [1142, 424] on button "Send Message" at bounding box center [1160, 423] width 163 height 38
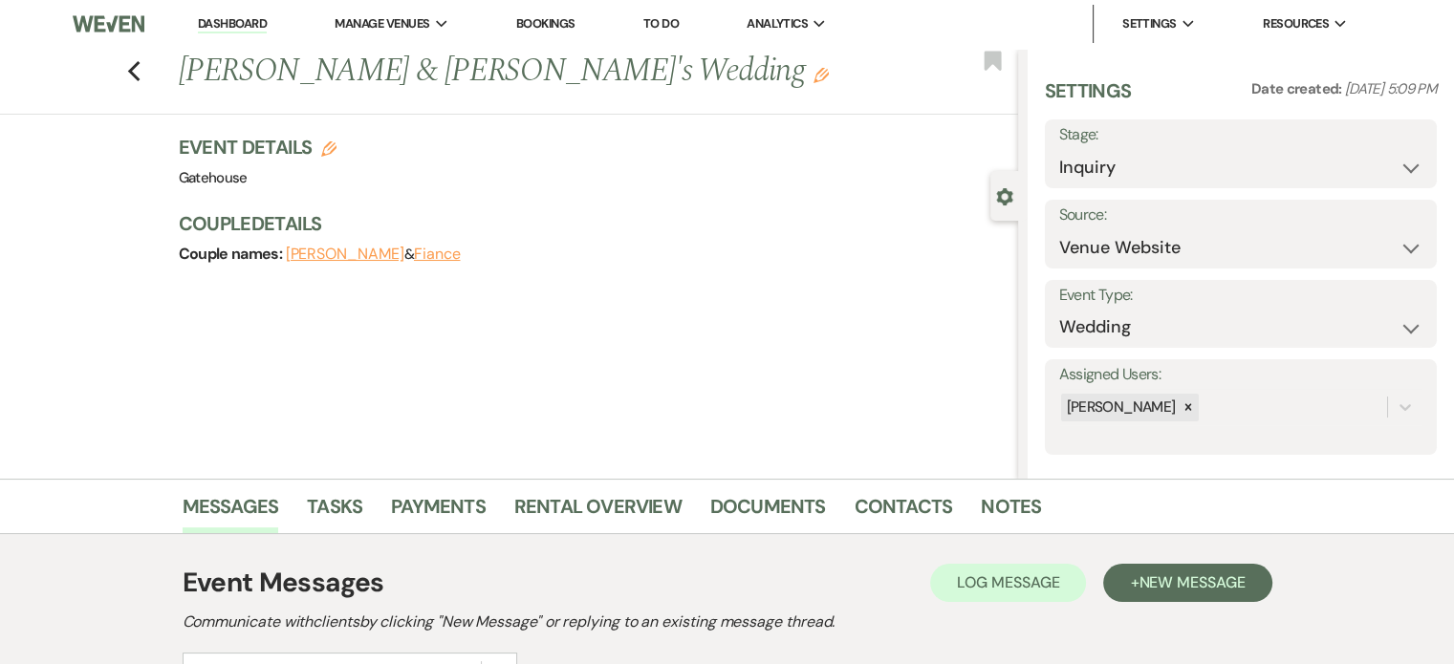
scroll to position [0, 0]
click at [141, 75] on icon "Previous" at bounding box center [134, 72] width 14 height 23
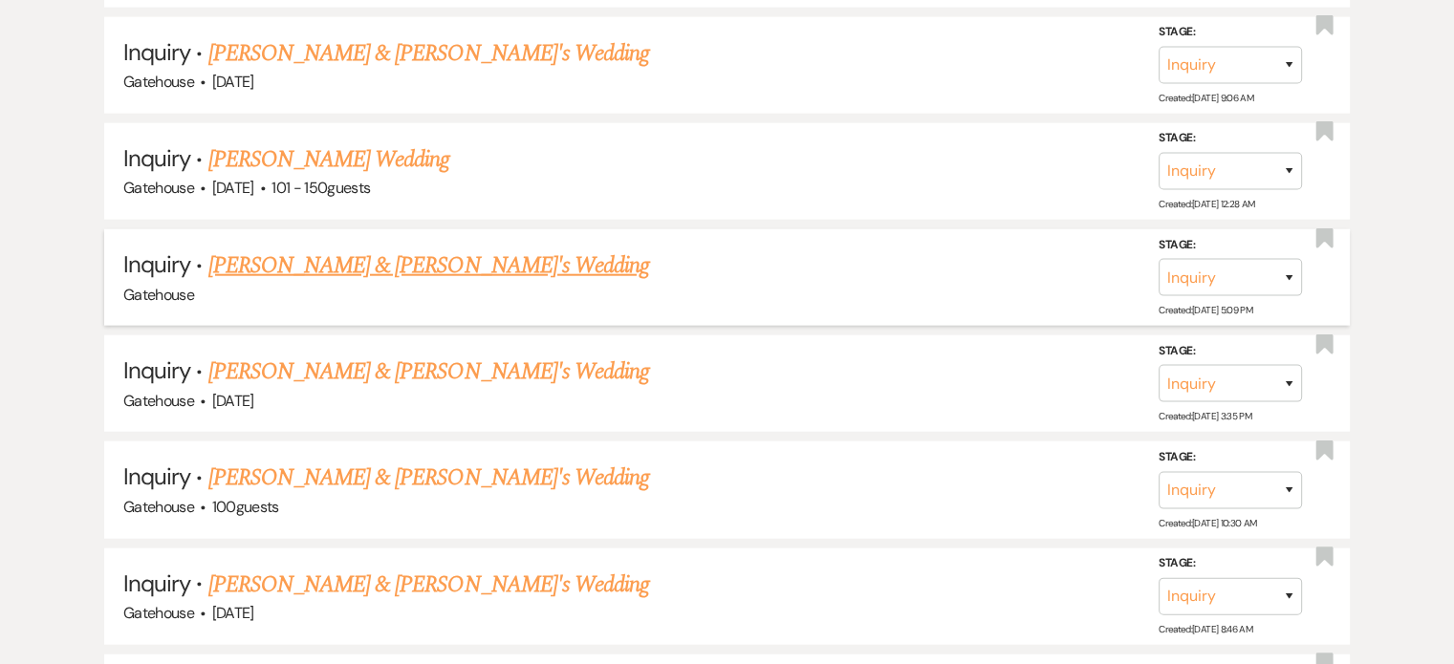
scroll to position [4685, 0]
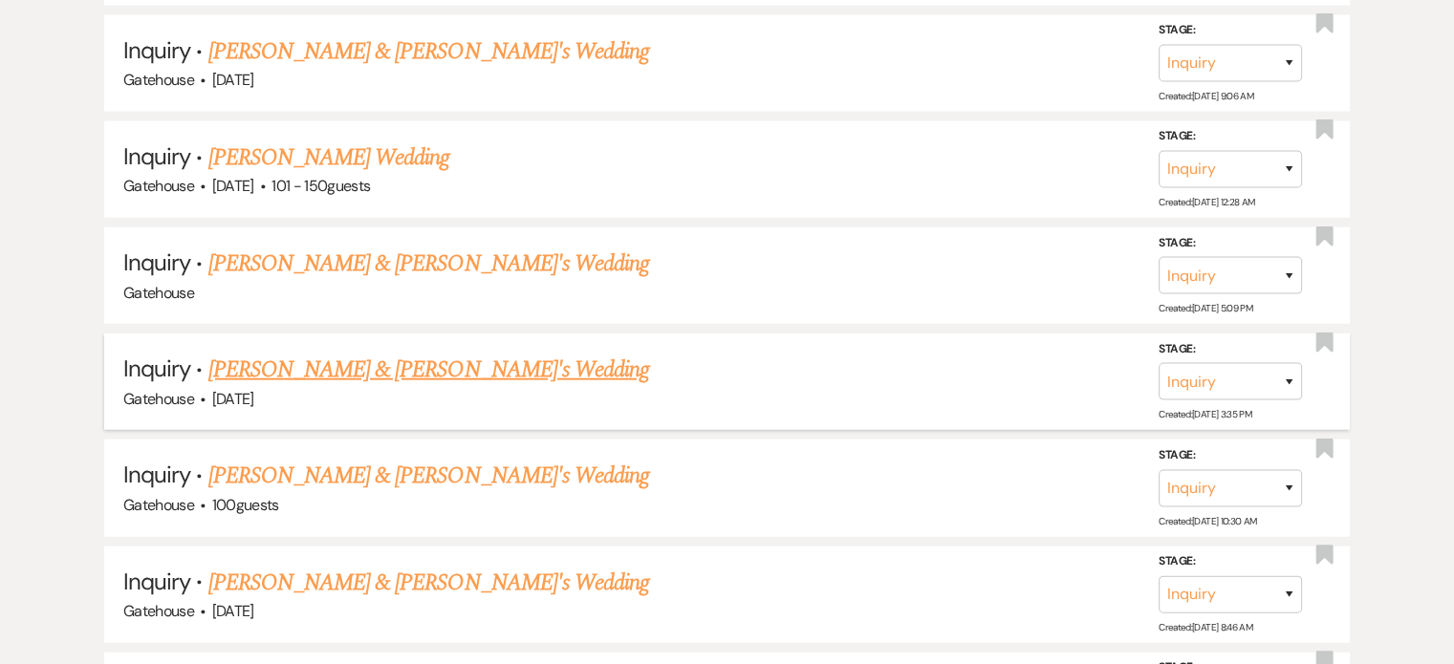
click at [415, 353] on link "[PERSON_NAME] & [PERSON_NAME]'s Wedding" at bounding box center [429, 370] width 442 height 34
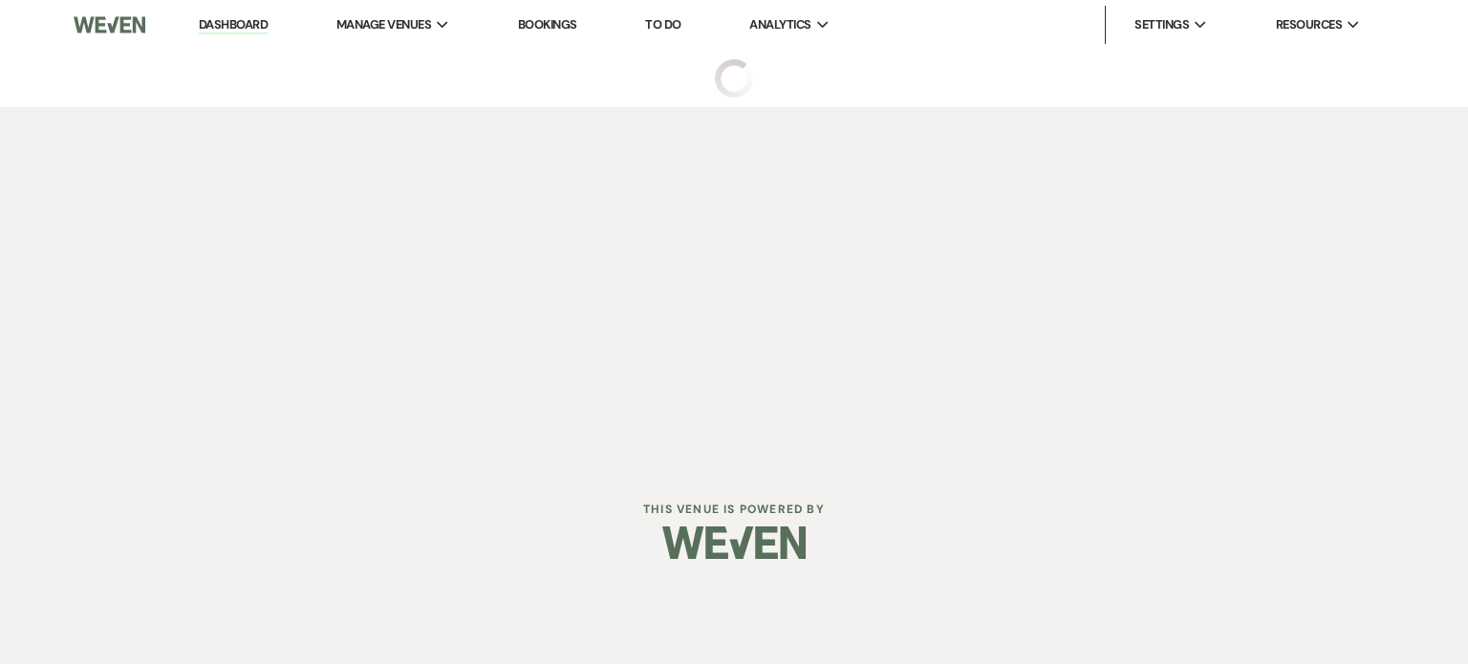
select select "5"
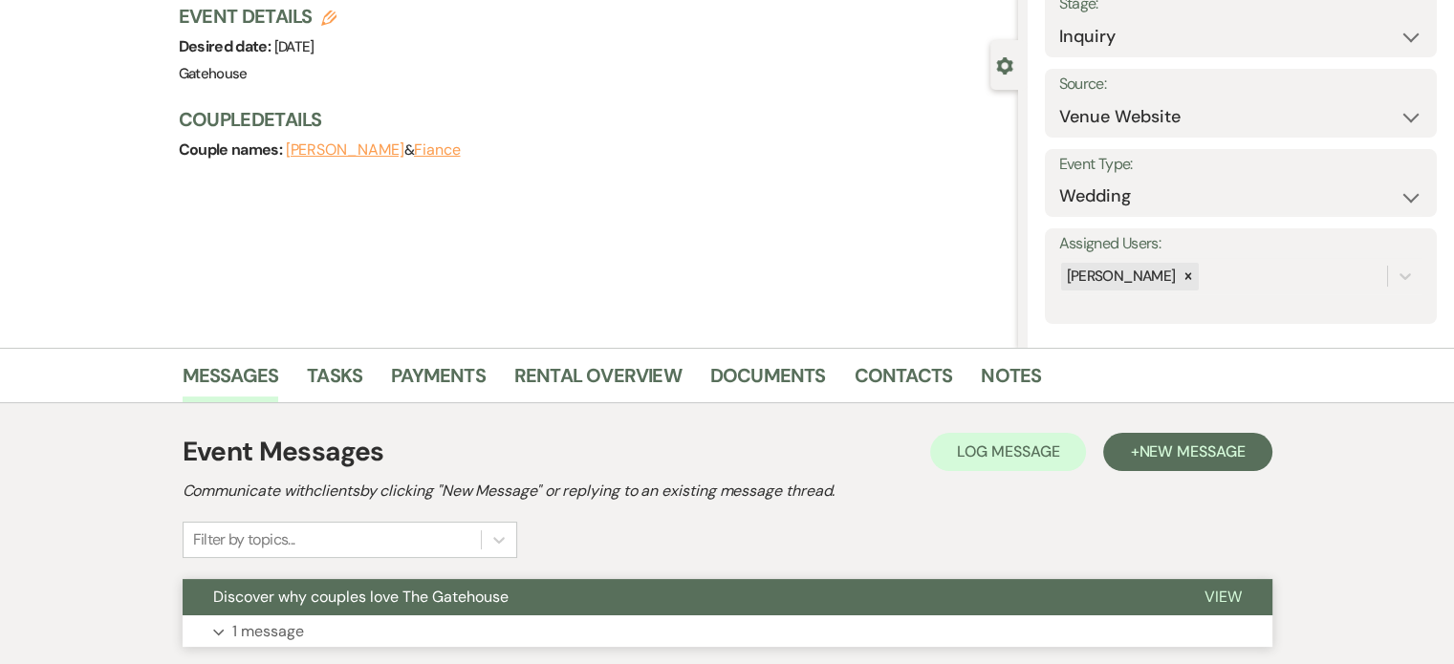
scroll to position [287, 0]
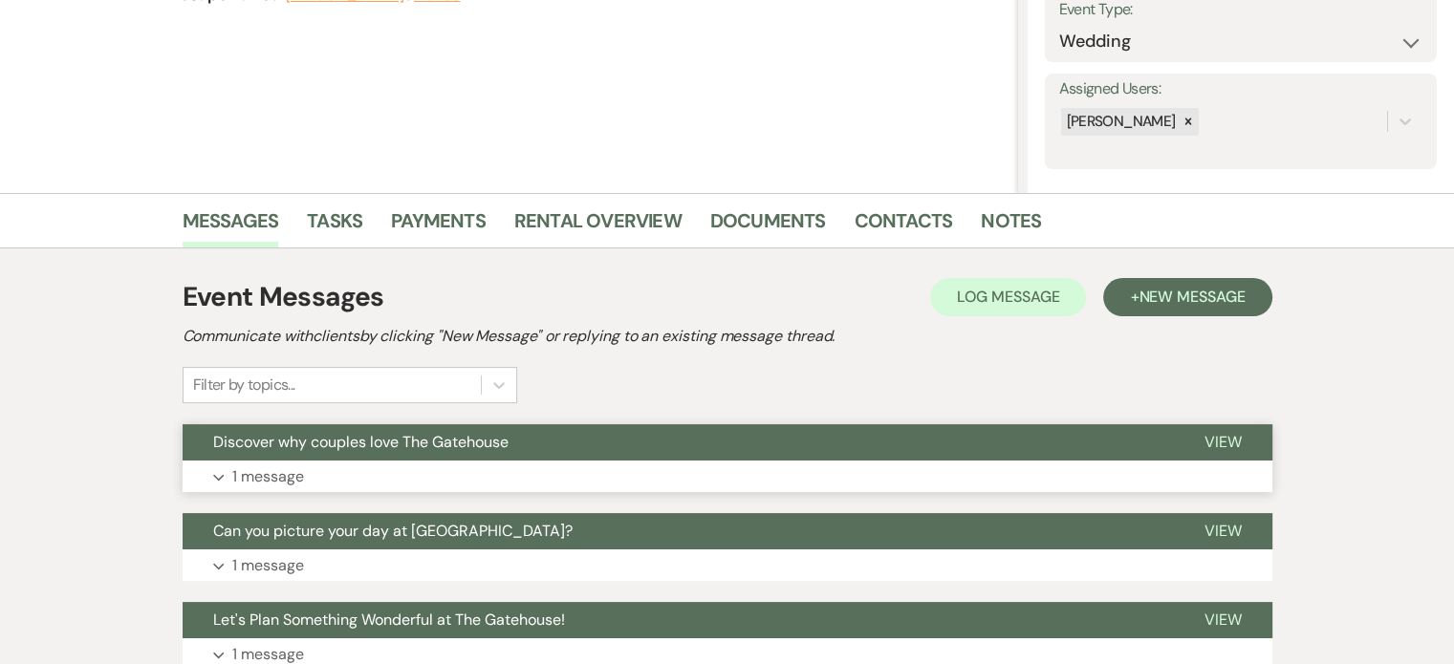
click at [287, 473] on p "1 message" at bounding box center [268, 477] width 72 height 25
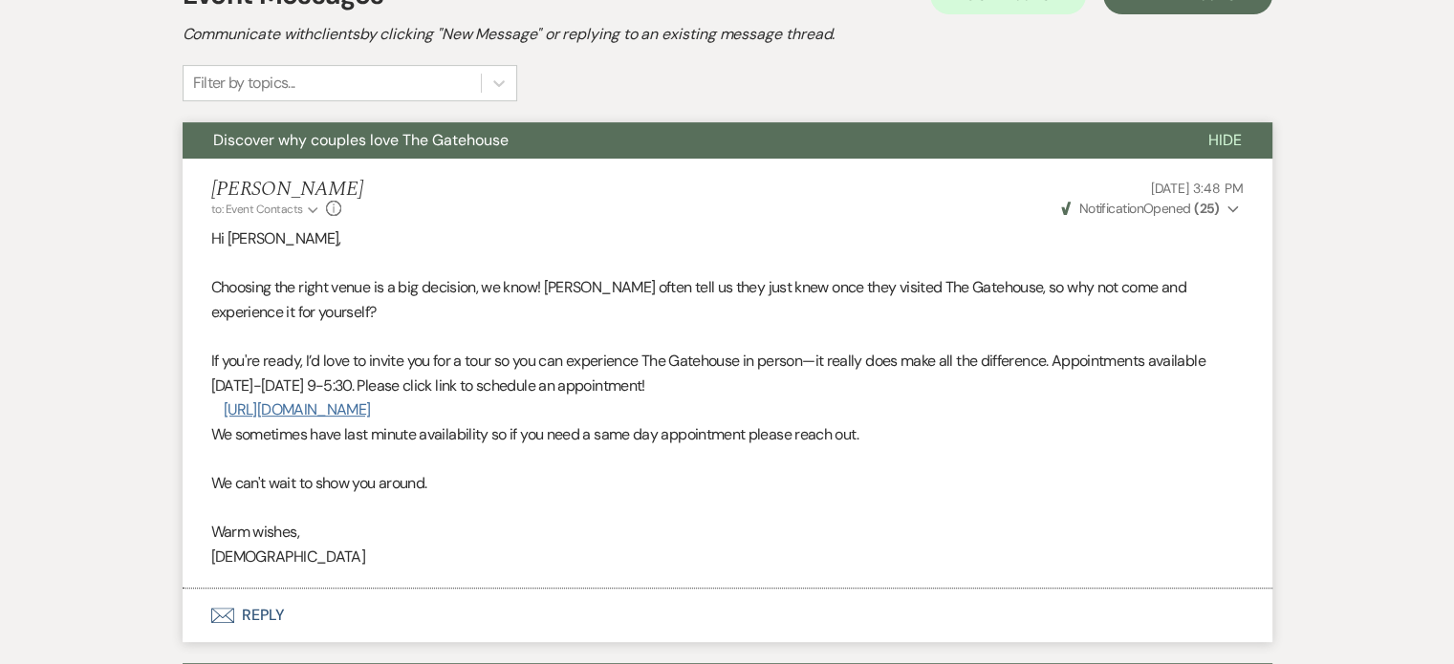
scroll to position [765, 0]
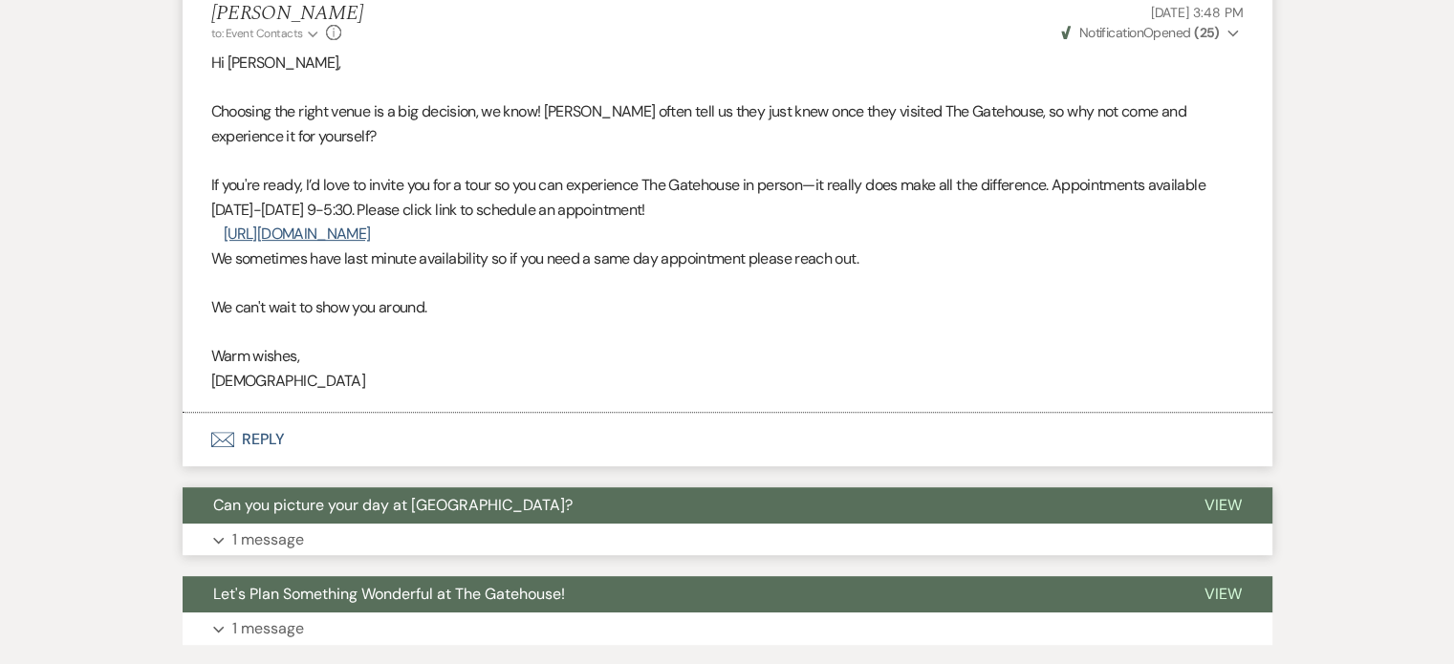
click at [268, 534] on p "1 message" at bounding box center [268, 540] width 72 height 25
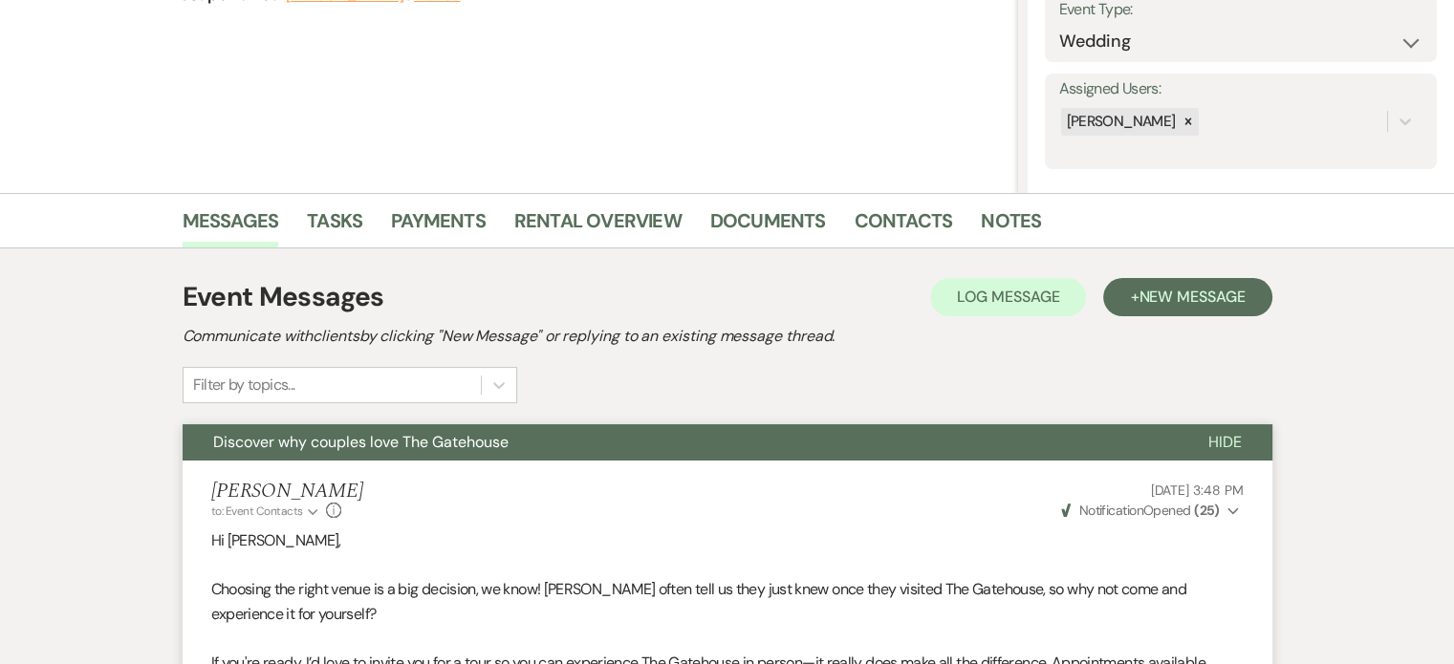
scroll to position [191, 0]
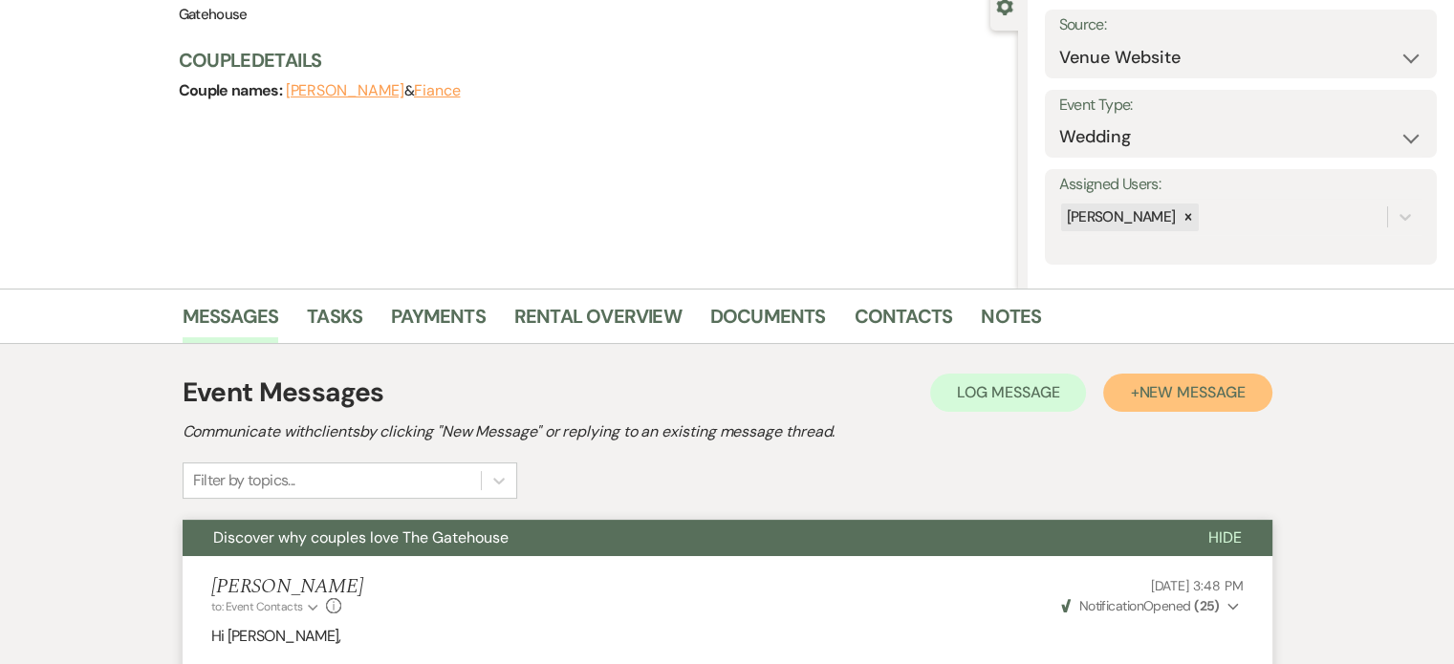
click at [1148, 388] on span "New Message" at bounding box center [1192, 392] width 106 height 20
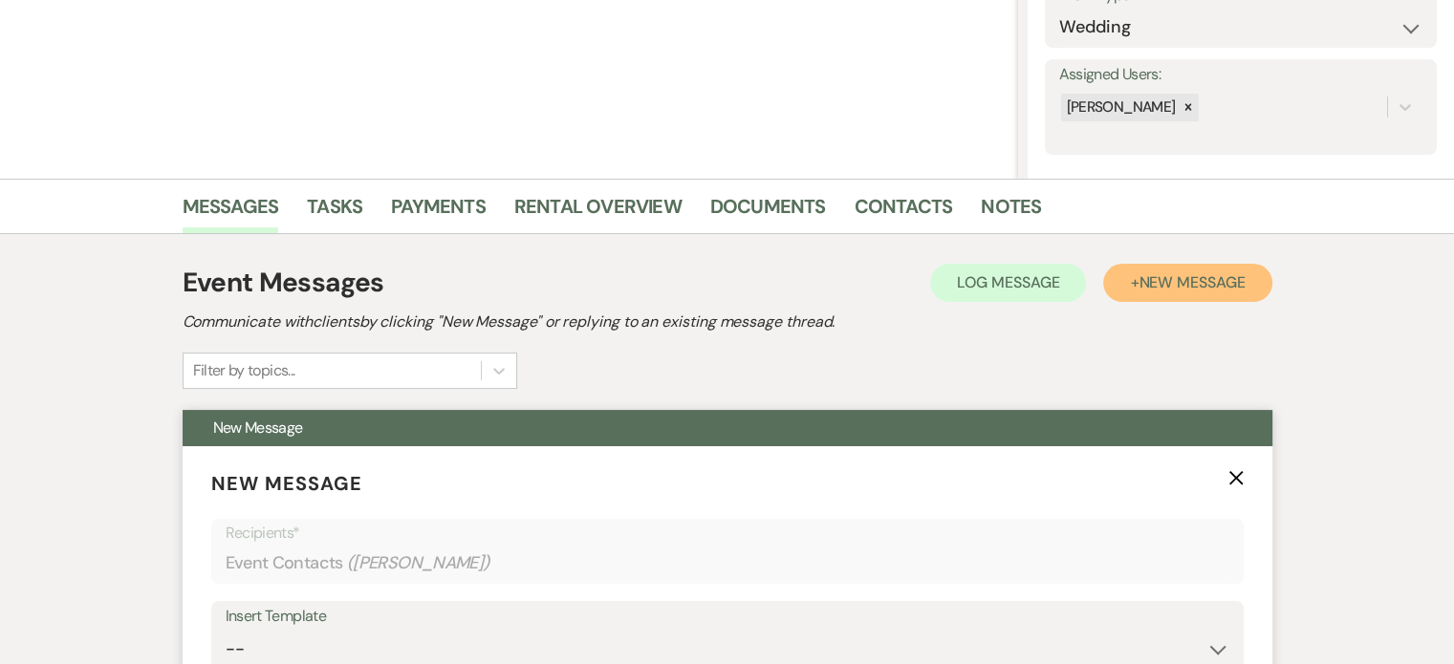
scroll to position [478, 0]
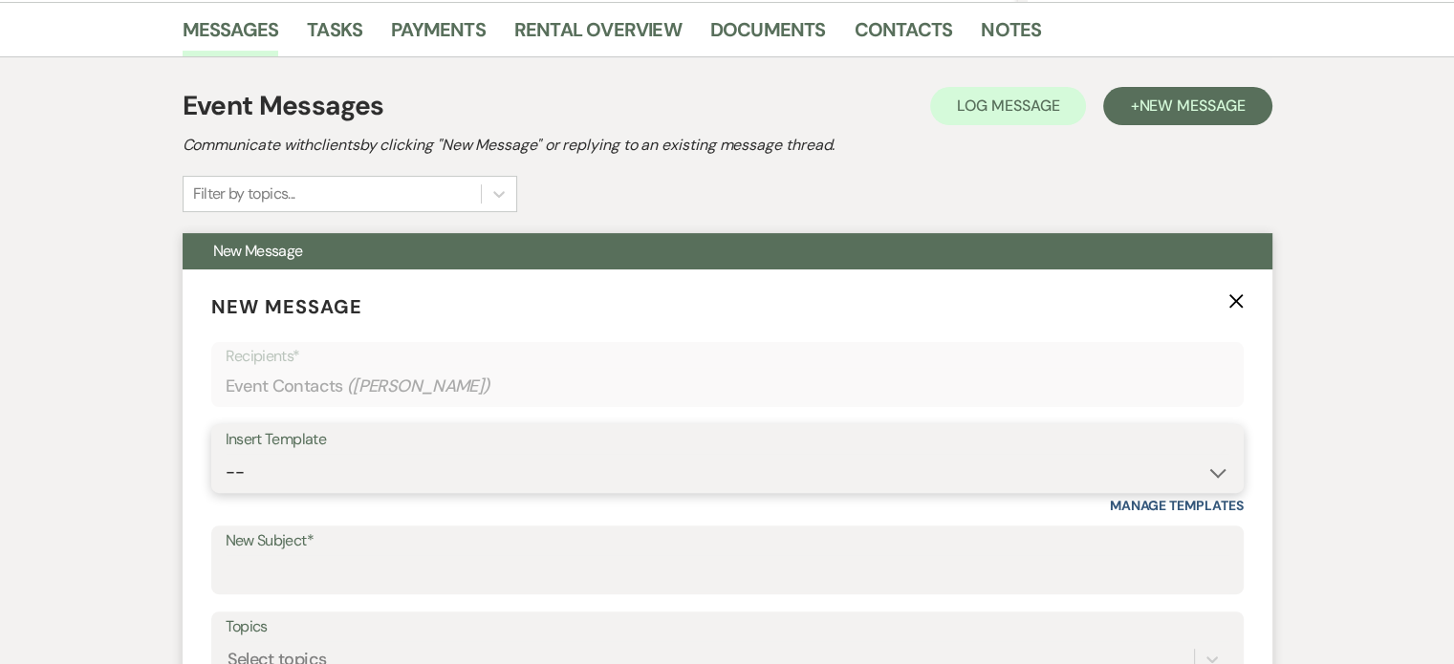
click at [331, 480] on select "-- Tour Request Response Proposal 6-9 Month Check-in Happy 1 Month Anniversary!…" at bounding box center [728, 472] width 1004 height 37
select select "6138"
click at [226, 454] on select "-- Tour Request Response Proposal 6-9 Month Check-in Happy 1 Month Anniversary!…" at bounding box center [728, 472] width 1004 height 37
type input "Is choosing your venue still on your to do list?"
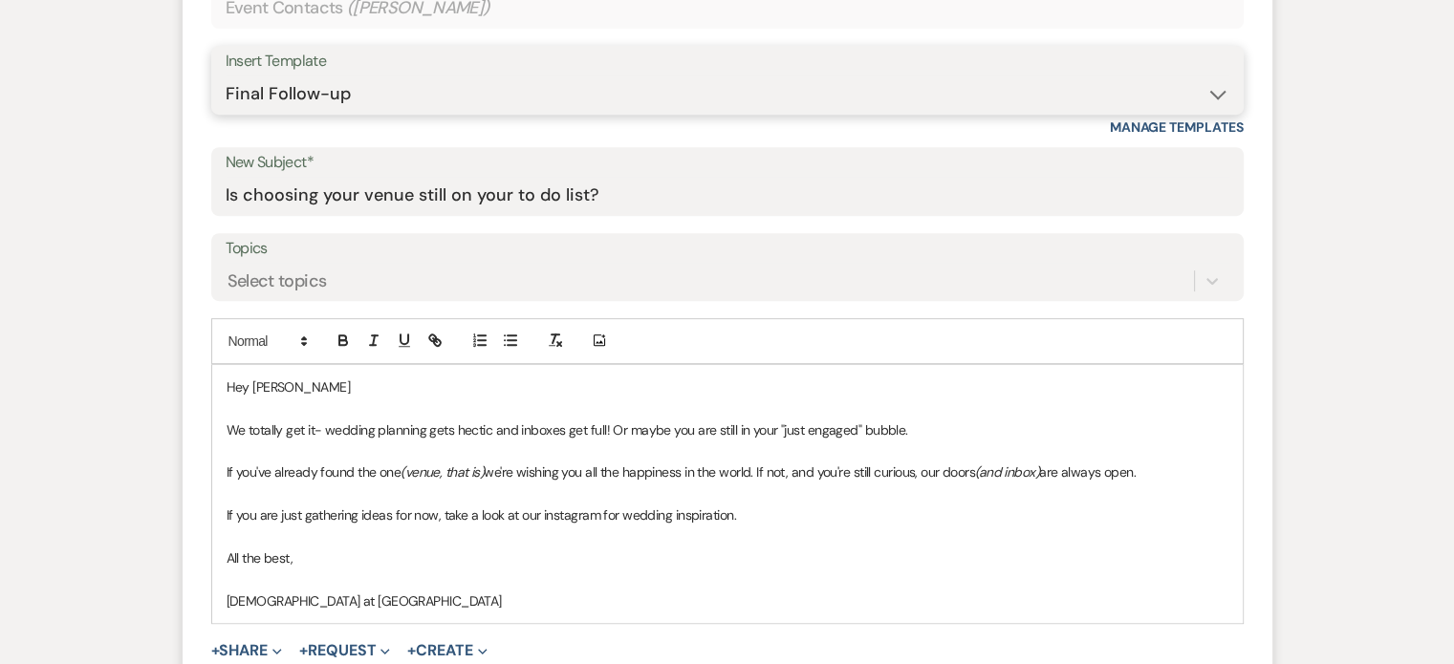
scroll to position [956, 0]
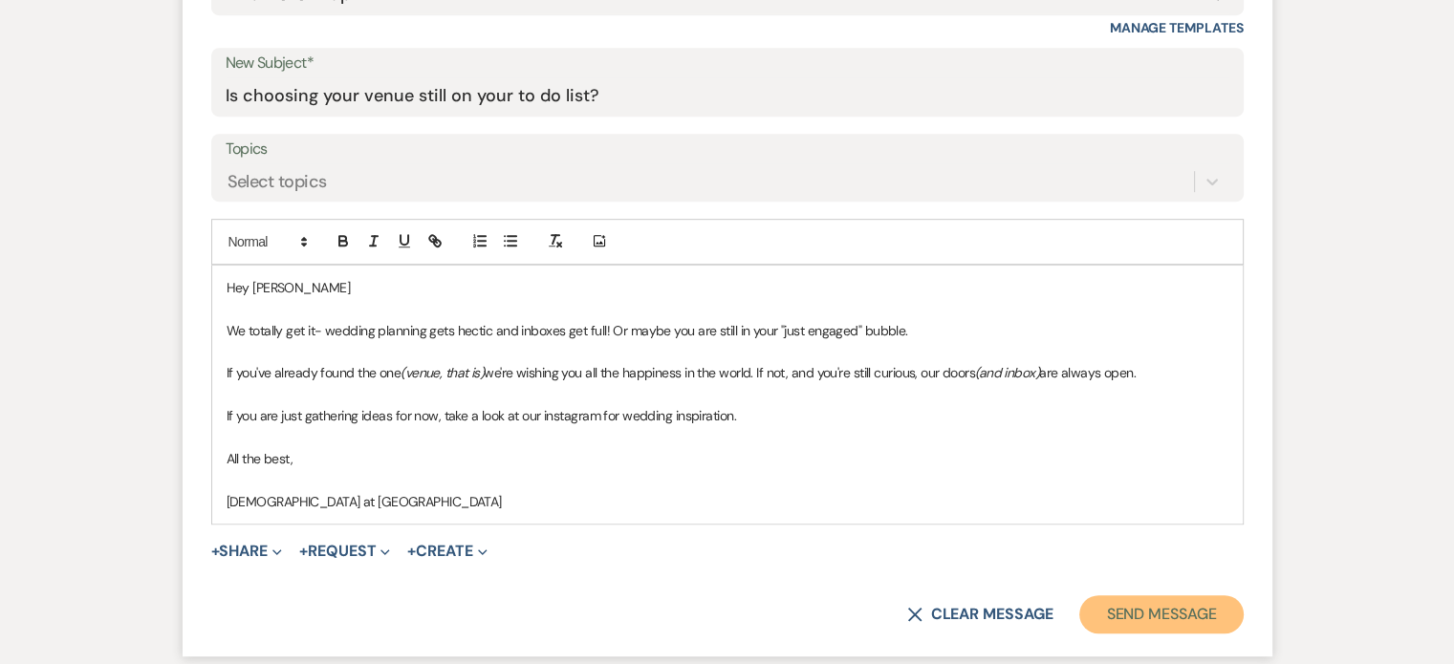
click at [1138, 603] on button "Send Message" at bounding box center [1160, 615] width 163 height 38
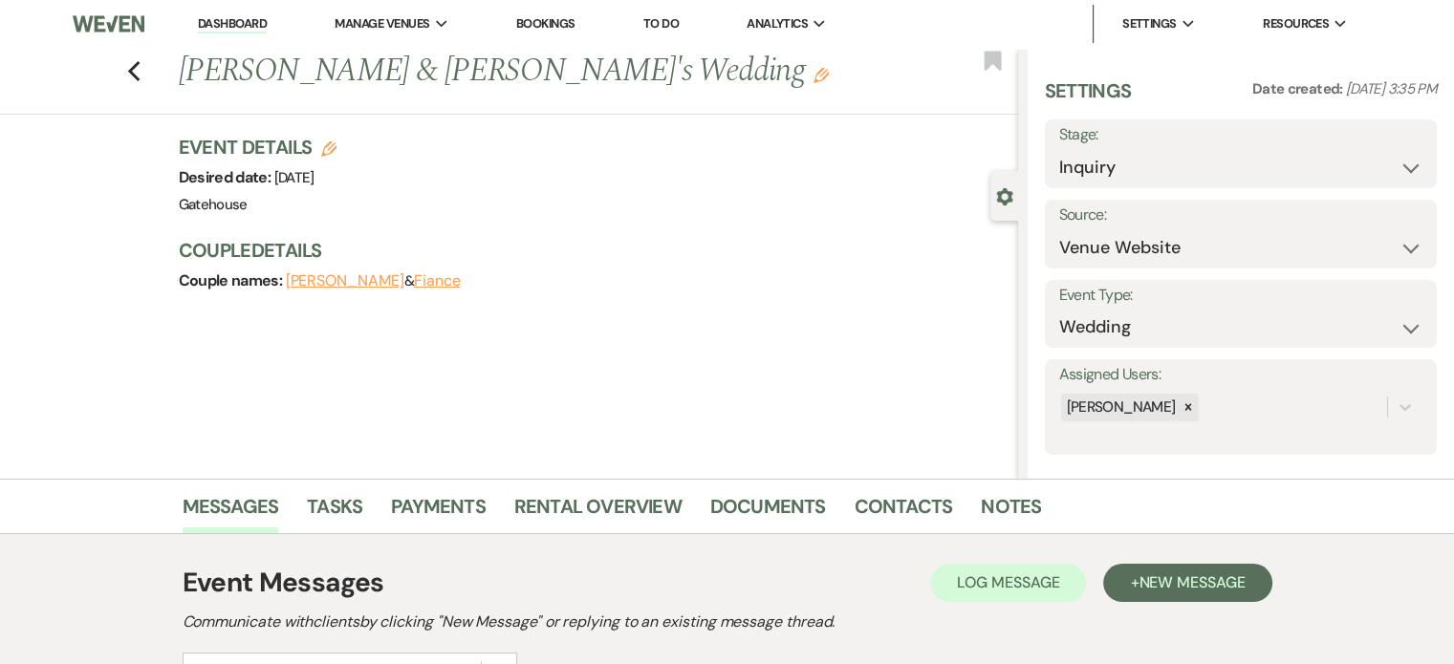
scroll to position [0, 0]
click at [140, 68] on use "button" at bounding box center [133, 72] width 12 height 21
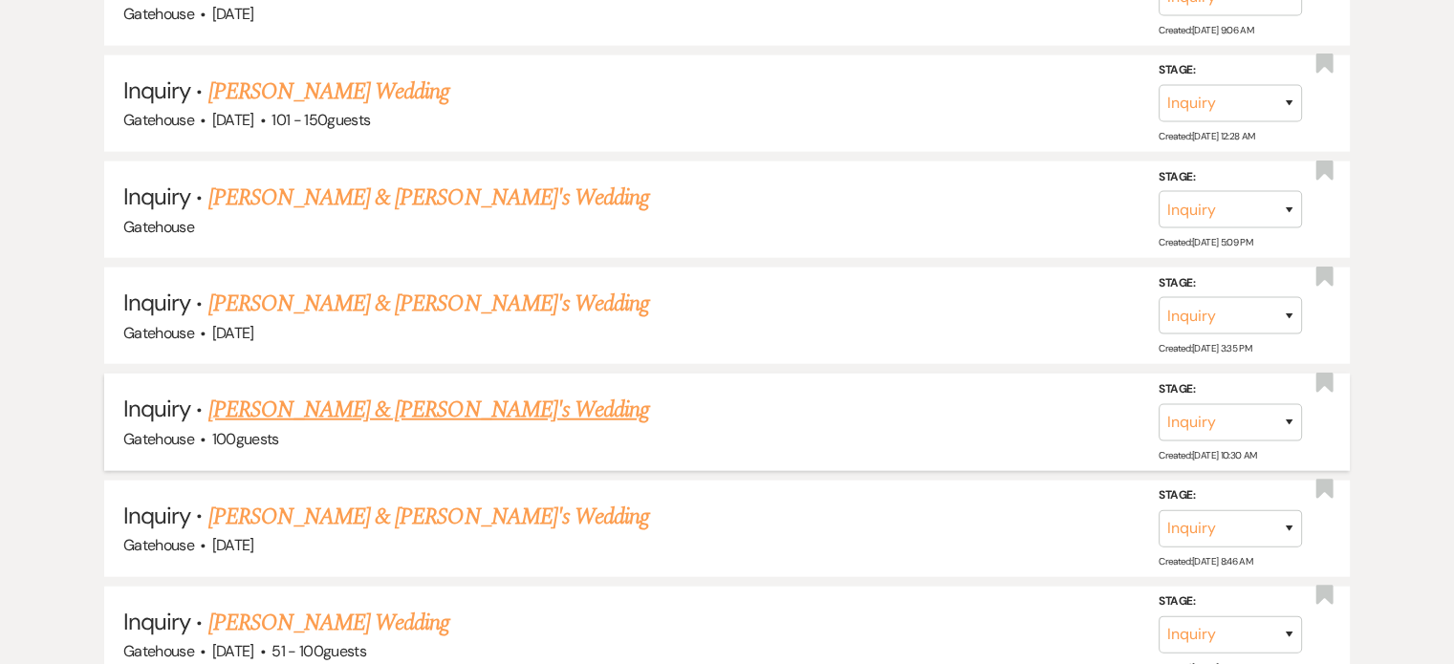
scroll to position [4780, 0]
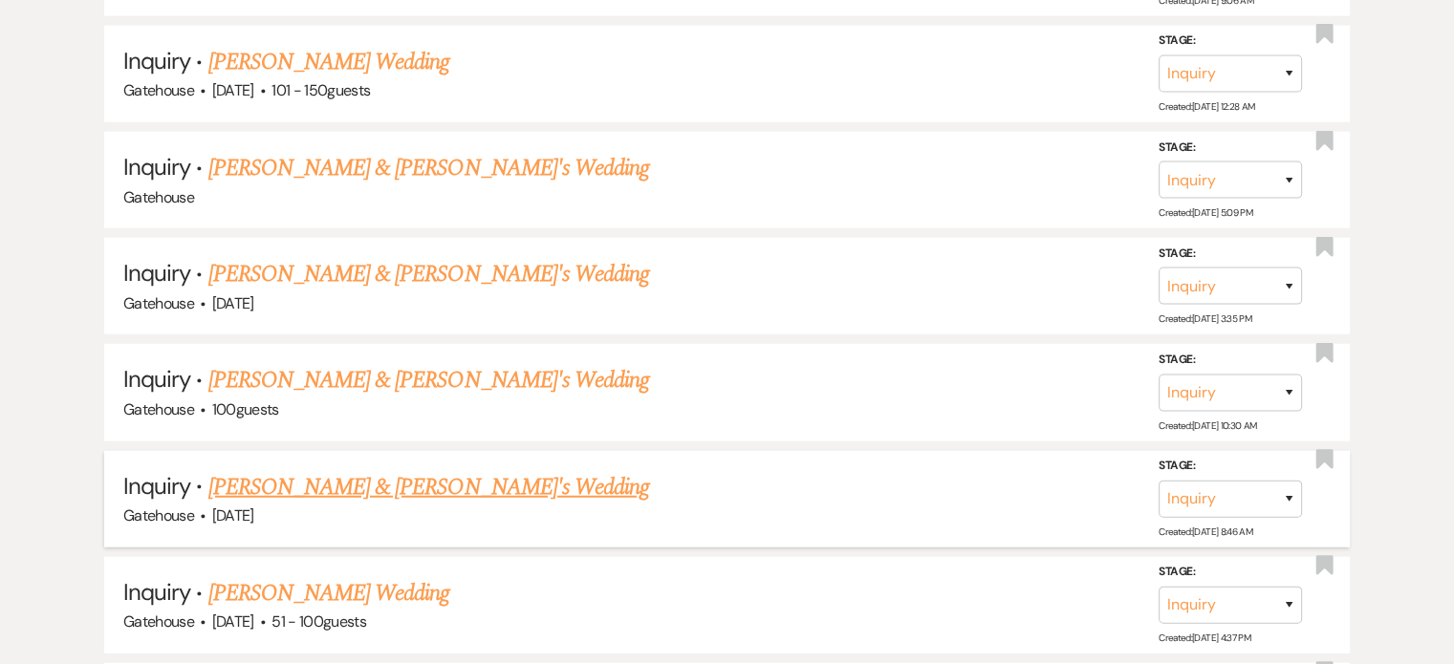
click at [339, 470] on link "[PERSON_NAME] & [PERSON_NAME]'s Wedding" at bounding box center [429, 487] width 442 height 34
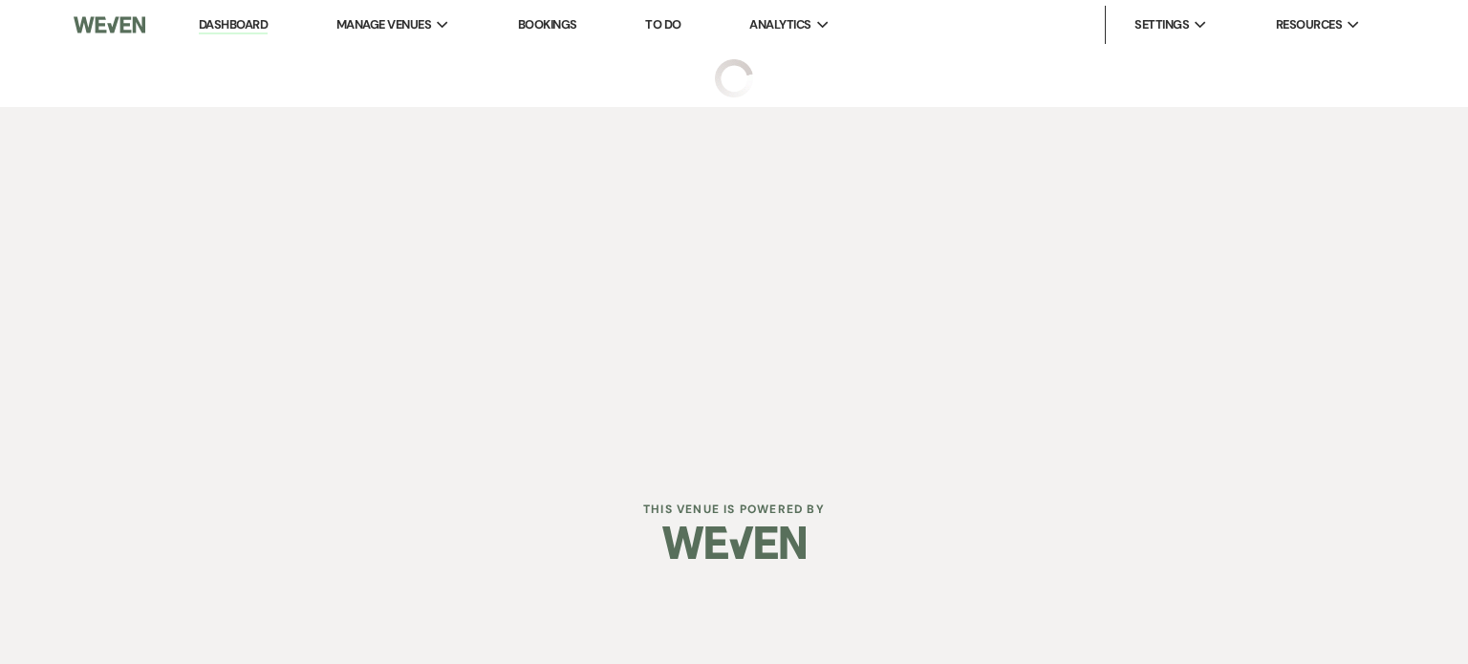
select select "5"
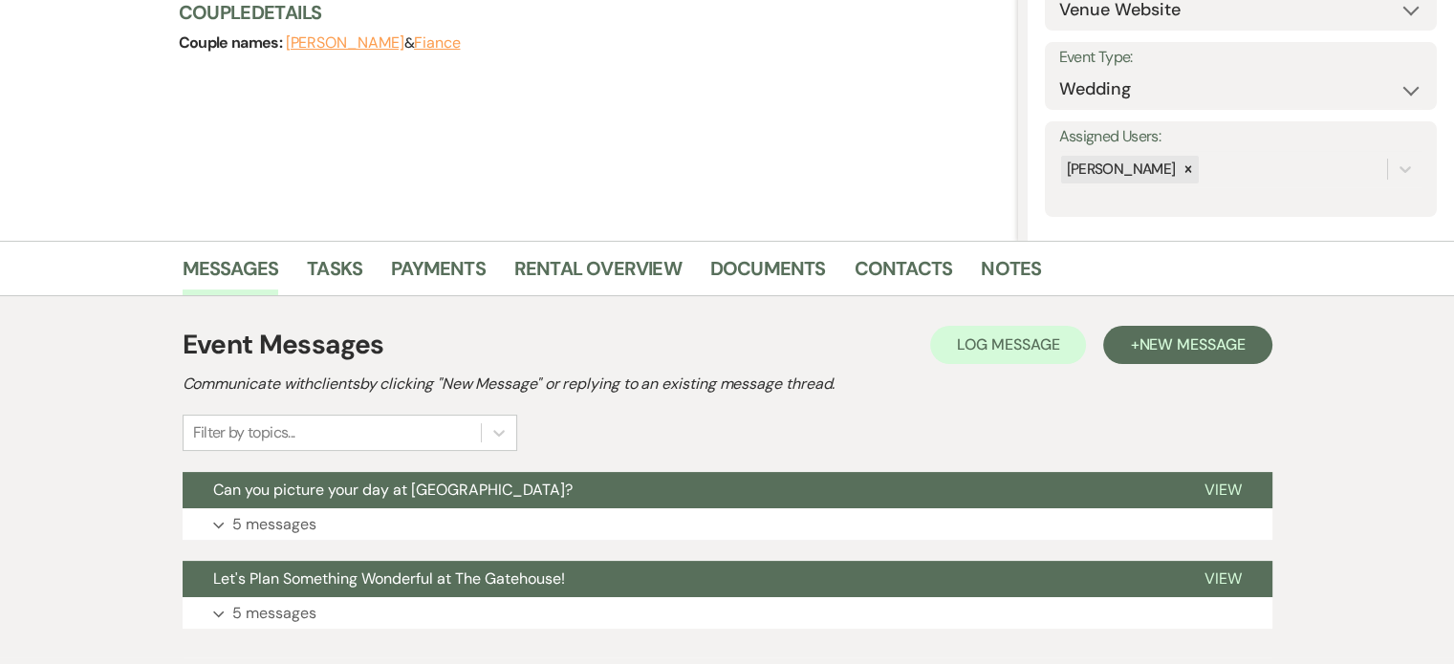
scroll to position [287, 0]
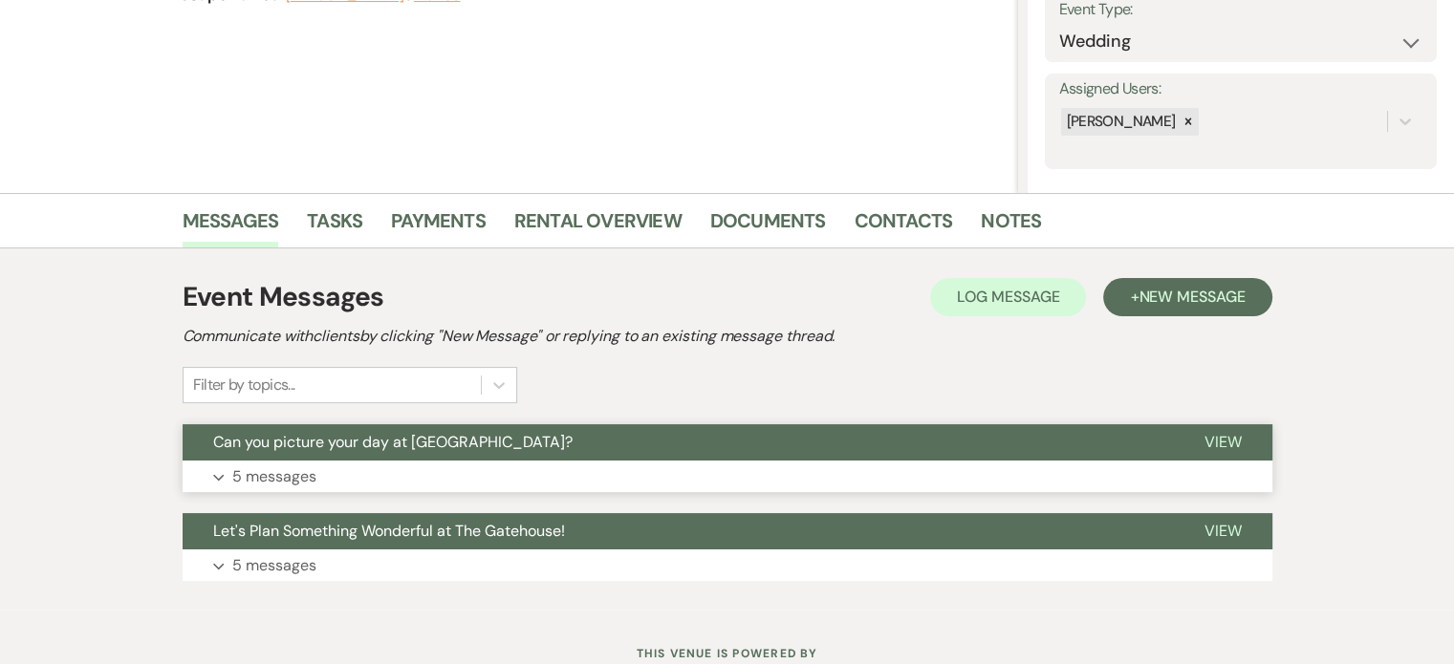
click at [289, 471] on p "5 messages" at bounding box center [274, 477] width 84 height 25
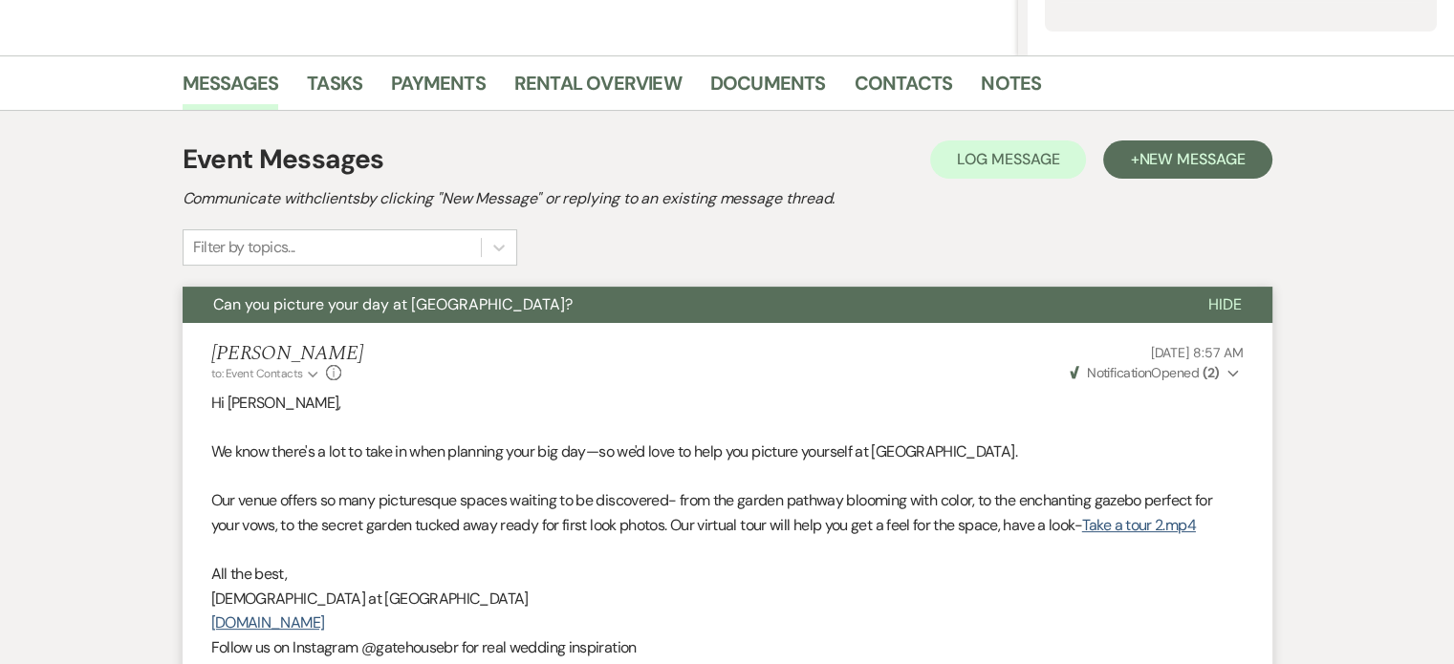
scroll to position [478, 0]
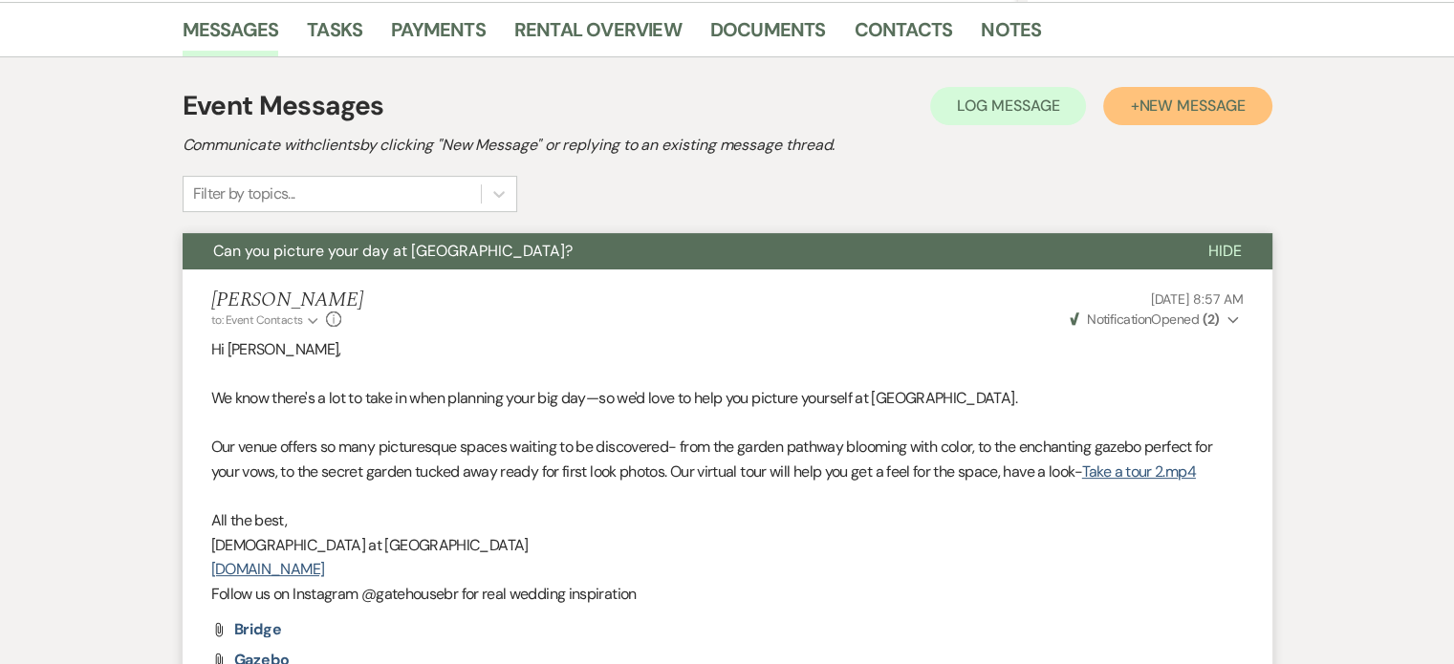
click at [1165, 103] on span "New Message" at bounding box center [1192, 106] width 106 height 20
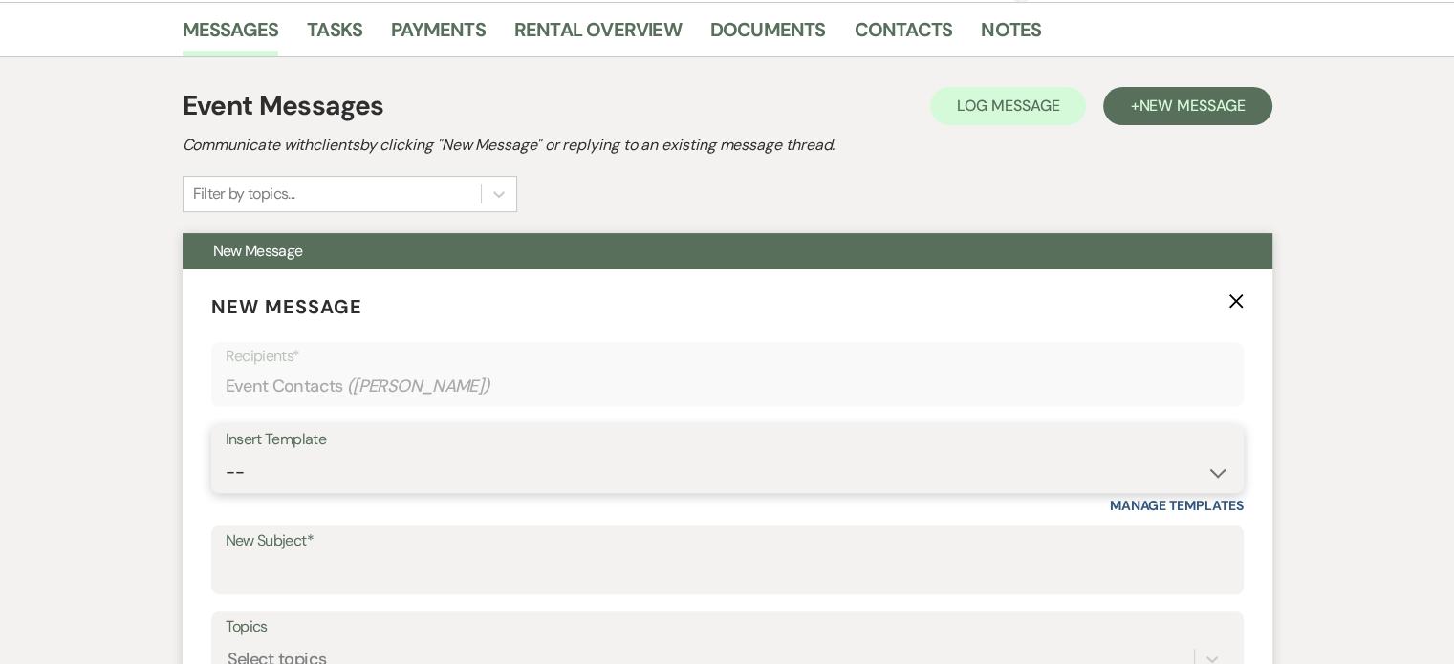
click at [388, 474] on select "-- Tour Request Response Proposal 6-9 Month Check-in Happy 1 Month Anniversary!…" at bounding box center [728, 472] width 1004 height 37
select select "6138"
click at [226, 454] on select "-- Tour Request Response Proposal 6-9 Month Check-in Happy 1 Month Anniversary!…" at bounding box center [728, 472] width 1004 height 37
type input "Is choosing your venue still on your to do list?"
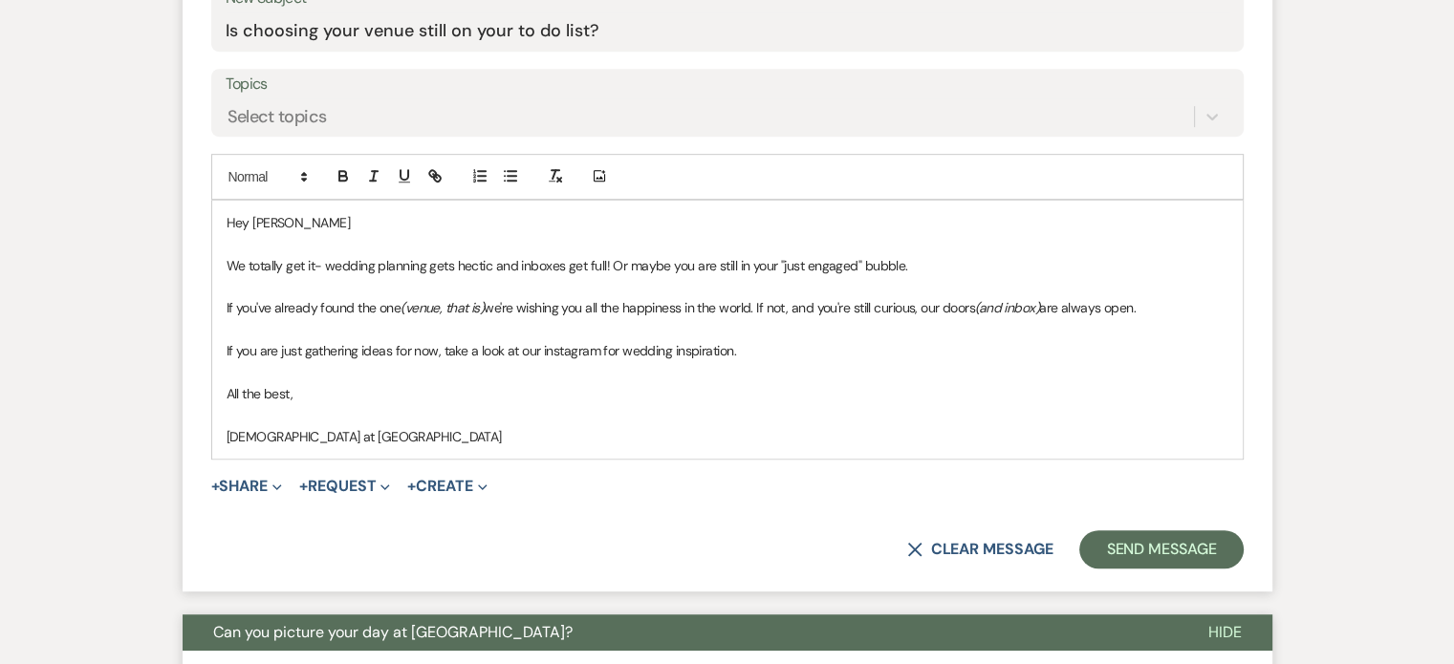
scroll to position [1052, 0]
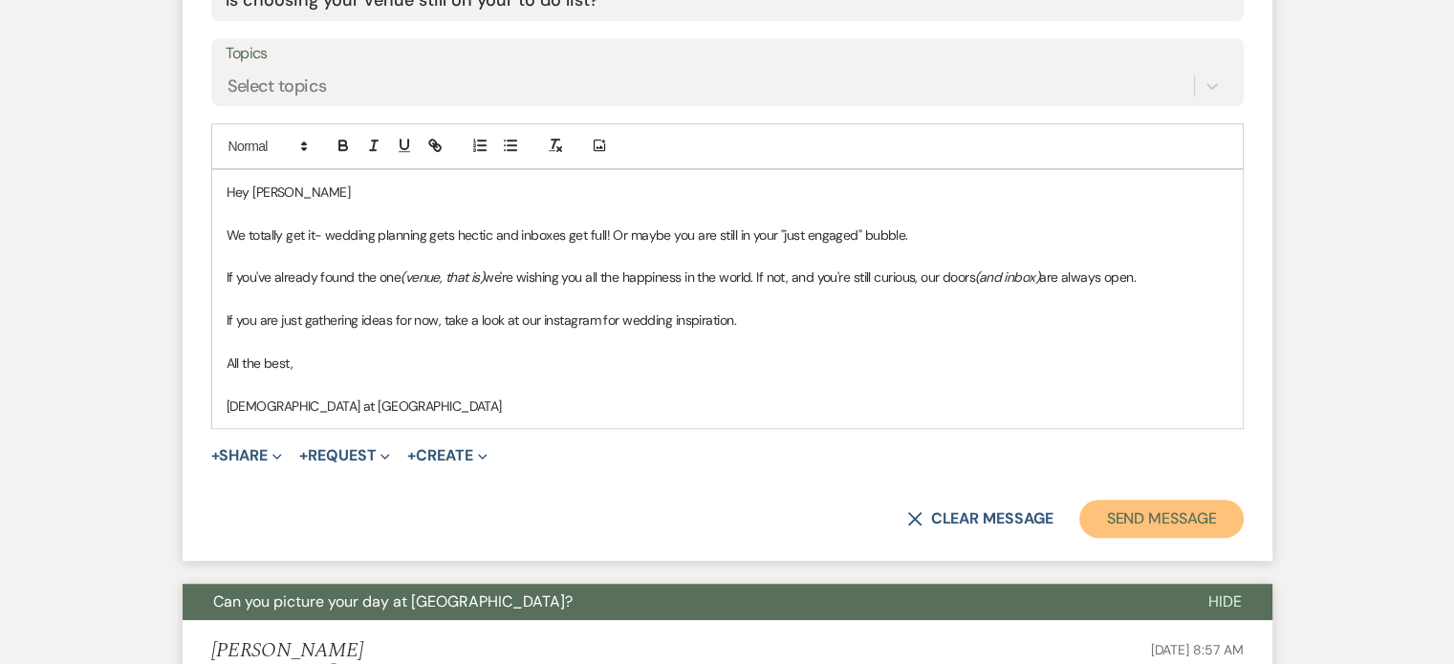
click at [1173, 525] on button "Send Message" at bounding box center [1160, 519] width 163 height 38
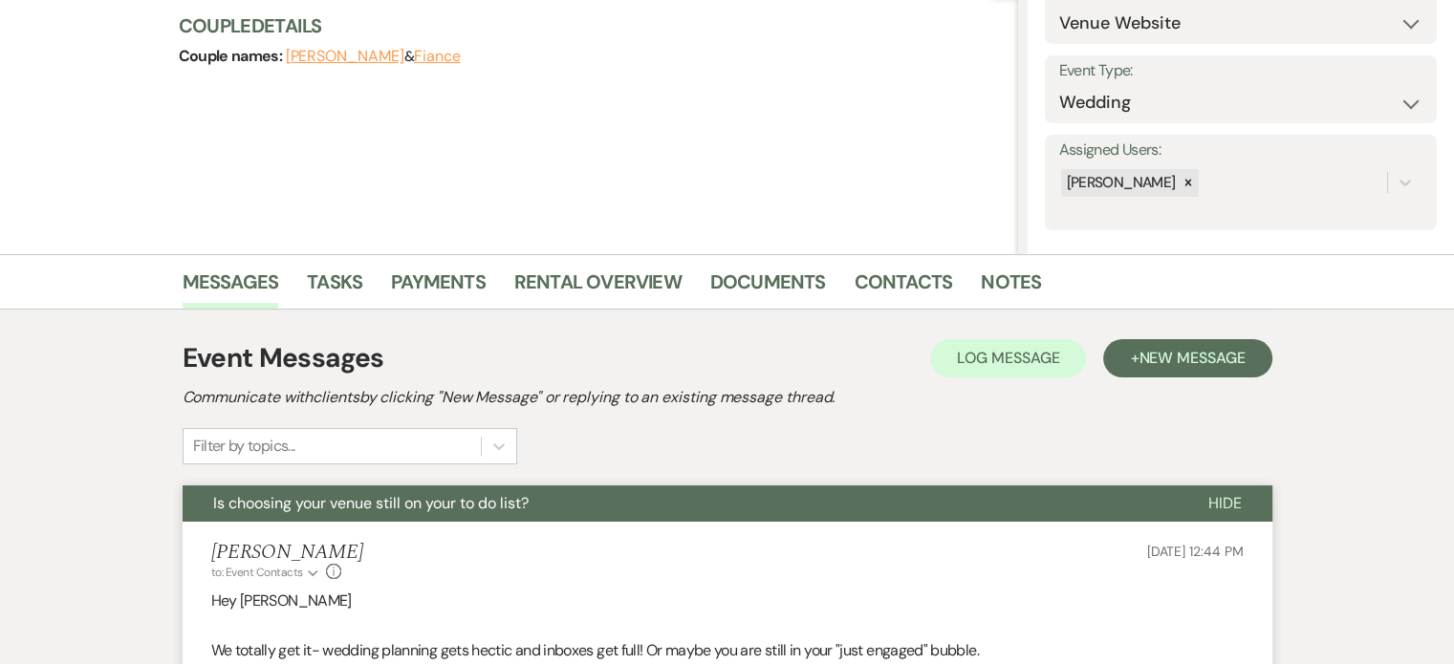
scroll to position [55, 0]
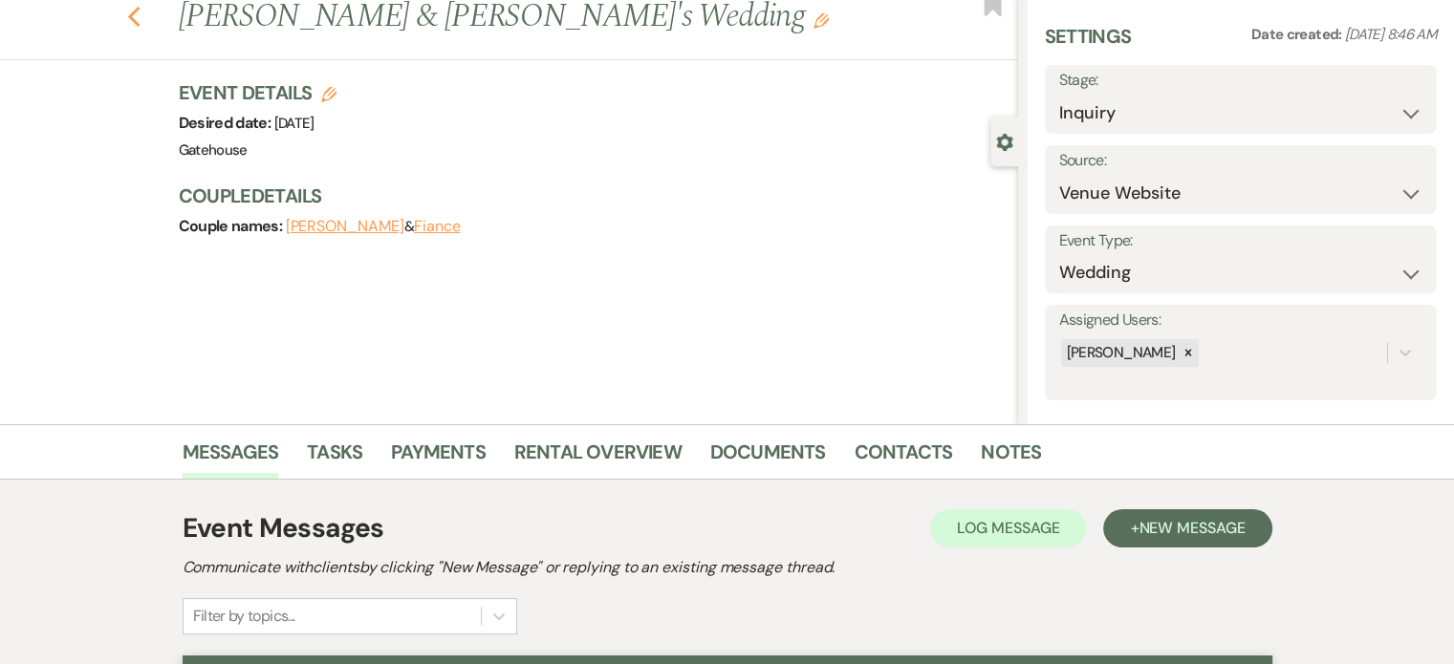
click at [138, 17] on use "button" at bounding box center [133, 17] width 12 height 21
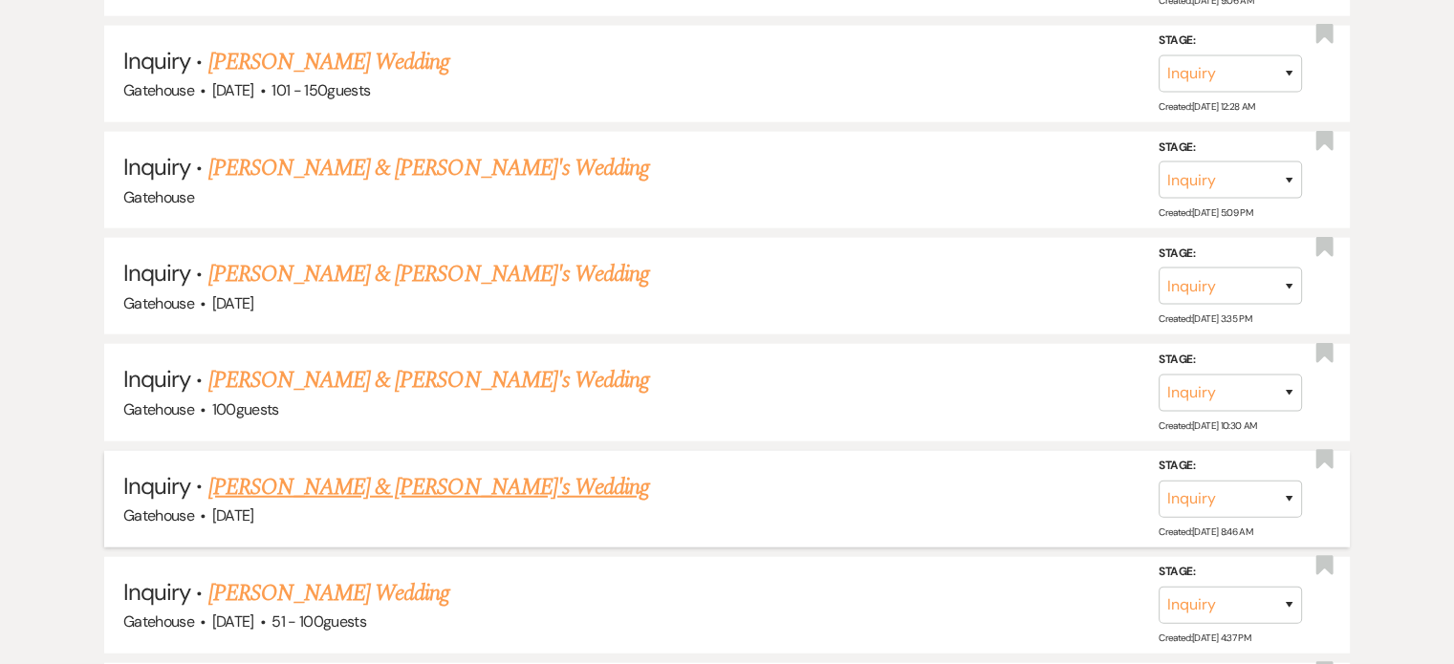
scroll to position [4971, 0]
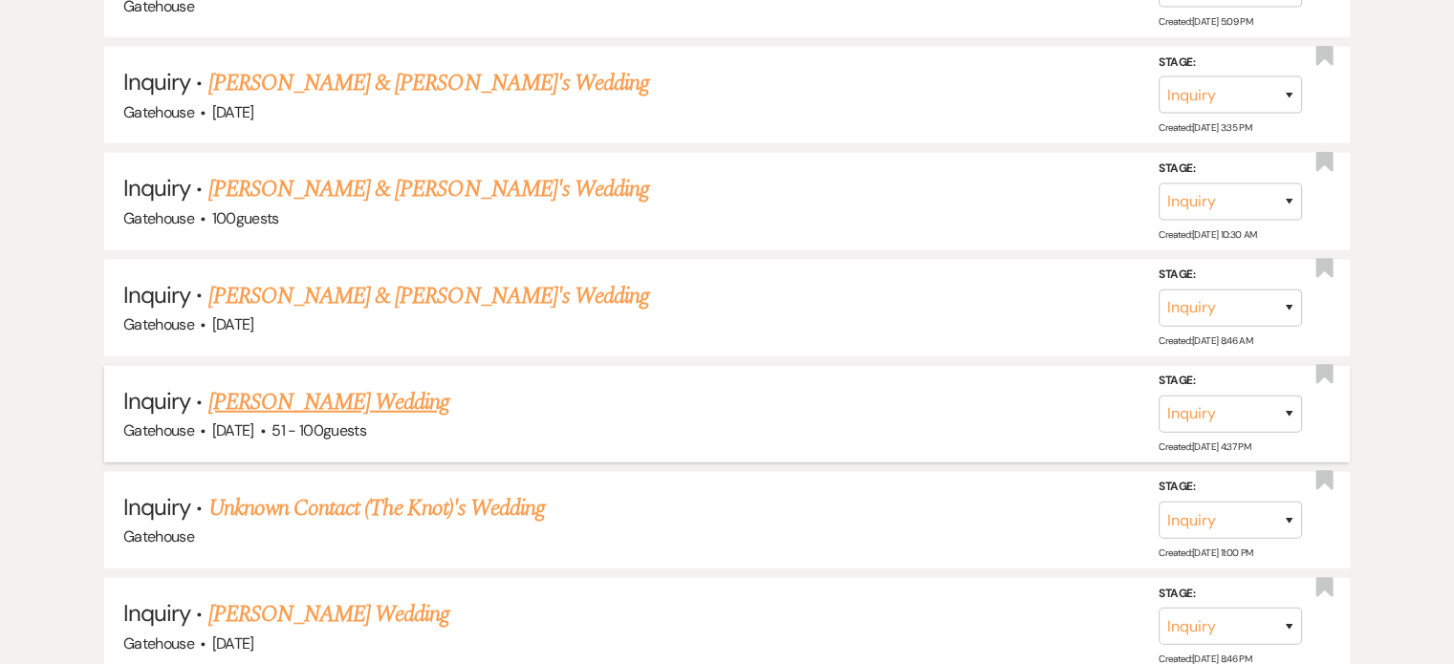
click at [301, 385] on link "[PERSON_NAME] Wedding" at bounding box center [329, 402] width 242 height 34
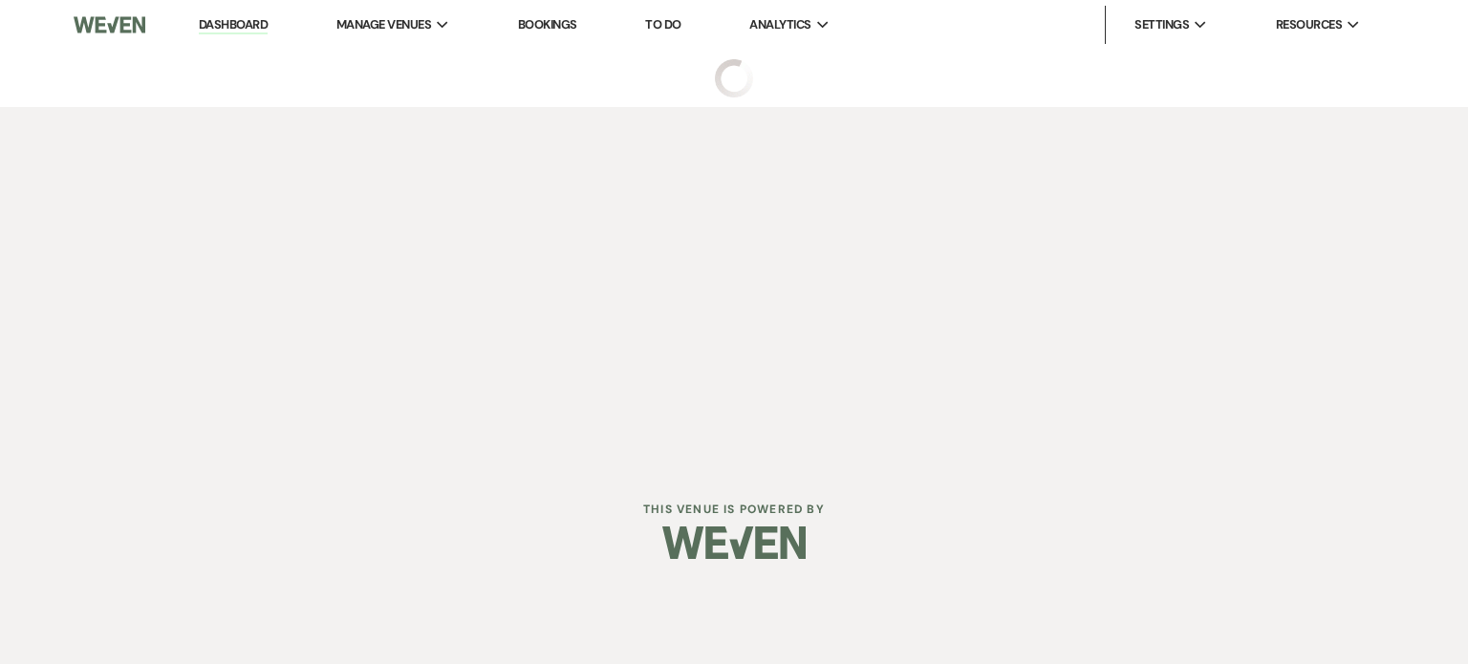
select select "2"
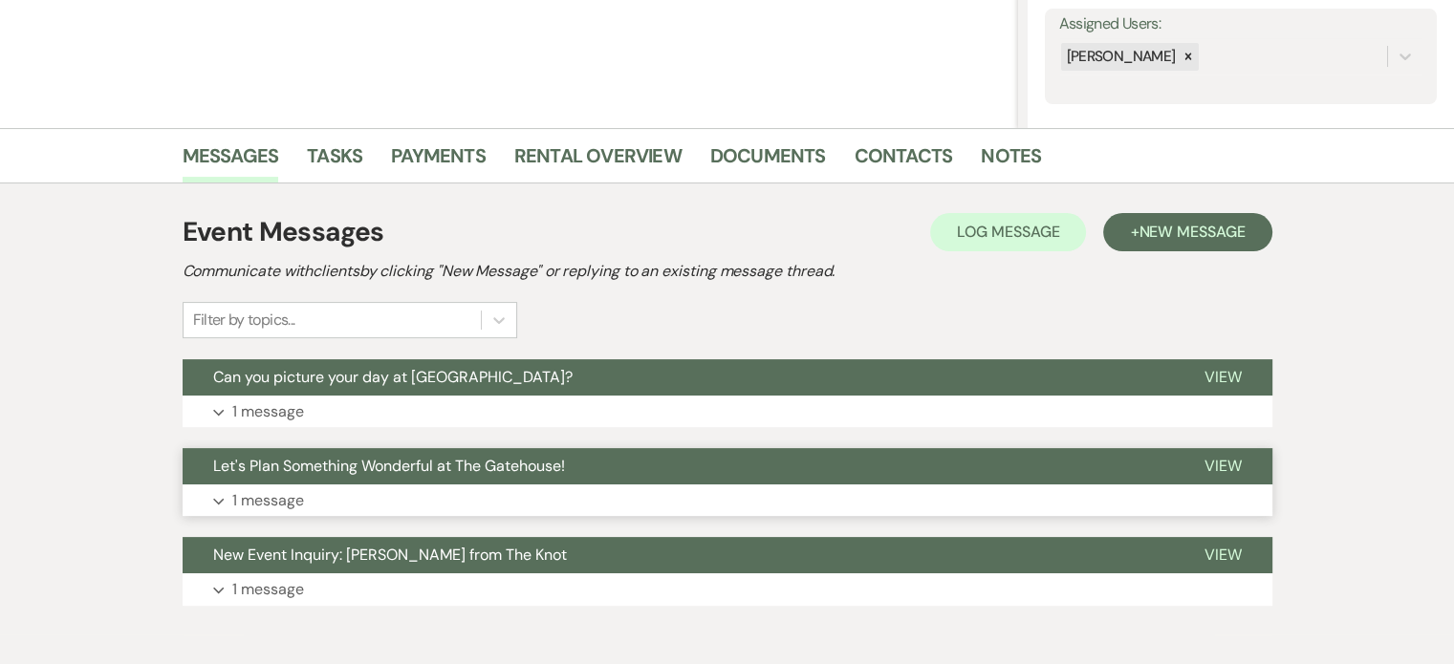
scroll to position [382, 0]
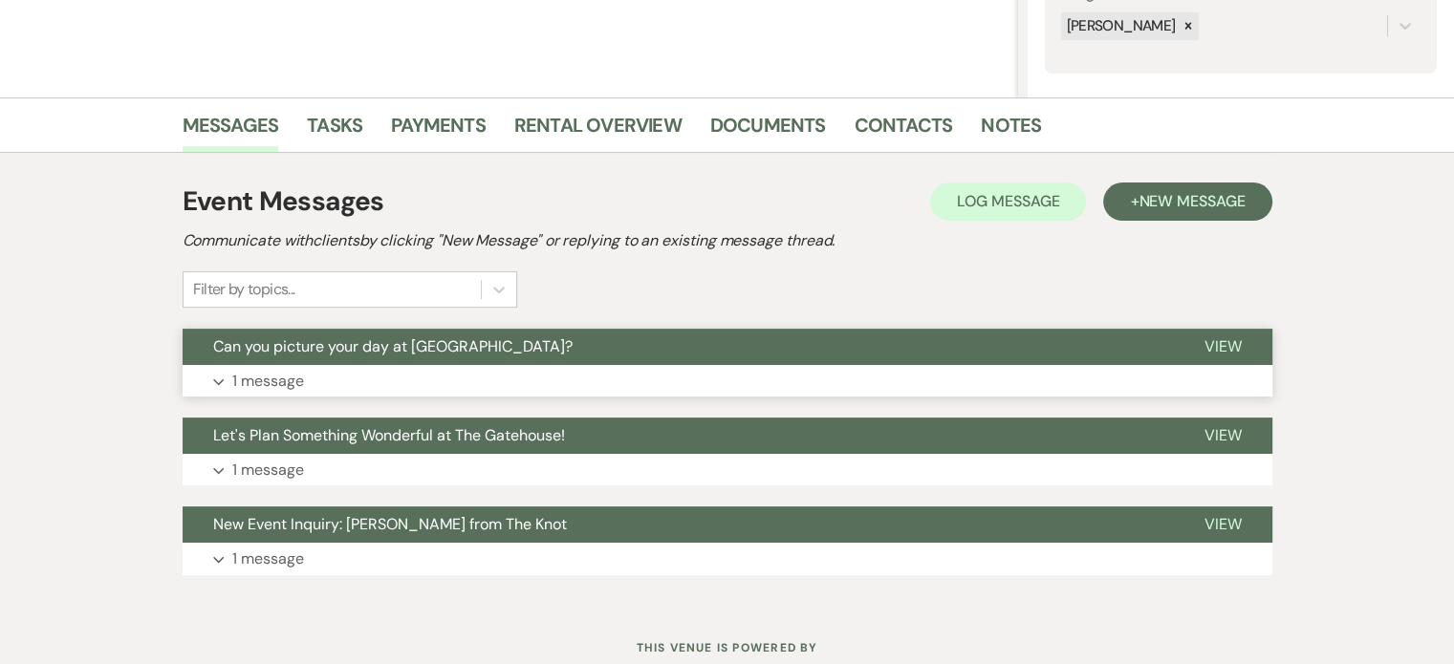
click at [285, 381] on p "1 message" at bounding box center [268, 381] width 72 height 25
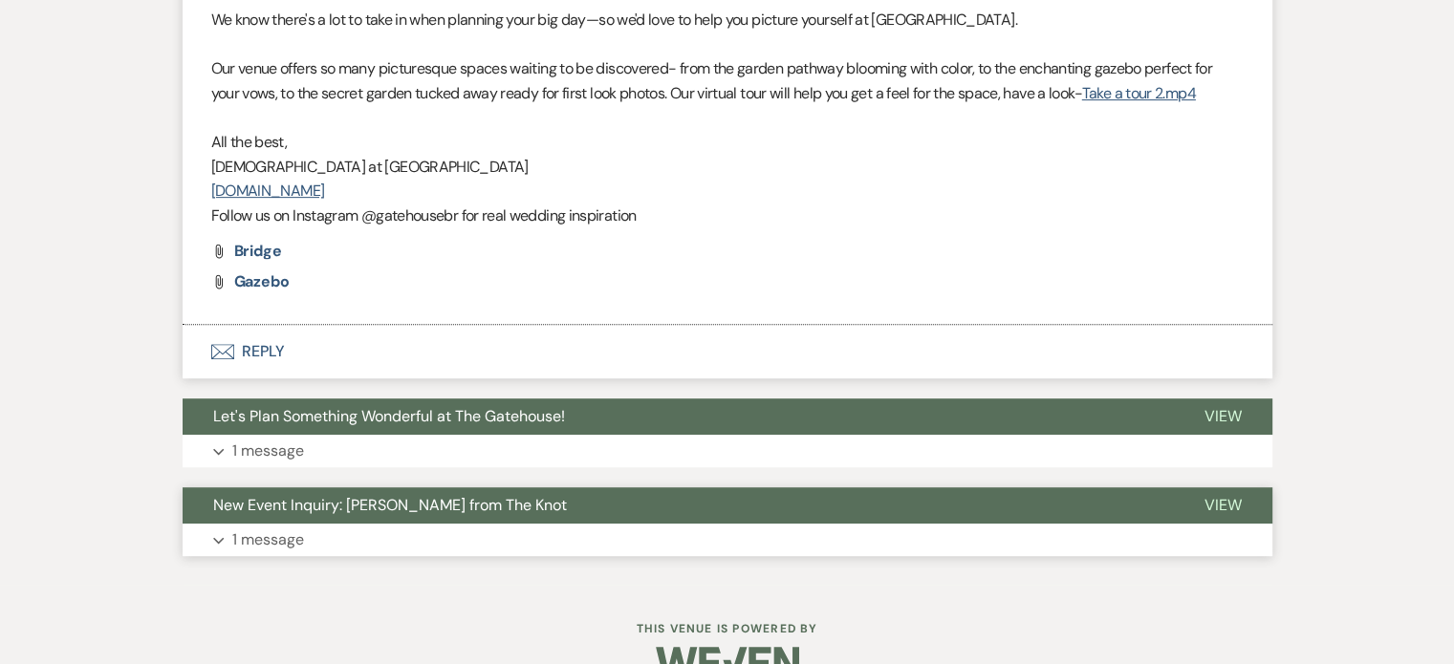
scroll to position [860, 0]
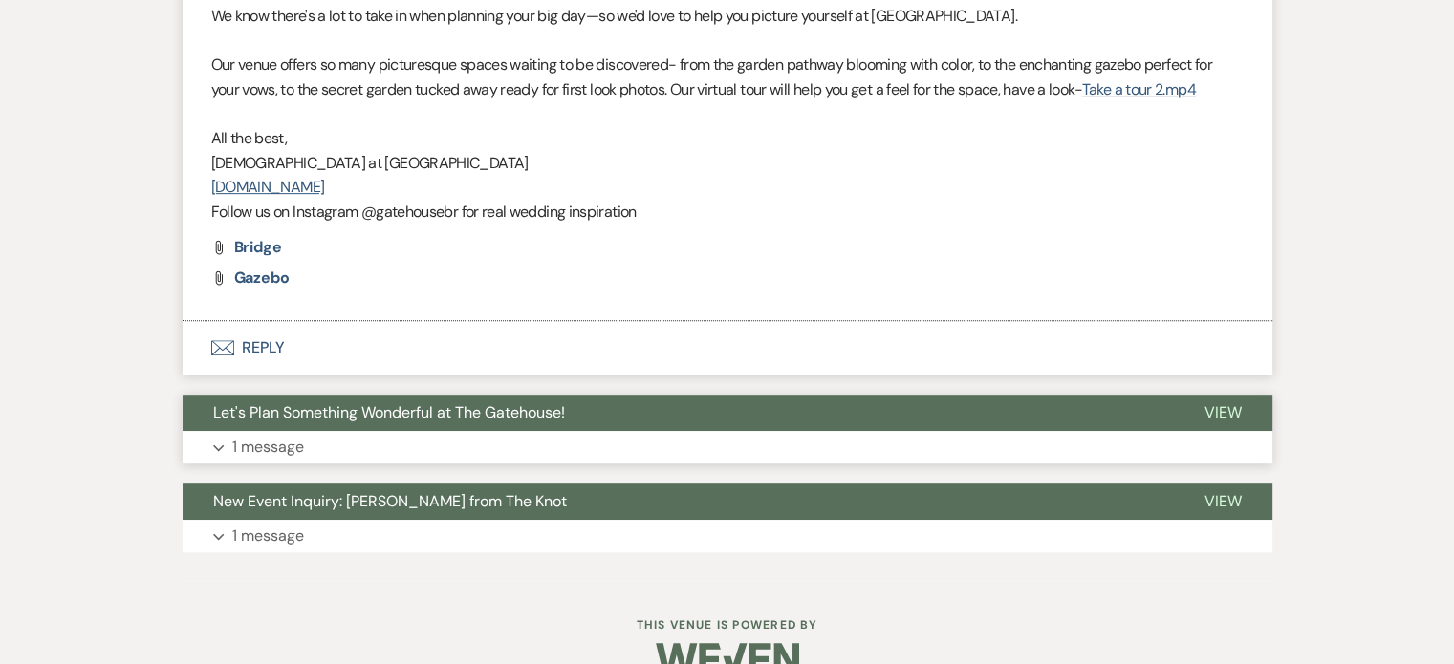
click at [264, 446] on p "1 message" at bounding box center [268, 447] width 72 height 25
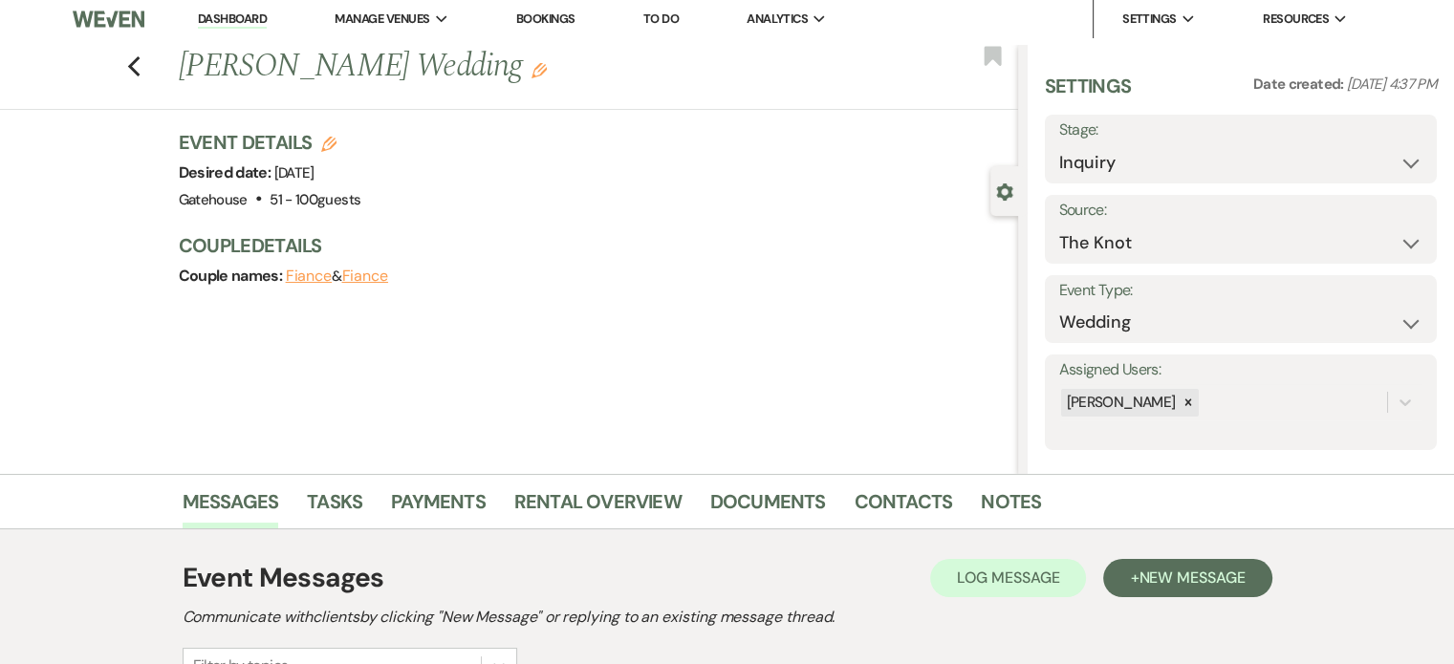
scroll to position [0, 0]
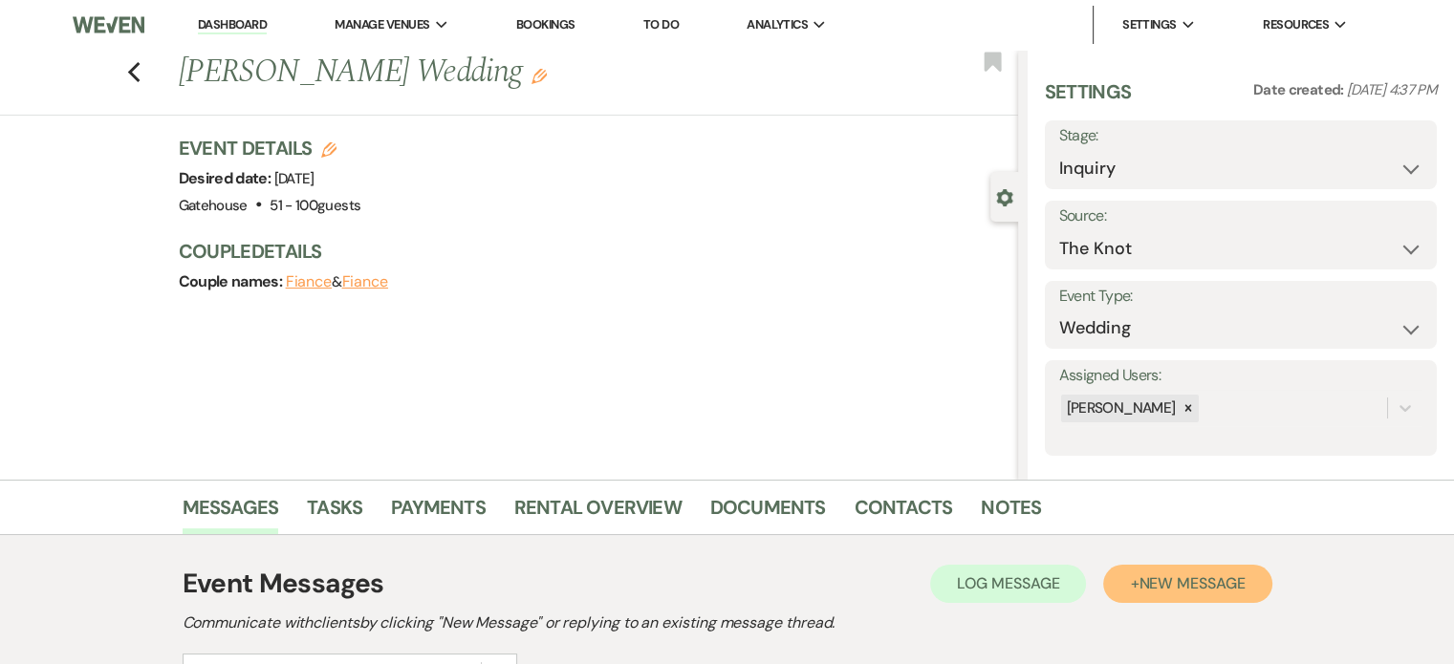
click at [1186, 580] on span "New Message" at bounding box center [1192, 584] width 106 height 20
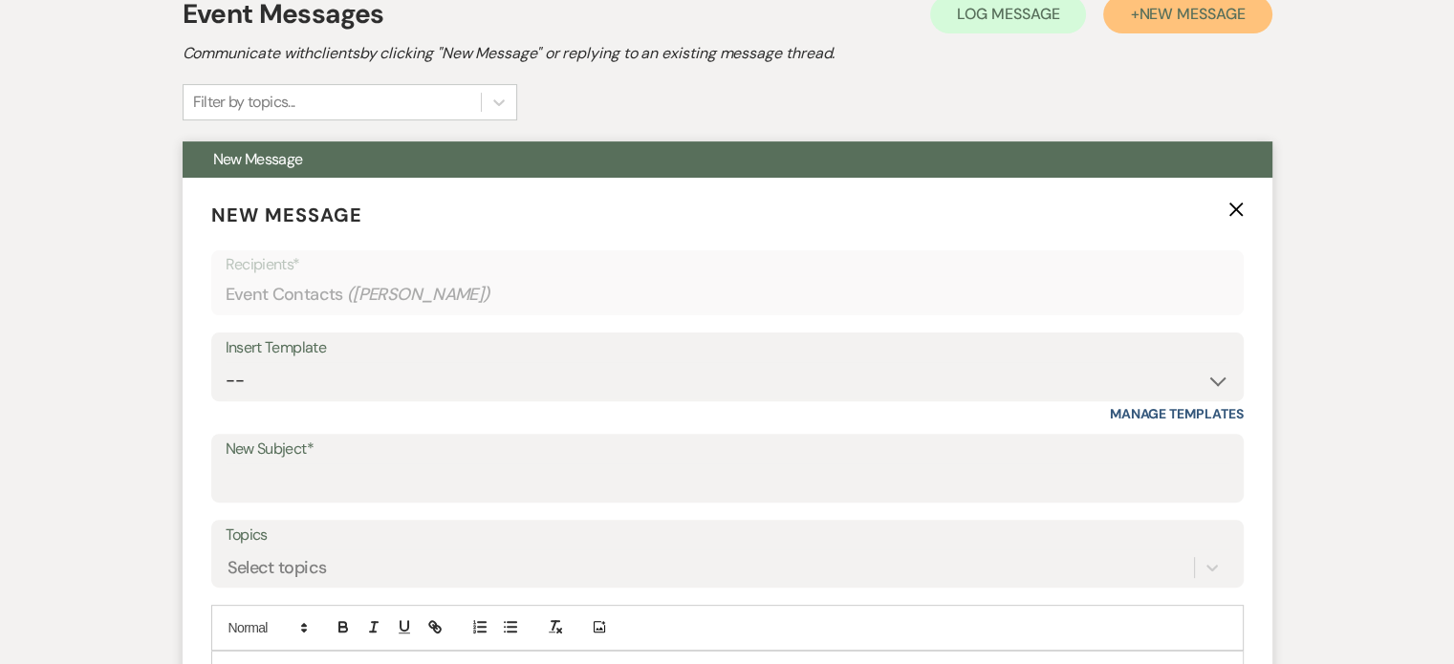
scroll to position [574, 0]
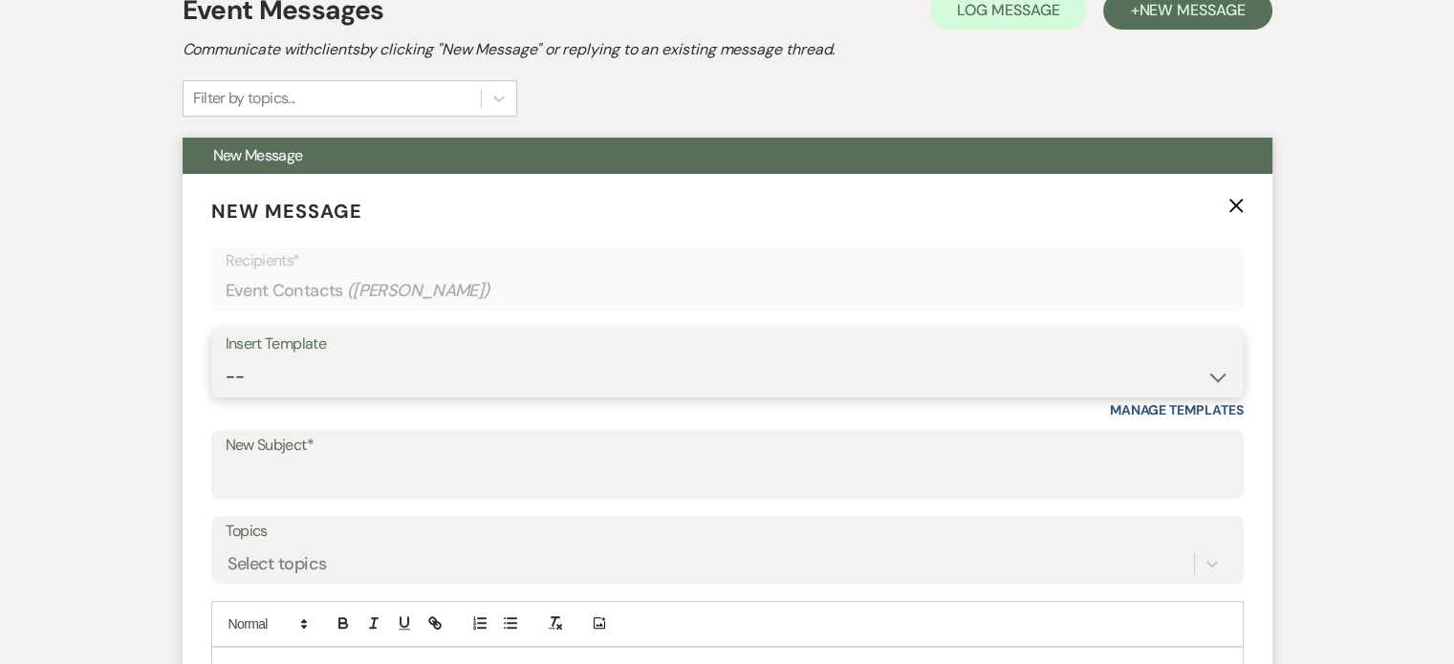
click at [344, 381] on select "-- Tour Request Response Proposal 6-9 Month Check-in Happy 1 Month Anniversary!…" at bounding box center [728, 377] width 1004 height 37
select select "6138"
click at [226, 359] on select "-- Tour Request Response Proposal 6-9 Month Check-in Happy 1 Month Anniversary!…" at bounding box center [728, 377] width 1004 height 37
type input "Is choosing your venue still on your to do list?"
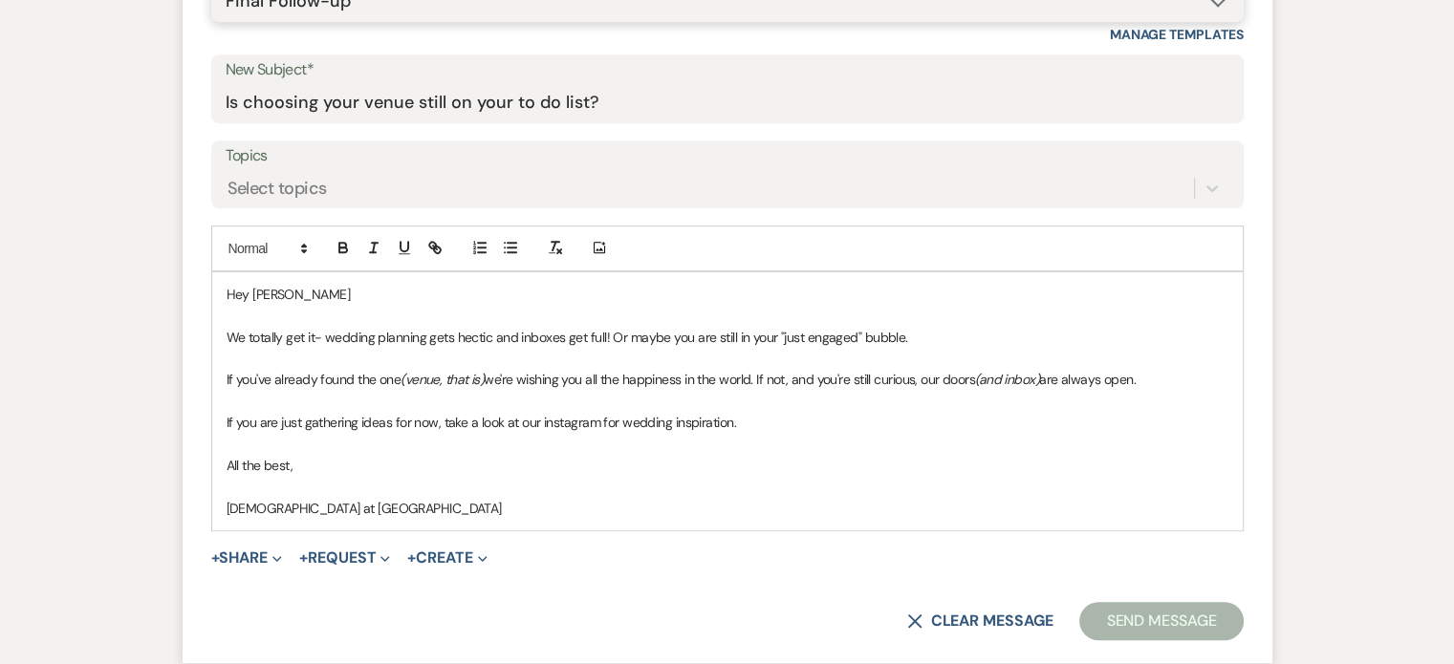
scroll to position [956, 0]
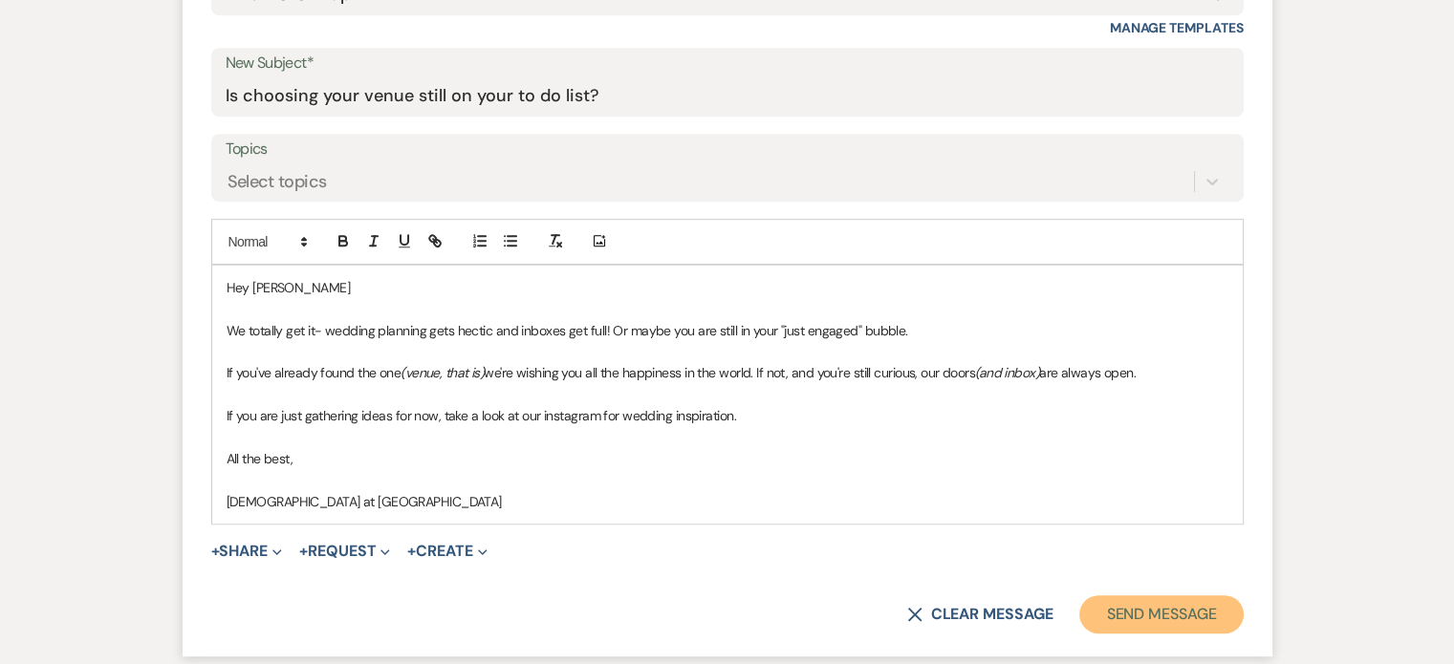
click at [1215, 606] on button "Send Message" at bounding box center [1160, 615] width 163 height 38
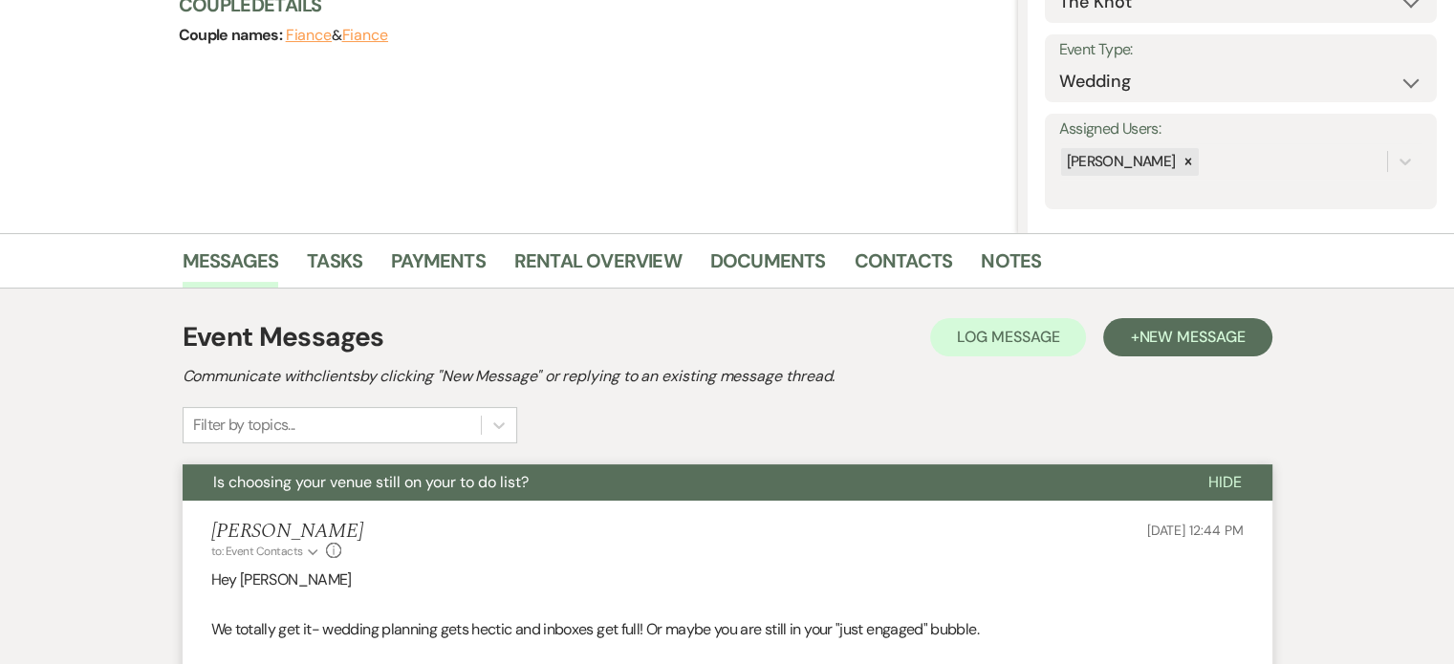
scroll to position [0, 0]
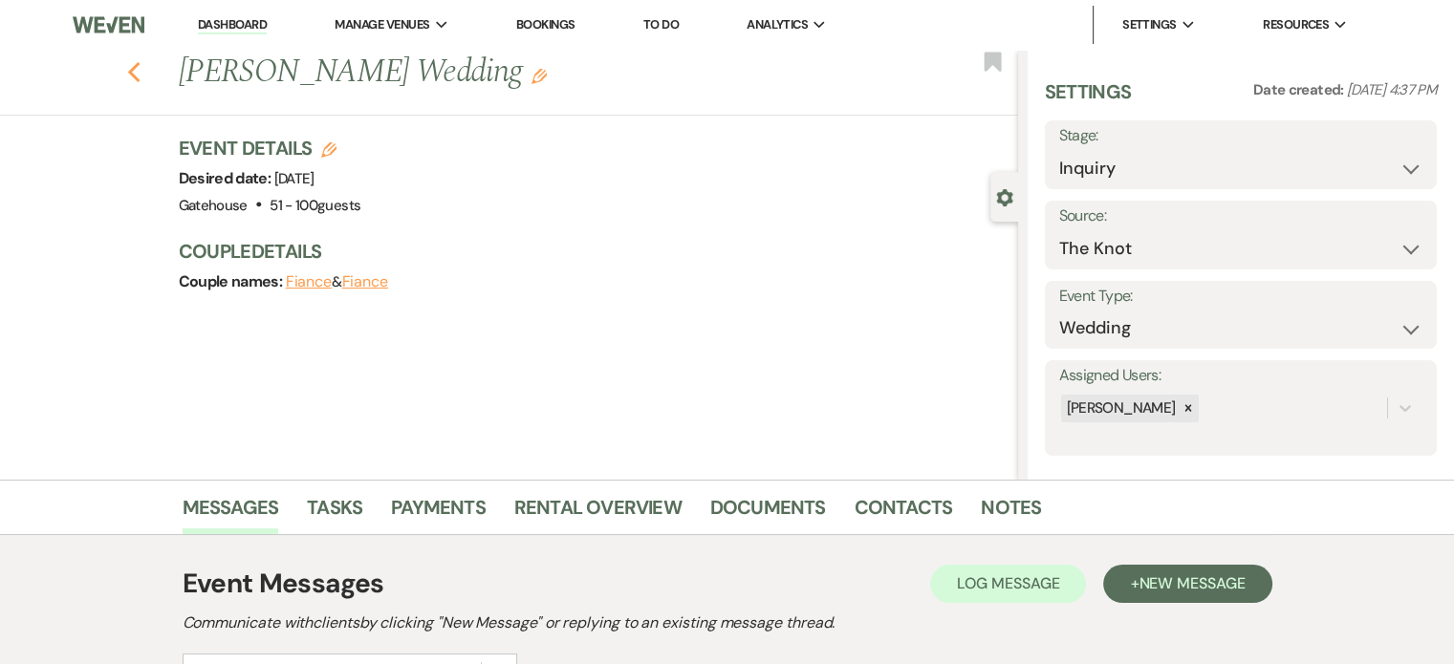
click at [141, 72] on icon "Previous" at bounding box center [134, 72] width 14 height 23
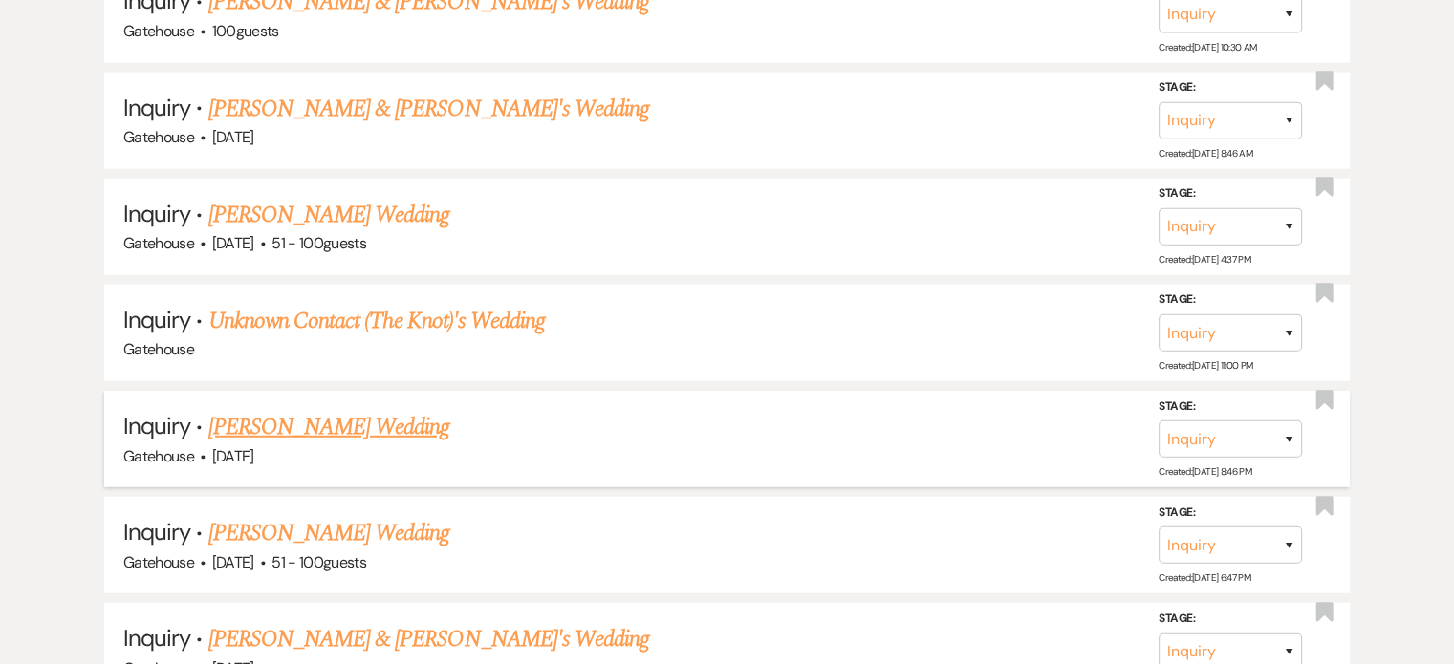
scroll to position [5163, 0]
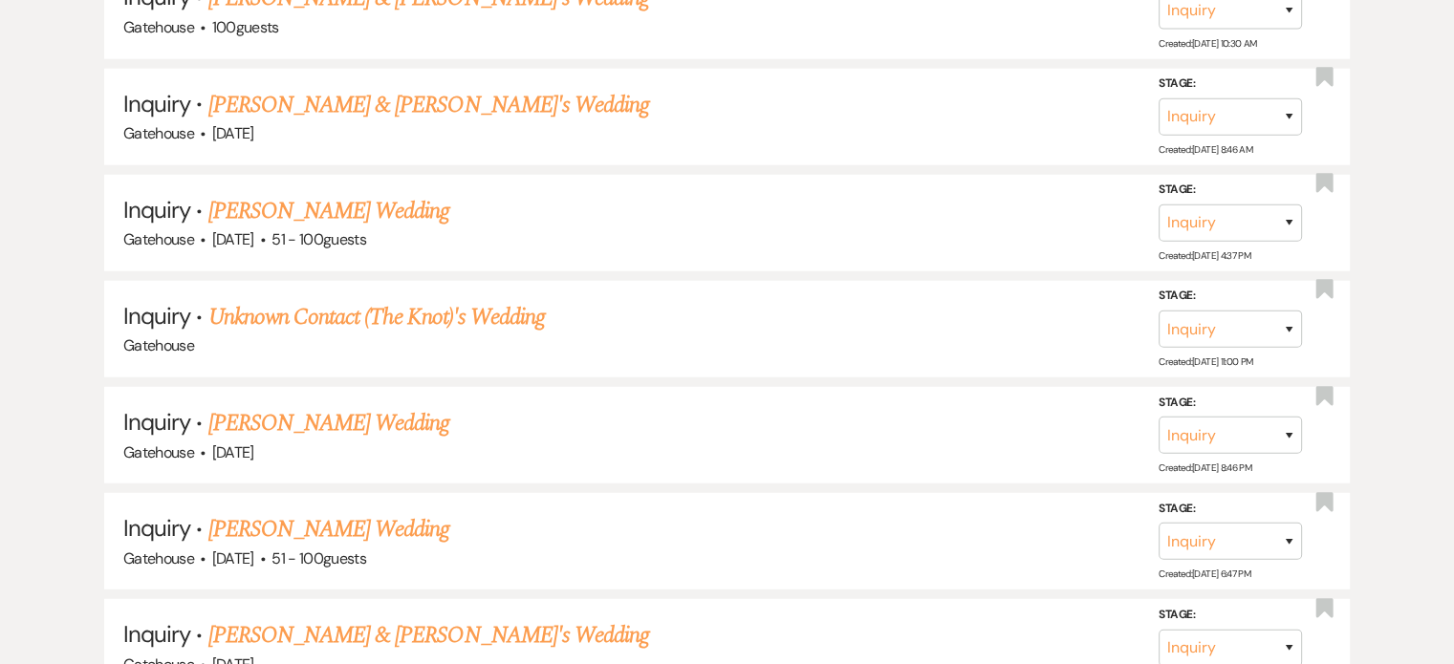
drag, startPoint x: 390, startPoint y: 374, endPoint x: 633, endPoint y: 438, distance: 251.1
click at [390, 406] on link "[PERSON_NAME] Wedding" at bounding box center [329, 423] width 242 height 34
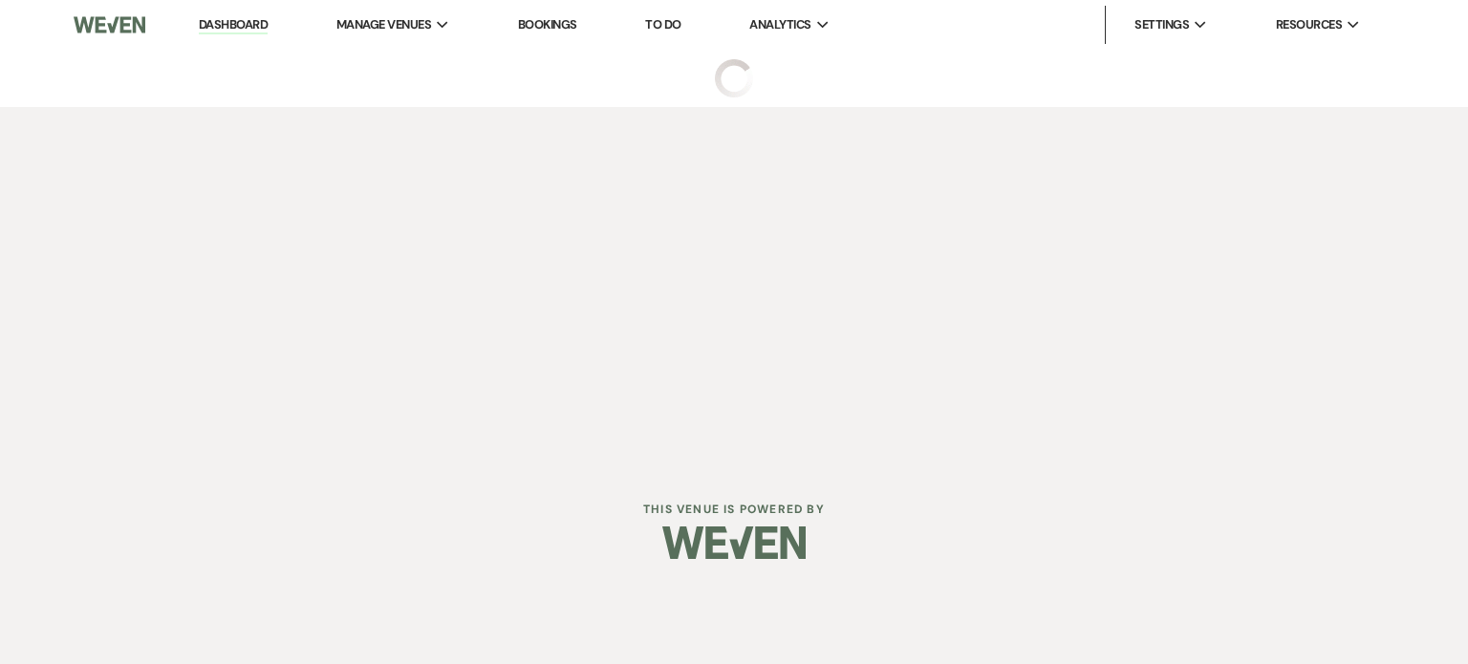
select select "2"
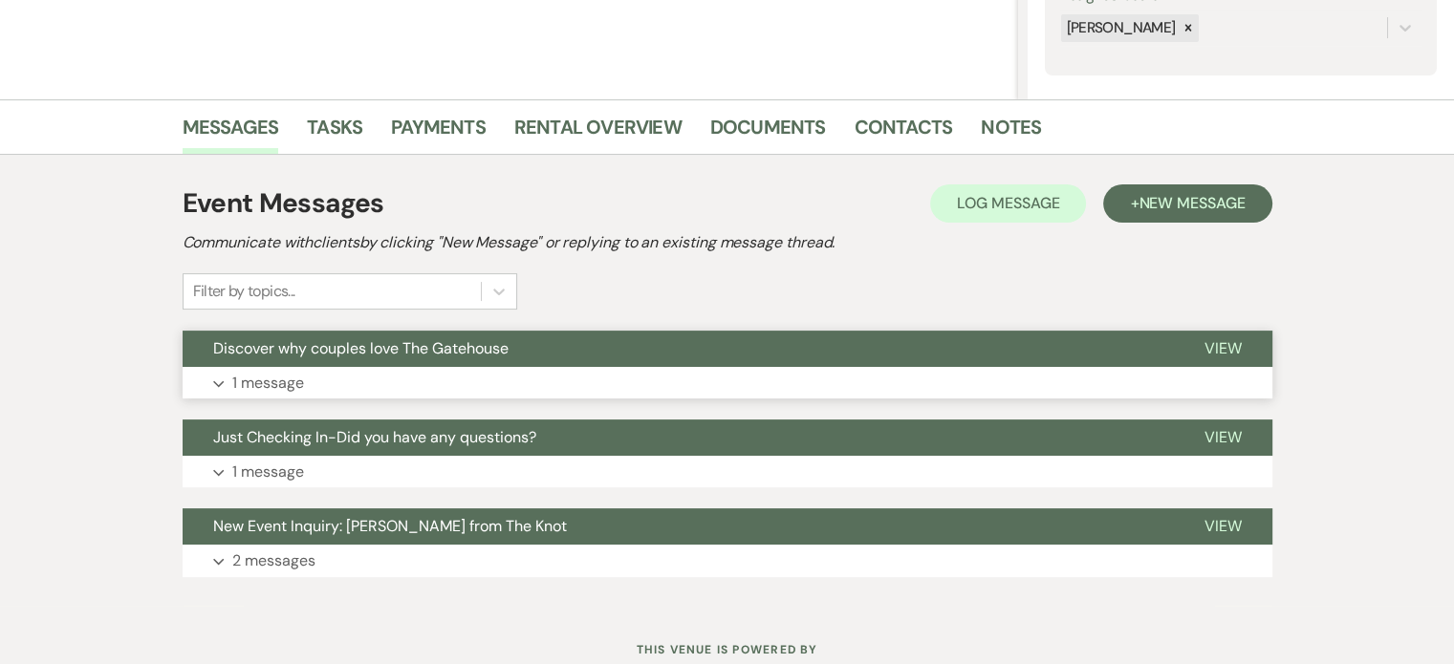
scroll to position [382, 0]
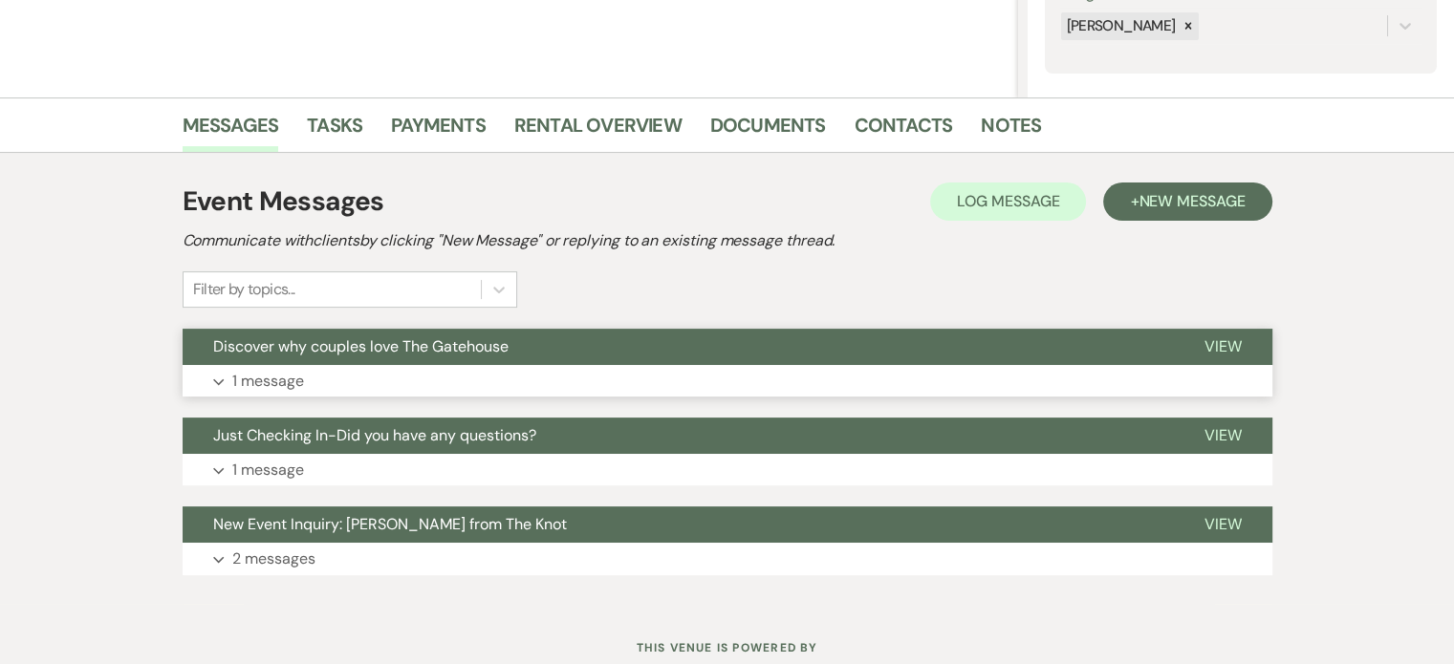
click at [255, 377] on p "1 message" at bounding box center [268, 381] width 72 height 25
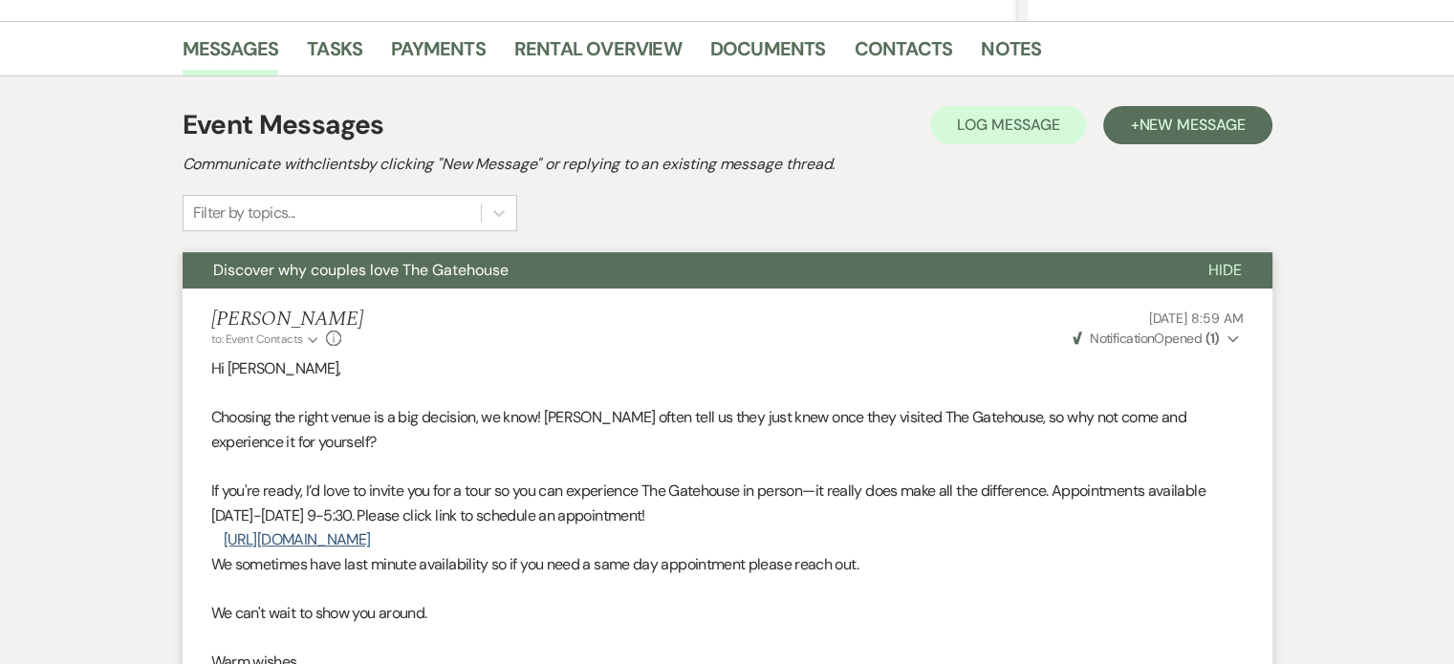
scroll to position [765, 0]
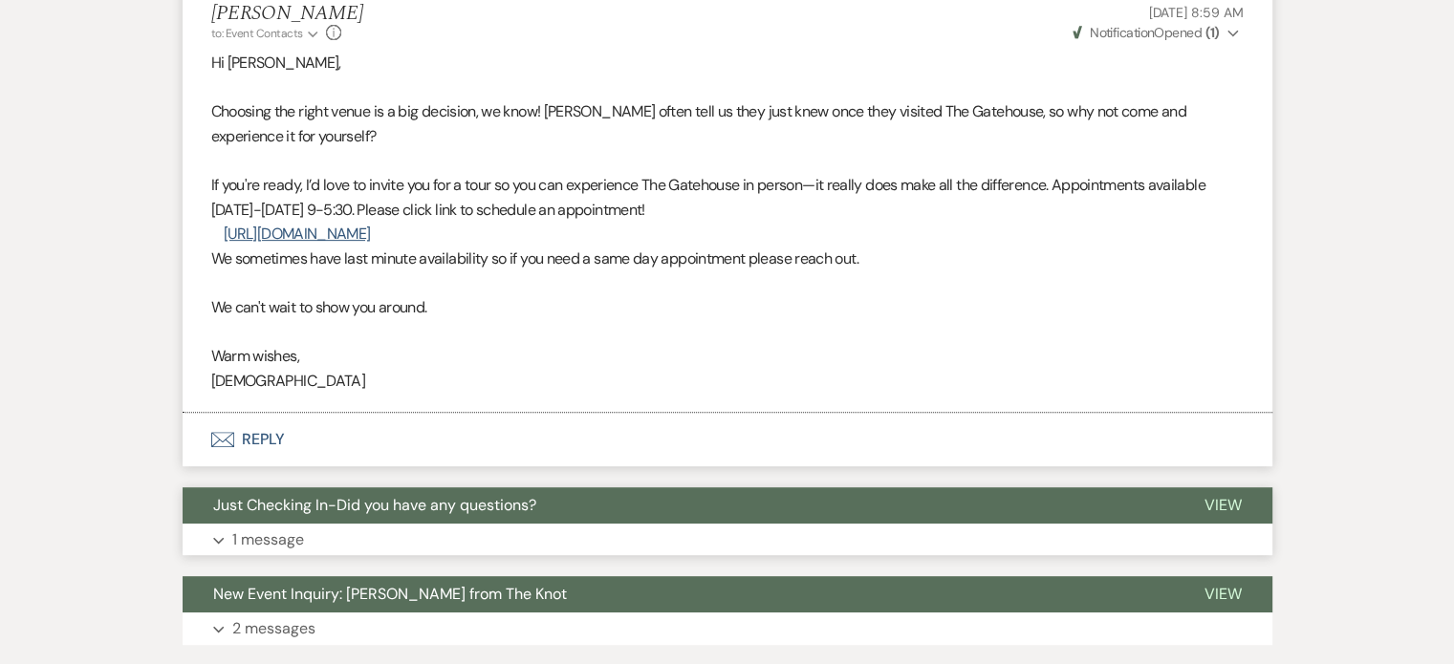
click at [284, 538] on p "1 message" at bounding box center [268, 540] width 72 height 25
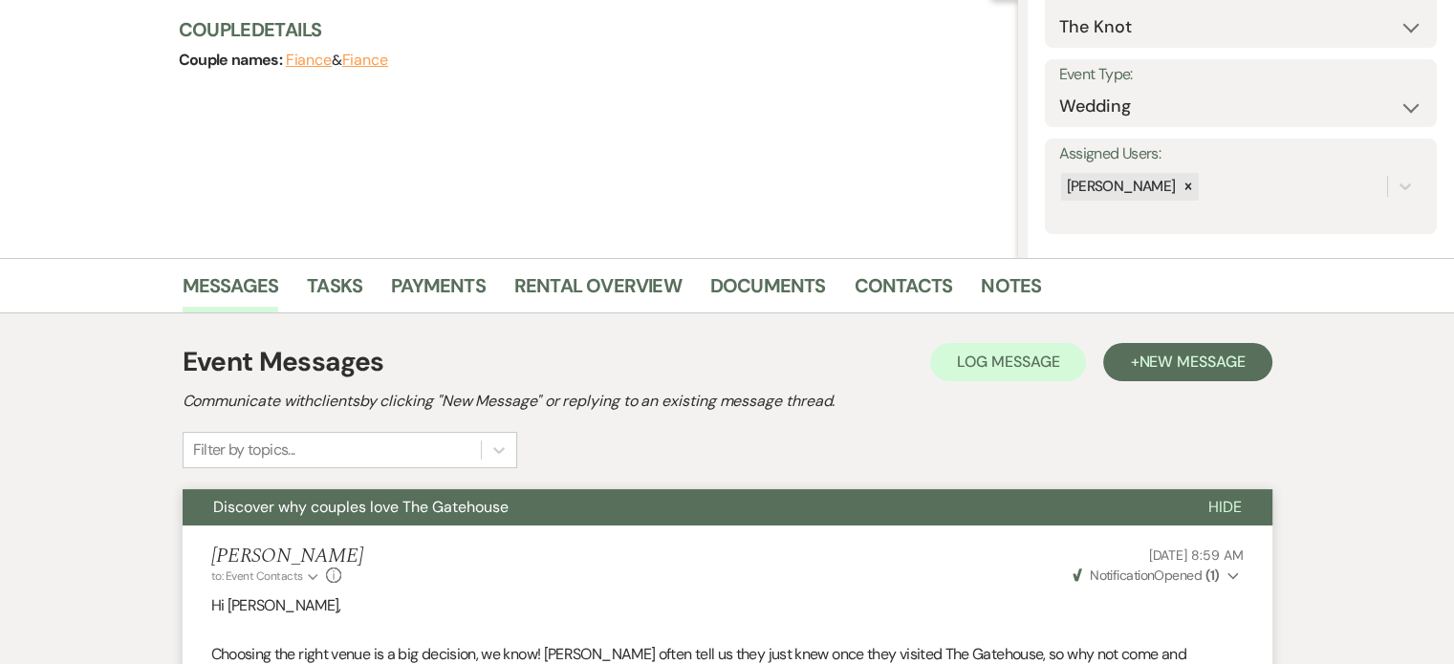
scroll to position [207, 0]
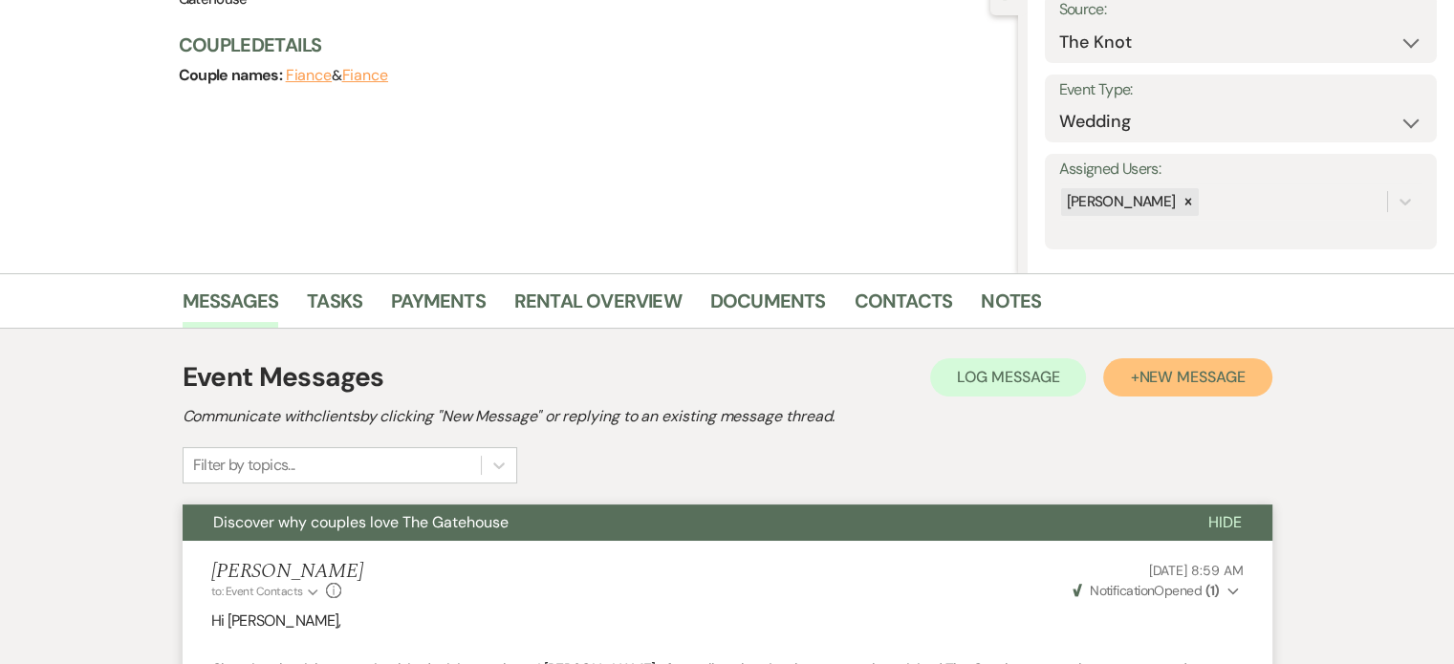
click at [1183, 376] on span "New Message" at bounding box center [1192, 377] width 106 height 20
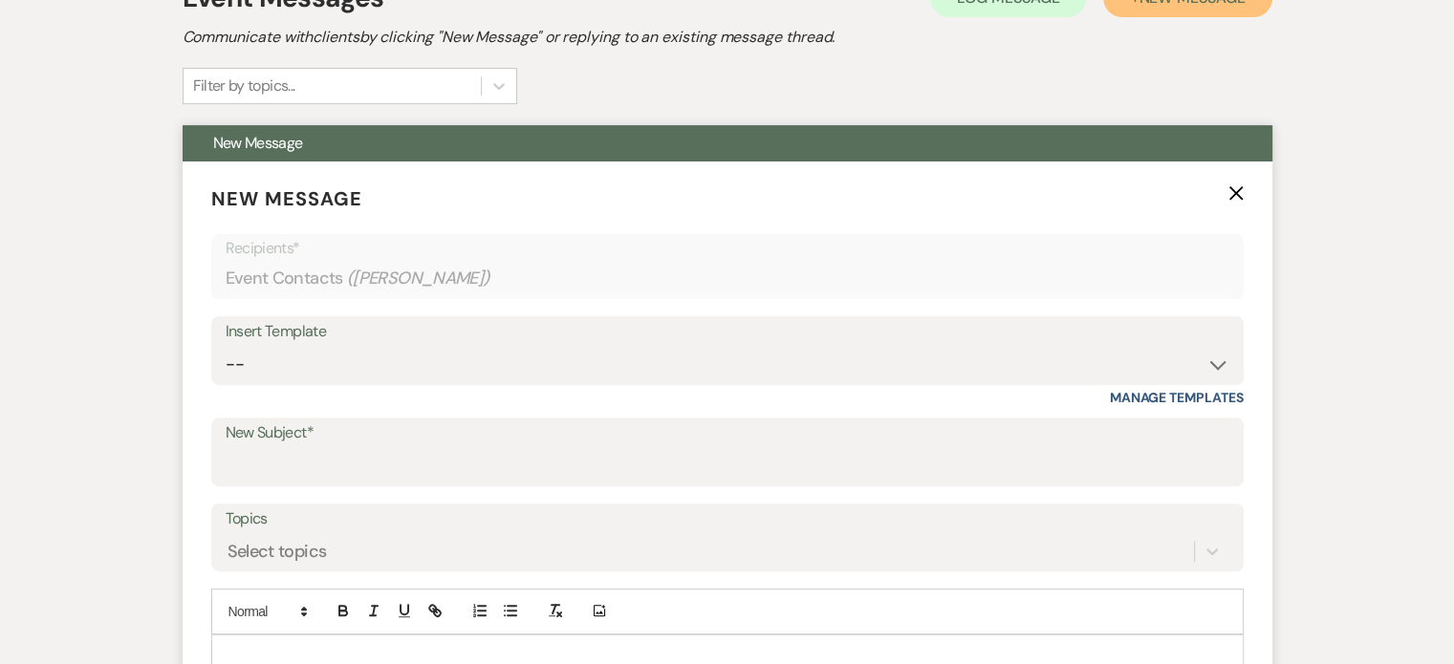
scroll to position [589, 0]
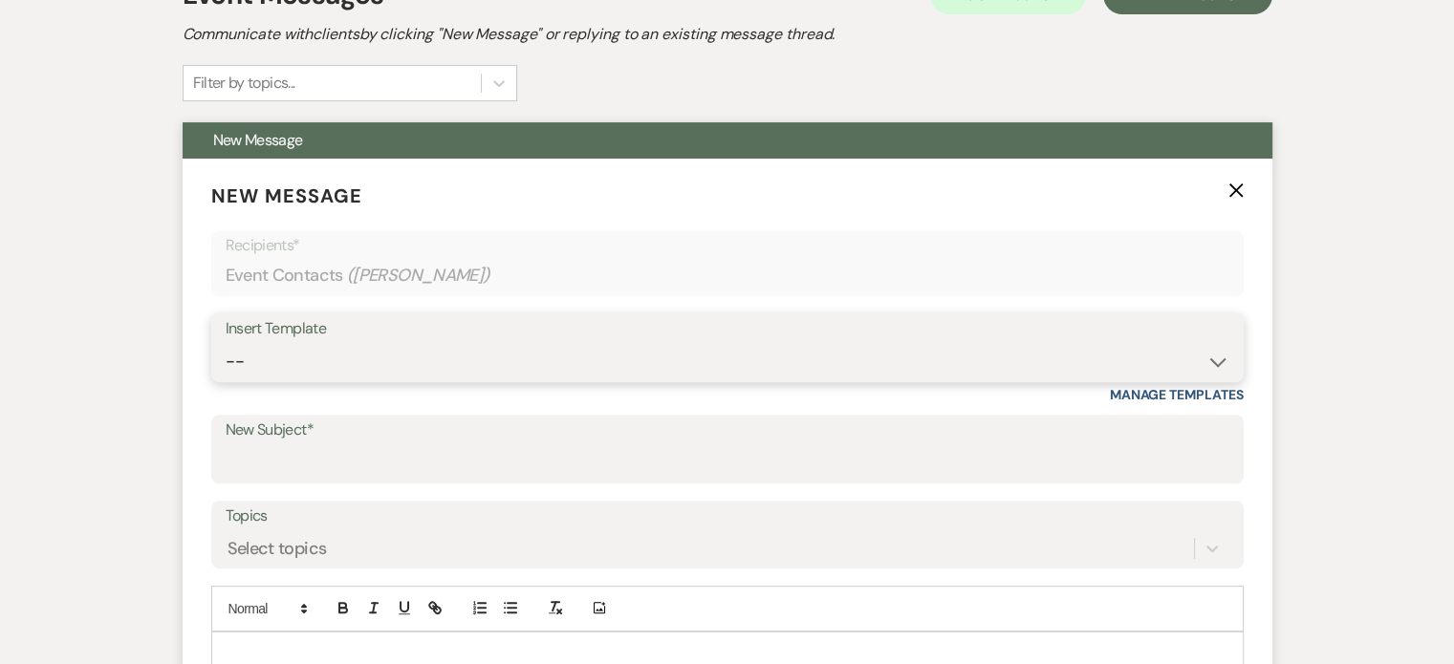
click at [316, 362] on select "-- Tour Request Response Proposal 6-9 Month Check-in Happy 1 Month Anniversary!…" at bounding box center [728, 361] width 1004 height 37
select select "6138"
click at [226, 343] on select "-- Tour Request Response Proposal 6-9 Month Check-in Happy 1 Month Anniversary!…" at bounding box center [728, 361] width 1004 height 37
type input "Is choosing your venue still on your to do list?"
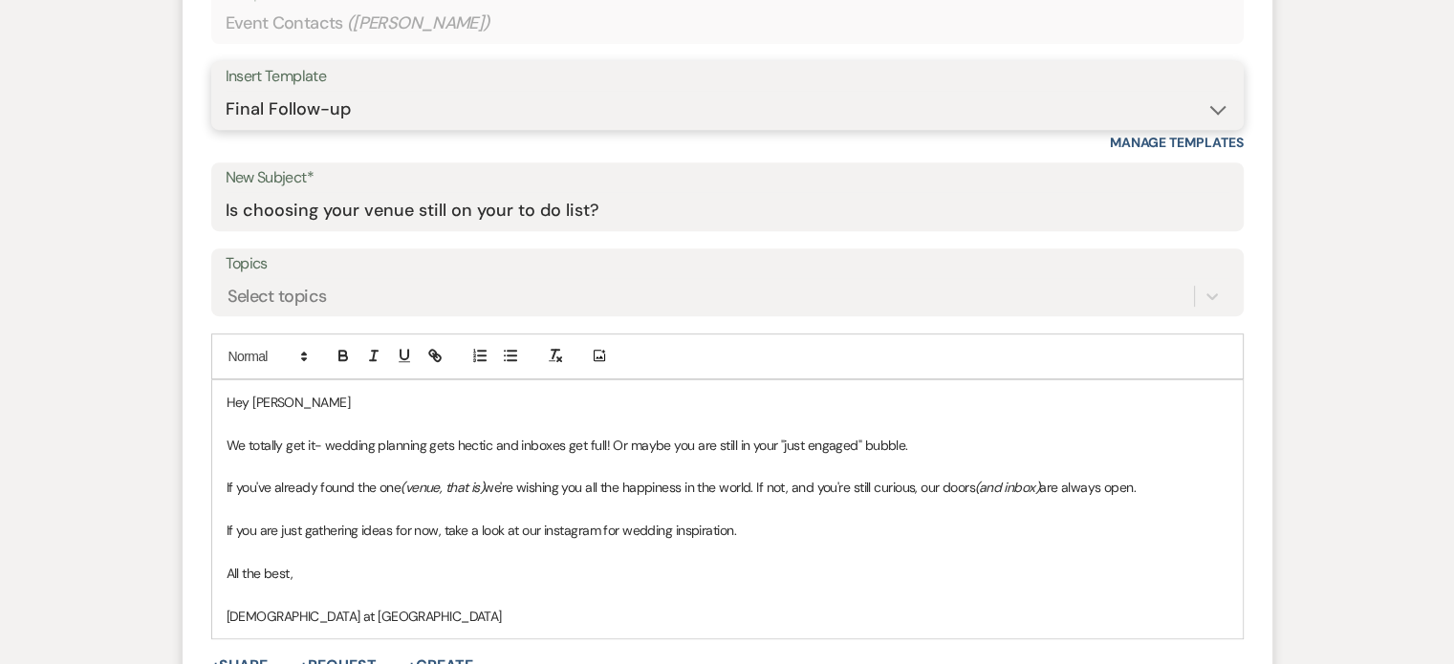
scroll to position [971, 0]
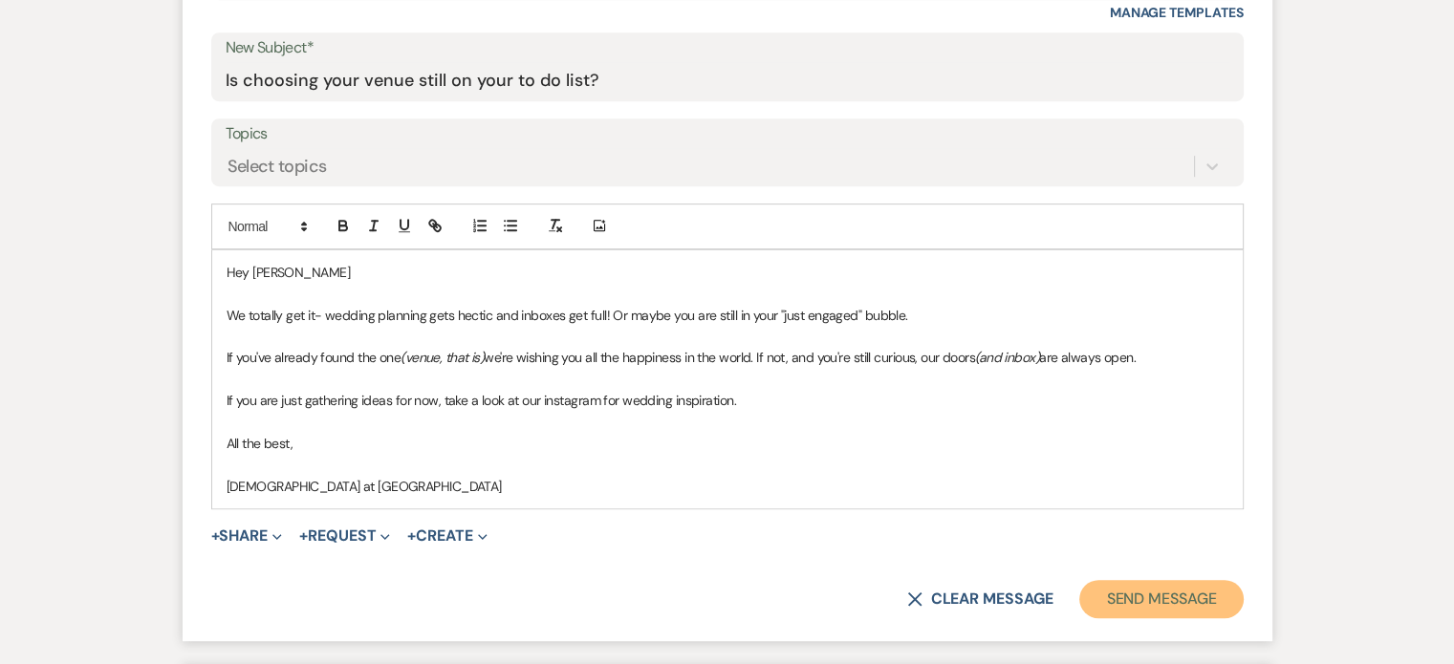
click at [1179, 596] on button "Send Message" at bounding box center [1160, 599] width 163 height 38
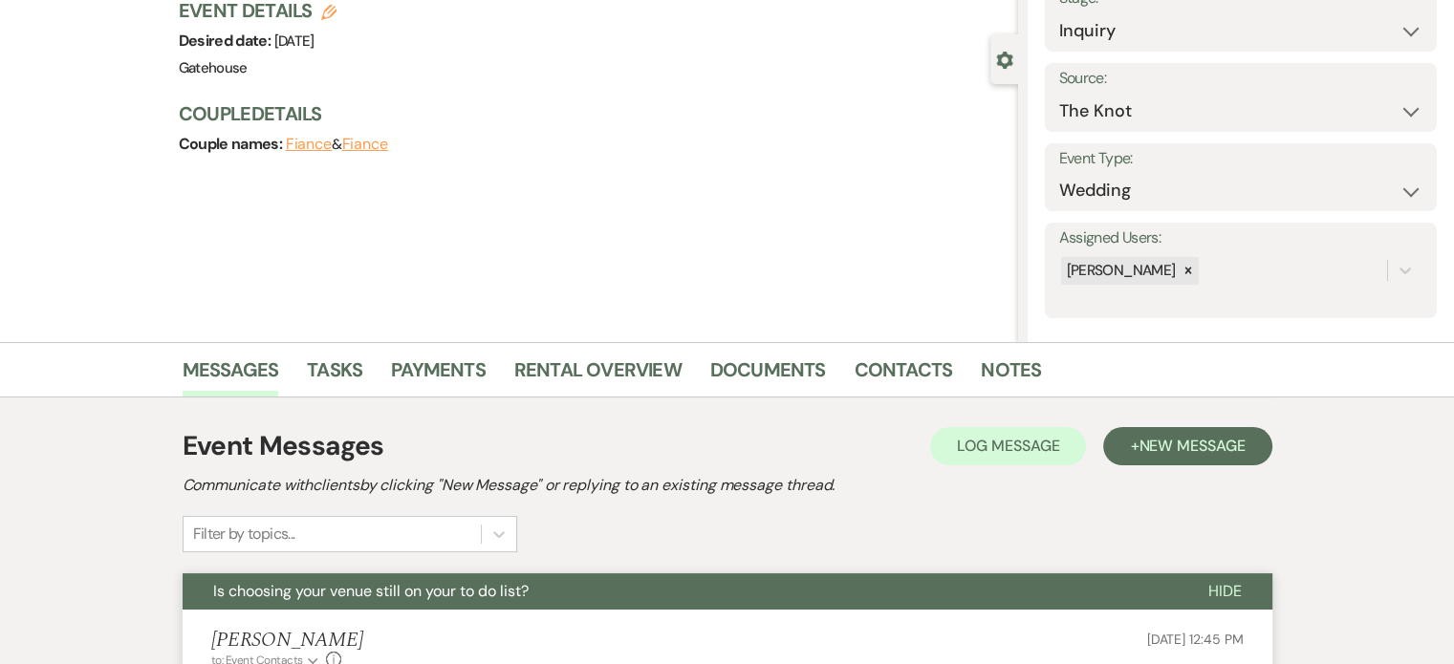
scroll to position [0, 0]
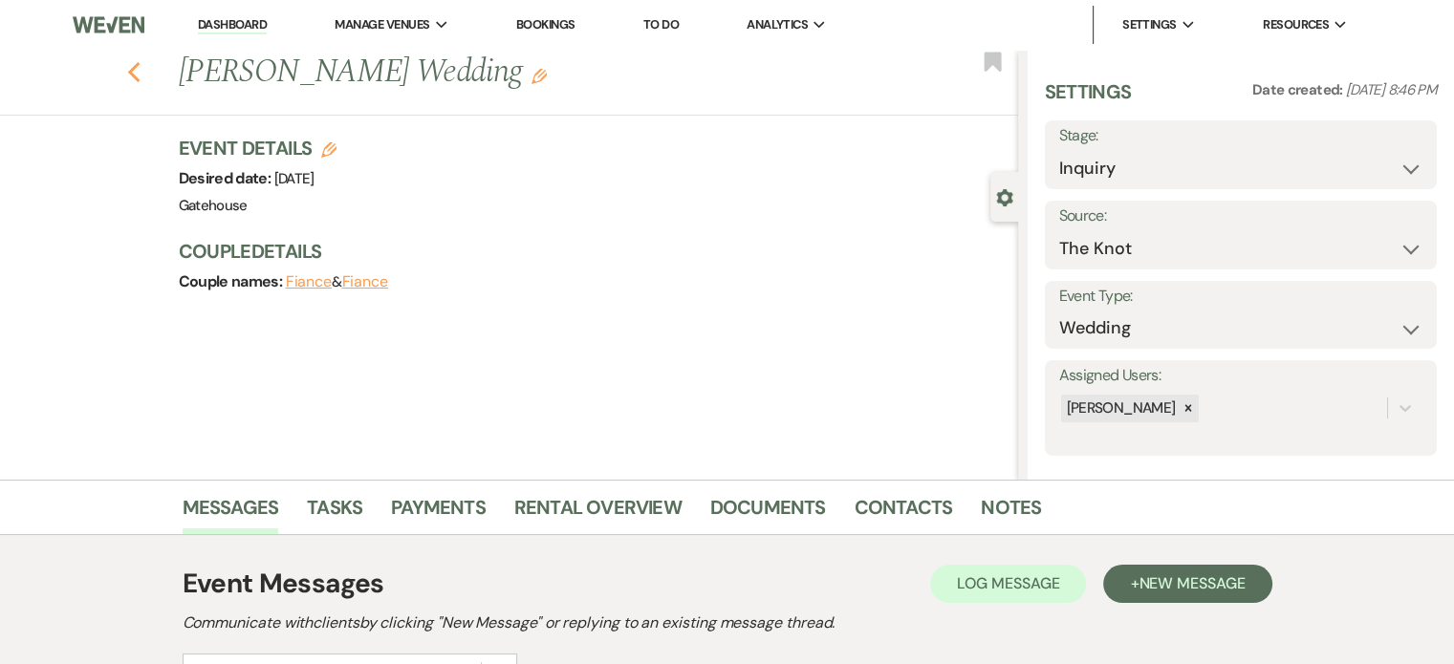
click at [138, 63] on icon "Previous" at bounding box center [134, 72] width 14 height 23
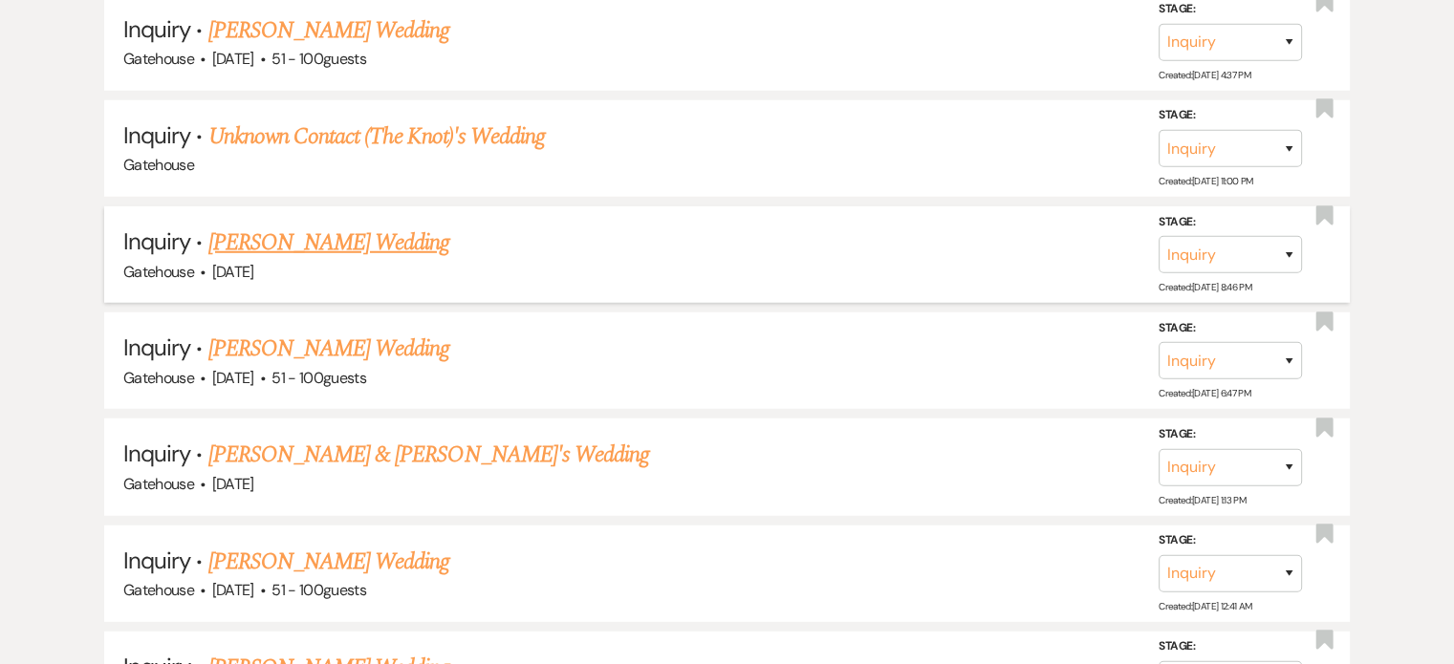
scroll to position [5354, 0]
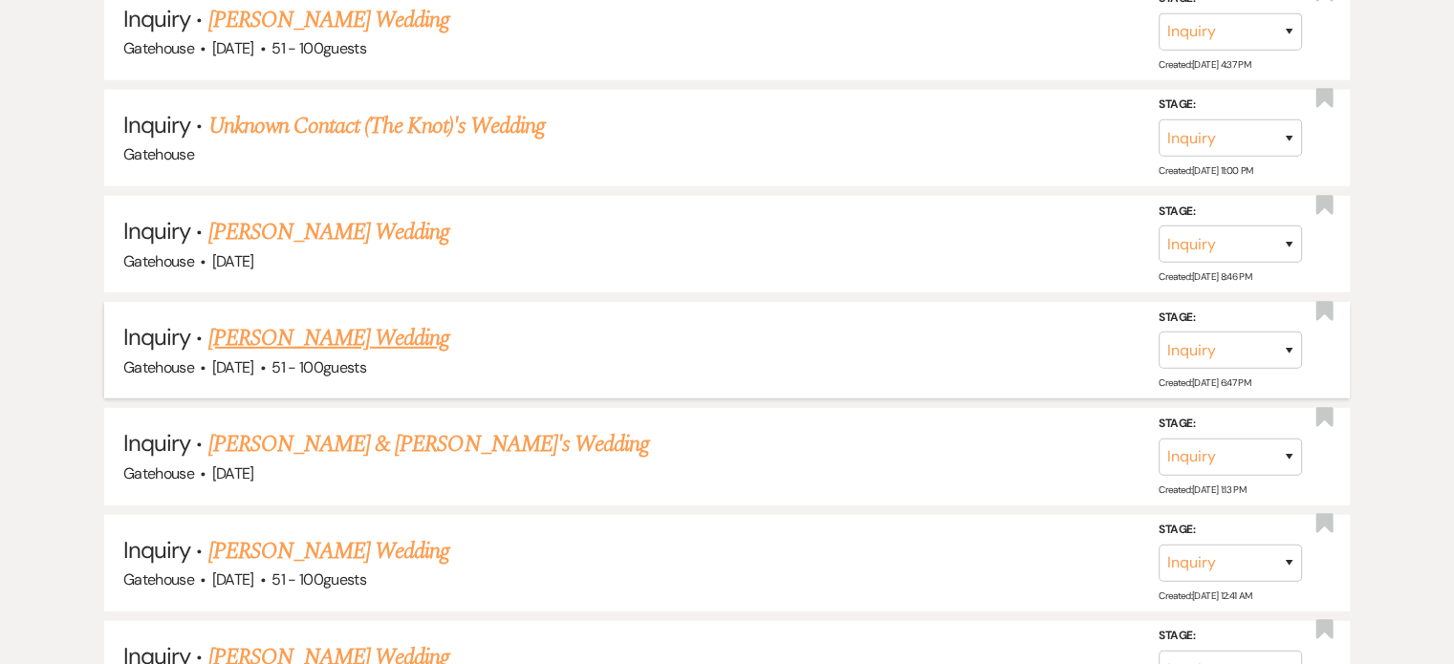
click at [237, 321] on link "[PERSON_NAME] Wedding" at bounding box center [329, 338] width 242 height 34
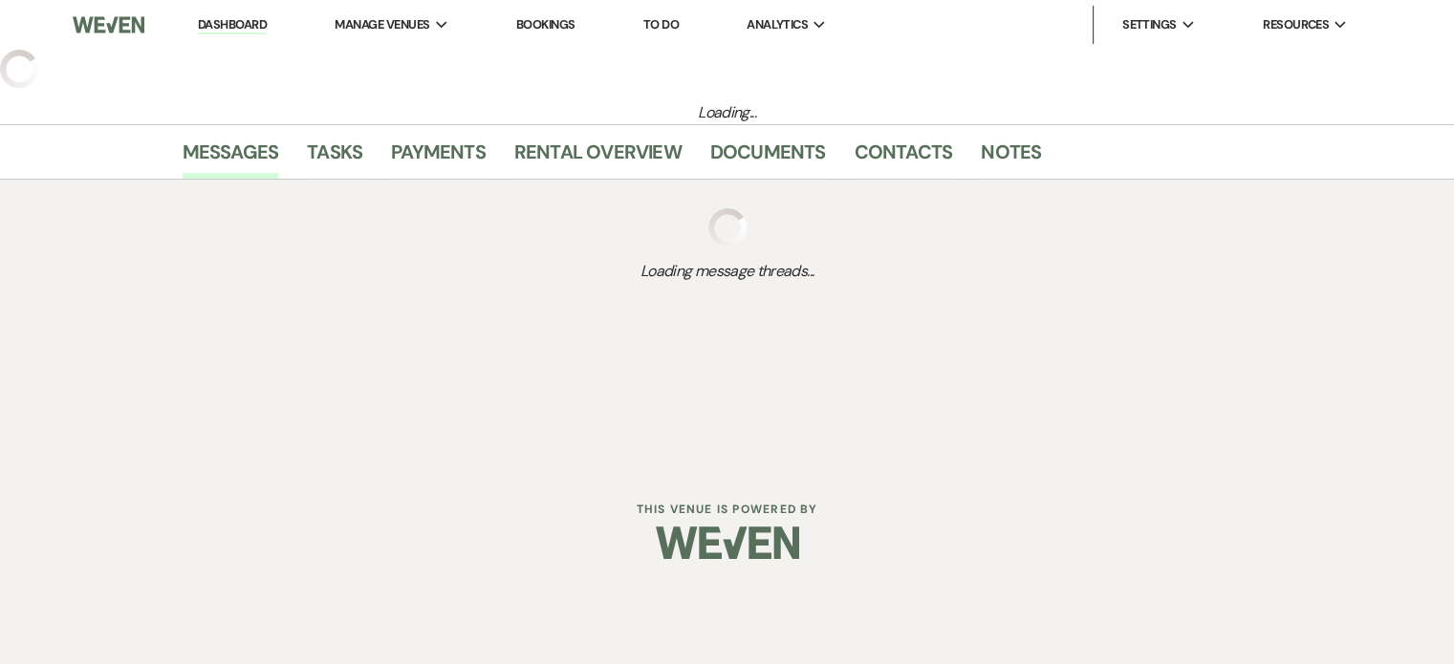
select select "2"
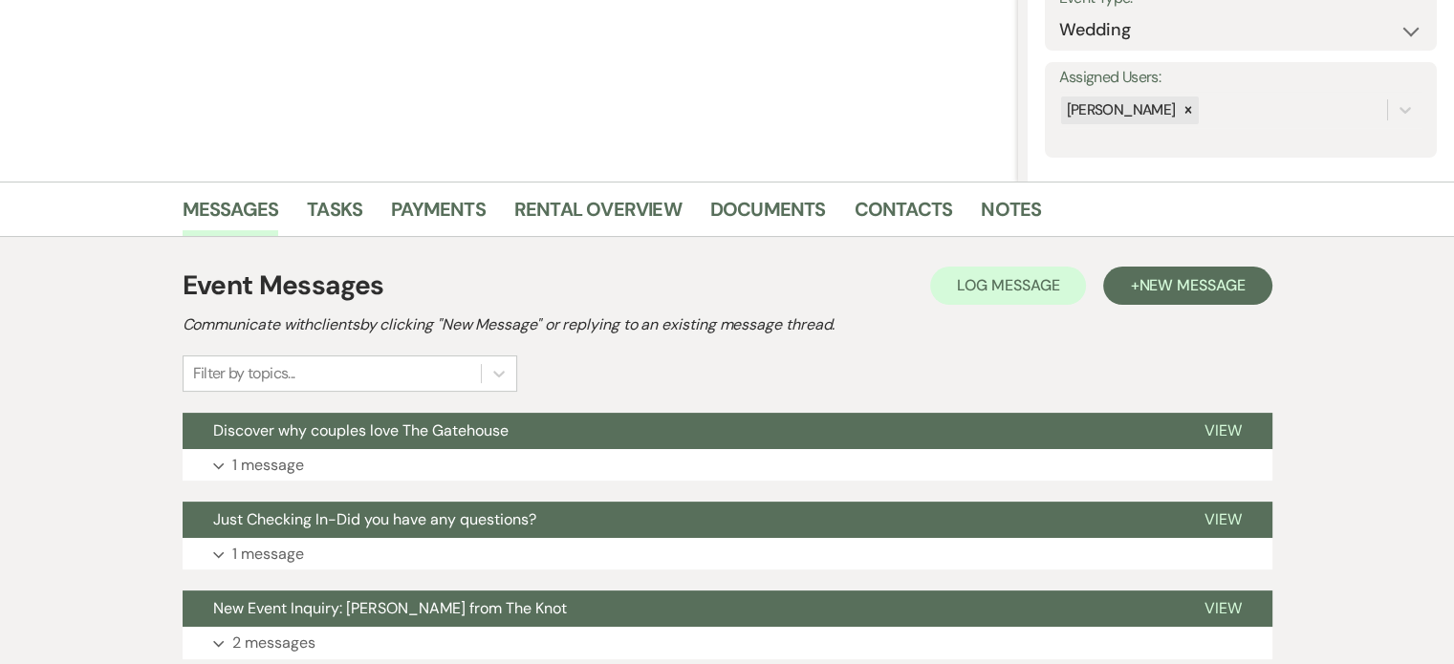
scroll to position [382, 0]
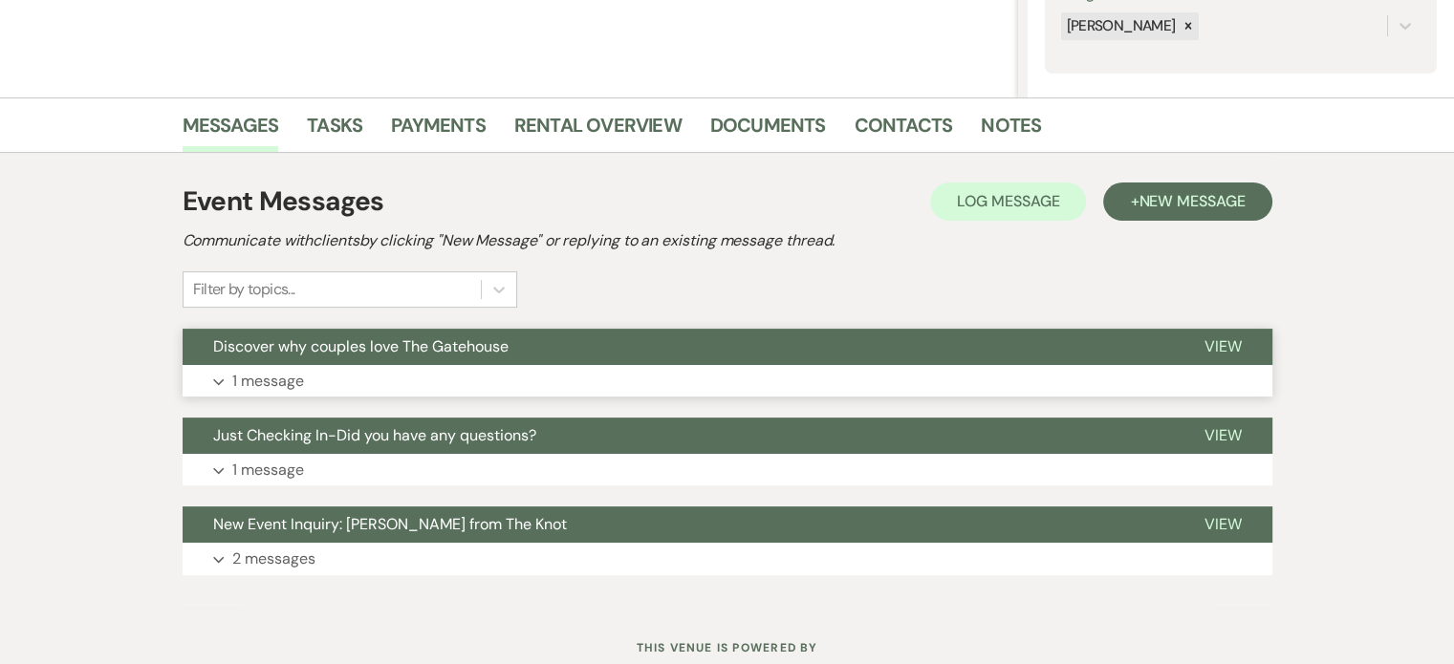
click at [286, 378] on p "1 message" at bounding box center [268, 381] width 72 height 25
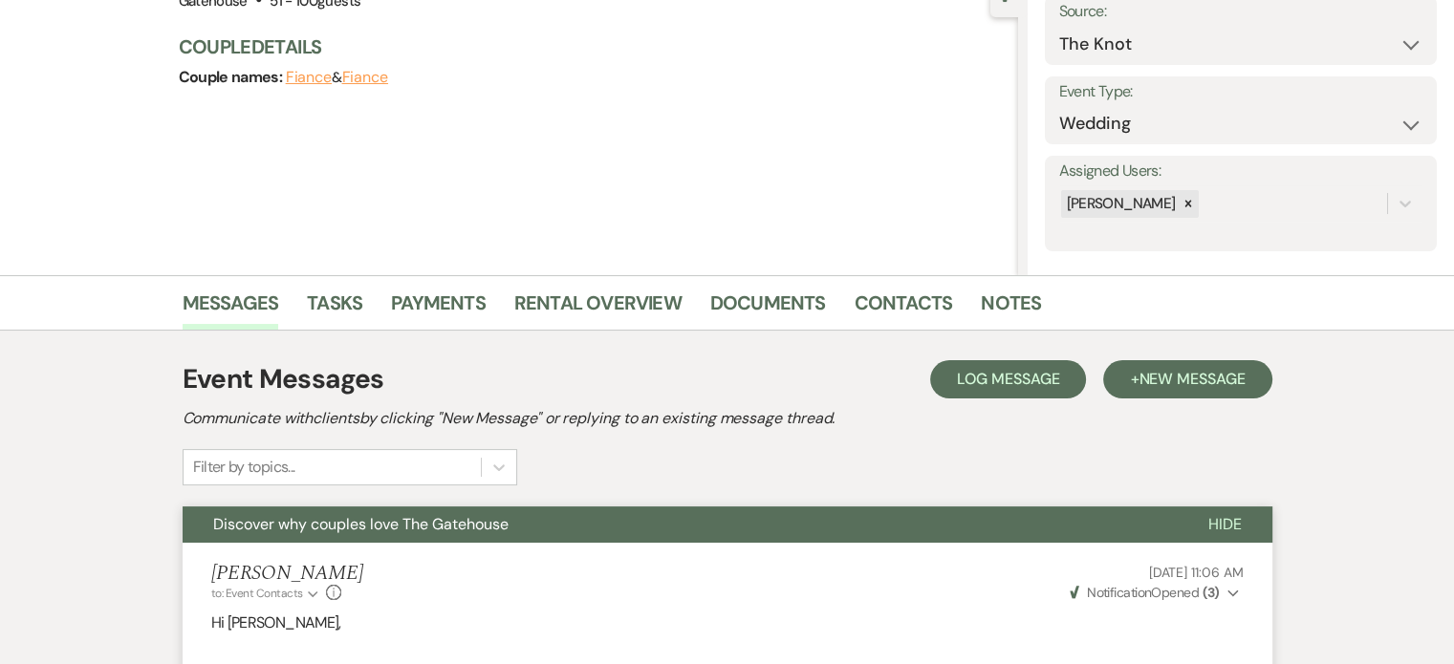
scroll to position [0, 0]
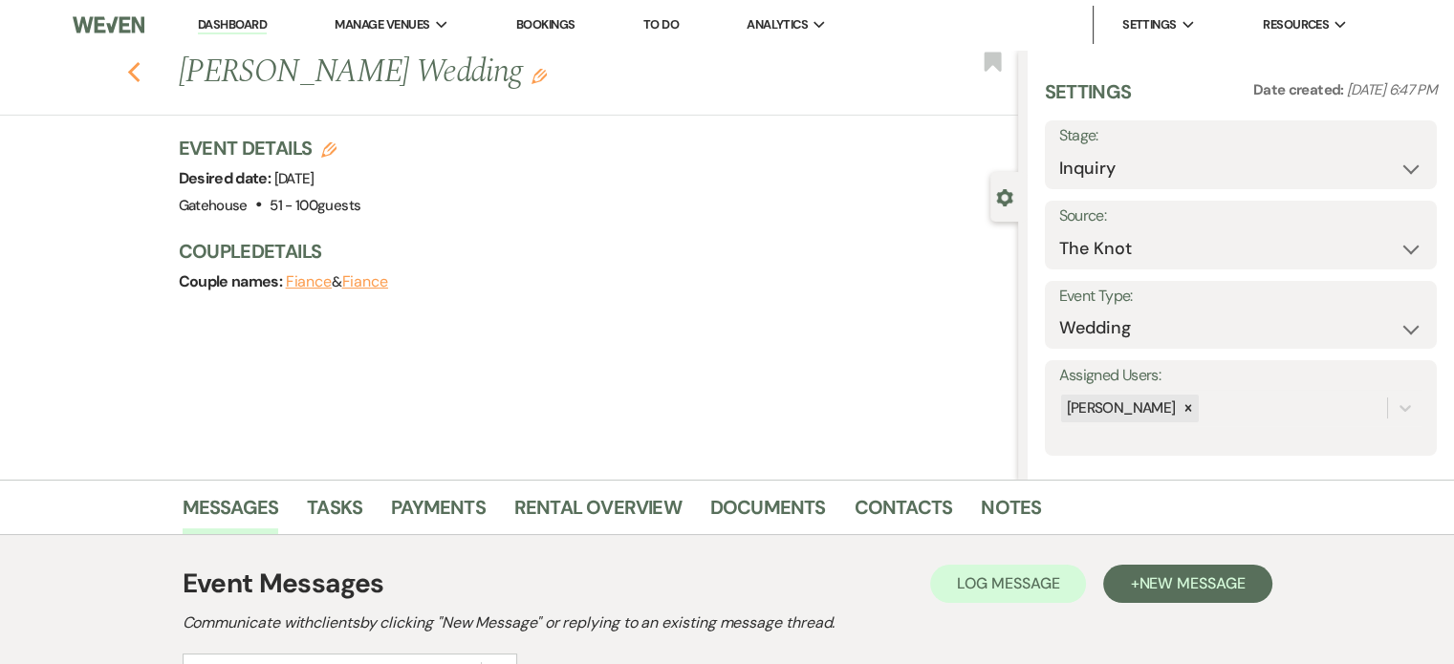
click at [139, 74] on use "button" at bounding box center [133, 72] width 12 height 21
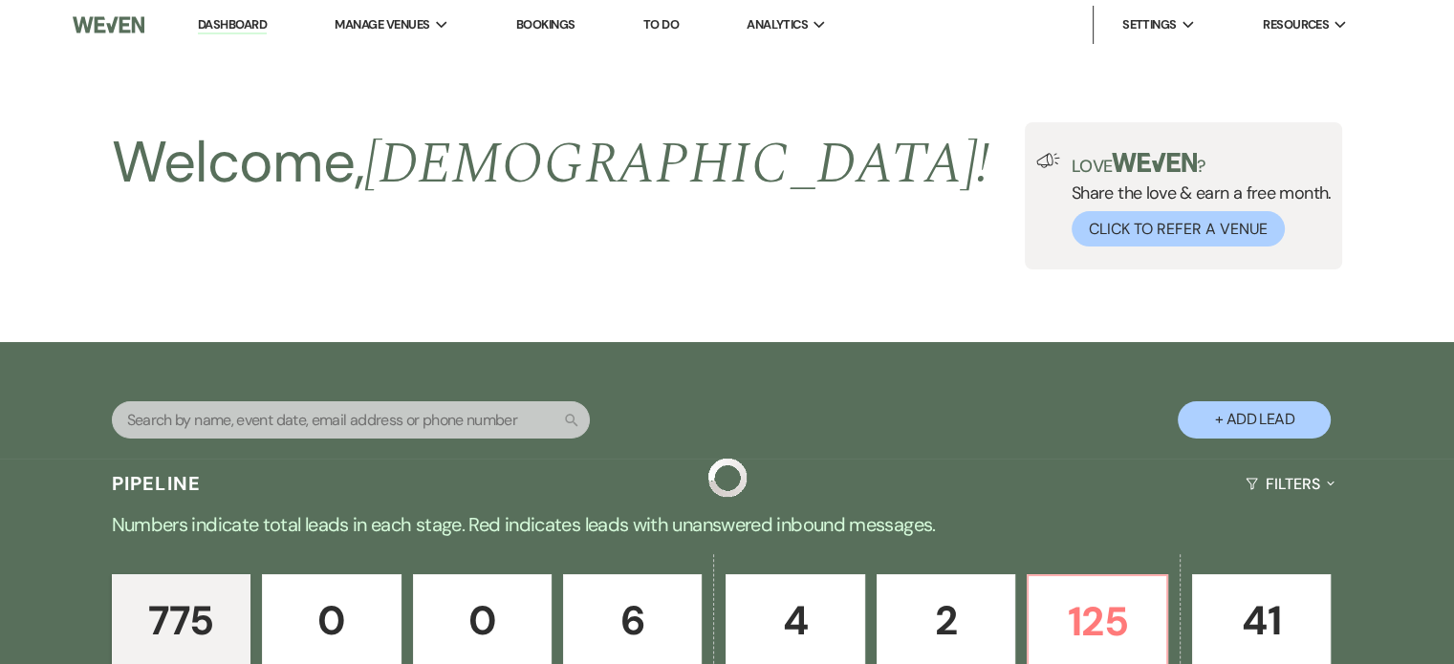
scroll to position [5354, 0]
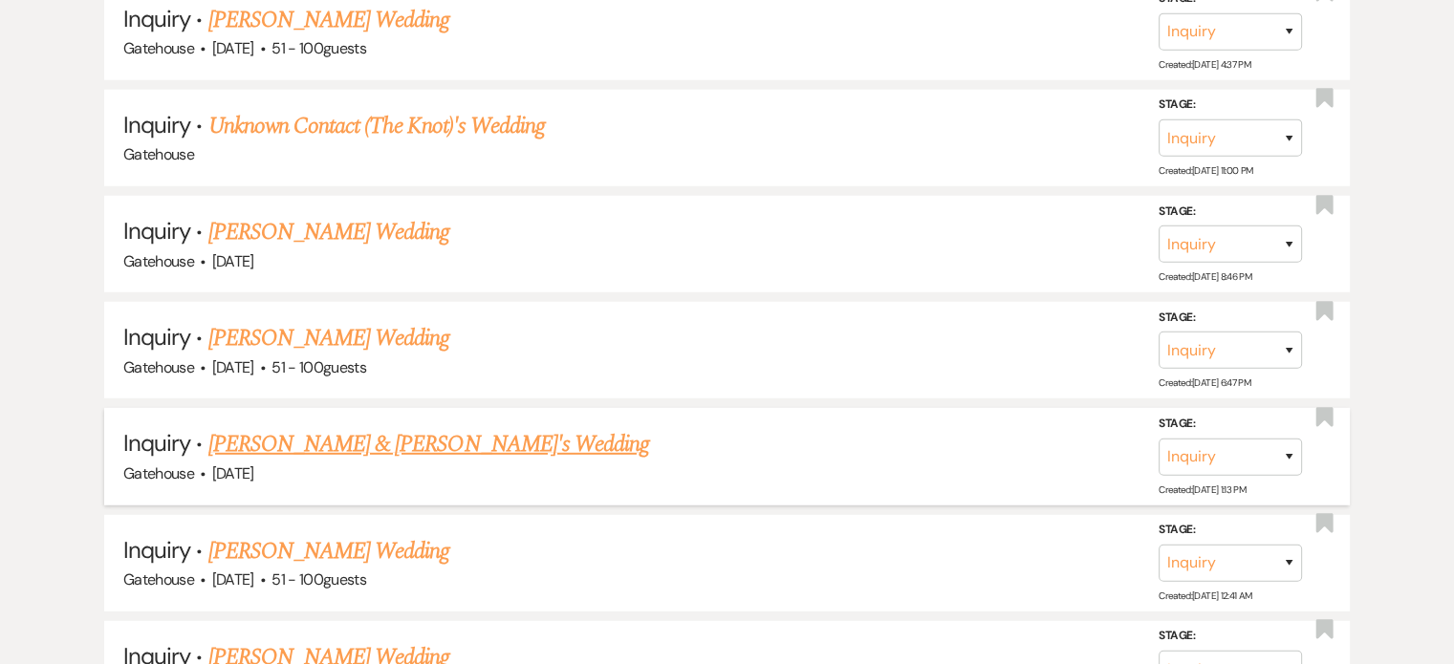
click at [389, 427] on link "[PERSON_NAME] & [PERSON_NAME]'s Wedding" at bounding box center [429, 444] width 442 height 34
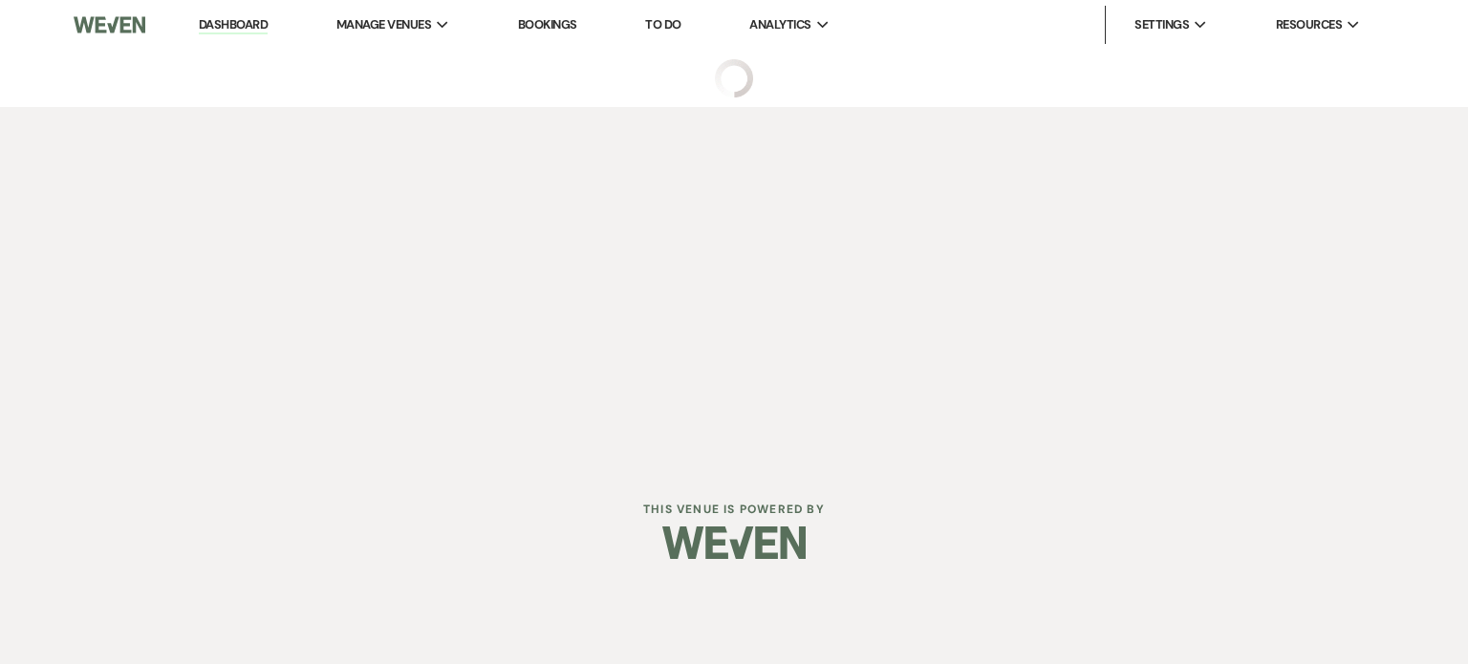
select select "3"
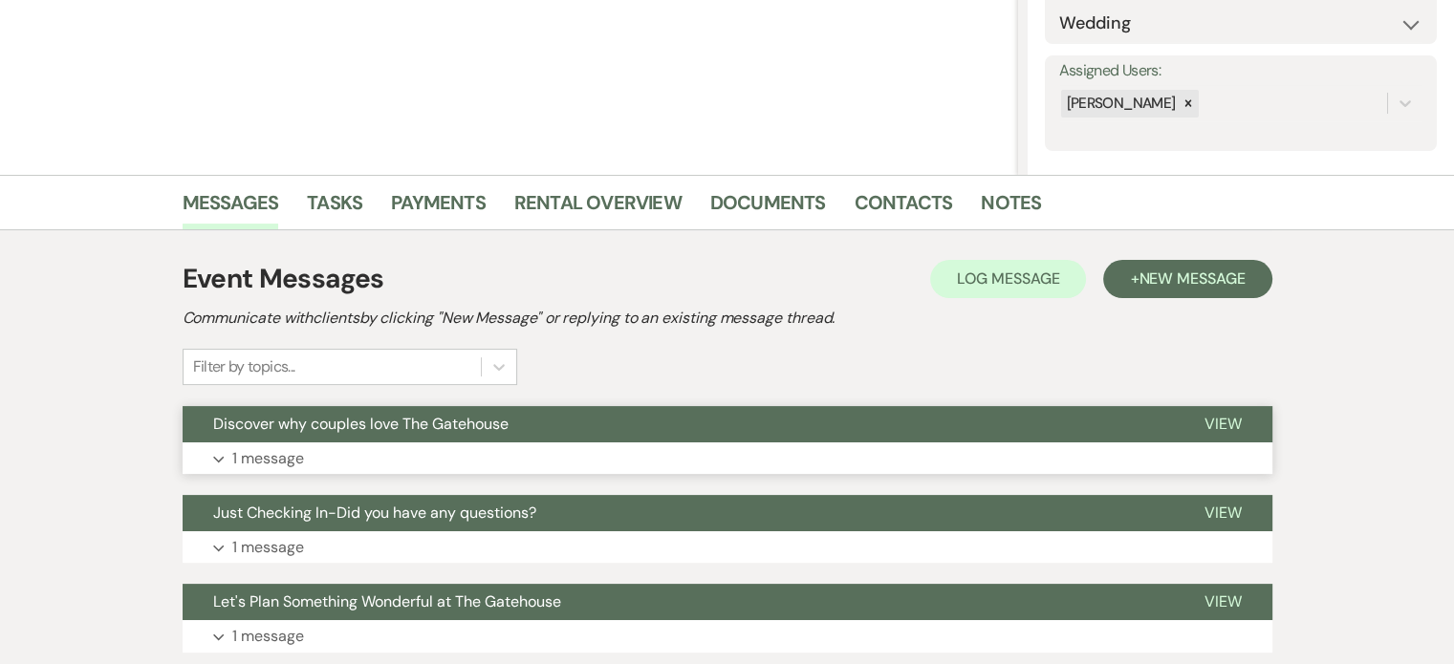
scroll to position [382, 0]
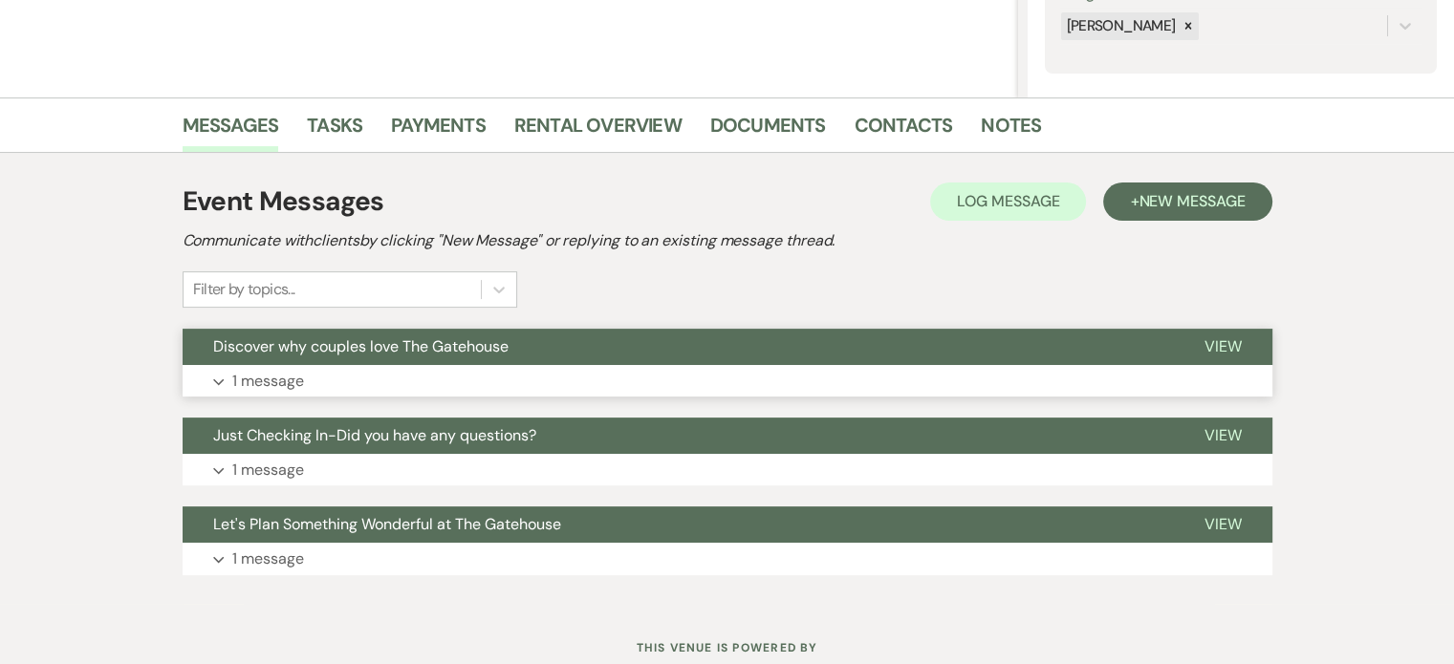
click at [235, 374] on p "1 message" at bounding box center [268, 381] width 72 height 25
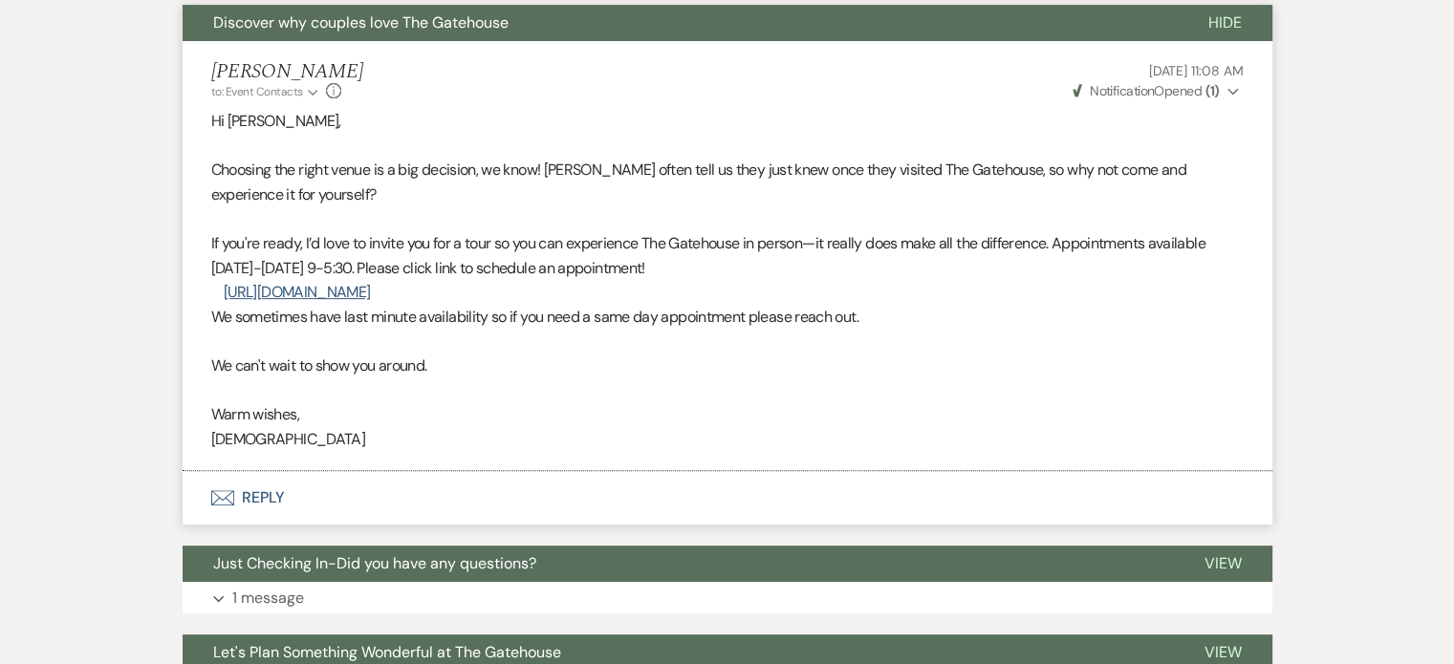
scroll to position [765, 0]
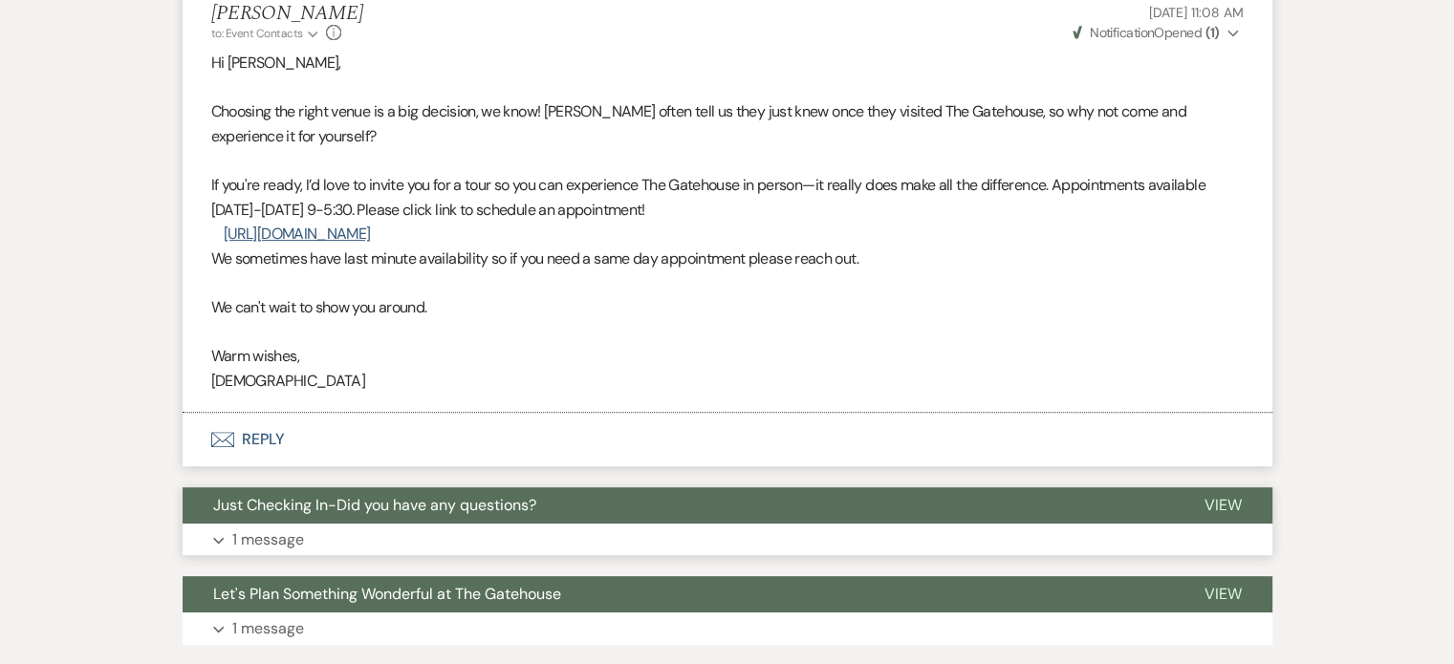
click at [274, 536] on p "1 message" at bounding box center [268, 540] width 72 height 25
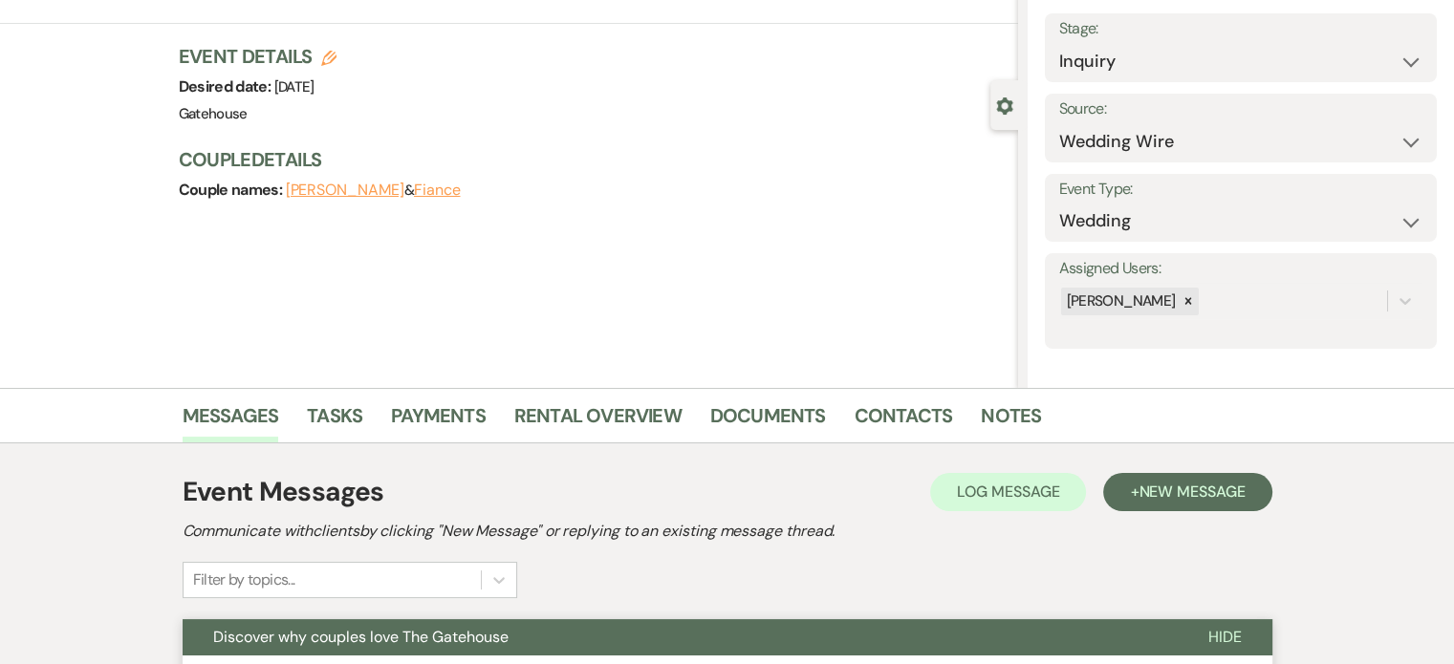
scroll to position [191, 0]
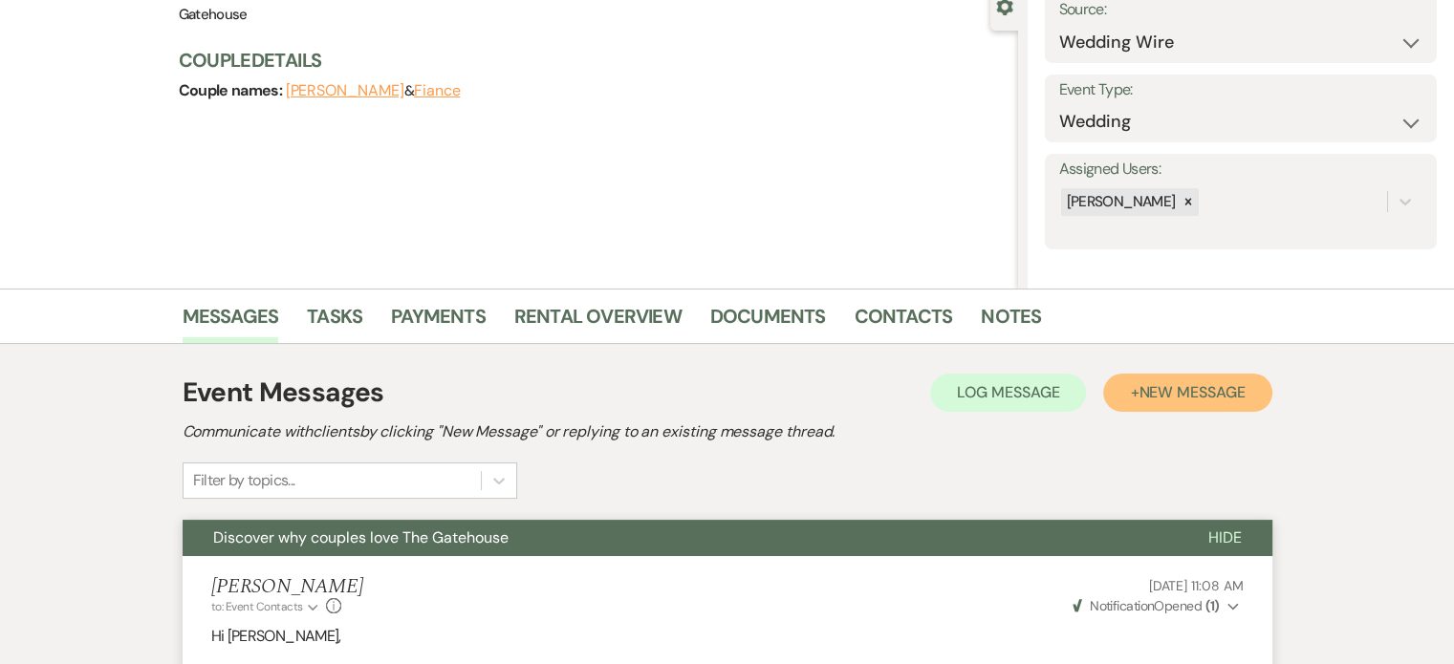
click at [1180, 384] on span "New Message" at bounding box center [1192, 392] width 106 height 20
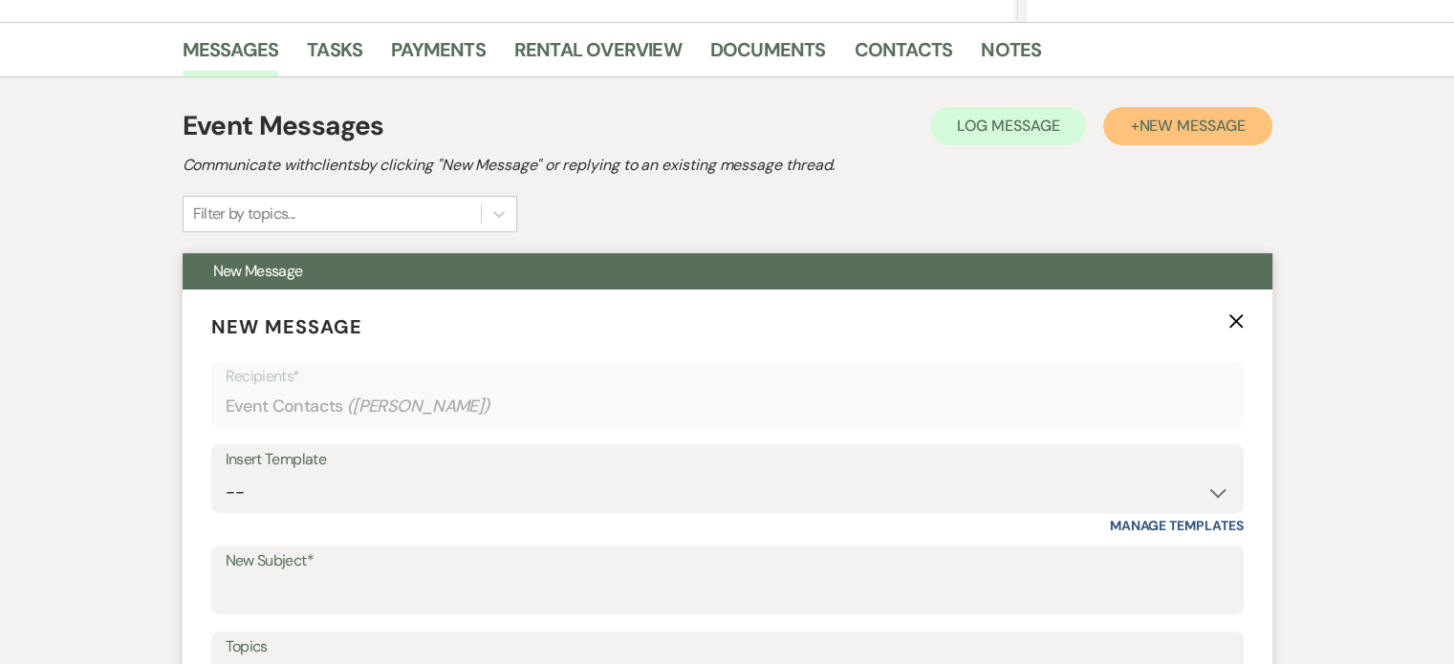
scroll to position [574, 0]
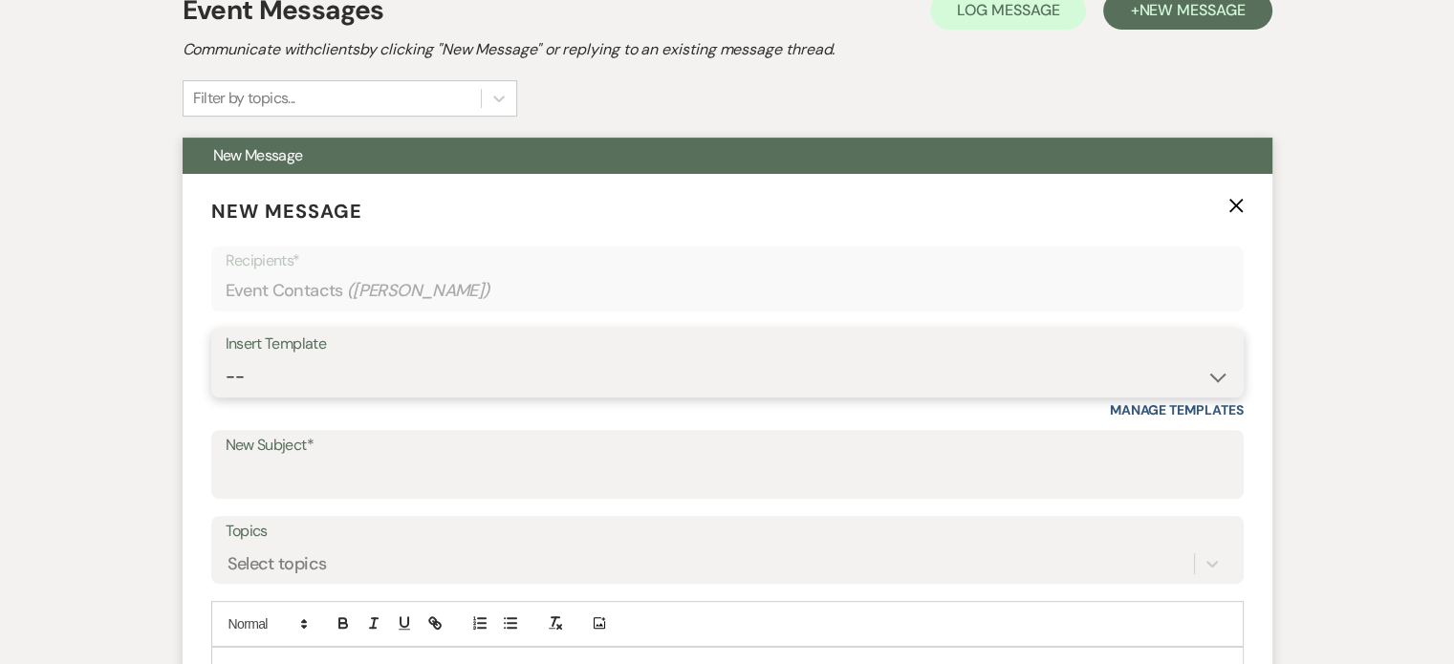
click at [440, 368] on select "-- Tour Request Response Proposal 6-9 Month Check-in Happy 1 Month Anniversary!…" at bounding box center [728, 377] width 1004 height 37
select select "6138"
click at [226, 359] on select "-- Tour Request Response Proposal 6-9 Month Check-in Happy 1 Month Anniversary!…" at bounding box center [728, 377] width 1004 height 37
type input "Is choosing your venue still on your to do list?"
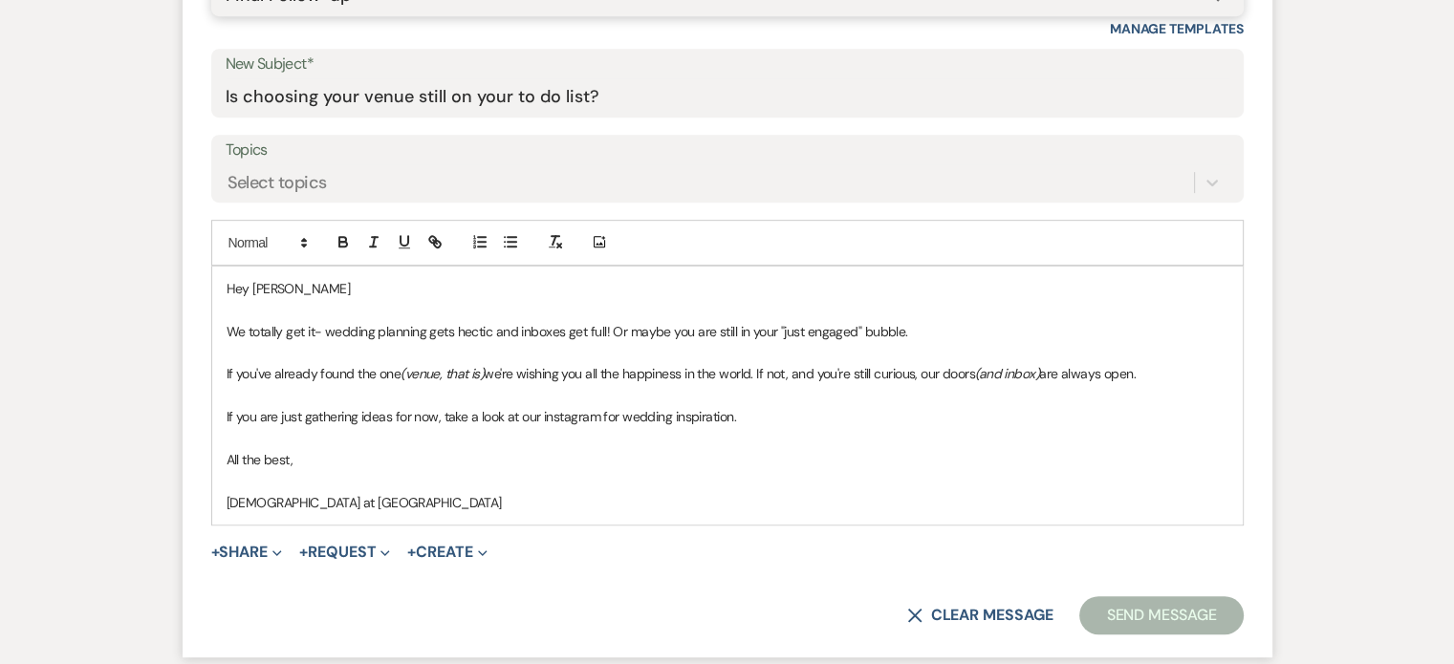
scroll to position [1147, 0]
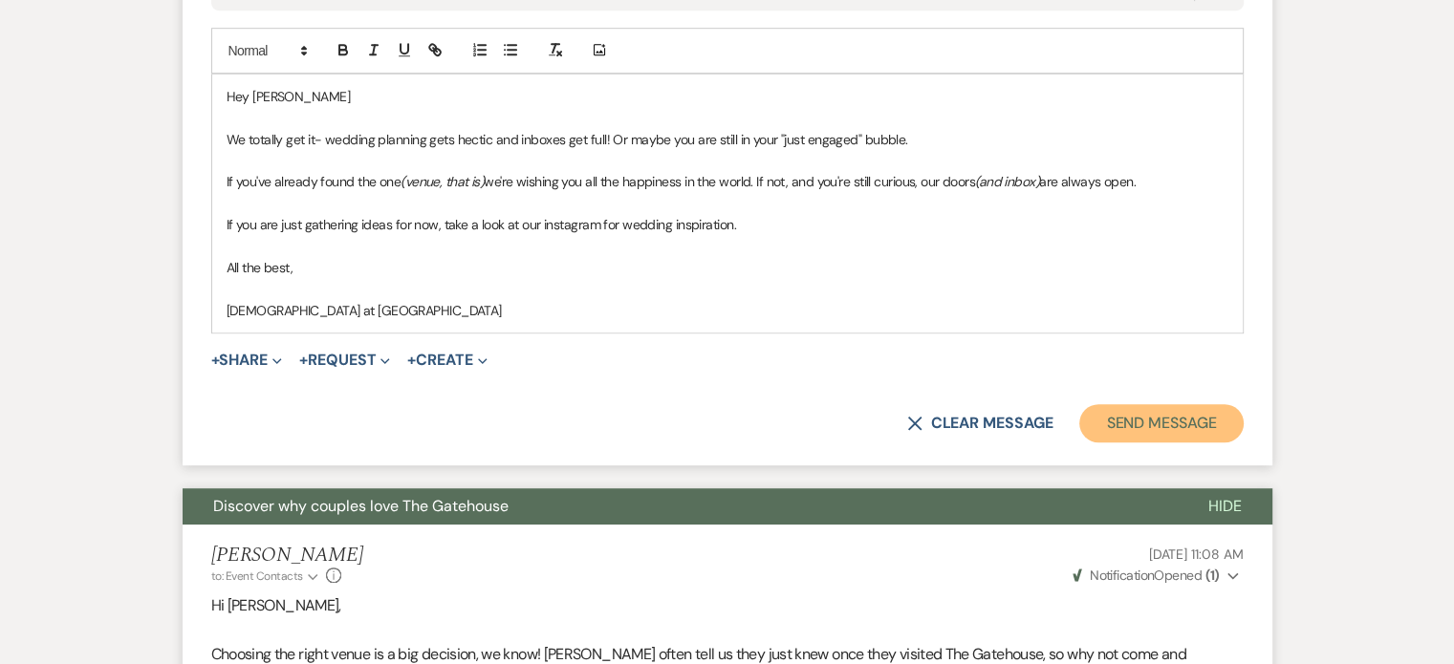
click at [1154, 408] on button "Send Message" at bounding box center [1160, 423] width 163 height 38
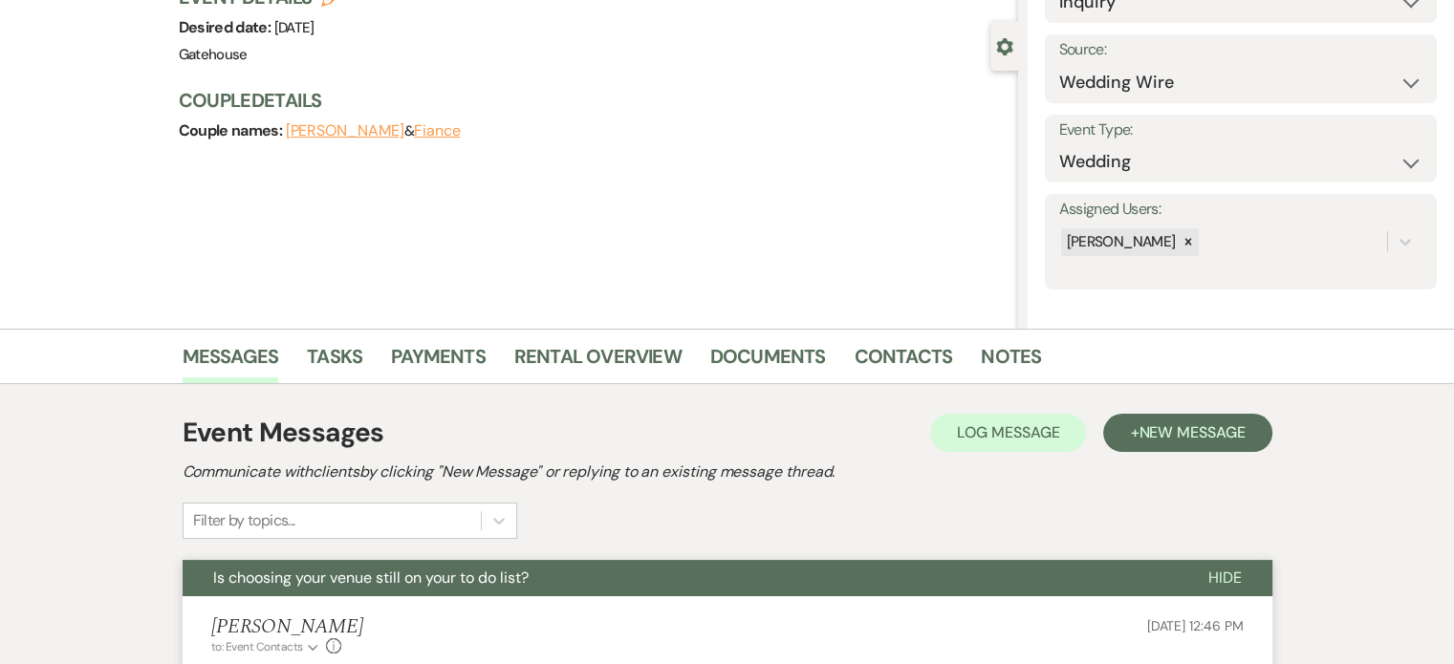
scroll to position [0, 0]
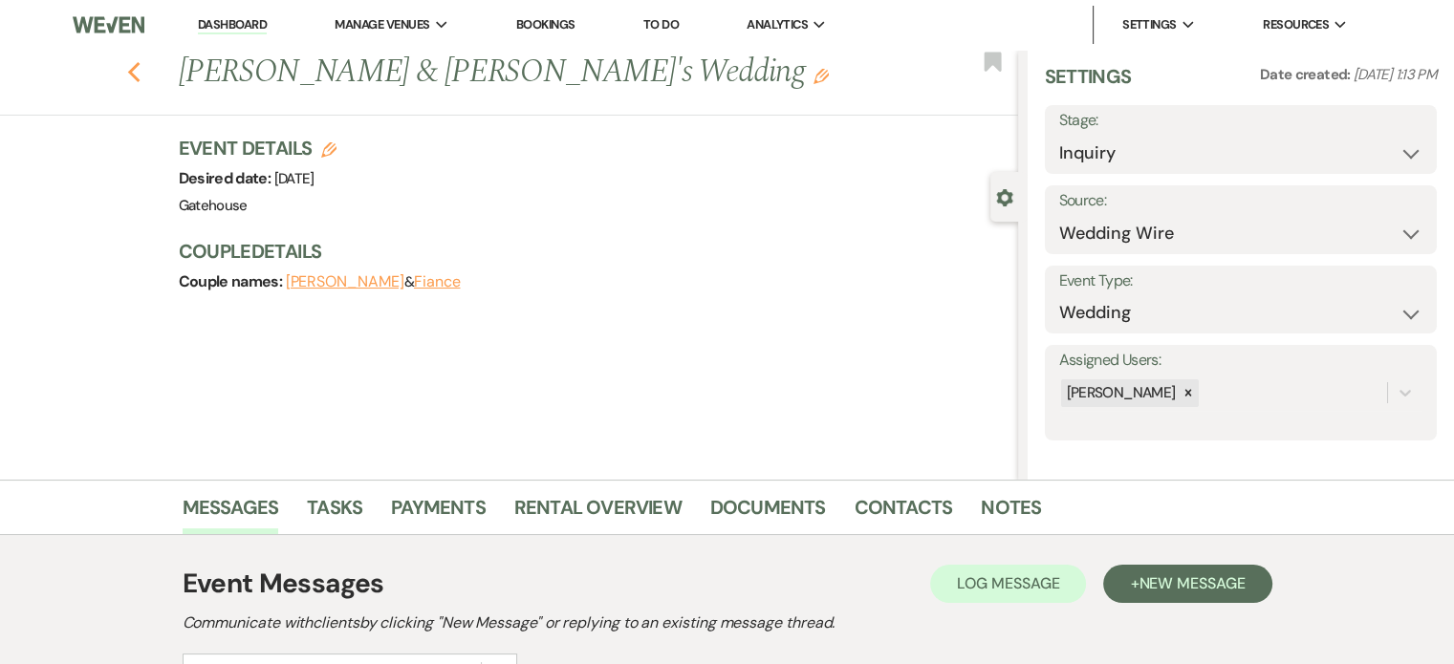
click at [138, 70] on use "button" at bounding box center [133, 72] width 12 height 21
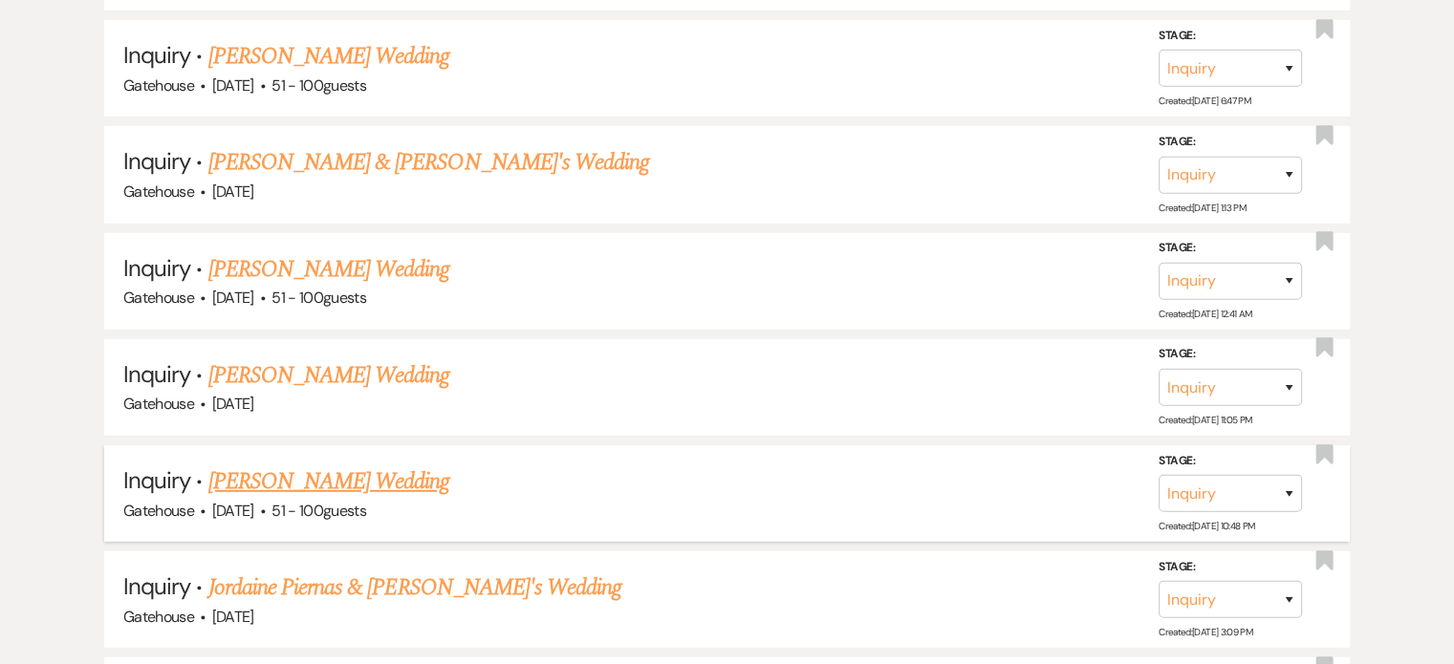
scroll to position [5736, 0]
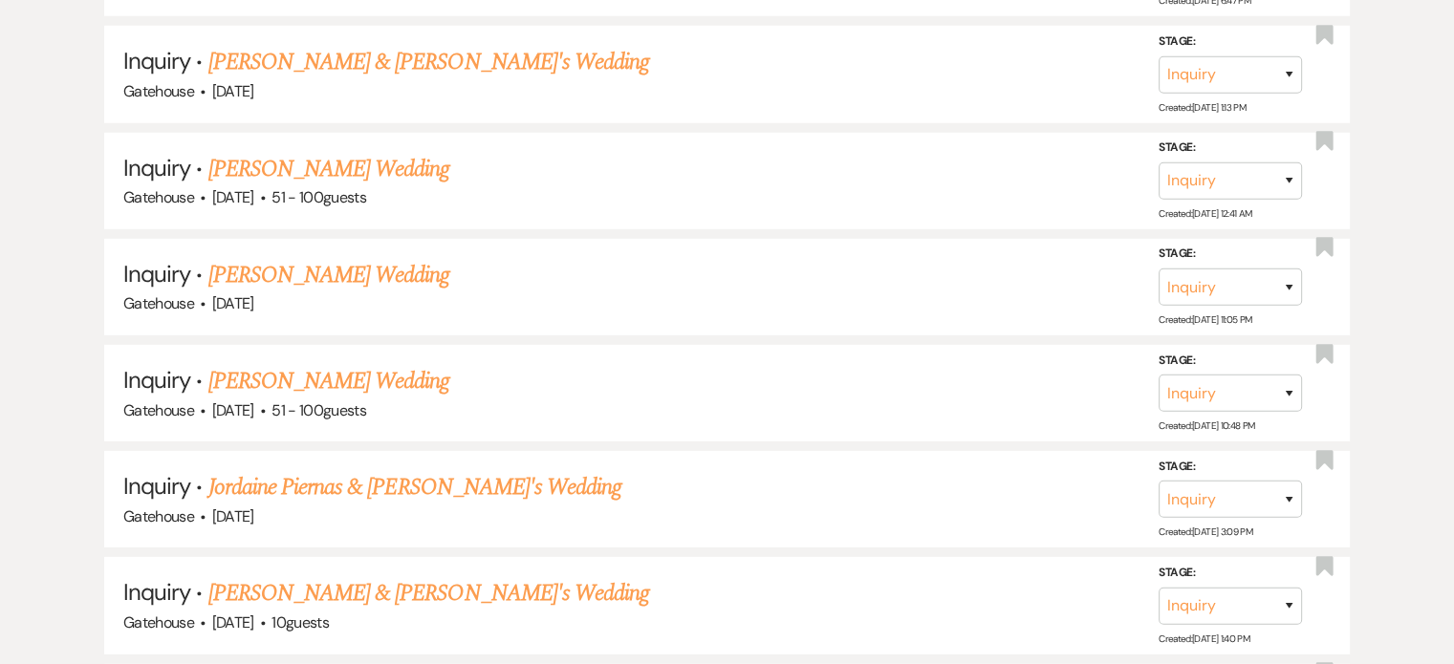
drag, startPoint x: 305, startPoint y: 332, endPoint x: 419, endPoint y: 351, distance: 115.4
click at [305, 364] on link "[PERSON_NAME] Wedding" at bounding box center [329, 381] width 242 height 34
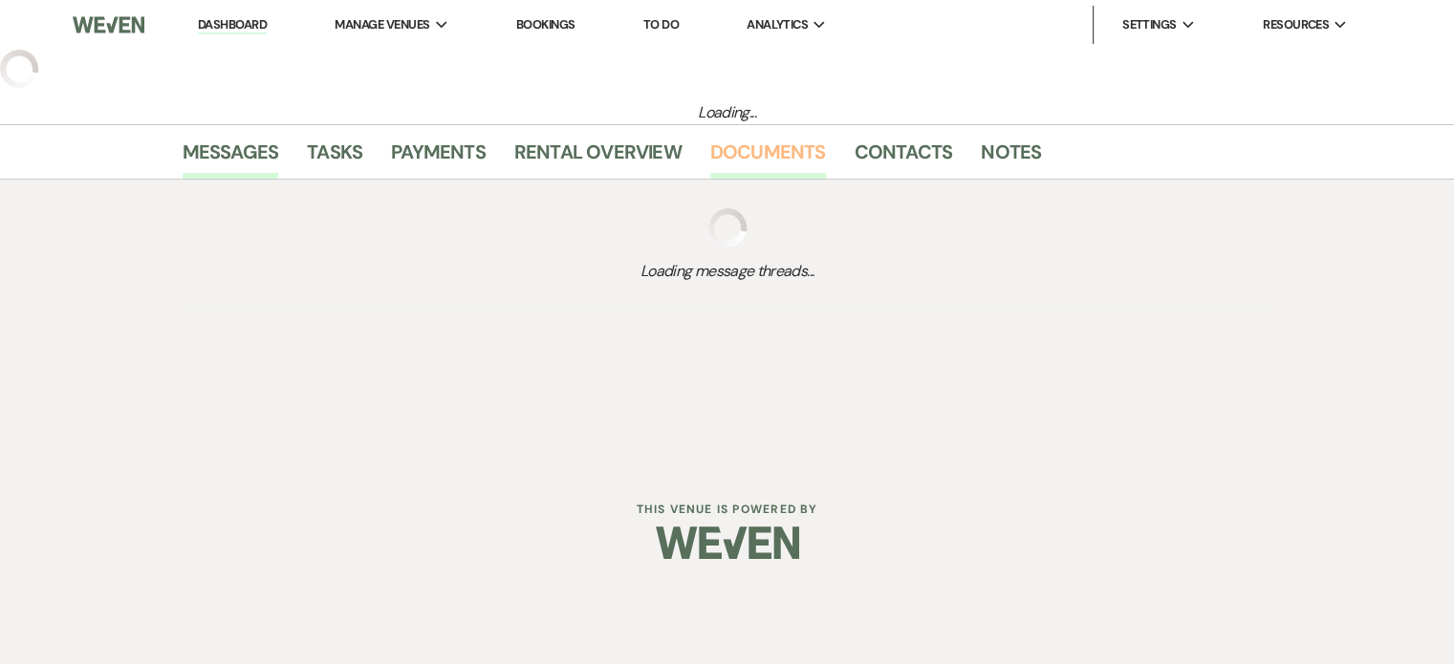
select select "2"
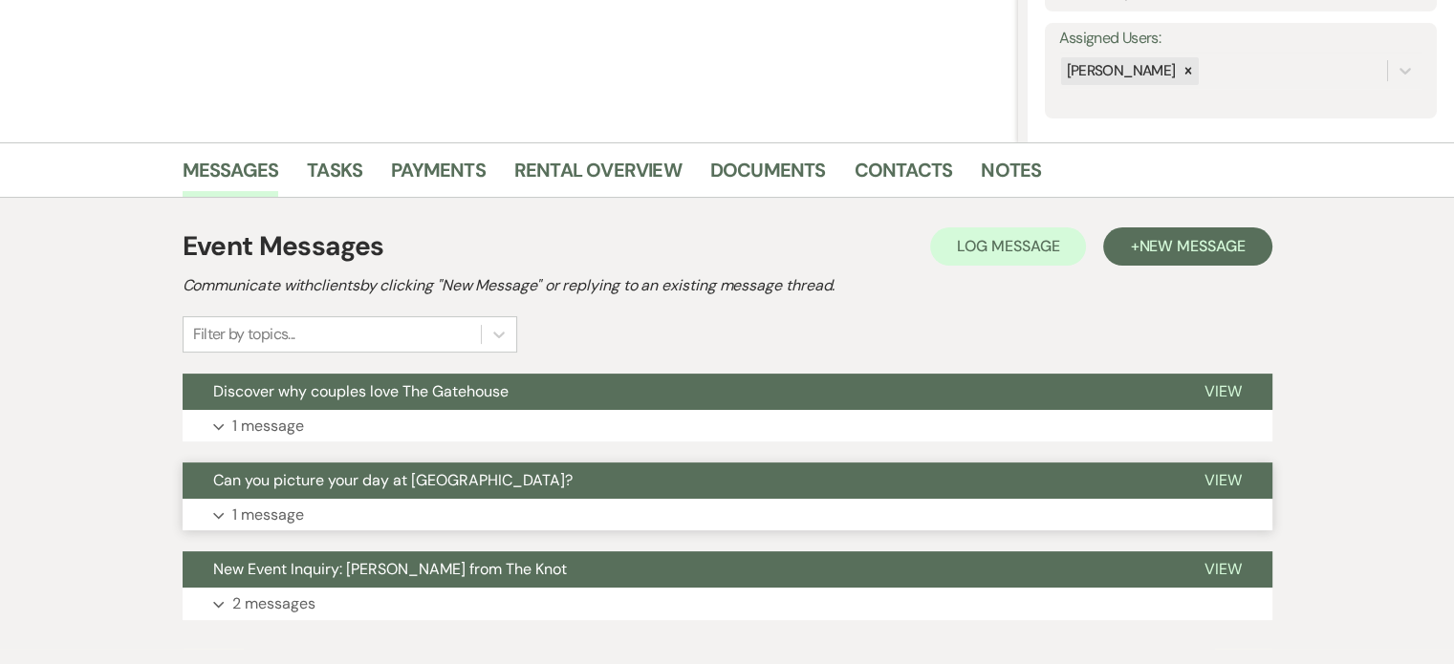
scroll to position [382, 0]
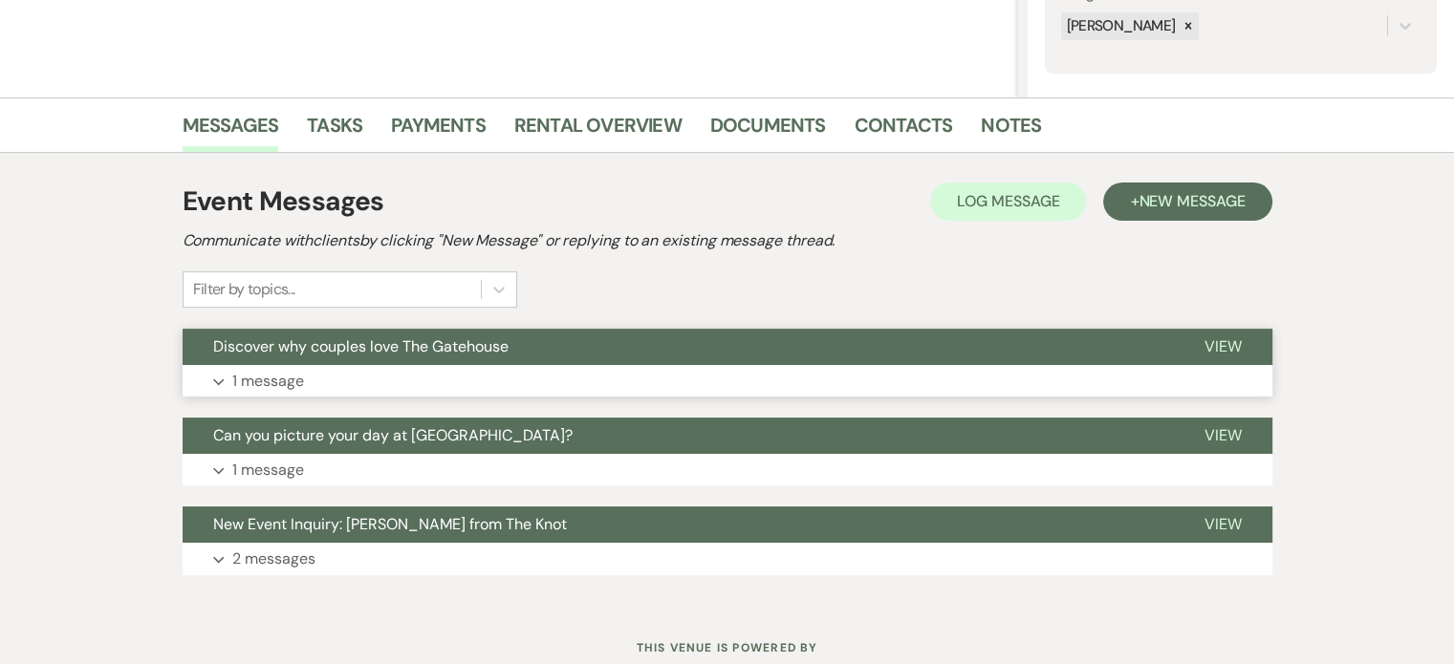
click at [283, 376] on p "1 message" at bounding box center [268, 381] width 72 height 25
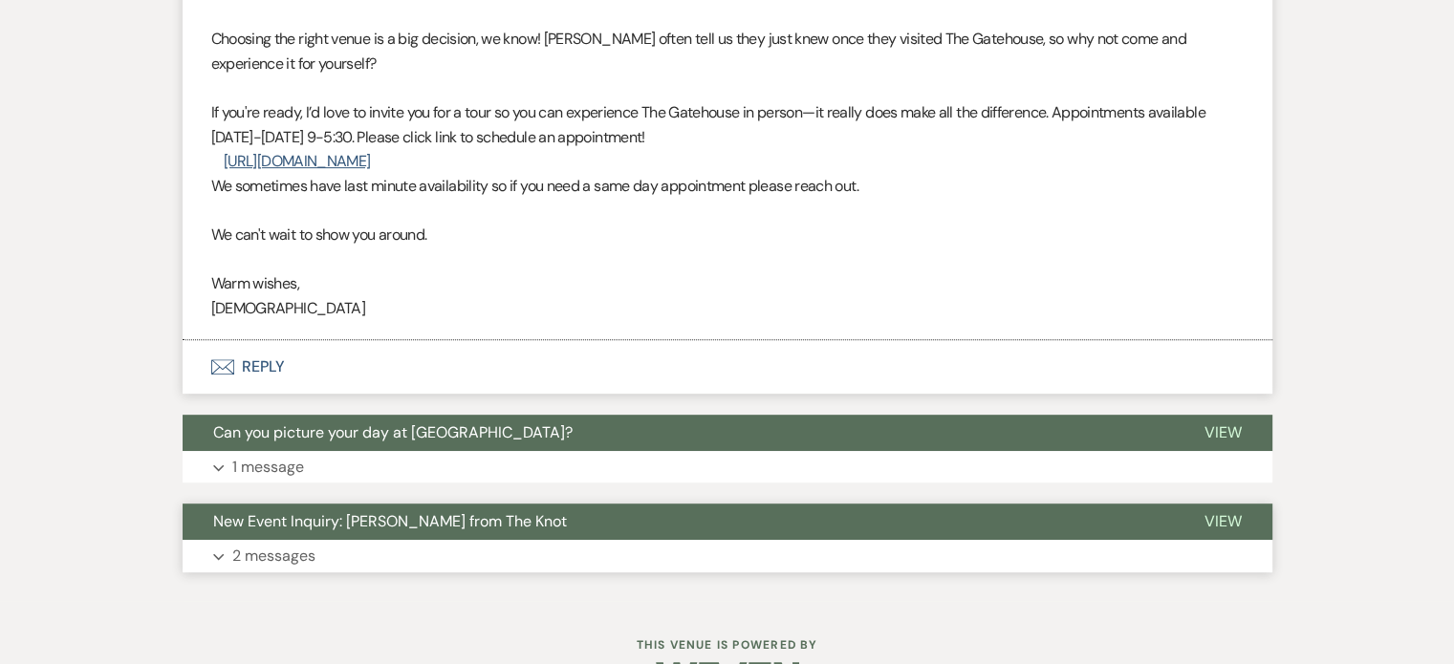
scroll to position [860, 0]
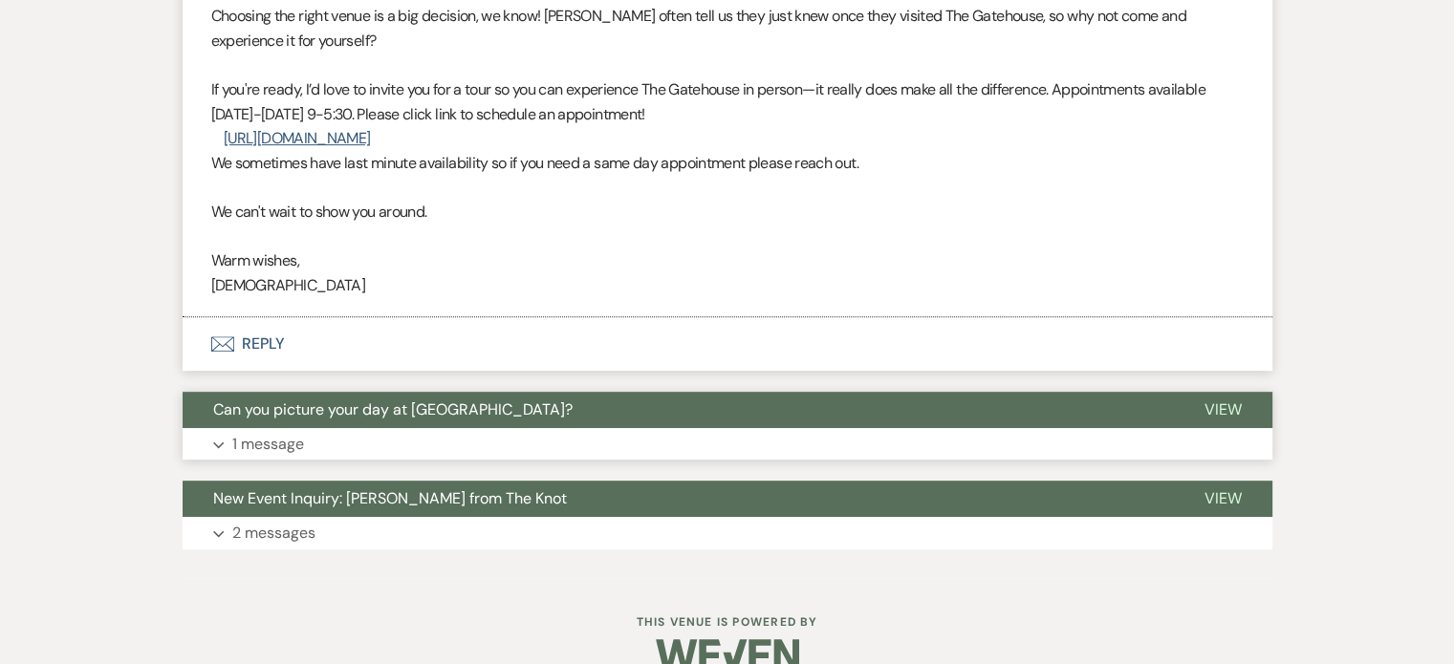
click at [286, 443] on p "1 message" at bounding box center [268, 444] width 72 height 25
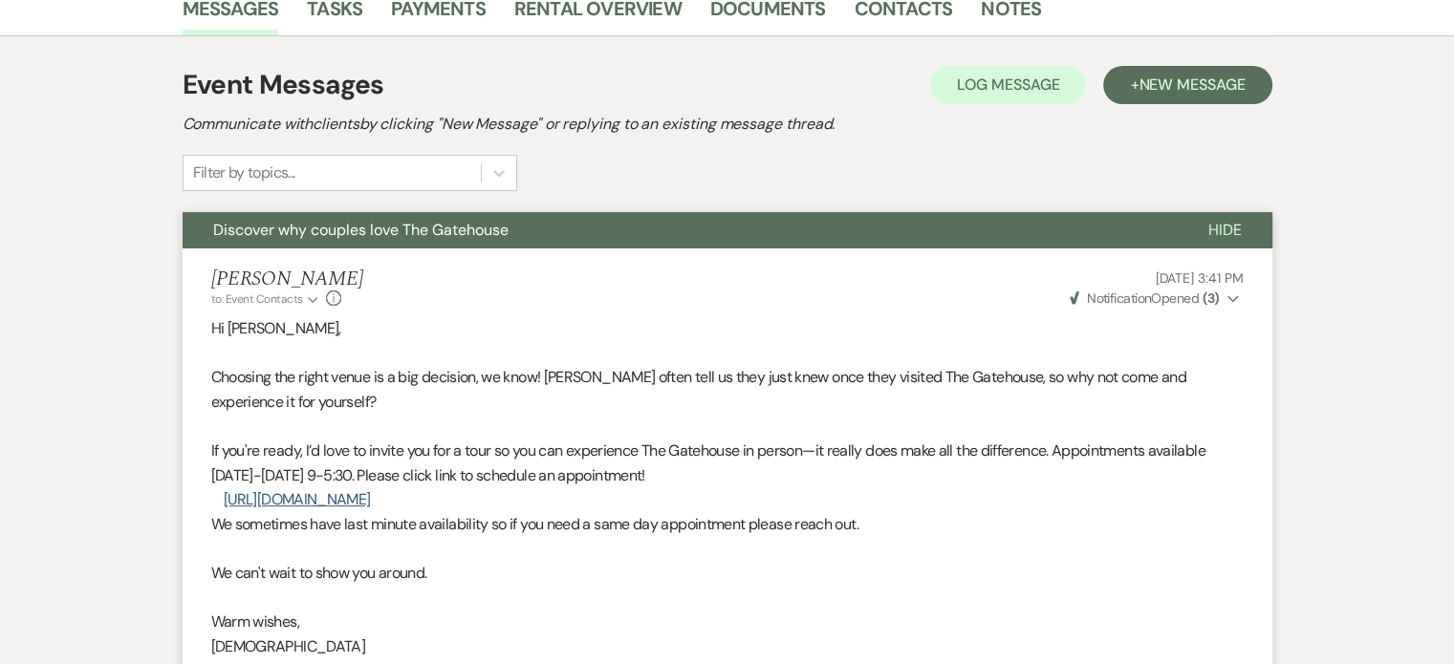
scroll to position [395, 0]
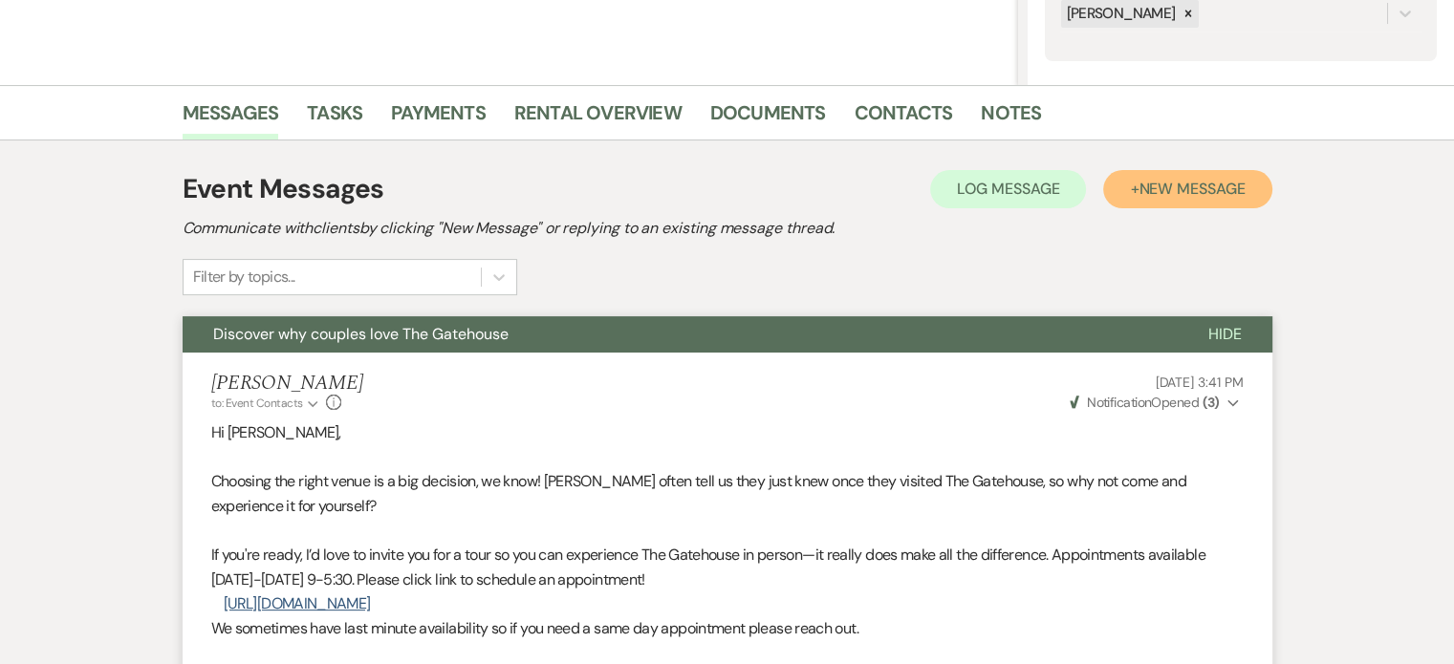
click at [1180, 191] on span "New Message" at bounding box center [1192, 189] width 106 height 20
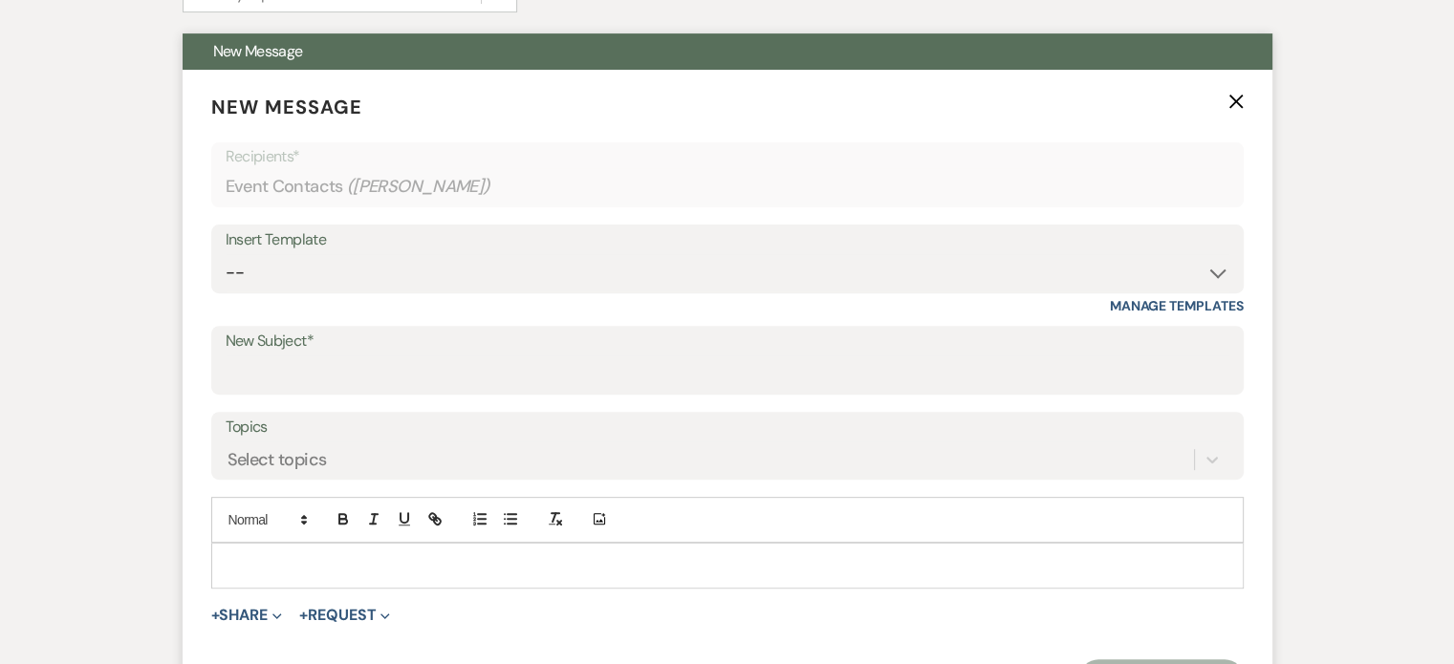
scroll to position [682, 0]
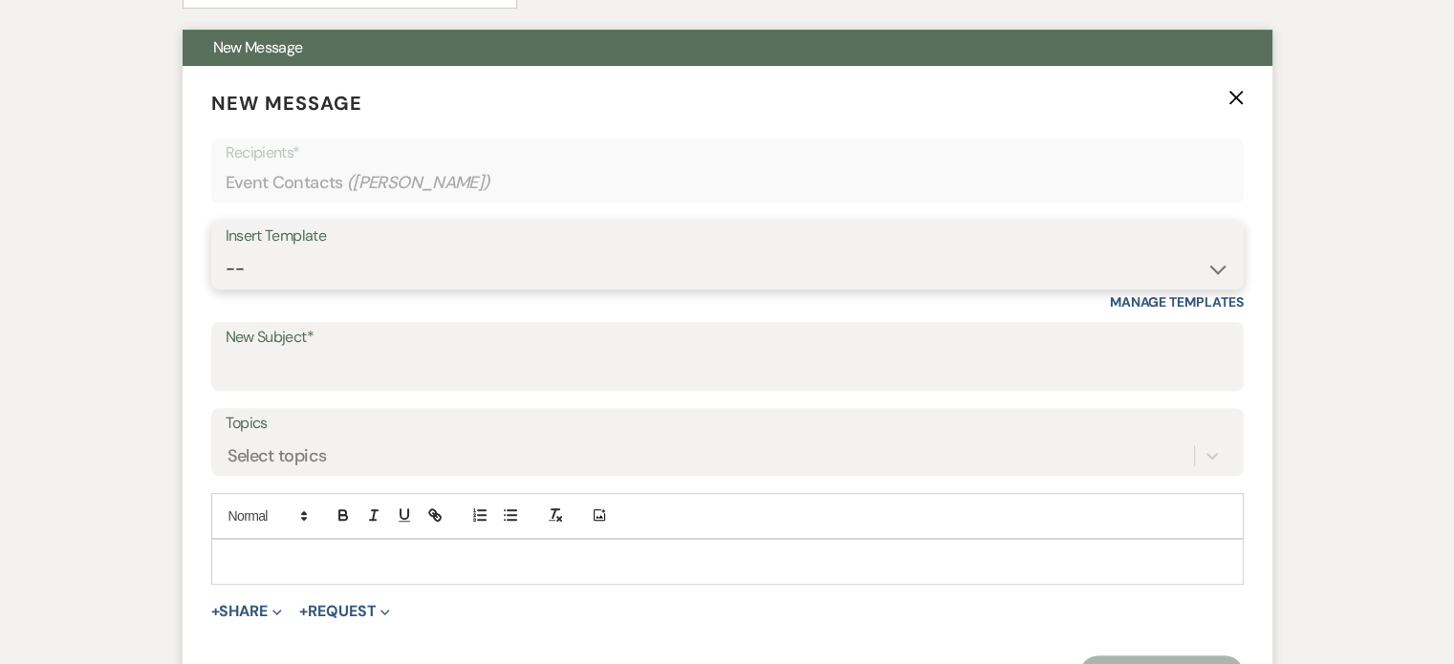
click at [516, 262] on select "-- Tour Request Response Proposal 6-9 Month Check-in Happy 1 Month Anniversary!…" at bounding box center [728, 268] width 1004 height 37
select select "6138"
click at [226, 250] on select "-- Tour Request Response Proposal 6-9 Month Check-in Happy 1 Month Anniversary!…" at bounding box center [728, 268] width 1004 height 37
type input "Is choosing your venue still on your to do list?"
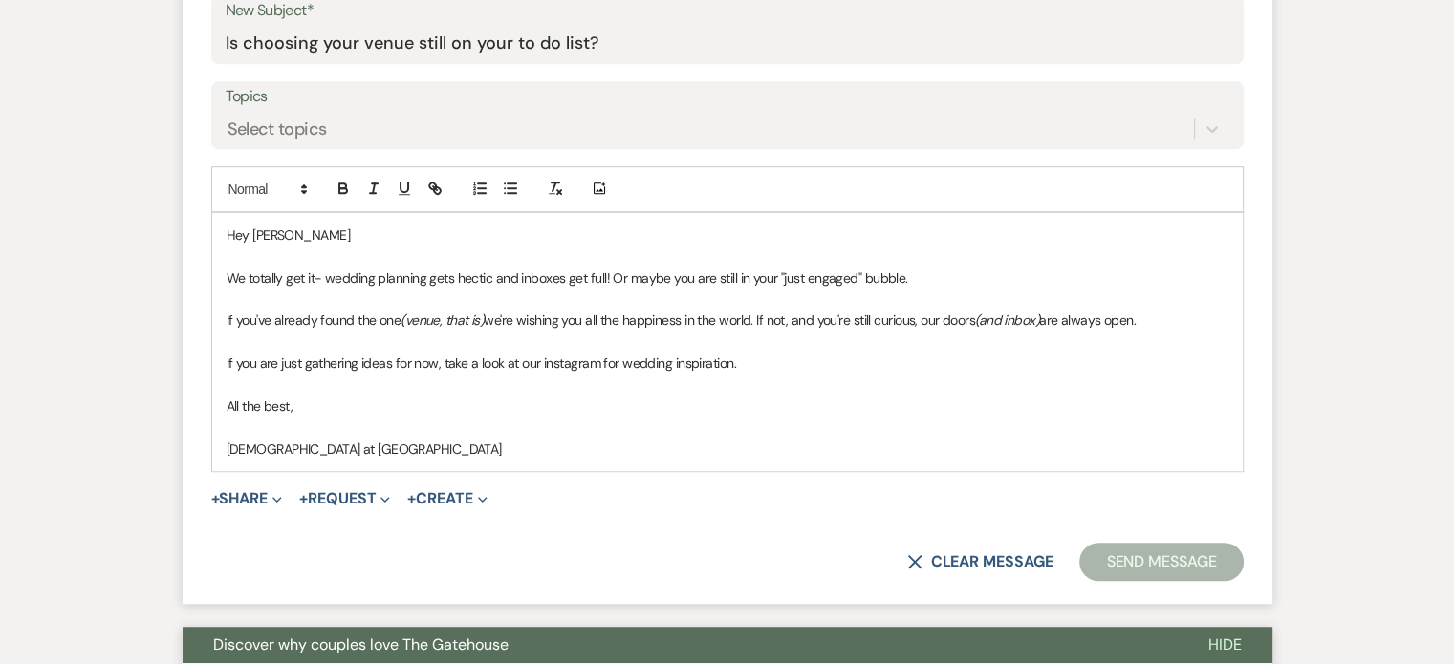
scroll to position [1064, 0]
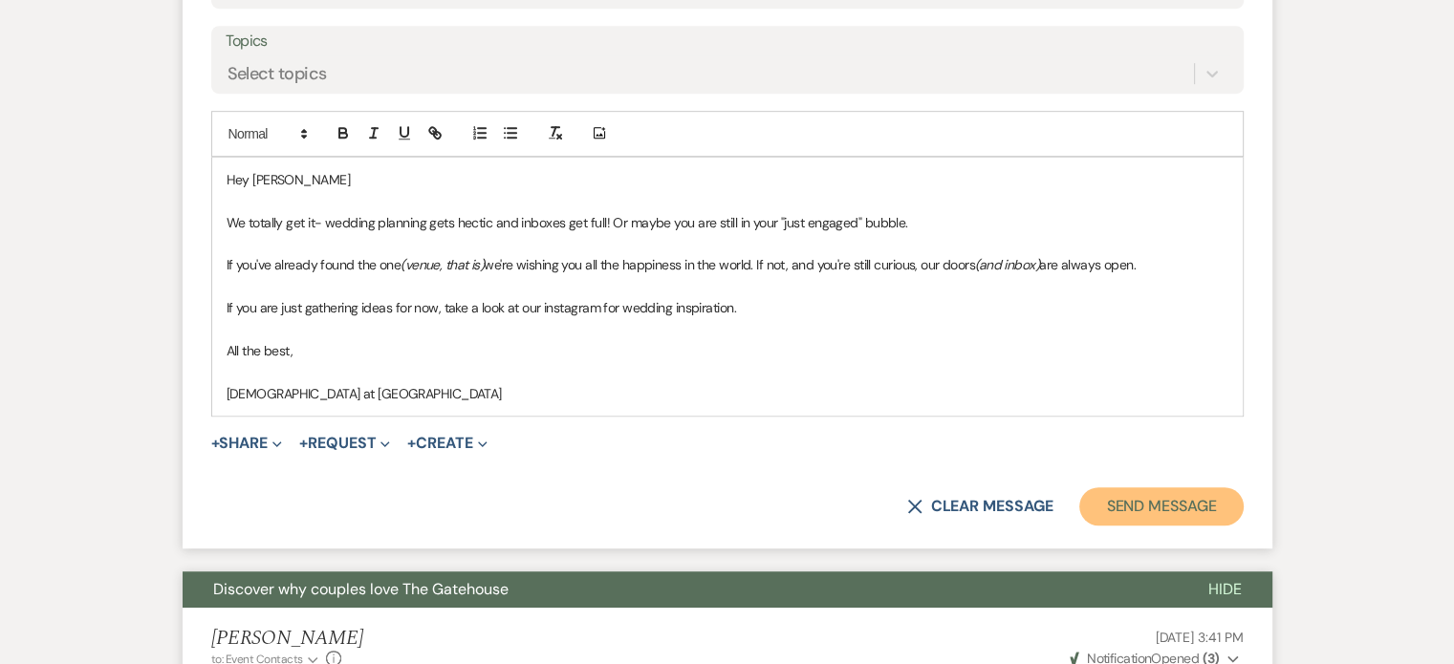
click at [1189, 508] on button "Send Message" at bounding box center [1160, 507] width 163 height 38
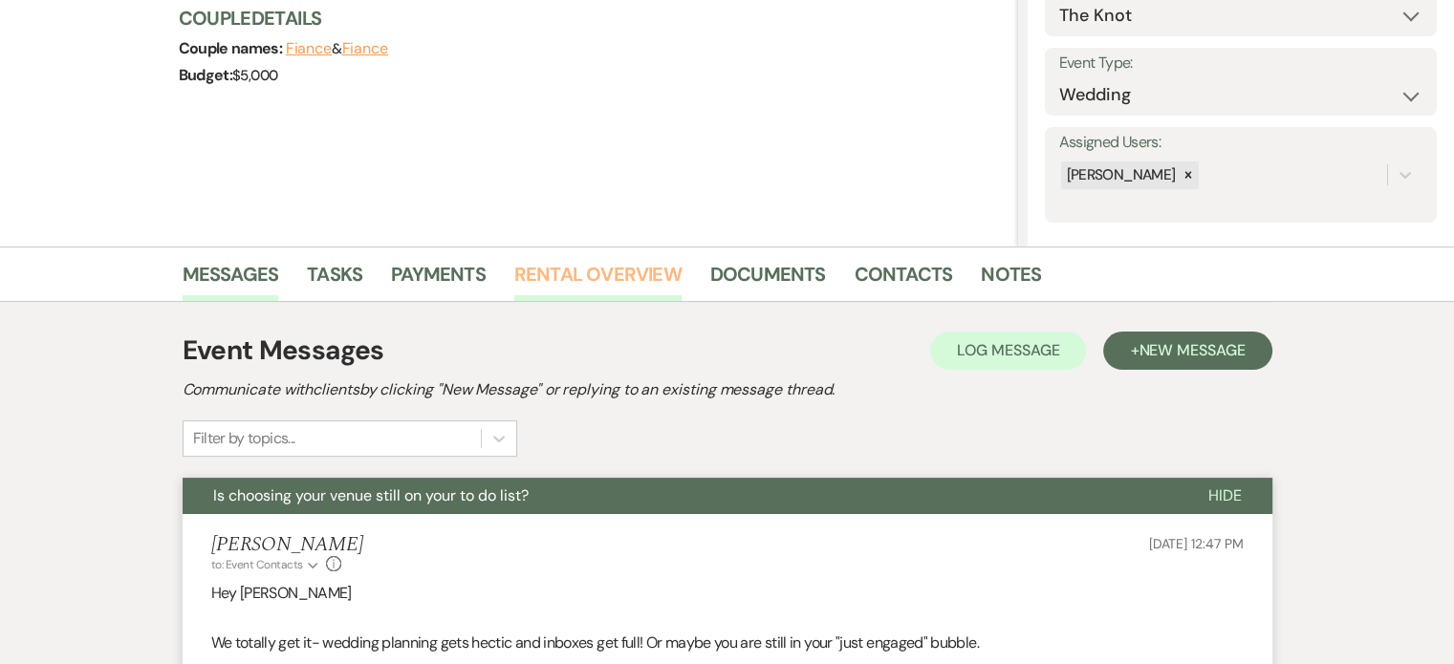
scroll to position [0, 0]
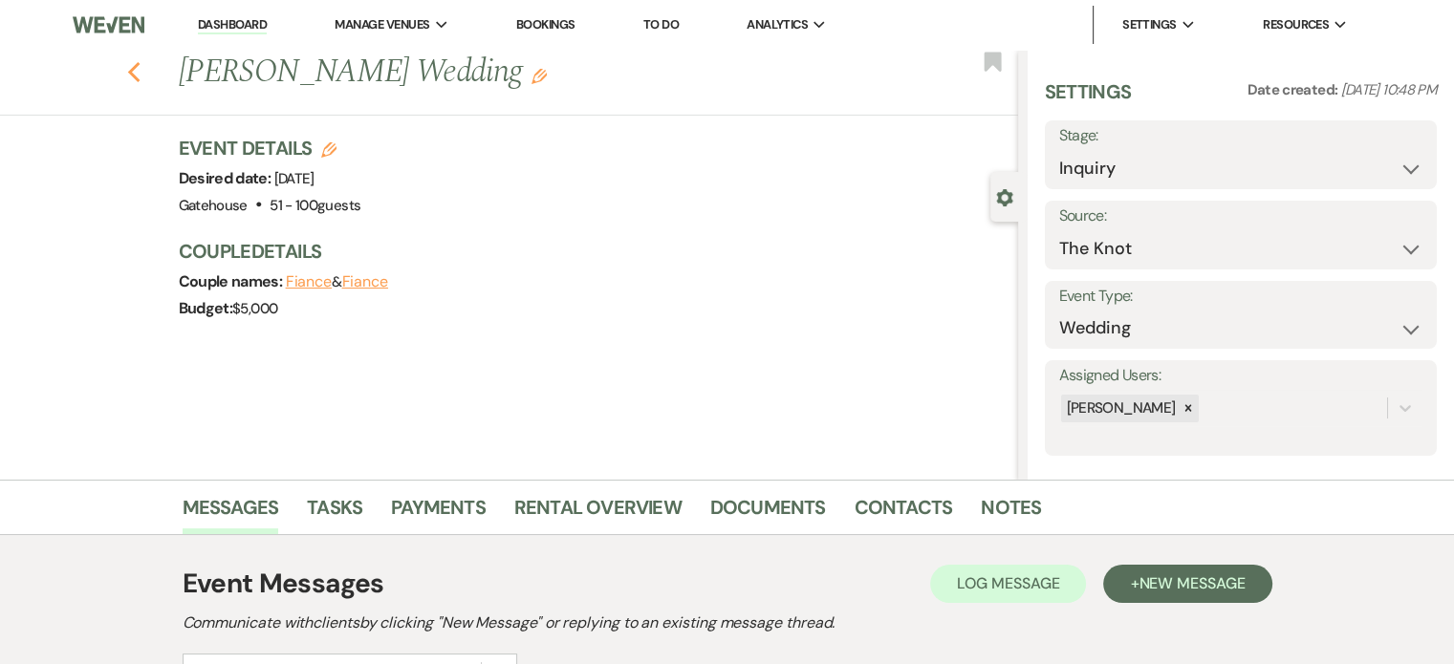
click at [141, 74] on icon "Previous" at bounding box center [134, 72] width 14 height 23
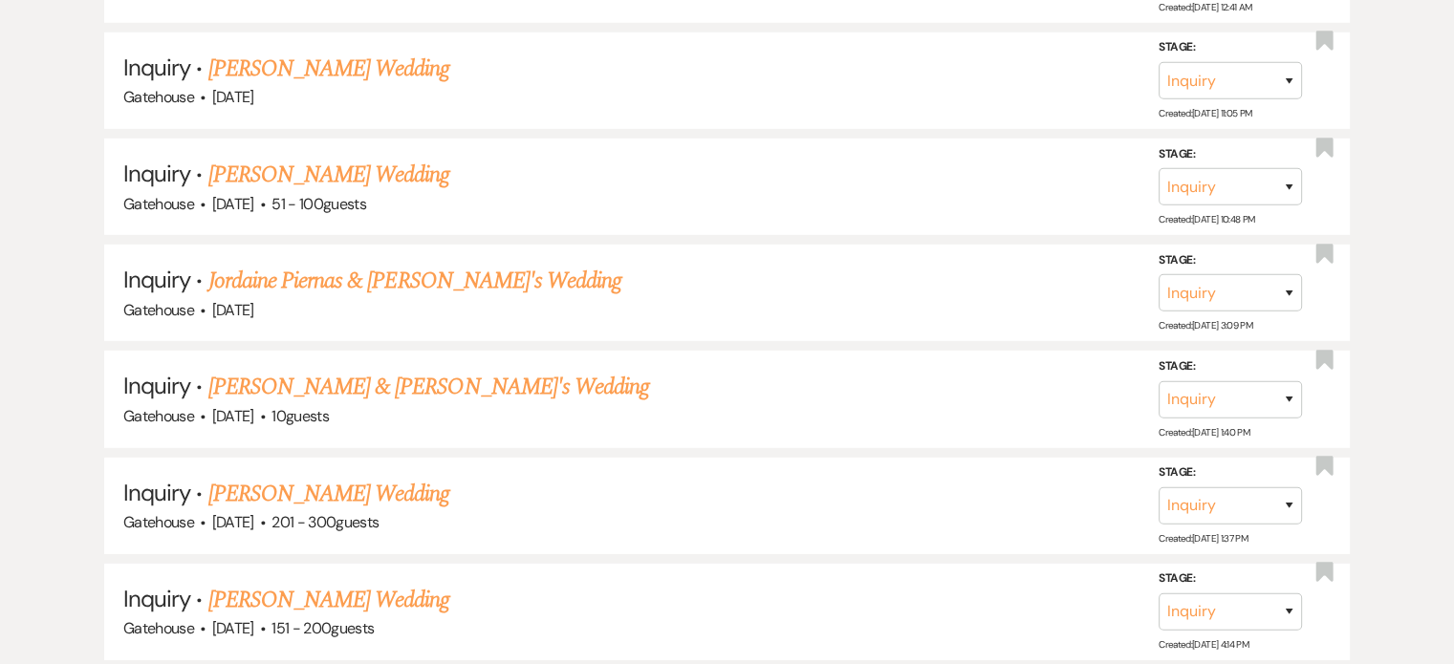
scroll to position [6023, 0]
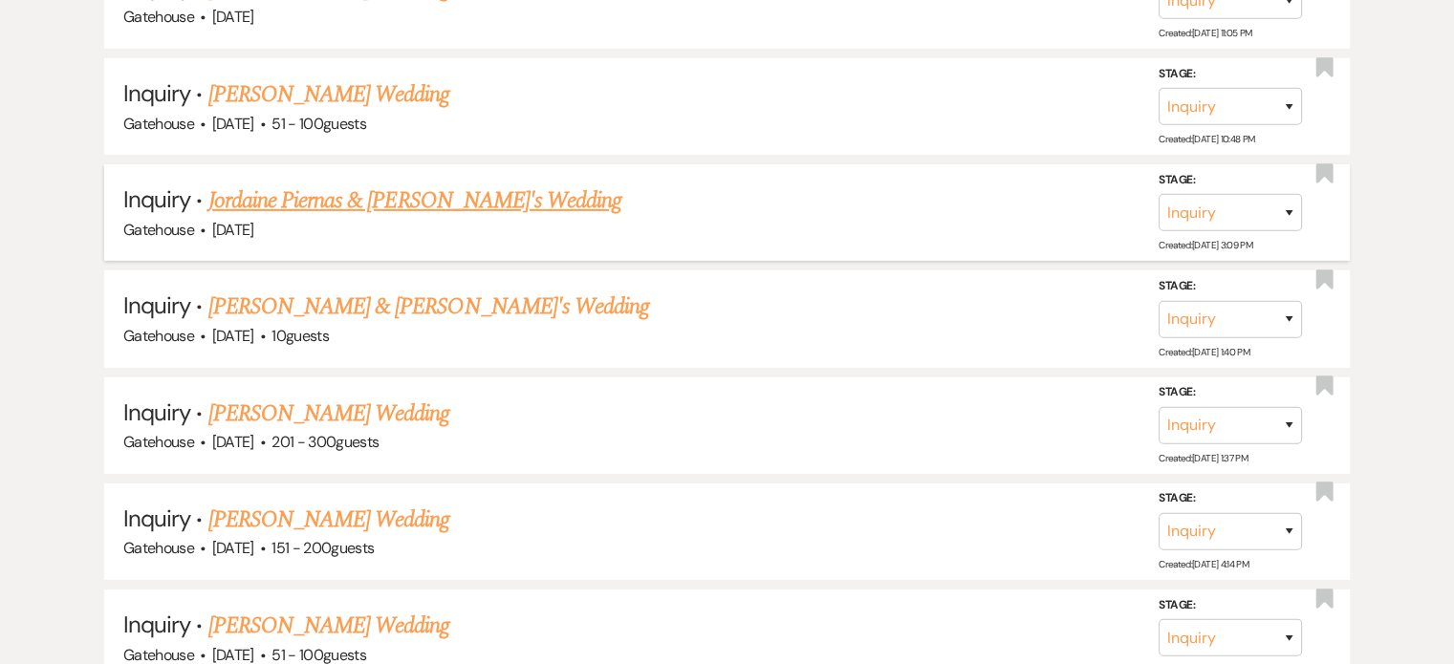
click at [413, 184] on link "Jordaine Piernas & [PERSON_NAME]'s Wedding" at bounding box center [415, 201] width 414 height 34
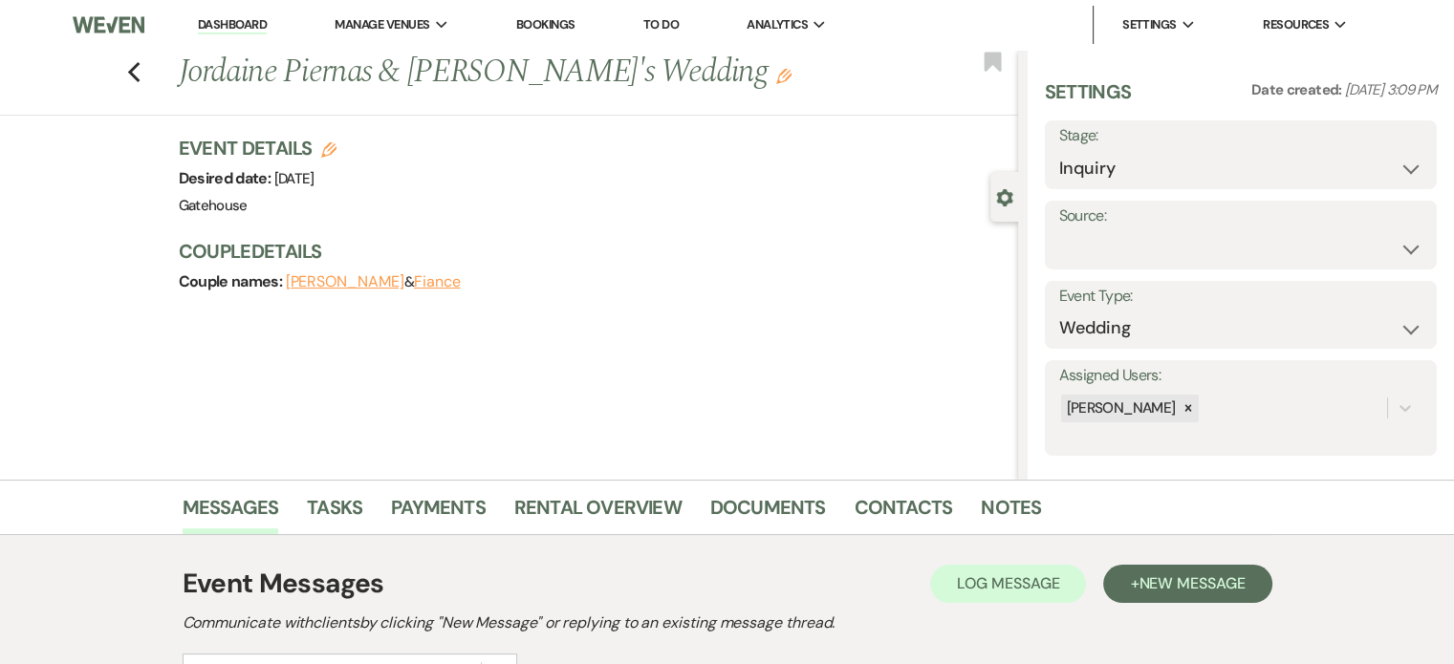
scroll to position [287, 0]
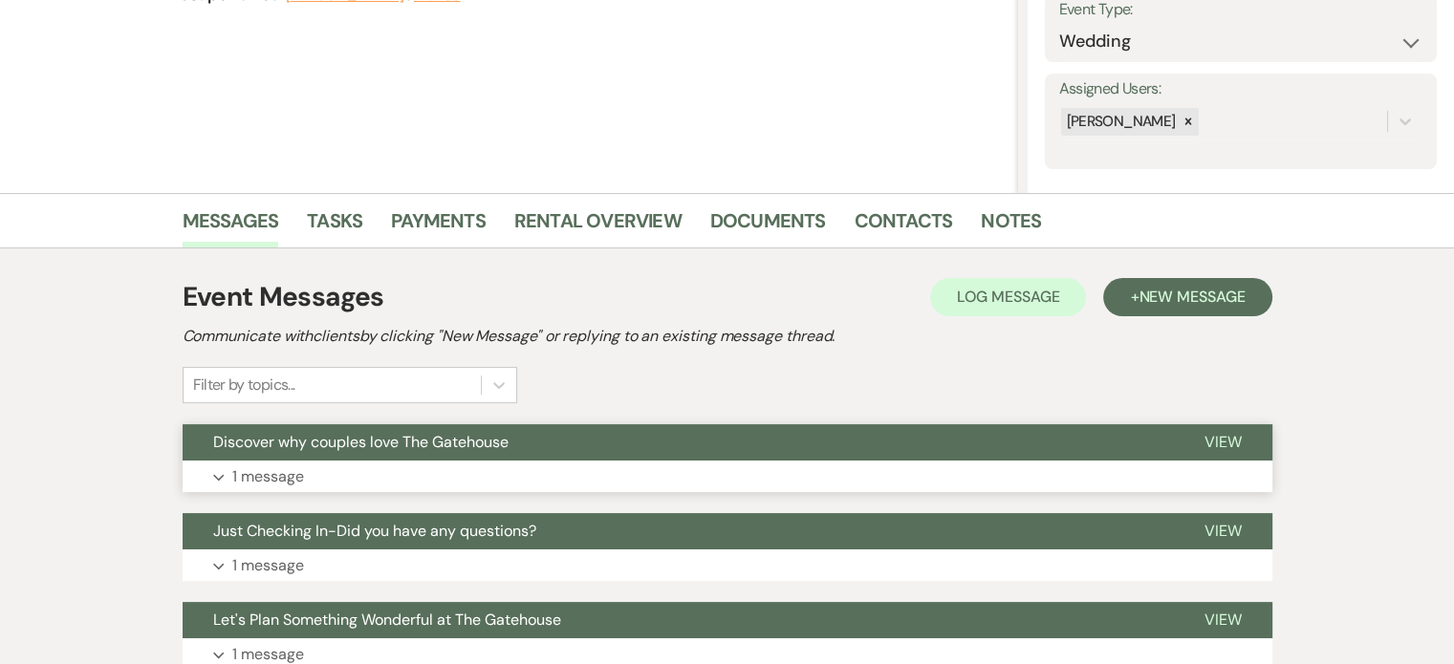
click at [266, 477] on p "1 message" at bounding box center [268, 477] width 72 height 25
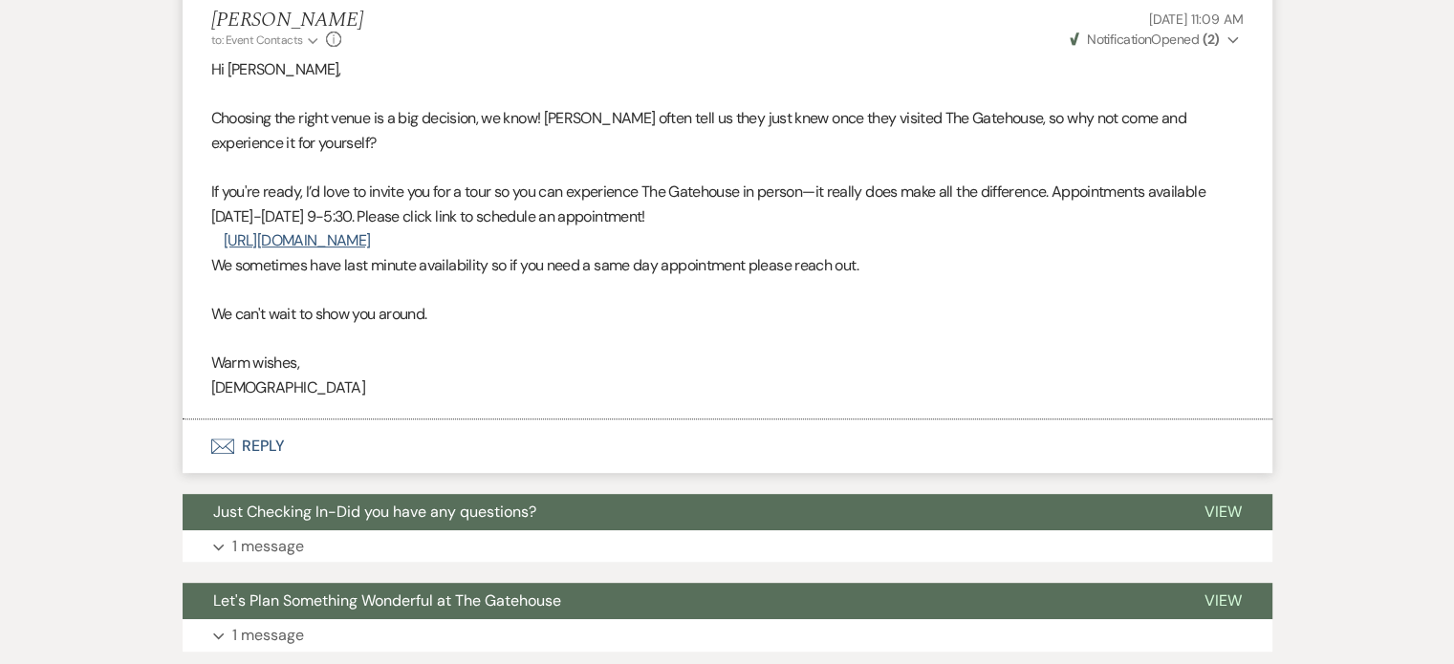
scroll to position [860, 0]
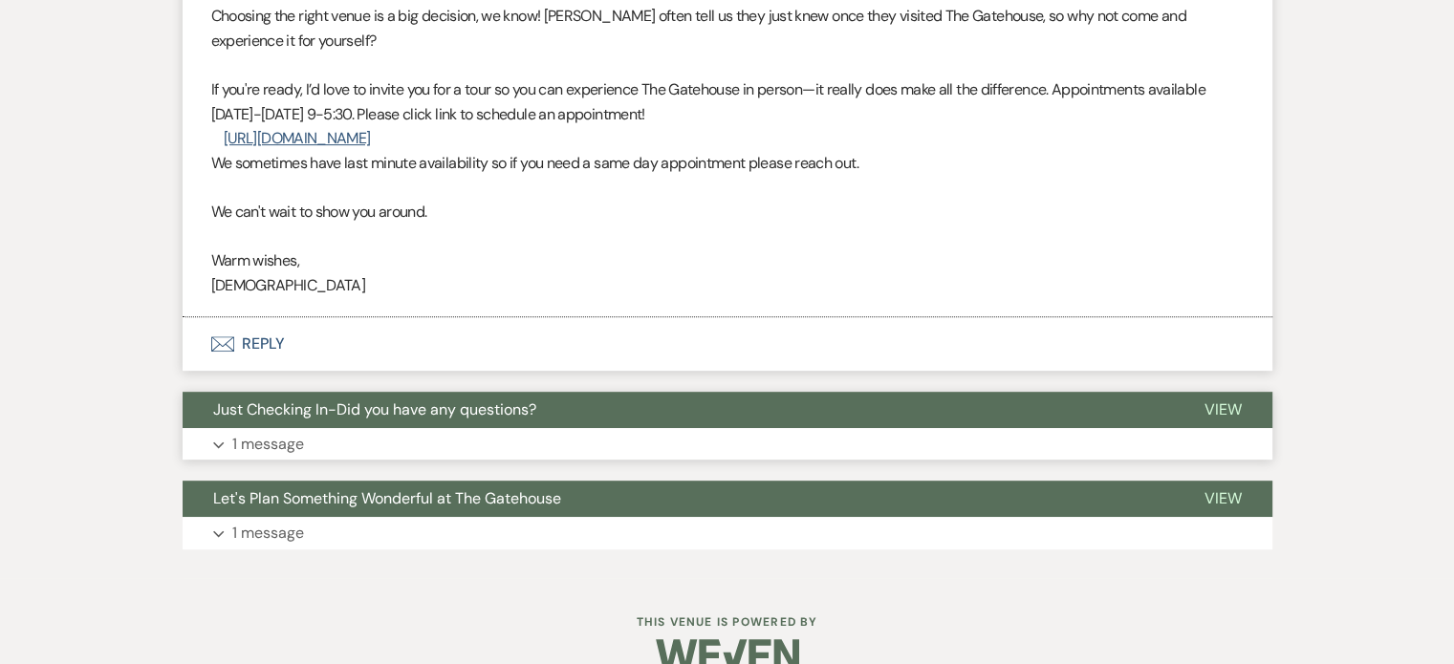
click at [252, 436] on p "1 message" at bounding box center [268, 444] width 72 height 25
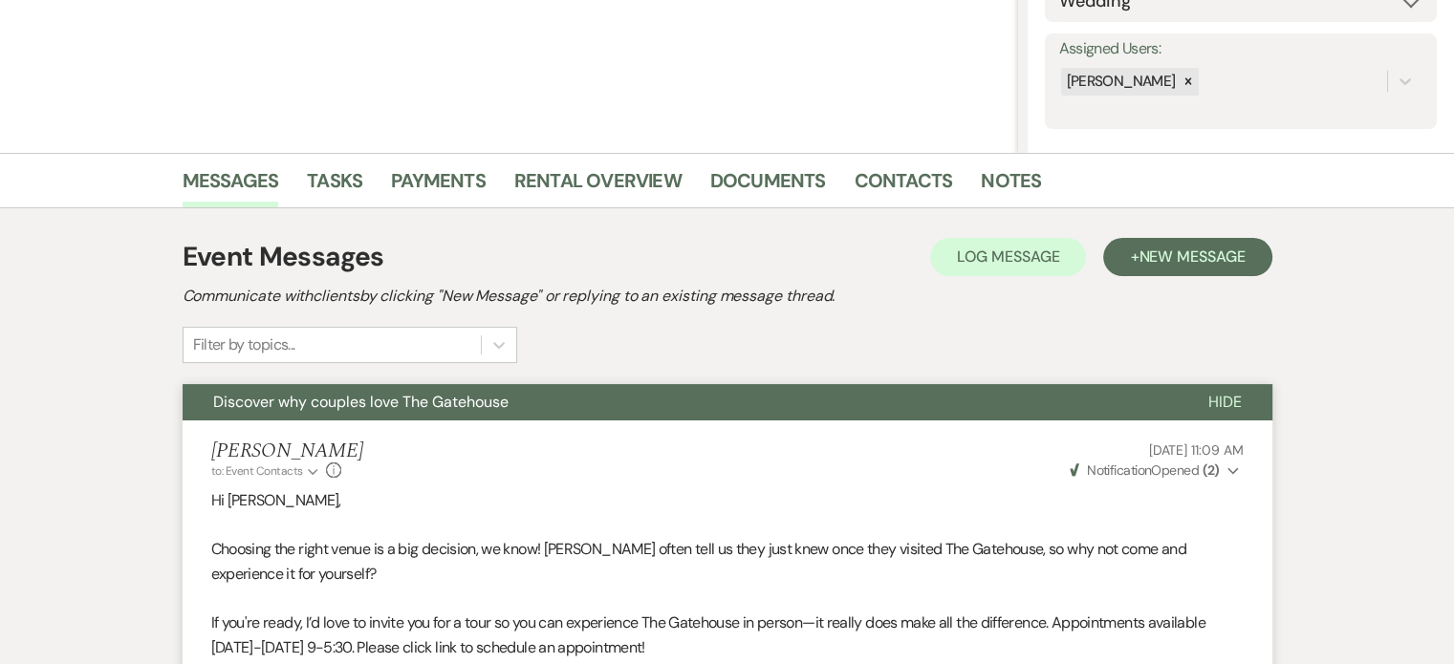
scroll to position [287, 0]
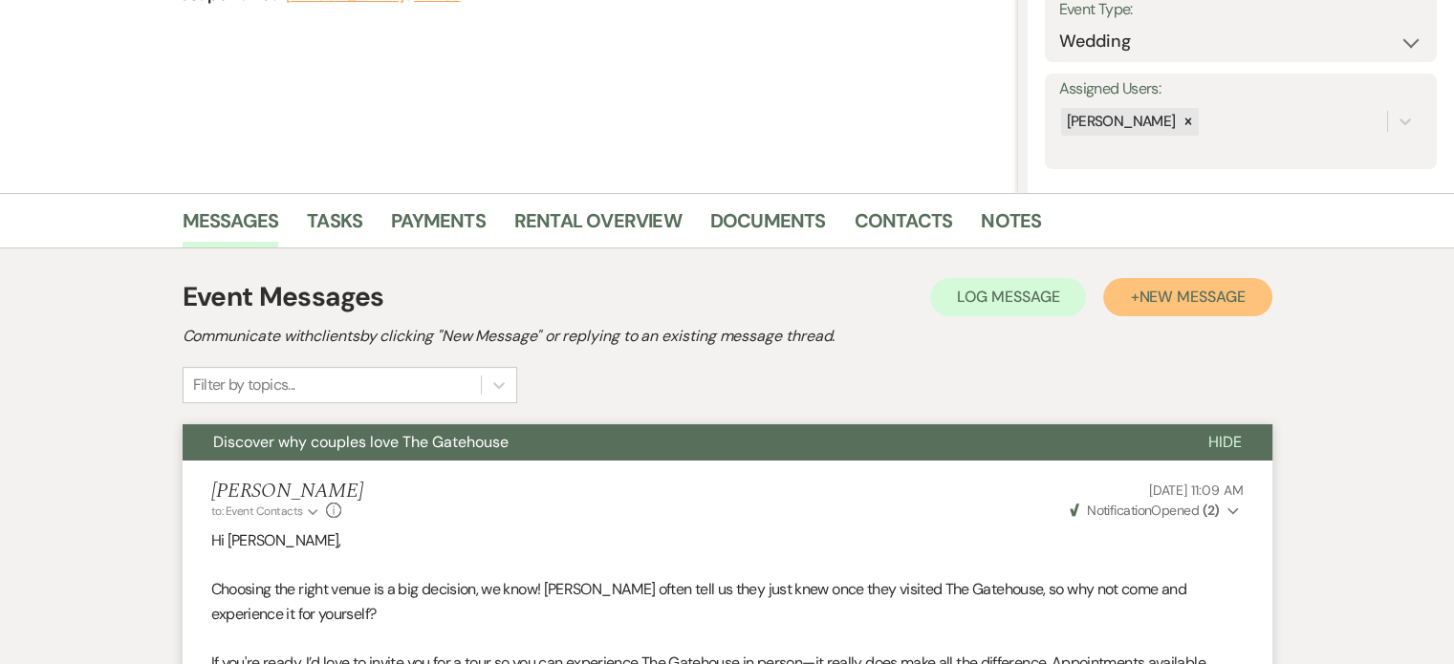
click at [1181, 284] on button "+ New Message" at bounding box center [1187, 297] width 168 height 38
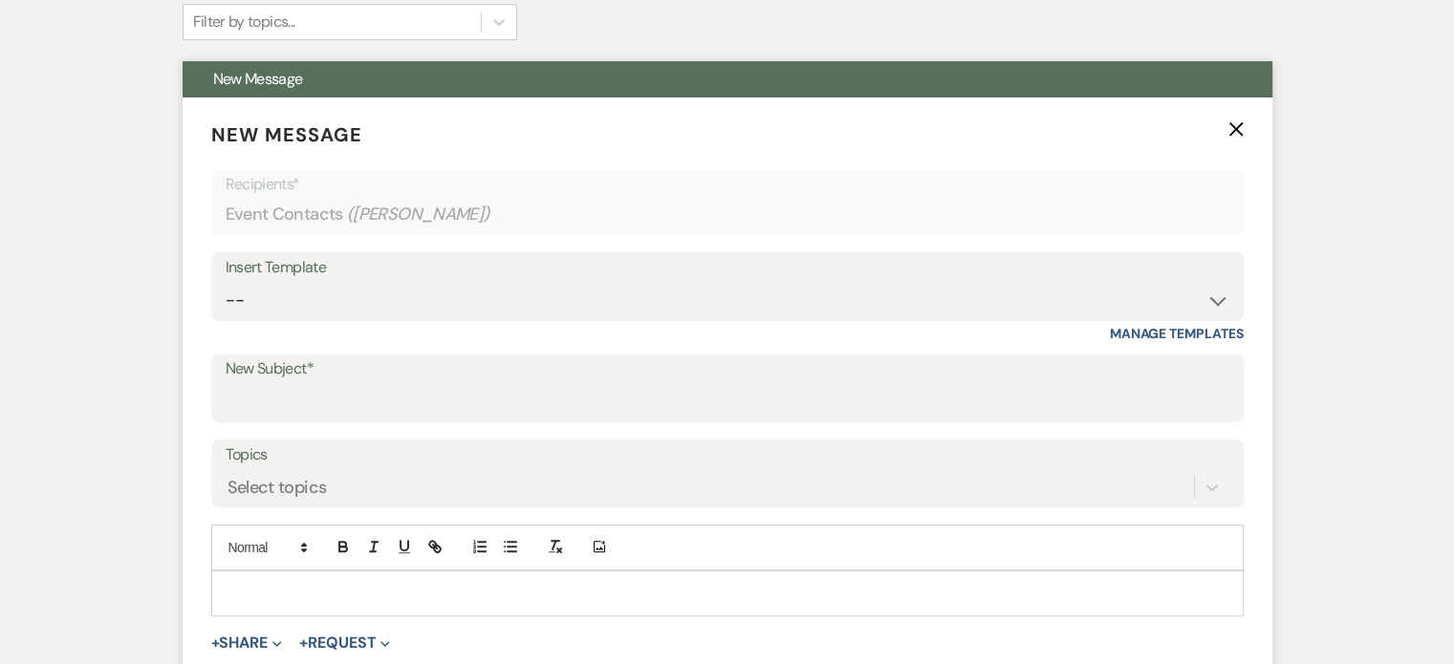
scroll to position [669, 0]
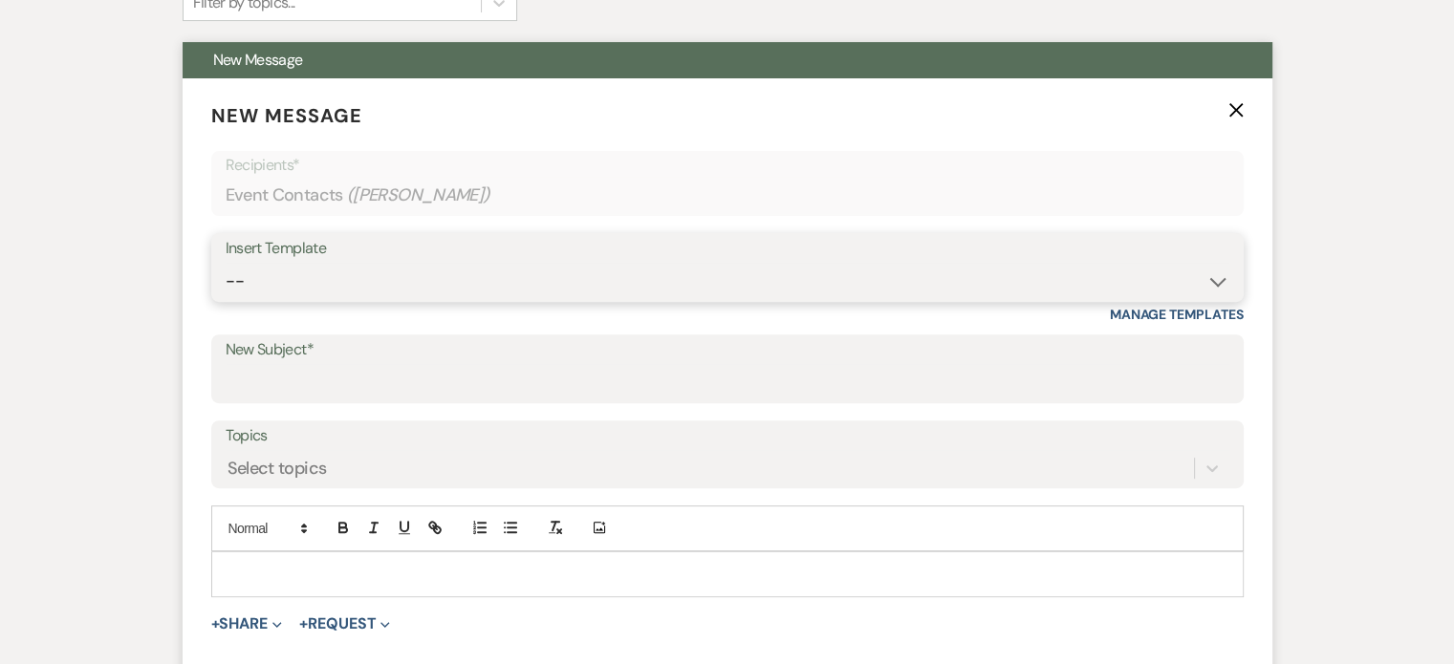
click at [377, 278] on select "-- Tour Request Response Proposal 6-9 Month Check-in Happy 1 Month Anniversary!…" at bounding box center [728, 281] width 1004 height 37
select select "6138"
click at [226, 263] on select "-- Tour Request Response Proposal 6-9 Month Check-in Happy 1 Month Anniversary!…" at bounding box center [728, 281] width 1004 height 37
type input "Is choosing your venue still on your to do list?"
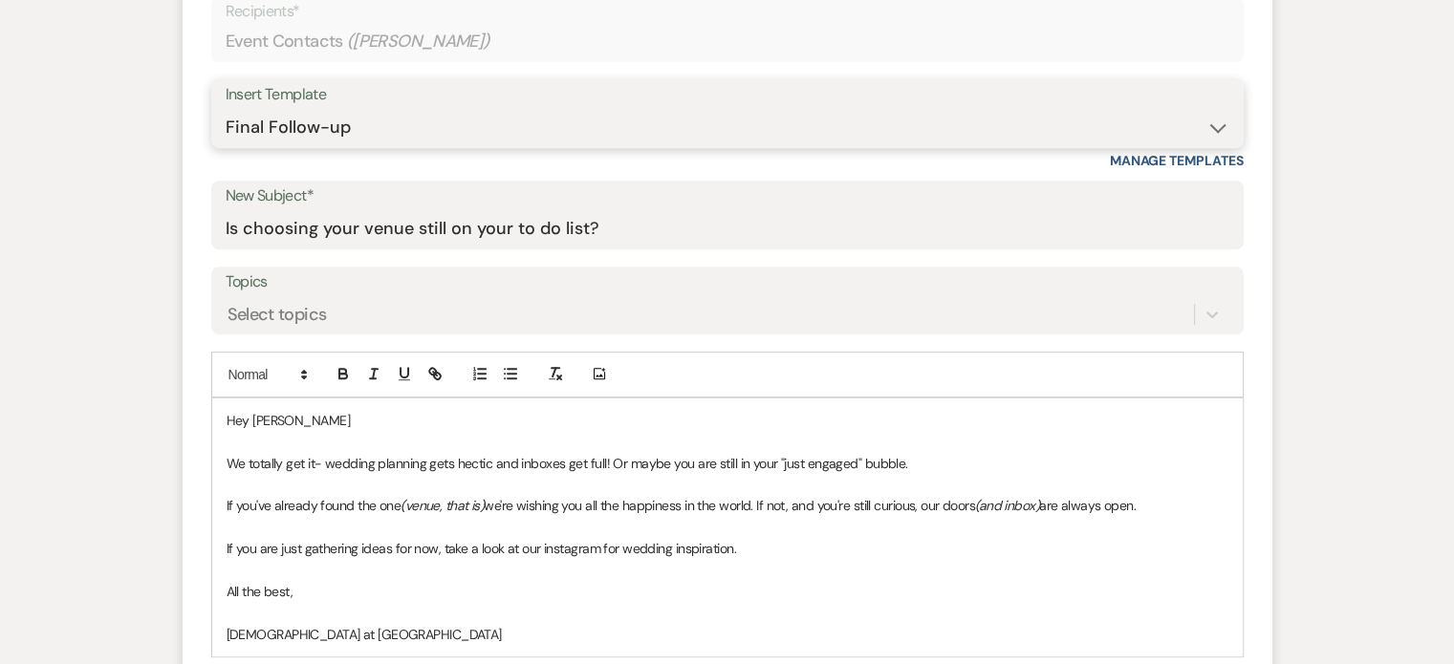
scroll to position [1052, 0]
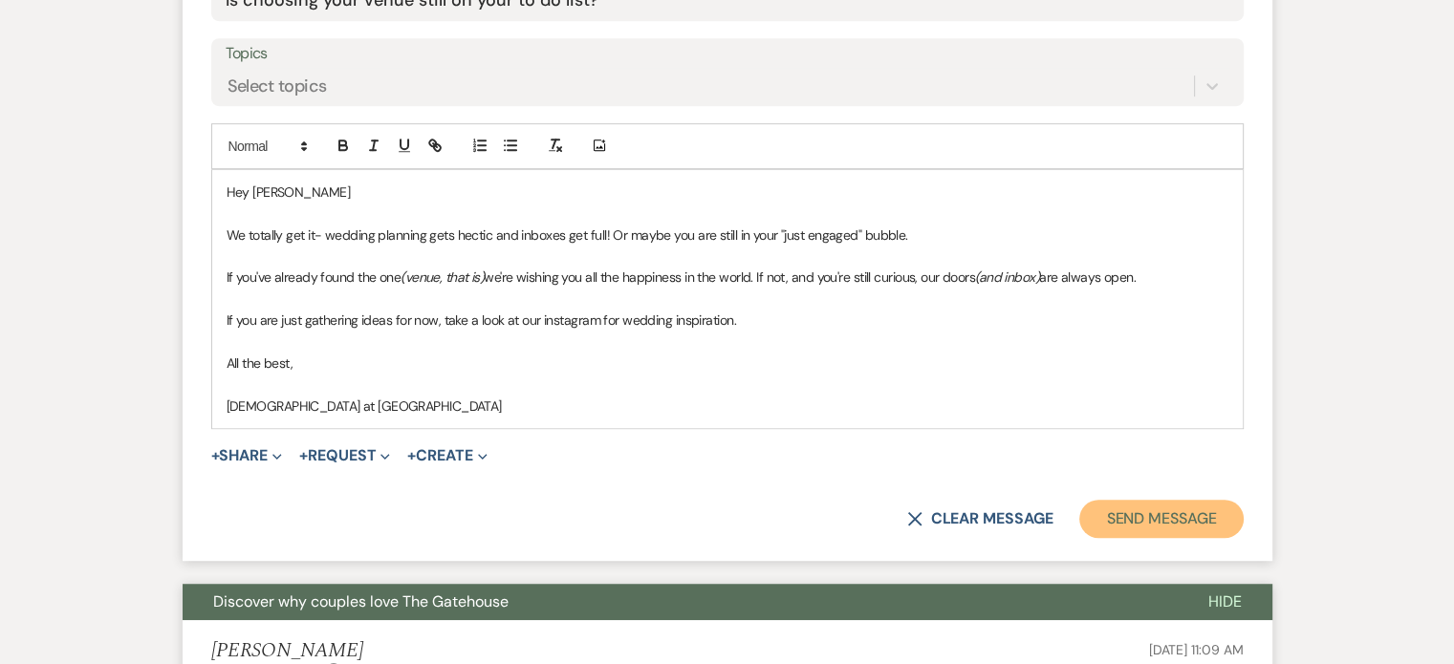
click at [1197, 512] on button "Send Message" at bounding box center [1160, 519] width 163 height 38
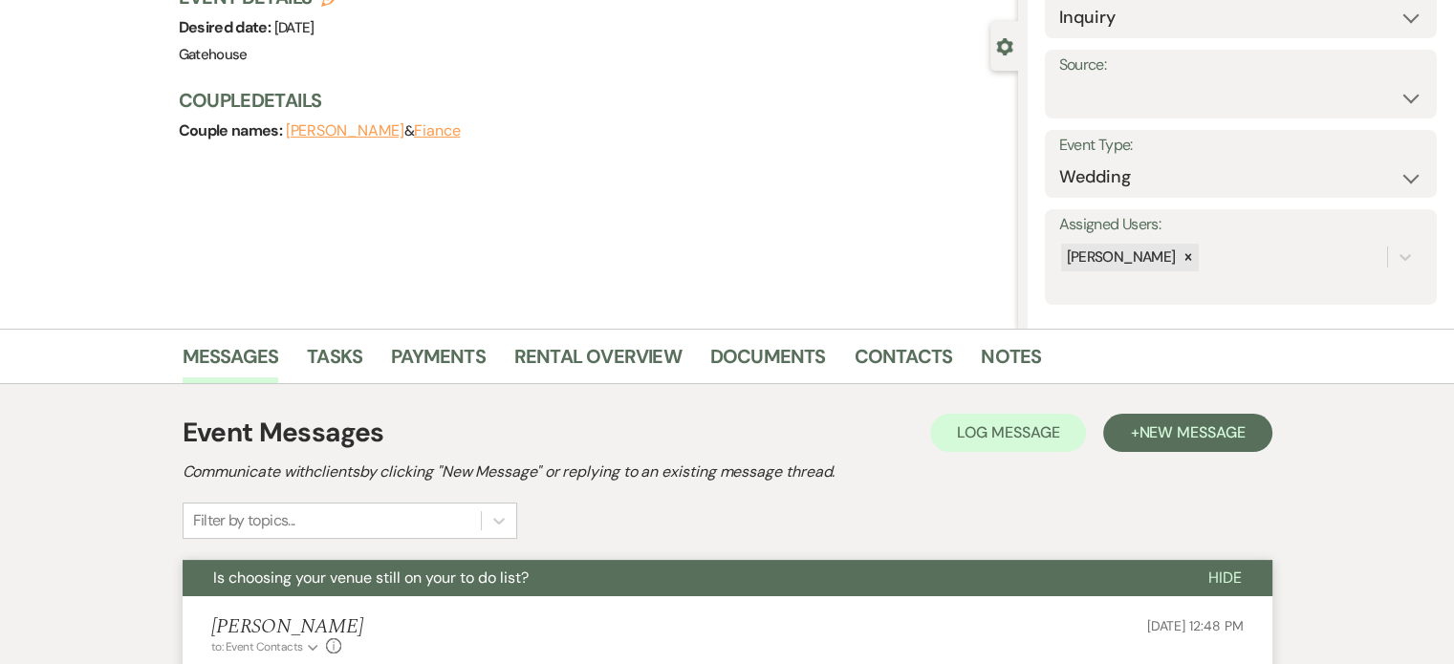
scroll to position [0, 0]
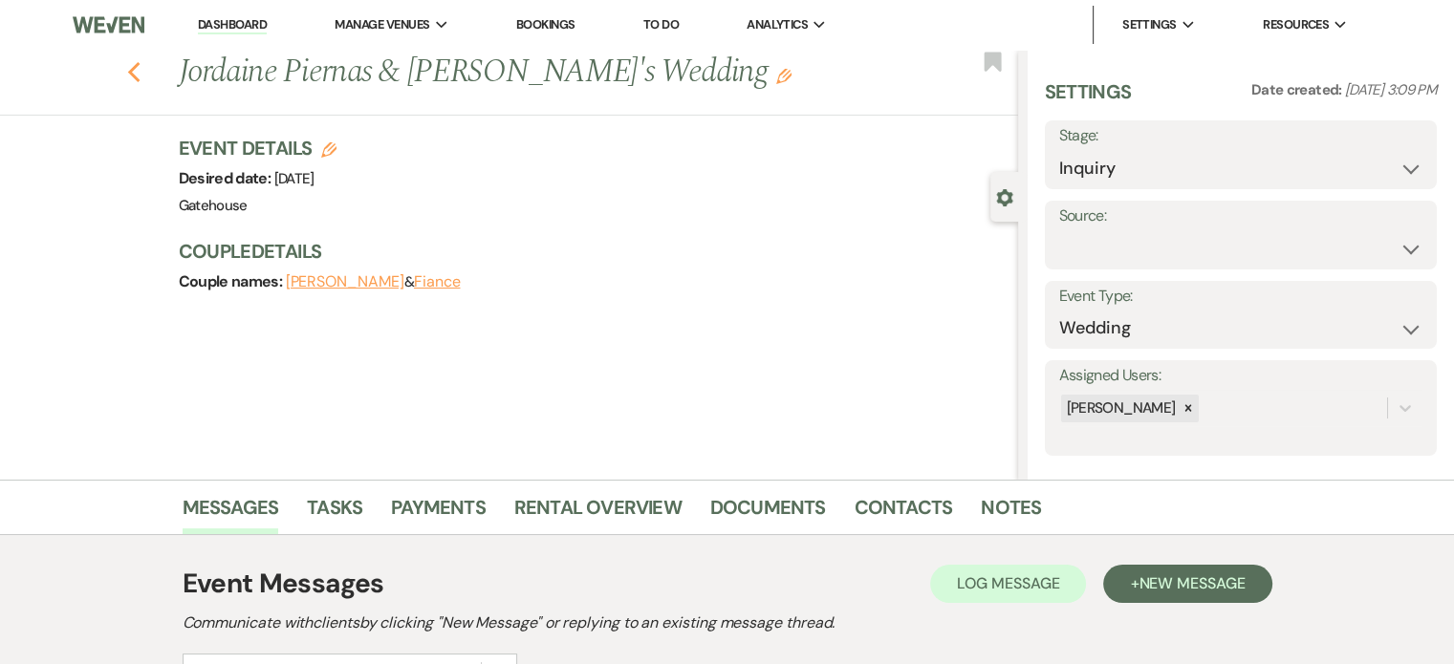
click at [139, 72] on icon "Previous" at bounding box center [134, 72] width 14 height 23
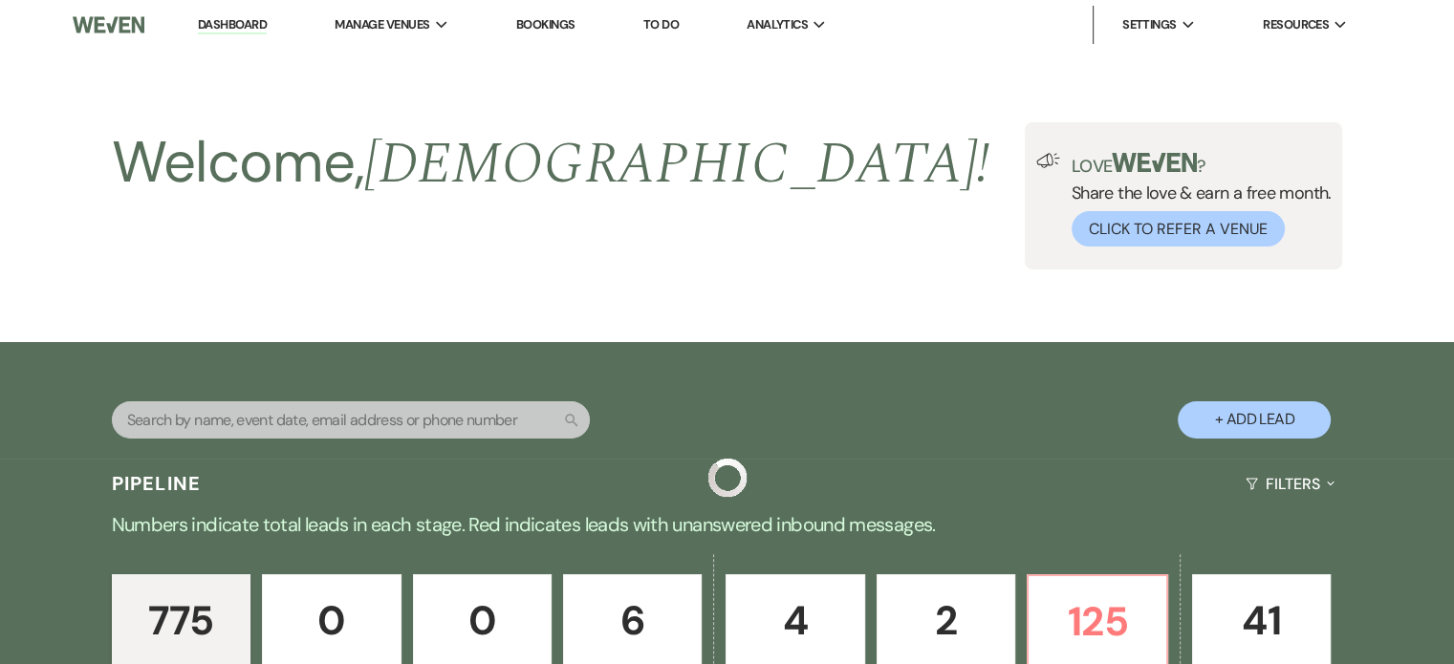
scroll to position [6023, 0]
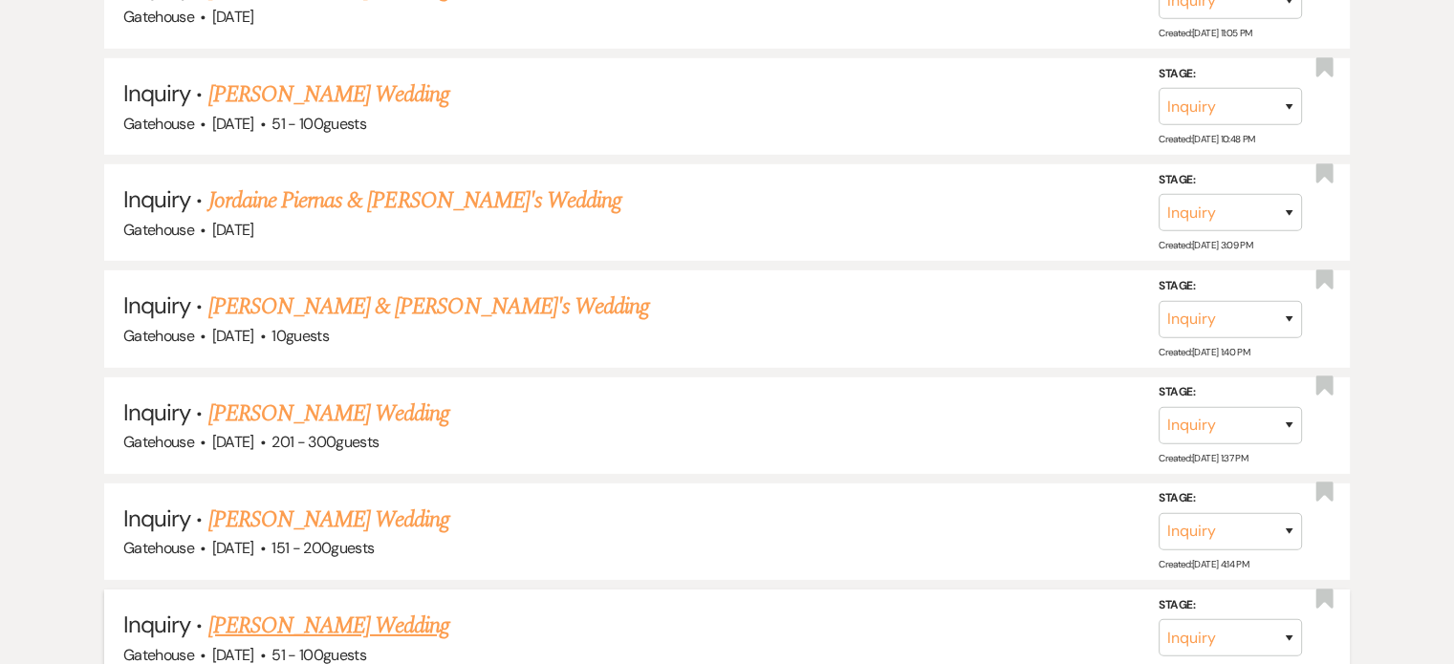
click at [398, 609] on link "[PERSON_NAME] Wedding" at bounding box center [329, 626] width 242 height 34
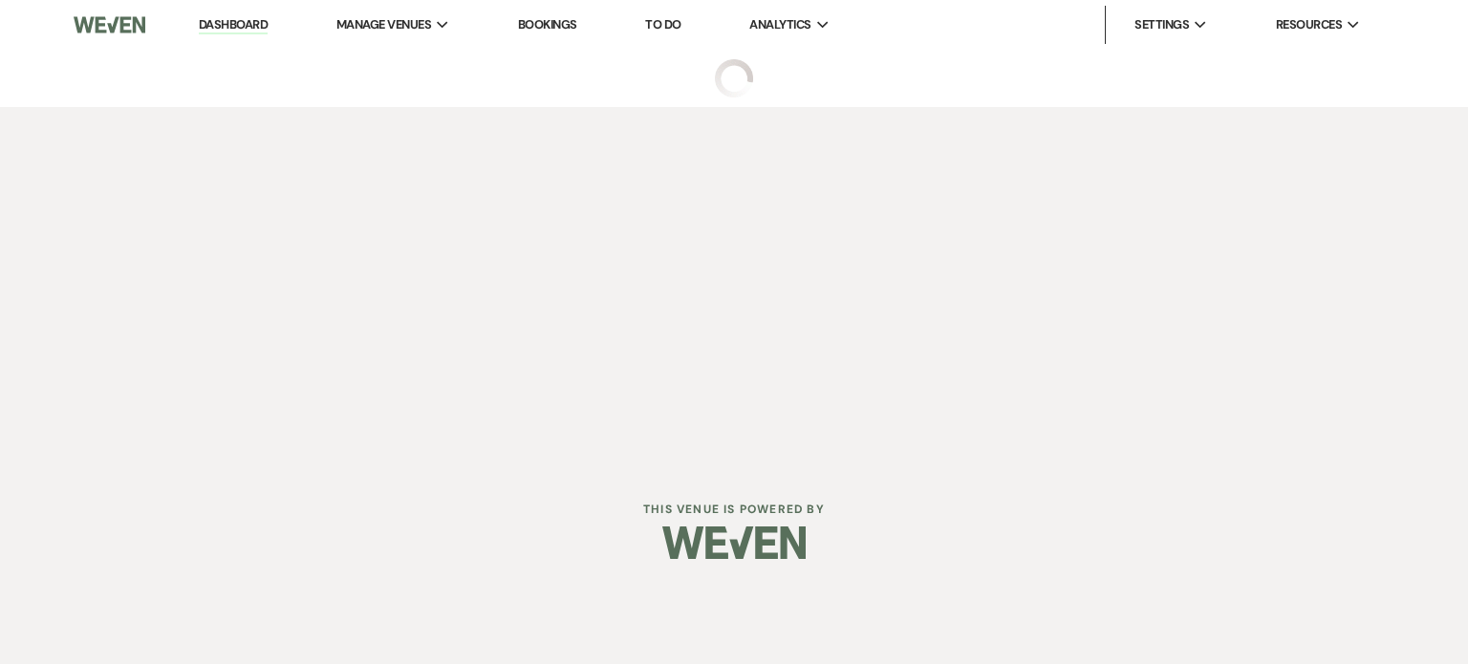
select select "2"
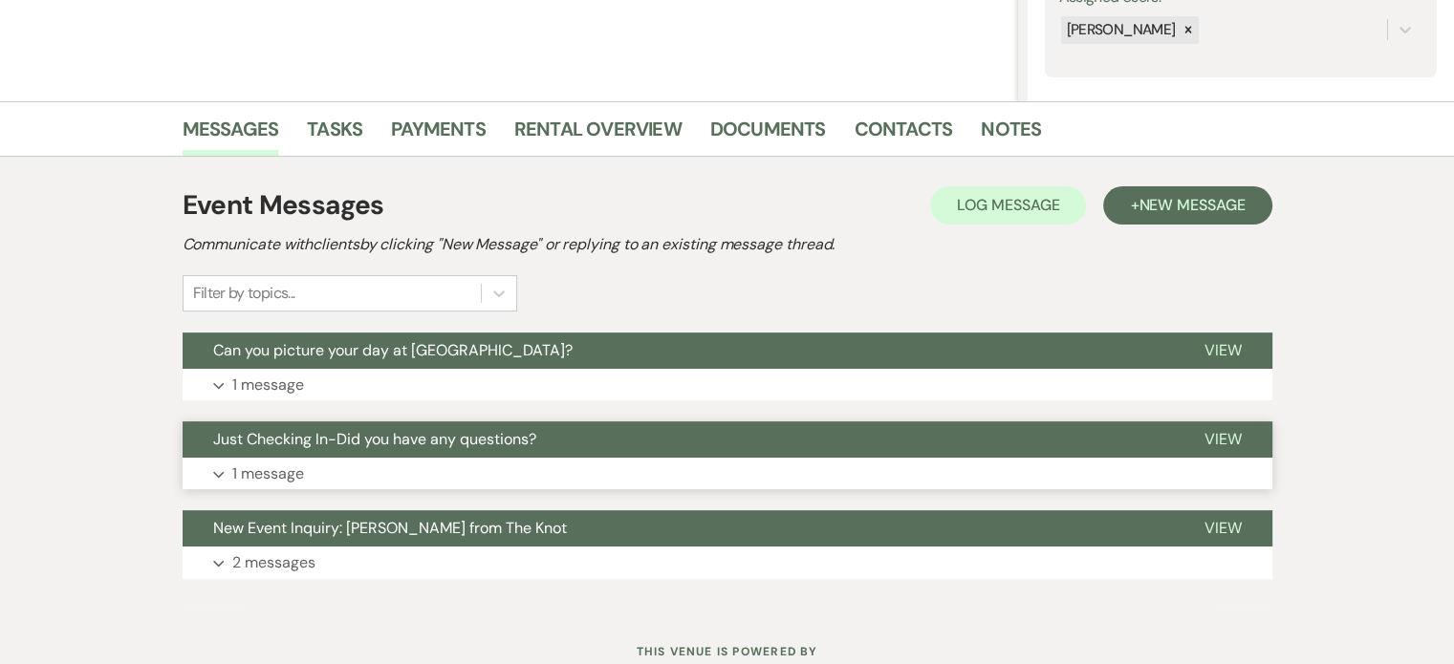
scroll to position [382, 0]
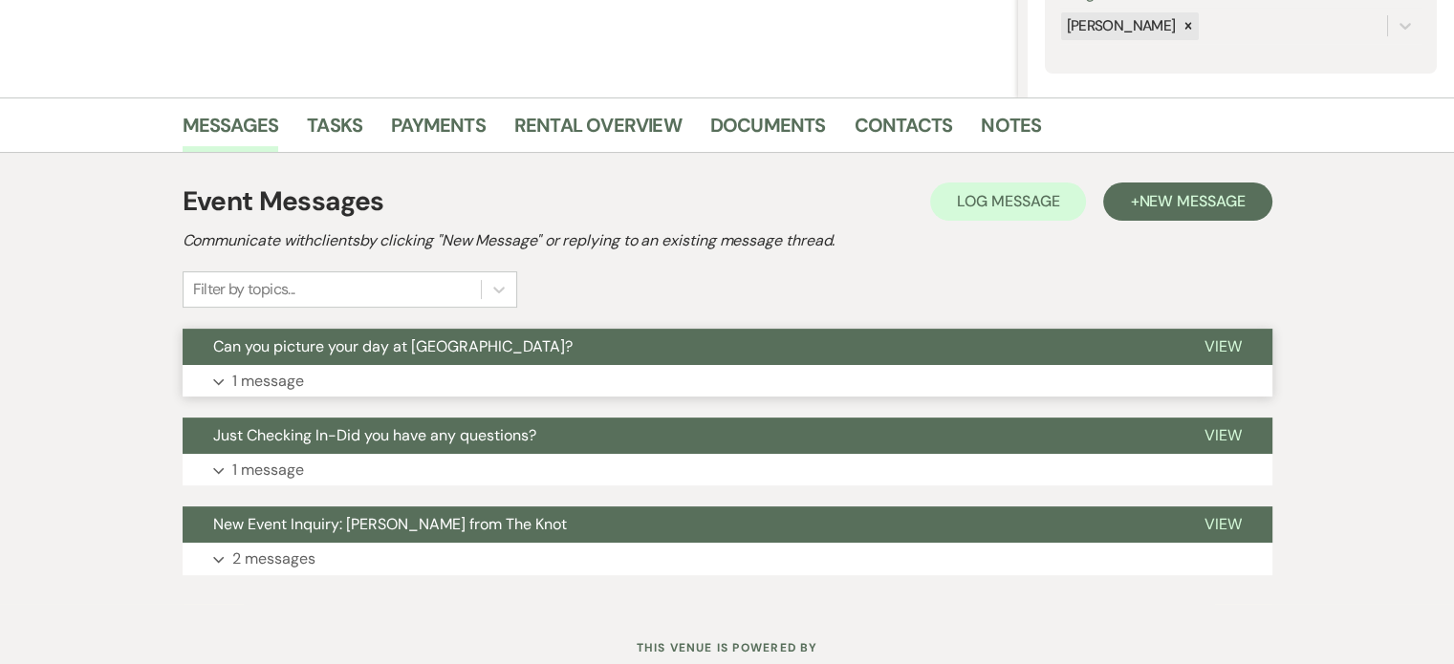
click at [268, 381] on p "1 message" at bounding box center [268, 381] width 72 height 25
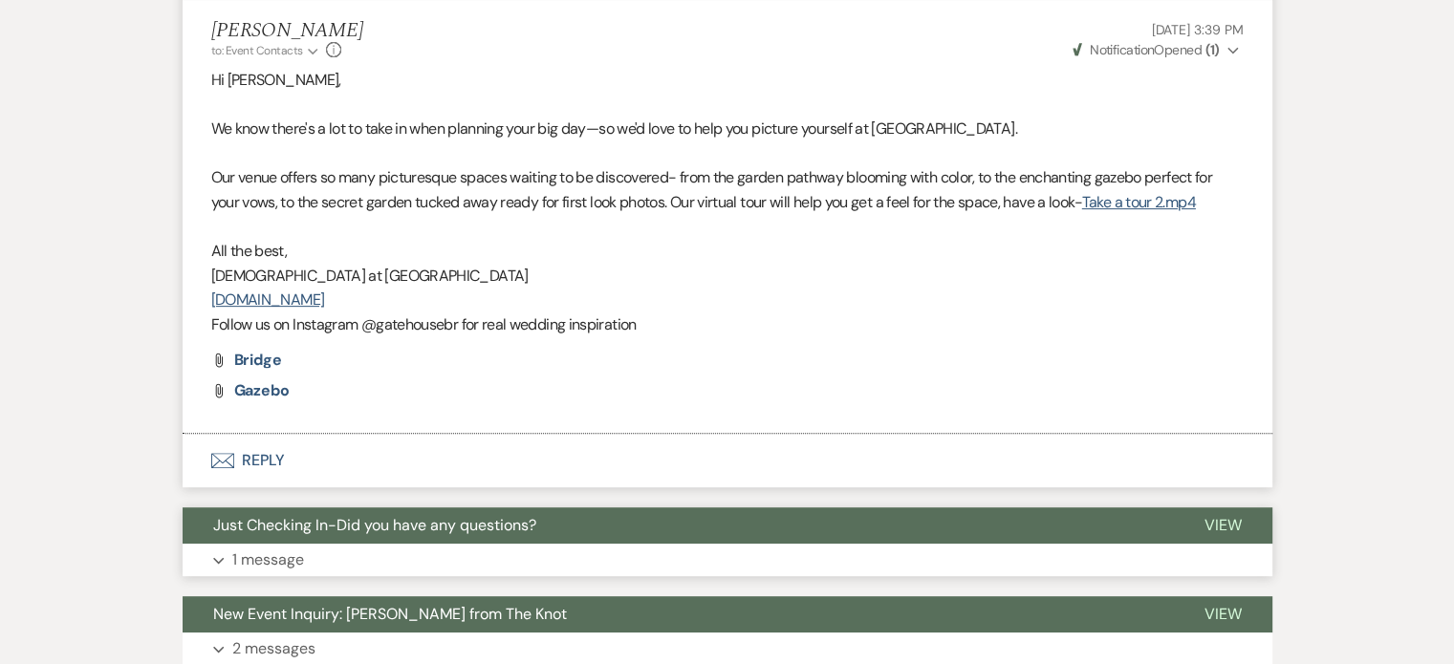
scroll to position [765, 0]
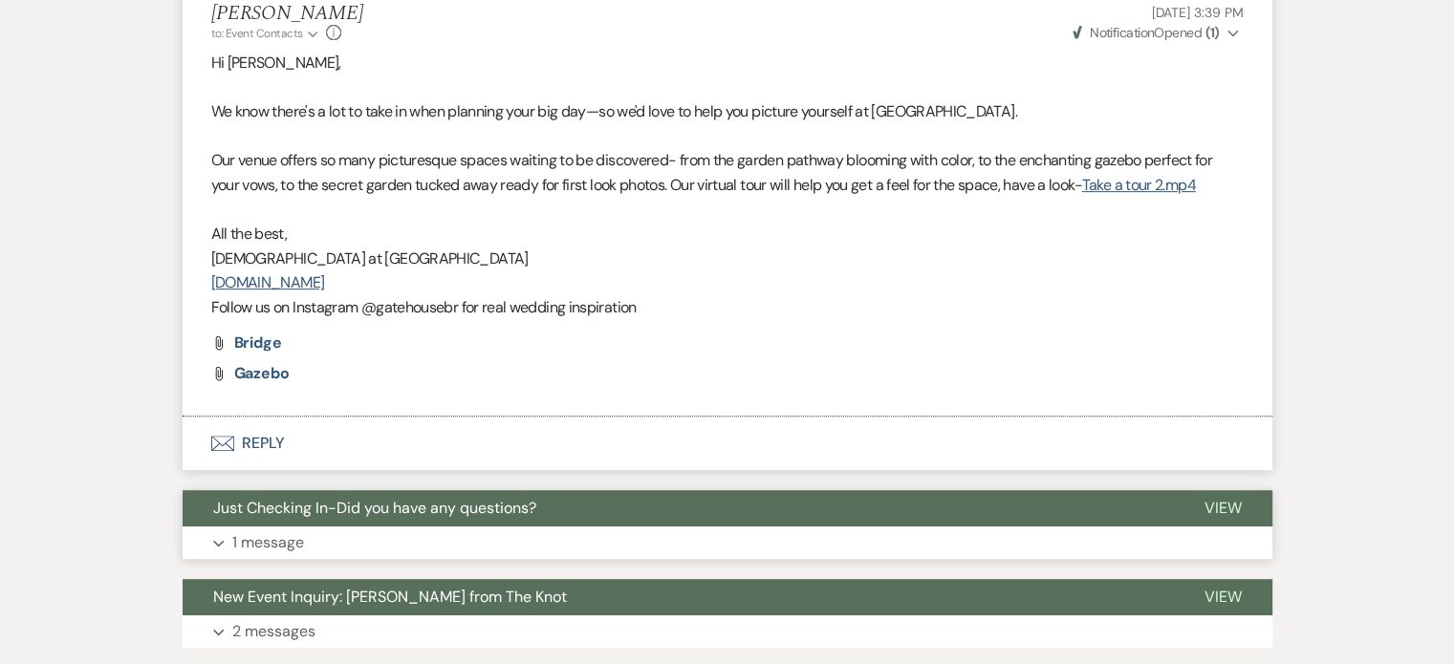
click at [270, 544] on p "1 message" at bounding box center [268, 543] width 72 height 25
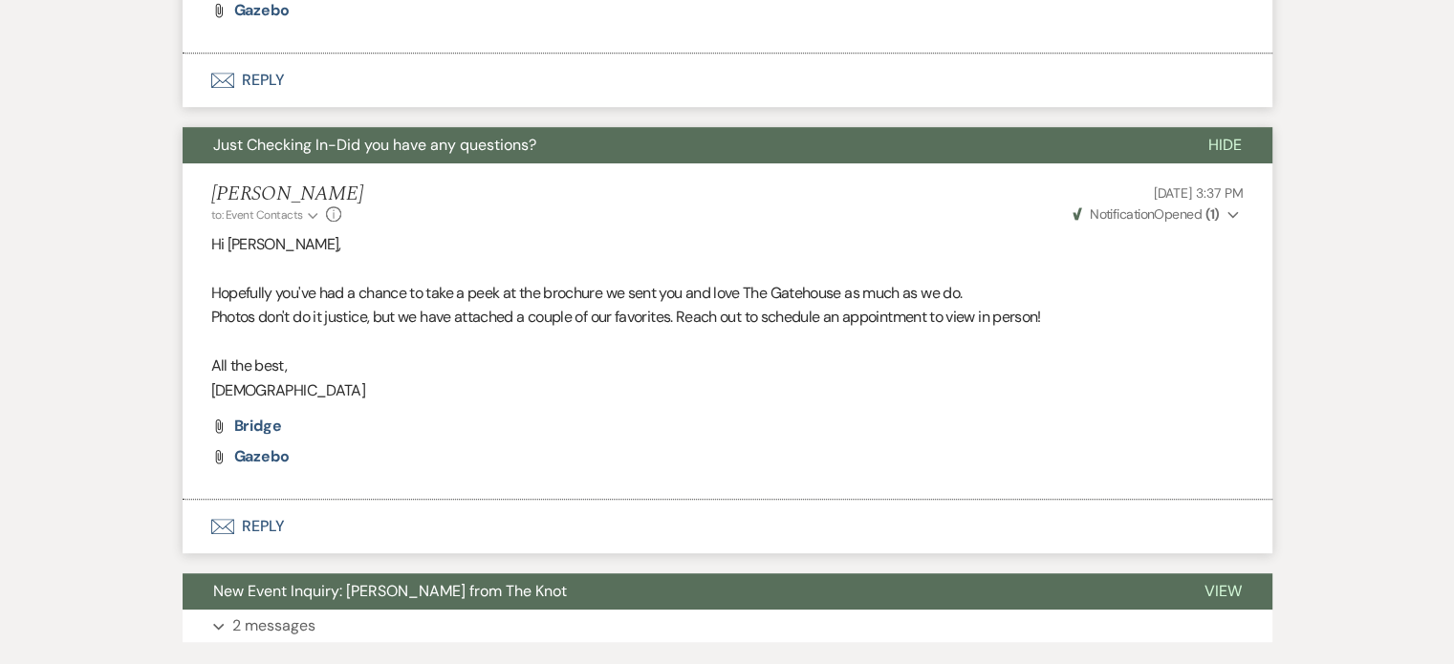
scroll to position [1147, 0]
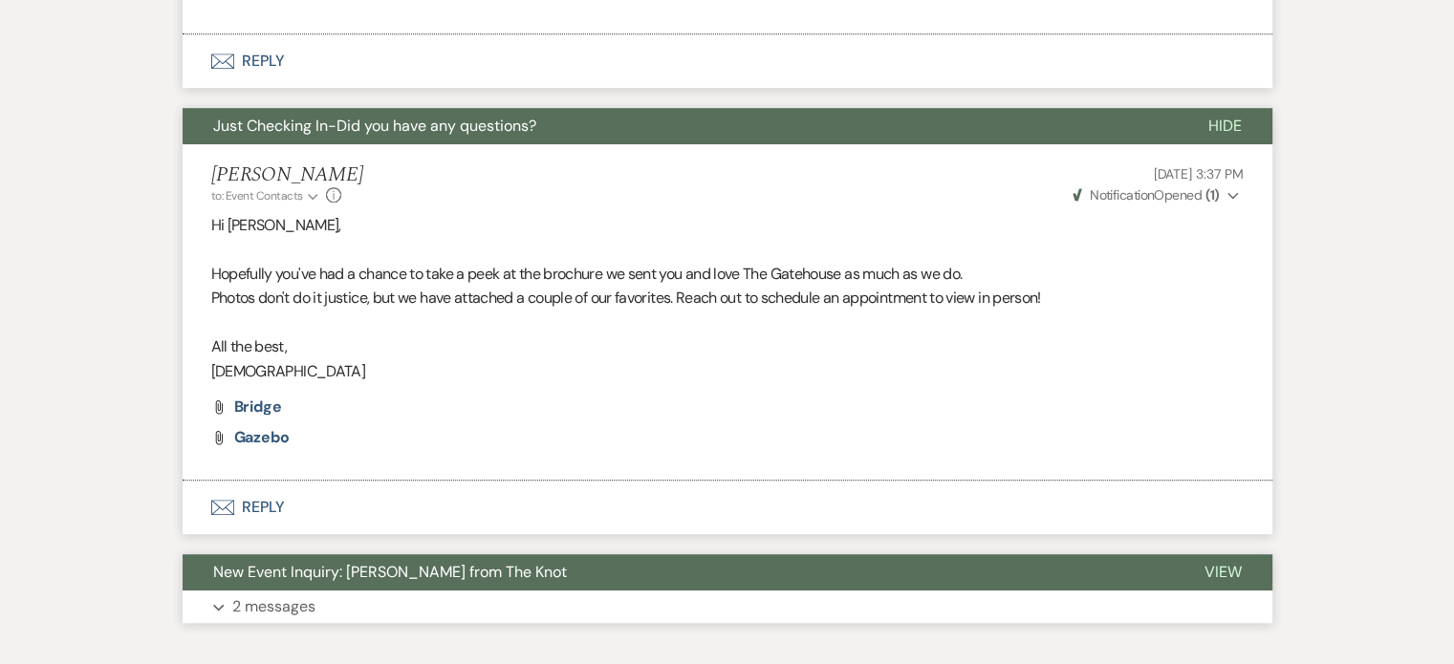
click at [294, 601] on p "2 messages" at bounding box center [273, 607] width 83 height 25
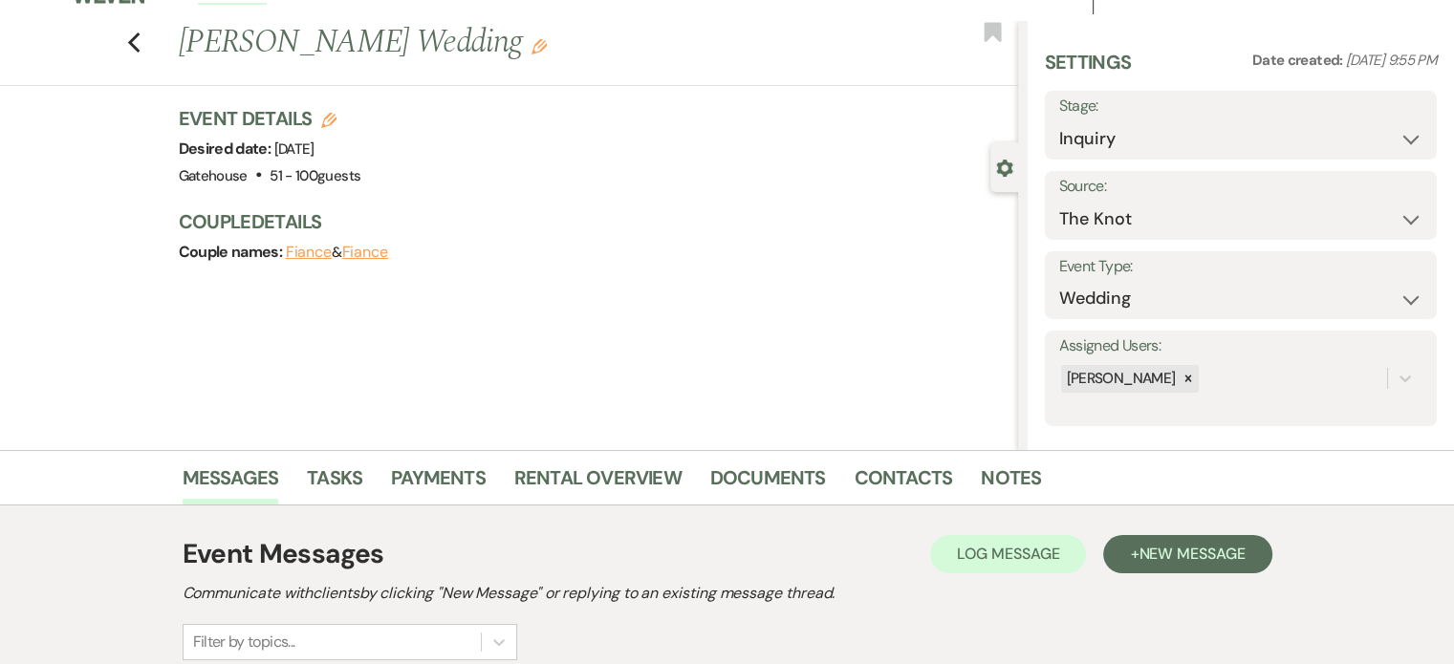
scroll to position [0, 0]
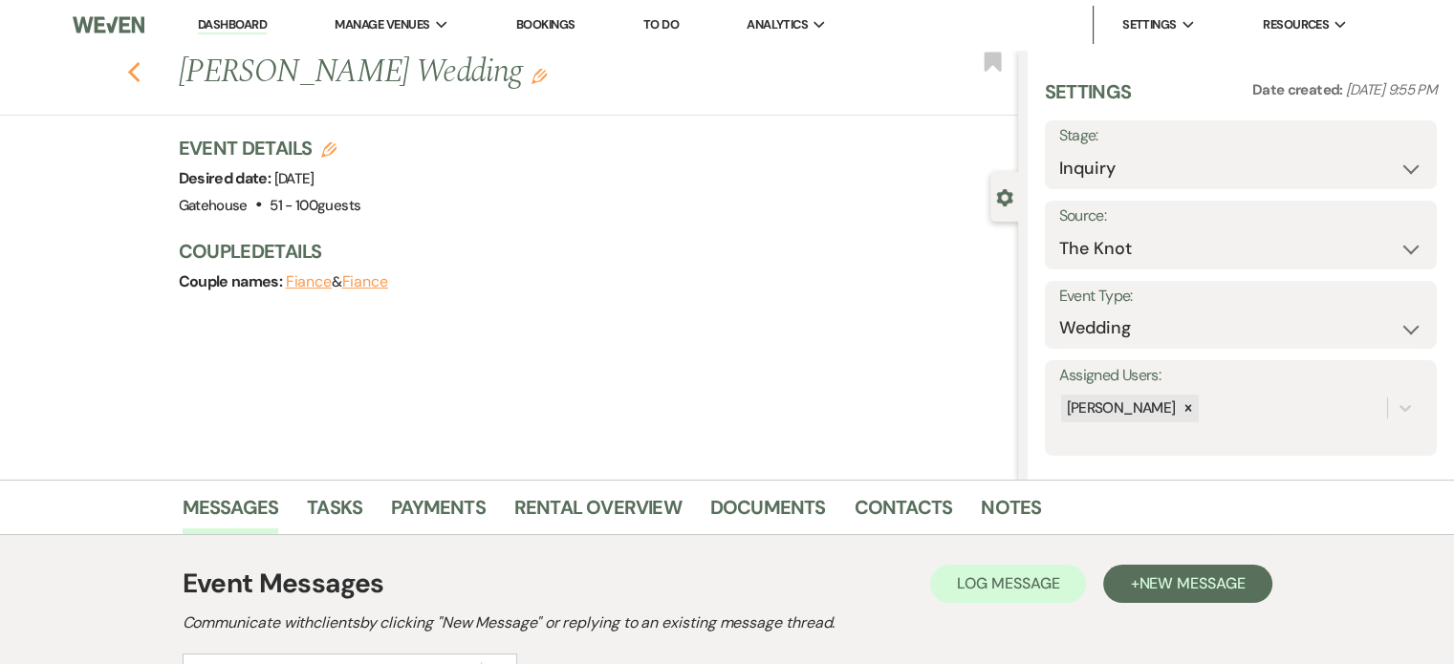
click at [139, 67] on icon "Previous" at bounding box center [134, 72] width 14 height 23
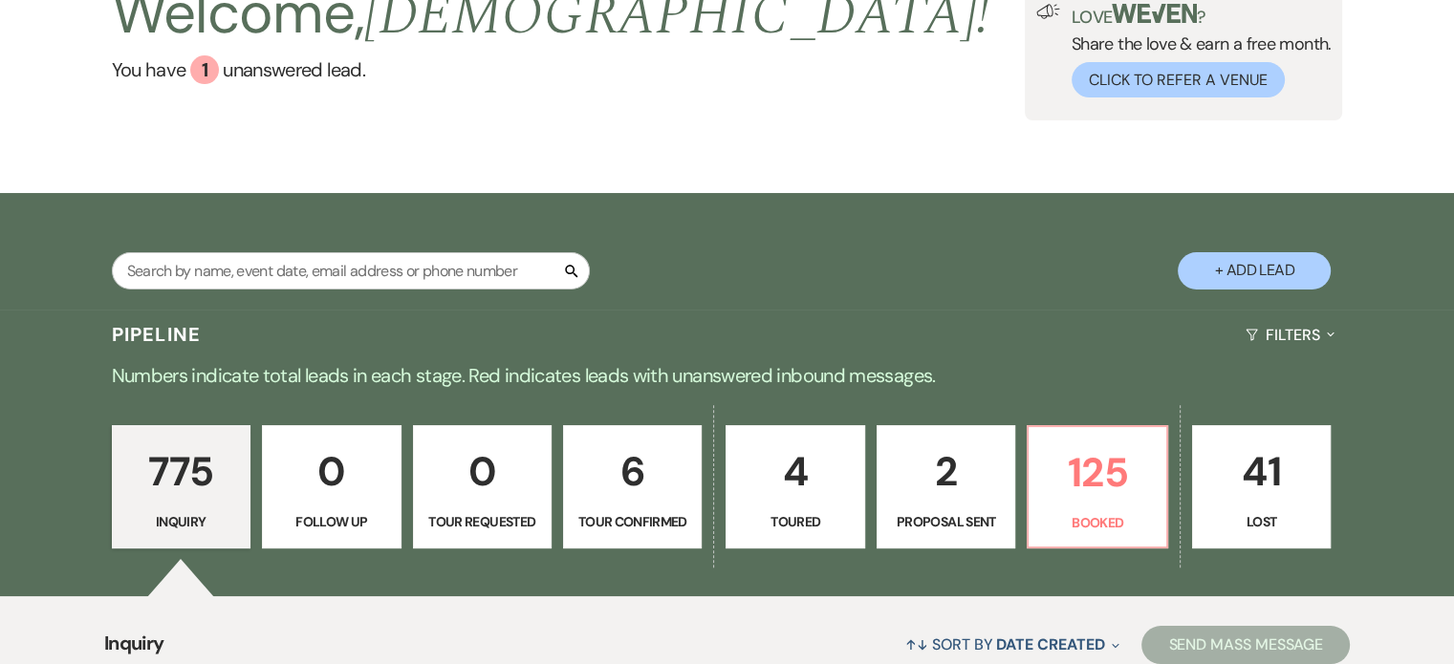
scroll to position [287, 0]
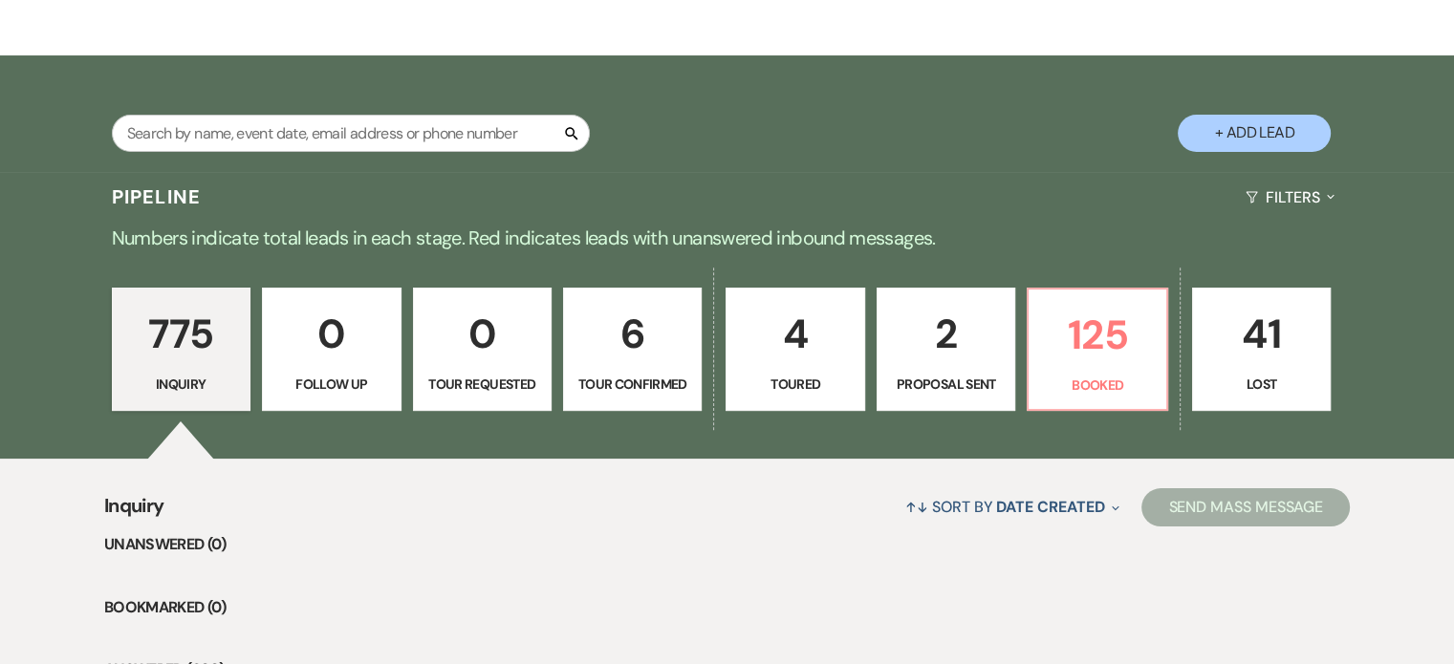
click at [629, 336] on p "6" at bounding box center [633, 334] width 114 height 64
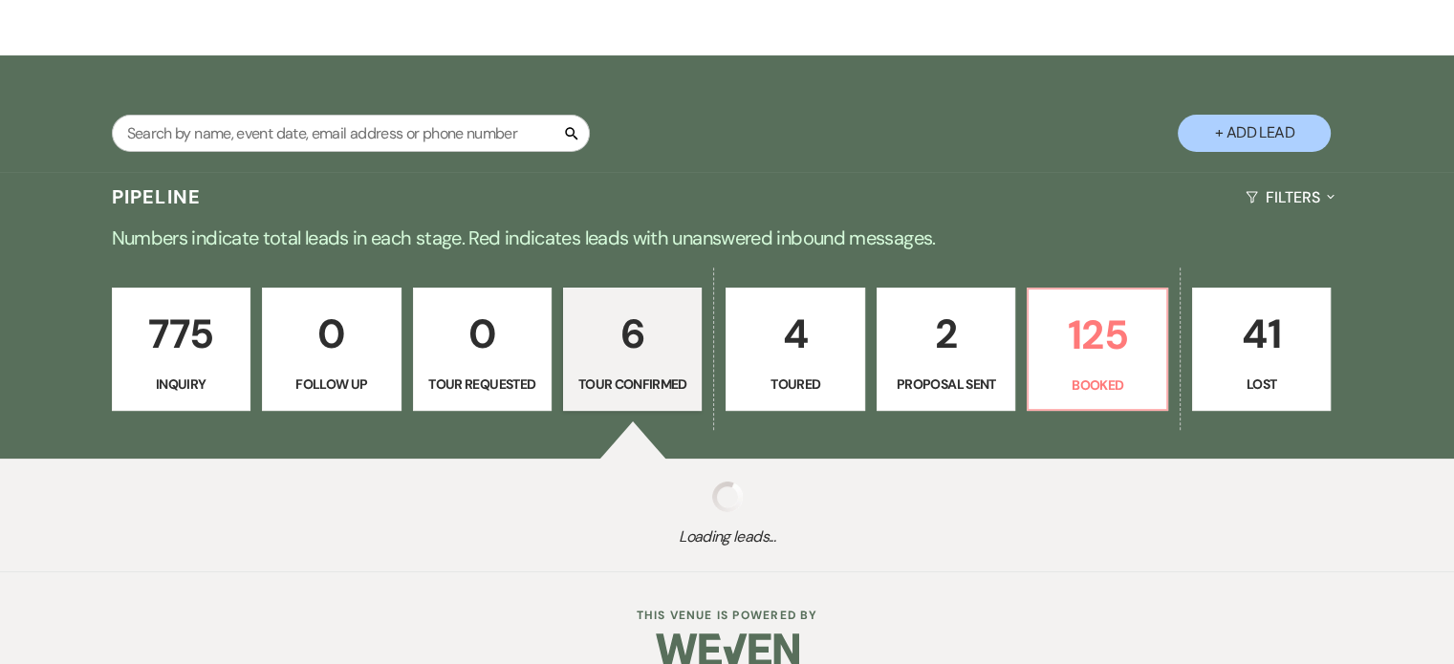
select select "4"
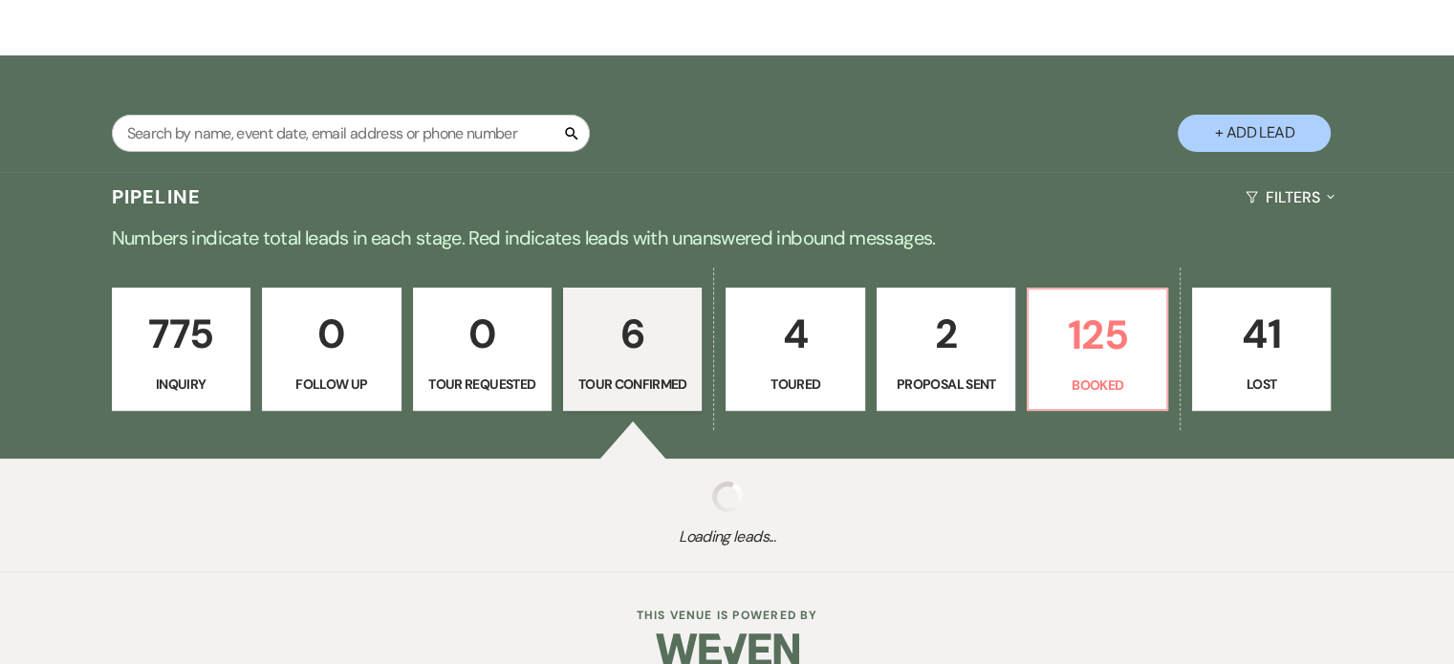
select select "4"
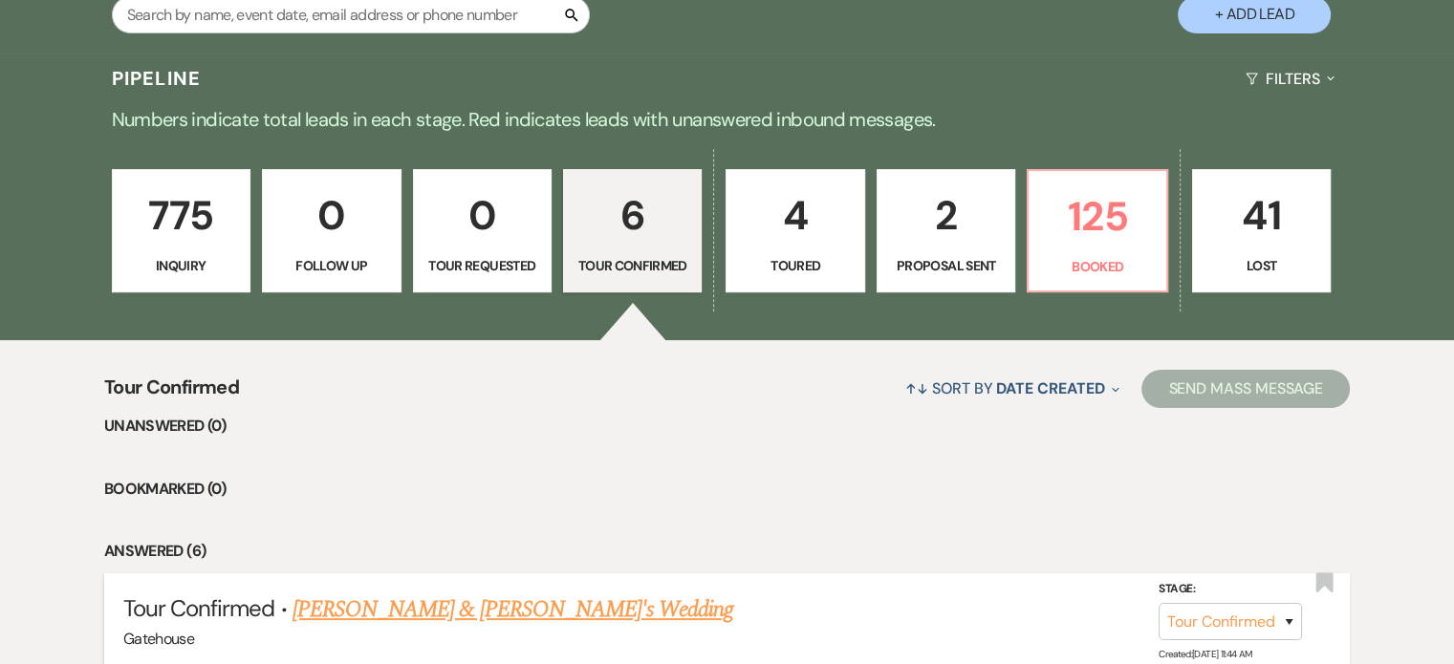
scroll to position [382, 0]
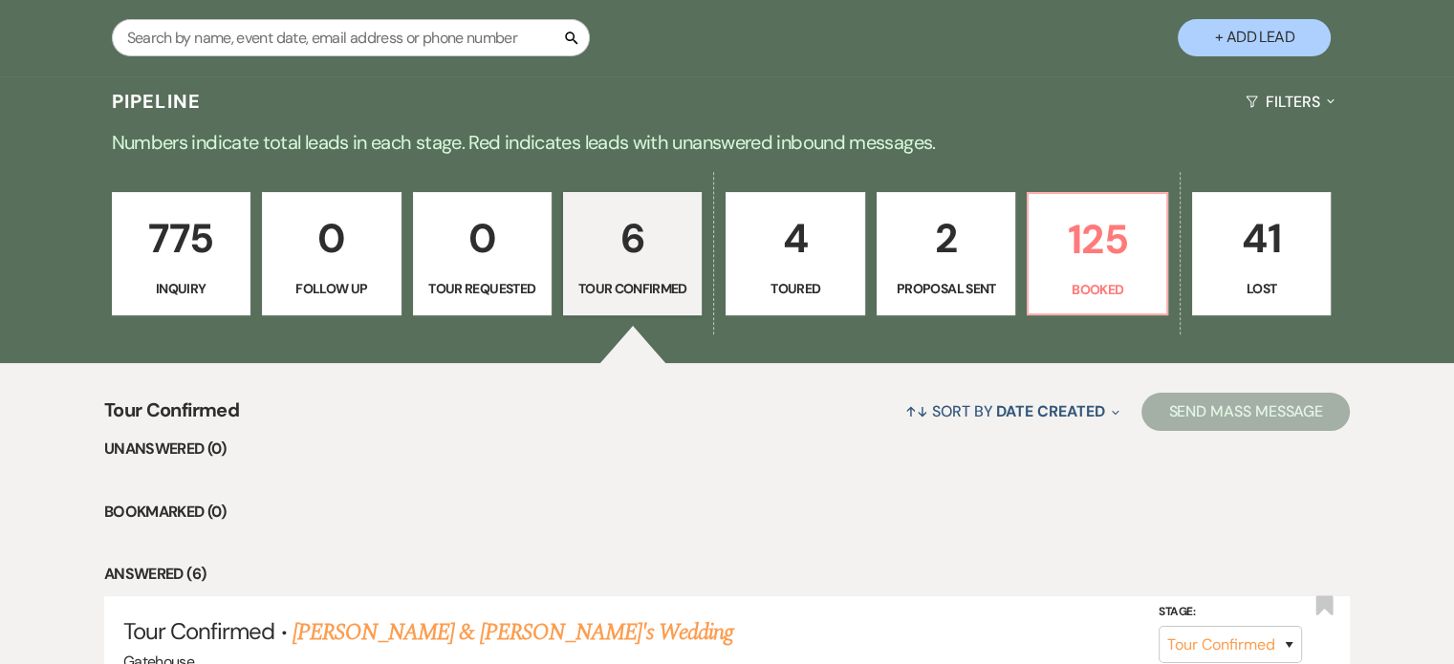
click at [961, 237] on p "2" at bounding box center [946, 239] width 114 height 64
select select "6"
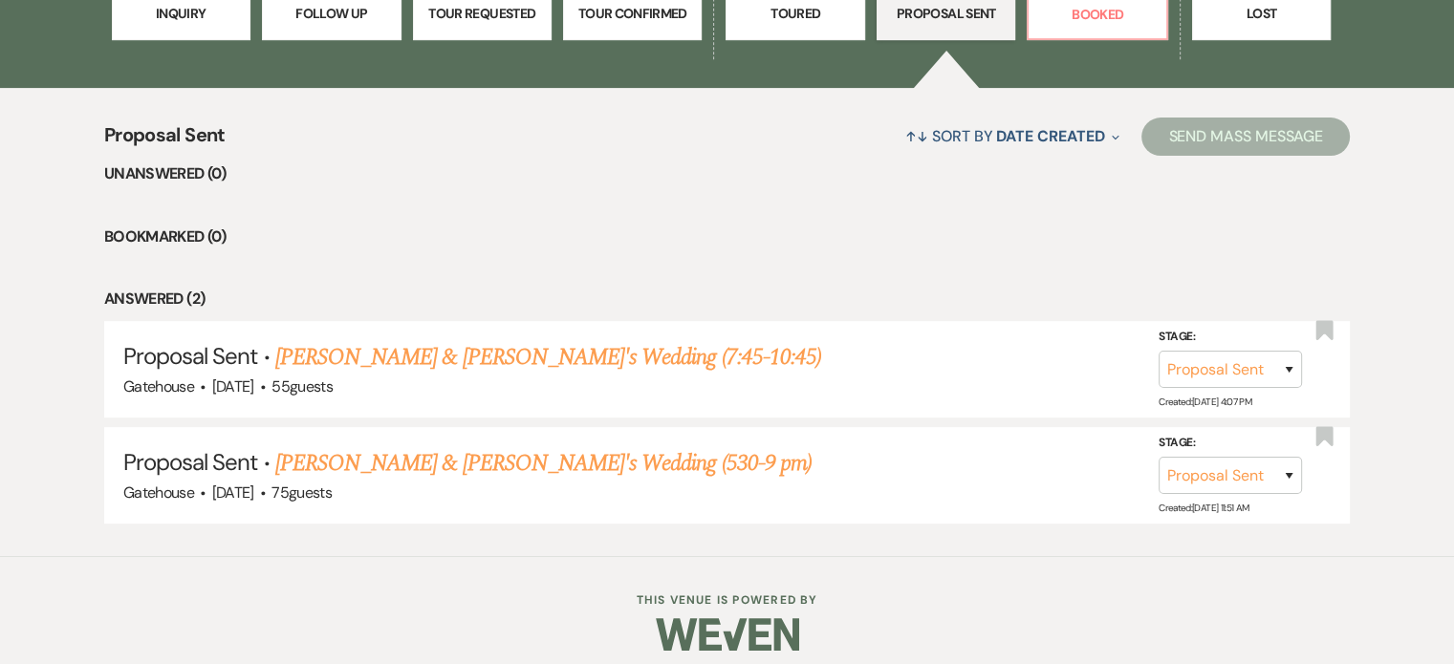
scroll to position [669, 0]
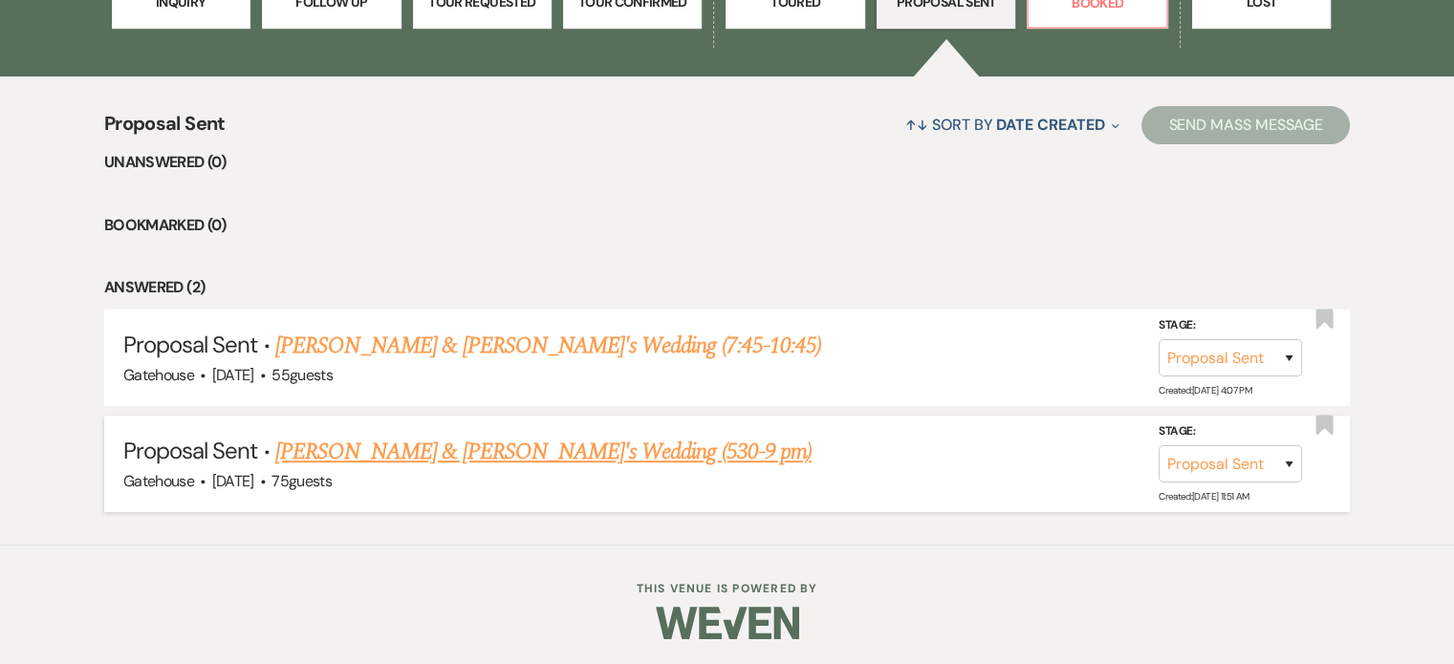
click at [515, 447] on link "[PERSON_NAME] & [PERSON_NAME]'s Wedding (530-9 pm)" at bounding box center [543, 452] width 536 height 34
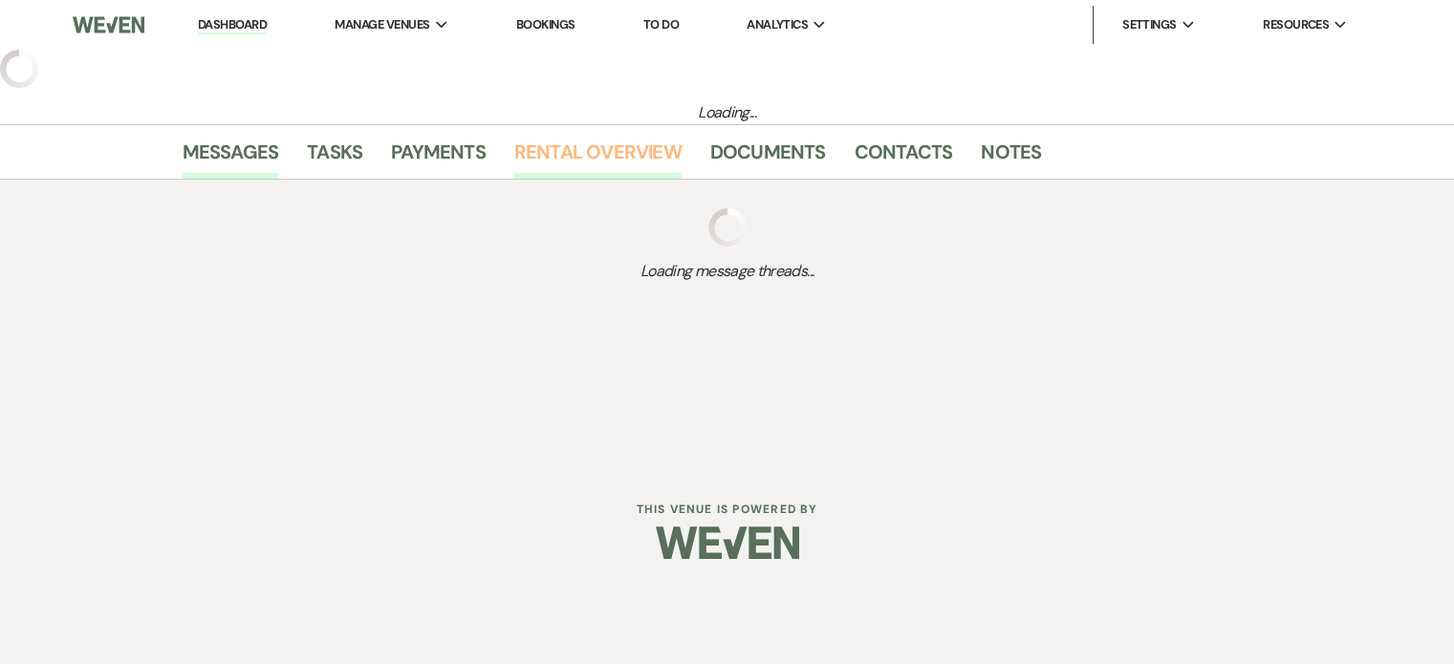
select select "6"
select select "5"
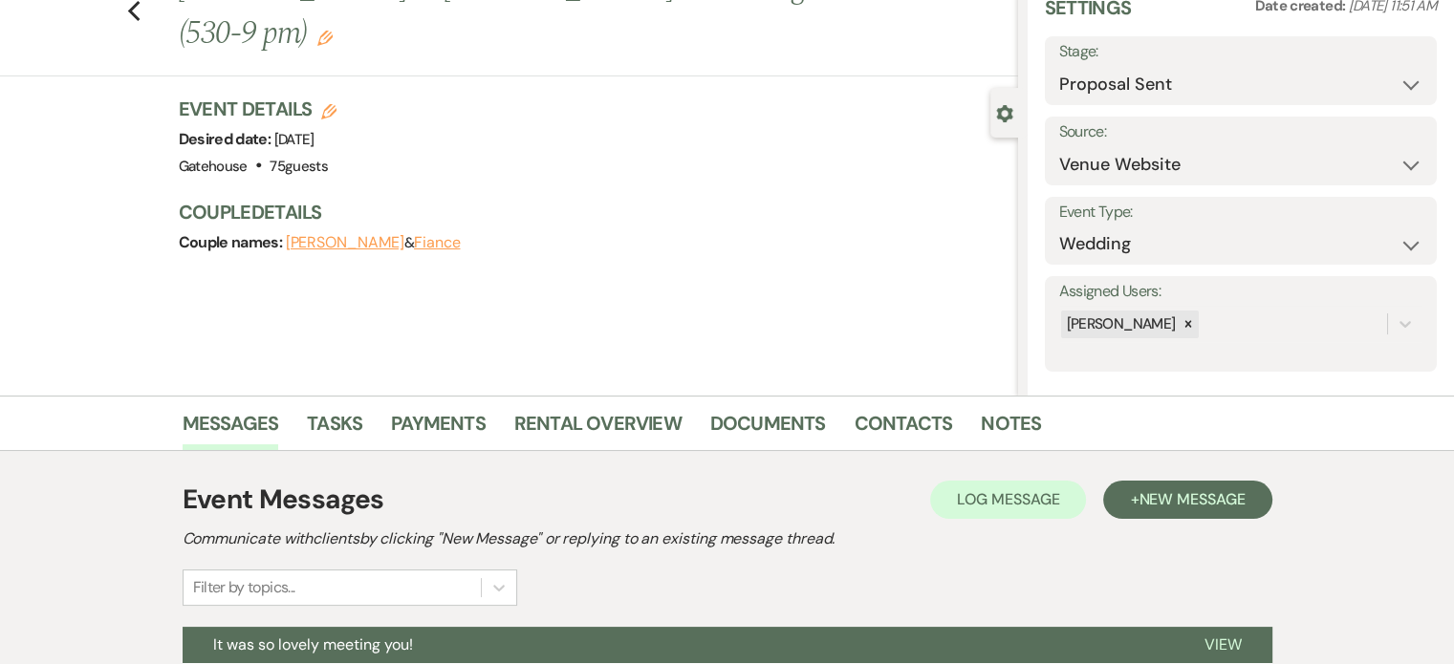
scroll to position [266, 0]
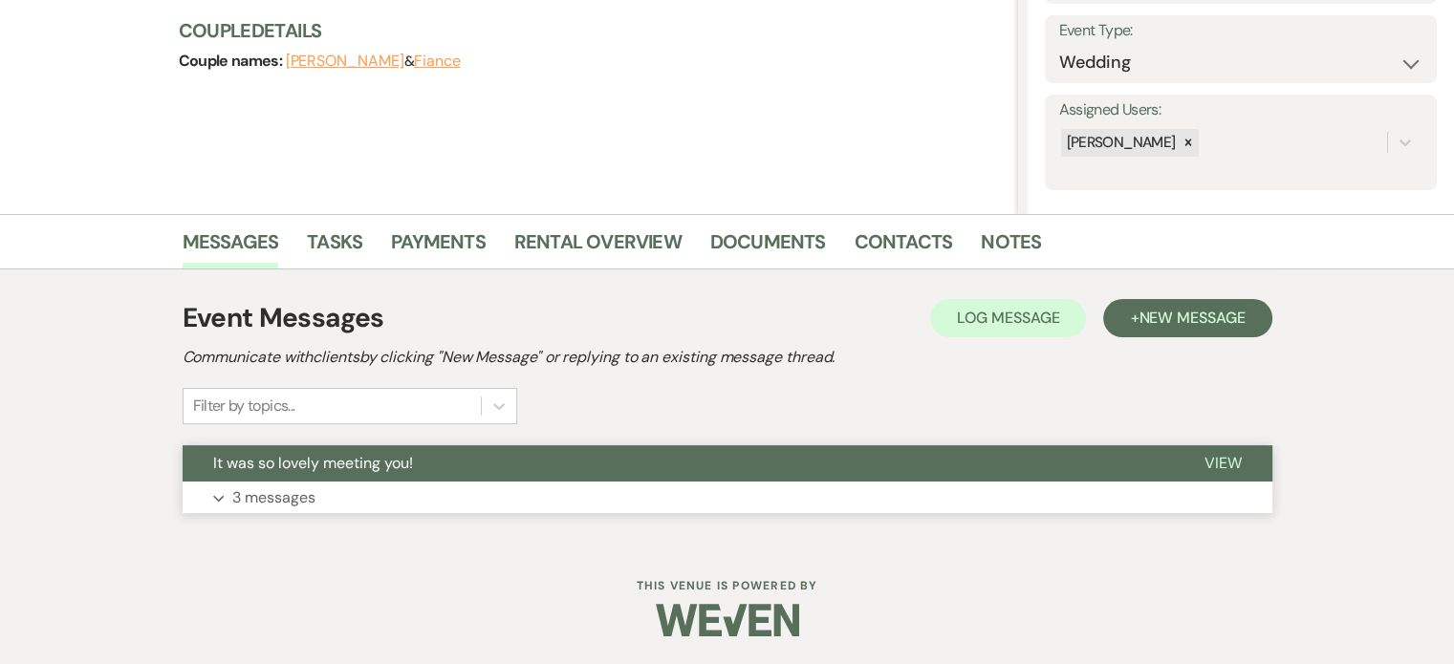
click at [283, 494] on p "3 messages" at bounding box center [273, 498] width 83 height 25
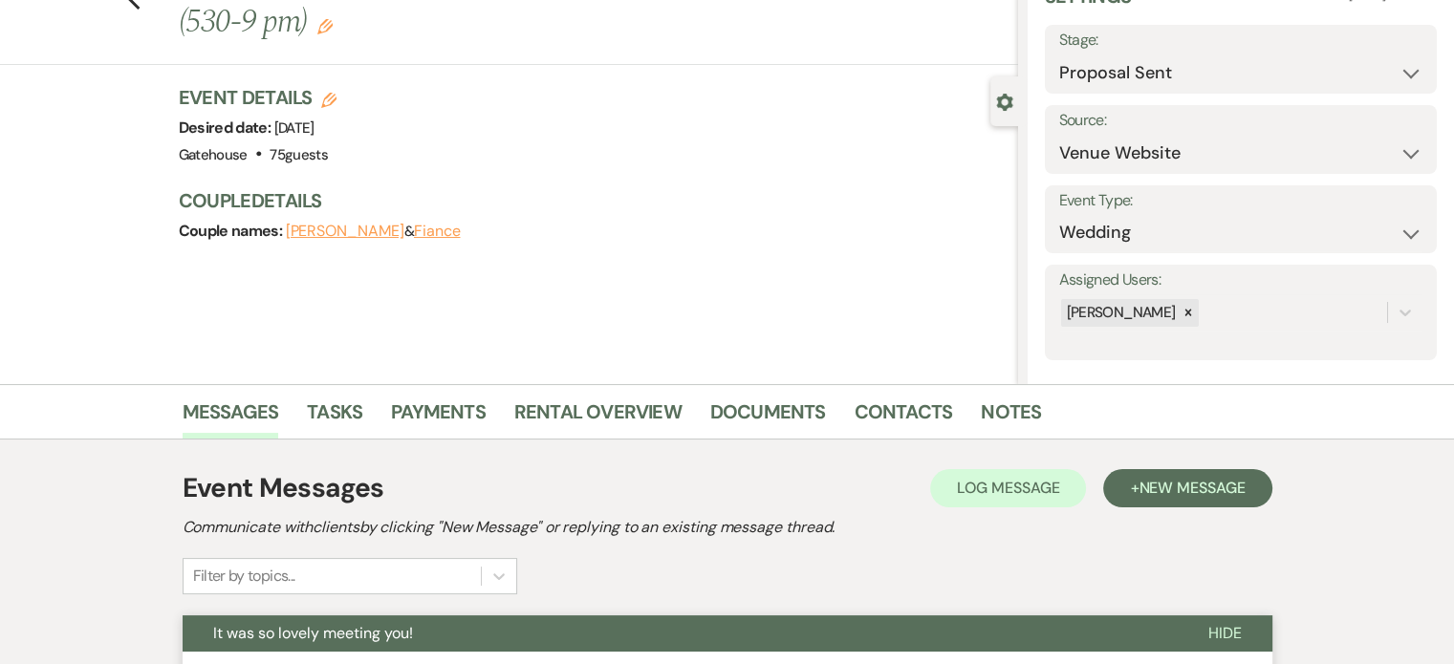
scroll to position [287, 0]
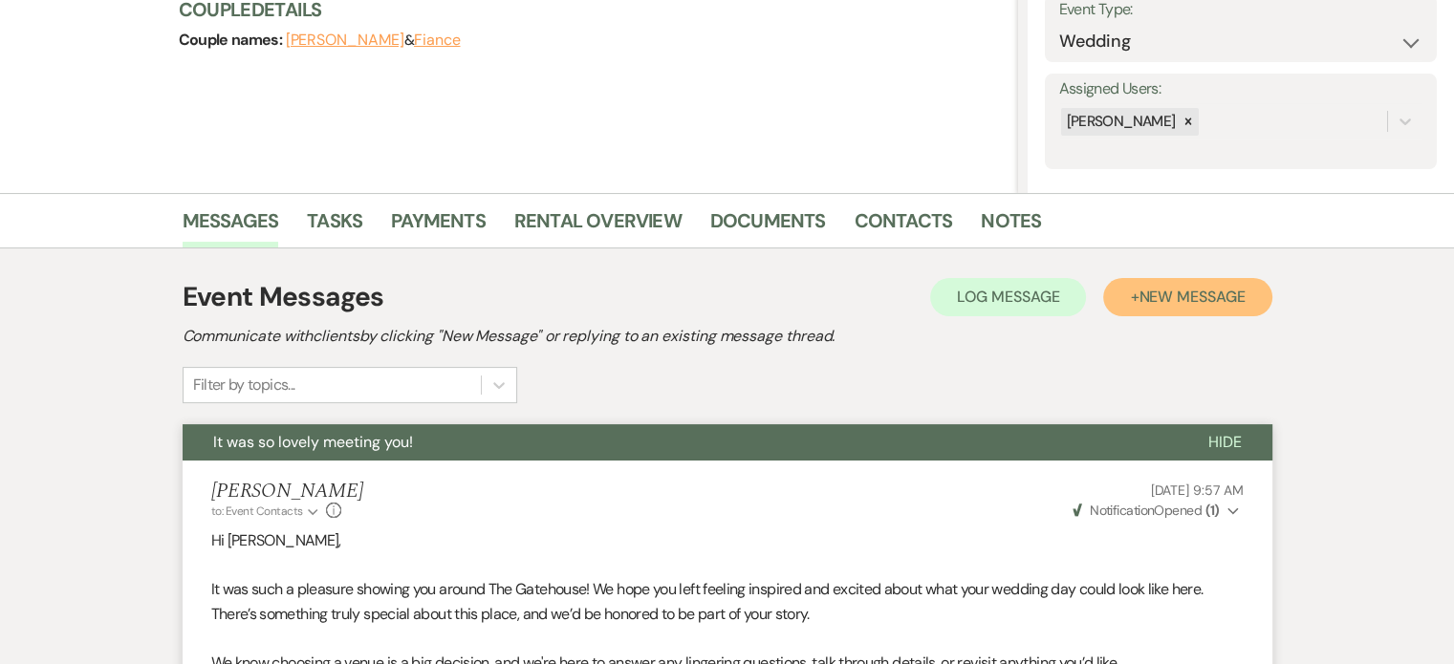
click at [1193, 293] on span "New Message" at bounding box center [1192, 297] width 106 height 20
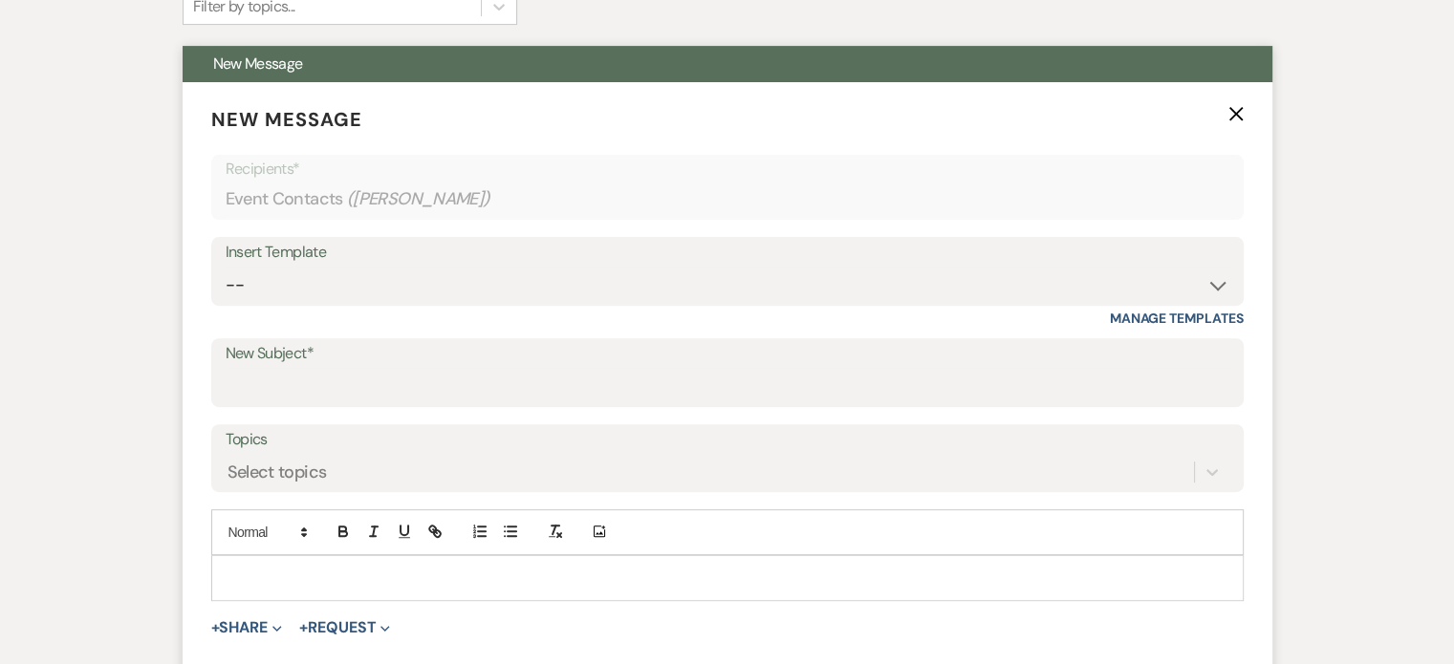
scroll to position [669, 0]
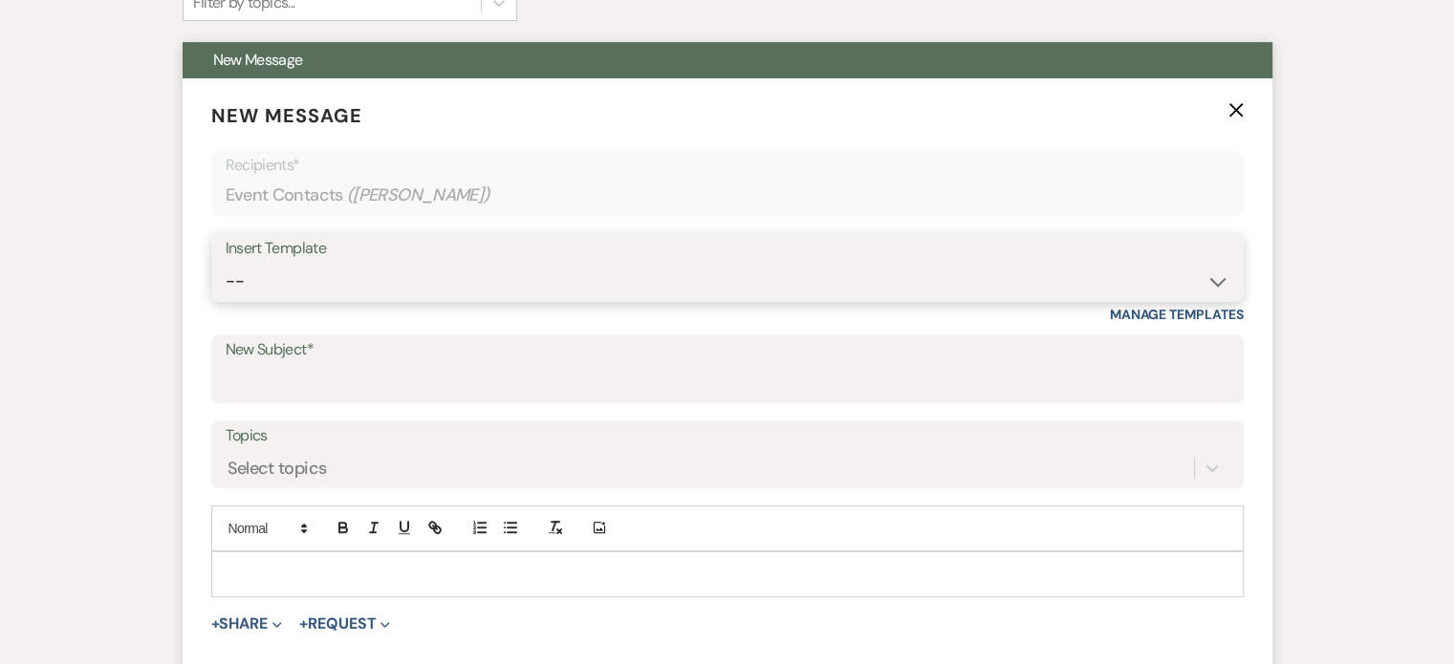
click at [358, 275] on select "-- Tour Request Response Proposal 6-9 Month Check-in Happy 1 Month Anniversary!…" at bounding box center [728, 281] width 1004 height 37
select select "6138"
click at [226, 263] on select "-- Tour Request Response Proposal 6-9 Month Check-in Happy 1 Month Anniversary!…" at bounding box center [728, 281] width 1004 height 37
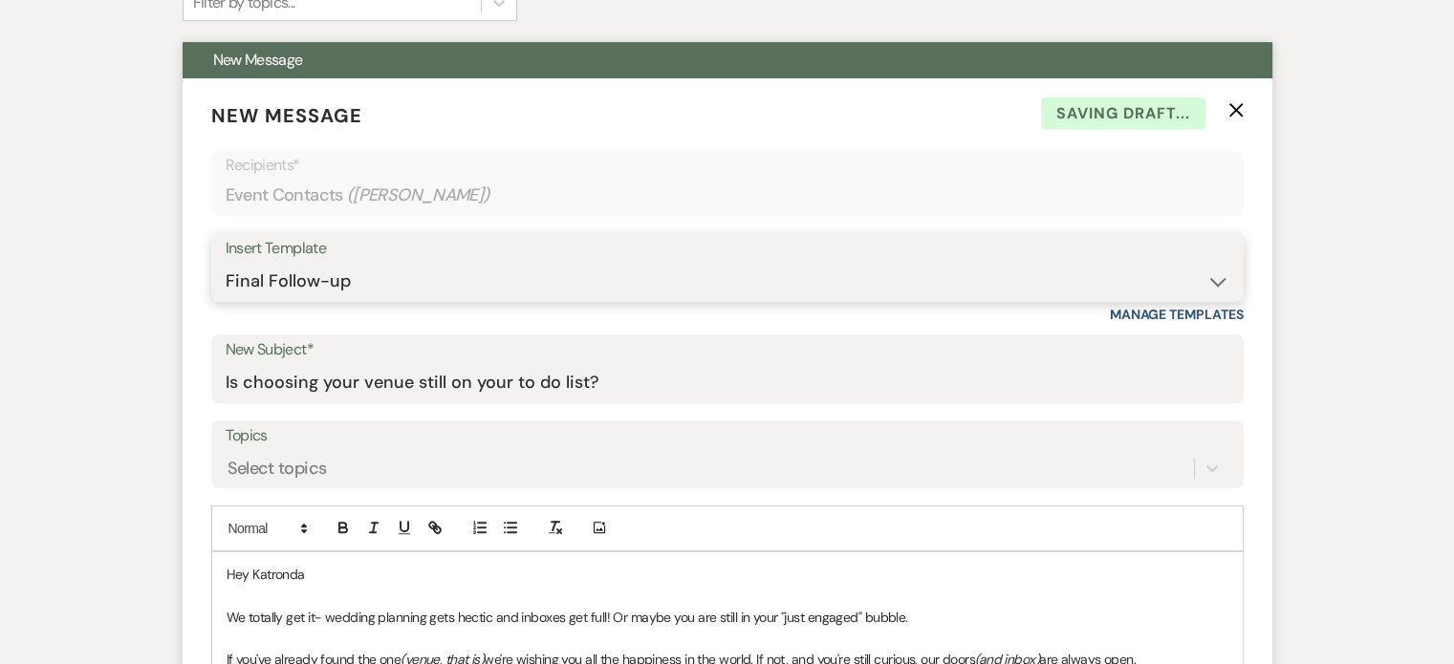
type input "Is choosing your venue still on your to do list?"
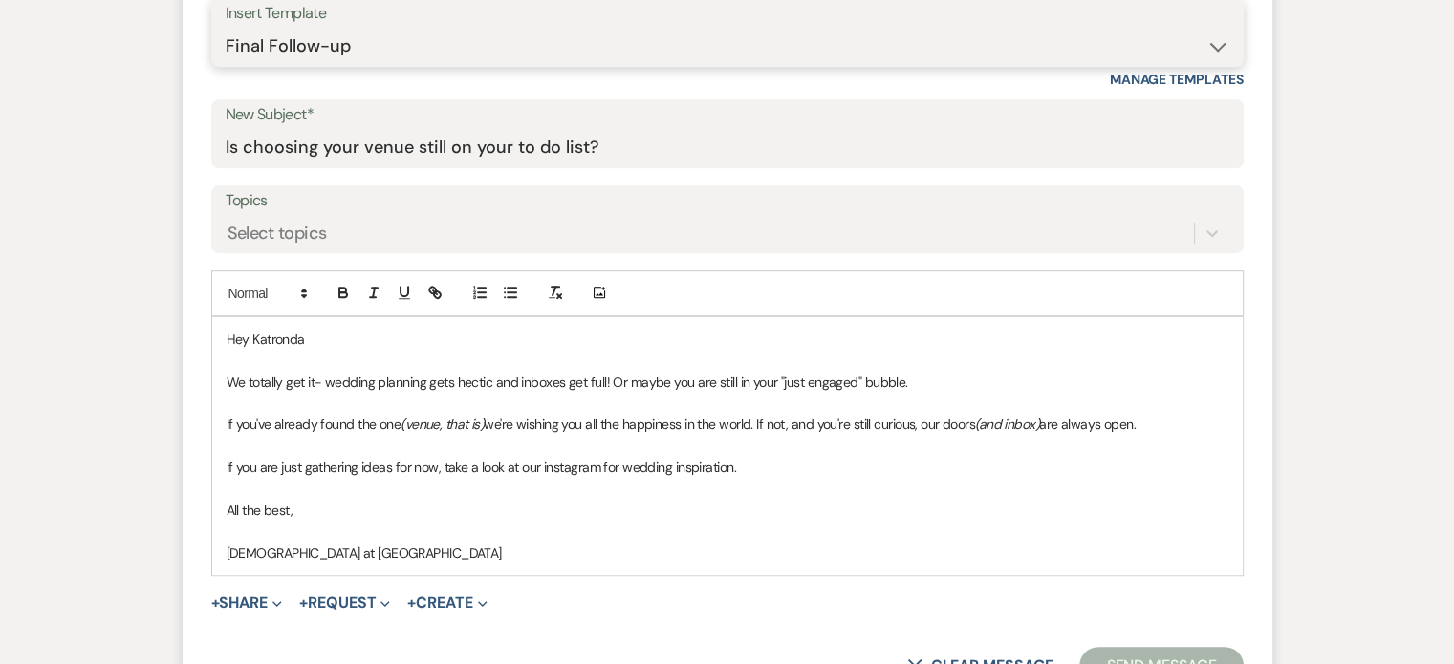
scroll to position [956, 0]
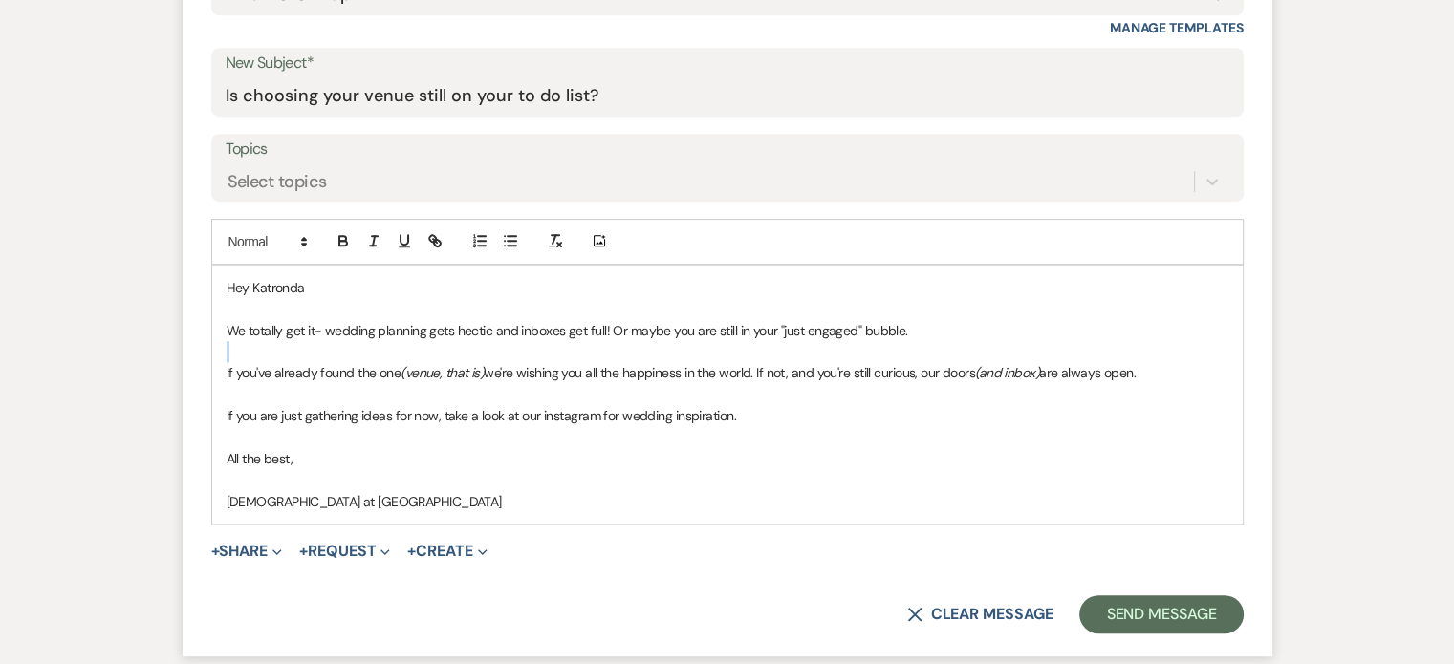
drag, startPoint x: 918, startPoint y: 332, endPoint x: 301, endPoint y: 333, distance: 616.6
click at [305, 337] on p "We totally get it- wedding planning gets hectic and inboxes get full! Or maybe …" at bounding box center [728, 330] width 1002 height 21
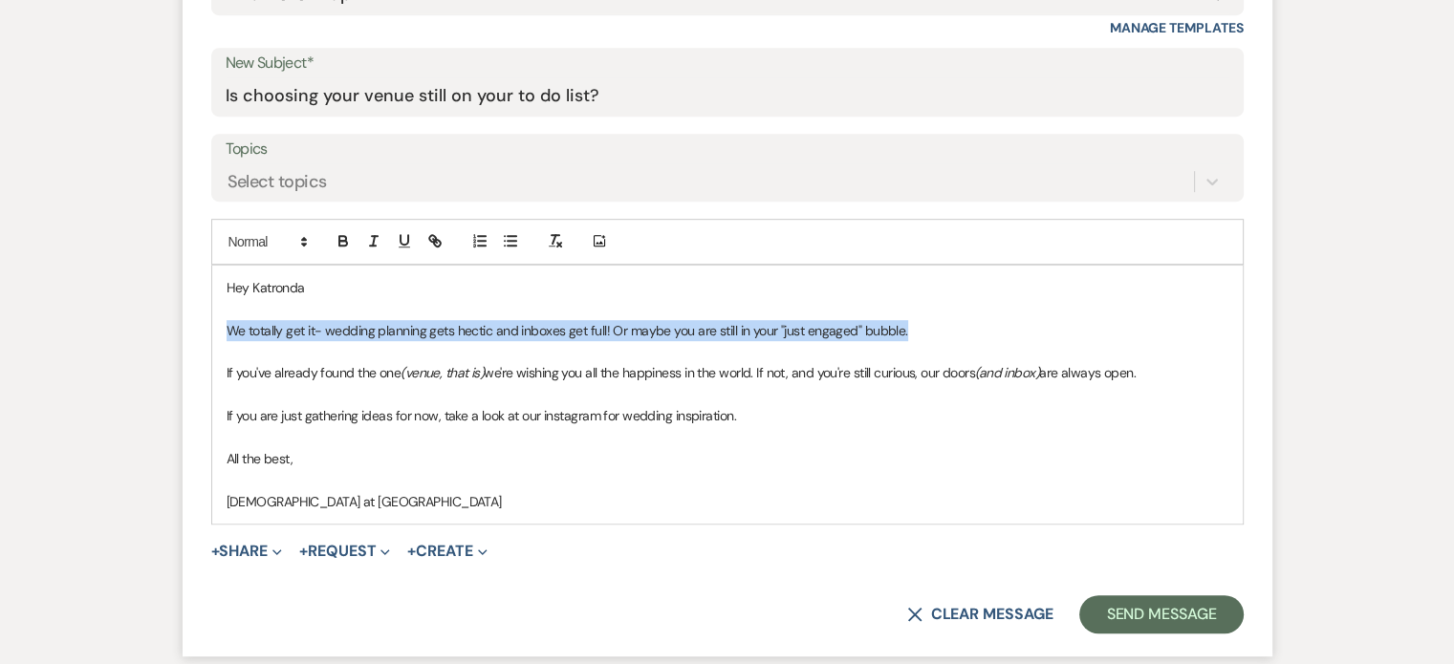
drag, startPoint x: 224, startPoint y: 326, endPoint x: 948, endPoint y: 322, distance: 724.7
click at [948, 322] on div "Hey [PERSON_NAME] We totally get it- wedding planning gets hectic and inboxes g…" at bounding box center [727, 395] width 1031 height 258
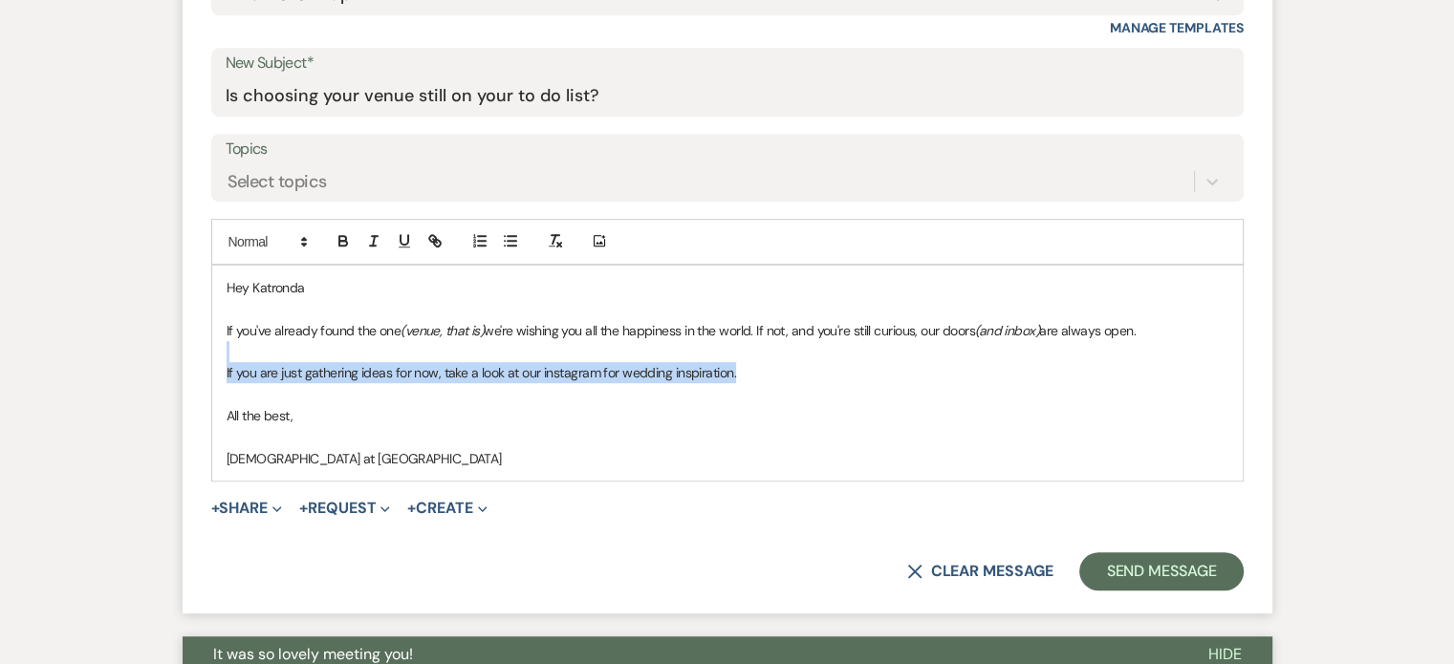
drag, startPoint x: 746, startPoint y: 366, endPoint x: 224, endPoint y: 355, distance: 522.1
click at [224, 355] on div "Hey [PERSON_NAME] If you've already found the one (venue, that is) we're wishin…" at bounding box center [727, 374] width 1031 height 216
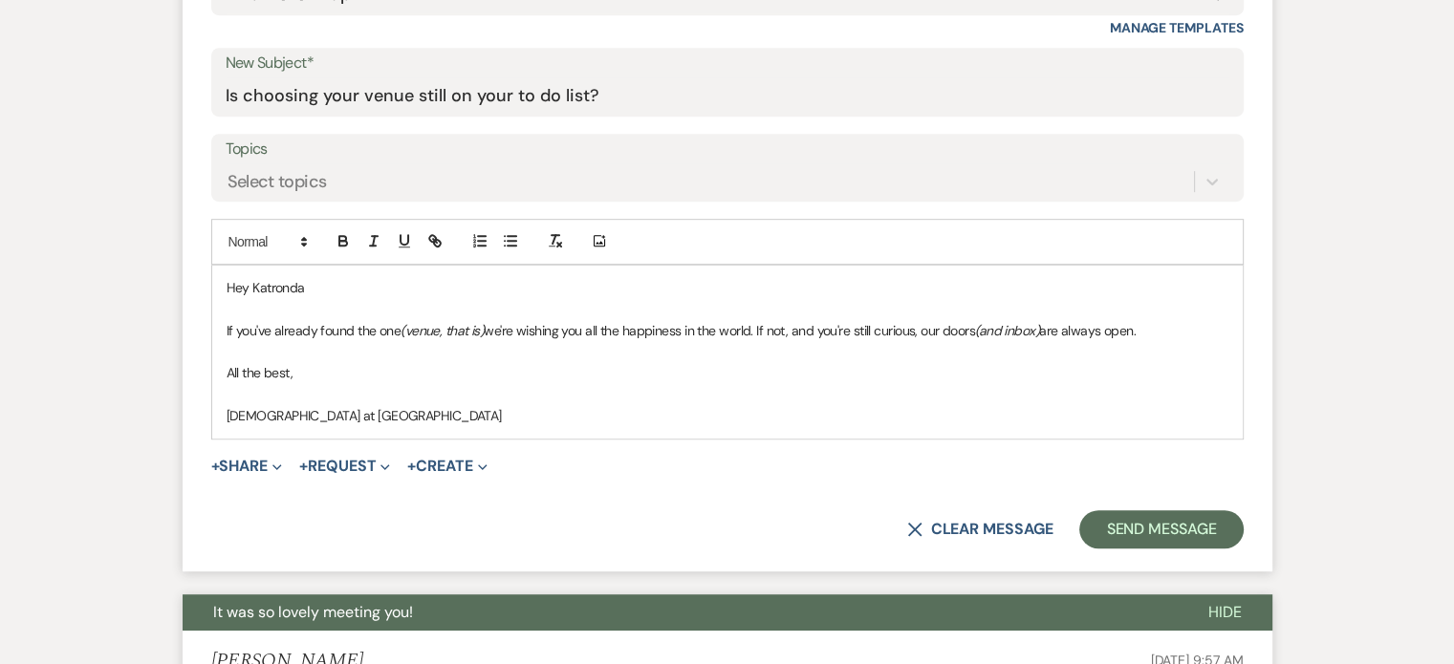
click at [220, 315] on div "Hey [PERSON_NAME] If you've already found the one (venue, that is) we're wishin…" at bounding box center [727, 352] width 1031 height 173
drag, startPoint x: 375, startPoint y: 307, endPoint x: 214, endPoint y: 308, distance: 160.6
click at [214, 308] on div "Hey [PERSON_NAME] Hope you are doing well. If you've already found the one (ven…" at bounding box center [727, 352] width 1031 height 173
click at [1164, 326] on p "If you've already found the one (venue, that is) we're wishing you all the happ…" at bounding box center [728, 330] width 1002 height 21
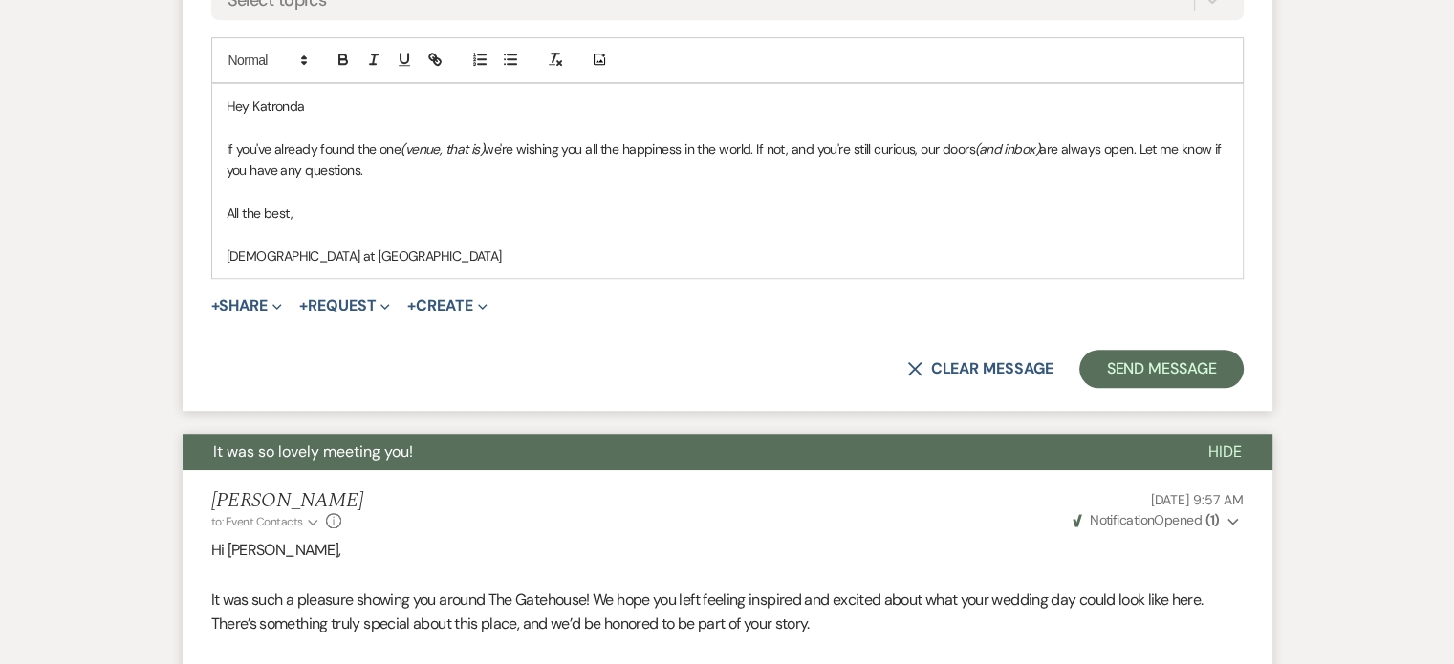
scroll to position [1147, 0]
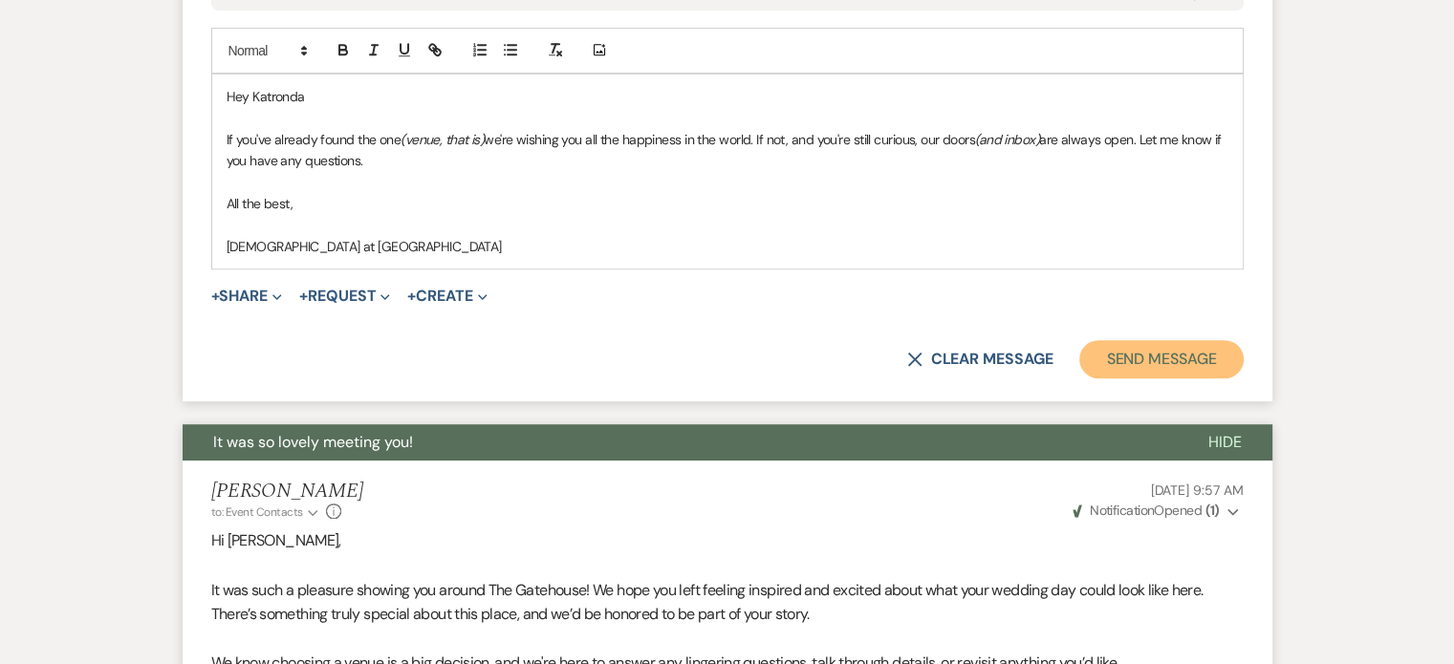
click at [1170, 362] on button "Send Message" at bounding box center [1160, 359] width 163 height 38
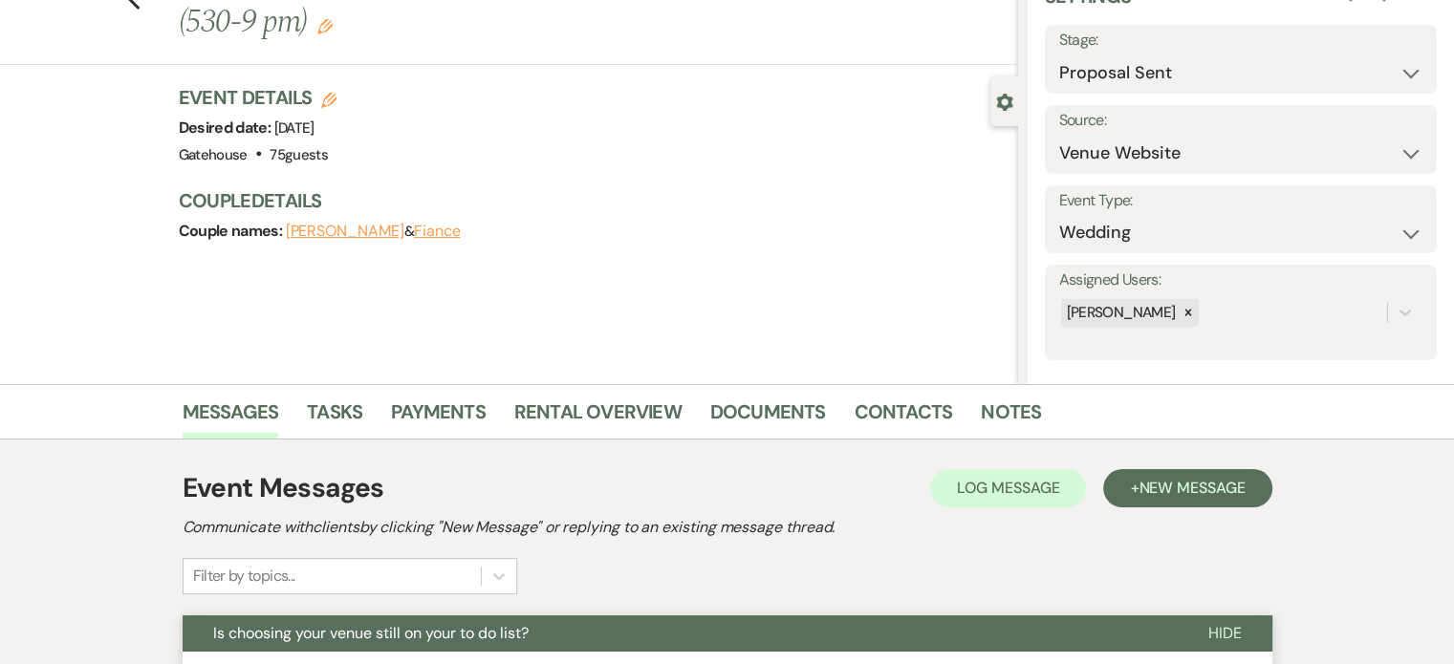
scroll to position [0, 0]
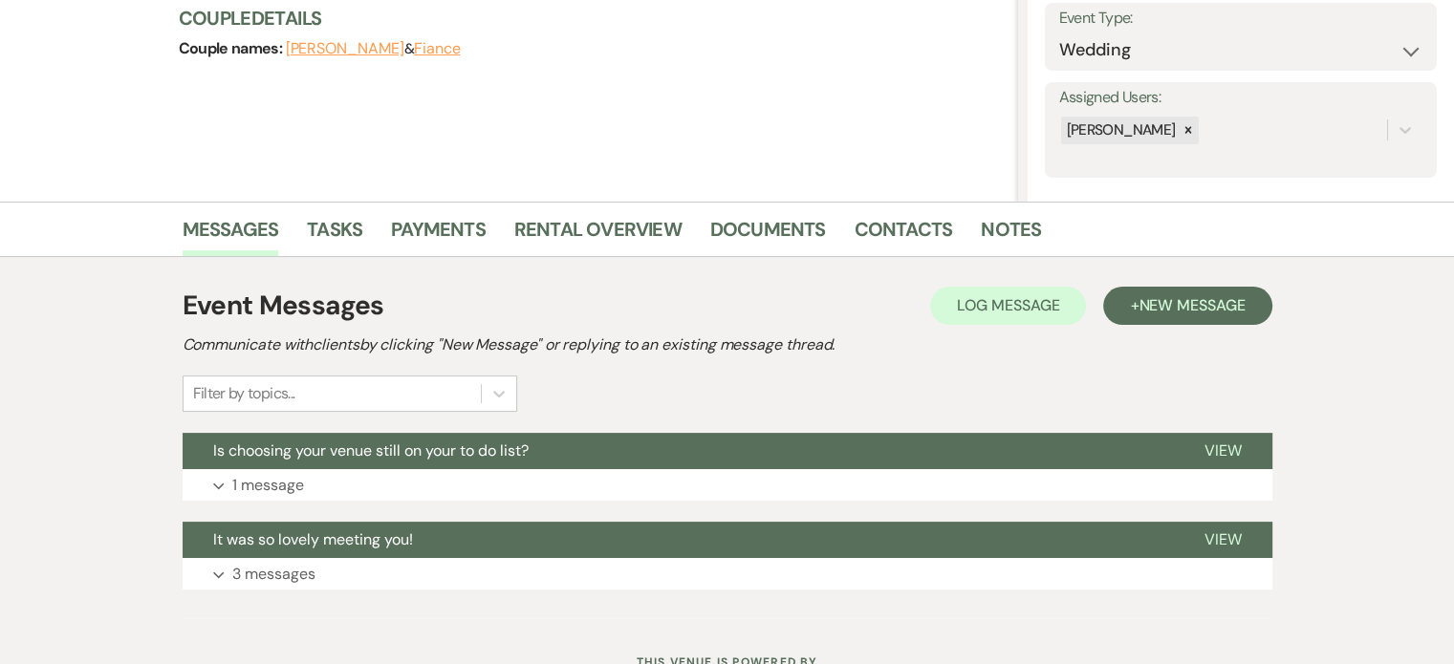
scroll to position [287, 0]
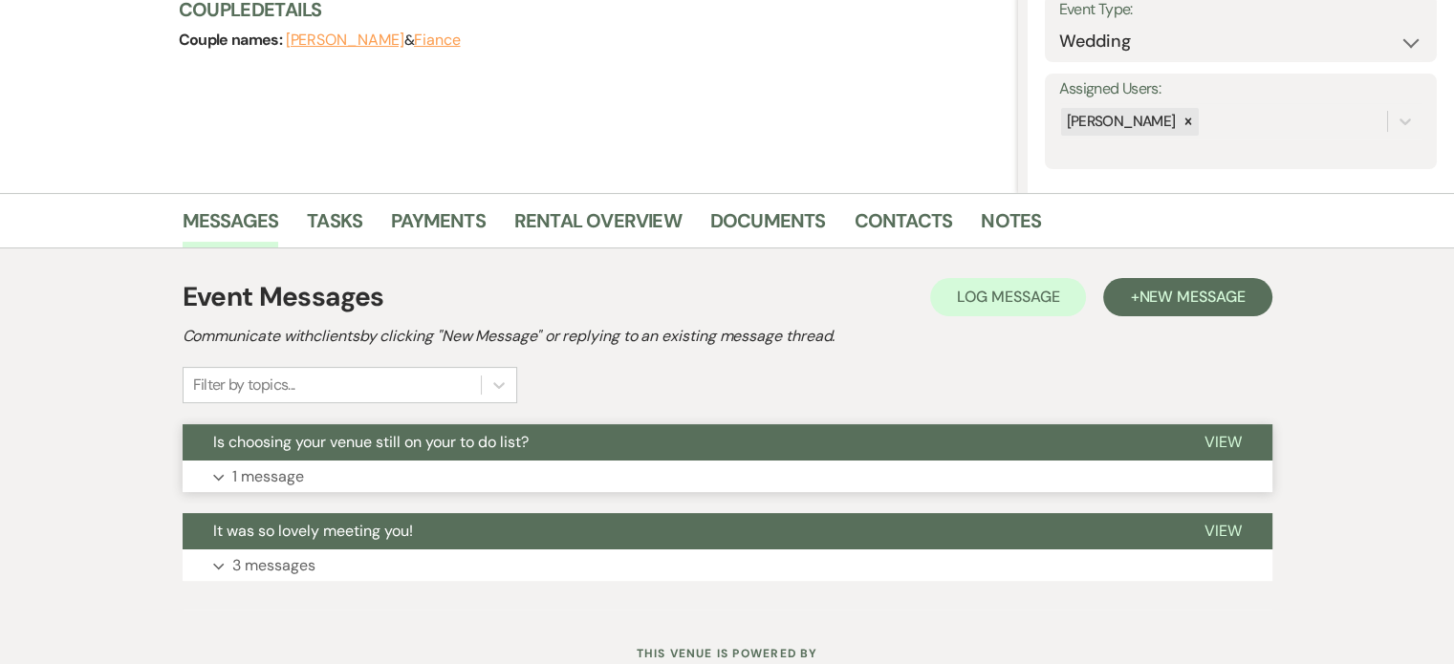
click at [287, 471] on p "1 message" at bounding box center [268, 477] width 72 height 25
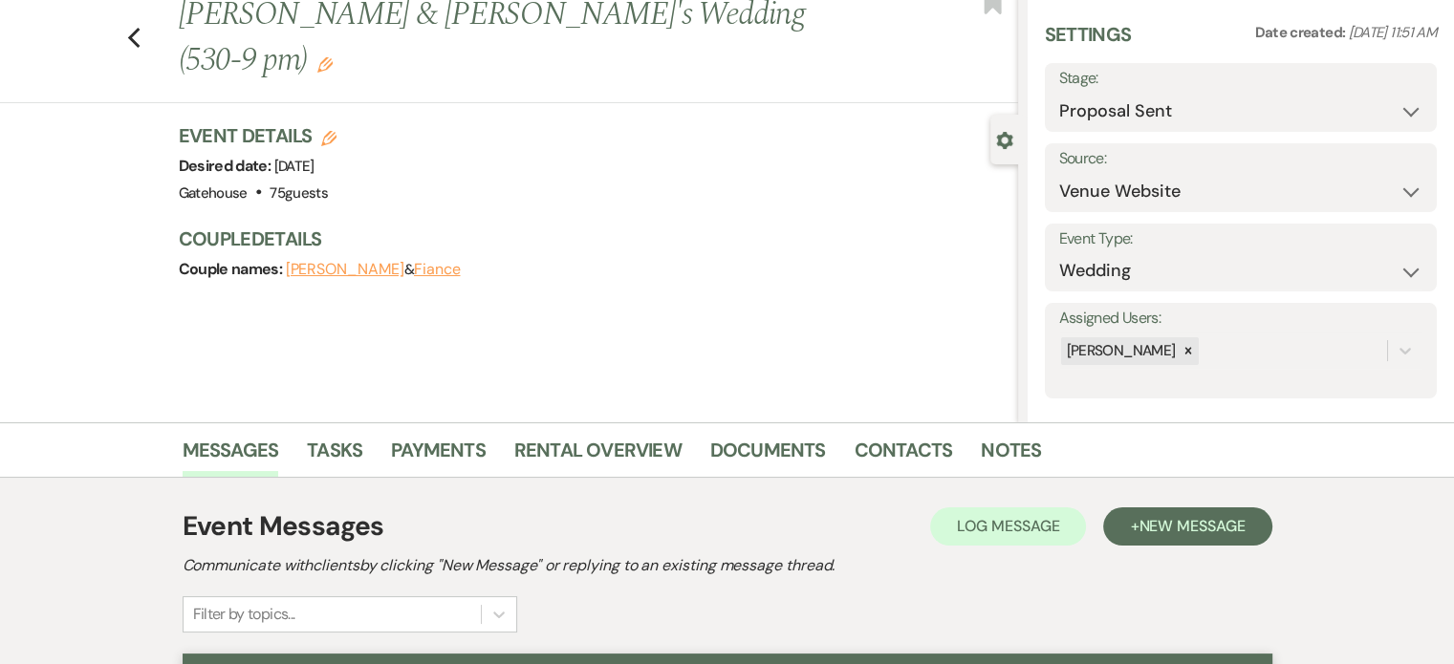
scroll to position [0, 0]
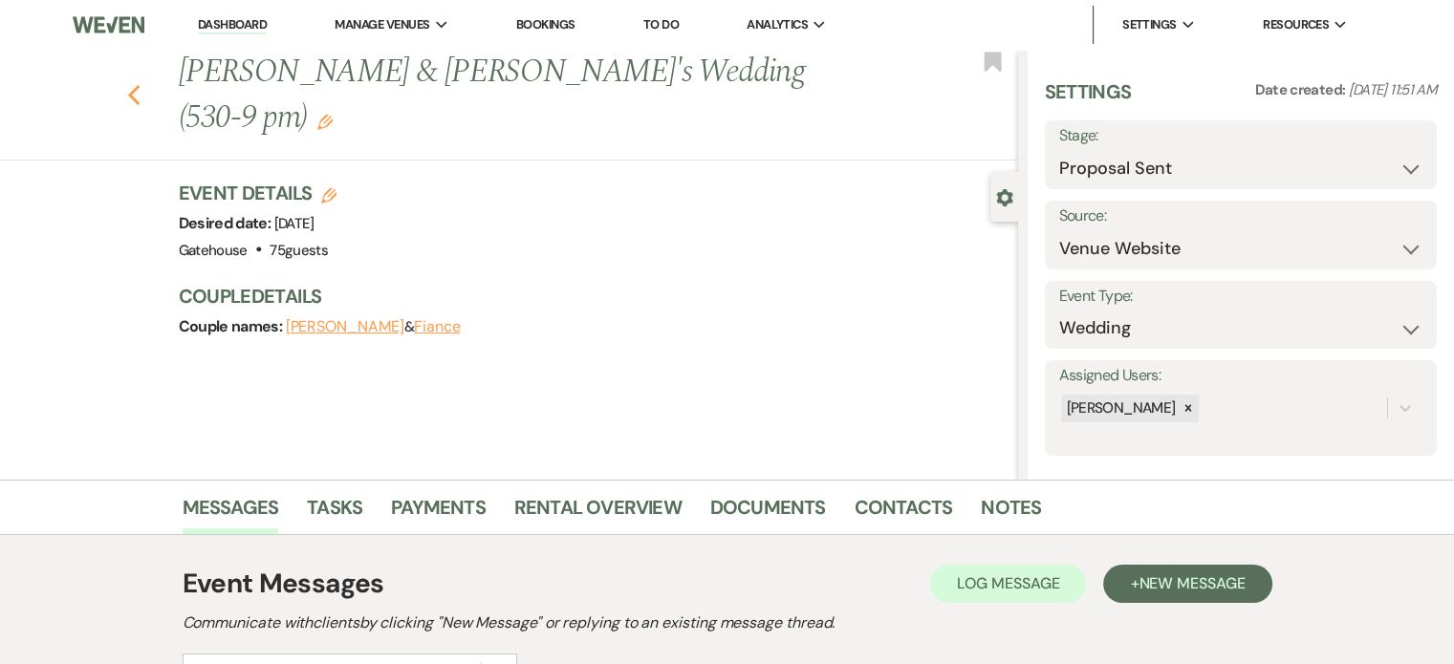
click at [138, 85] on use "button" at bounding box center [133, 95] width 12 height 21
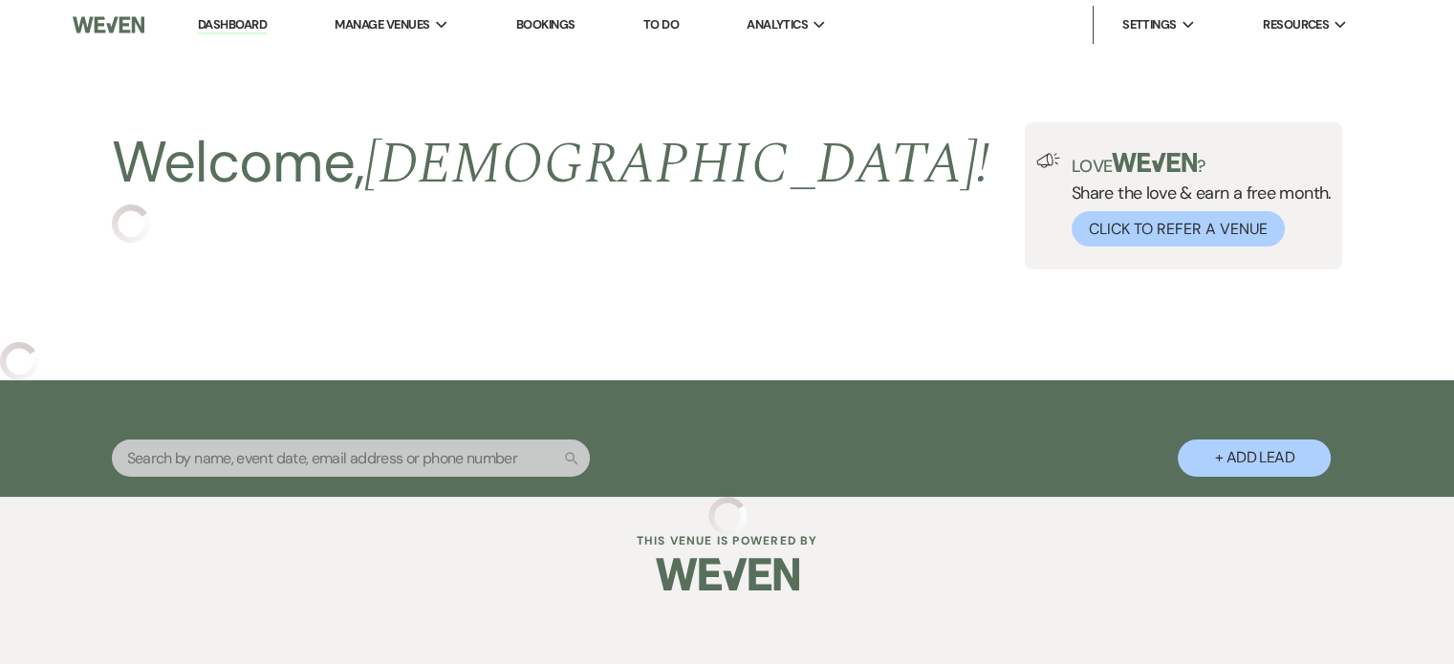
select select "6"
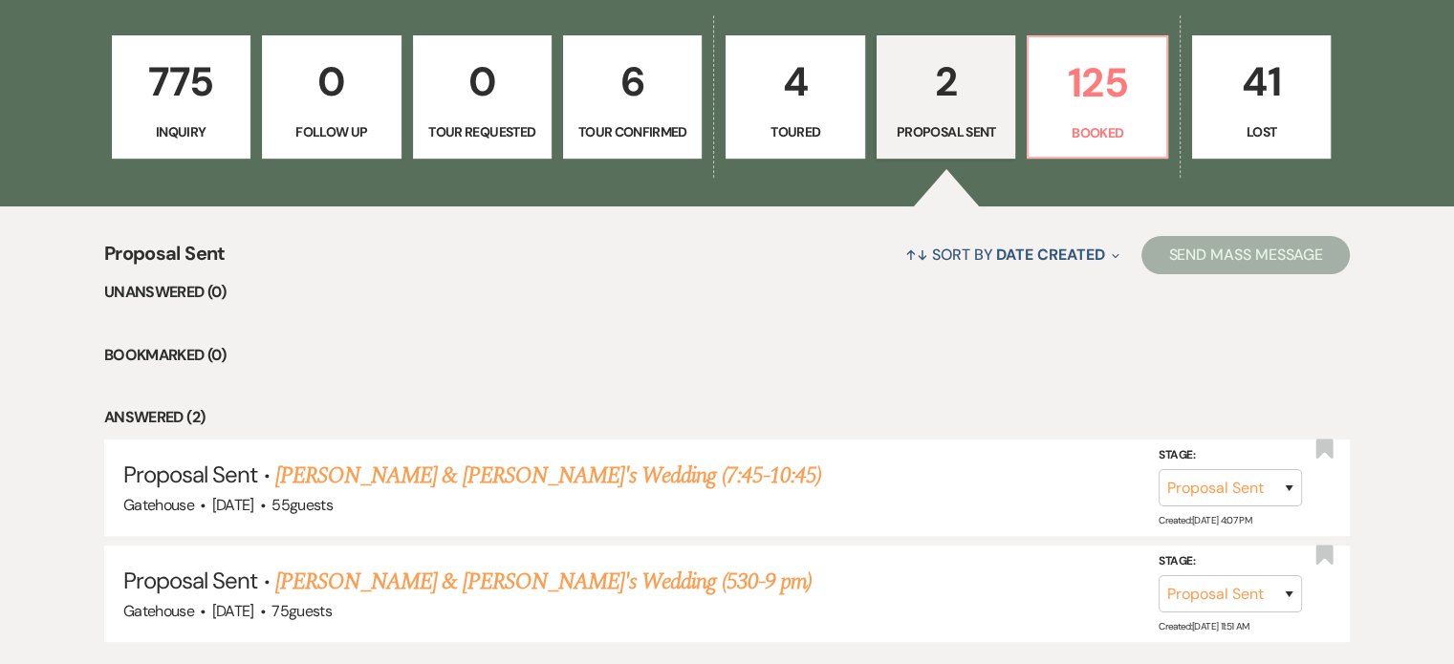
scroll to position [287, 0]
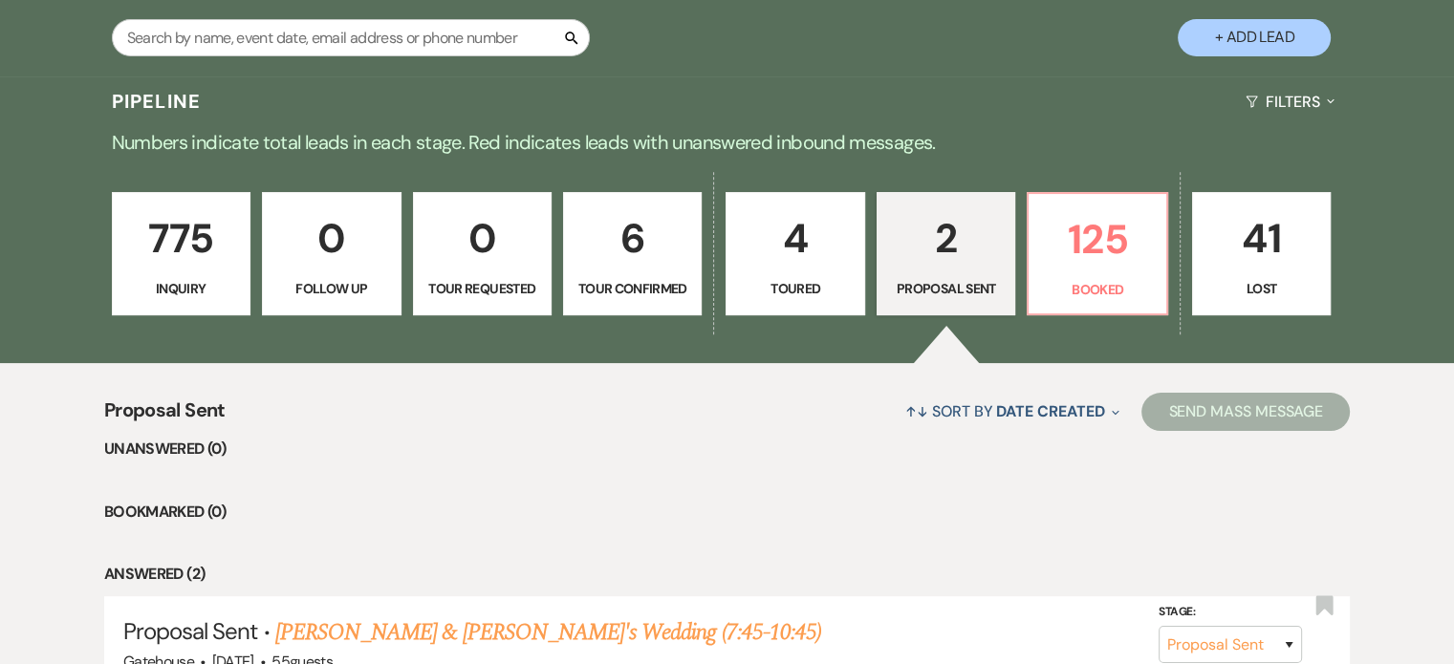
click at [201, 258] on p "775" at bounding box center [181, 239] width 114 height 64
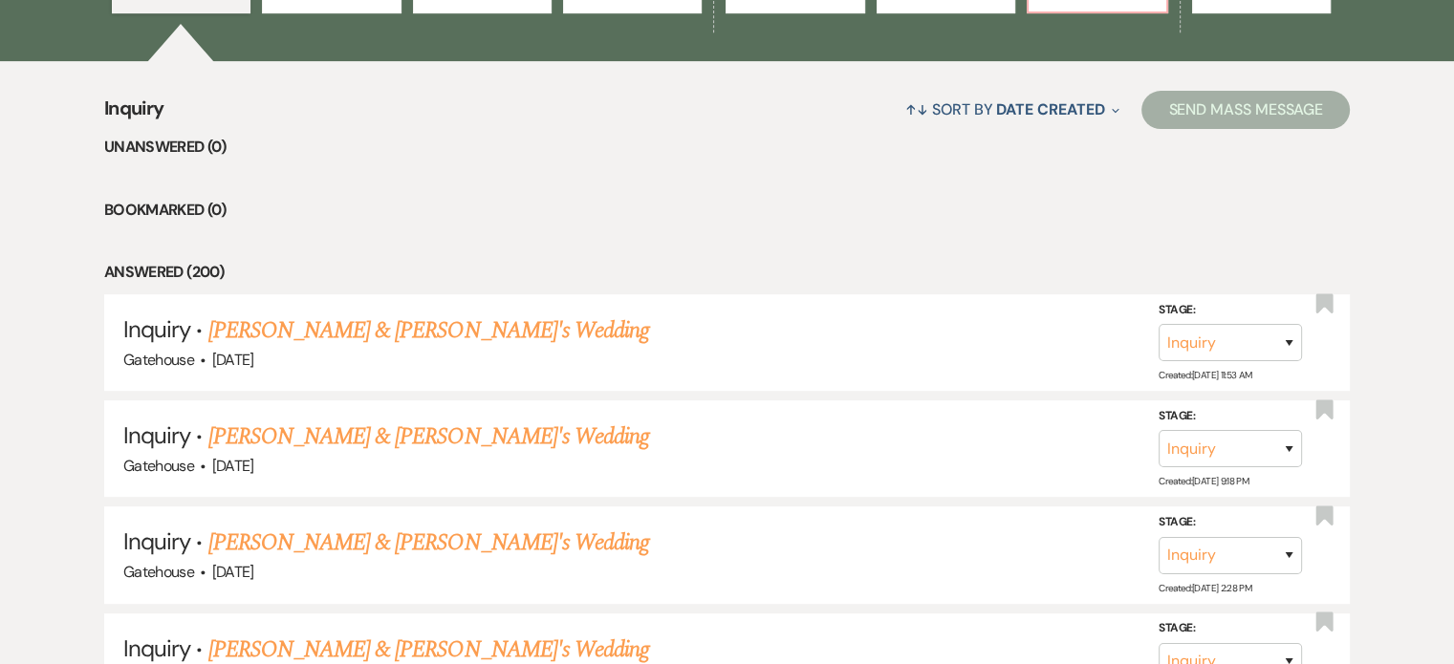
scroll to position [765, 0]
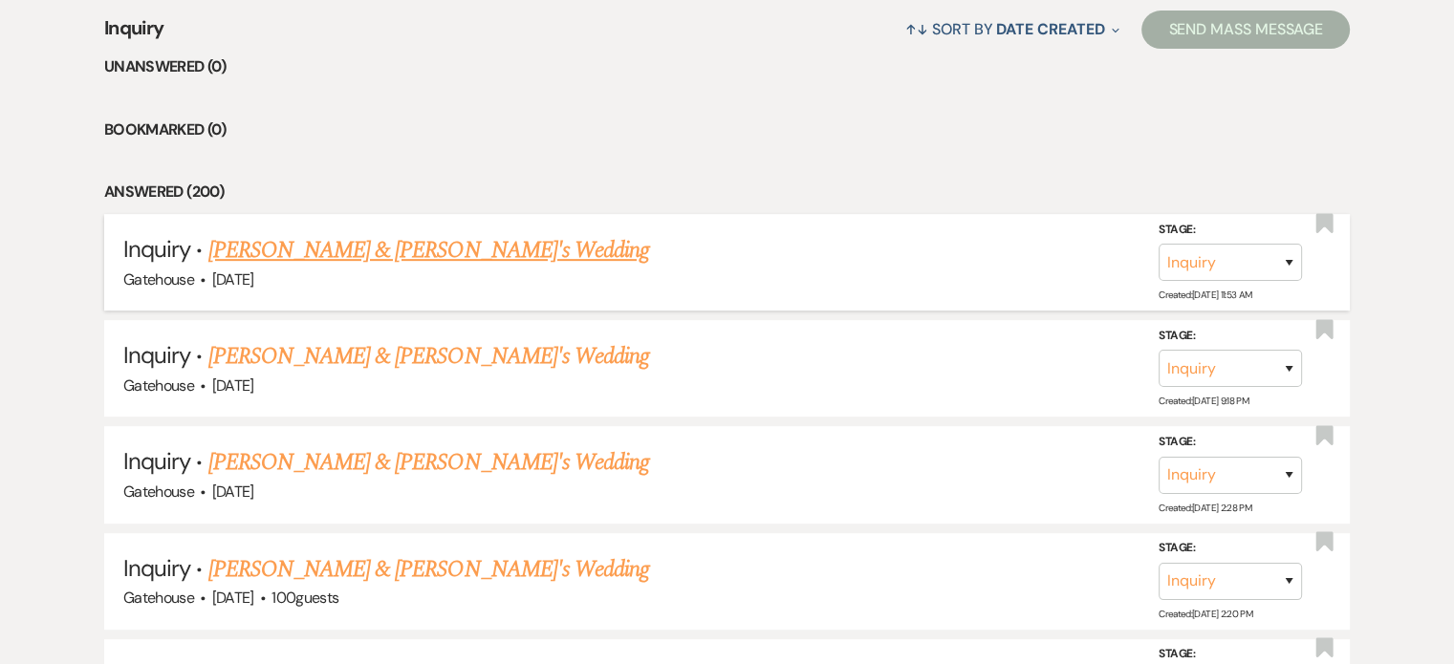
click at [392, 251] on link "[PERSON_NAME] & [PERSON_NAME]'s Wedding" at bounding box center [429, 250] width 442 height 34
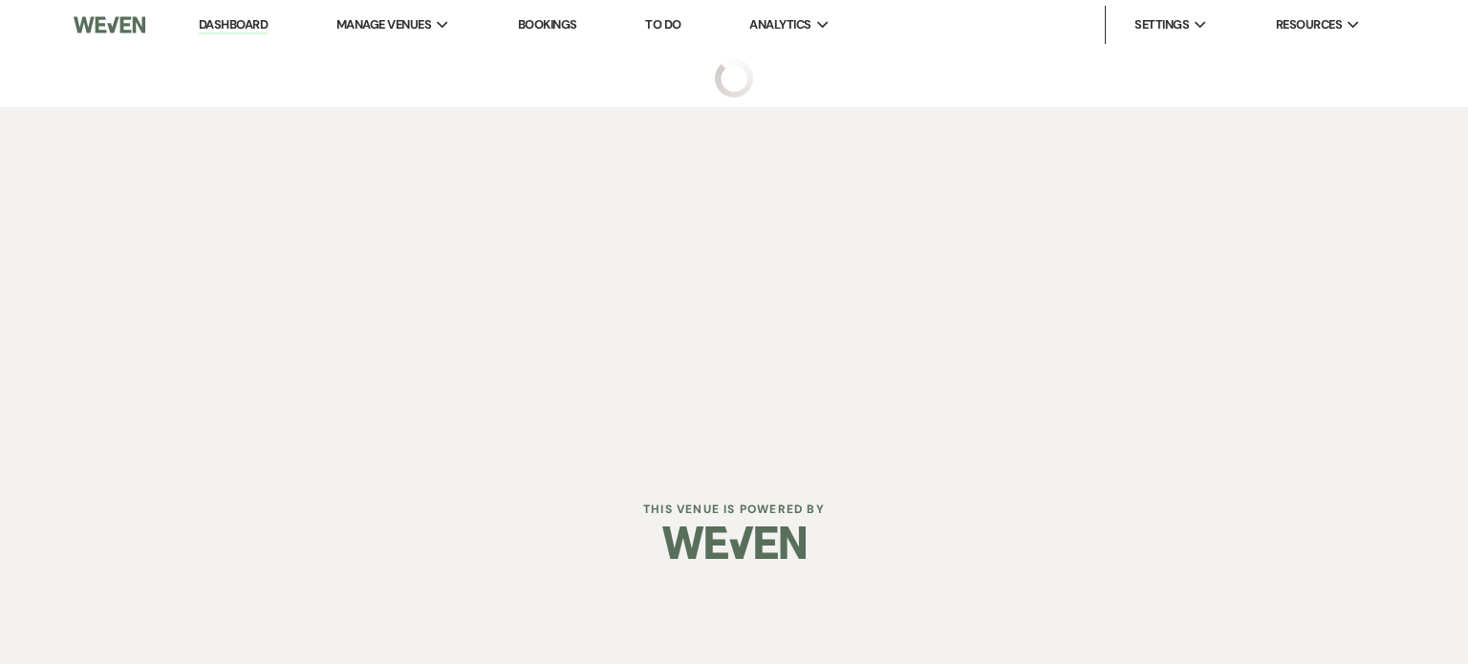
select select "6"
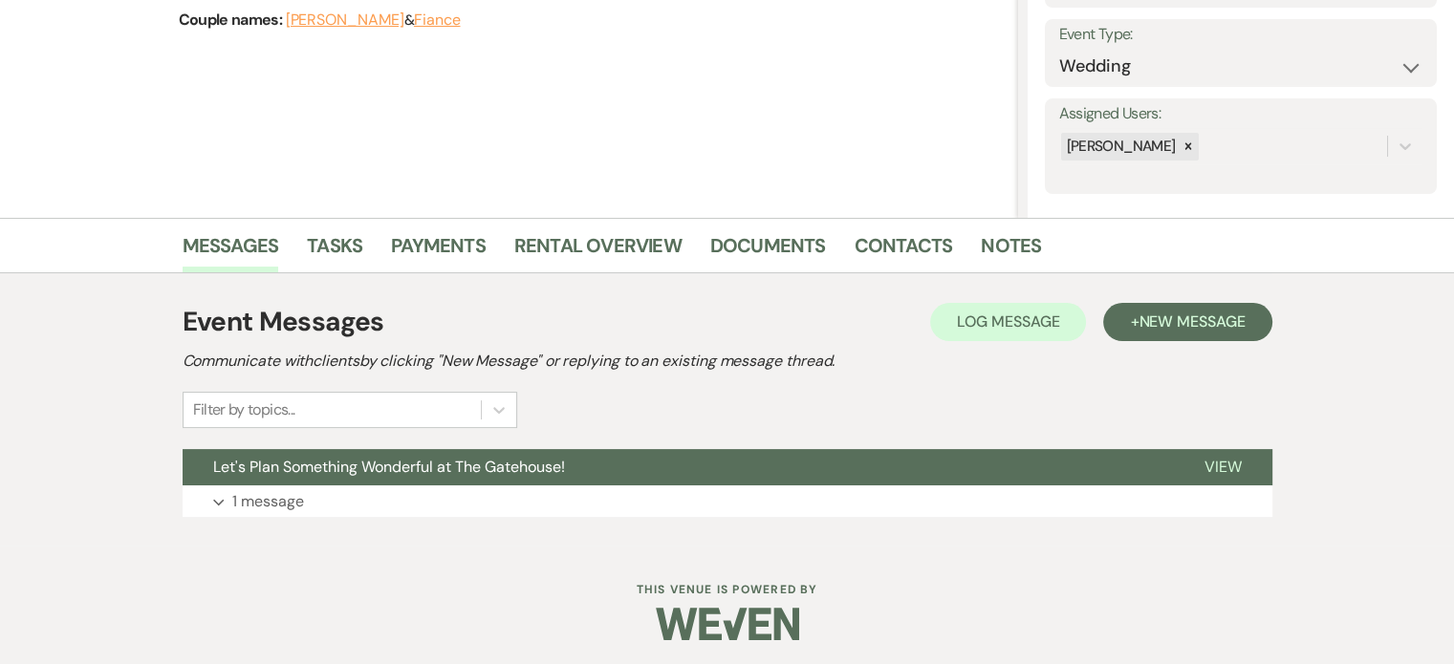
scroll to position [266, 0]
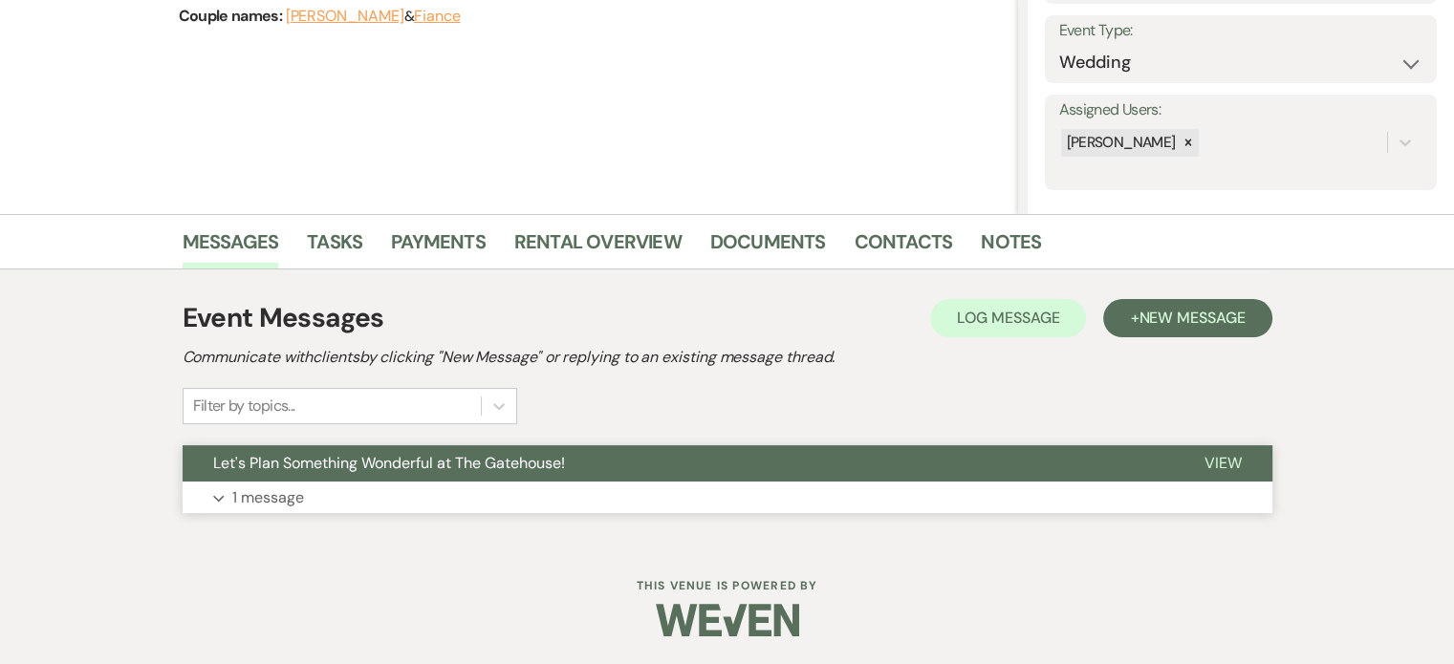
click at [291, 494] on p "1 message" at bounding box center [268, 498] width 72 height 25
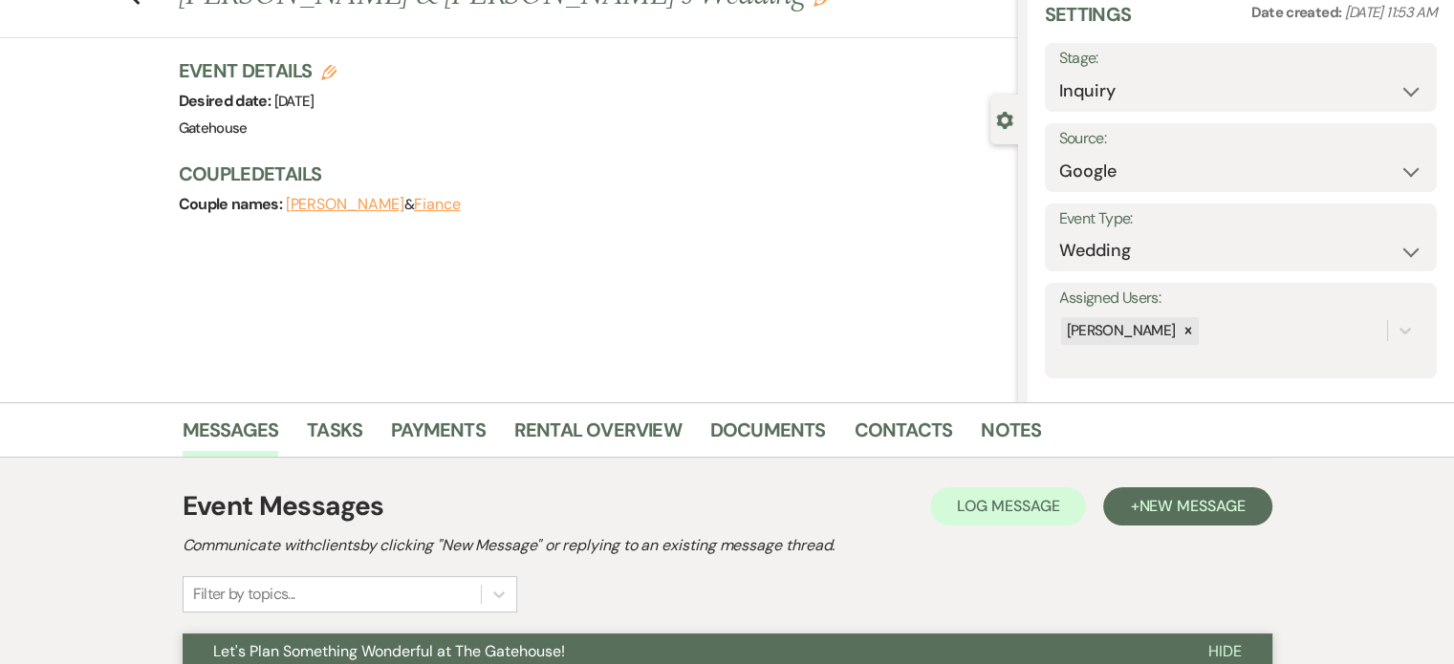
scroll to position [0, 0]
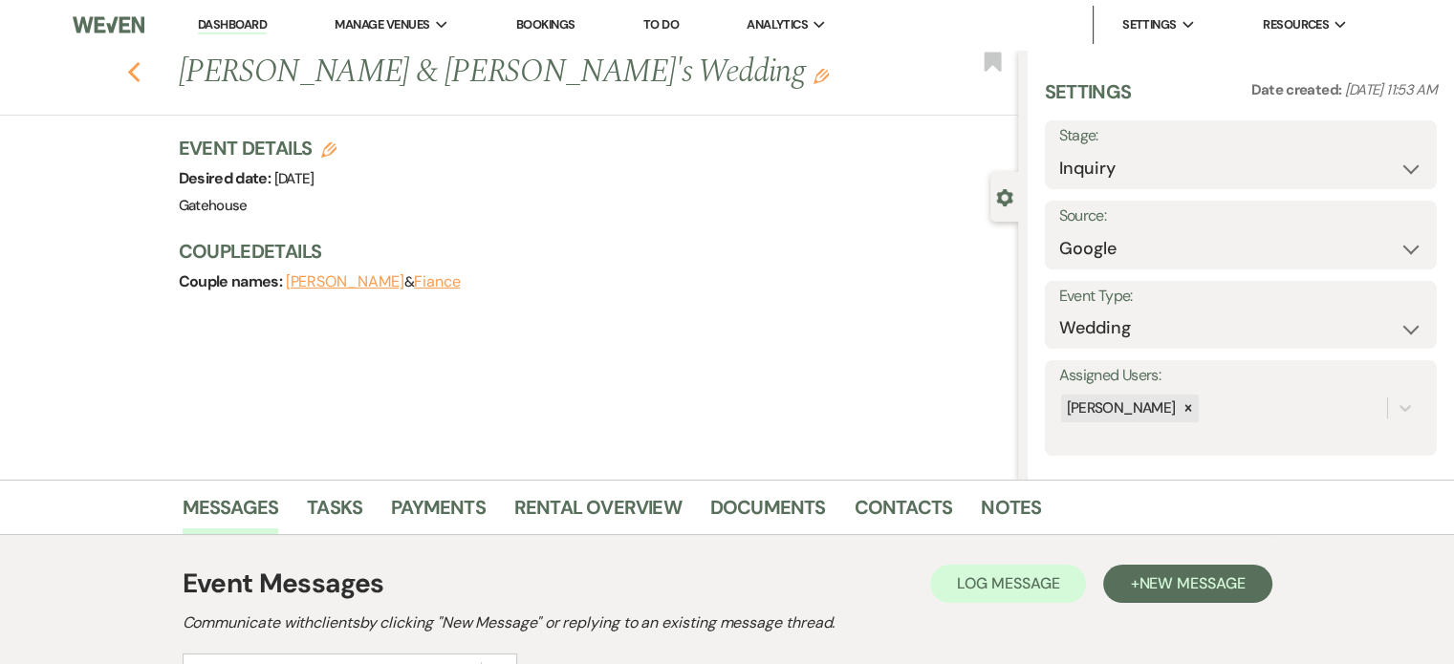
click at [141, 73] on icon "Previous" at bounding box center [134, 72] width 14 height 23
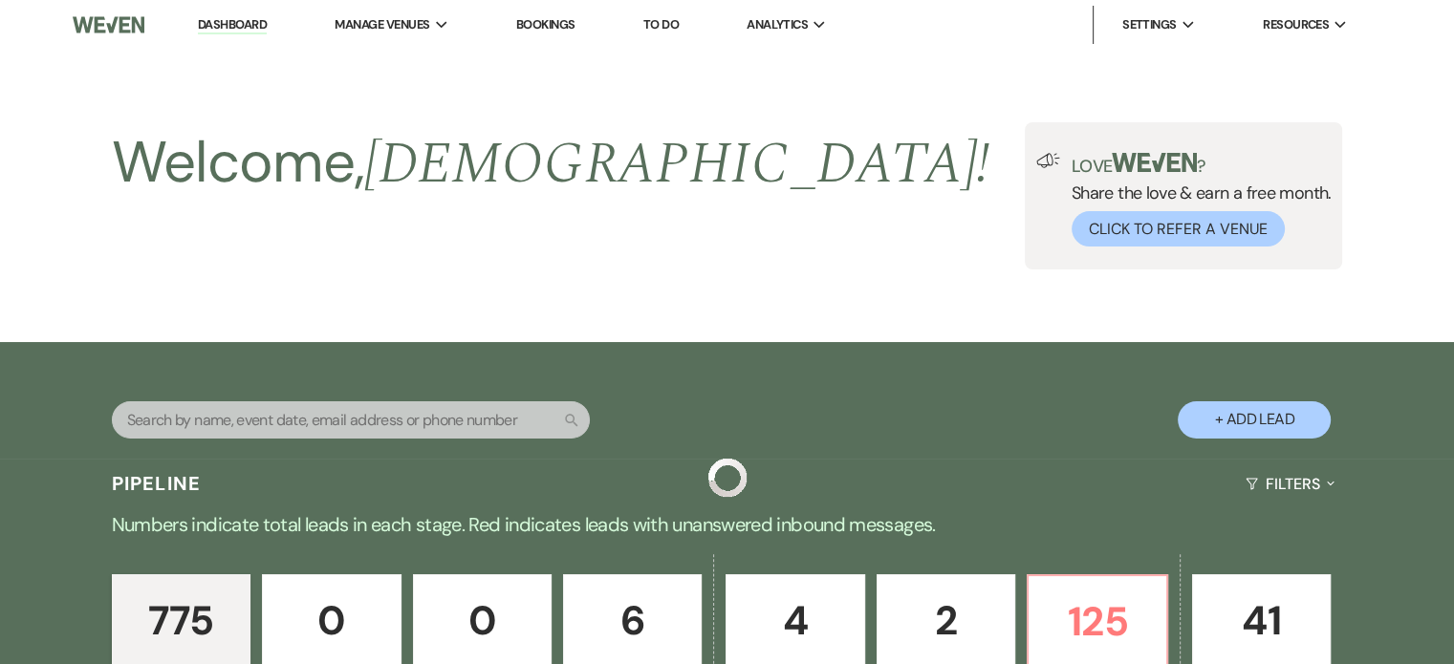
scroll to position [765, 0]
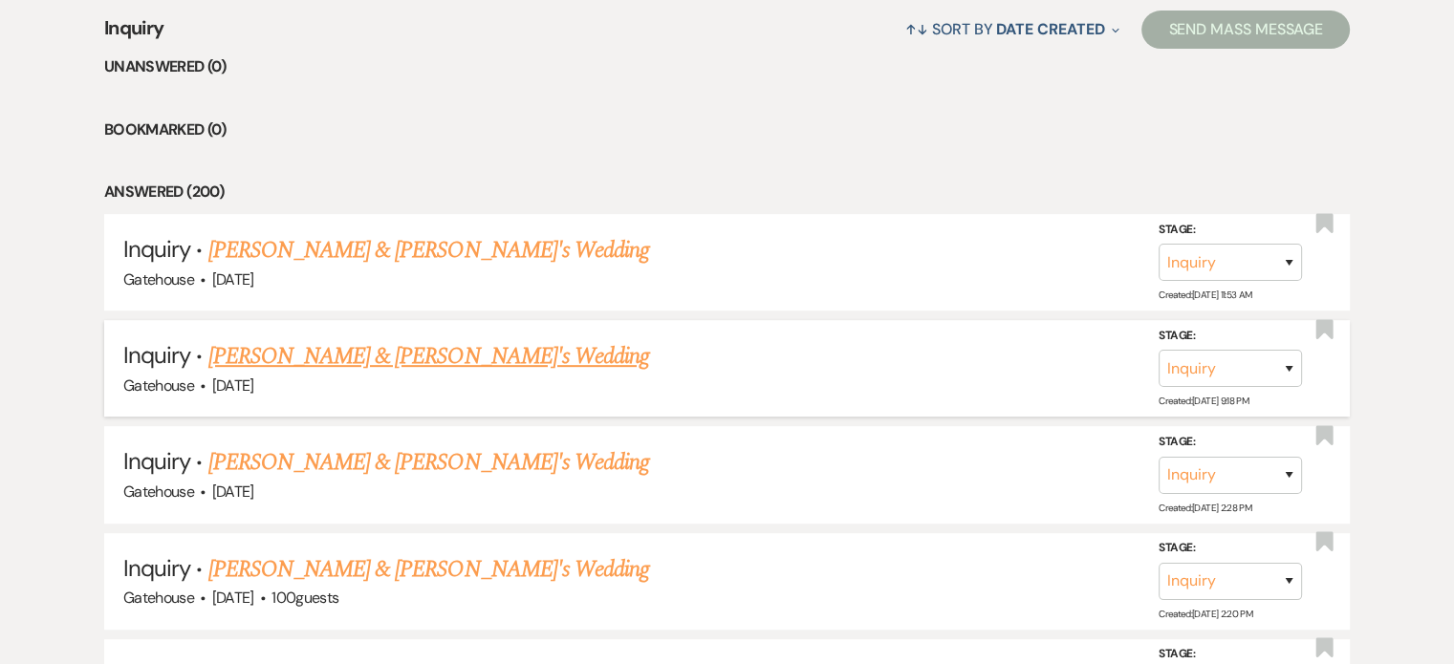
click at [352, 357] on link "[PERSON_NAME] & [PERSON_NAME]'s Wedding" at bounding box center [429, 356] width 442 height 34
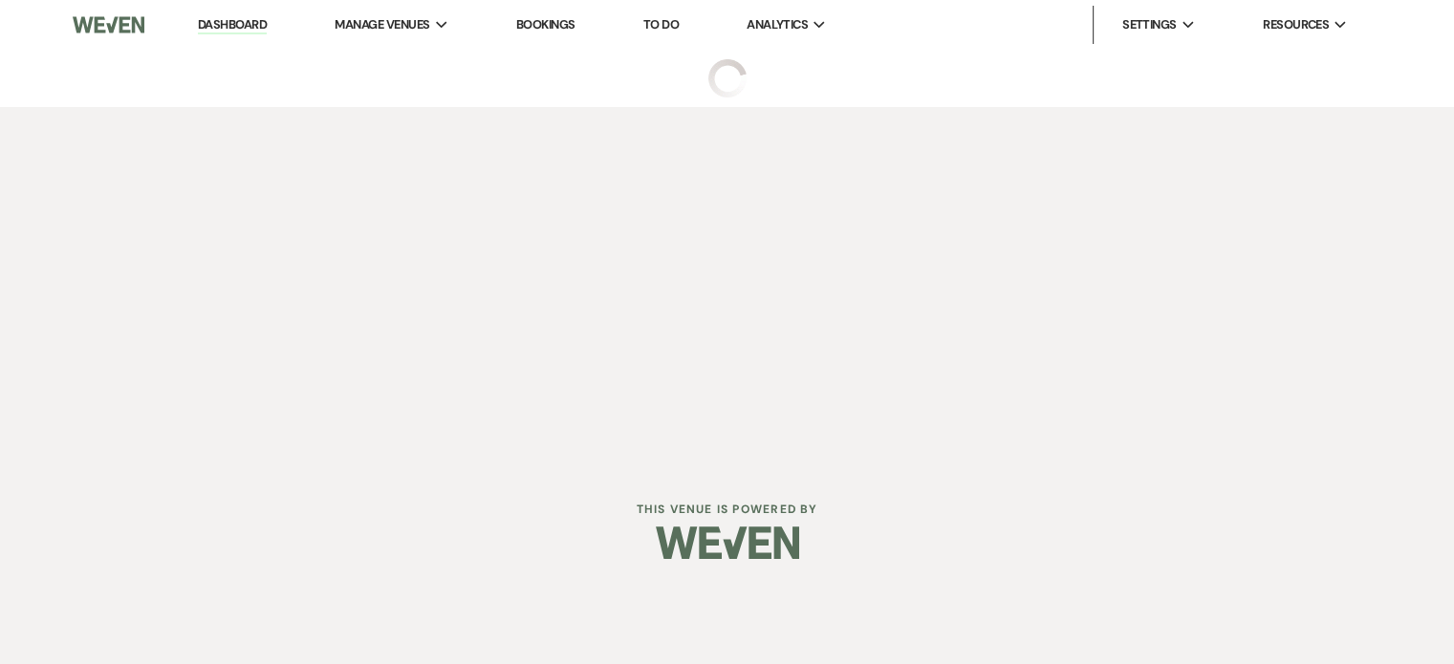
select select "5"
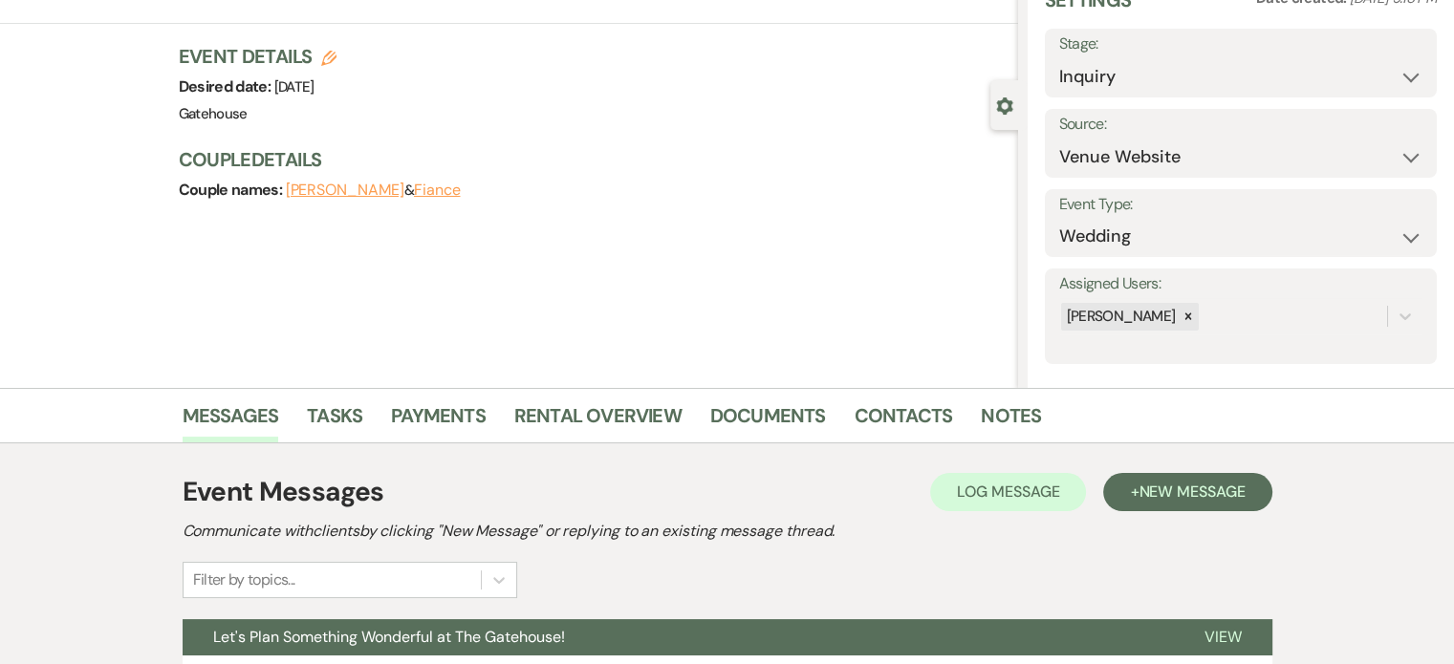
scroll to position [266, 0]
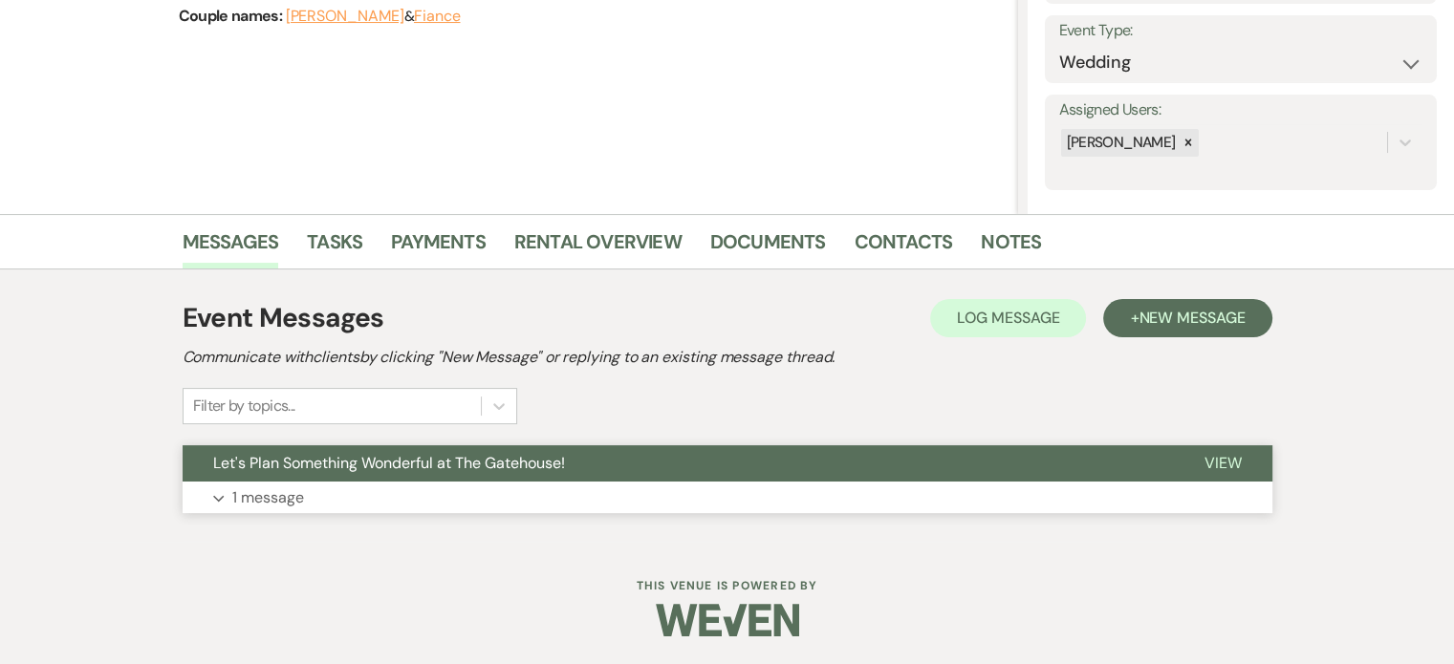
click at [272, 489] on p "1 message" at bounding box center [268, 498] width 72 height 25
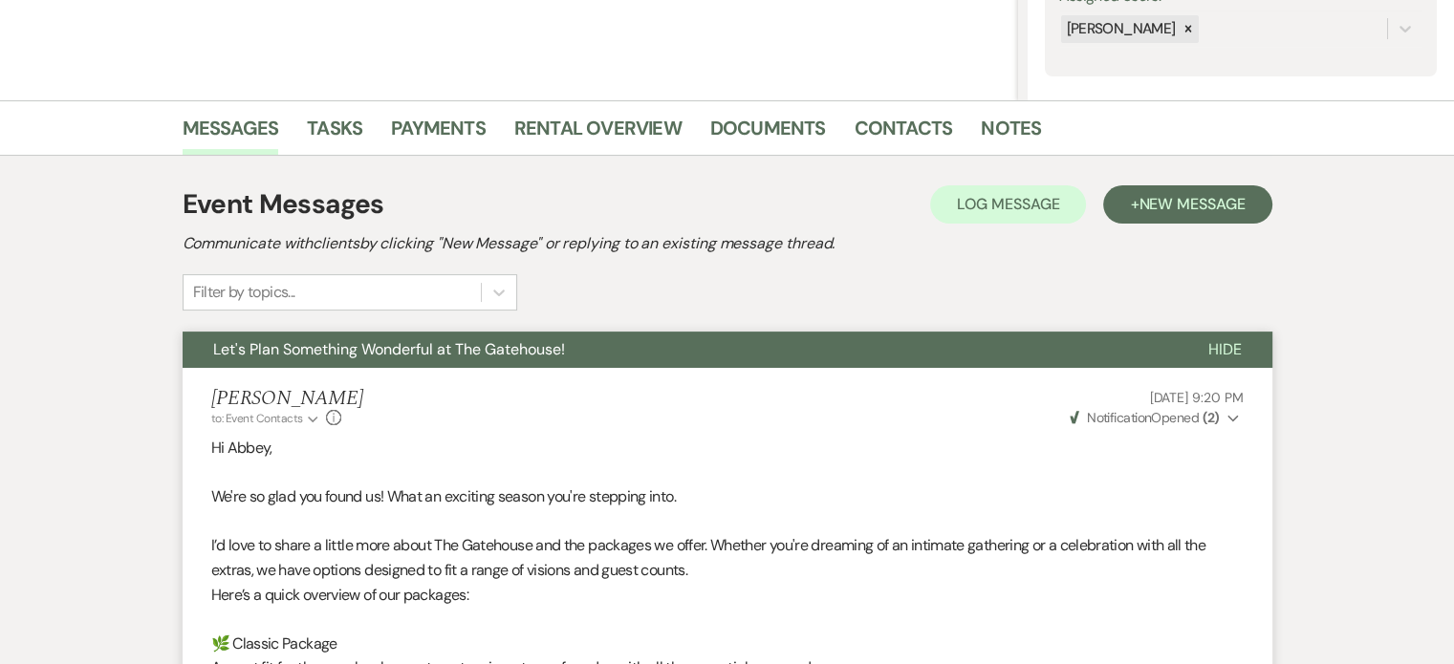
scroll to position [241, 0]
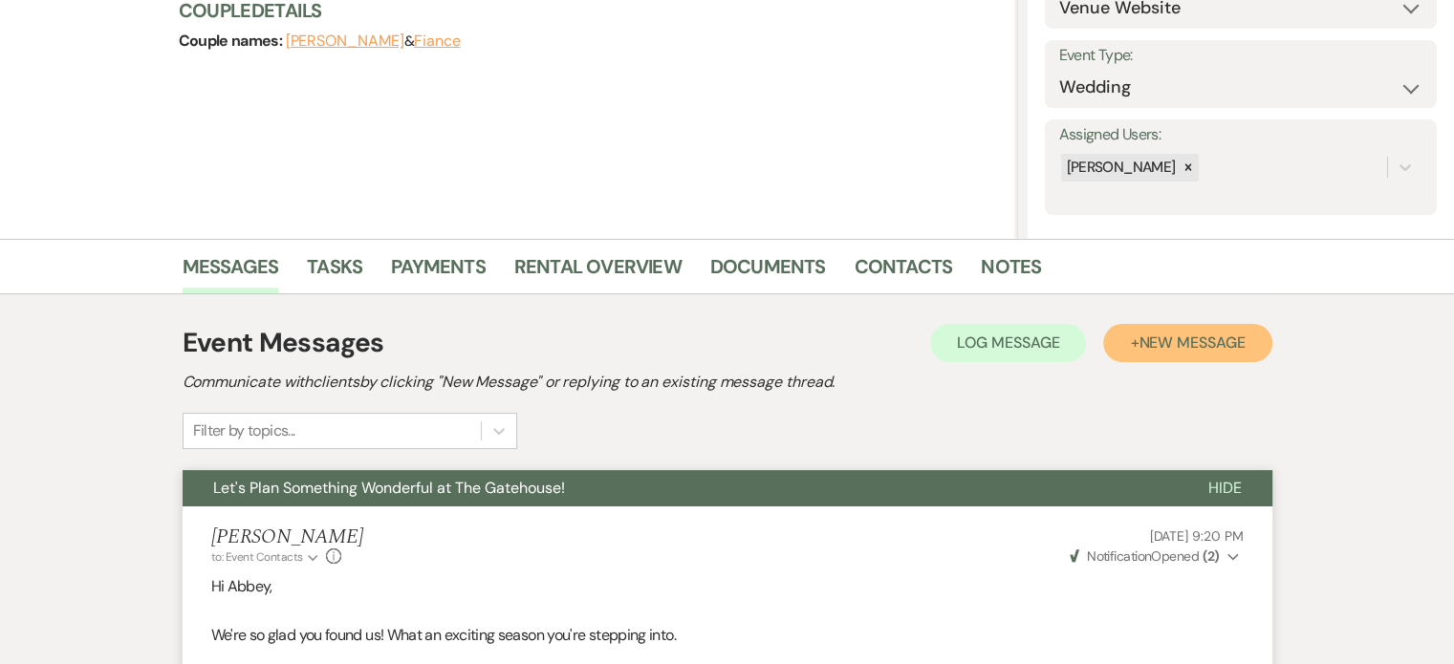
click at [1190, 337] on span "New Message" at bounding box center [1192, 343] width 106 height 20
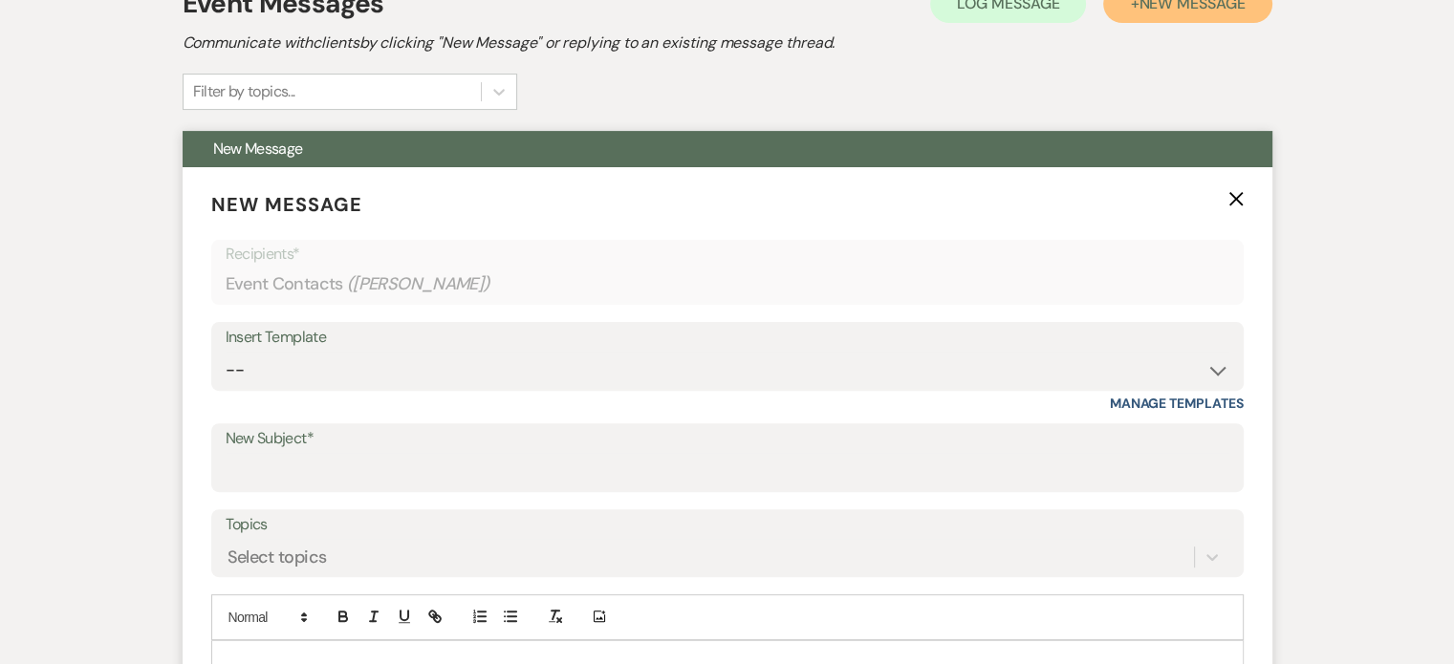
scroll to position [623, 0]
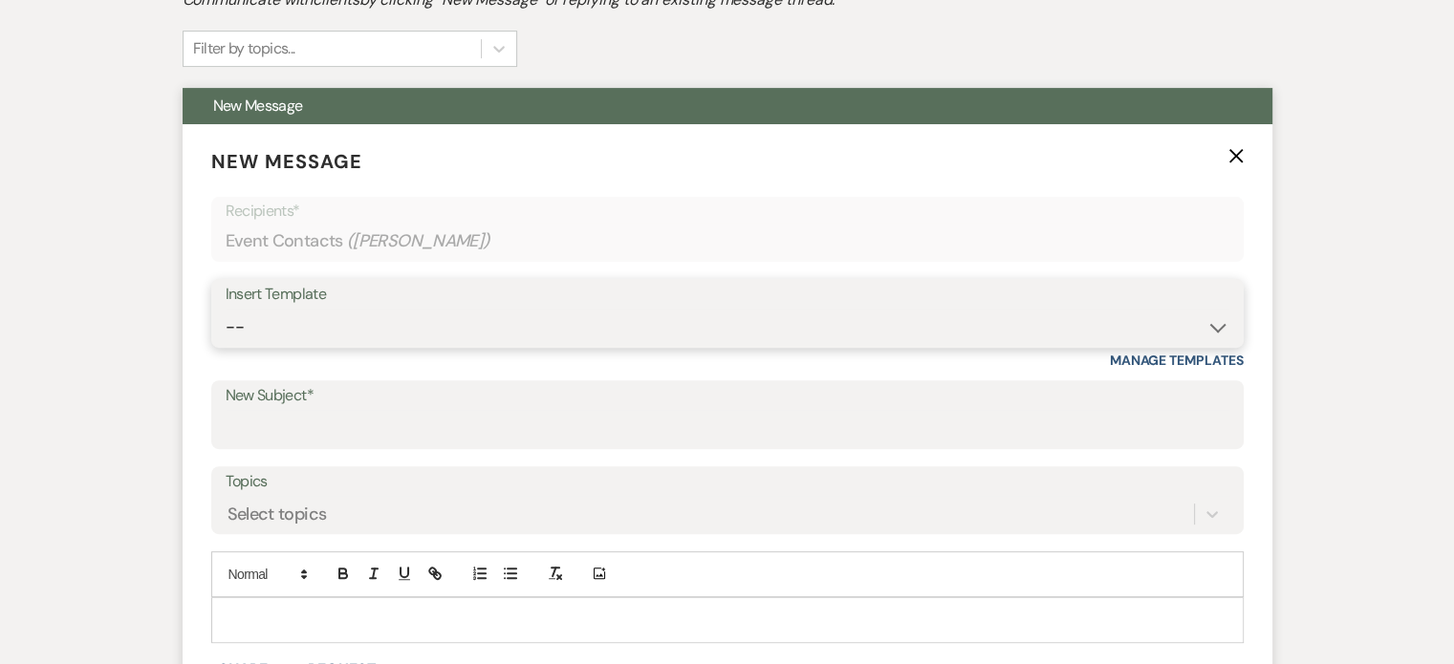
click at [402, 319] on select "-- Tour Request Response Proposal 6-9 Month Check-in Happy 1 Month Anniversary!…" at bounding box center [728, 327] width 1004 height 37
select select "5916"
click at [226, 309] on select "-- Tour Request Response Proposal 6-9 Month Check-in Happy 1 Month Anniversary!…" at bounding box center [728, 327] width 1004 height 37
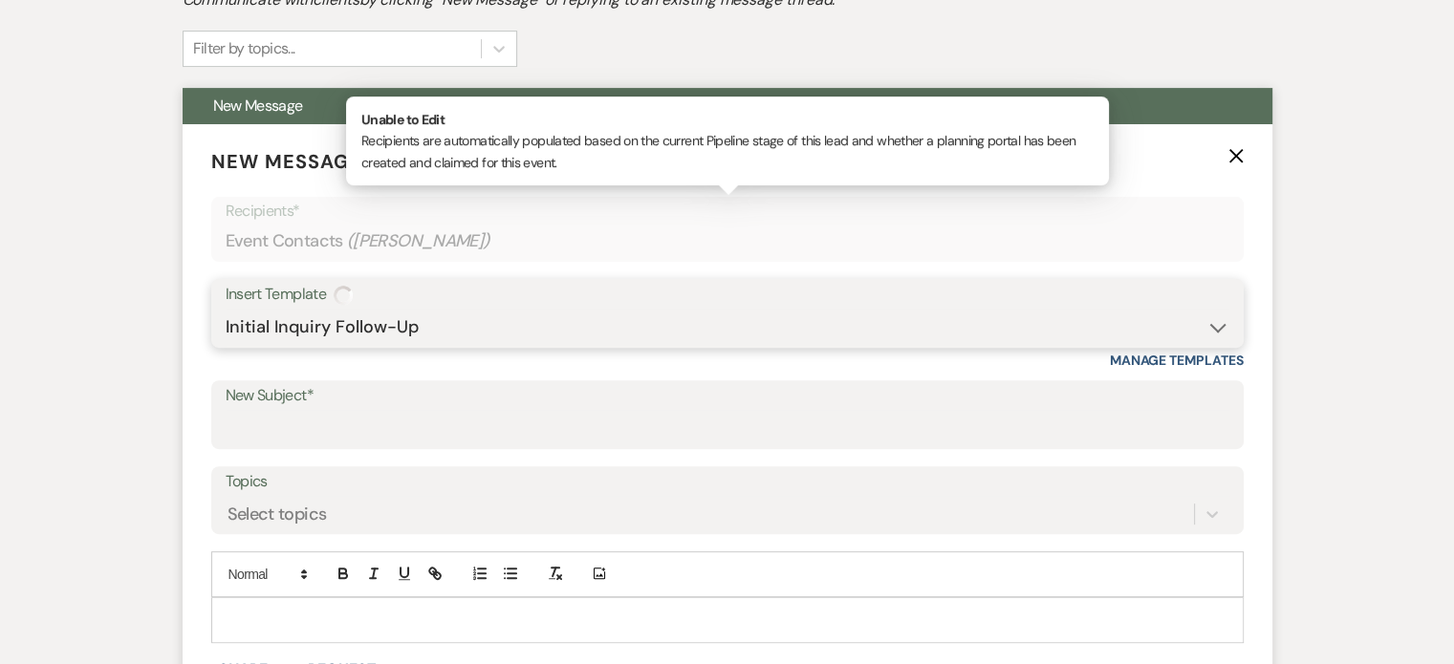
type input "Can you picture your day at [GEOGRAPHIC_DATA]?"
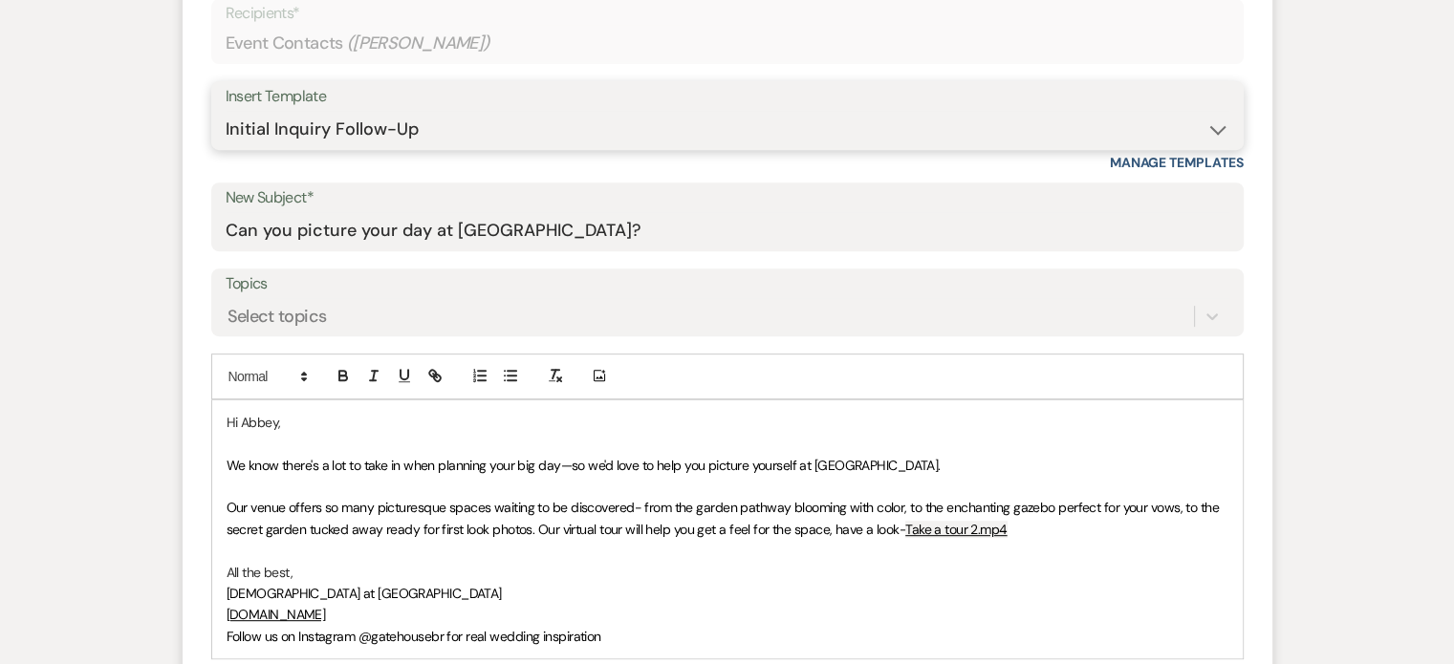
scroll to position [815, 0]
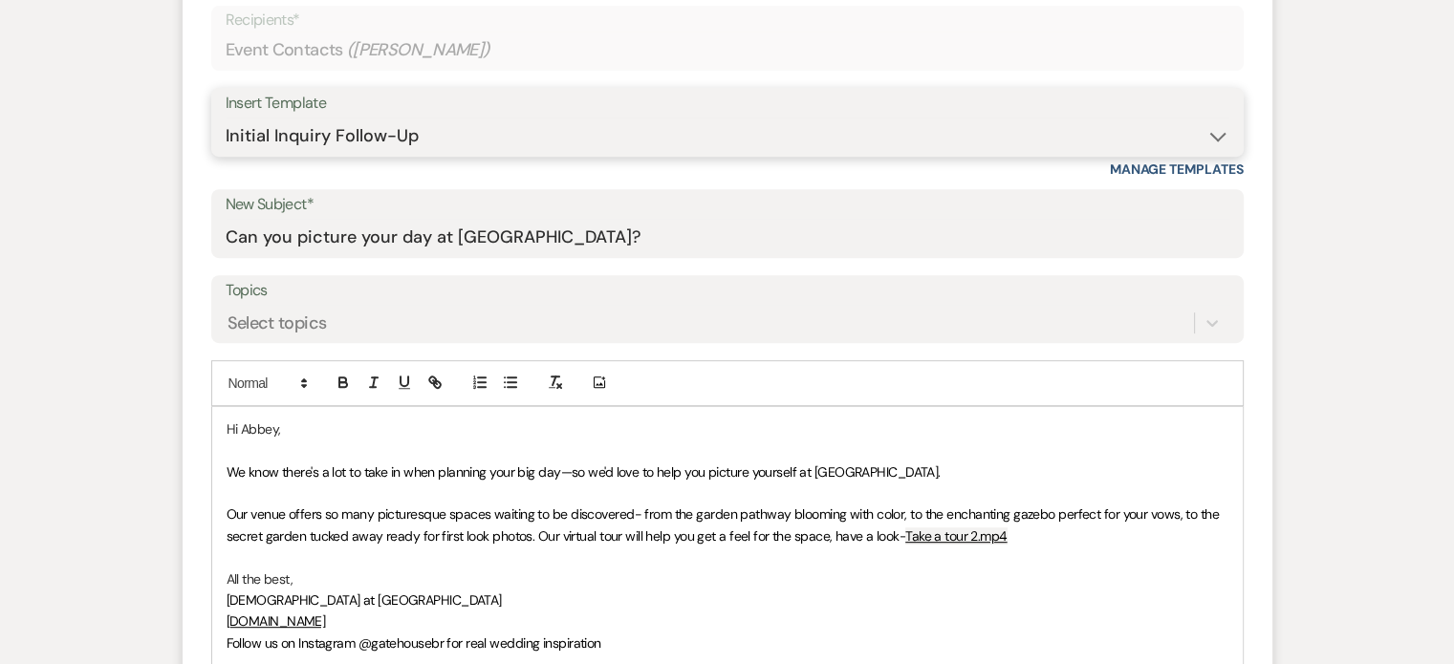
click at [577, 136] on select "-- Tour Request Response Proposal 6-9 Month Check-in Happy 1 Month Anniversary!…" at bounding box center [728, 136] width 1004 height 37
select select "6119"
click at [226, 118] on select "-- Tour Request Response Proposal 6-9 Month Check-in Happy 1 Month Anniversary!…" at bounding box center [728, 136] width 1004 height 37
type input "Discover why couples love The Gatehouse"
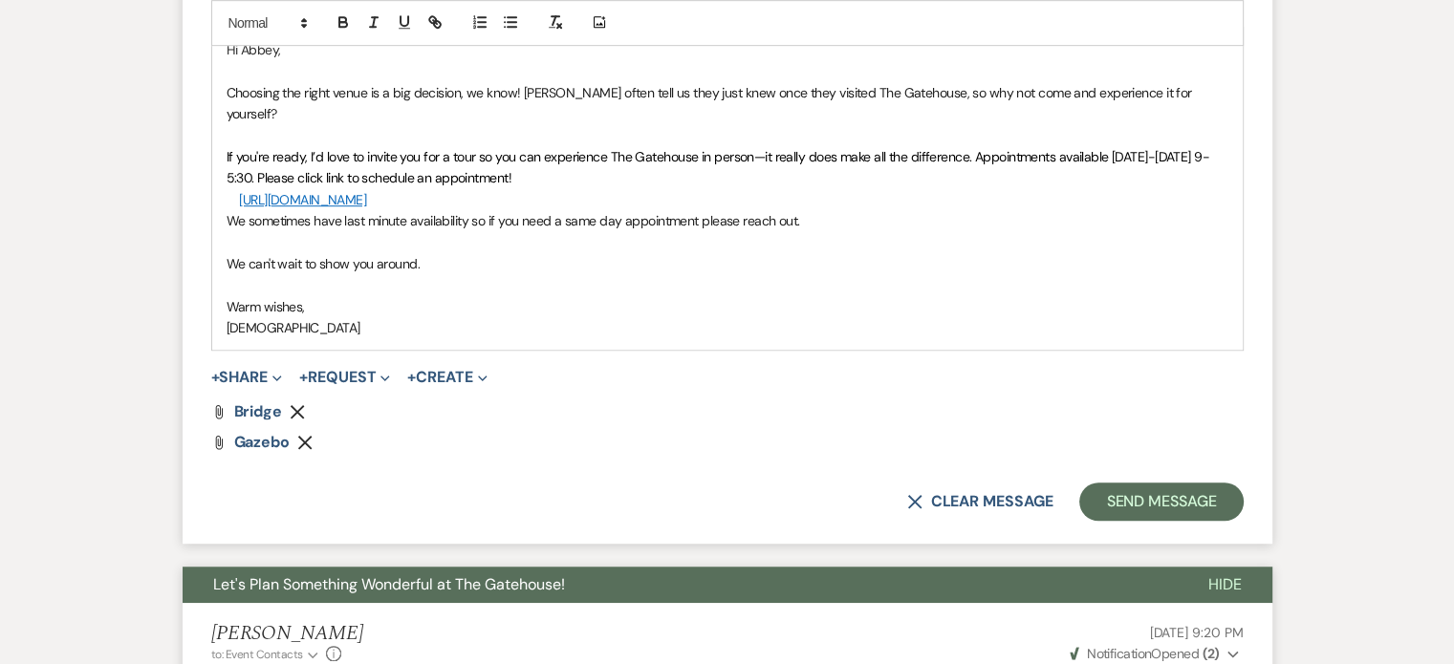
scroll to position [1197, 0]
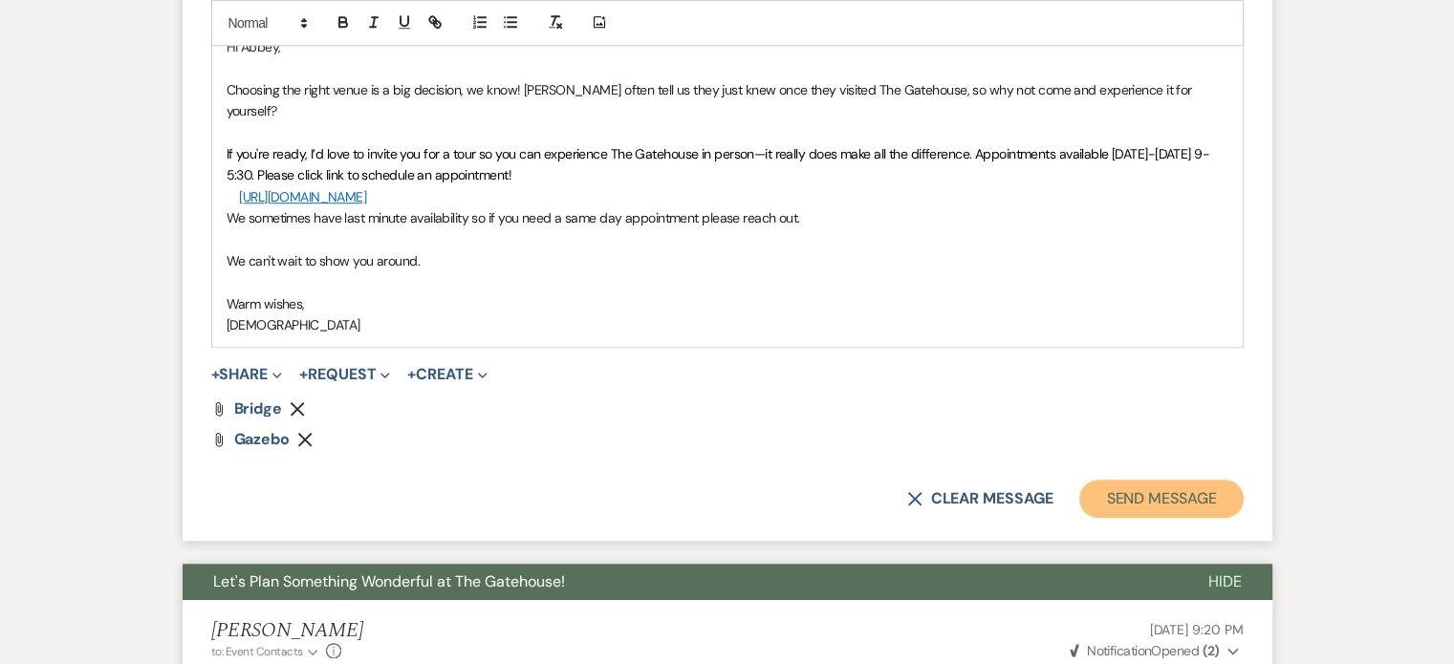
click at [1167, 480] on button "Send Message" at bounding box center [1160, 499] width 163 height 38
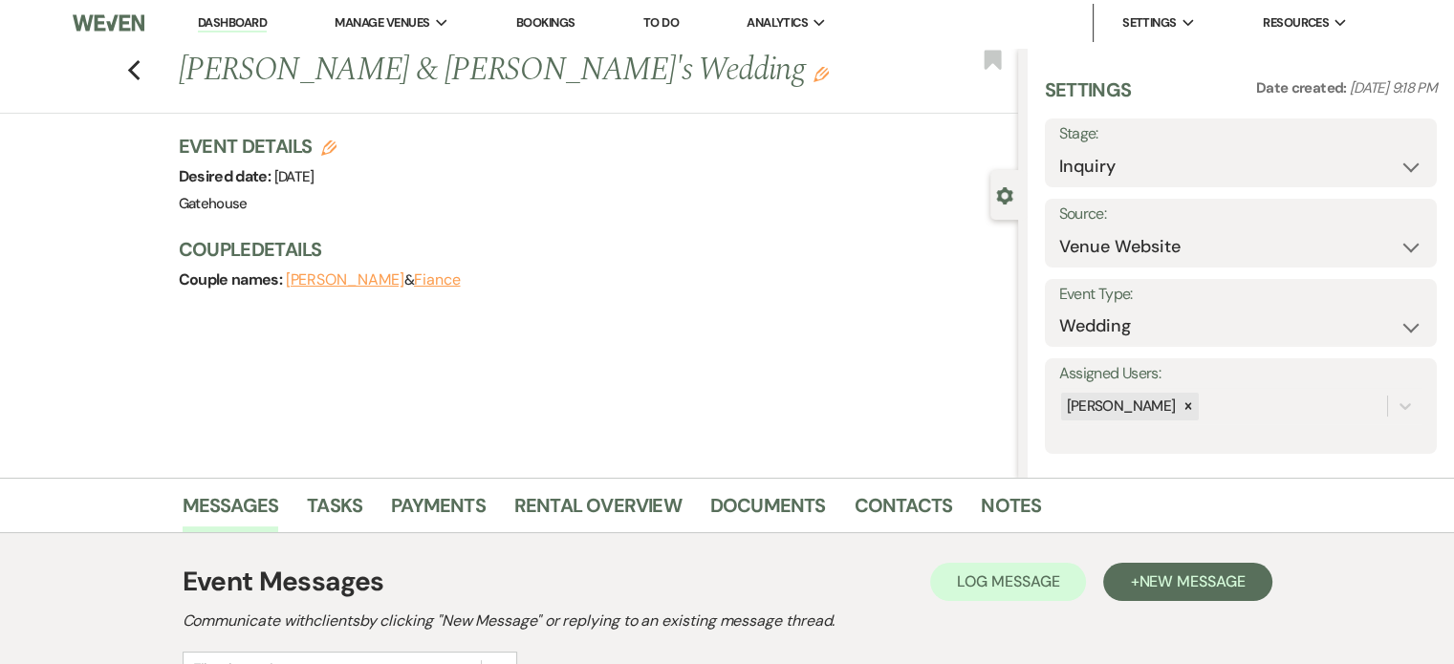
scroll to position [0, 0]
click at [141, 74] on icon "Previous" at bounding box center [134, 72] width 14 height 23
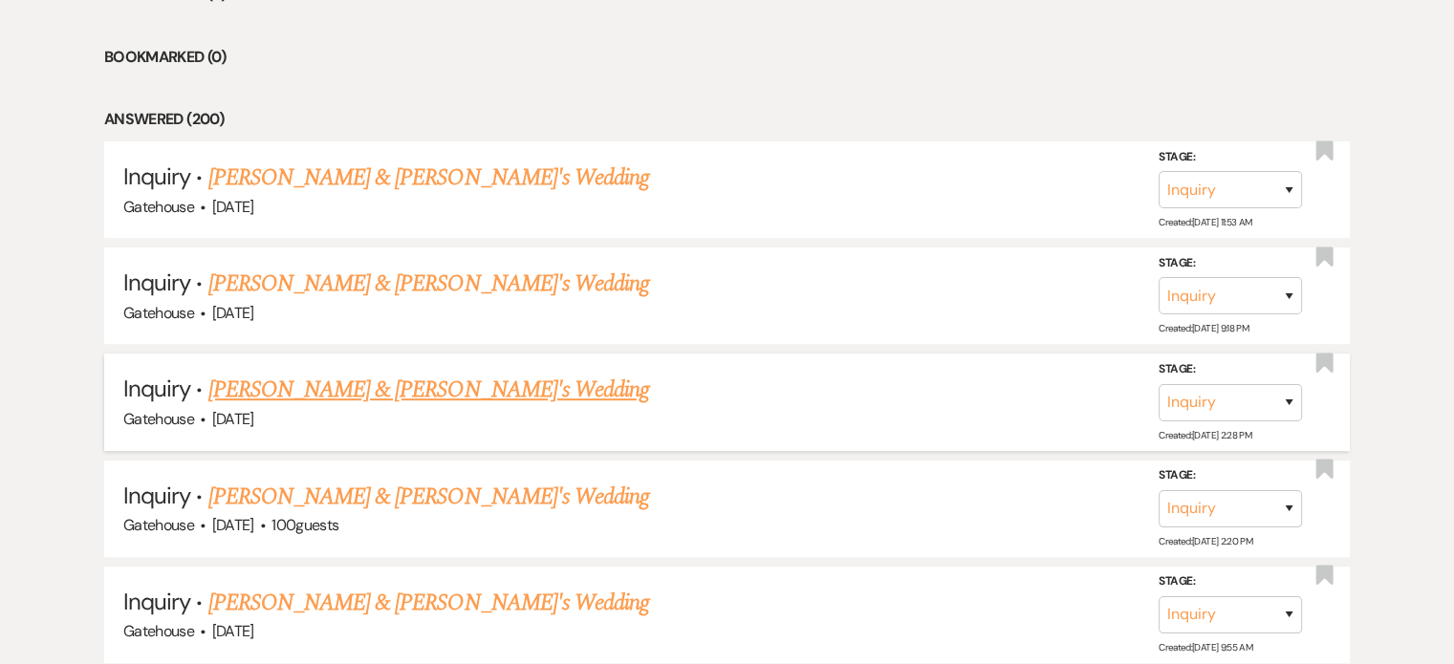
scroll to position [956, 0]
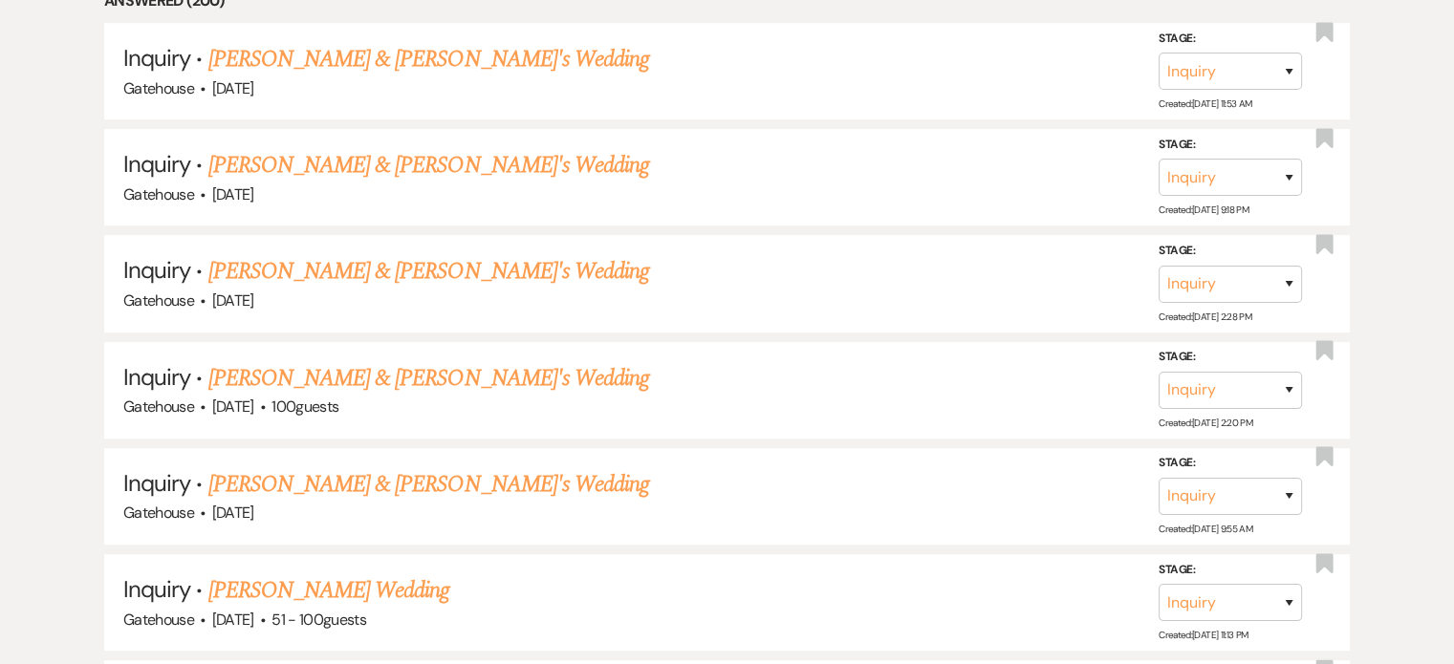
drag, startPoint x: 299, startPoint y: 267, endPoint x: 474, endPoint y: 332, distance: 186.6
click at [299, 267] on link "[PERSON_NAME] & [PERSON_NAME]'s Wedding" at bounding box center [429, 271] width 442 height 34
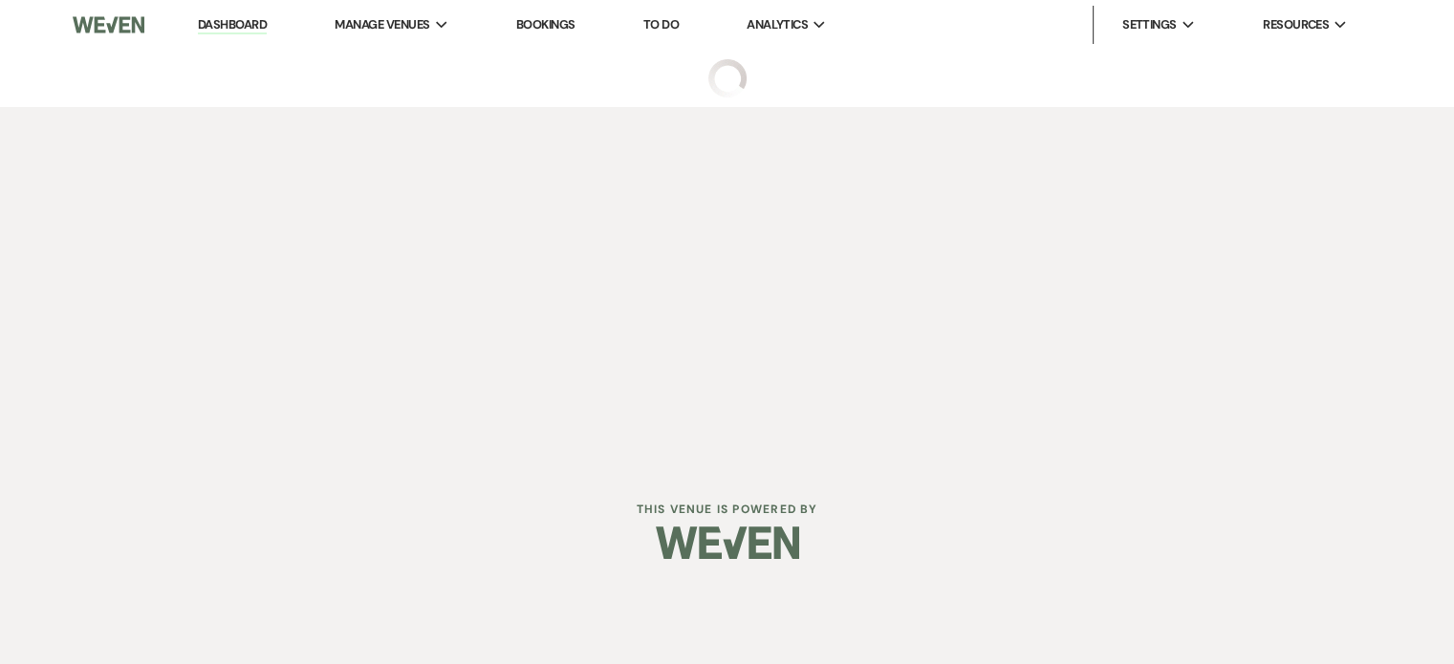
select select "5"
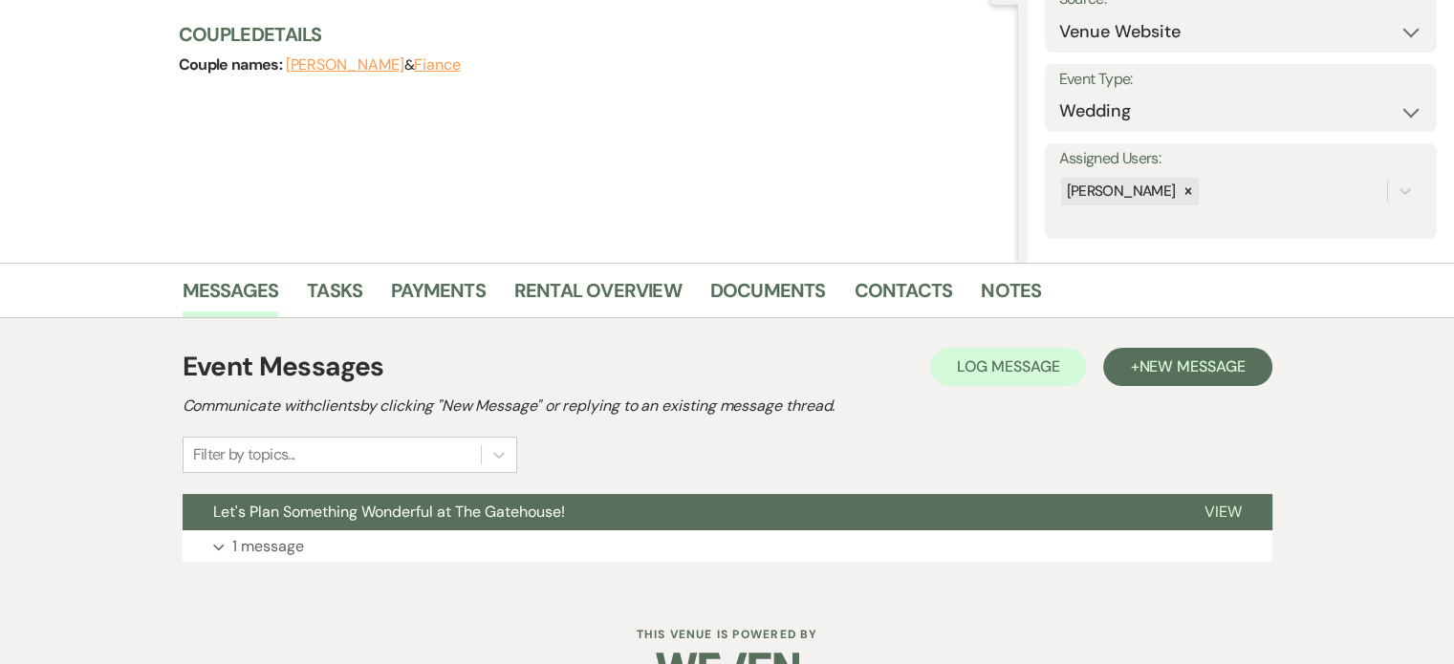
scroll to position [266, 0]
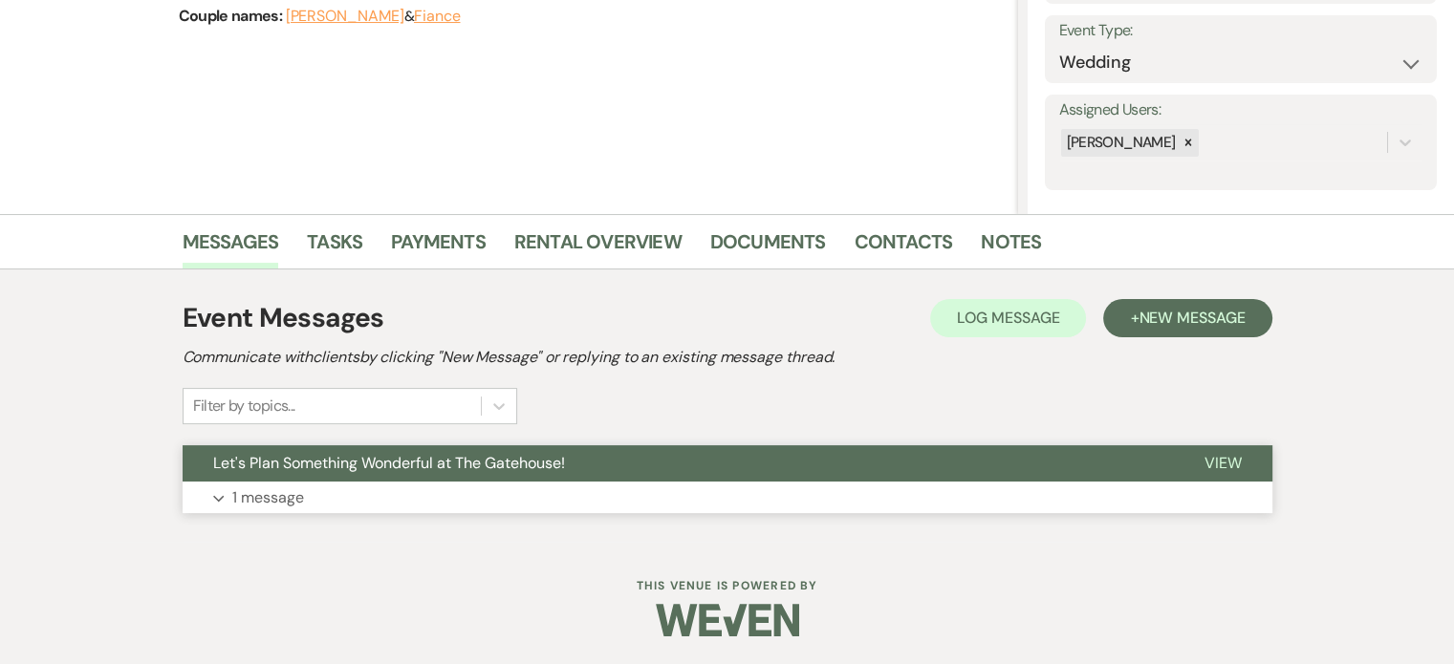
click at [273, 496] on p "1 message" at bounding box center [268, 498] width 72 height 25
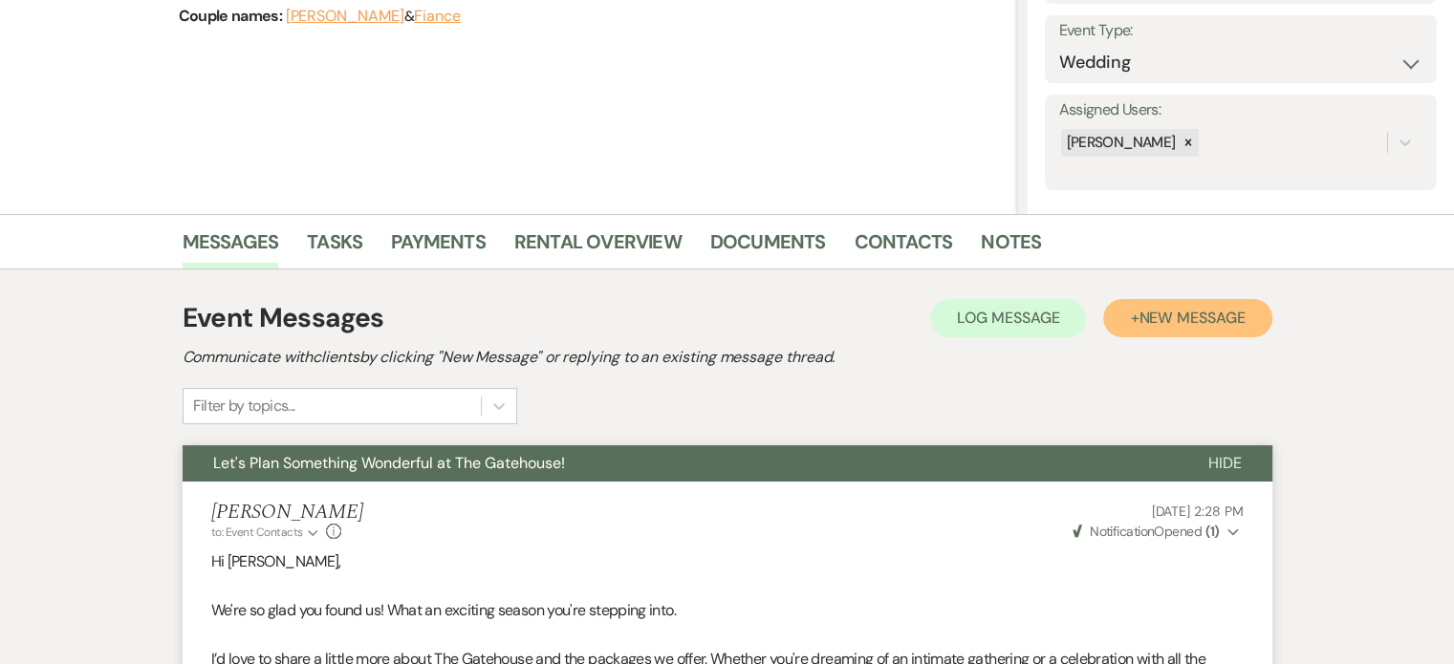
click at [1168, 311] on span "New Message" at bounding box center [1192, 318] width 106 height 20
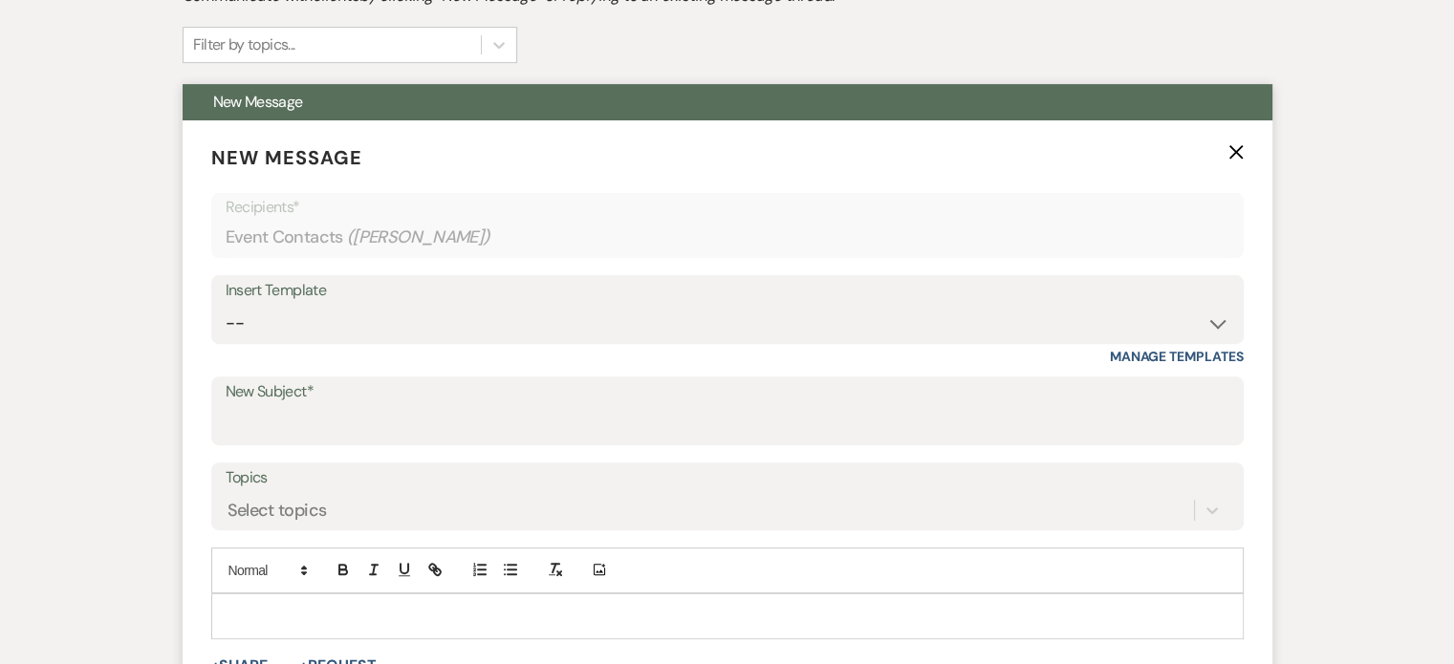
scroll to position [648, 0]
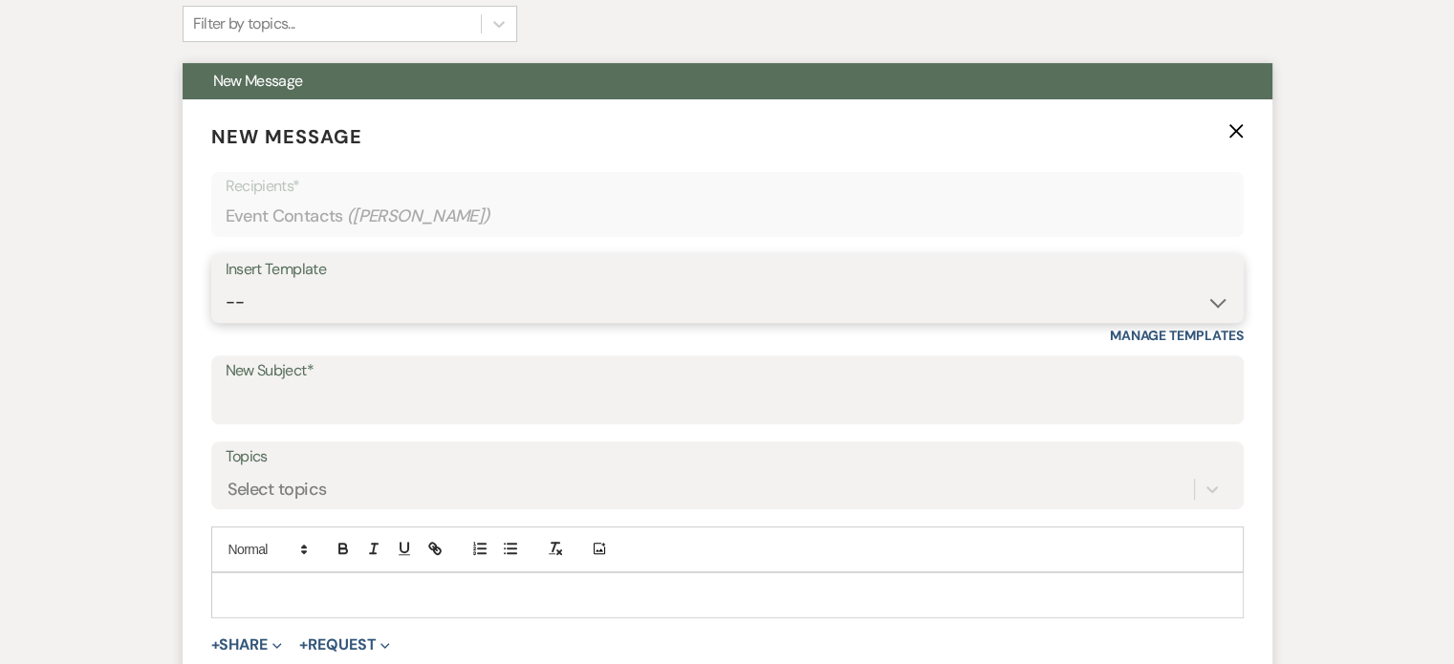
click at [409, 306] on select "-- Tour Request Response Proposal 6-9 Month Check-in Happy 1 Month Anniversary!…" at bounding box center [728, 302] width 1004 height 37
select select "5916"
click at [226, 284] on select "-- Tour Request Response Proposal 6-9 Month Check-in Happy 1 Month Anniversary!…" at bounding box center [728, 302] width 1004 height 37
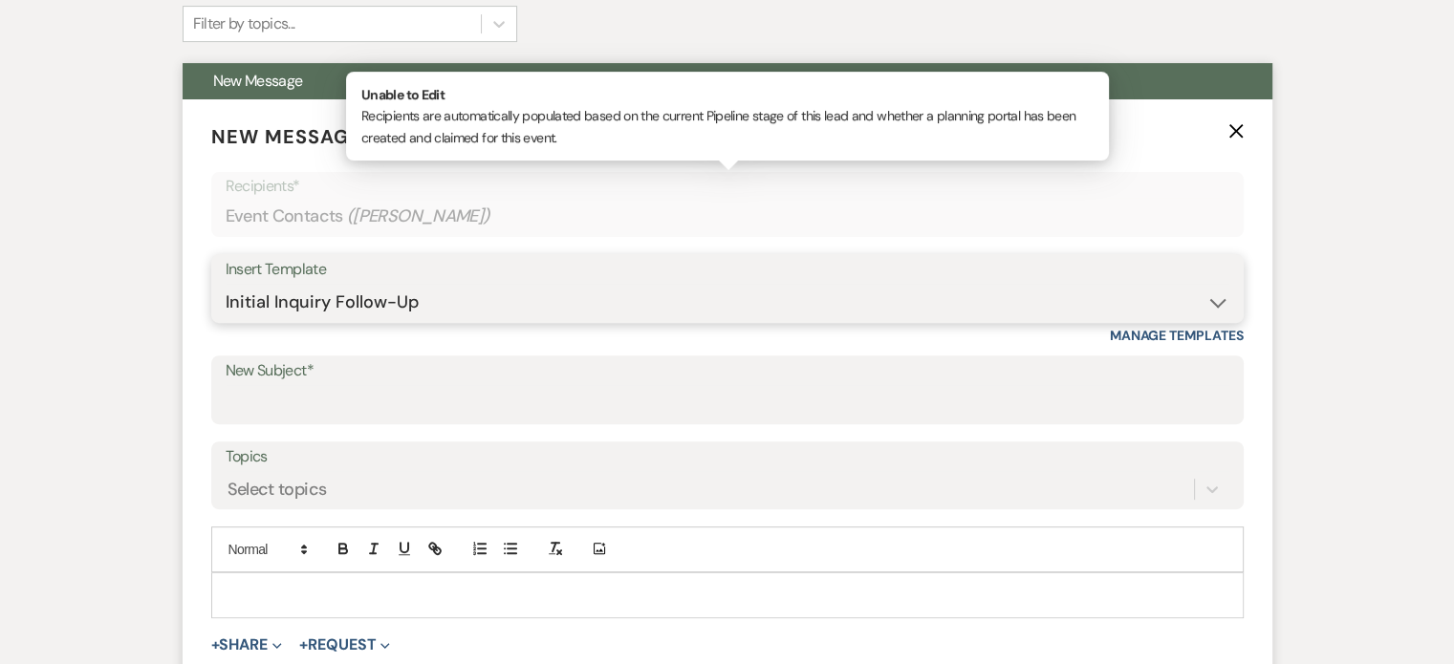
type input "Can you picture your day at [GEOGRAPHIC_DATA]?"
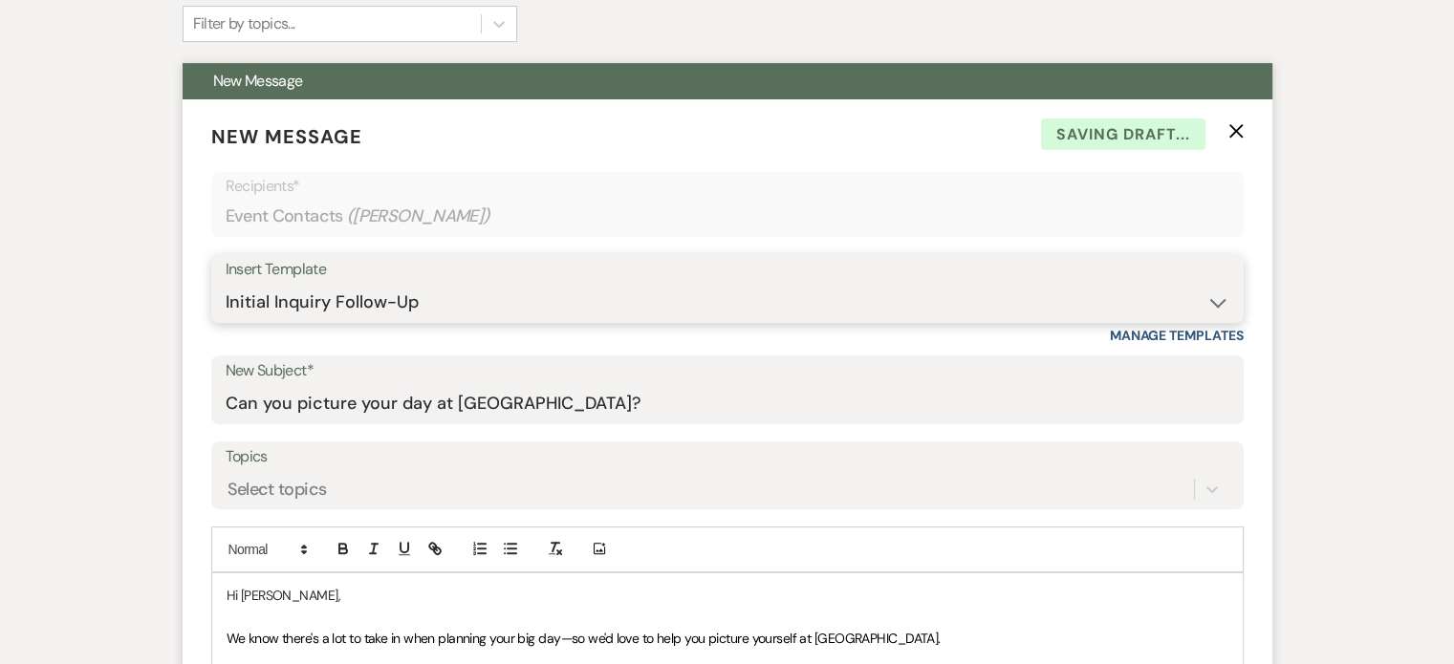
scroll to position [1031, 0]
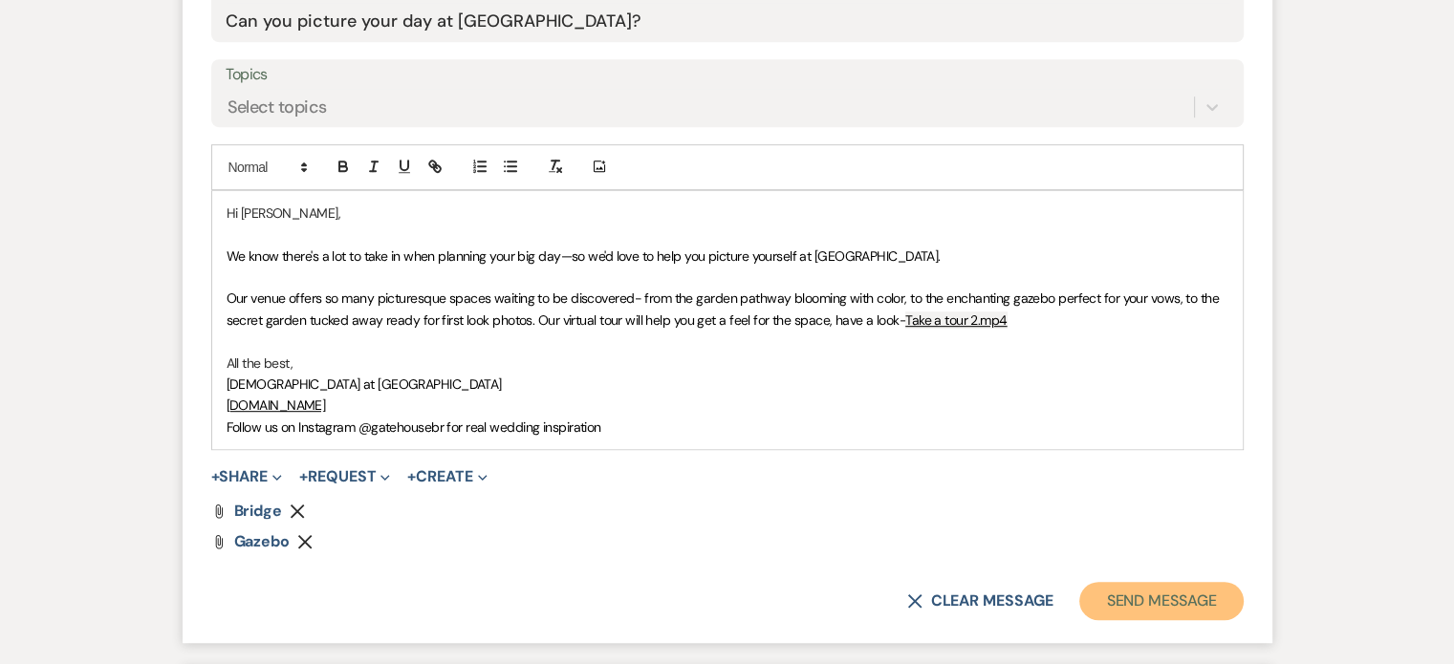
click at [1170, 603] on button "Send Message" at bounding box center [1160, 601] width 163 height 38
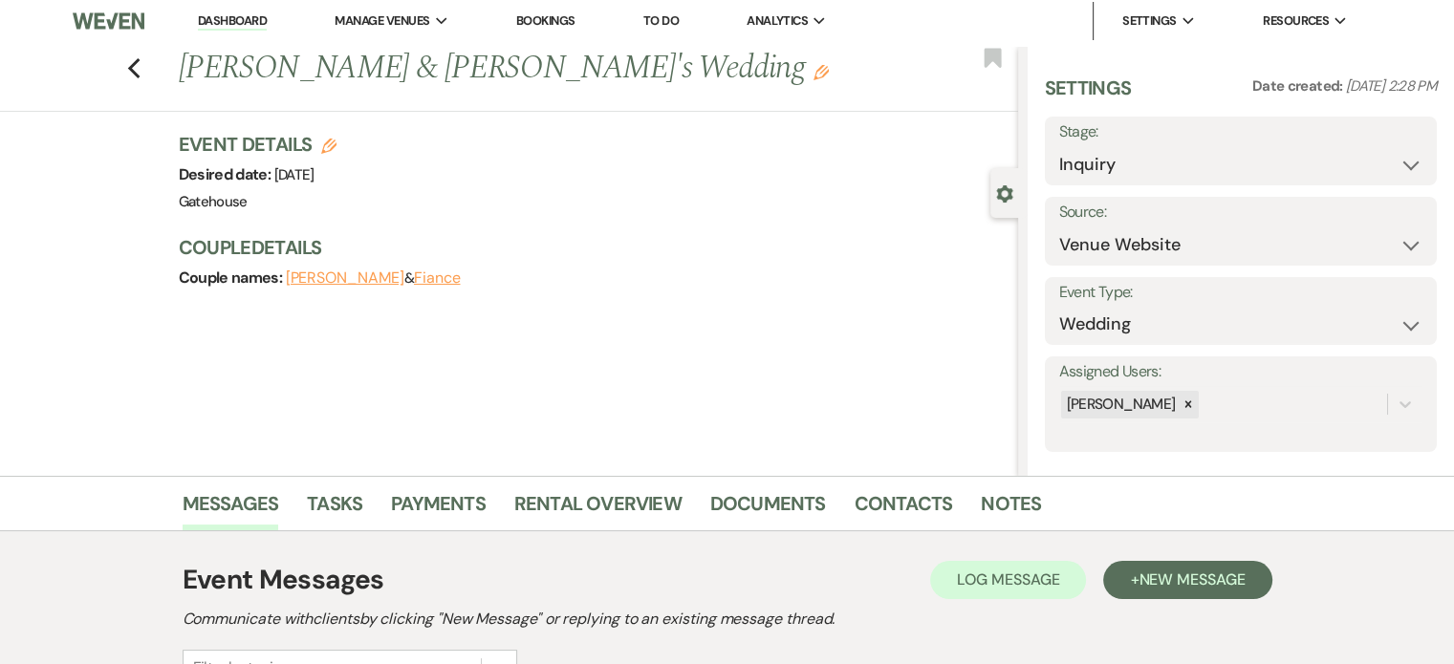
scroll to position [0, 0]
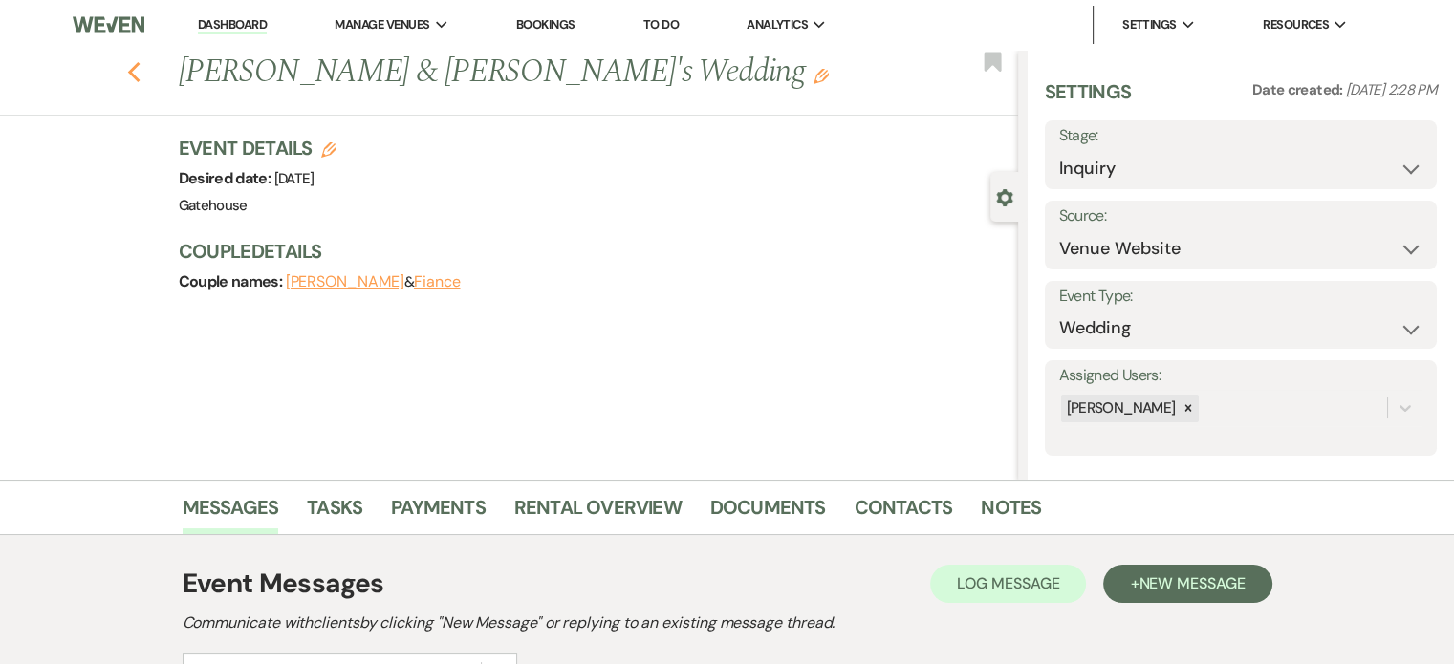
click at [141, 72] on icon "Previous" at bounding box center [134, 72] width 14 height 23
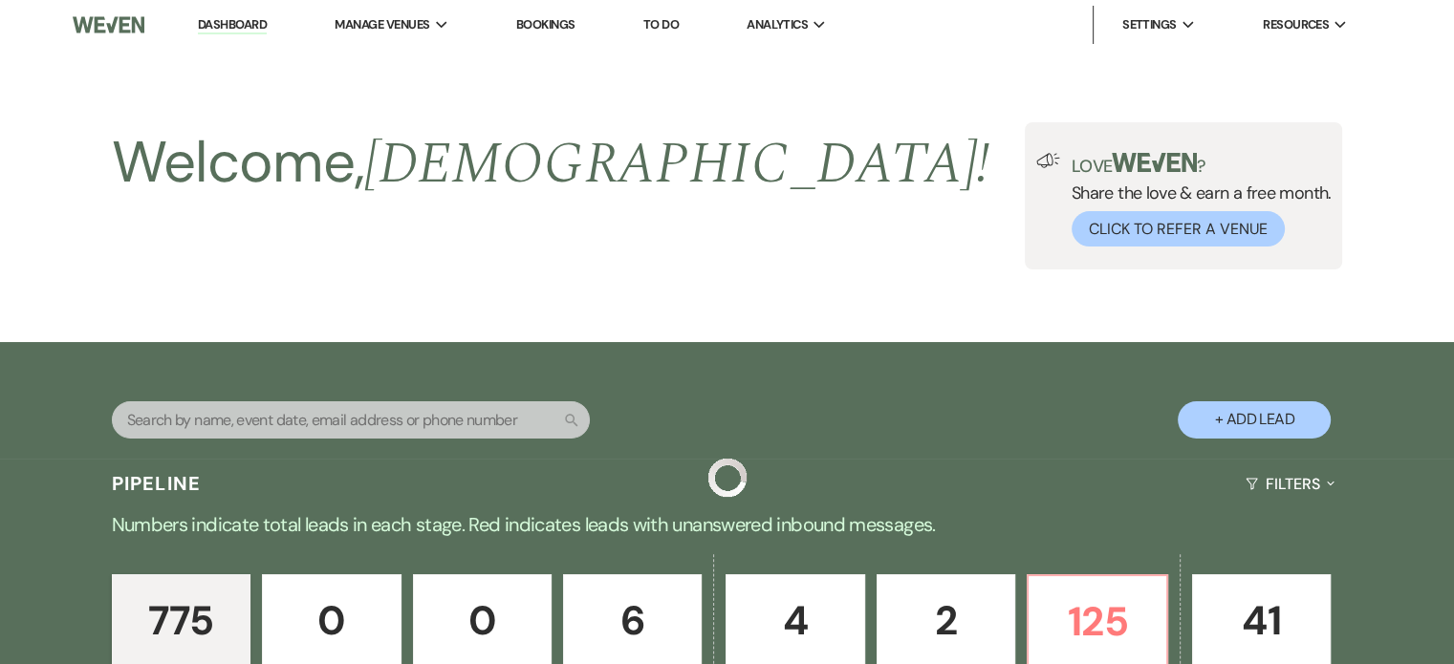
scroll to position [956, 0]
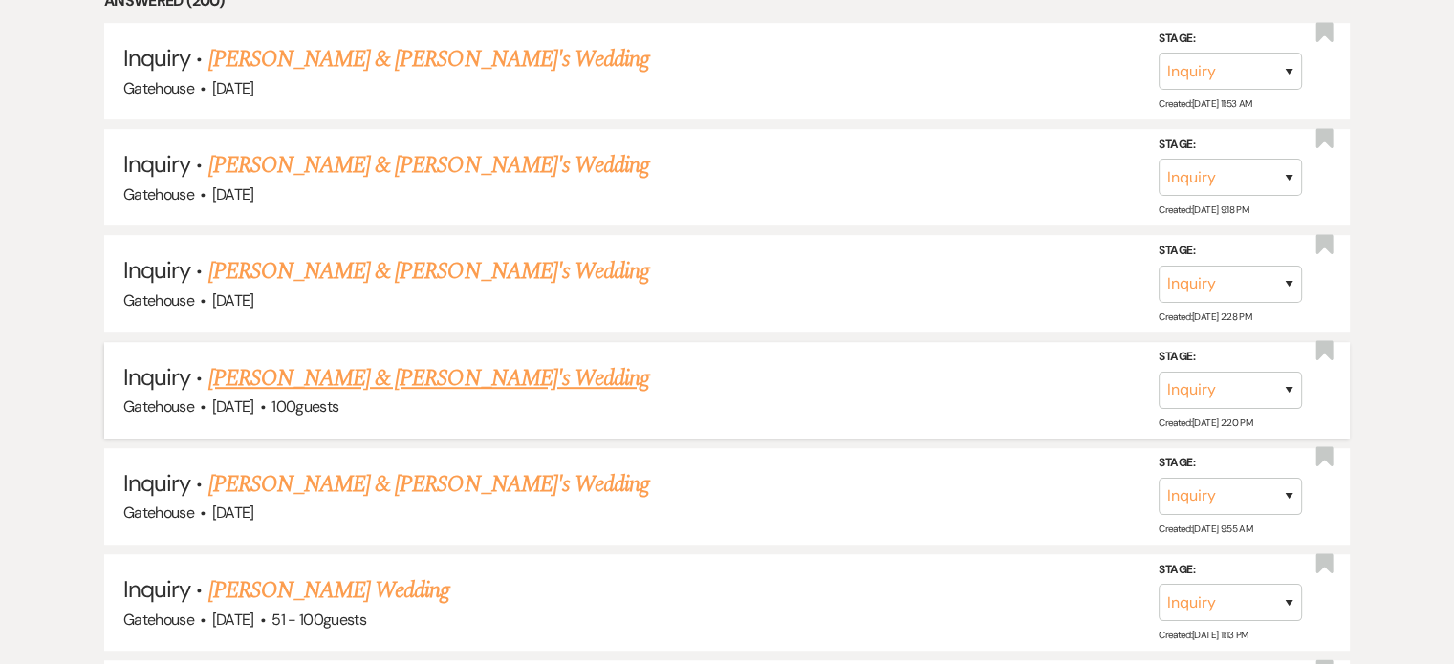
click at [418, 375] on link "[PERSON_NAME] & [PERSON_NAME]'s Wedding" at bounding box center [429, 378] width 442 height 34
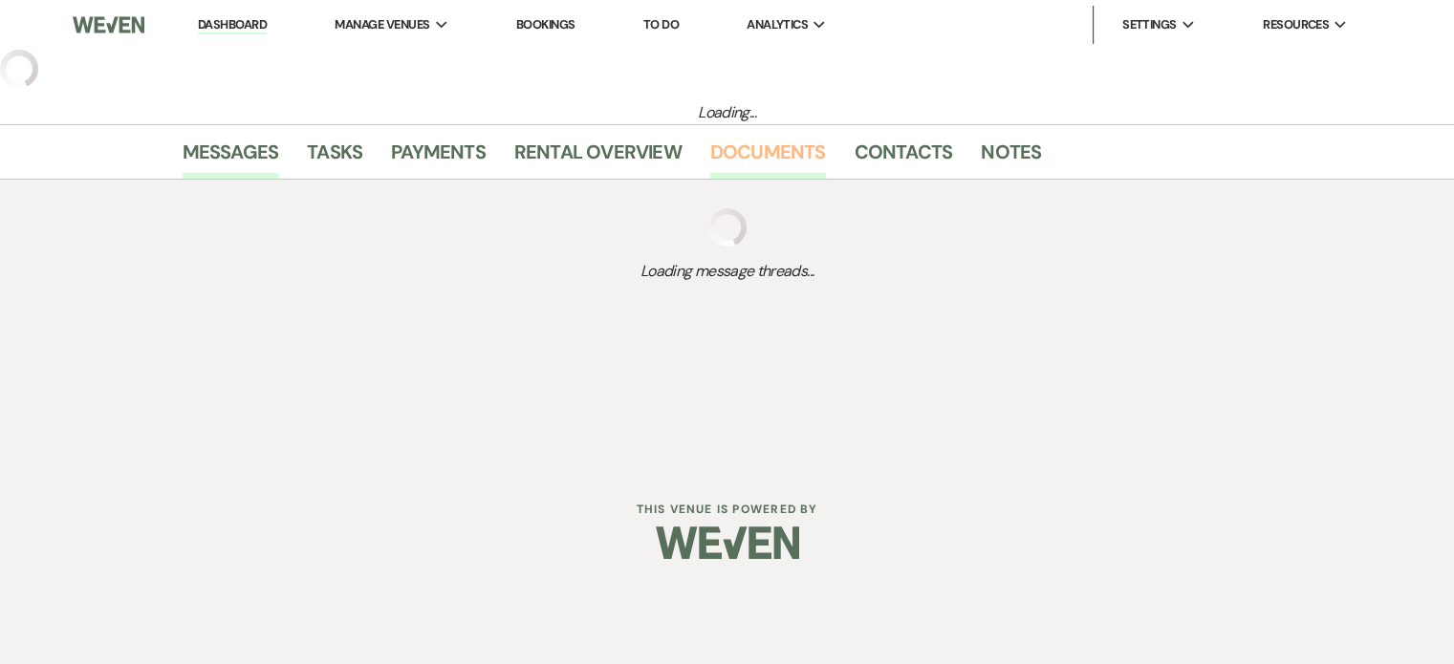
select select "5"
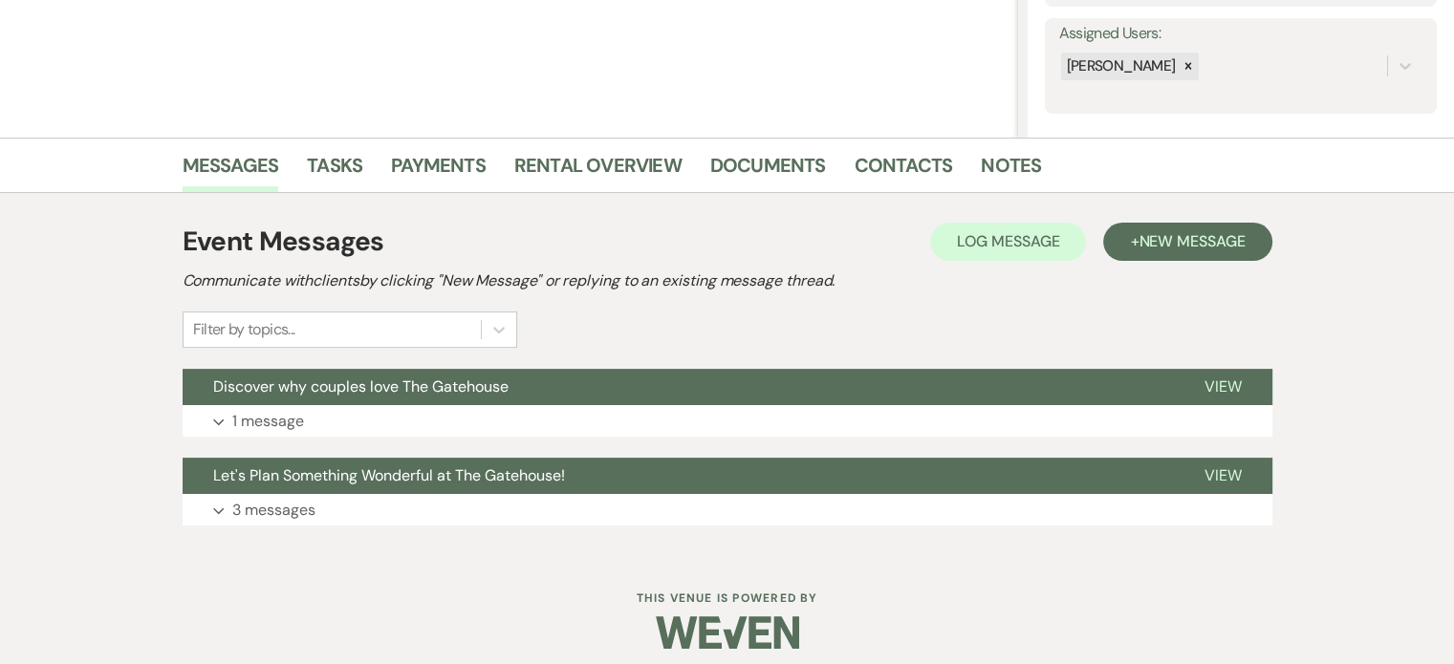
scroll to position [355, 0]
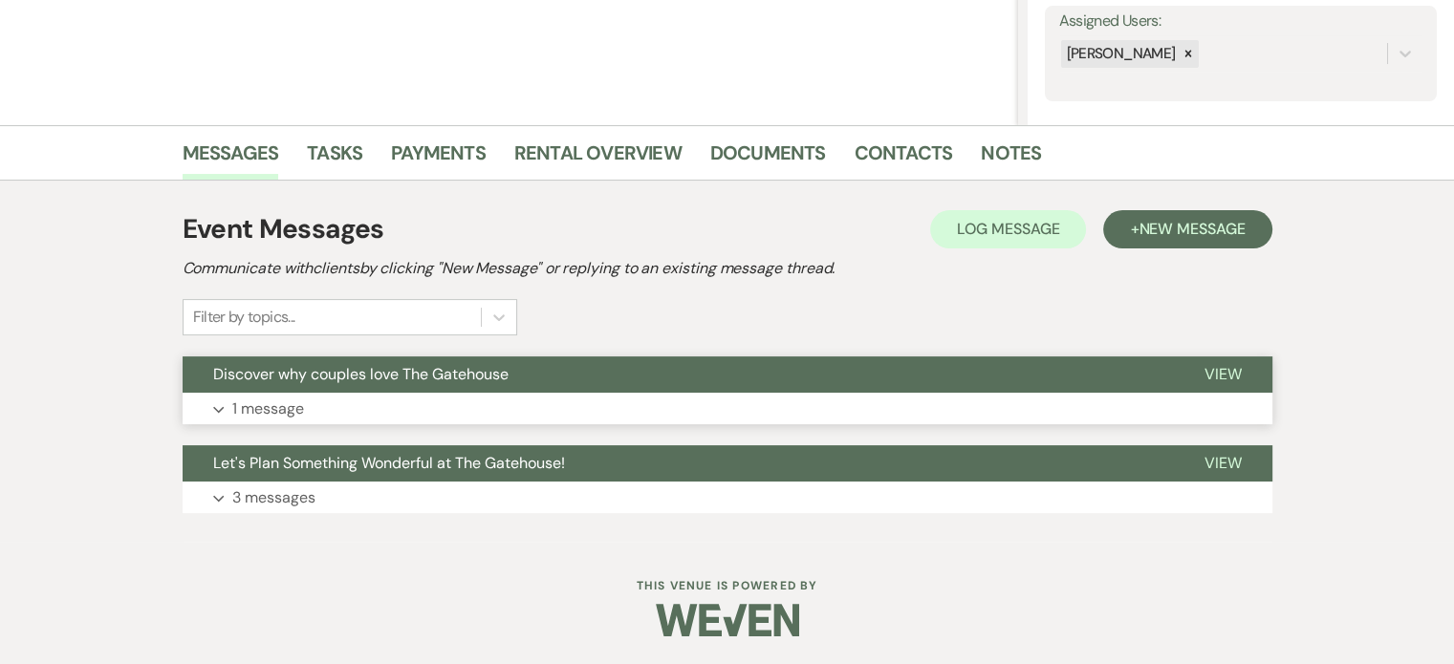
click at [286, 409] on p "1 message" at bounding box center [268, 409] width 72 height 25
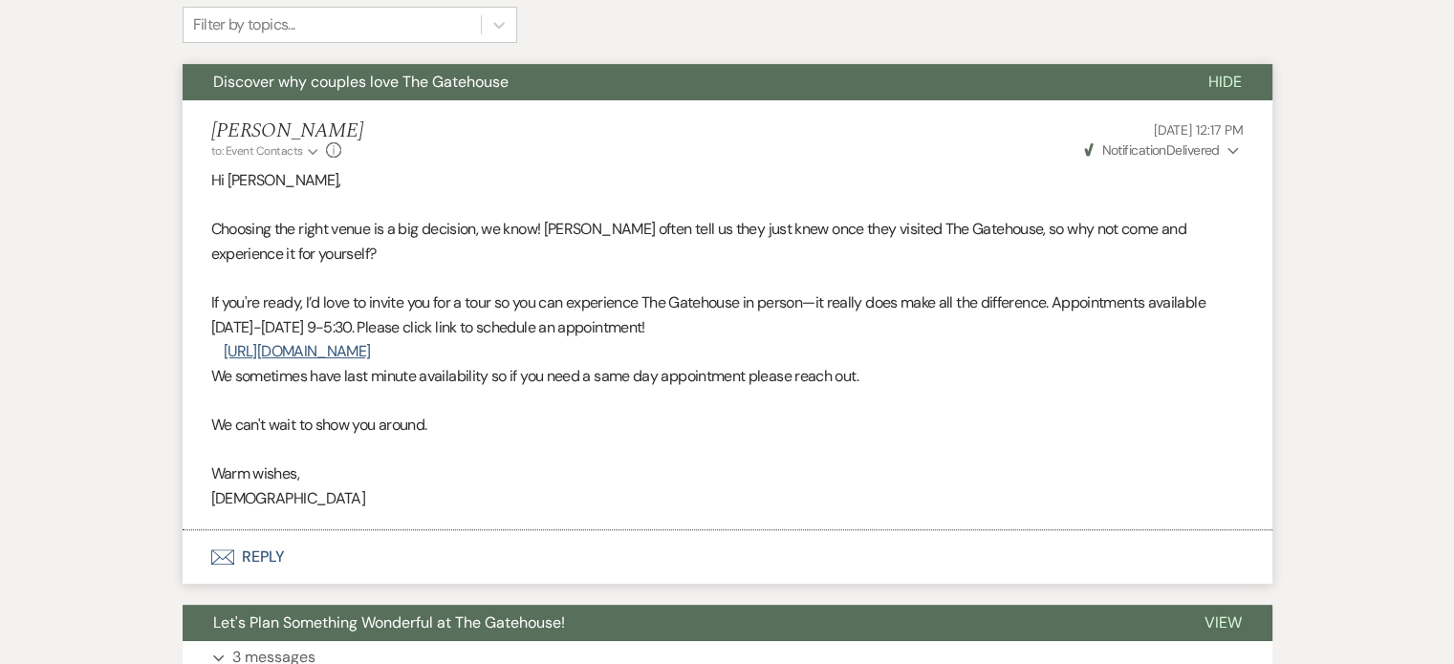
scroll to position [737, 0]
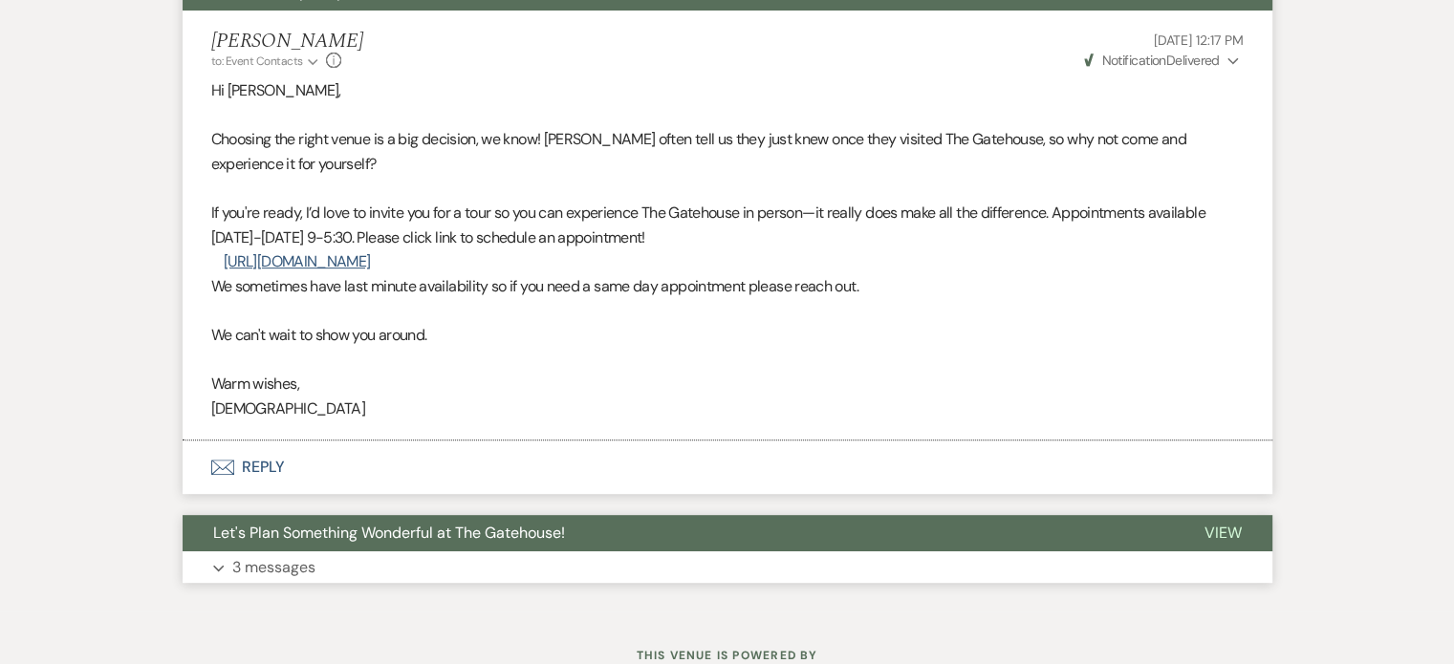
click at [258, 569] on p "3 messages" at bounding box center [273, 567] width 83 height 25
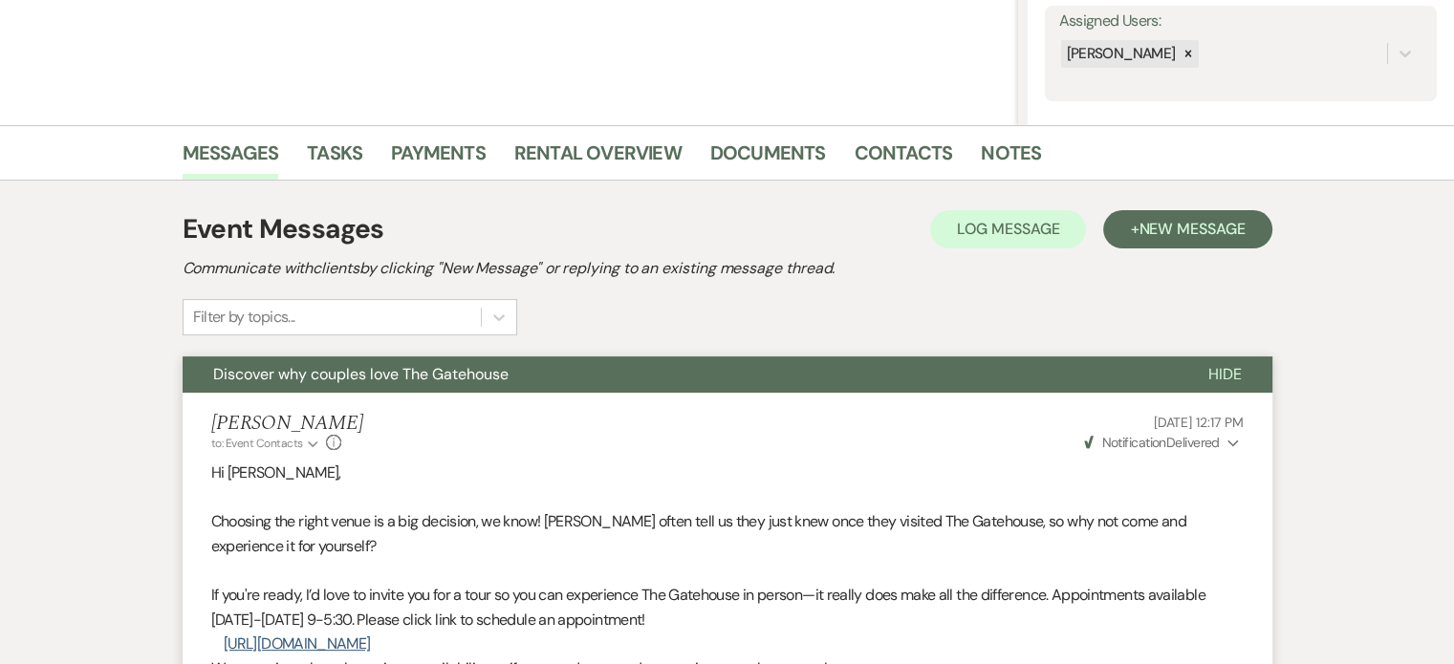
scroll to position [68, 0]
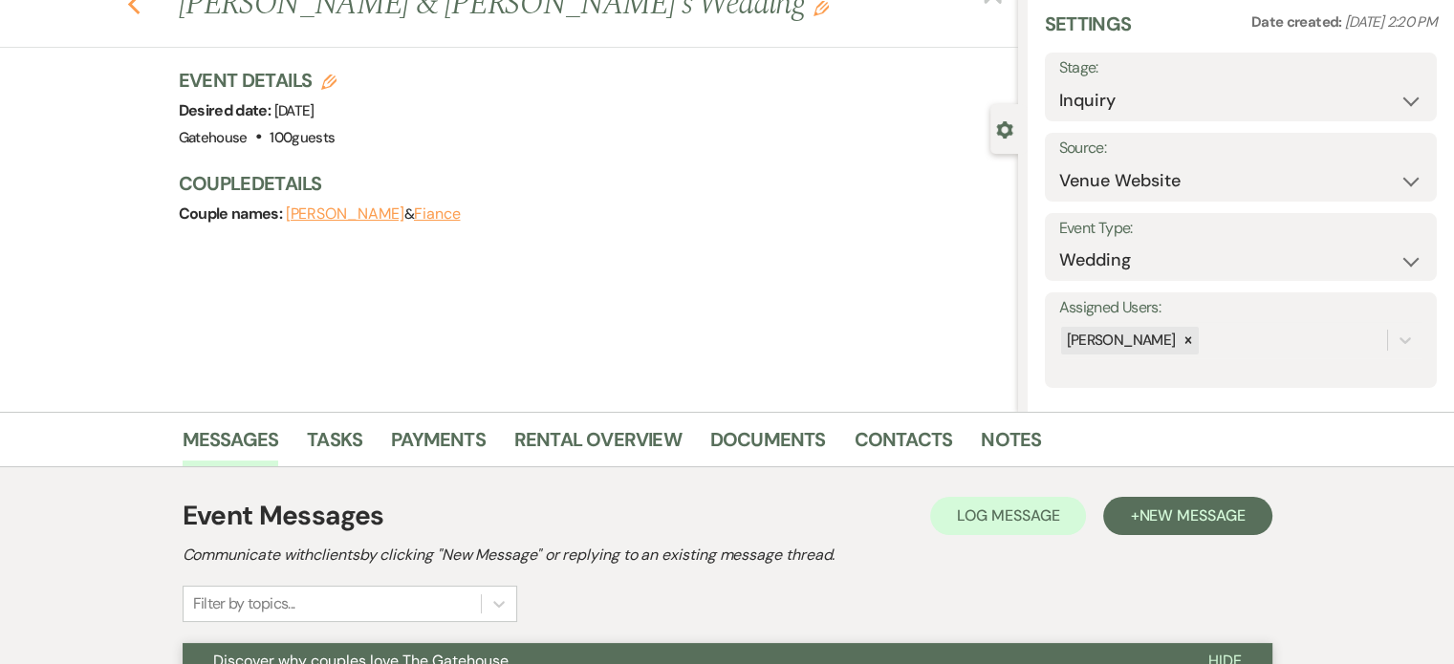
click at [140, 10] on use "button" at bounding box center [133, 4] width 12 height 21
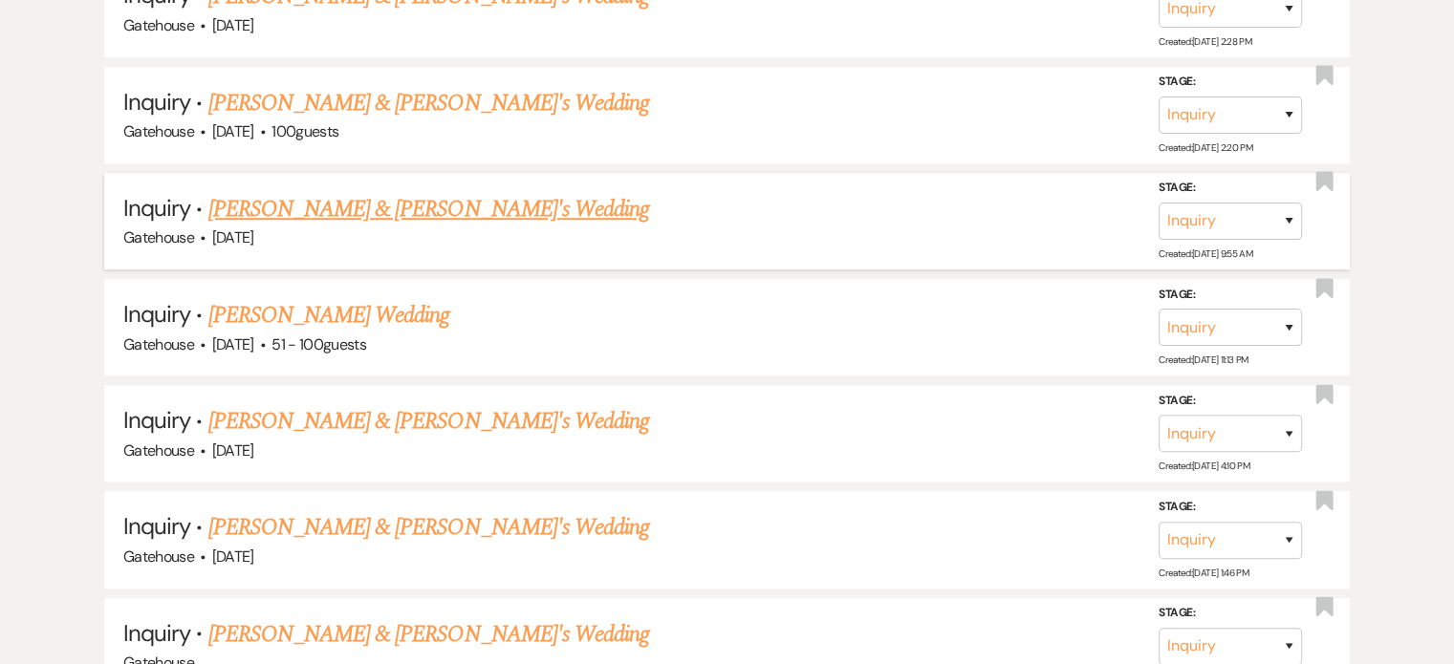
scroll to position [1243, 0]
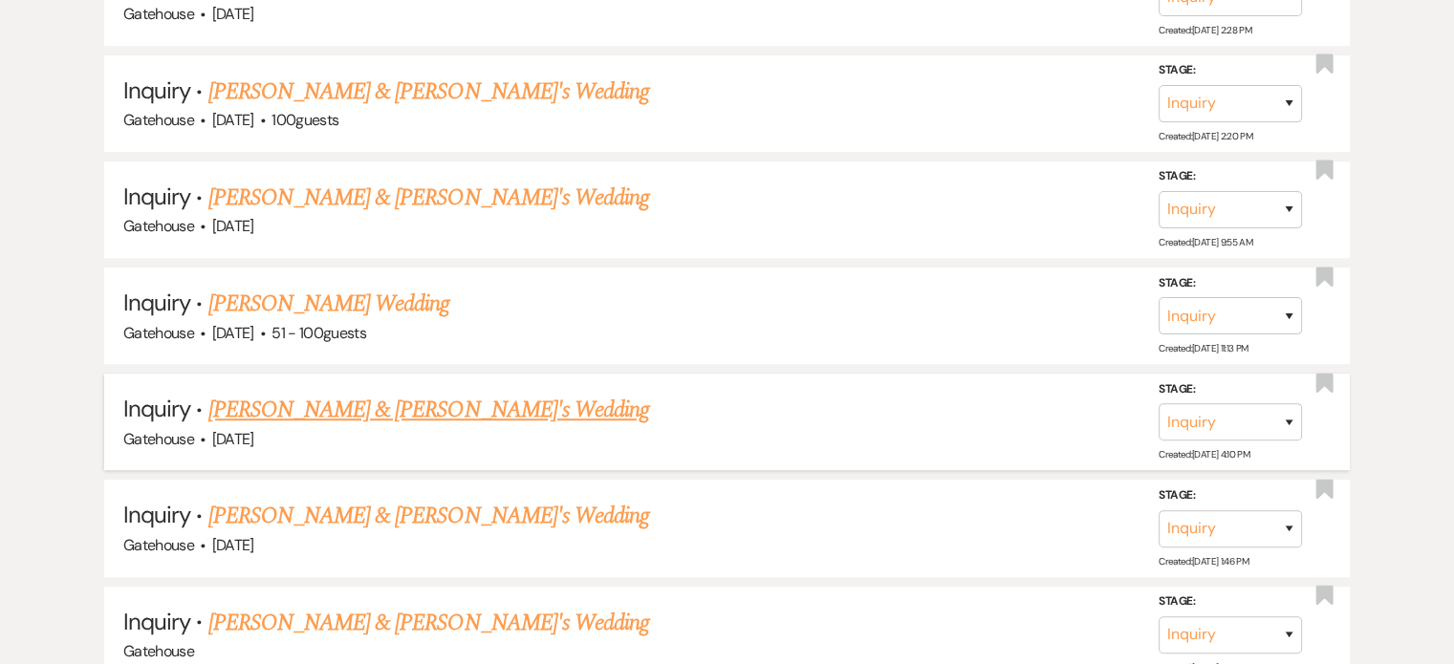
click at [440, 398] on link "[PERSON_NAME] & [PERSON_NAME]'s Wedding" at bounding box center [429, 410] width 442 height 34
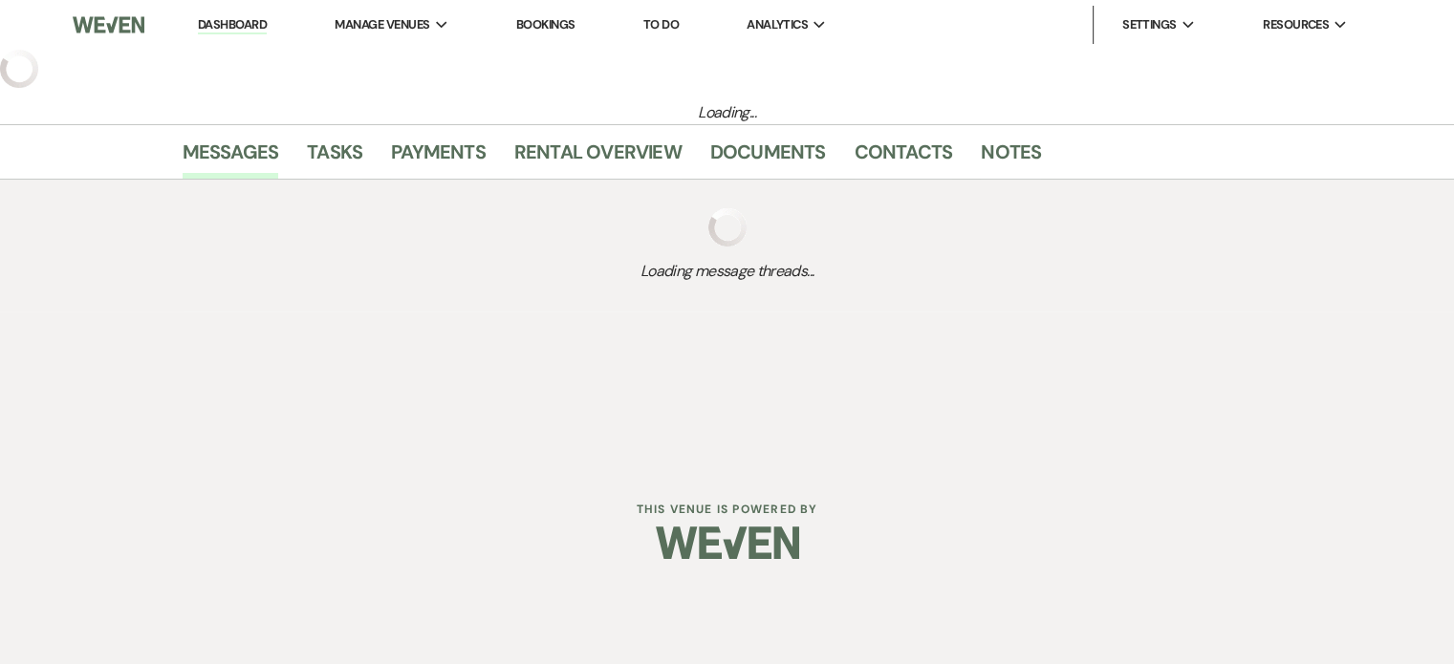
select select "5"
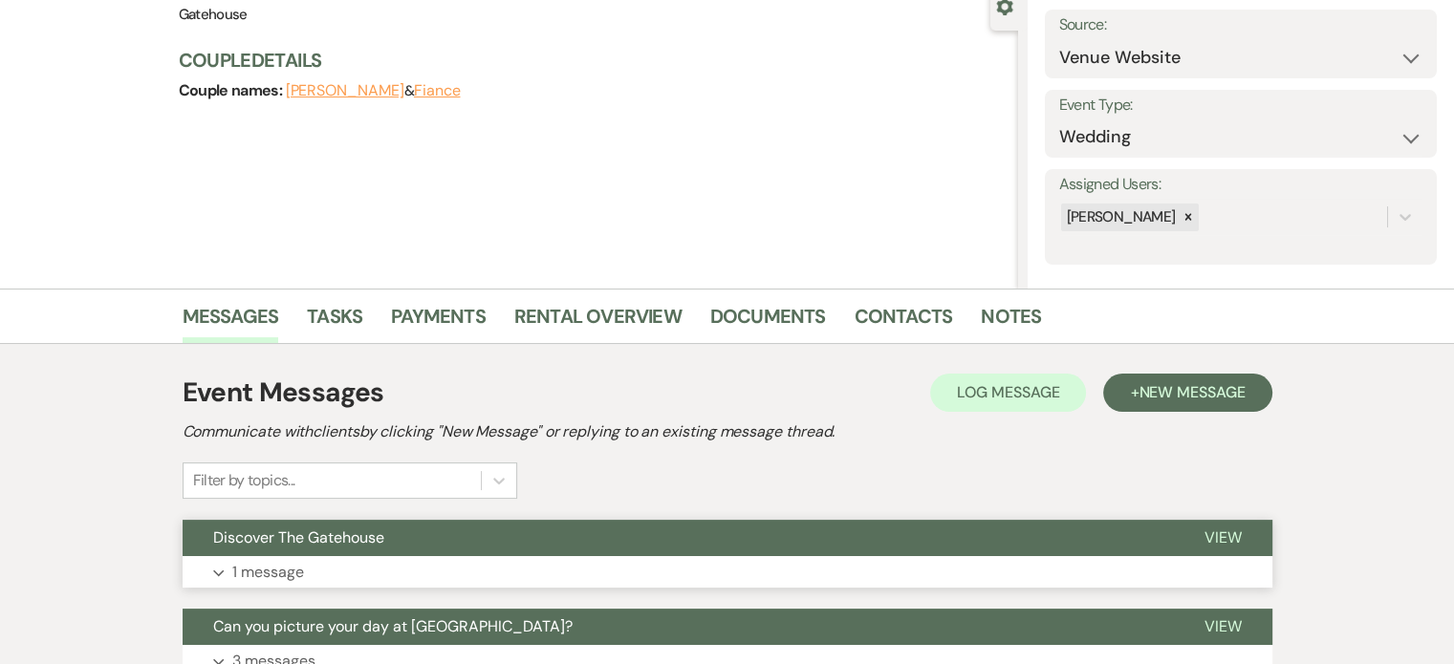
scroll to position [382, 0]
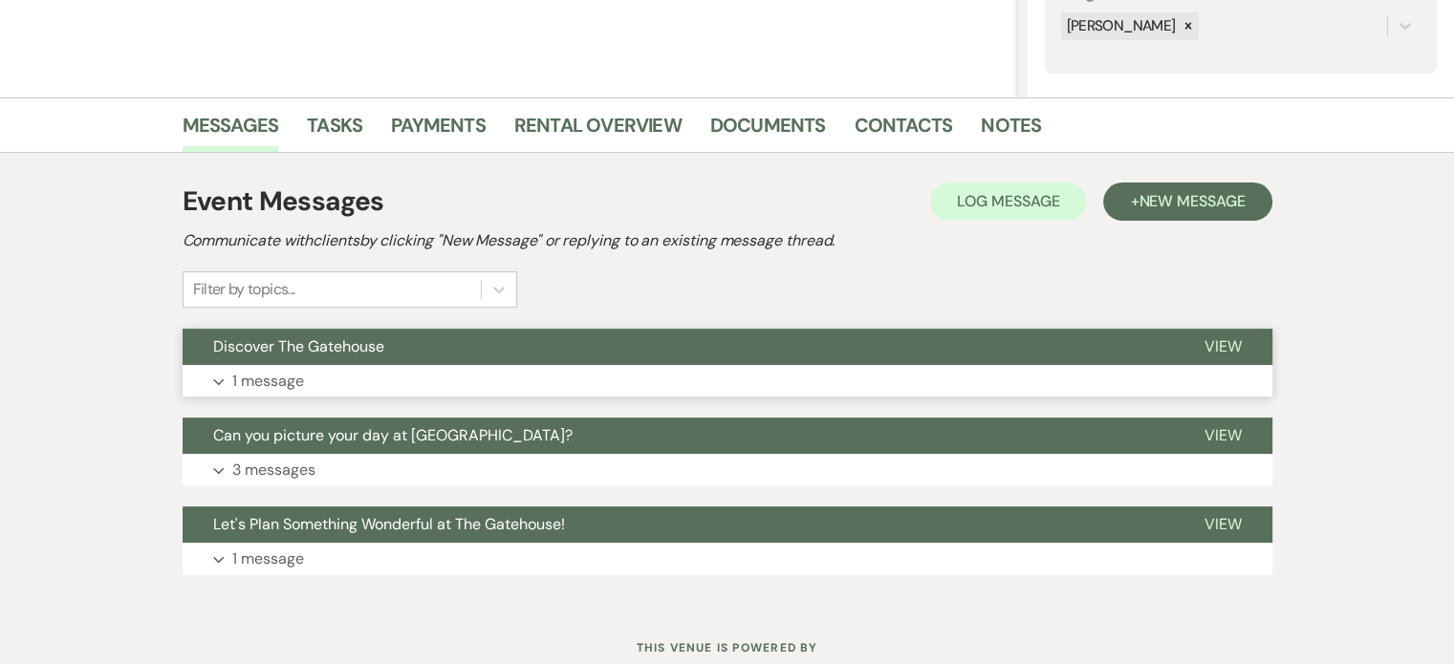
click at [256, 384] on p "1 message" at bounding box center [268, 381] width 72 height 25
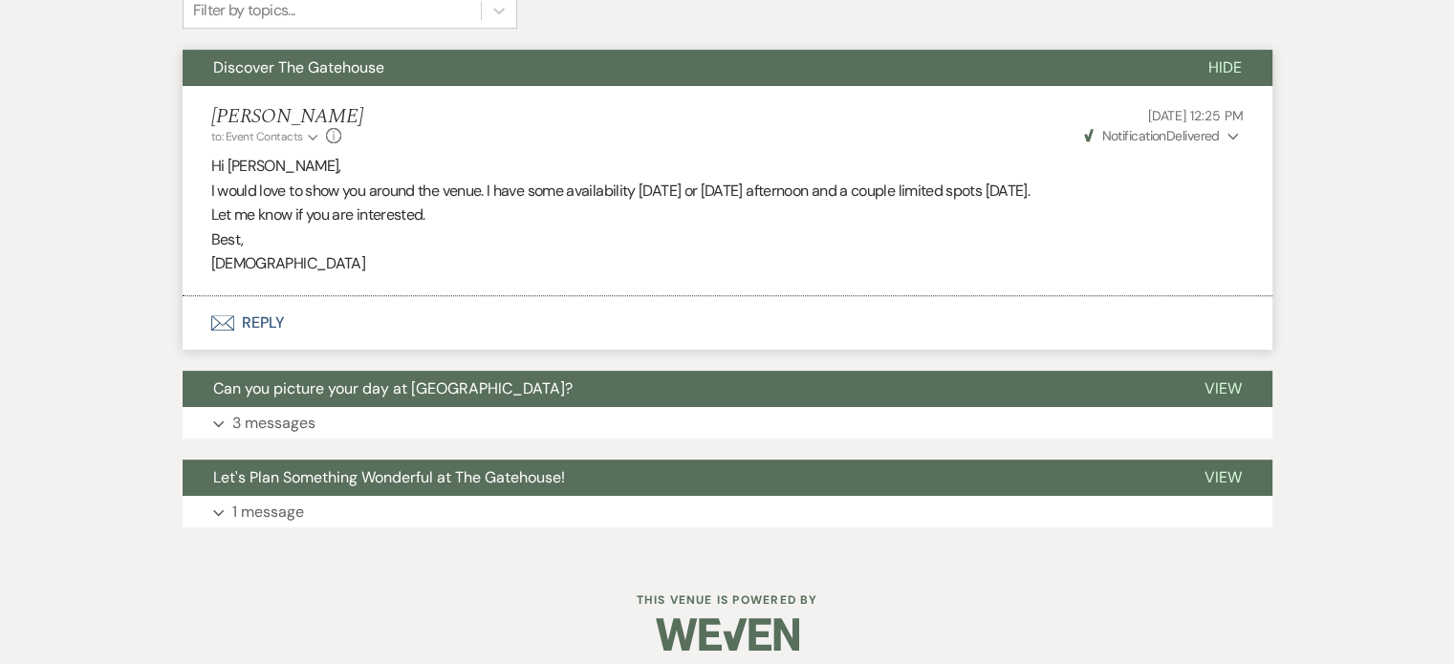
scroll to position [669, 0]
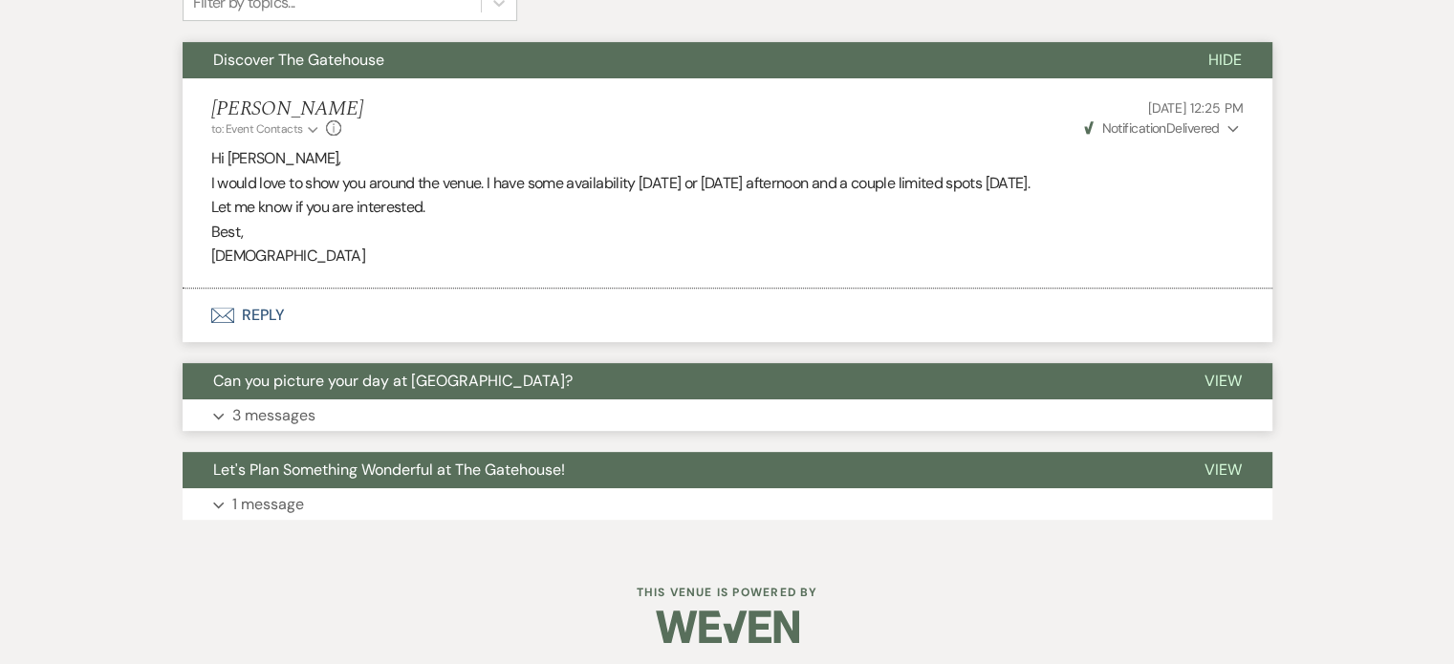
click at [260, 409] on p "3 messages" at bounding box center [273, 415] width 83 height 25
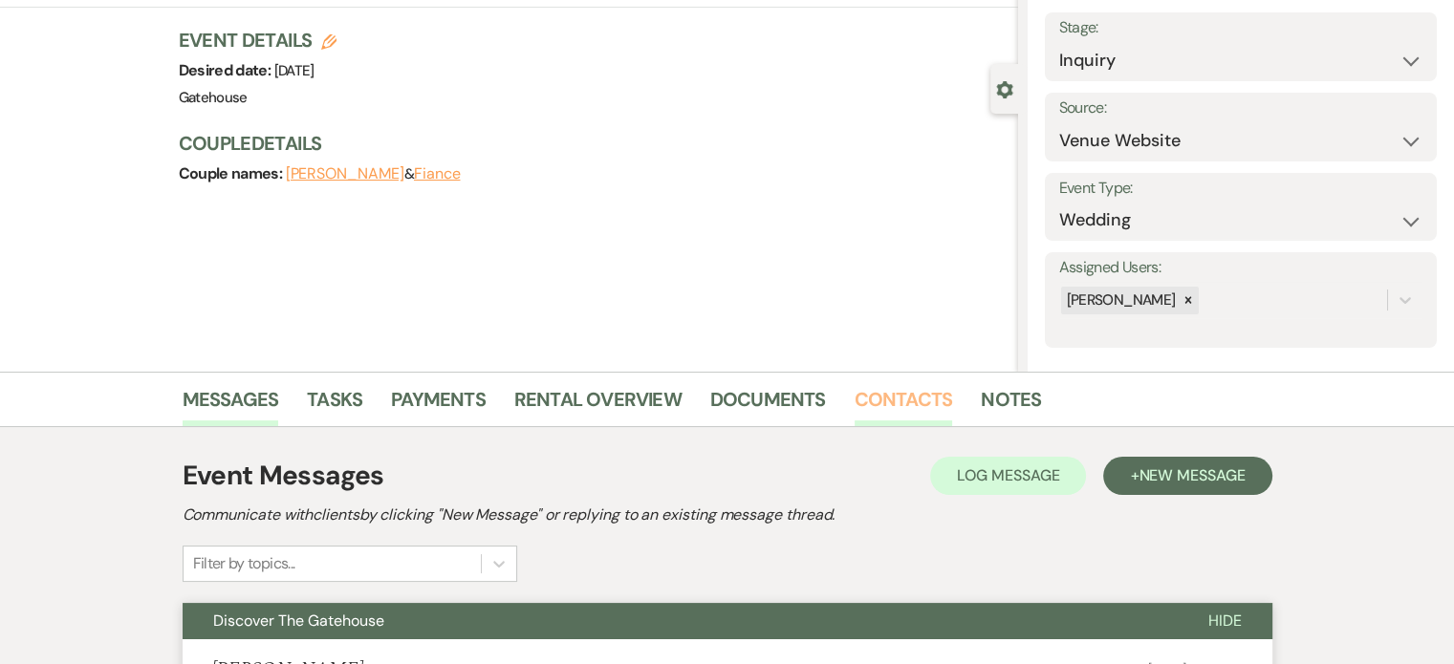
scroll to position [0, 0]
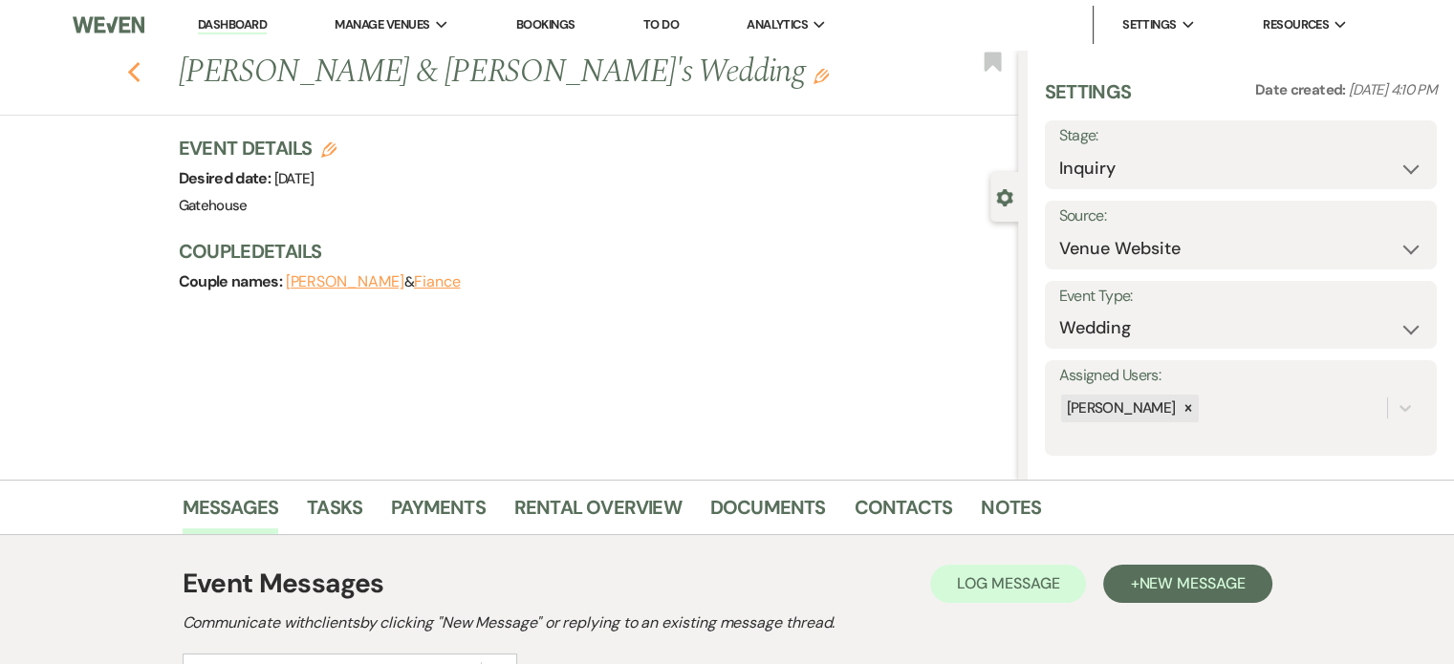
click at [141, 75] on icon "Previous" at bounding box center [134, 72] width 14 height 23
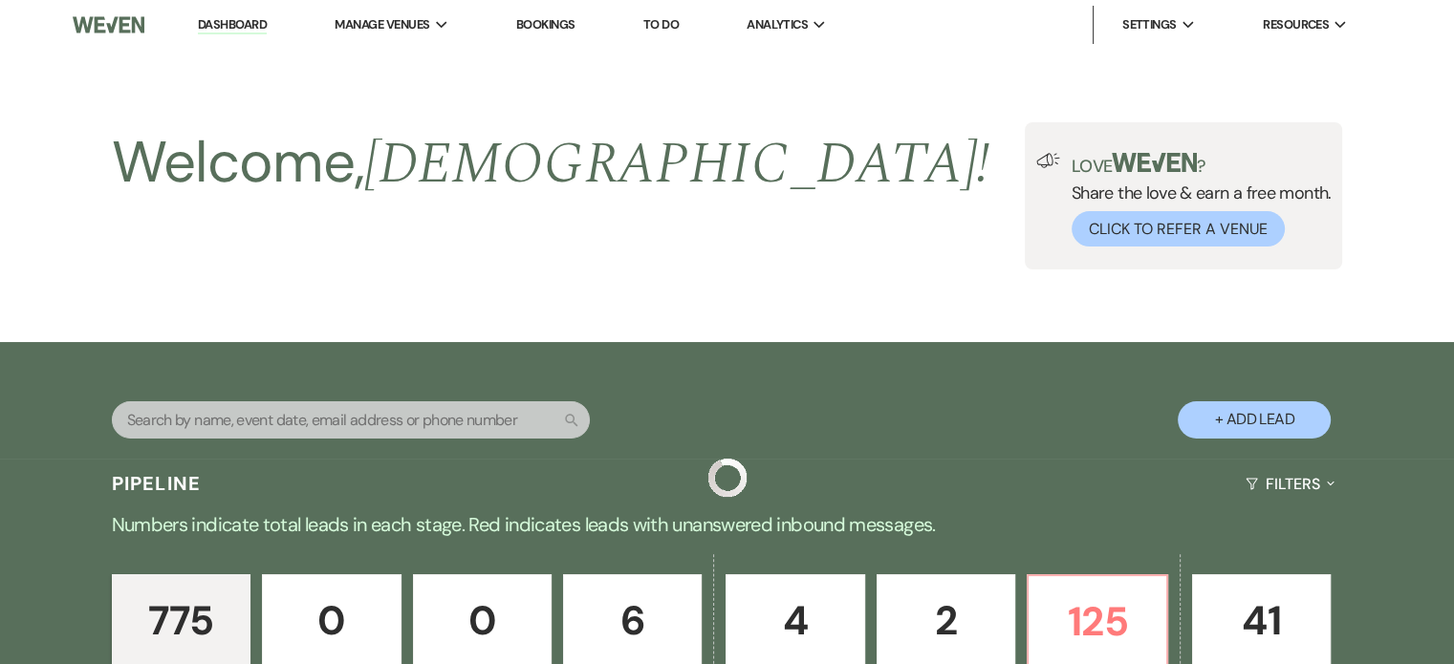
scroll to position [1243, 0]
